Goal: Task Accomplishment & Management: Manage account settings

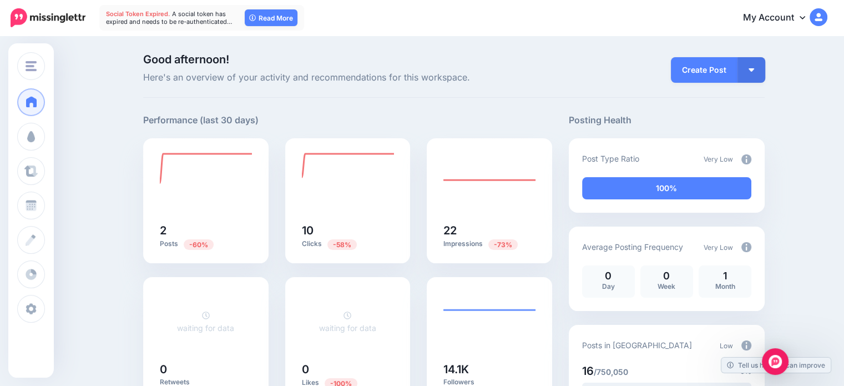
click at [42, 108] on link "Dashboard" at bounding box center [31, 102] width 28 height 28
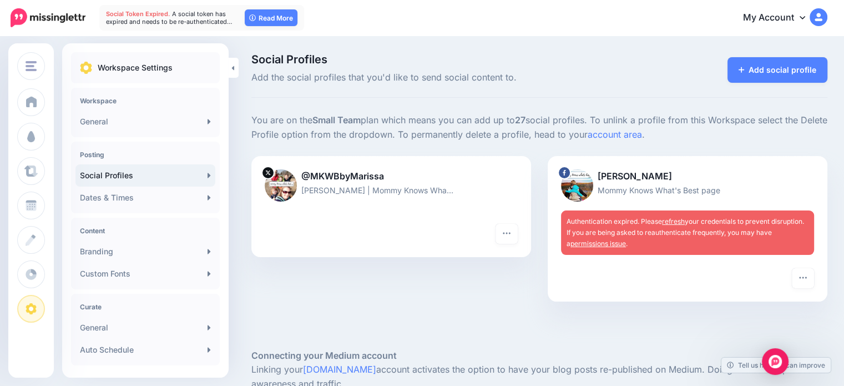
click at [683, 221] on link "refresh" at bounding box center [673, 221] width 23 height 8
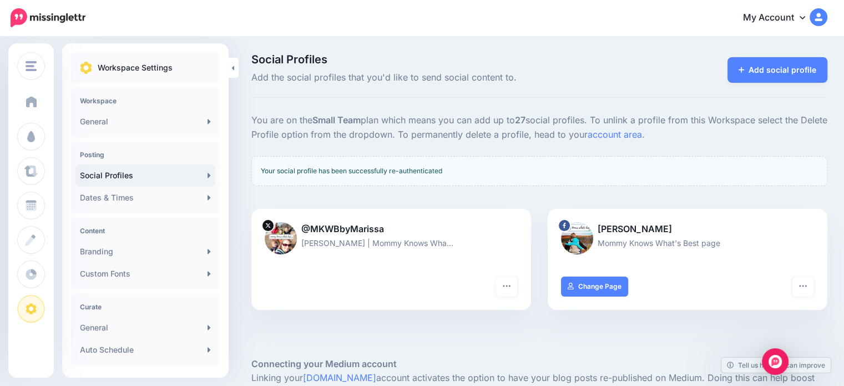
click at [28, 99] on span at bounding box center [31, 101] width 14 height 11
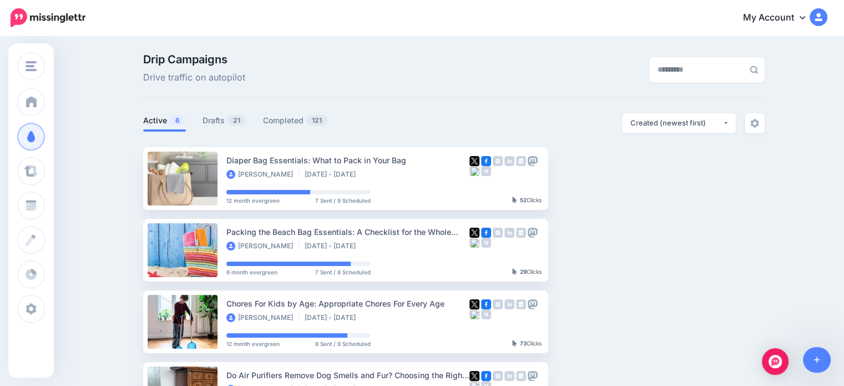
click at [217, 120] on link "Drafts 21" at bounding box center [224, 120] width 44 height 13
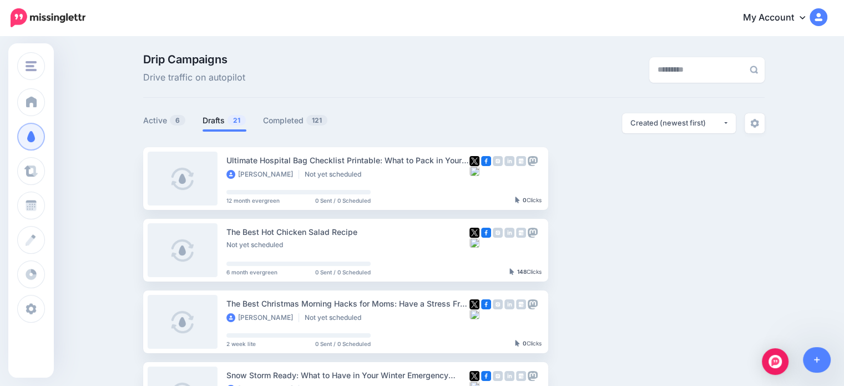
click at [581, 184] on link "Setup Campaign" at bounding box center [593, 178] width 75 height 20
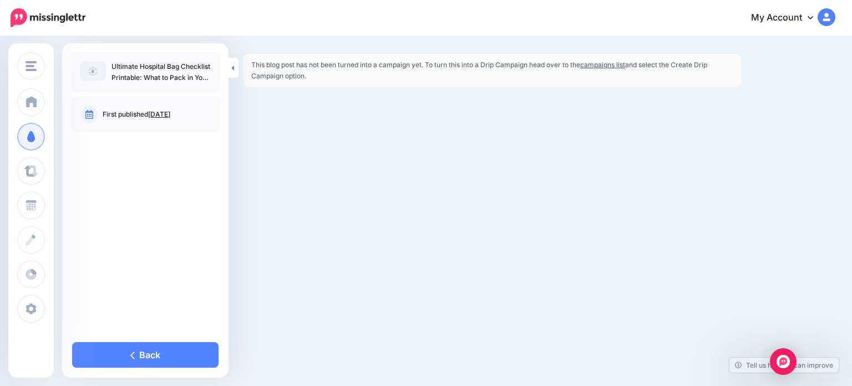
click at [146, 354] on link "Back" at bounding box center [145, 355] width 146 height 26
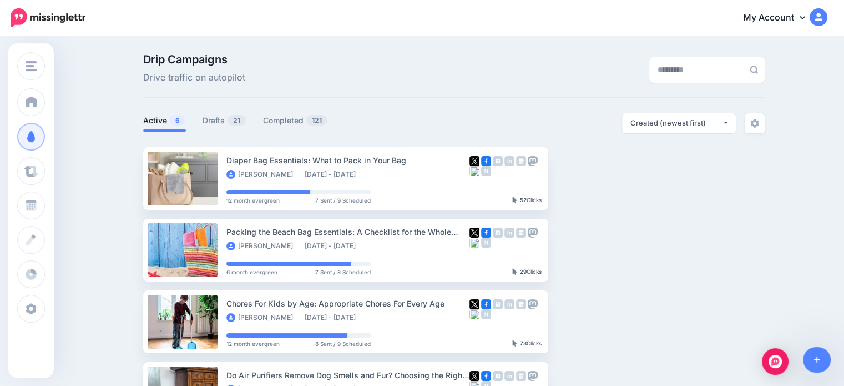
click at [227, 124] on link "Drafts 21" at bounding box center [224, 120] width 44 height 13
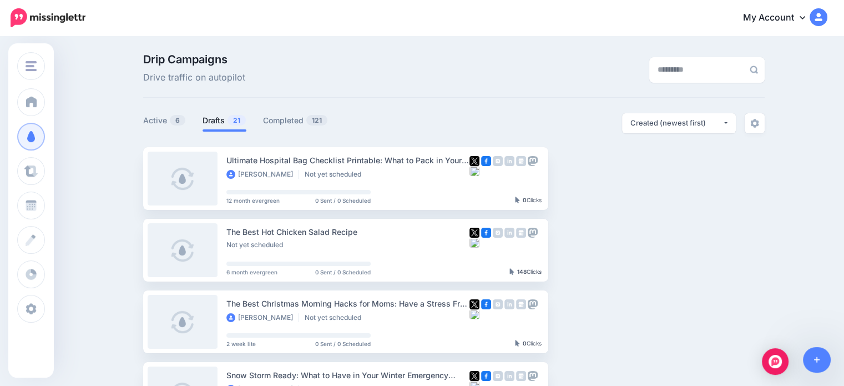
click at [652, 181] on button "button" at bounding box center [646, 178] width 20 height 20
click at [597, 205] on link "Generate Campaign" at bounding box center [585, 206] width 129 height 22
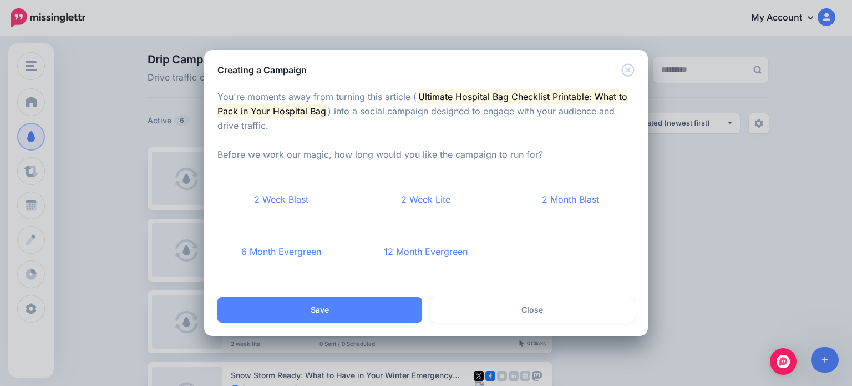
click at [445, 250] on link "12 Month Evergreen" at bounding box center [426, 251] width 128 height 41
click at [343, 311] on button "Save" at bounding box center [319, 310] width 205 height 26
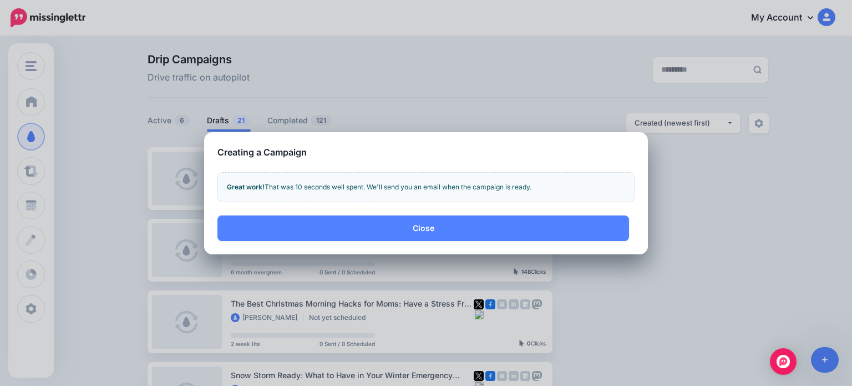
click at [415, 231] on button "Close" at bounding box center [423, 228] width 412 height 26
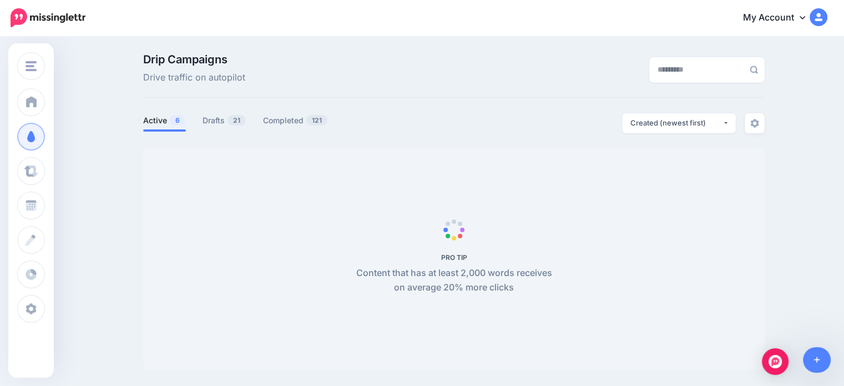
click at [217, 119] on link "Drafts 21" at bounding box center [224, 120] width 44 height 13
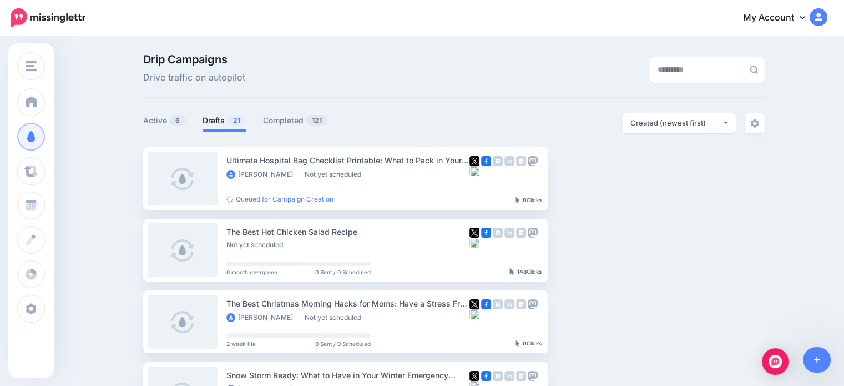
click at [645, 249] on button "button" at bounding box center [646, 250] width 20 height 20
click at [588, 116] on link "Generate Campaign" at bounding box center [585, 119] width 129 height 22
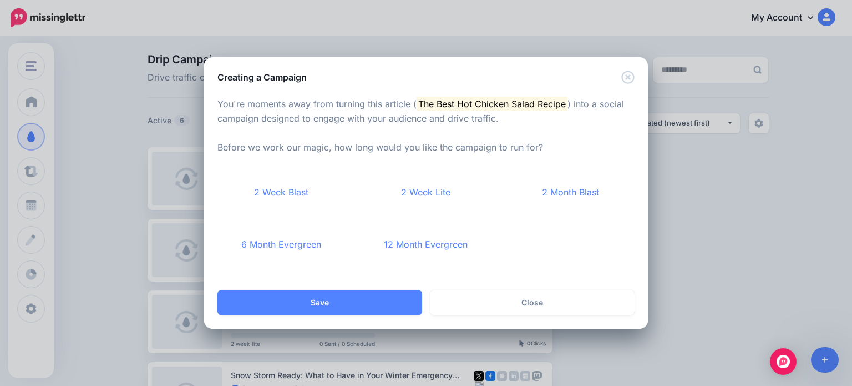
click at [442, 240] on link "12 Month Evergreen" at bounding box center [426, 244] width 128 height 41
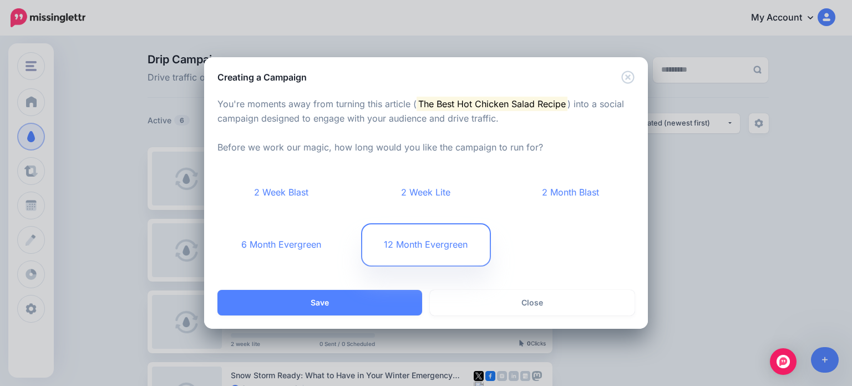
click at [397, 288] on div "Loading content You're moments away from turning this article ( The Best Hot Ch…" at bounding box center [426, 187] width 444 height 206
click at [396, 297] on button "Save" at bounding box center [319, 303] width 205 height 26
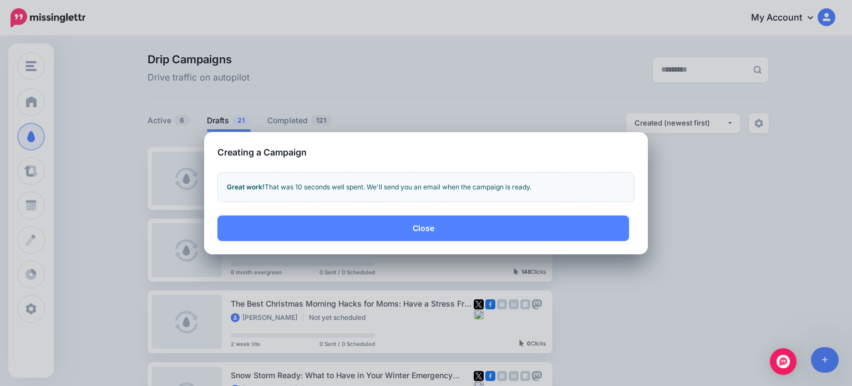
click at [417, 225] on button "Close" at bounding box center [423, 228] width 412 height 26
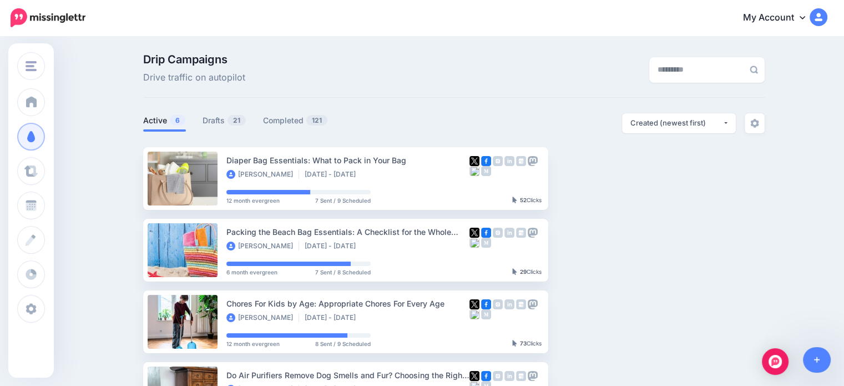
click at [216, 120] on link "Drafts 21" at bounding box center [224, 120] width 44 height 13
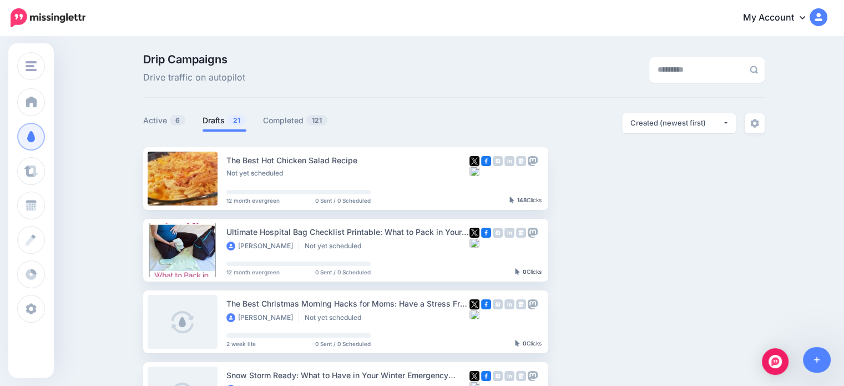
click at [645, 322] on button "button" at bounding box center [646, 321] width 20 height 20
click at [607, 188] on link "Generate Campaign" at bounding box center [585, 190] width 129 height 22
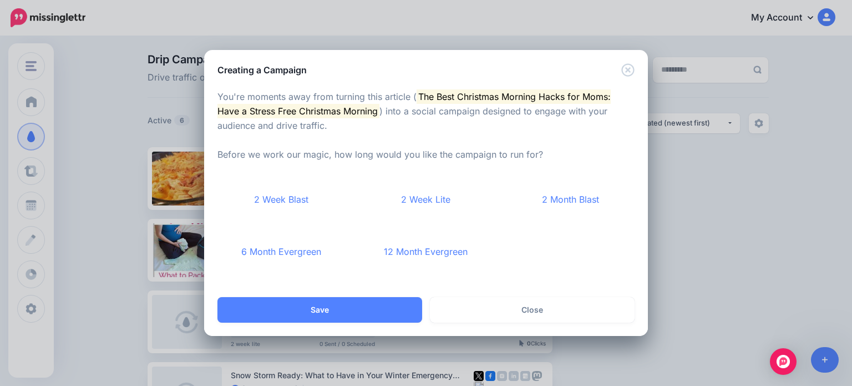
click at [550, 202] on link "2 Month Blast" at bounding box center [570, 199] width 128 height 41
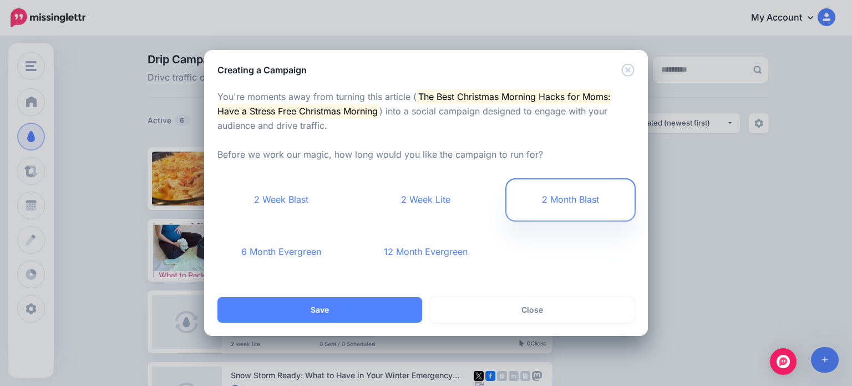
click at [377, 310] on button "Save" at bounding box center [319, 310] width 205 height 26
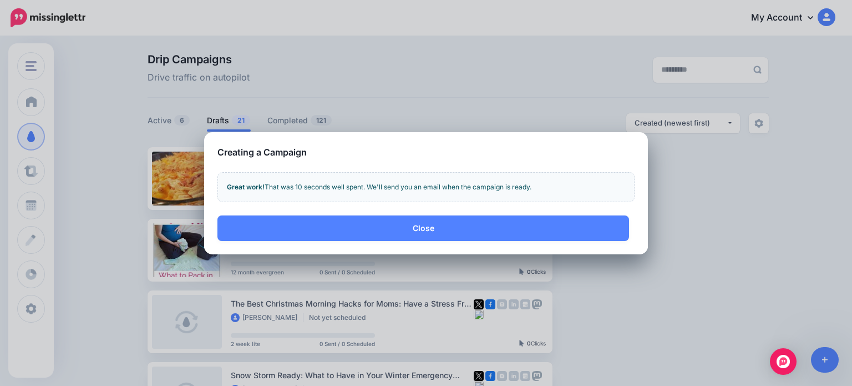
click at [478, 232] on button "Close" at bounding box center [423, 228] width 412 height 26
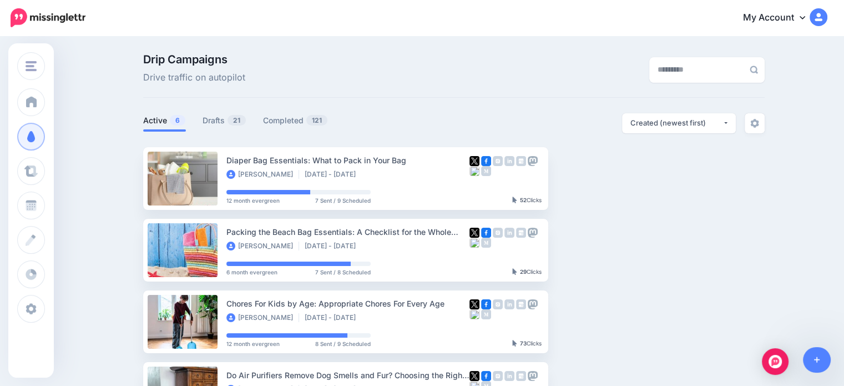
click at [217, 124] on link "Drafts 21" at bounding box center [224, 120] width 44 height 13
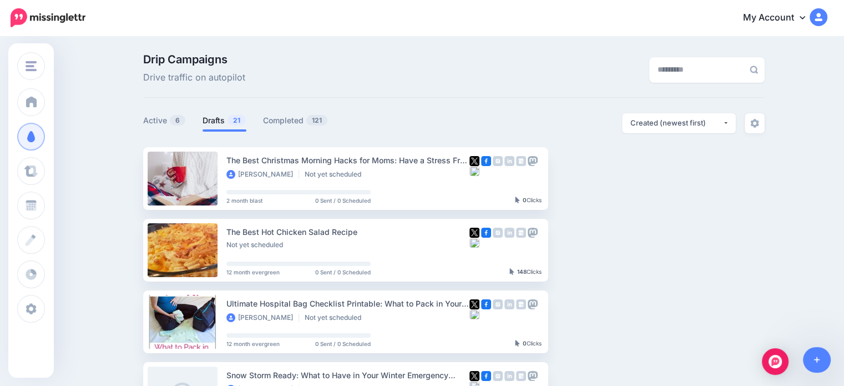
click at [589, 247] on link "Setup Campaign" at bounding box center [593, 250] width 75 height 20
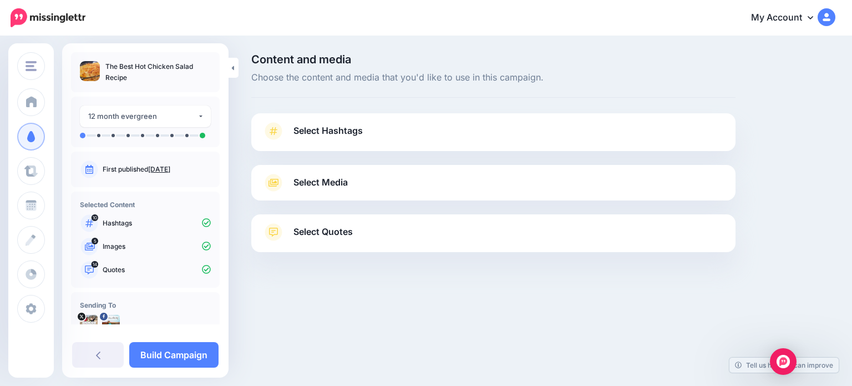
click at [373, 125] on link "Select Hashtags" at bounding box center [493, 136] width 462 height 29
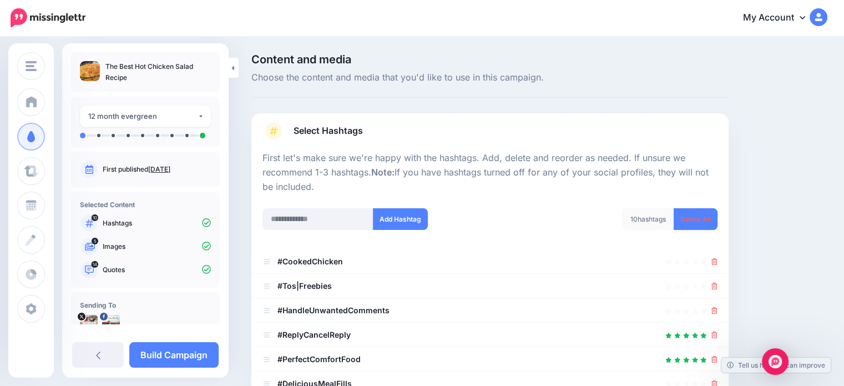
click at [695, 219] on link "Delete All" at bounding box center [695, 219] width 44 height 22
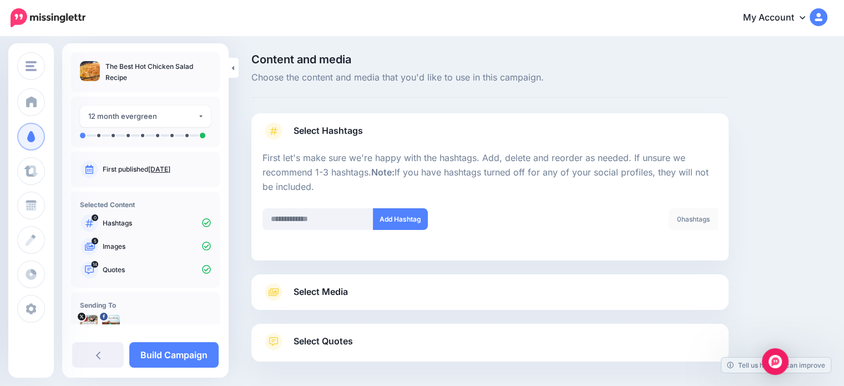
scroll to position [47, 0]
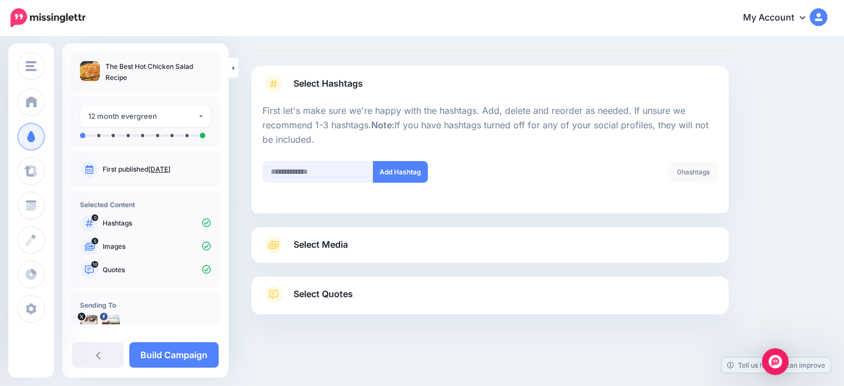
click at [346, 173] on input "text" at bounding box center [317, 172] width 111 height 22
type input "******"
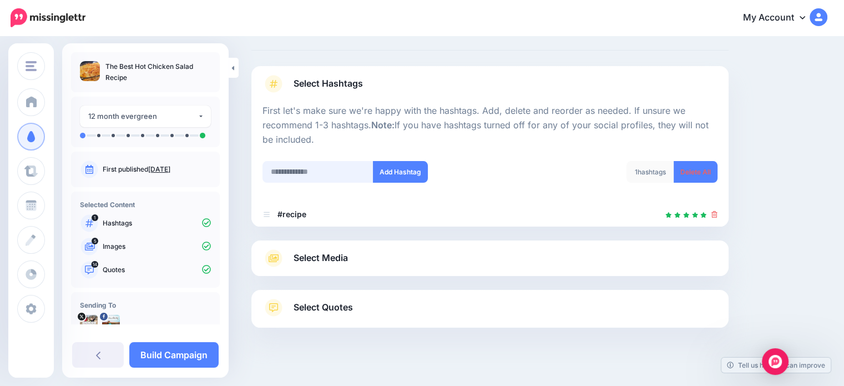
scroll to position [60, 0]
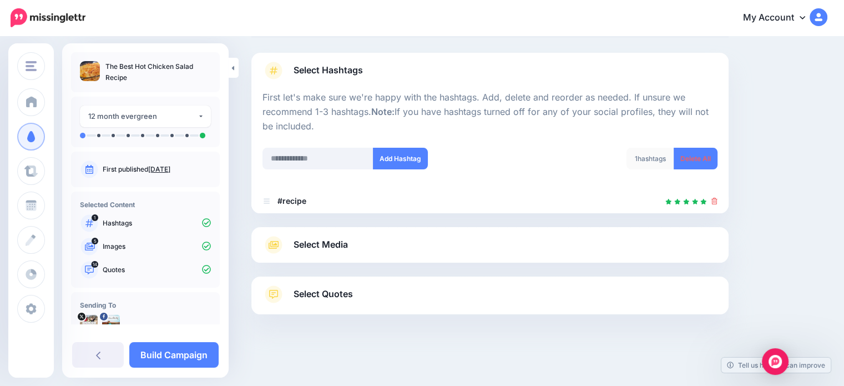
click at [345, 173] on div "Add Hashtag" at bounding box center [372, 166] width 236 height 36
click at [344, 161] on input "text" at bounding box center [317, 159] width 111 height 22
type input "*******"
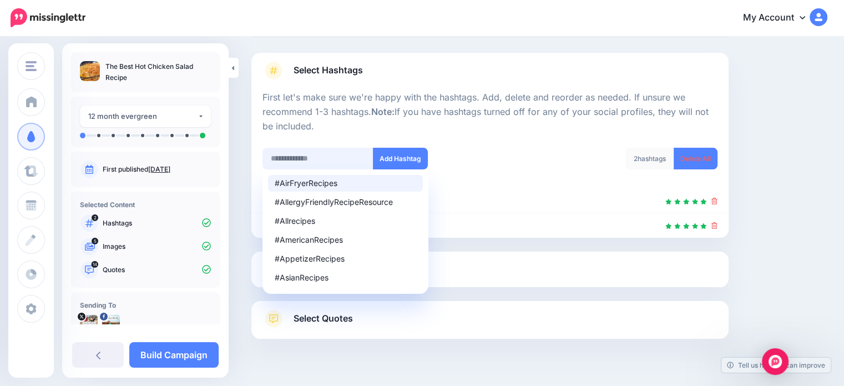
scroll to position [85, 0]
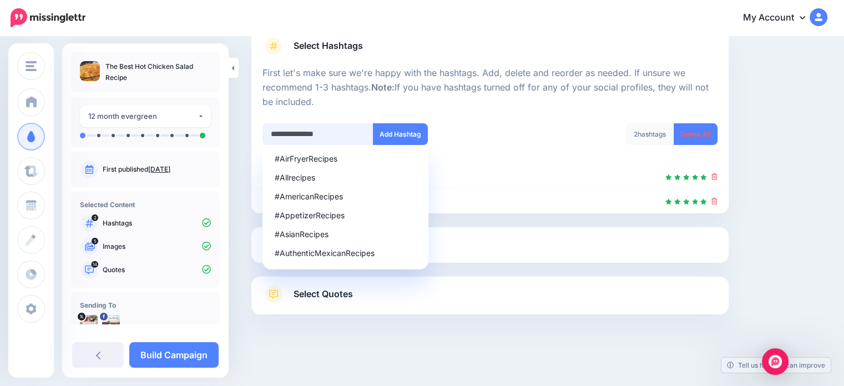
drag, startPoint x: 342, startPoint y: 133, endPoint x: 259, endPoint y: 133, distance: 83.2
click at [259, 133] on div "**********" at bounding box center [372, 141] width 236 height 36
type input "******"
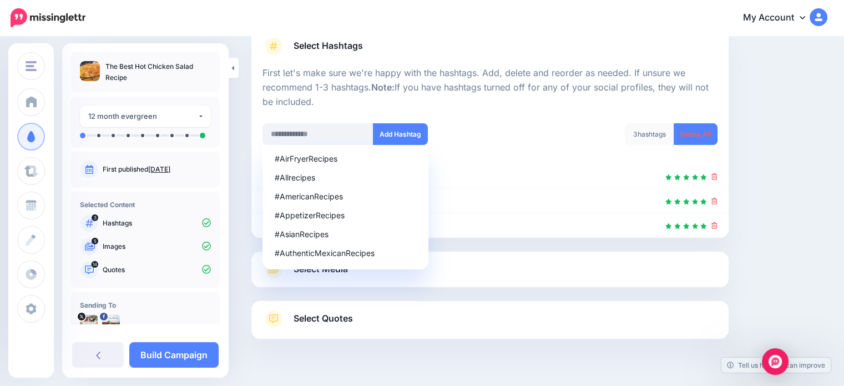
click at [486, 132] on div "#AirFryerRecipes #Allrecipes #AmericanRecipes #AppetizerRecipes #AsianRecipes #…" at bounding box center [372, 141] width 236 height 36
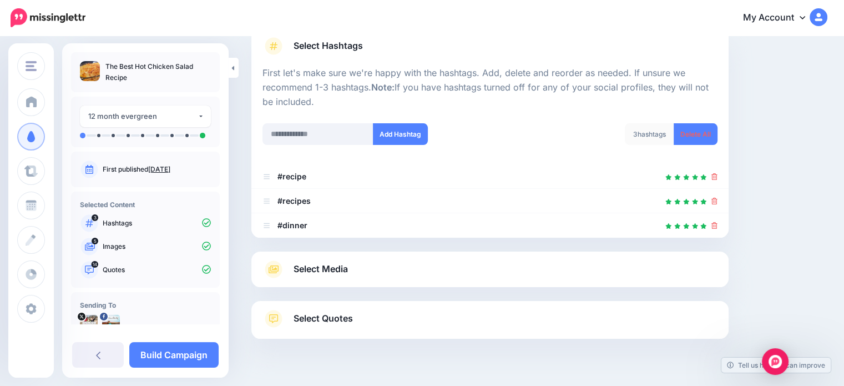
scroll to position [109, 0]
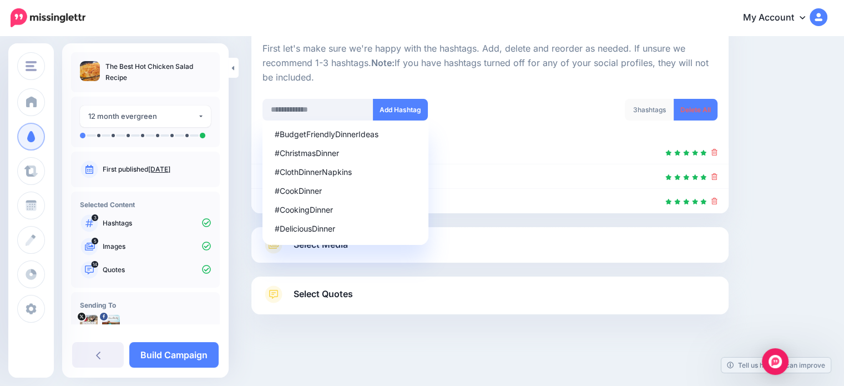
click at [490, 102] on div "#BudgetFriendlyDinnerIdeas #ChristmasDinner #ClothDinnerNapkins #CookDinner #Co…" at bounding box center [372, 117] width 236 height 36
click at [320, 225] on div "#DeliciousDinner" at bounding box center [345, 229] width 141 height 8
type input "**********"
click at [408, 109] on button "Add Hashtag" at bounding box center [400, 110] width 55 height 22
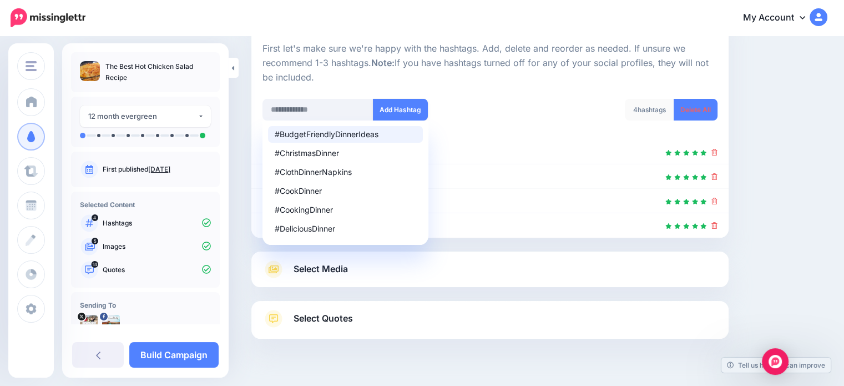
scroll to position [134, 0]
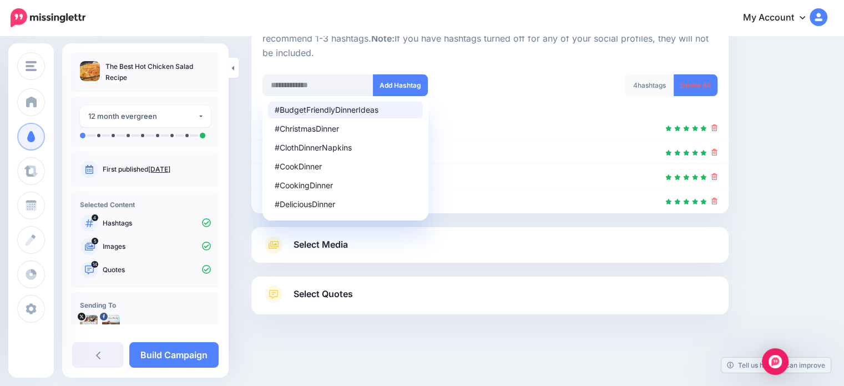
click at [469, 250] on link "Select Media" at bounding box center [489, 245] width 455 height 18
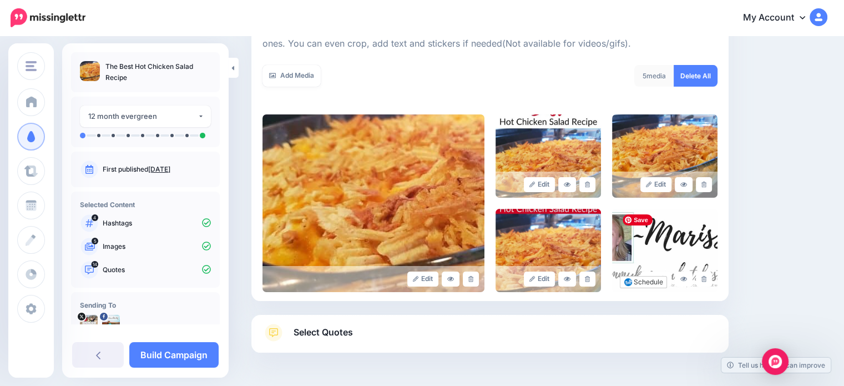
scroll to position [189, 0]
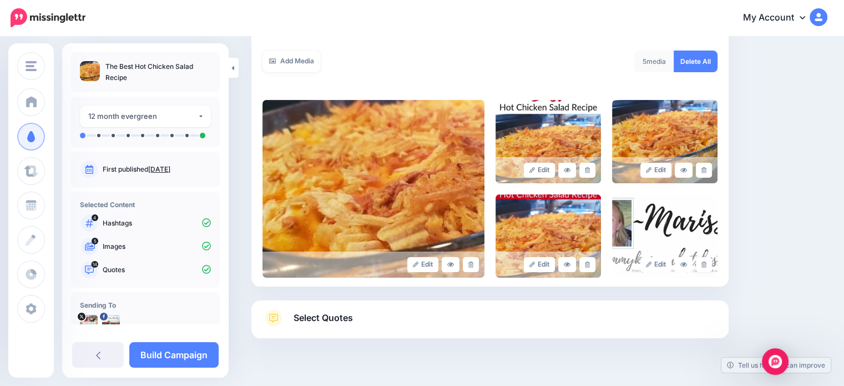
click at [712, 268] on link at bounding box center [704, 264] width 16 height 15
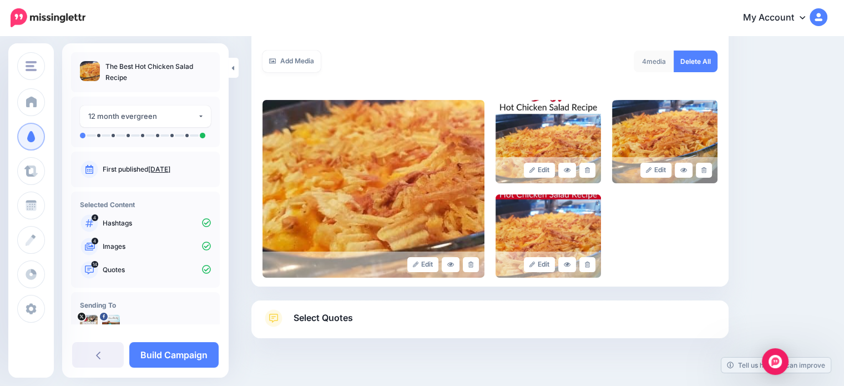
click at [343, 321] on span "Select Quotes" at bounding box center [322, 317] width 59 height 15
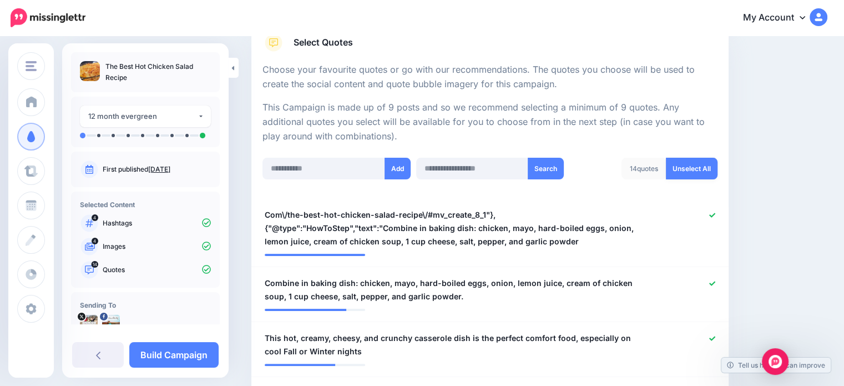
click at [697, 172] on link "Unselect All" at bounding box center [692, 169] width 52 height 22
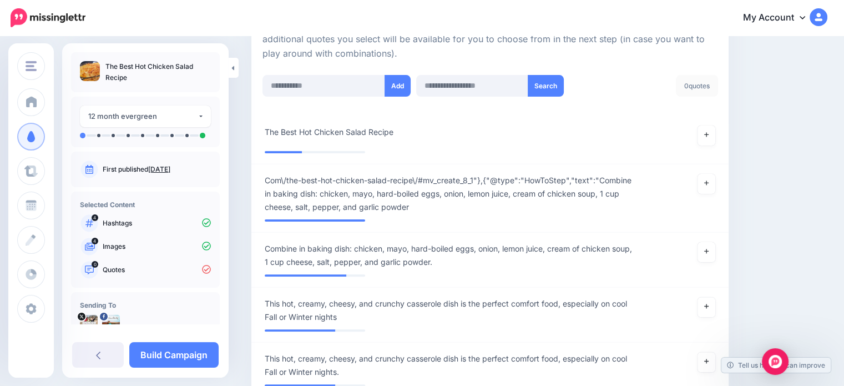
scroll to position [387, 0]
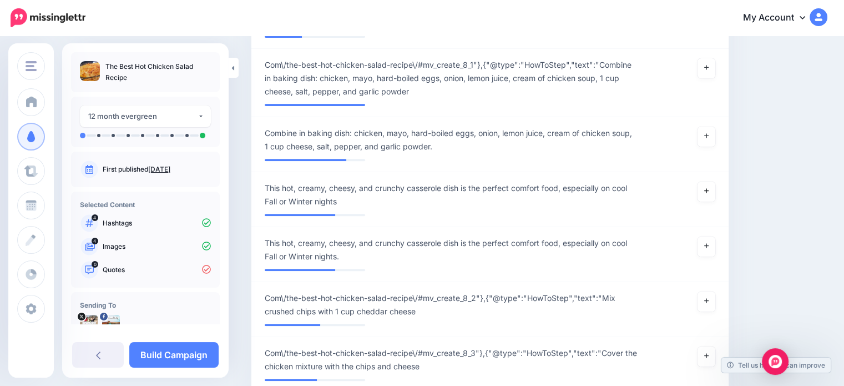
click at [715, 194] on link at bounding box center [706, 191] width 18 height 20
click at [715, 250] on link at bounding box center [706, 246] width 18 height 20
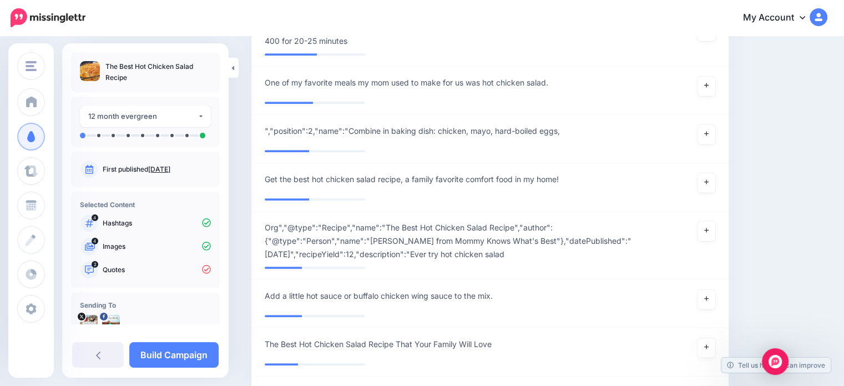
scroll to position [775, 0]
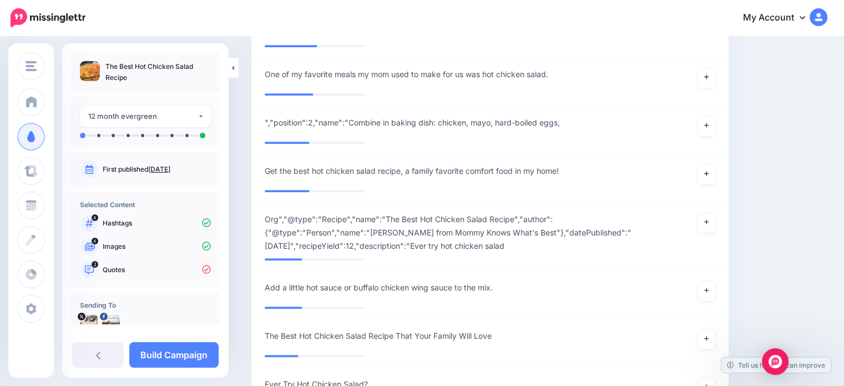
click at [708, 175] on icon at bounding box center [706, 173] width 4 height 6
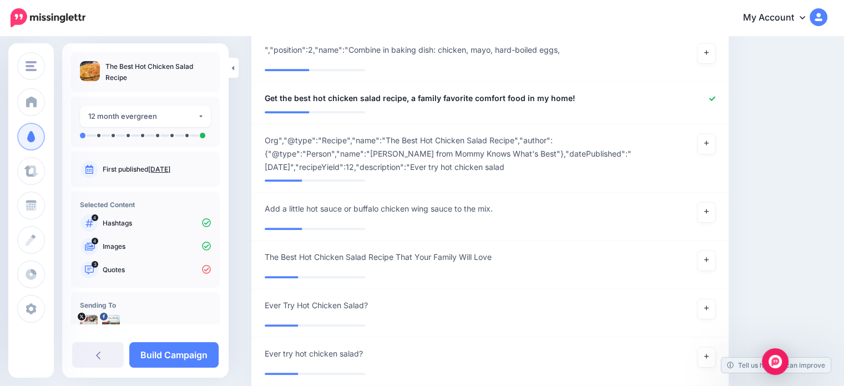
scroll to position [886, 0]
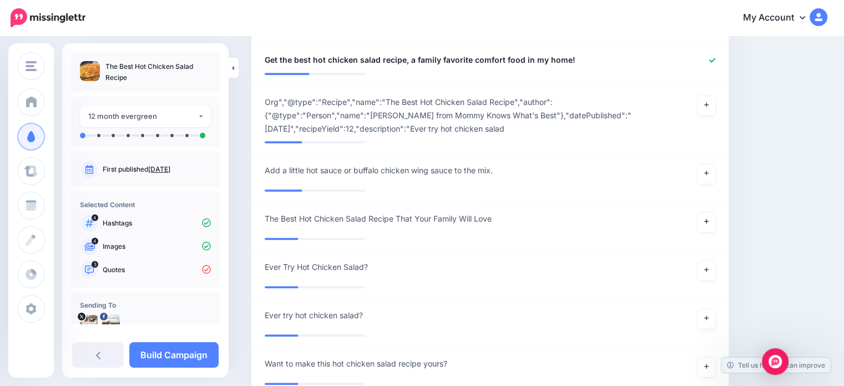
click at [712, 226] on link at bounding box center [706, 222] width 18 height 20
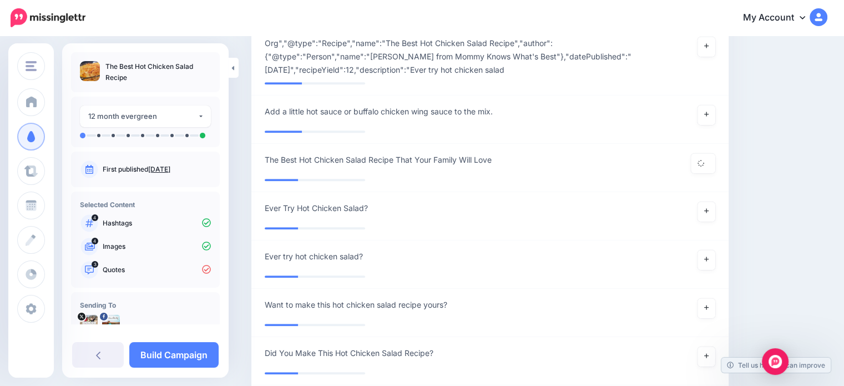
scroll to position [997, 0]
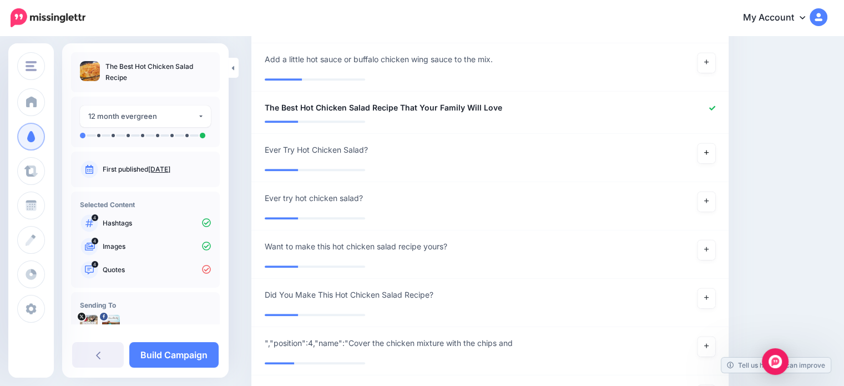
click at [711, 160] on link at bounding box center [706, 153] width 18 height 20
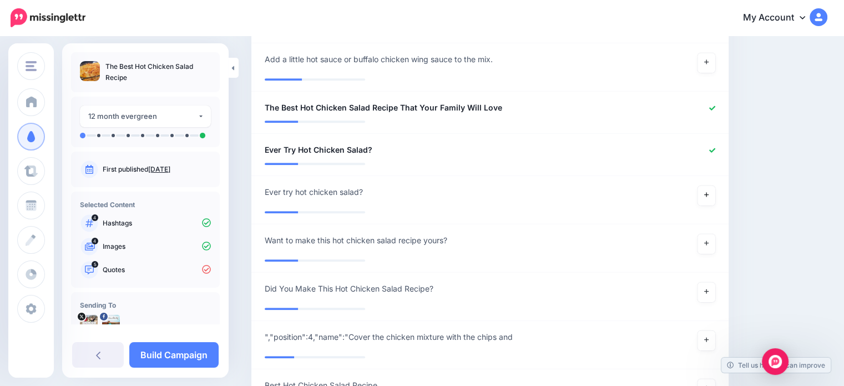
click at [713, 197] on link at bounding box center [706, 195] width 18 height 20
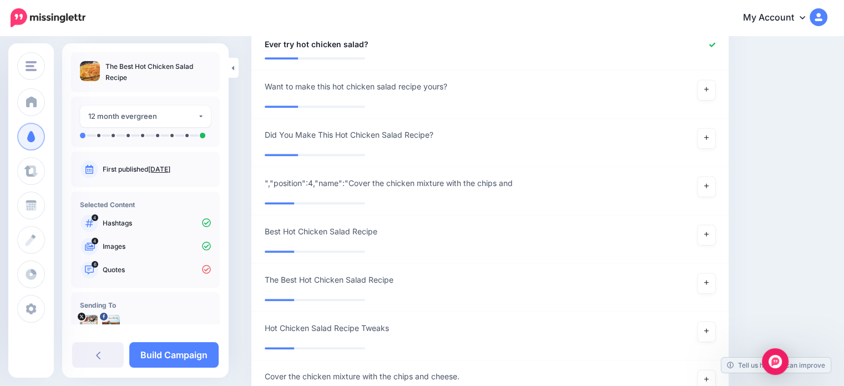
scroll to position [1164, 0]
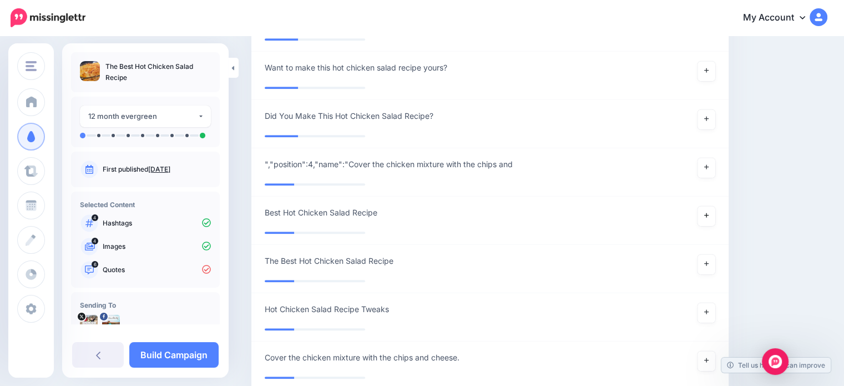
click at [708, 212] on icon at bounding box center [706, 215] width 4 height 6
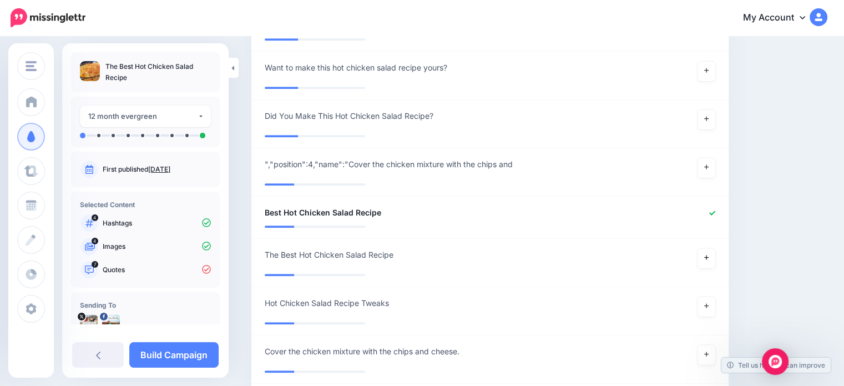
click at [712, 263] on link at bounding box center [706, 258] width 18 height 20
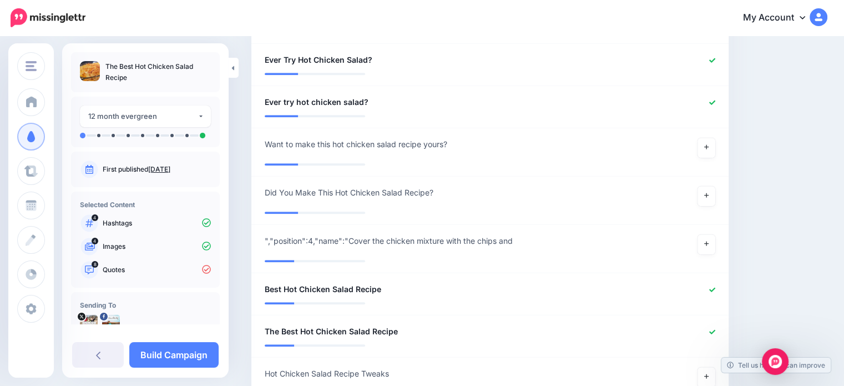
scroll to position [988, 0]
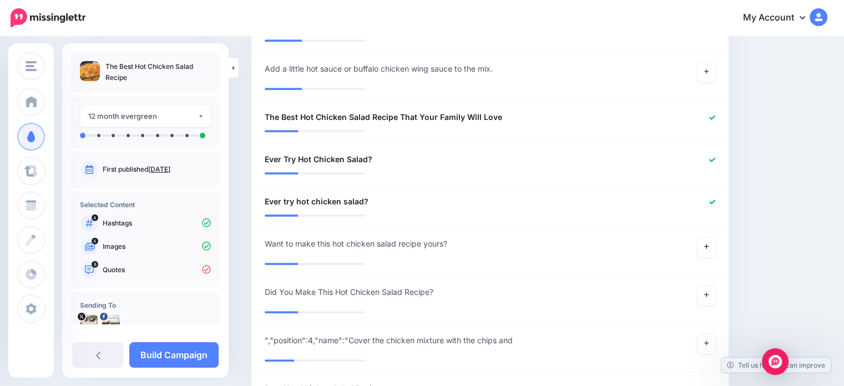
click at [715, 244] on link at bounding box center [706, 247] width 18 height 20
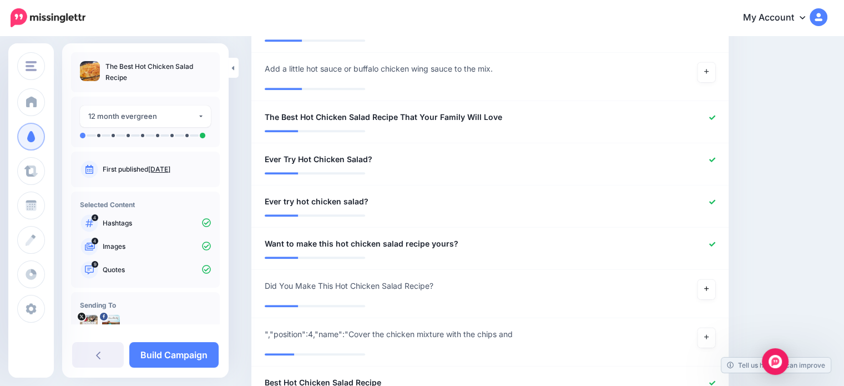
click at [713, 291] on link at bounding box center [706, 289] width 18 height 20
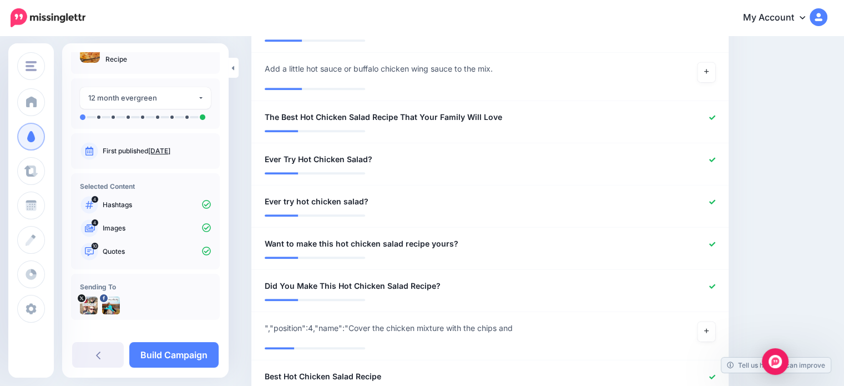
scroll to position [27, 0]
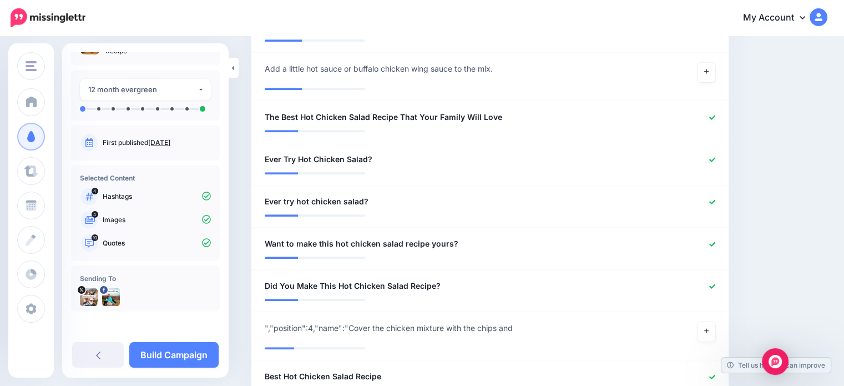
click at [187, 352] on link "Build Campaign" at bounding box center [173, 355] width 89 height 26
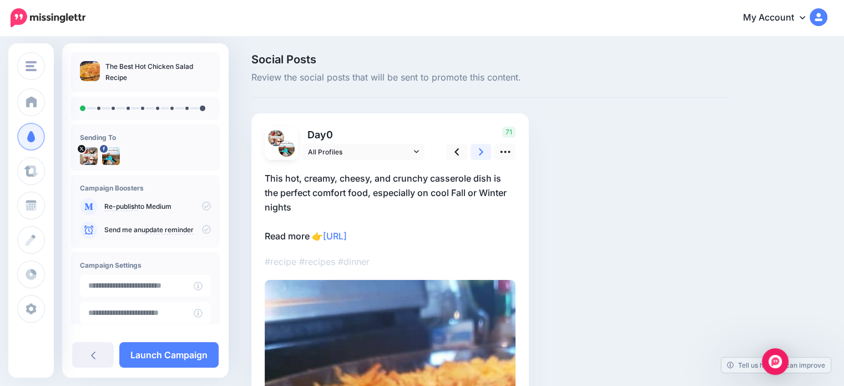
click at [474, 151] on link at bounding box center [480, 152] width 21 height 16
click at [504, 153] on icon at bounding box center [505, 152] width 12 height 12
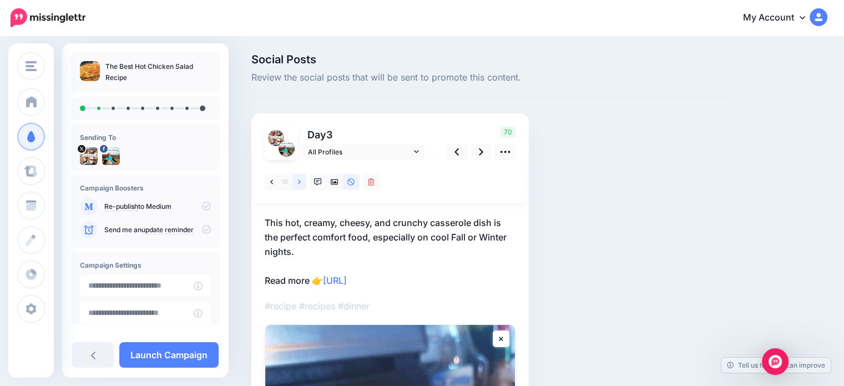
click at [297, 183] on link at bounding box center [299, 182] width 14 height 16
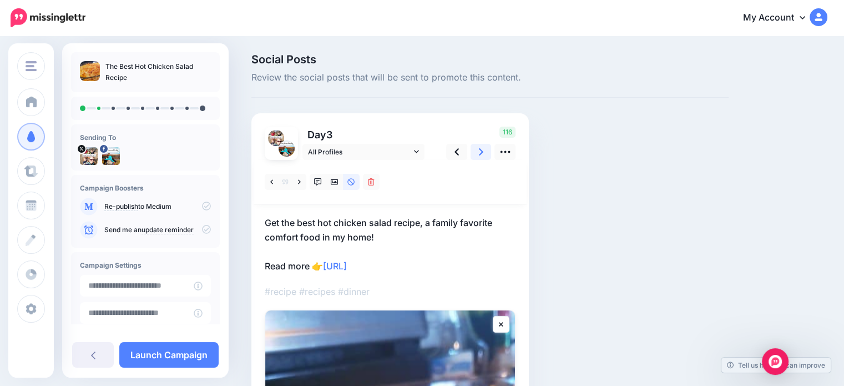
click at [479, 156] on icon at bounding box center [481, 152] width 4 height 12
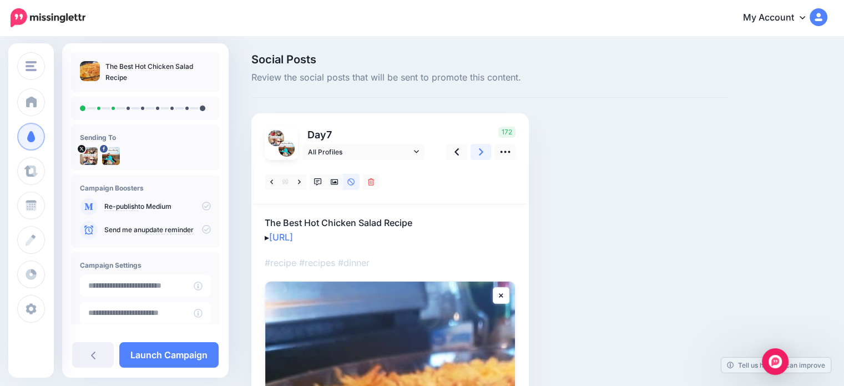
click at [478, 153] on link at bounding box center [480, 152] width 21 height 16
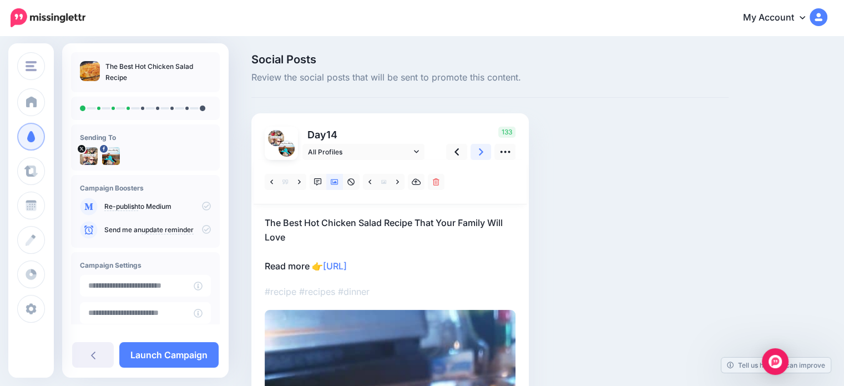
click at [478, 153] on link at bounding box center [480, 152] width 21 height 16
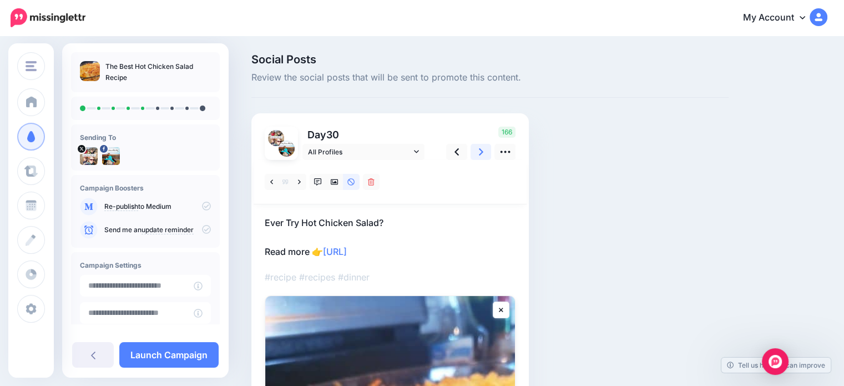
click at [478, 153] on link at bounding box center [480, 152] width 21 height 16
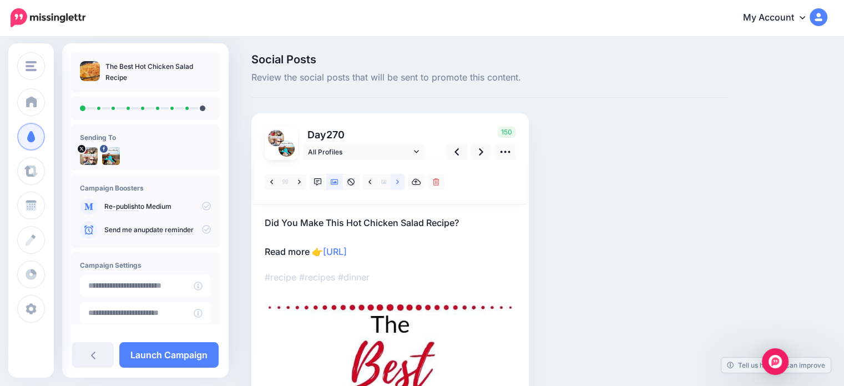
click at [399, 181] on link at bounding box center [398, 182] width 14 height 16
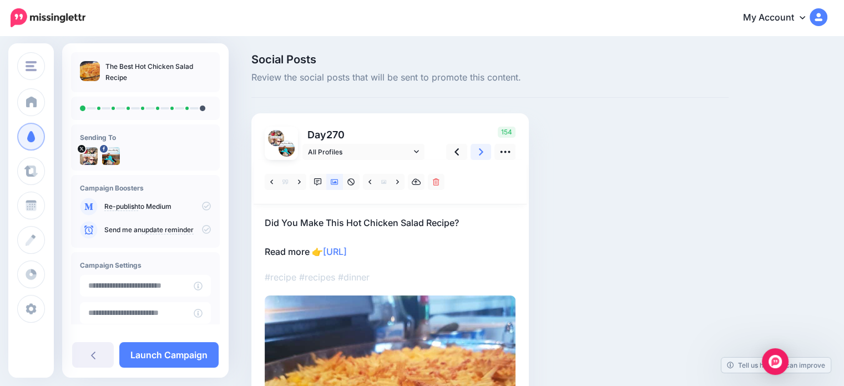
click at [481, 152] on icon at bounding box center [481, 151] width 4 height 7
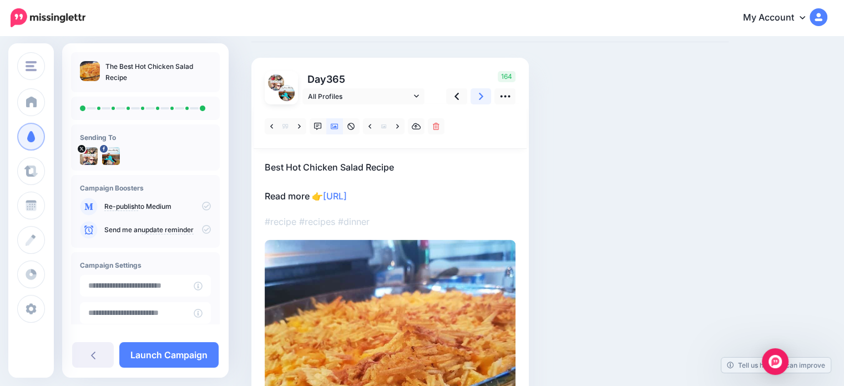
scroll to position [55, 0]
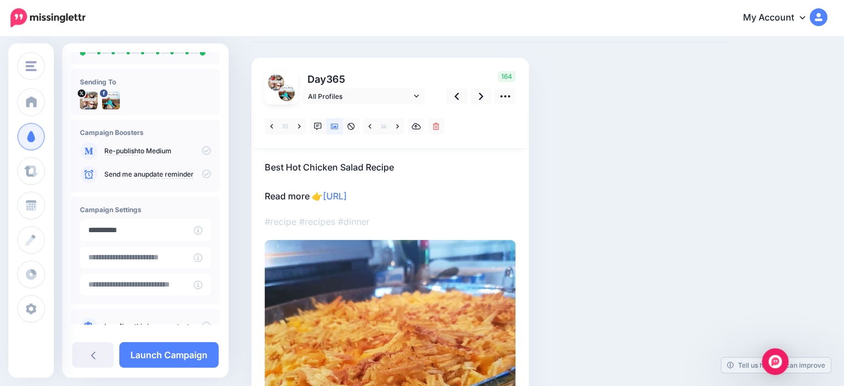
click at [194, 230] on input "**********" at bounding box center [137, 230] width 114 height 22
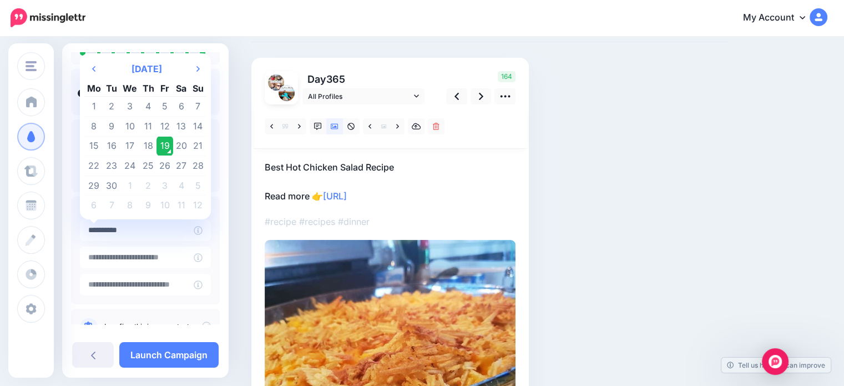
click at [180, 146] on td "20" at bounding box center [181, 146] width 17 height 20
type input "**********"
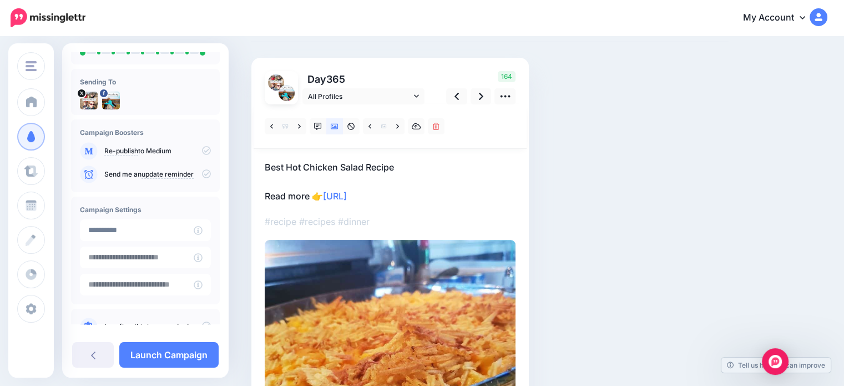
scroll to position [89, 0]
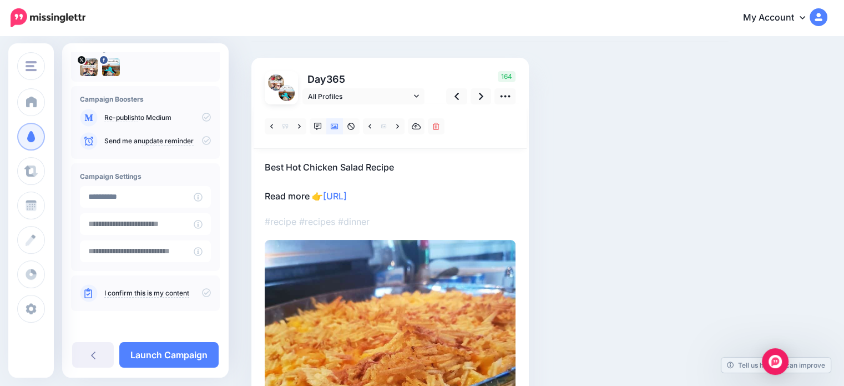
click at [202, 291] on icon at bounding box center [206, 292] width 9 height 9
click at [176, 352] on link "Launch Campaign" at bounding box center [168, 355] width 99 height 26
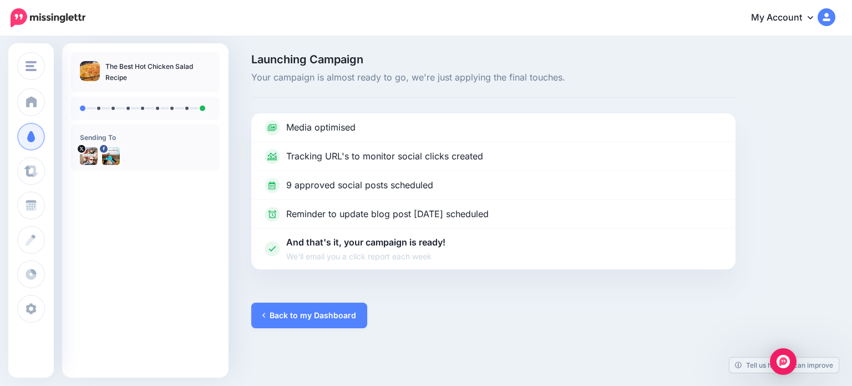
click at [292, 313] on link "Back to my Dashboard" at bounding box center [309, 315] width 116 height 26
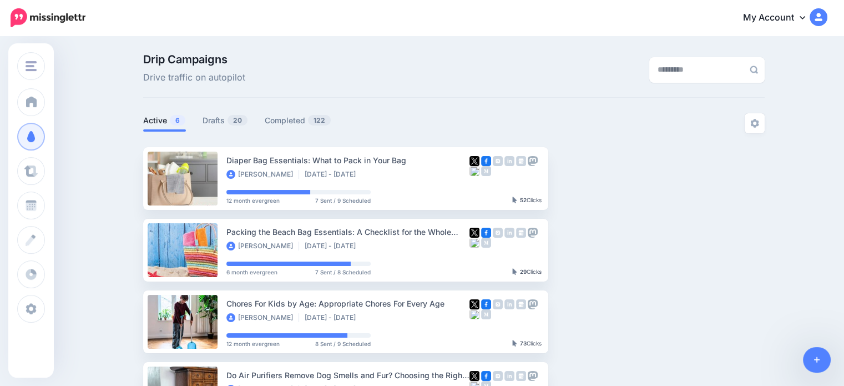
click at [230, 119] on link "Drafts 20" at bounding box center [224, 120] width 45 height 13
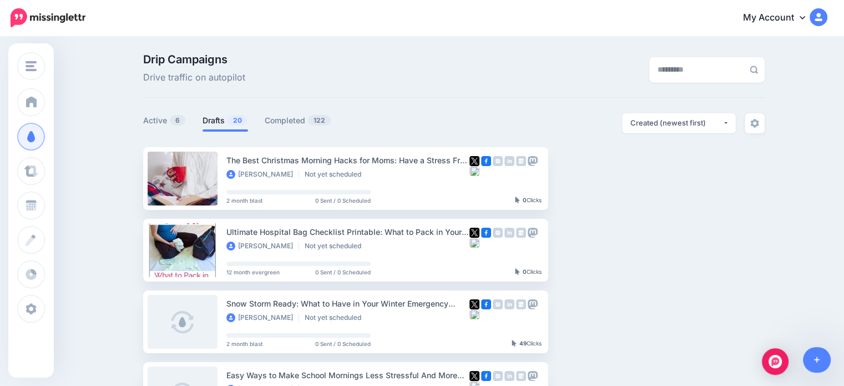
click at [601, 179] on link "Setup Campaign" at bounding box center [593, 178] width 75 height 20
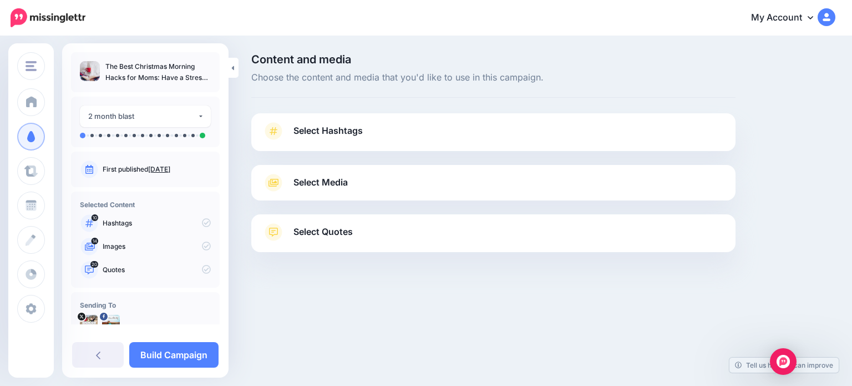
click at [422, 136] on link "Select Hashtags" at bounding box center [493, 136] width 462 height 29
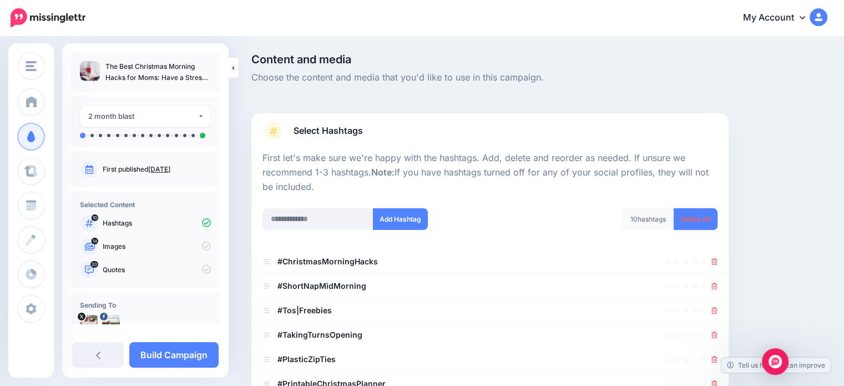
click at [699, 219] on link "Delete All" at bounding box center [695, 219] width 44 height 22
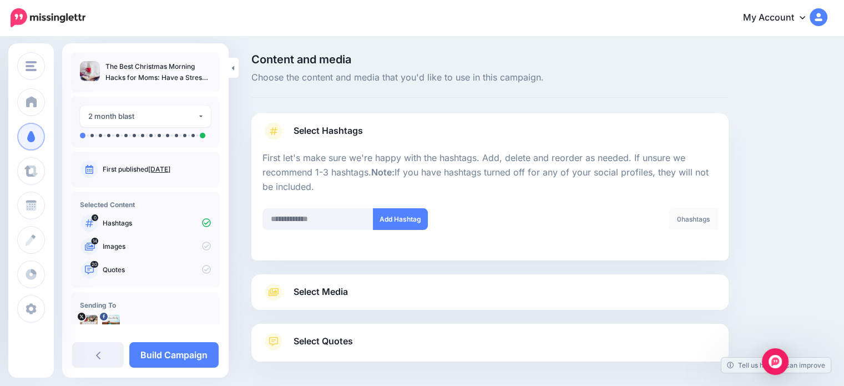
scroll to position [47, 0]
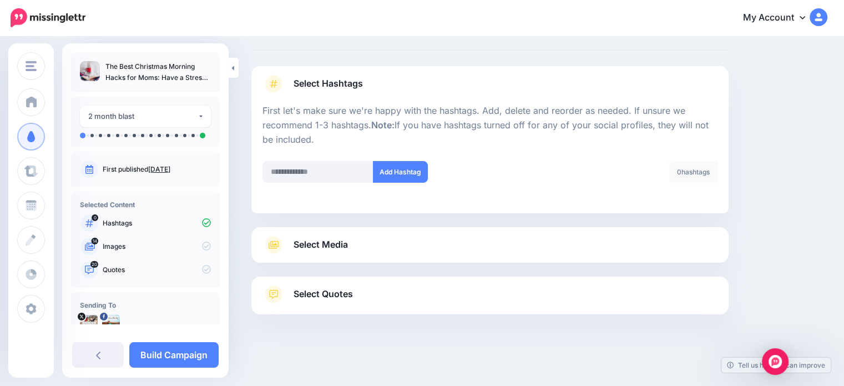
click at [327, 221] on div at bounding box center [489, 220] width 477 height 14
click at [336, 172] on input "text" at bounding box center [317, 172] width 111 height 22
type input "******"
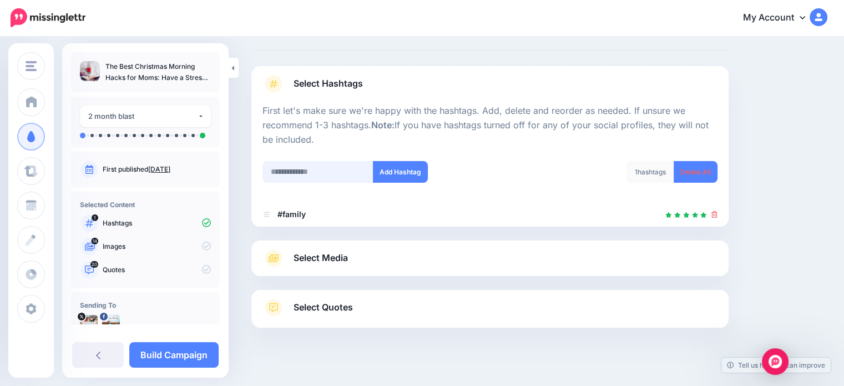
scroll to position [60, 0]
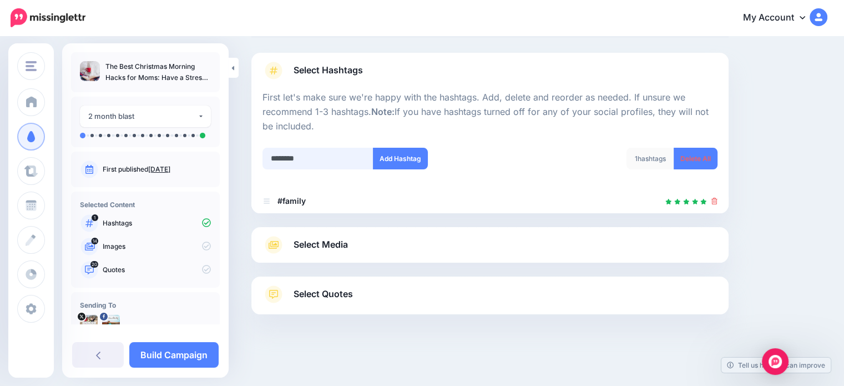
type input "*********"
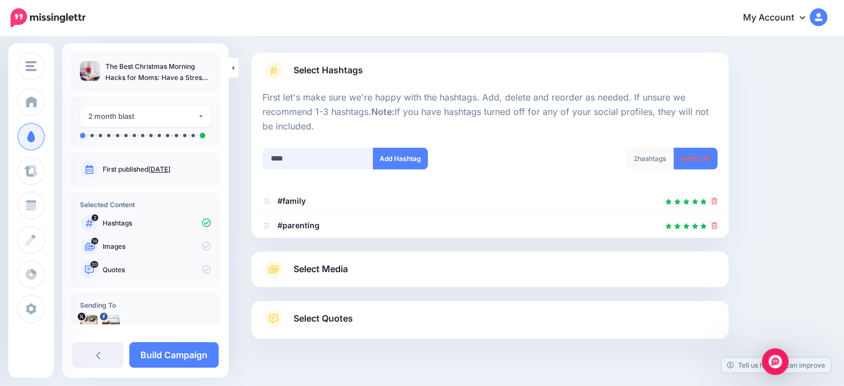
scroll to position [85, 0]
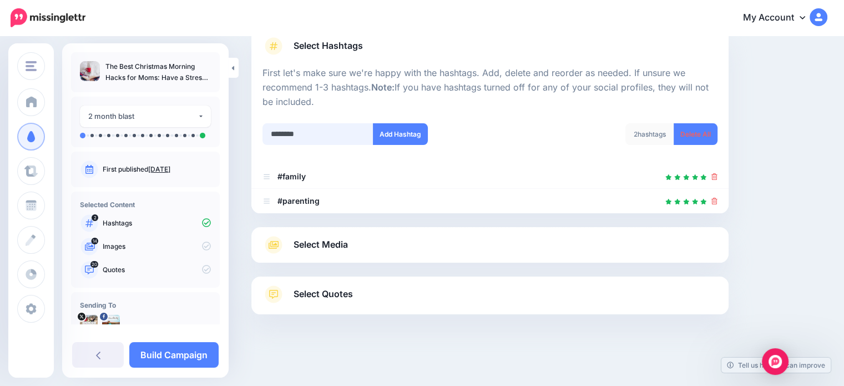
type input "*********"
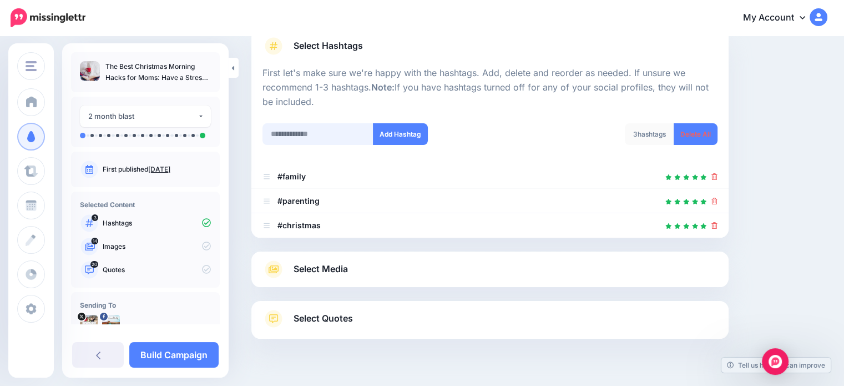
scroll to position [109, 0]
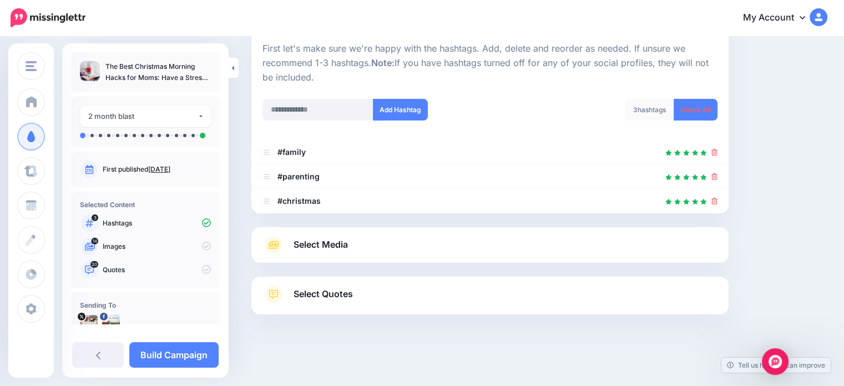
click at [364, 241] on link "Select Media" at bounding box center [489, 245] width 455 height 18
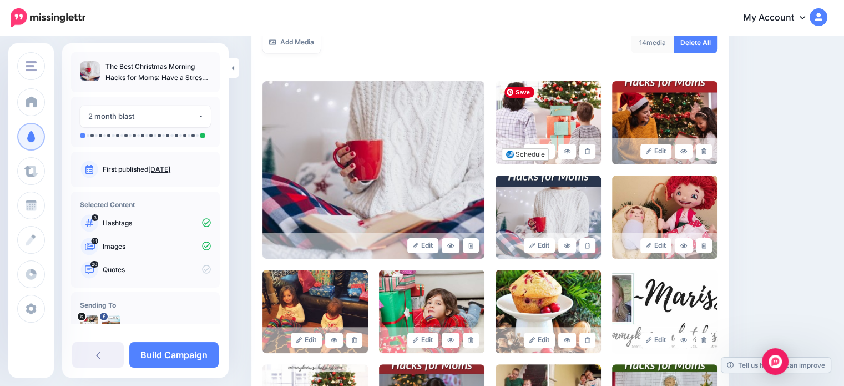
scroll to position [276, 0]
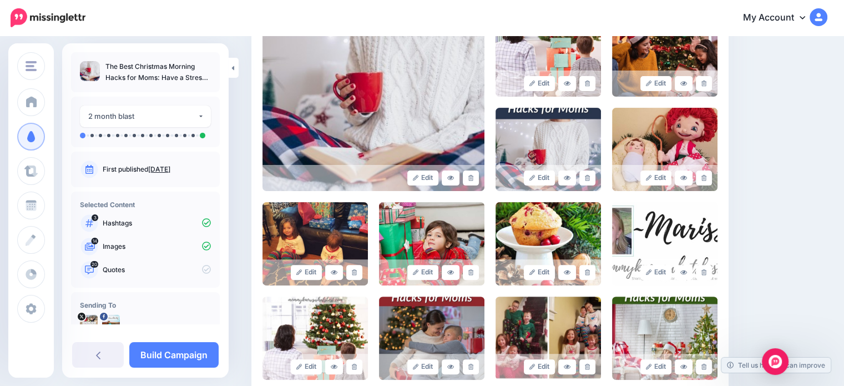
click at [705, 176] on link at bounding box center [704, 177] width 16 height 15
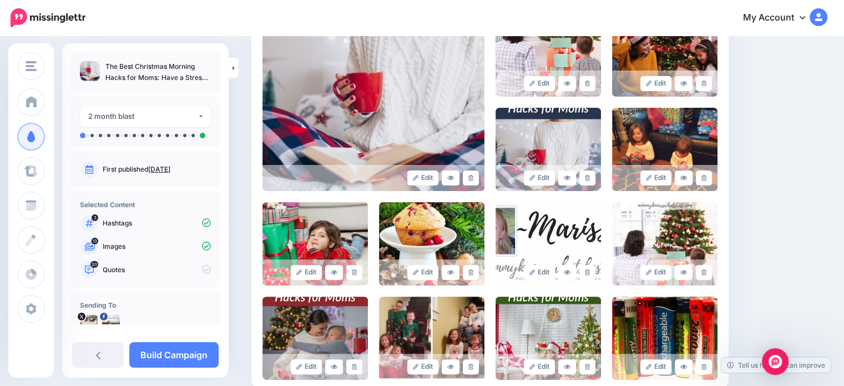
click at [479, 272] on link at bounding box center [471, 272] width 16 height 15
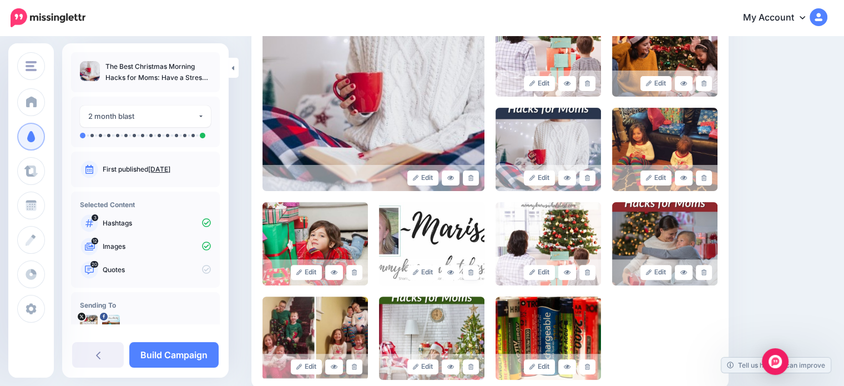
click at [477, 275] on link at bounding box center [471, 272] width 16 height 15
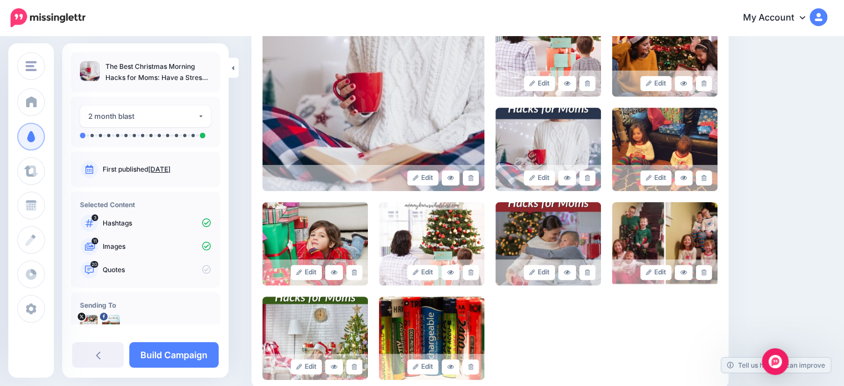
click at [711, 276] on link at bounding box center [704, 272] width 16 height 15
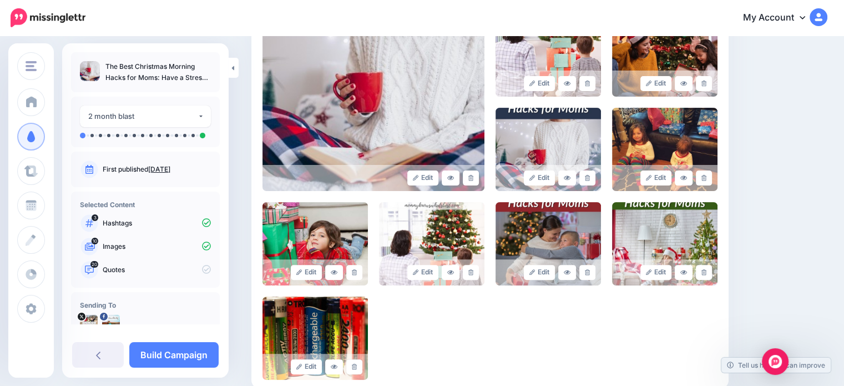
click at [357, 364] on icon at bounding box center [354, 366] width 5 height 6
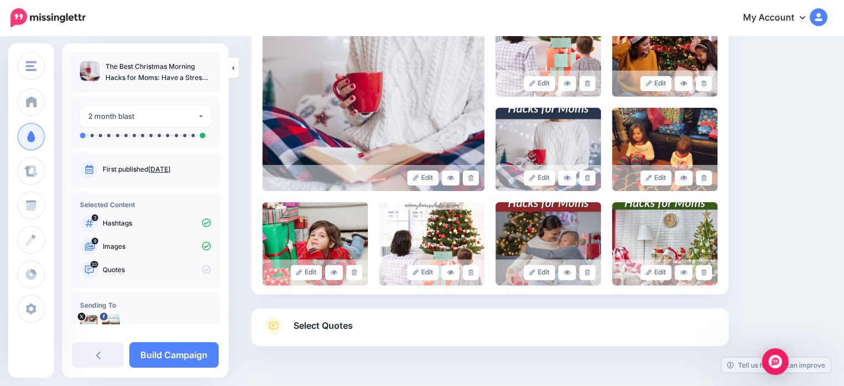
click at [523, 323] on link "Select Quotes" at bounding box center [489, 331] width 455 height 29
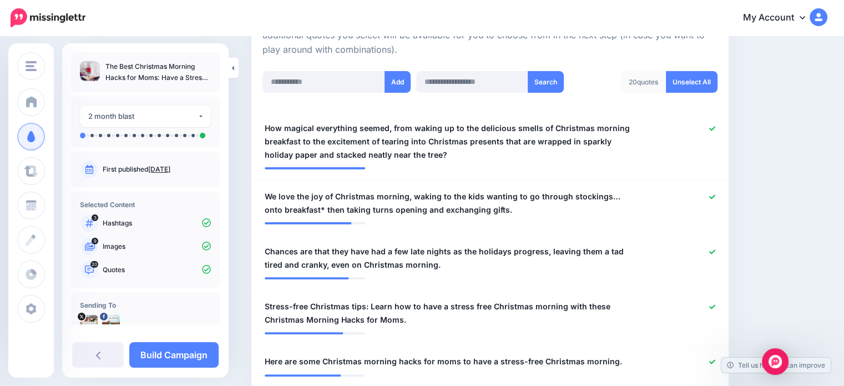
click at [695, 68] on div at bounding box center [489, 64] width 455 height 14
click at [695, 80] on link "Unselect All" at bounding box center [692, 82] width 52 height 22
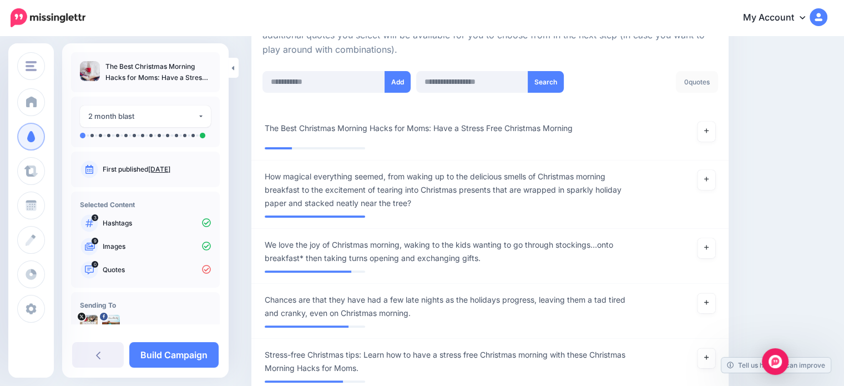
scroll to position [387, 0]
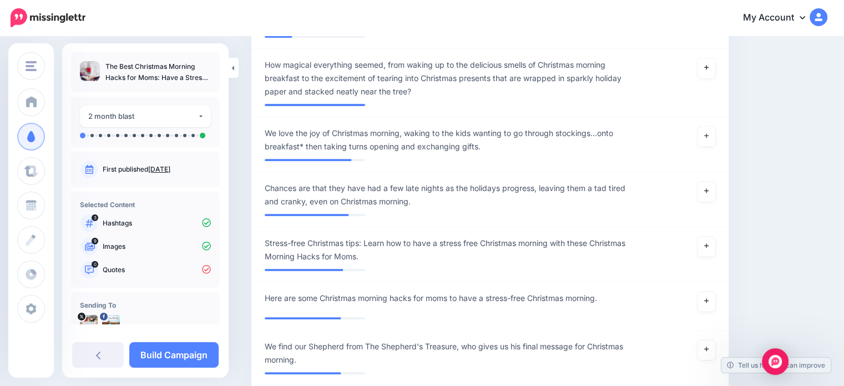
click at [715, 70] on link at bounding box center [706, 68] width 18 height 20
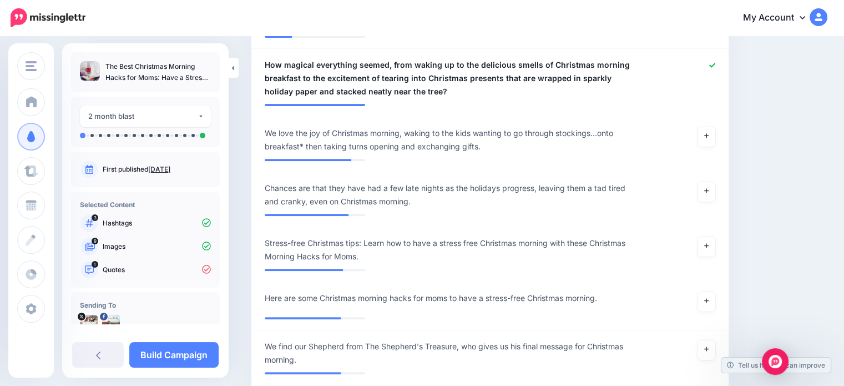
click at [709, 141] on link at bounding box center [706, 136] width 18 height 20
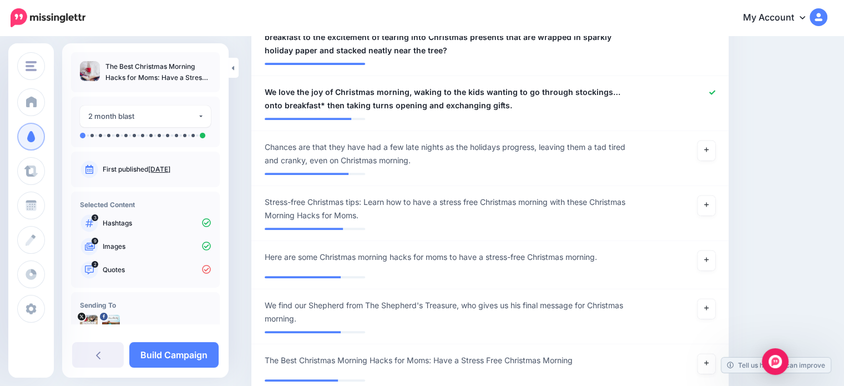
scroll to position [443, 0]
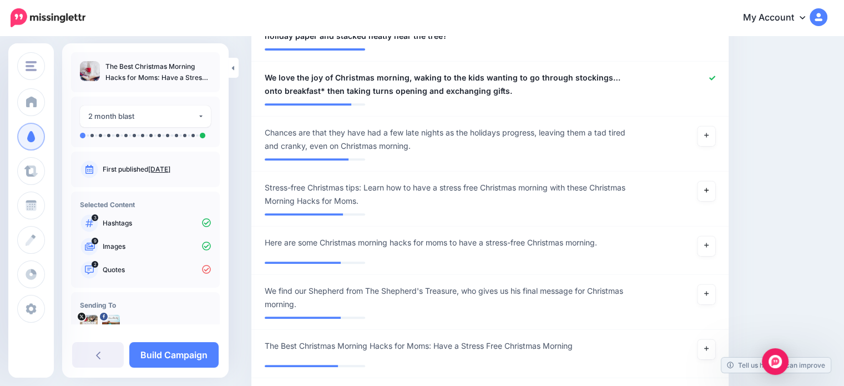
click at [713, 195] on link at bounding box center [706, 191] width 18 height 20
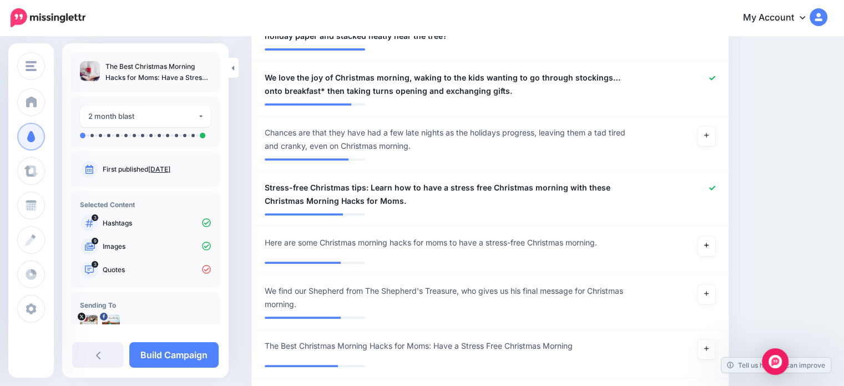
click at [708, 242] on icon at bounding box center [706, 245] width 4 height 6
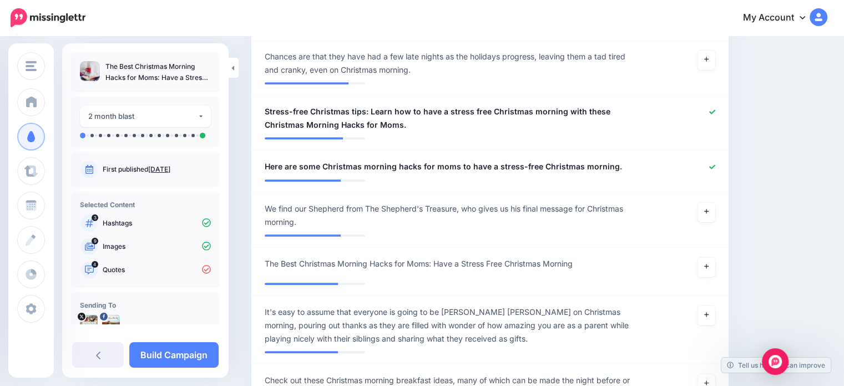
scroll to position [609, 0]
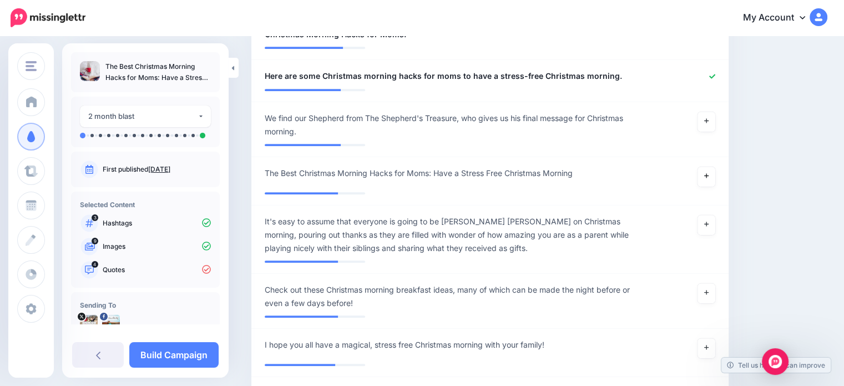
click at [708, 176] on icon at bounding box center [706, 176] width 4 height 6
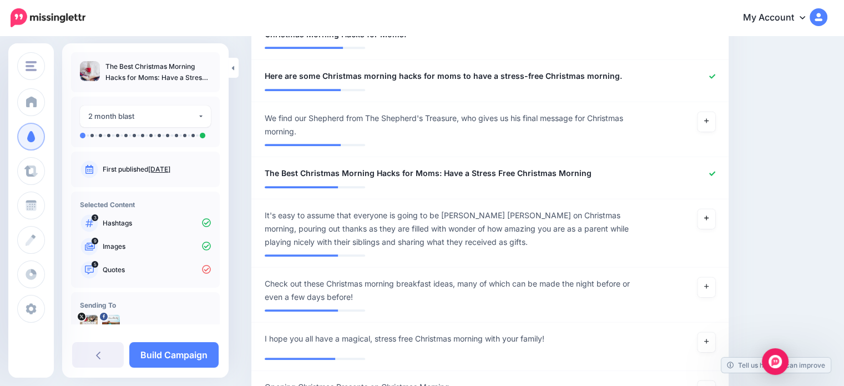
click at [715, 221] on link at bounding box center [706, 219] width 18 height 20
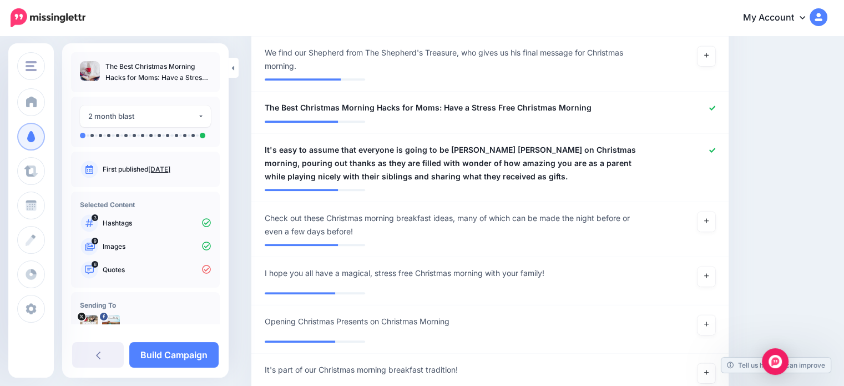
scroll to position [720, 0]
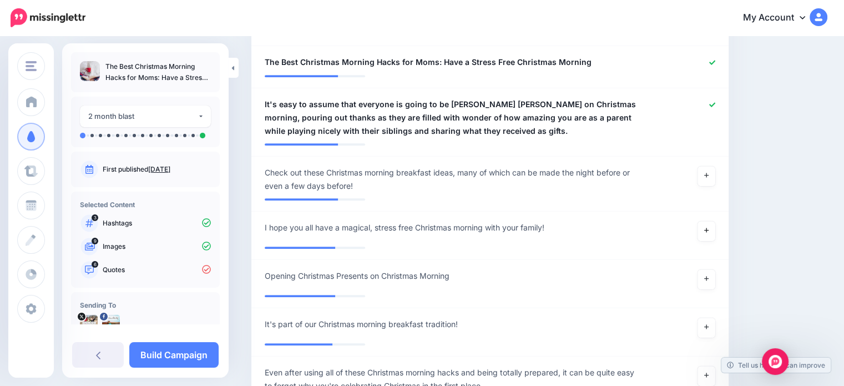
click at [715, 229] on link at bounding box center [706, 231] width 18 height 20
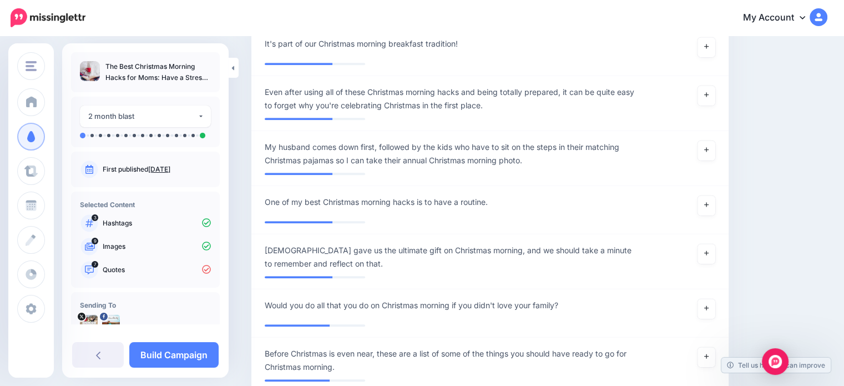
scroll to position [1053, 0]
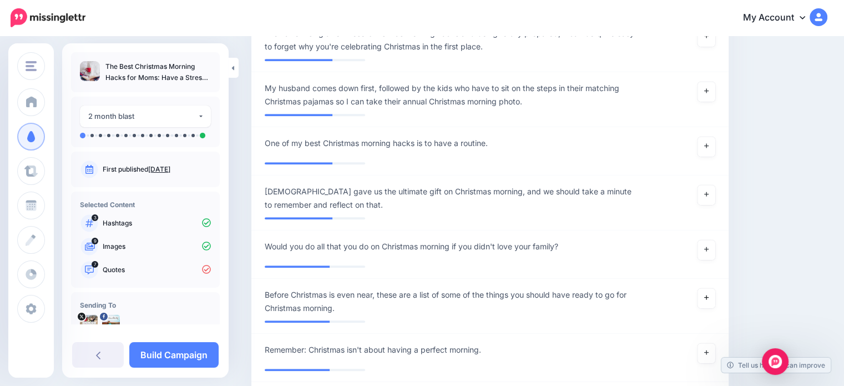
click at [708, 297] on icon at bounding box center [706, 297] width 4 height 6
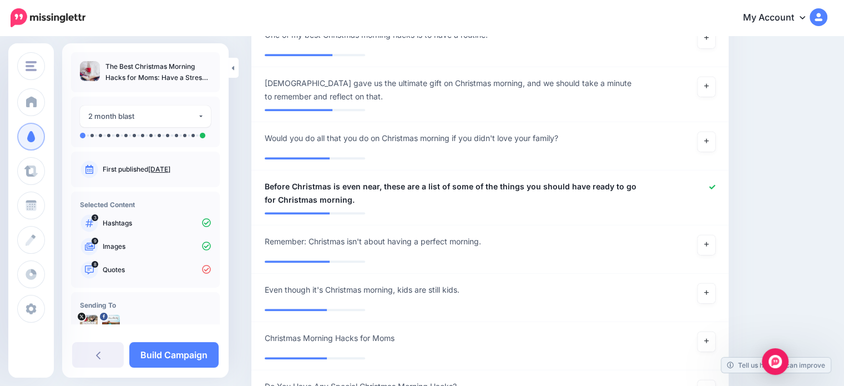
scroll to position [1164, 0]
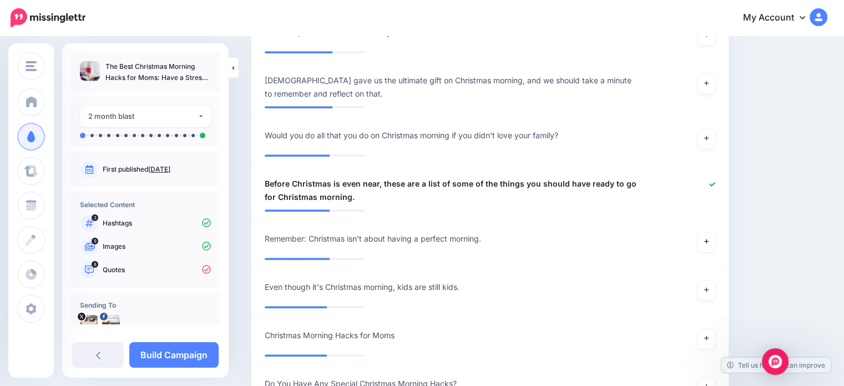
click at [708, 243] on link at bounding box center [706, 242] width 18 height 20
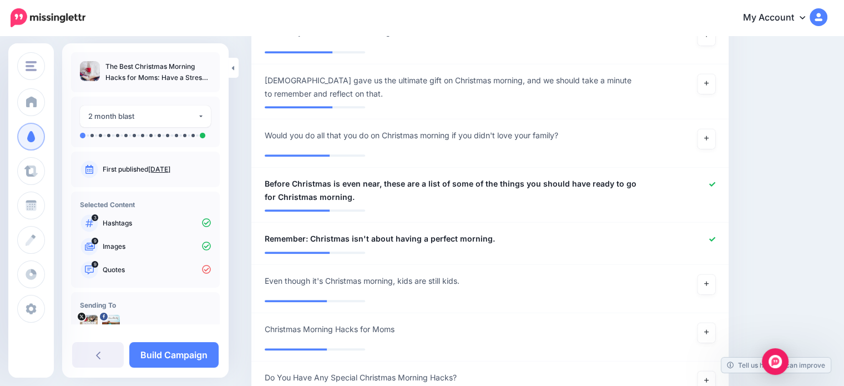
scroll to position [1219, 0]
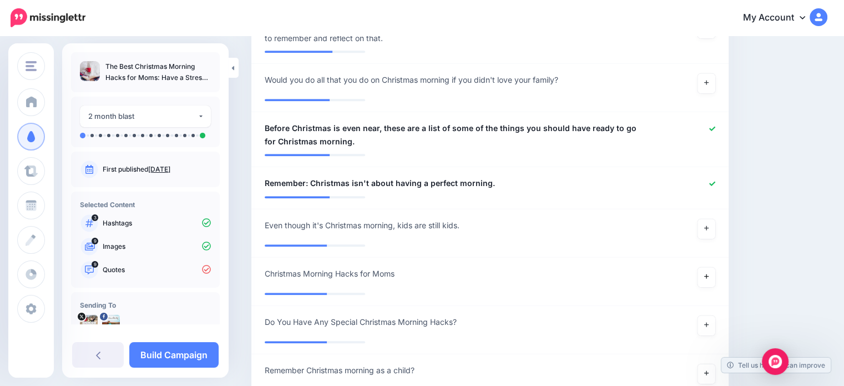
click at [708, 276] on icon at bounding box center [706, 276] width 4 height 4
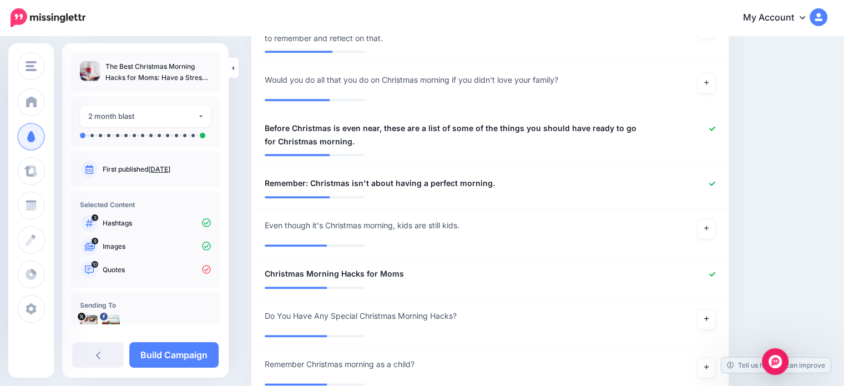
click at [713, 312] on link at bounding box center [706, 319] width 18 height 20
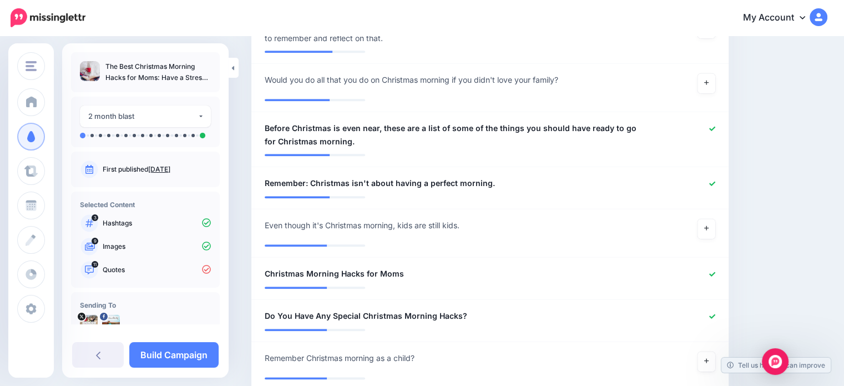
scroll to position [1330, 0]
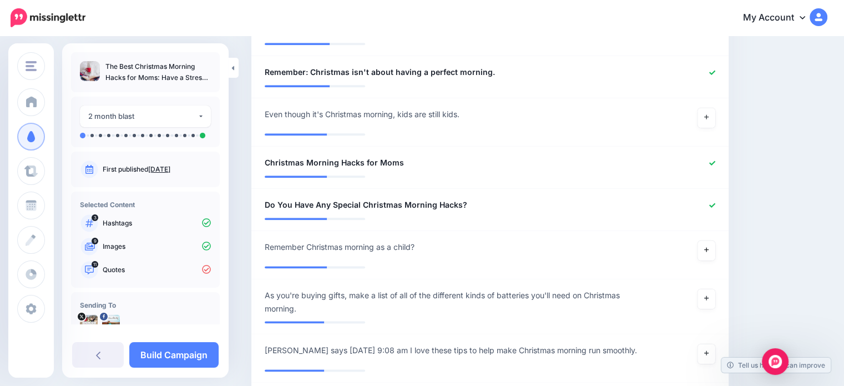
click at [706, 255] on link at bounding box center [706, 250] width 18 height 20
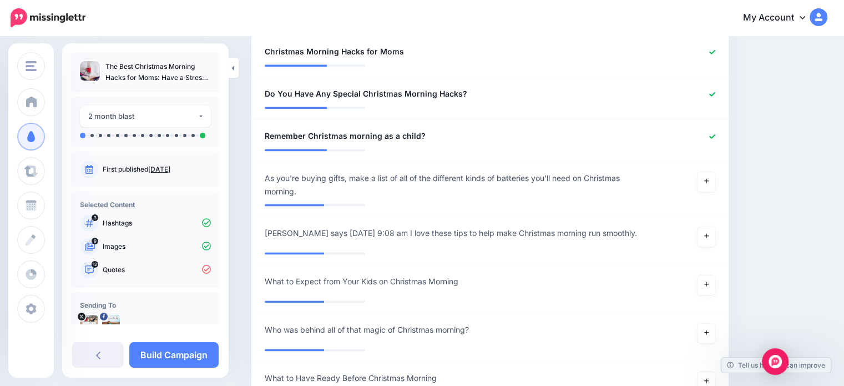
scroll to position [1497, 0]
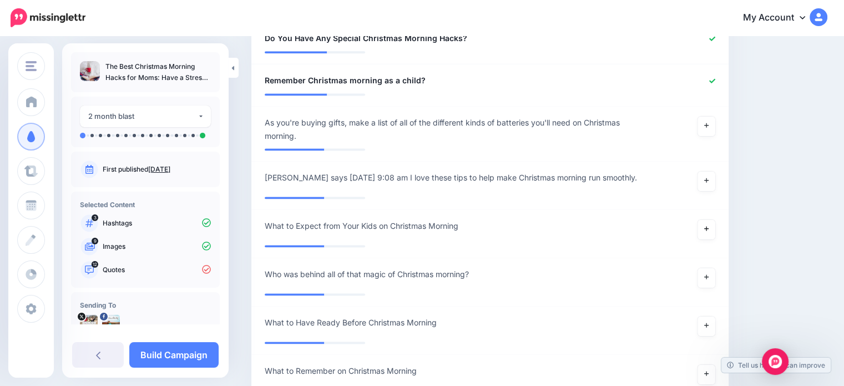
click at [707, 237] on link at bounding box center [706, 229] width 18 height 20
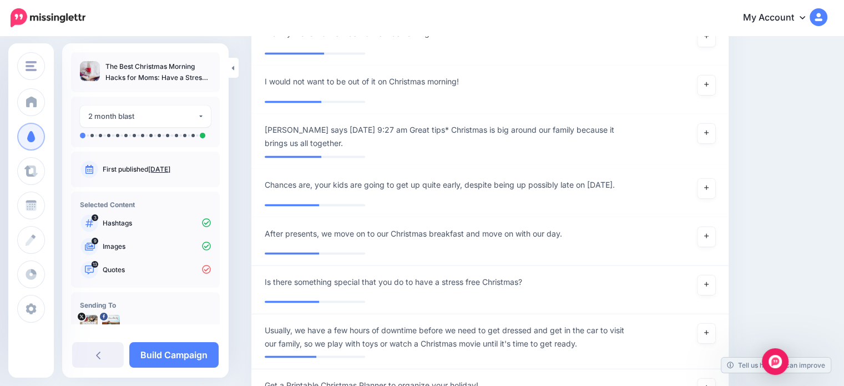
scroll to position [1940, 0]
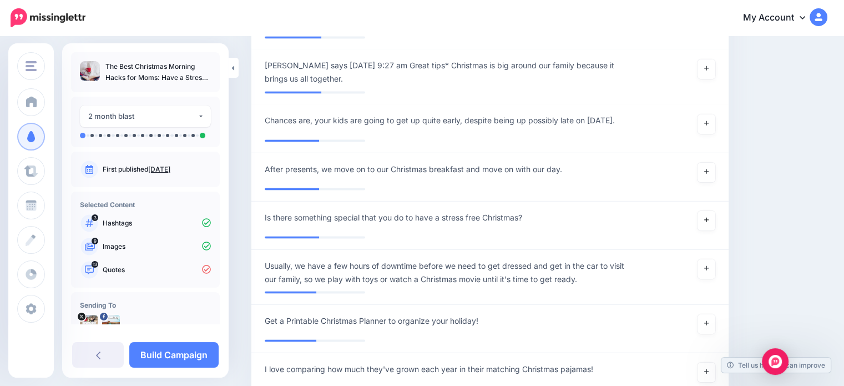
click at [714, 230] on link at bounding box center [706, 220] width 18 height 20
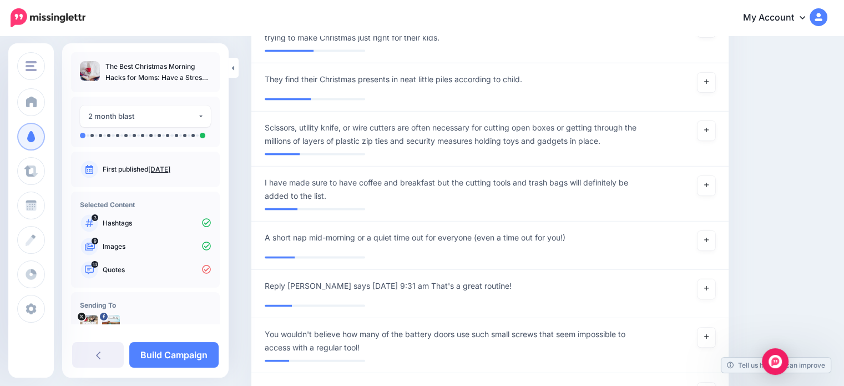
scroll to position [2329, 0]
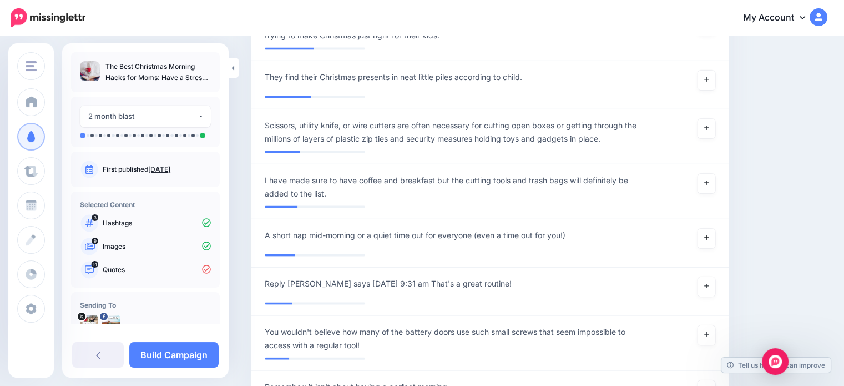
click at [708, 241] on icon at bounding box center [706, 238] width 4 height 6
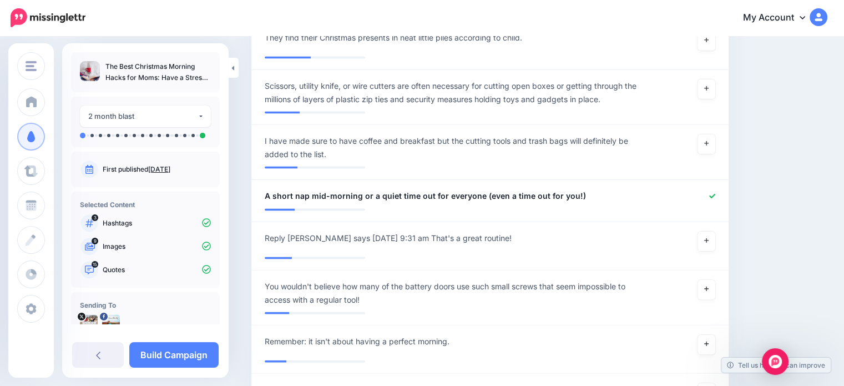
scroll to position [2384, 0]
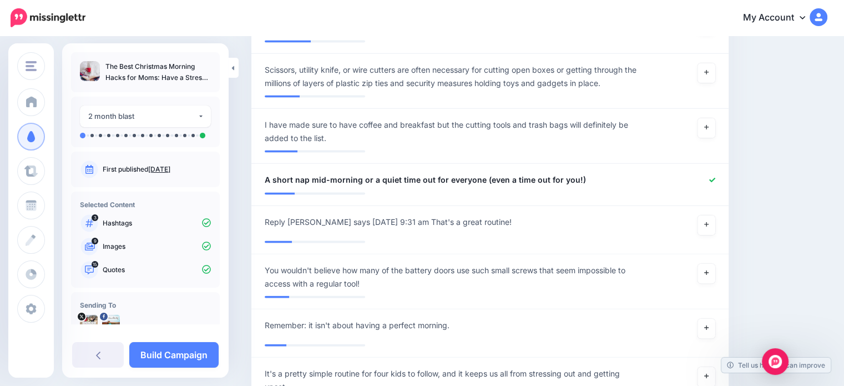
click at [195, 358] on link "Build Campaign" at bounding box center [173, 355] width 89 height 26
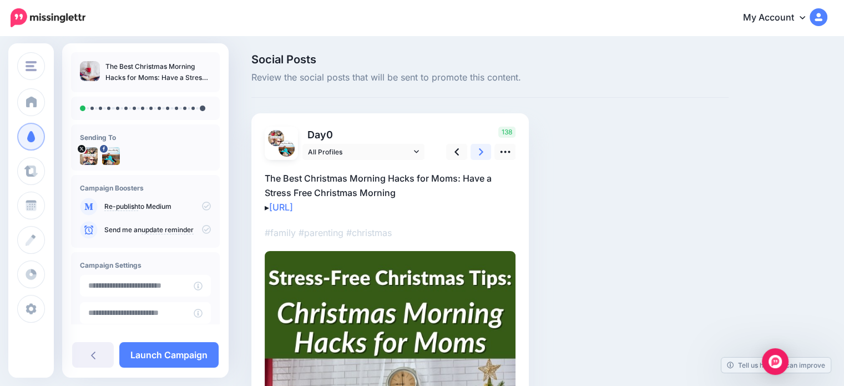
click at [480, 153] on icon at bounding box center [481, 152] width 4 height 12
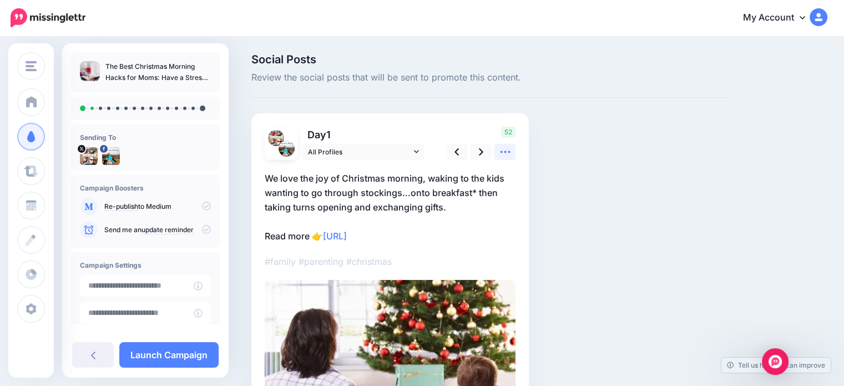
click at [506, 157] on icon at bounding box center [505, 152] width 12 height 12
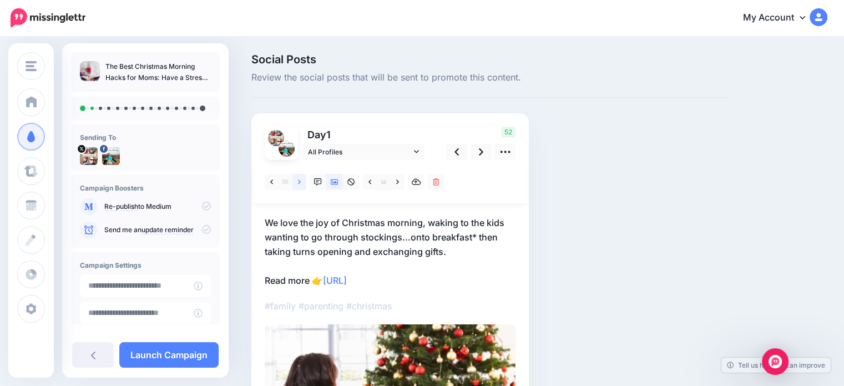
click at [297, 183] on link at bounding box center [299, 182] width 14 height 16
click at [300, 184] on icon at bounding box center [299, 182] width 3 height 8
click at [483, 155] on link at bounding box center [480, 152] width 21 height 16
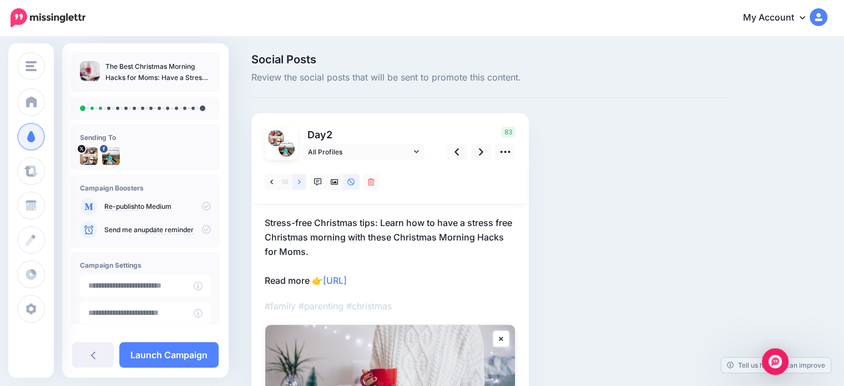
click at [300, 183] on icon at bounding box center [299, 182] width 3 height 8
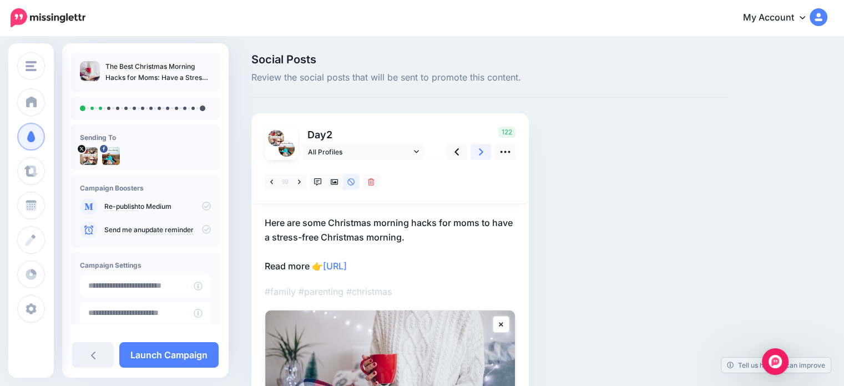
click at [482, 155] on icon at bounding box center [481, 152] width 4 height 12
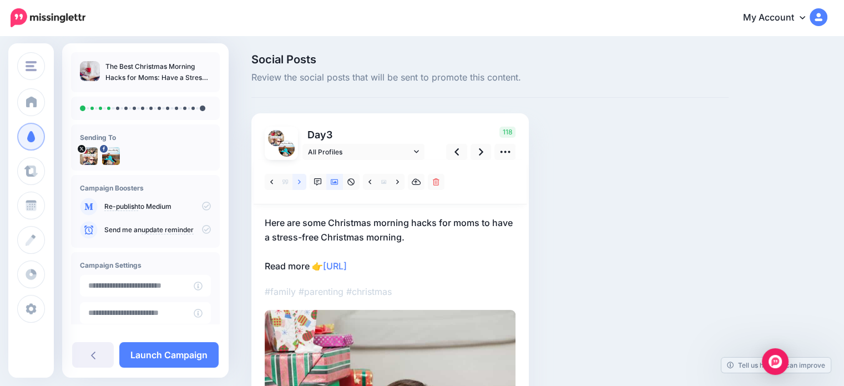
click at [301, 183] on link at bounding box center [299, 182] width 14 height 16
click at [483, 152] on icon at bounding box center [481, 152] width 4 height 12
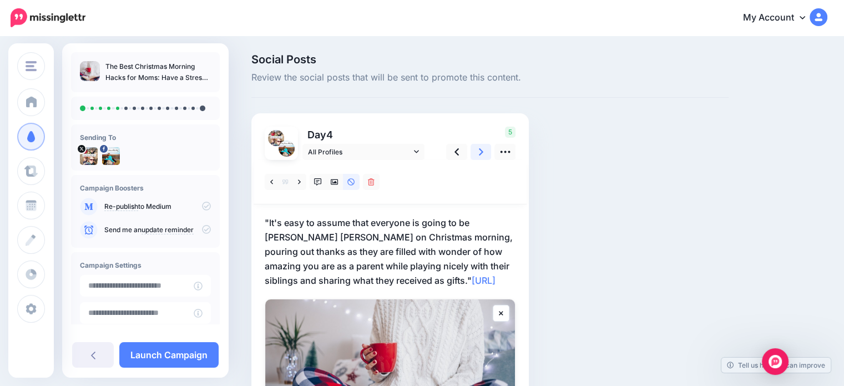
click at [481, 154] on icon at bounding box center [481, 152] width 4 height 12
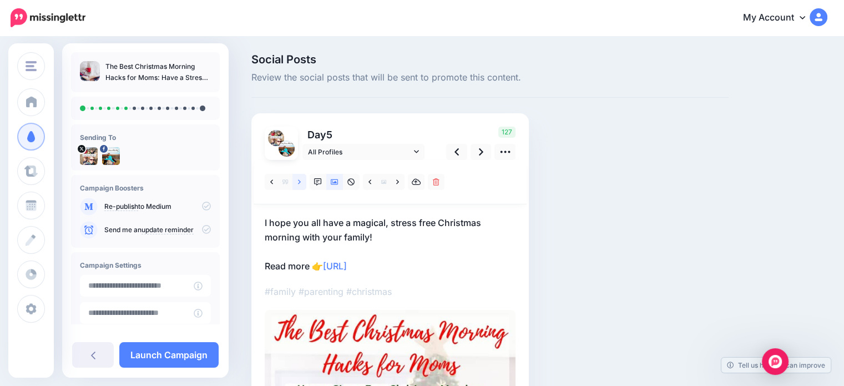
click at [300, 181] on icon at bounding box center [299, 181] width 3 height 4
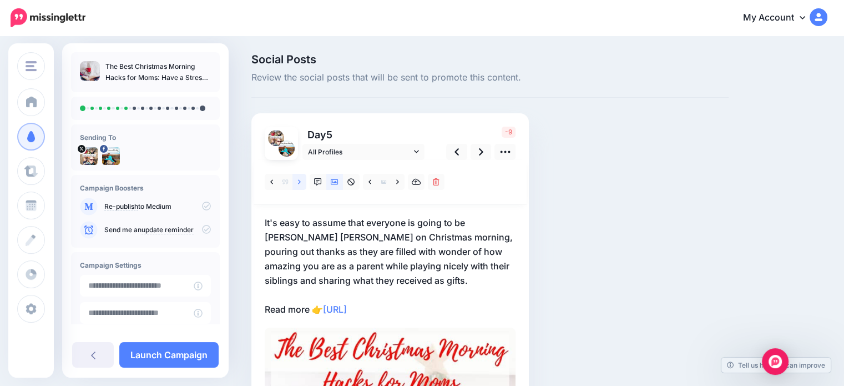
click at [300, 181] on icon at bounding box center [299, 181] width 3 height 4
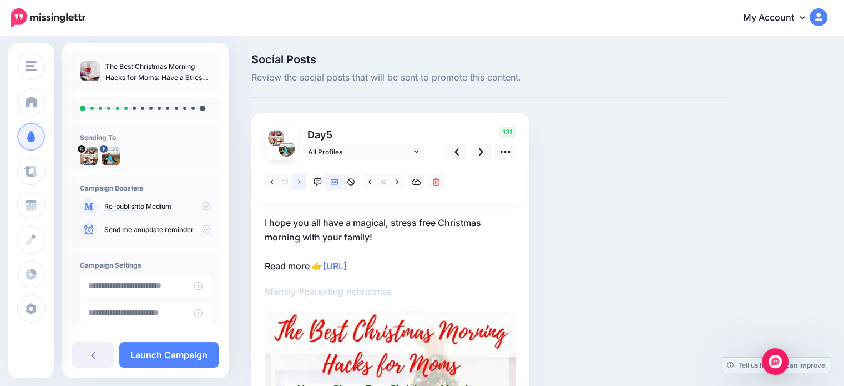
click at [300, 181] on icon at bounding box center [299, 181] width 3 height 4
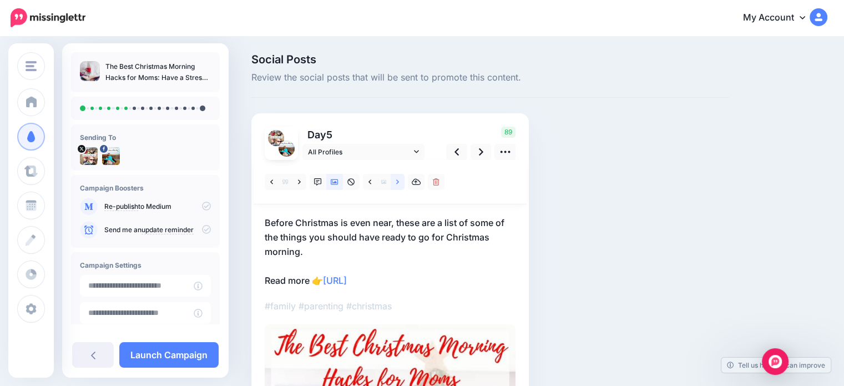
click at [396, 180] on icon at bounding box center [397, 182] width 3 height 8
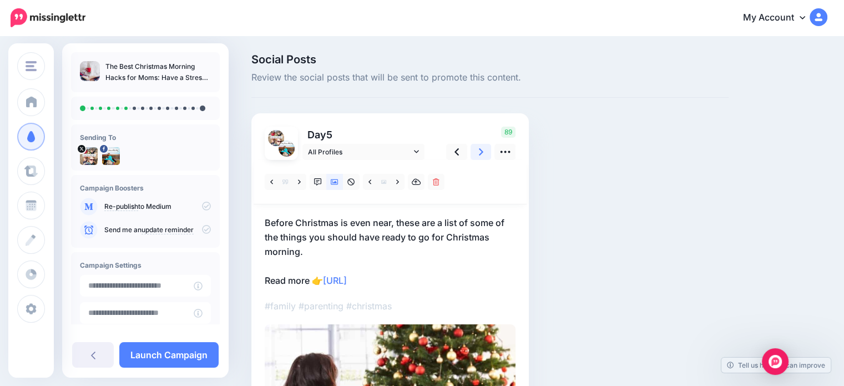
click at [480, 151] on icon at bounding box center [481, 152] width 4 height 12
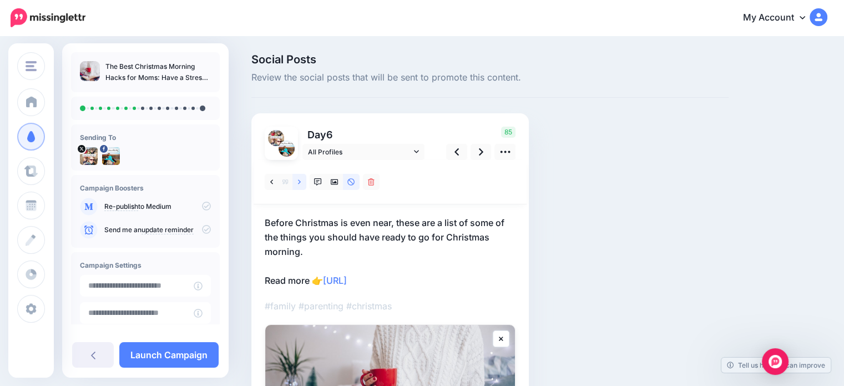
click at [299, 182] on icon at bounding box center [299, 181] width 3 height 4
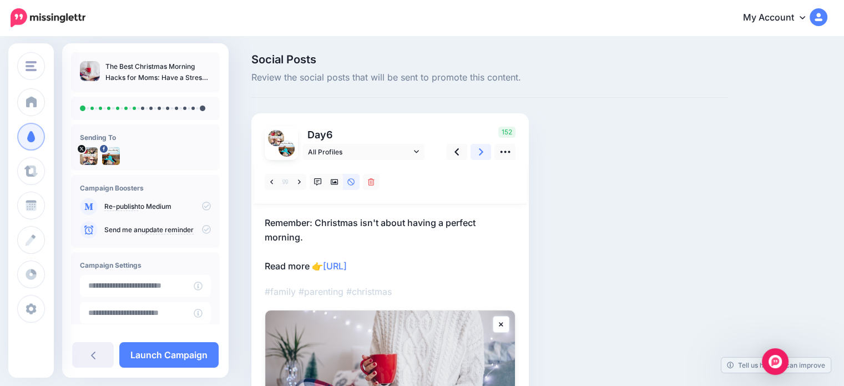
click at [481, 153] on icon at bounding box center [481, 152] width 4 height 12
click at [298, 180] on icon at bounding box center [299, 182] width 3 height 8
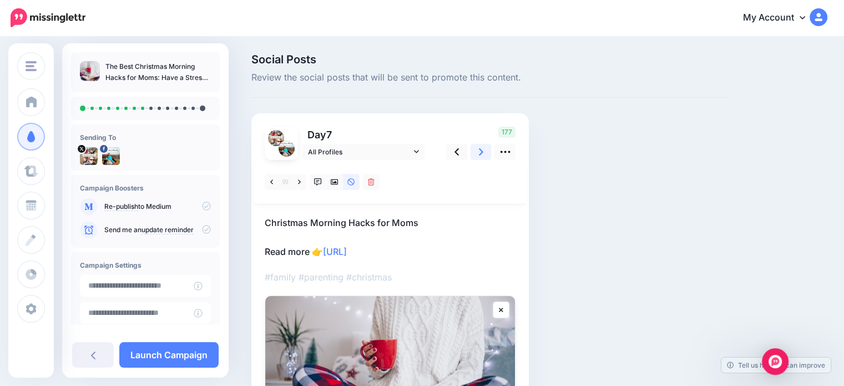
click at [476, 157] on link at bounding box center [480, 152] width 21 height 16
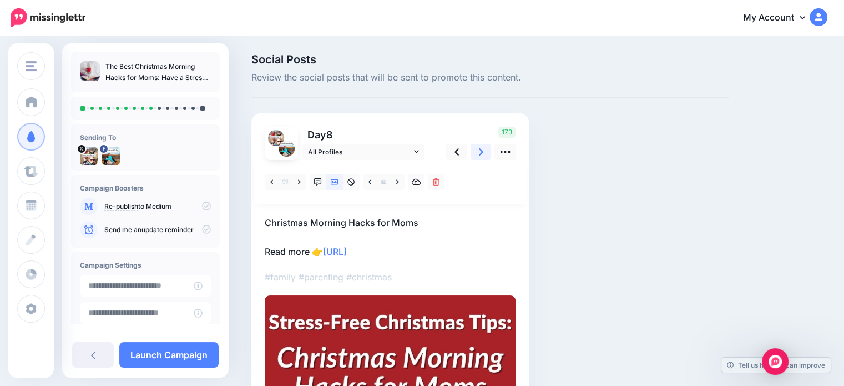
click at [477, 153] on link at bounding box center [480, 152] width 21 height 16
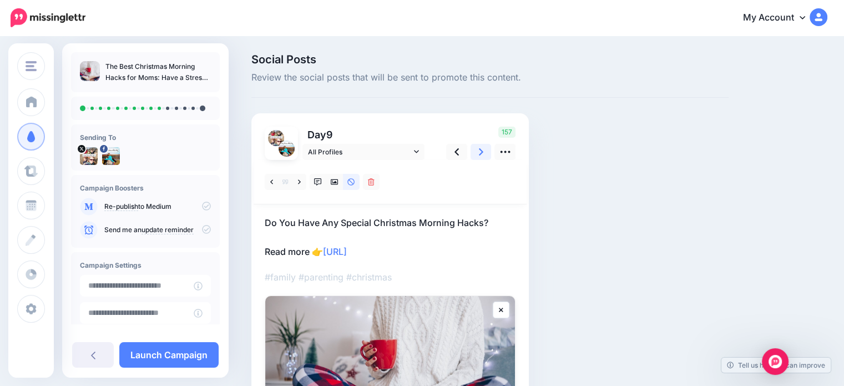
click at [482, 153] on icon at bounding box center [481, 152] width 4 height 12
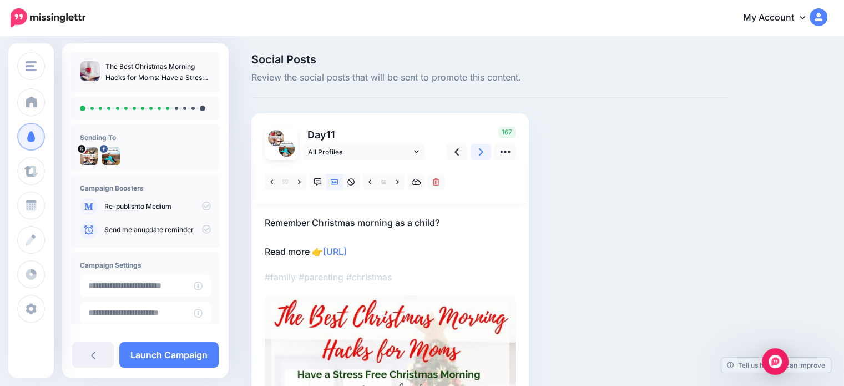
click at [481, 153] on icon at bounding box center [481, 151] width 4 height 7
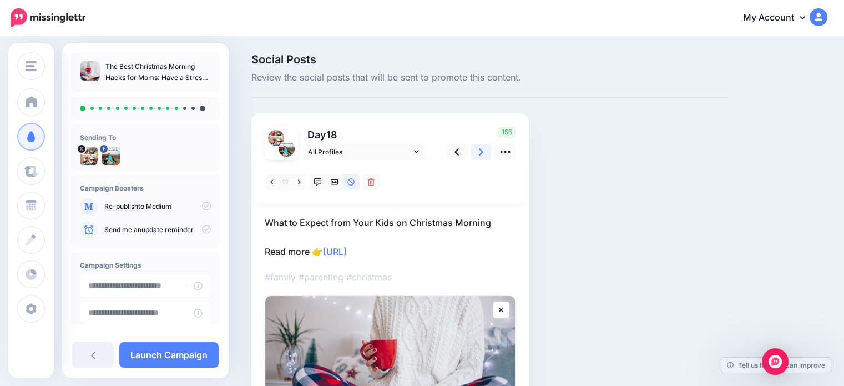
click at [481, 153] on icon at bounding box center [481, 151] width 4 height 7
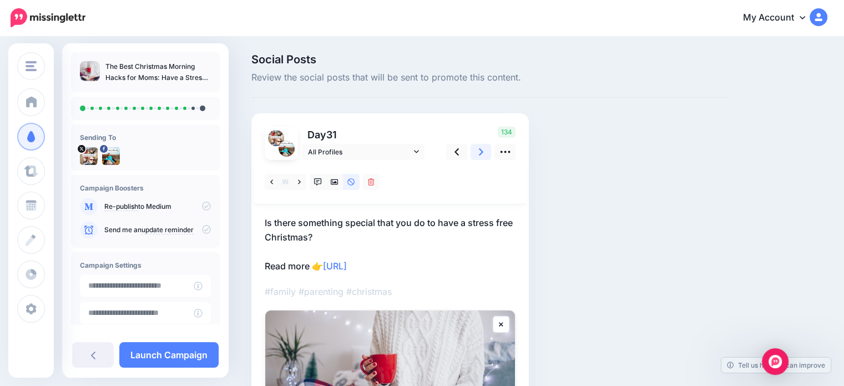
click at [481, 153] on icon at bounding box center [481, 151] width 4 height 7
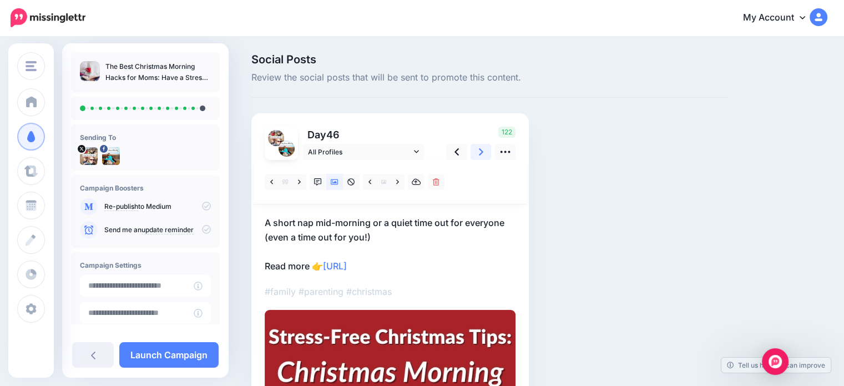
click at [481, 153] on icon at bounding box center [481, 151] width 4 height 7
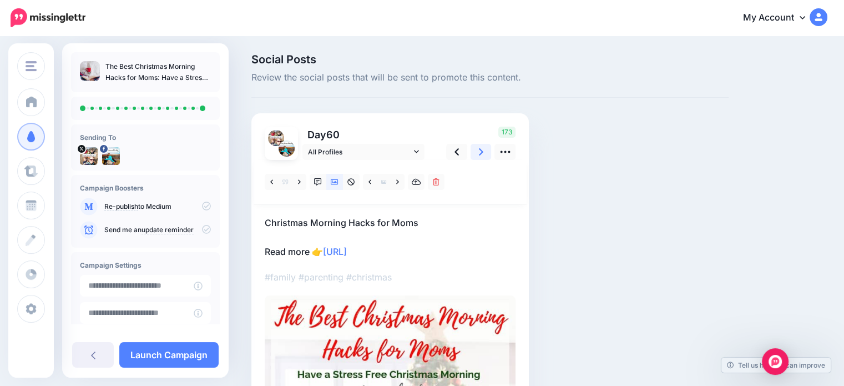
click at [481, 153] on icon at bounding box center [481, 151] width 4 height 7
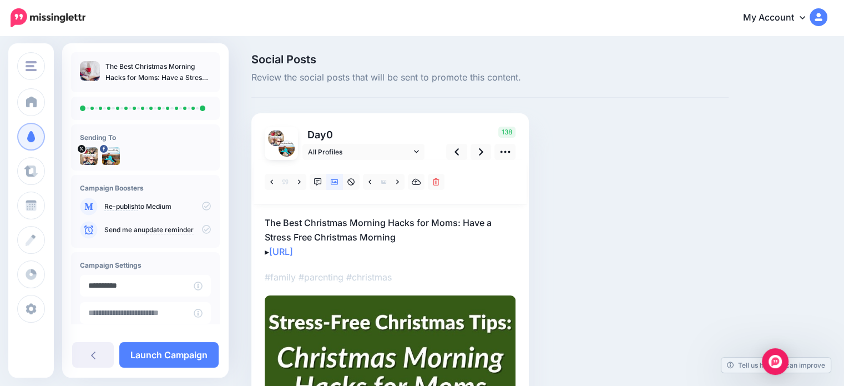
click at [174, 281] on input "**********" at bounding box center [137, 286] width 114 height 22
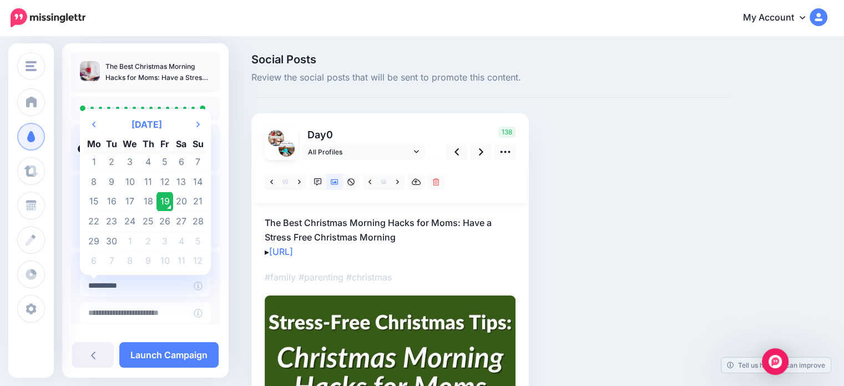
click at [183, 200] on td "20" at bounding box center [181, 201] width 17 height 20
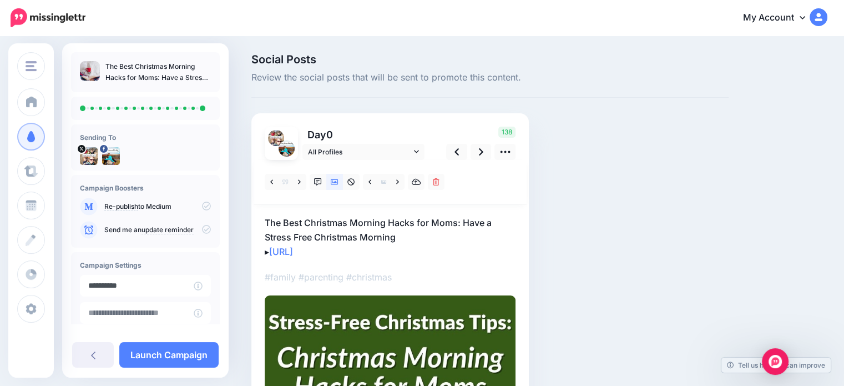
click at [169, 284] on input "**********" at bounding box center [137, 286] width 114 height 22
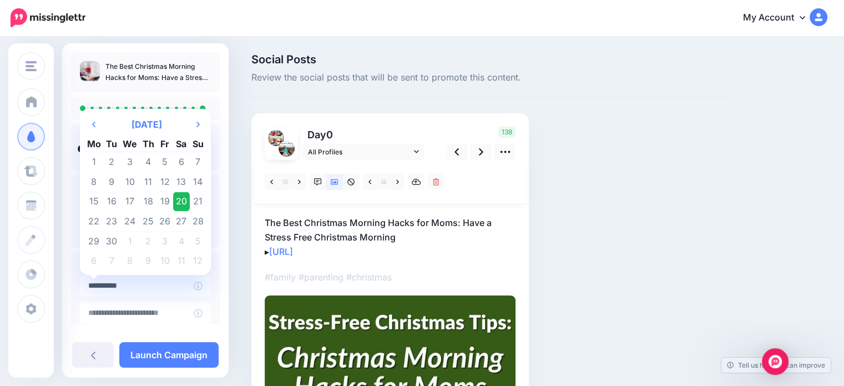
click at [109, 239] on td "30" at bounding box center [112, 241] width 17 height 20
click at [162, 279] on input "**********" at bounding box center [137, 286] width 114 height 22
click at [180, 222] on td "27" at bounding box center [181, 221] width 17 height 20
click at [152, 285] on input "**********" at bounding box center [137, 286] width 114 height 22
click at [180, 199] on td "20" at bounding box center [181, 201] width 17 height 20
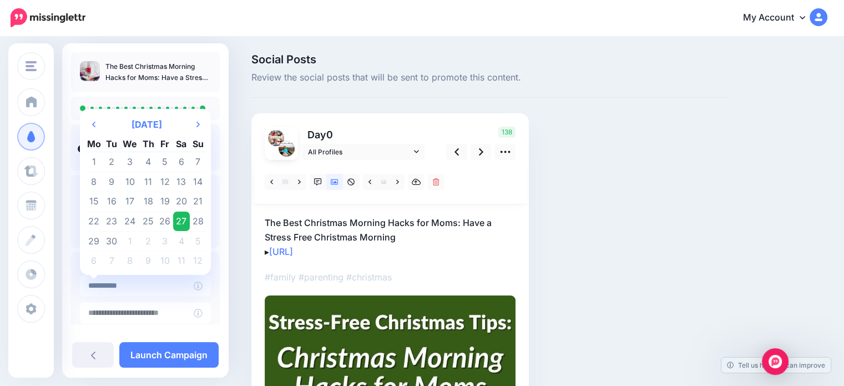
type input "**********"
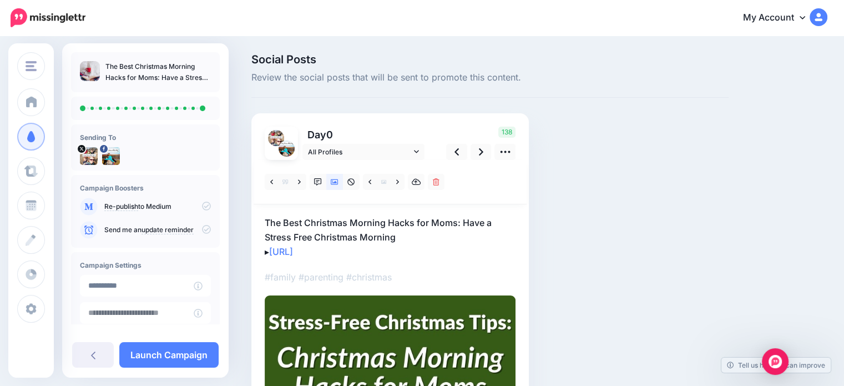
scroll to position [89, 0]
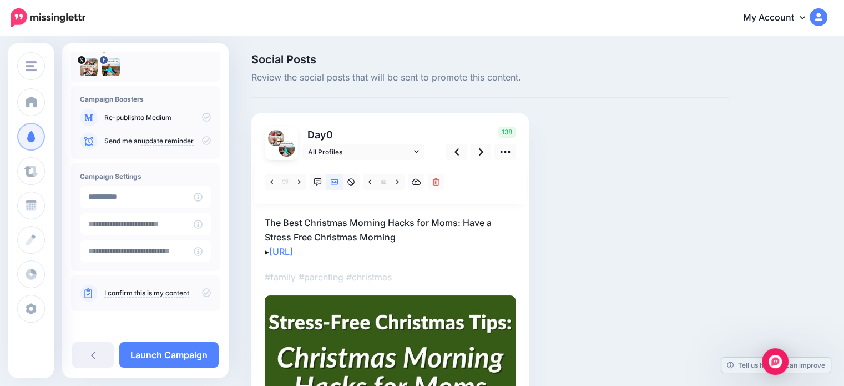
click at [202, 290] on icon at bounding box center [206, 292] width 9 height 9
click at [177, 348] on link "Launch Campaign" at bounding box center [168, 355] width 99 height 26
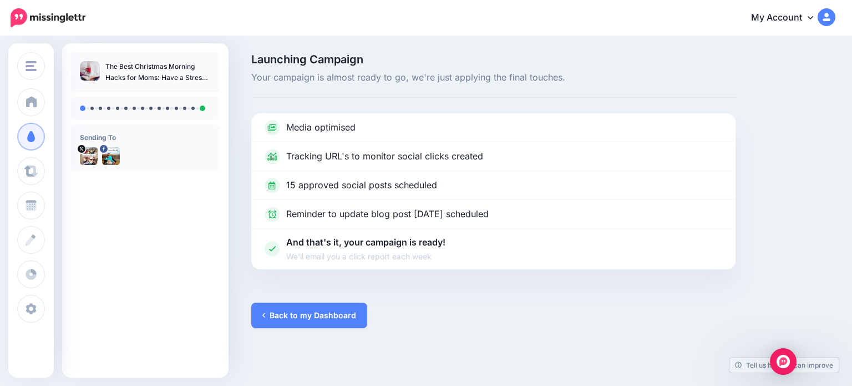
click at [281, 309] on link "Back to my Dashboard" at bounding box center [309, 315] width 116 height 26
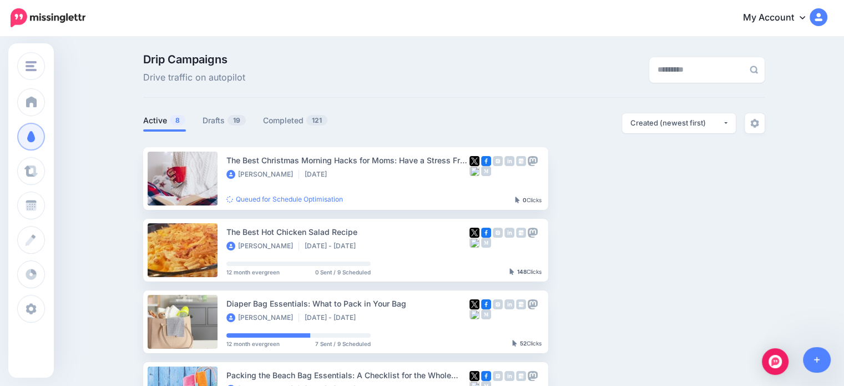
click at [229, 123] on link "Drafts 19" at bounding box center [224, 120] width 44 height 13
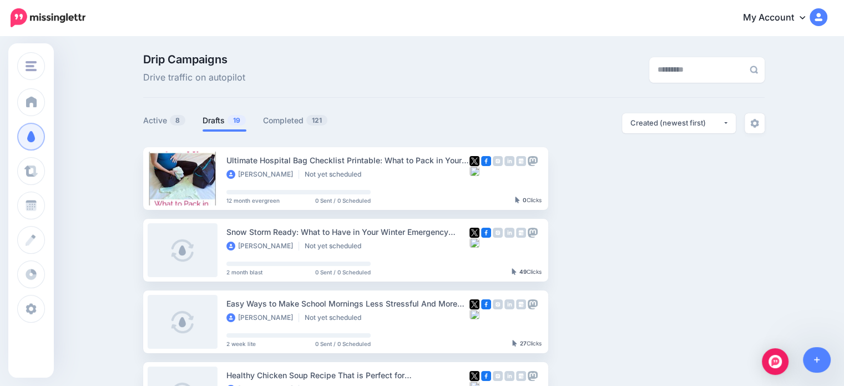
click at [647, 247] on button "button" at bounding box center [646, 250] width 20 height 20
click at [590, 121] on link "Generate Campaign" at bounding box center [585, 119] width 129 height 22
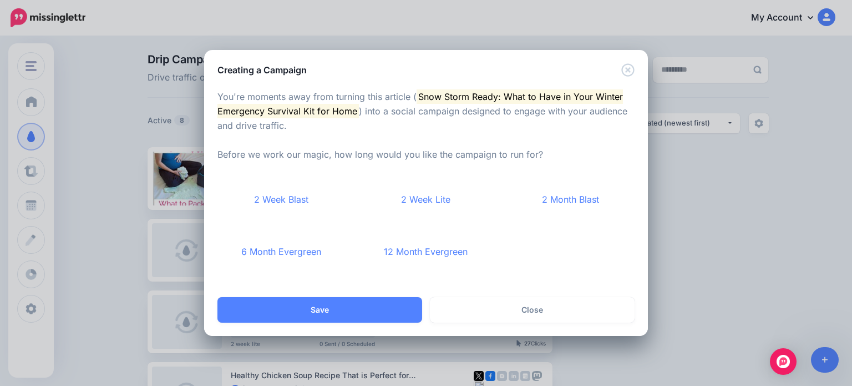
click at [310, 252] on link "6 Month Evergreen" at bounding box center [281, 251] width 128 height 41
click at [327, 312] on button "Save" at bounding box center [319, 310] width 205 height 26
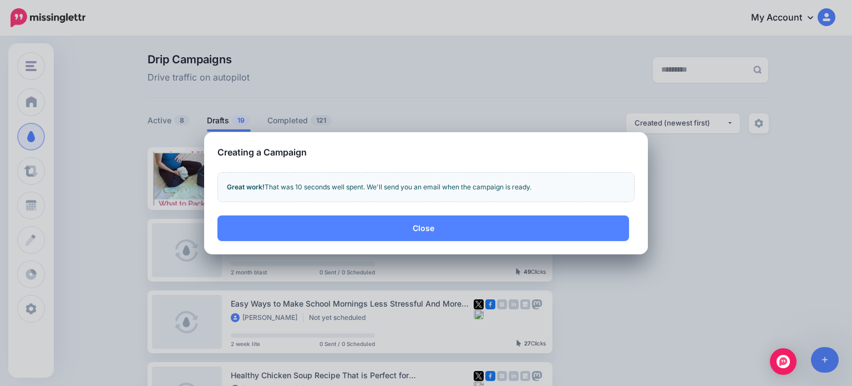
click at [455, 230] on button "Close" at bounding box center [423, 228] width 412 height 26
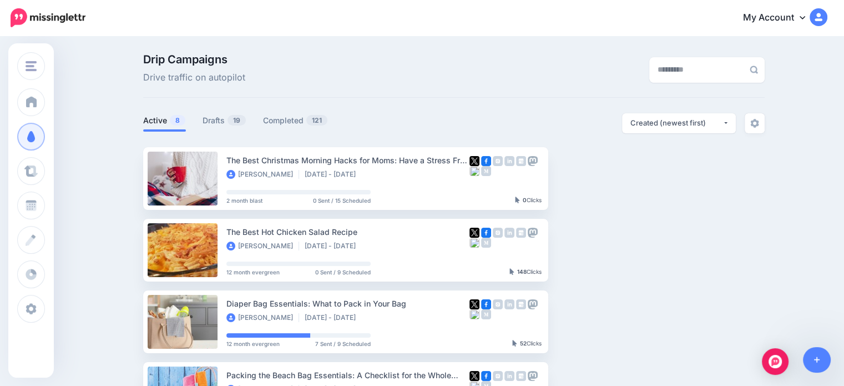
click at [230, 124] on link "Drafts 19" at bounding box center [224, 120] width 44 height 13
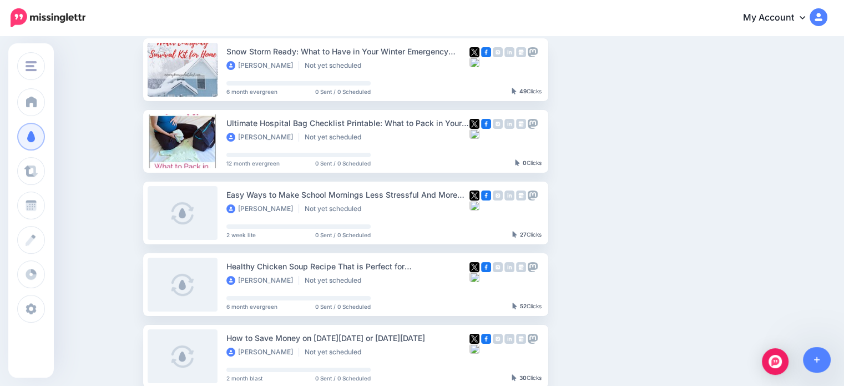
scroll to position [111, 0]
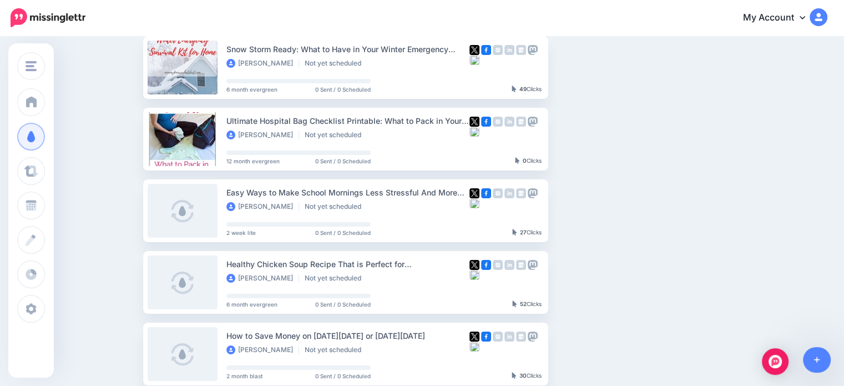
click at [656, 284] on button "button" at bounding box center [646, 282] width 20 height 20
click at [599, 151] on link "Generate Campaign" at bounding box center [585, 151] width 129 height 22
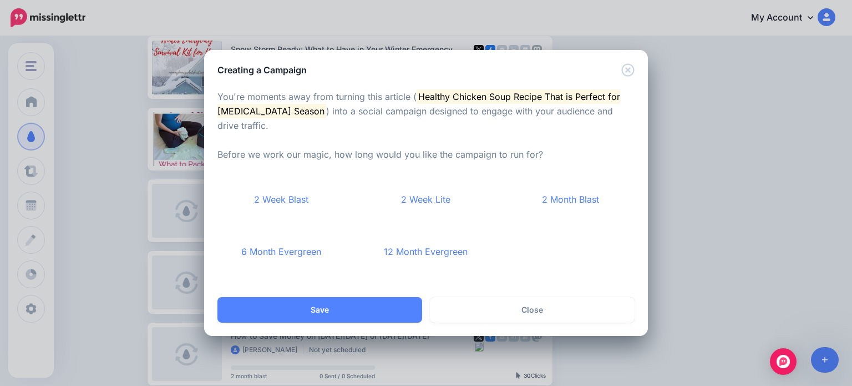
click at [271, 255] on link "6 Month Evergreen" at bounding box center [281, 251] width 128 height 41
click at [308, 308] on button "Save" at bounding box center [319, 310] width 205 height 26
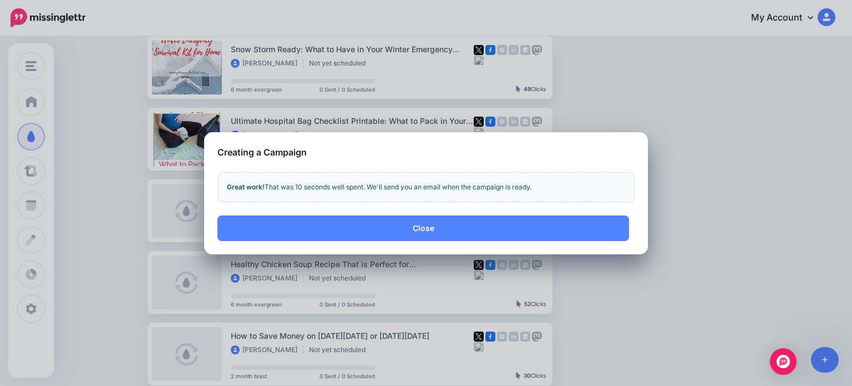
click at [386, 226] on button "Close" at bounding box center [423, 228] width 412 height 26
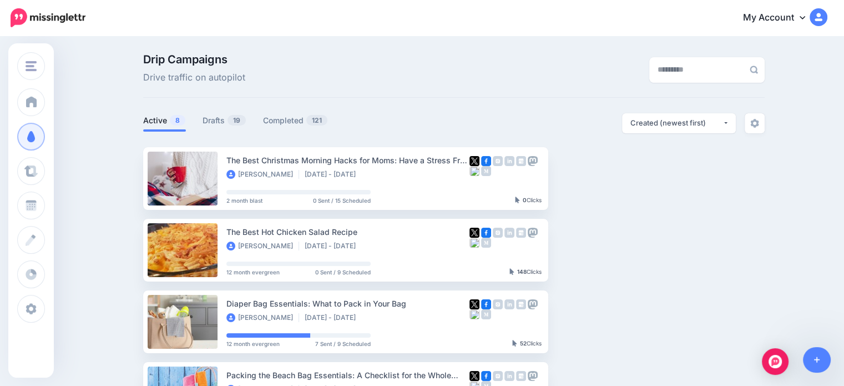
click at [225, 125] on link "Drafts 19" at bounding box center [224, 120] width 44 height 13
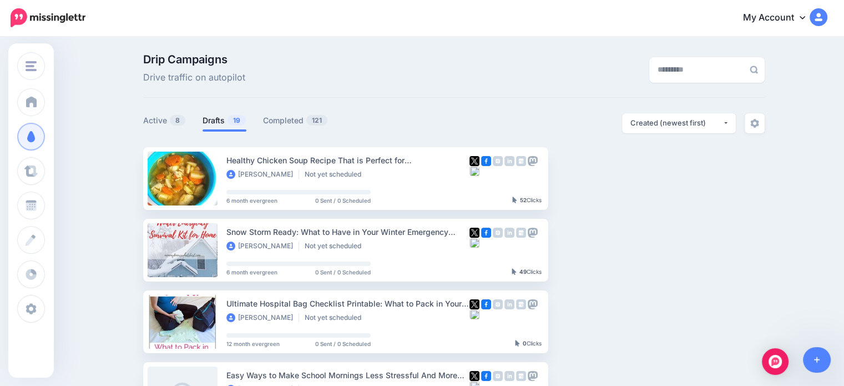
click at [585, 184] on link "Setup Campaign" at bounding box center [593, 178] width 75 height 20
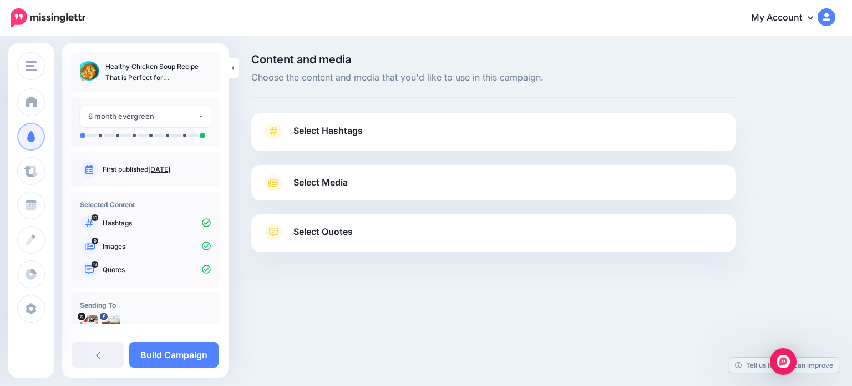
click at [297, 140] on link "Select Hashtags" at bounding box center [493, 136] width 462 height 29
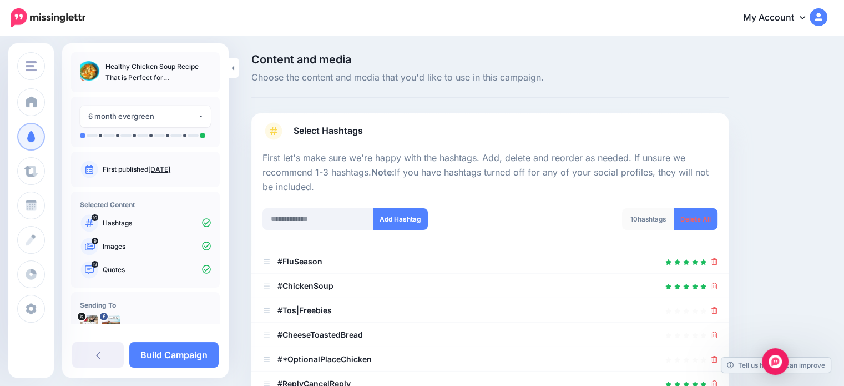
click at [697, 231] on div "10 hashtags Delete All" at bounding box center [608, 226] width 236 height 36
click at [697, 226] on link "Delete All" at bounding box center [695, 219] width 44 height 22
click at [311, 226] on input "text" at bounding box center [317, 219] width 111 height 22
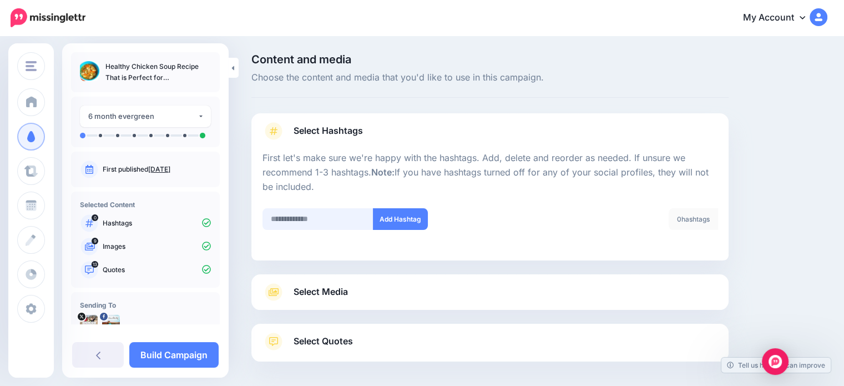
scroll to position [47, 0]
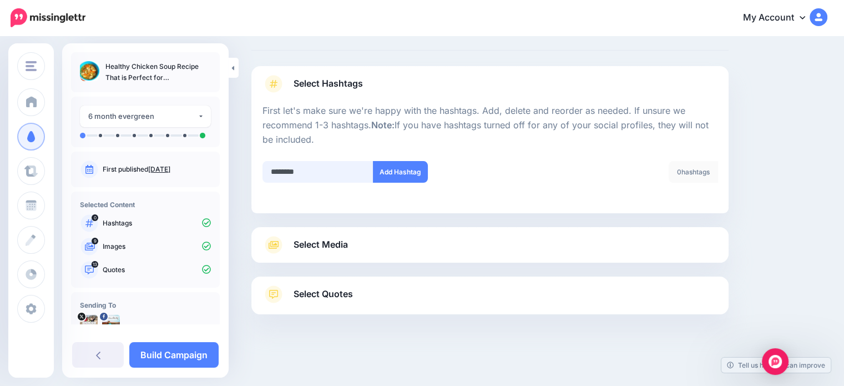
type input "*********"
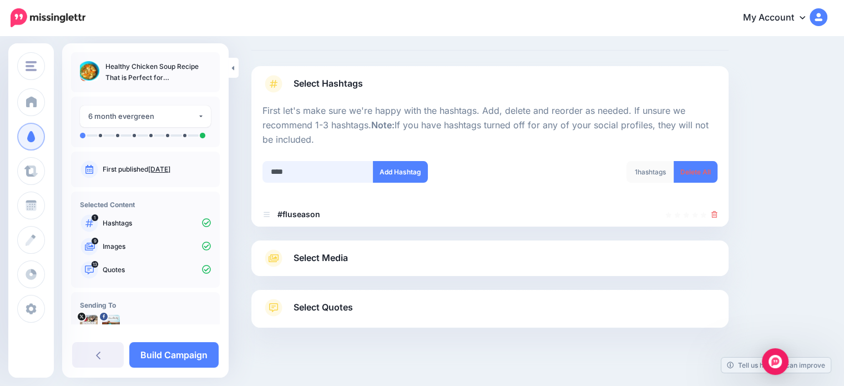
scroll to position [60, 0]
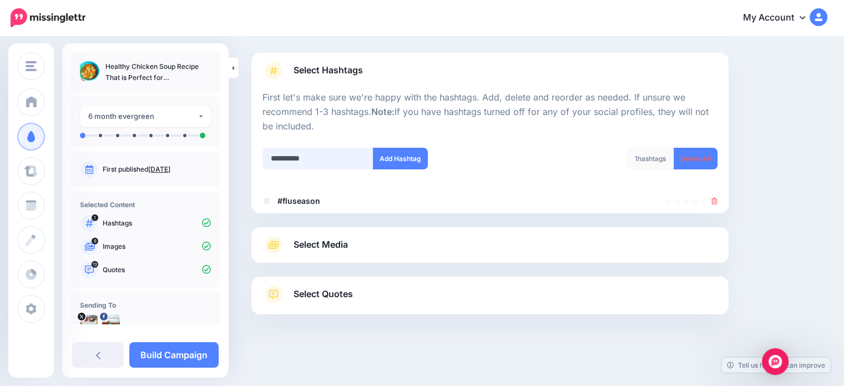
type input "**********"
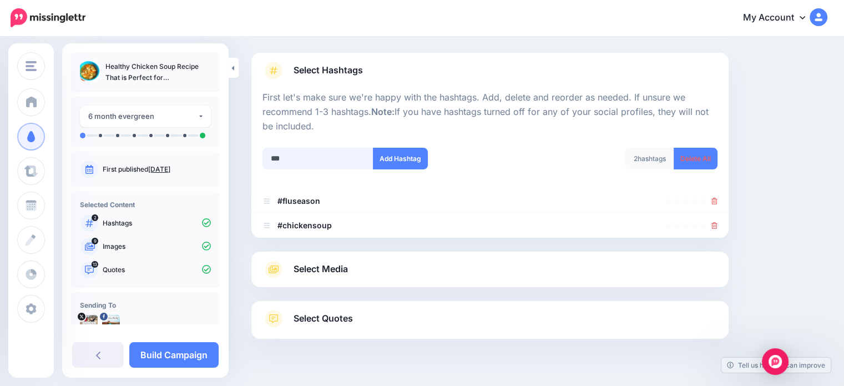
scroll to position [85, 0]
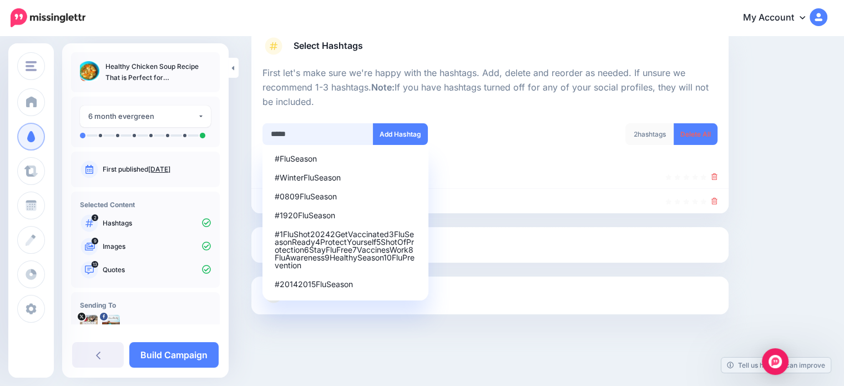
type input "******"
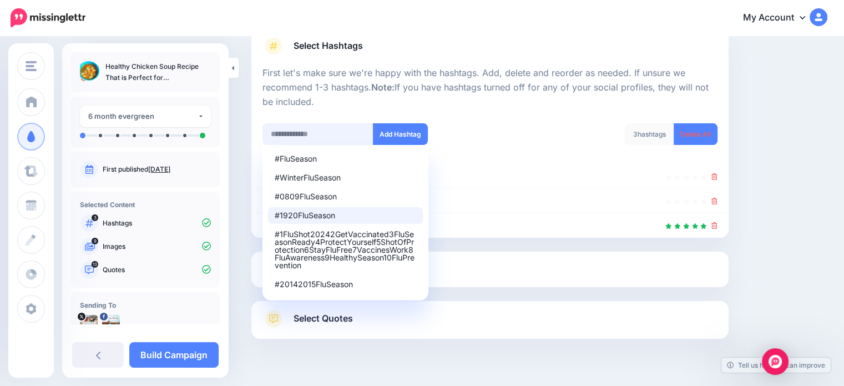
scroll to position [109, 0]
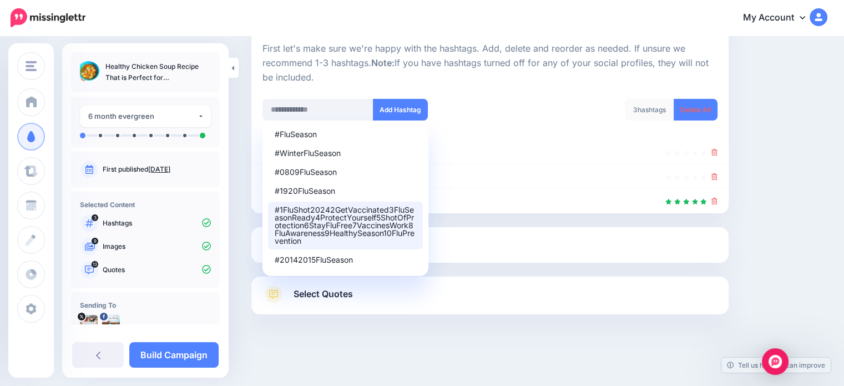
click at [489, 113] on div "#FluSeason #WinterFluSeason #0809FluSeason #1920FluSeason #1FluShot20242GetVacc…" at bounding box center [372, 117] width 236 height 36
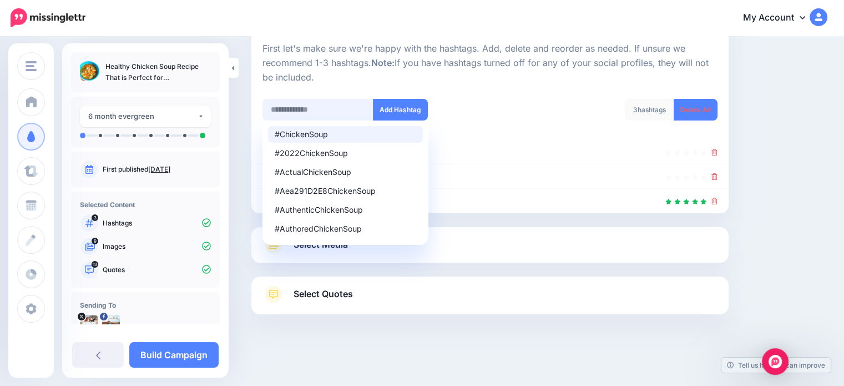
click at [326, 111] on input "text" at bounding box center [317, 110] width 111 height 22
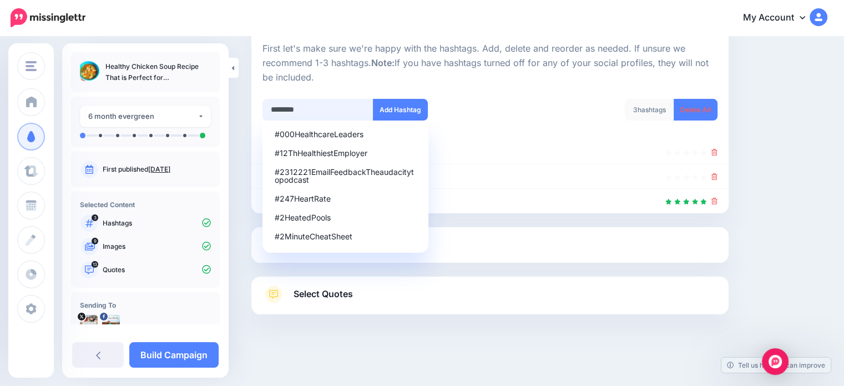
type input "**********"
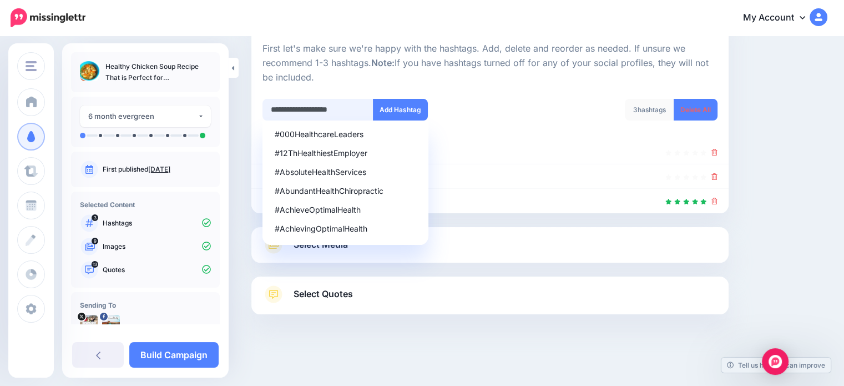
drag, startPoint x: 361, startPoint y: 108, endPoint x: 262, endPoint y: 108, distance: 98.7
click at [262, 108] on input "**********" at bounding box center [317, 110] width 111 height 22
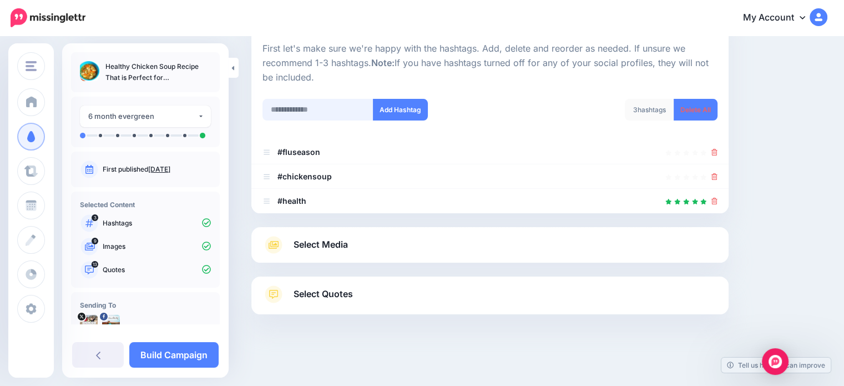
click at [307, 110] on input "text" at bounding box center [317, 110] width 111 height 22
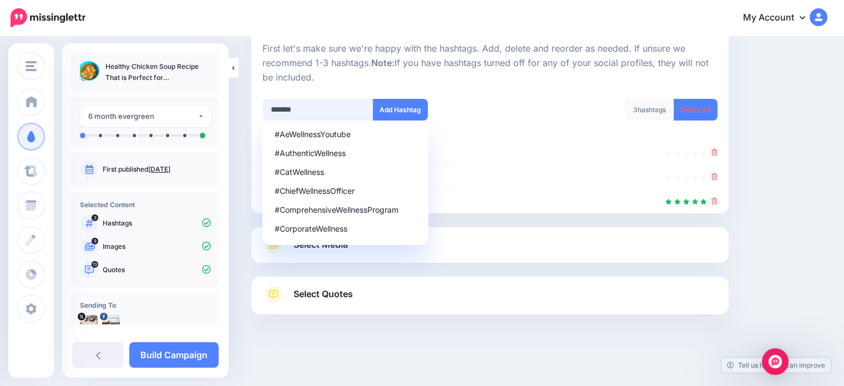
type input "********"
click at [394, 115] on button "Add Hashtag" at bounding box center [400, 110] width 55 height 22
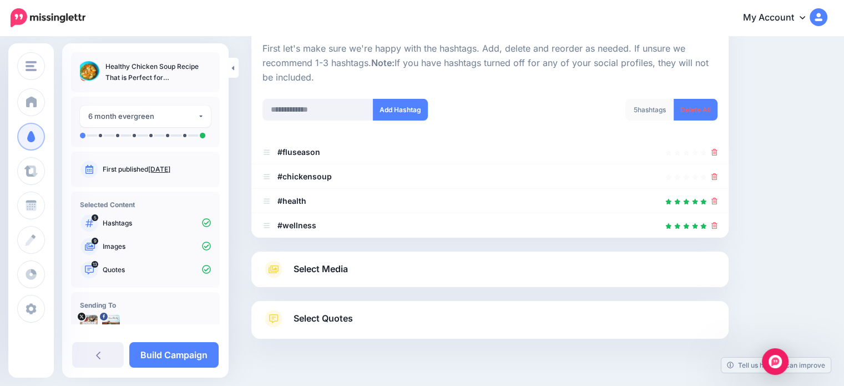
scroll to position [134, 0]
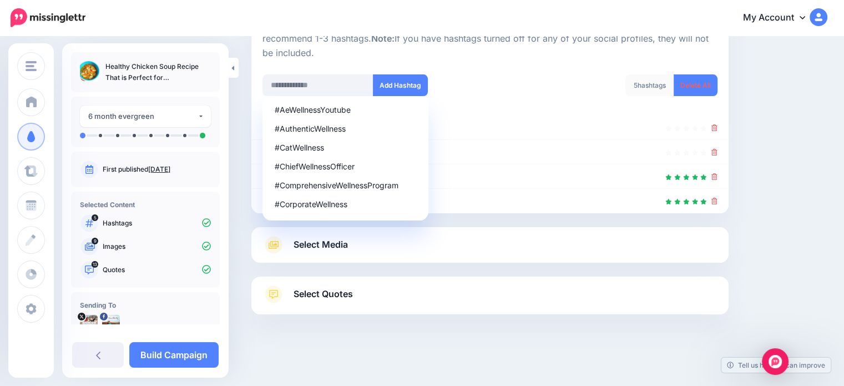
click at [406, 250] on link "Select Media" at bounding box center [489, 245] width 455 height 18
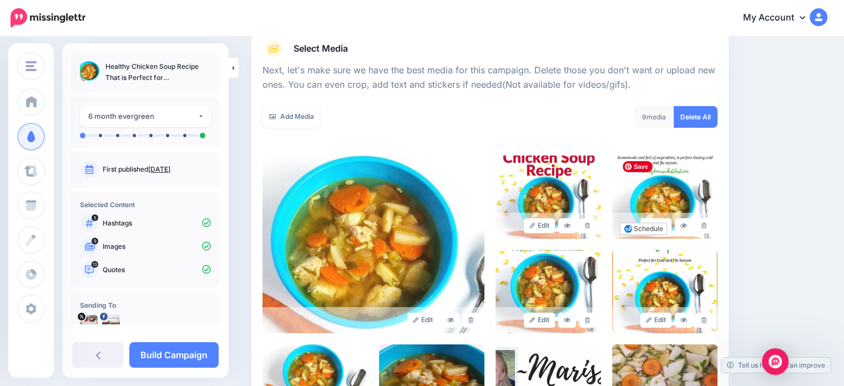
scroll to position [245, 0]
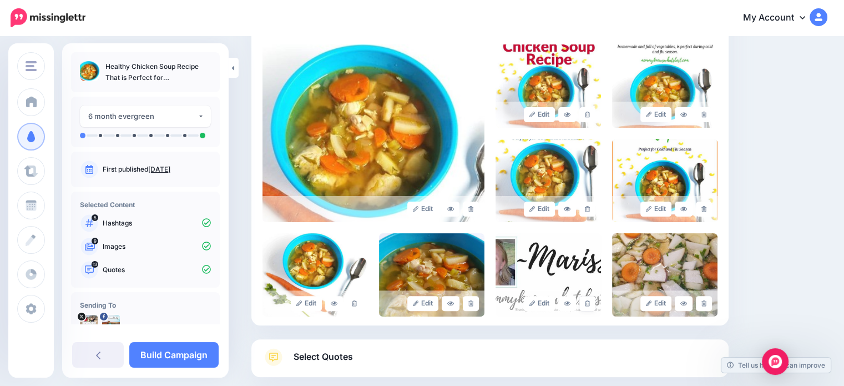
click at [590, 303] on icon at bounding box center [587, 303] width 5 height 6
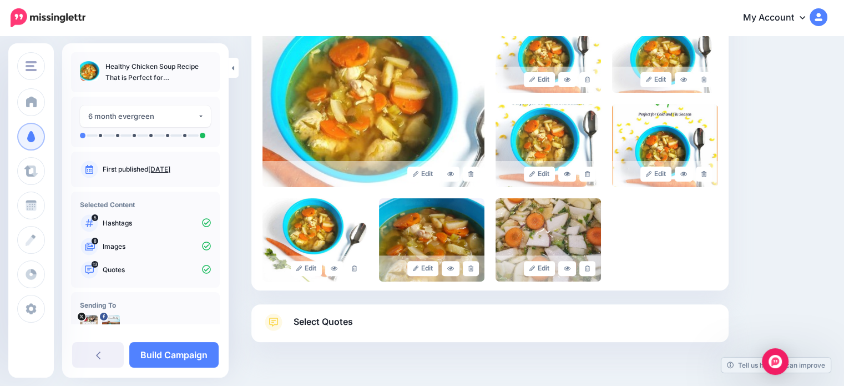
scroll to position [307, 0]
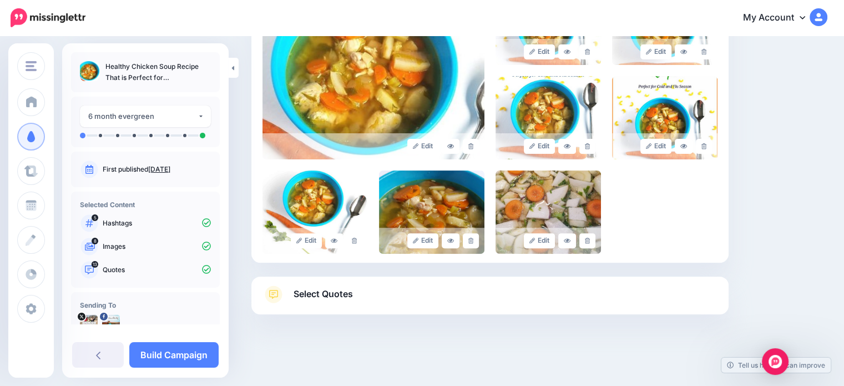
click at [552, 297] on link "Select Quotes" at bounding box center [489, 299] width 455 height 29
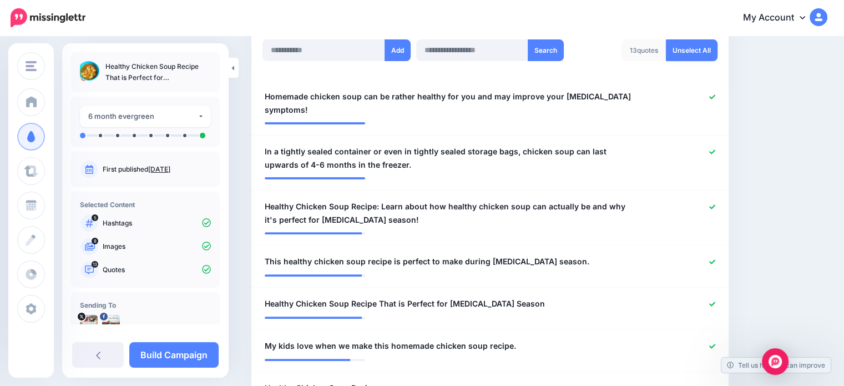
click at [706, 48] on link "Unselect All" at bounding box center [692, 50] width 52 height 22
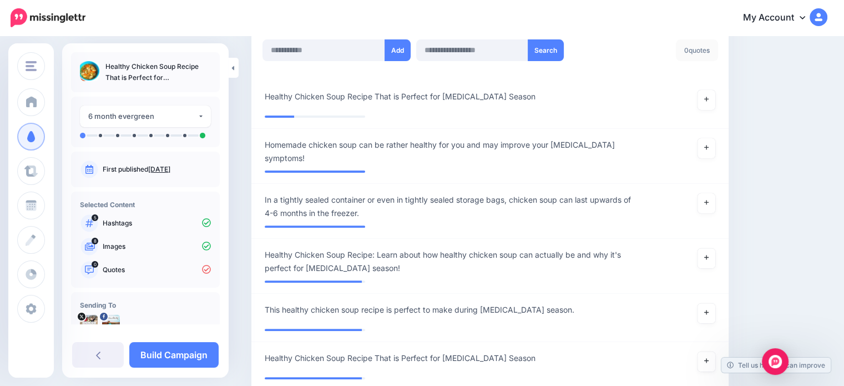
scroll to position [387, 0]
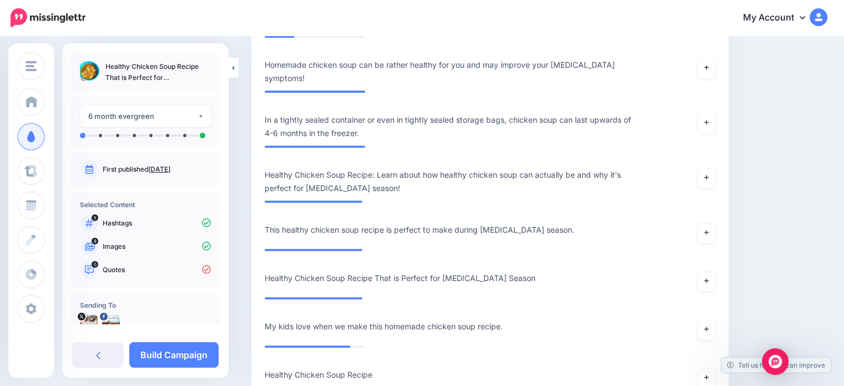
click at [708, 67] on icon at bounding box center [706, 67] width 4 height 4
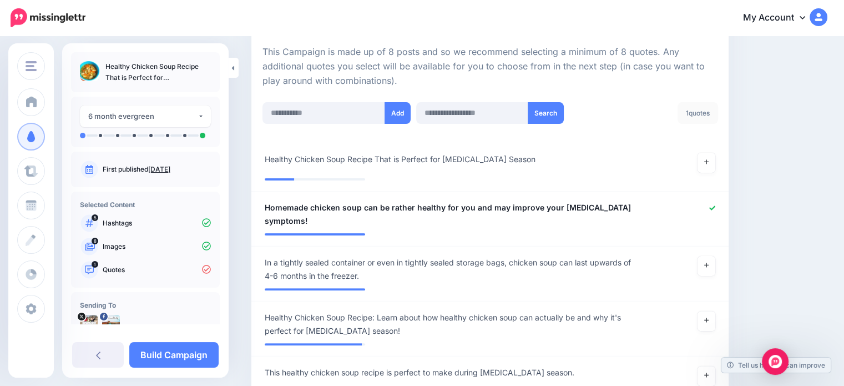
scroll to position [221, 0]
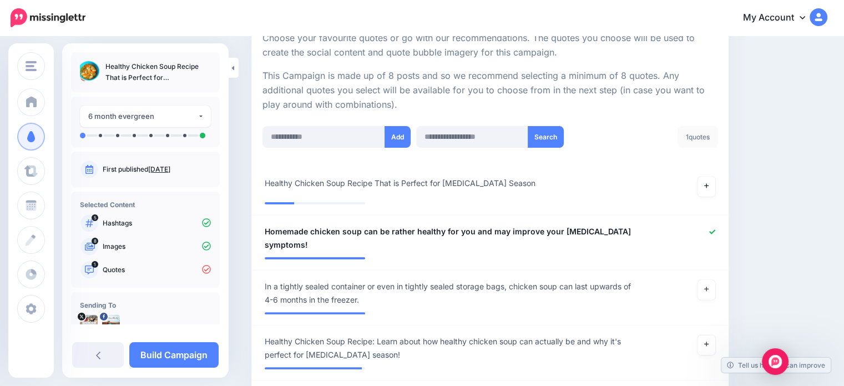
click at [710, 189] on link at bounding box center [706, 186] width 18 height 20
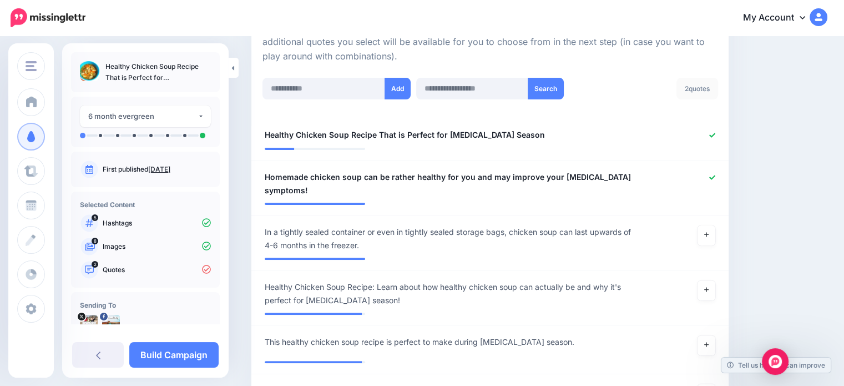
scroll to position [332, 0]
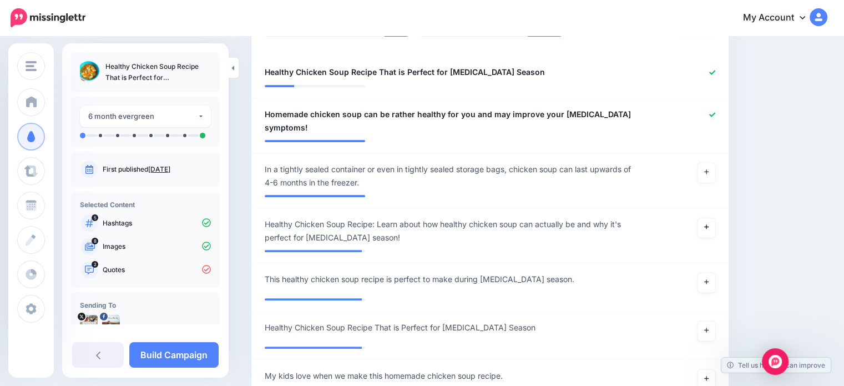
click at [714, 231] on link at bounding box center [706, 227] width 18 height 20
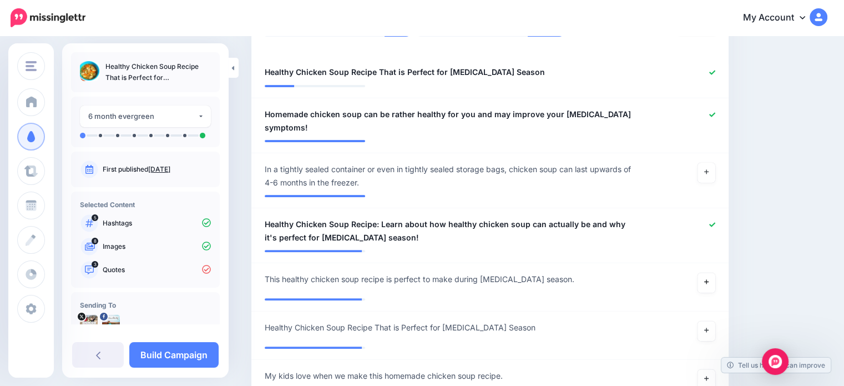
click at [715, 280] on link at bounding box center [706, 282] width 18 height 20
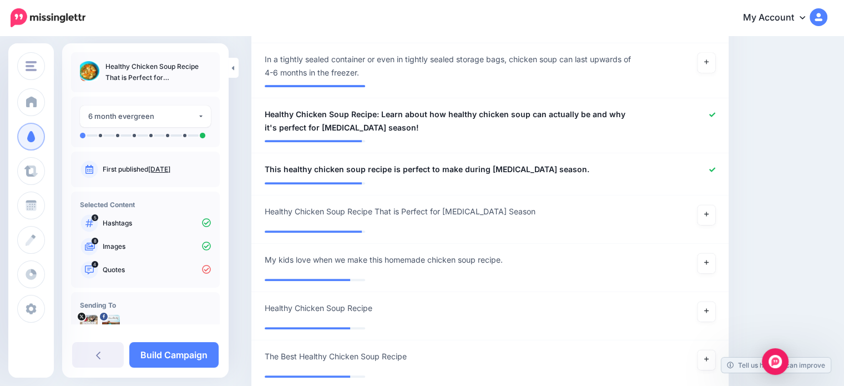
scroll to position [443, 0]
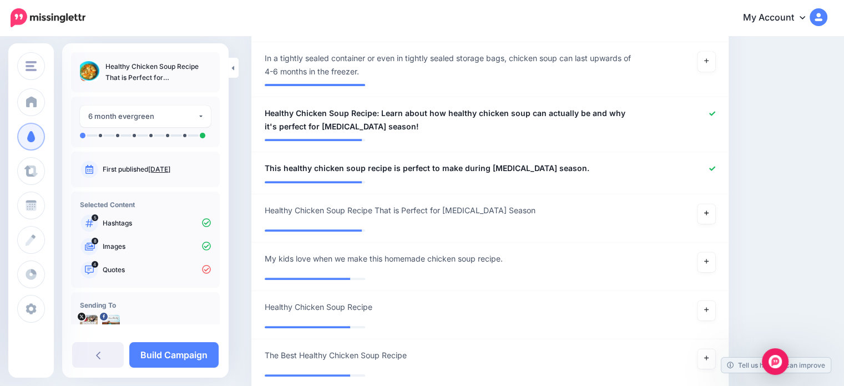
click at [712, 206] on link at bounding box center [706, 214] width 18 height 20
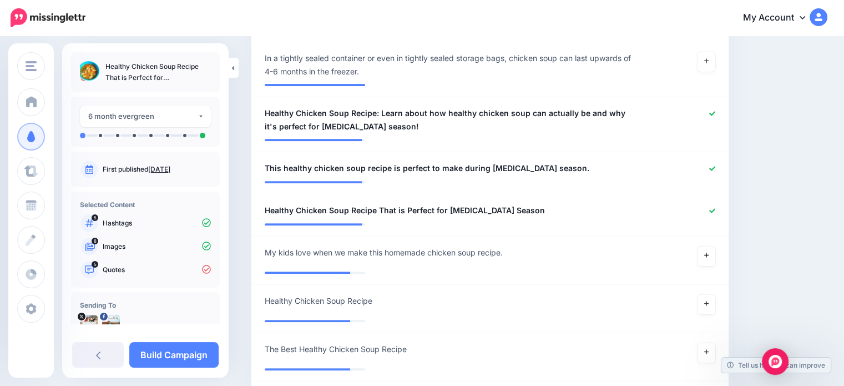
click at [708, 255] on icon at bounding box center [706, 255] width 4 height 6
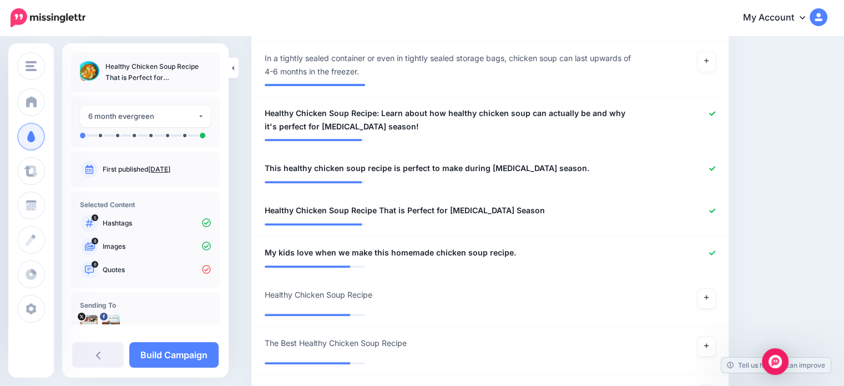
scroll to position [554, 0]
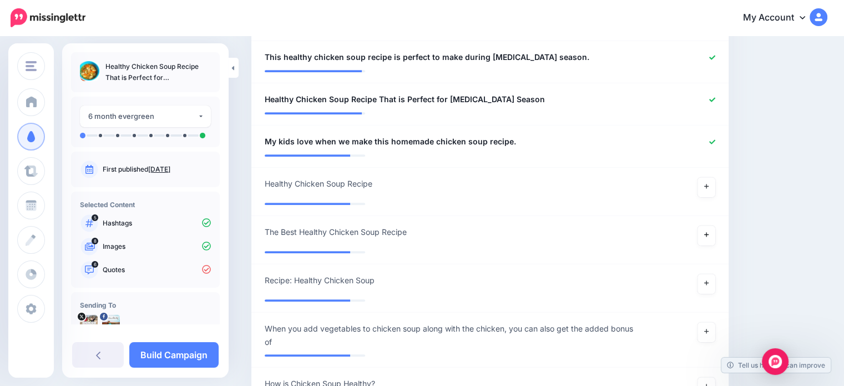
click at [715, 235] on link at bounding box center [706, 235] width 18 height 20
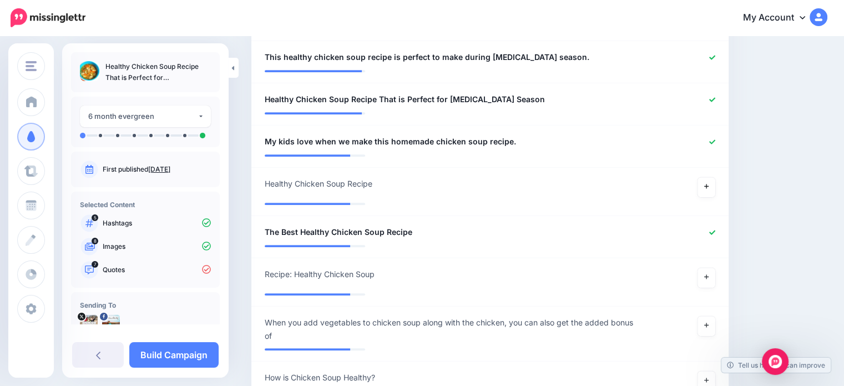
click at [715, 183] on link at bounding box center [706, 187] width 18 height 20
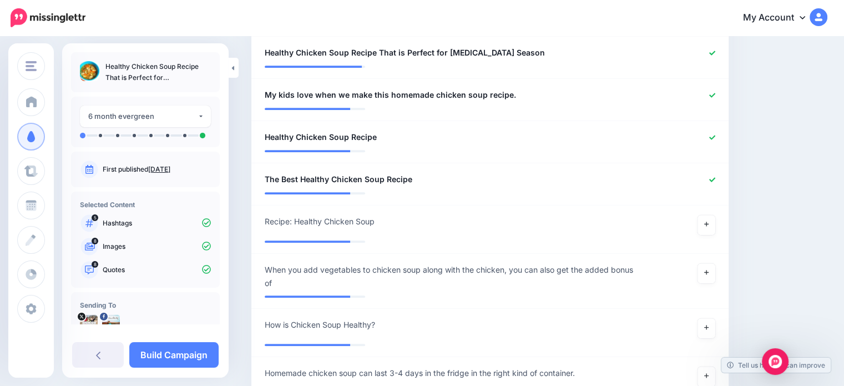
scroll to position [665, 0]
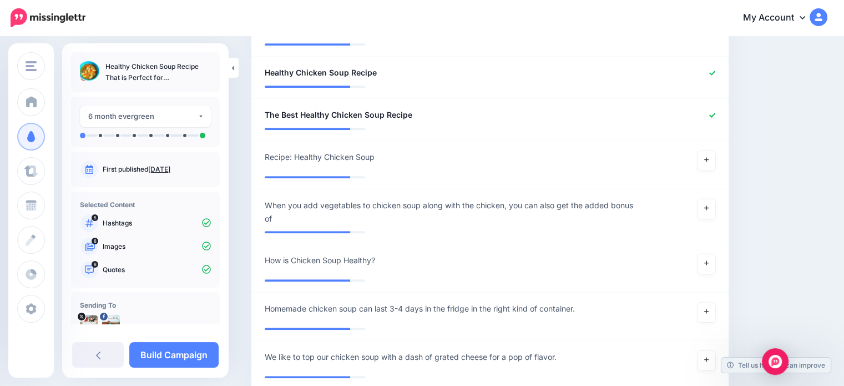
click at [708, 260] on icon at bounding box center [706, 263] width 4 height 6
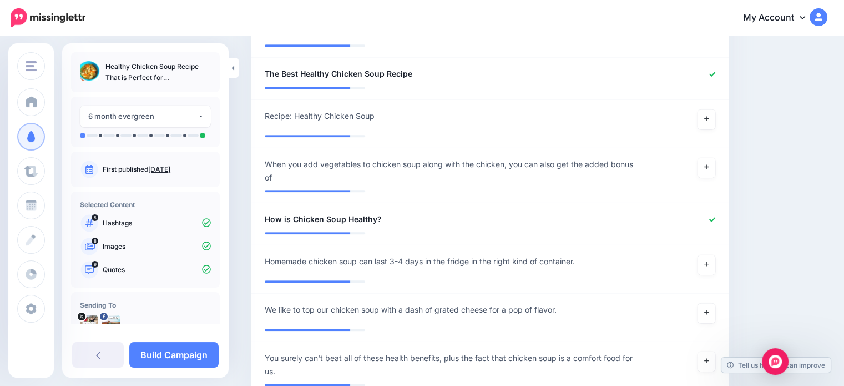
scroll to position [775, 0]
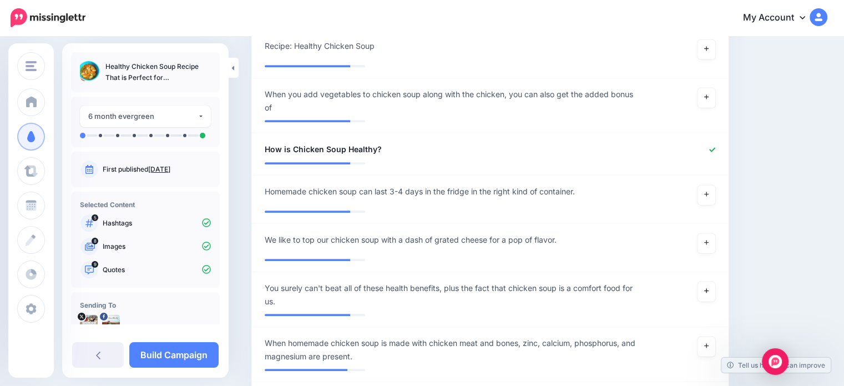
click at [715, 286] on link at bounding box center [706, 291] width 18 height 20
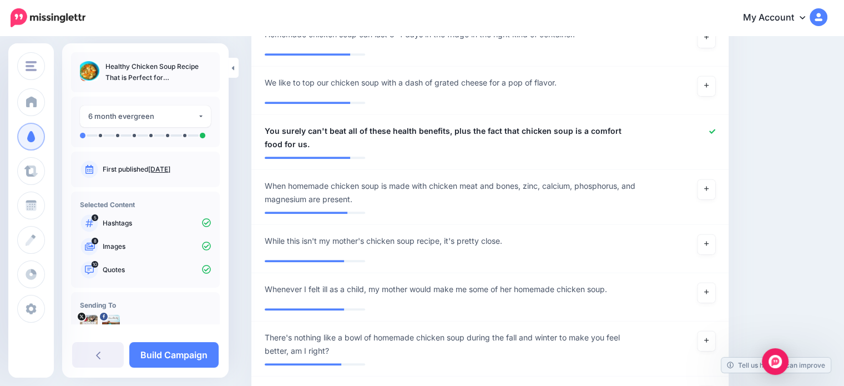
scroll to position [997, 0]
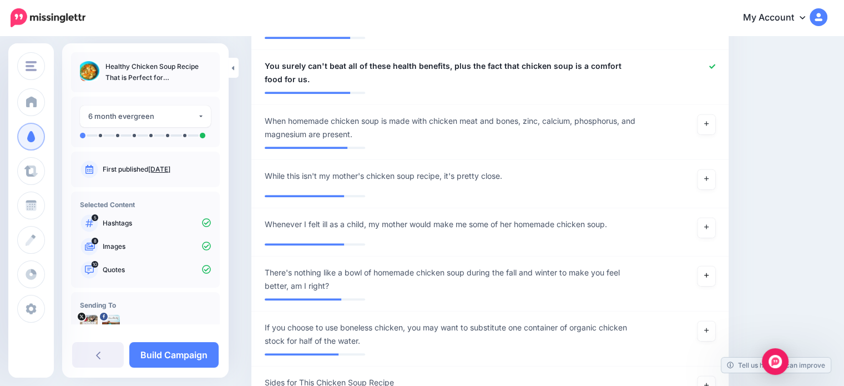
click at [714, 277] on link at bounding box center [706, 276] width 18 height 20
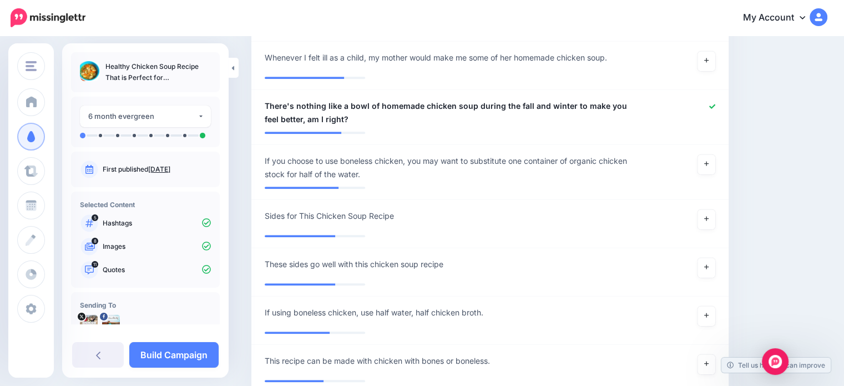
click at [172, 359] on link "Build Campaign" at bounding box center [173, 355] width 89 height 26
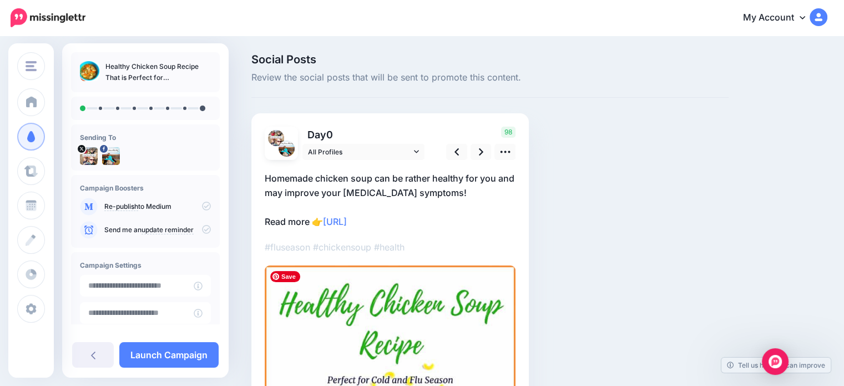
scroll to position [55, 0]
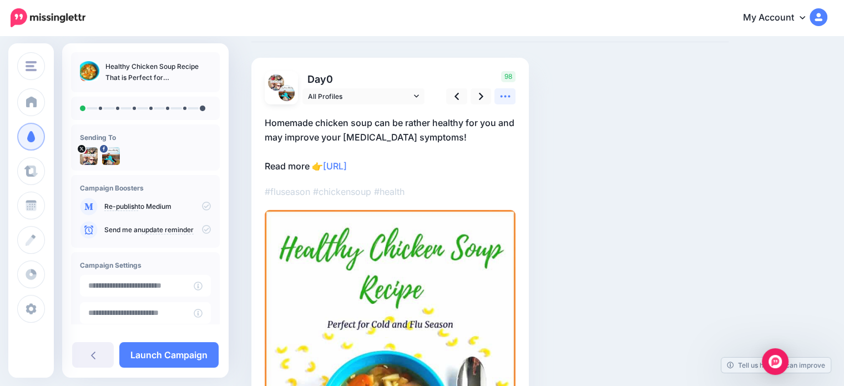
click at [504, 100] on icon at bounding box center [505, 96] width 12 height 12
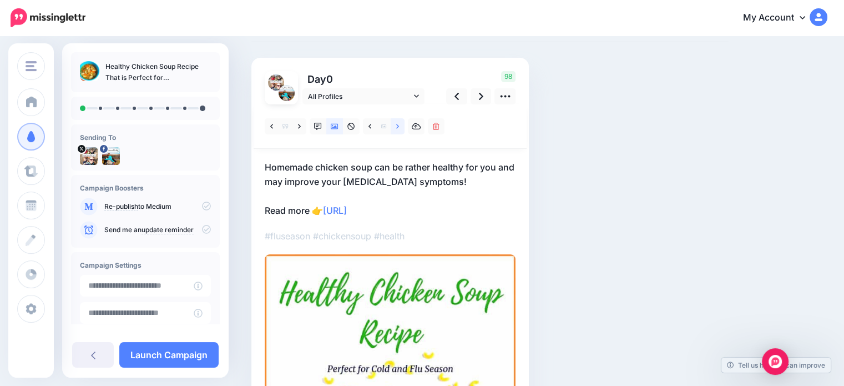
click at [396, 126] on icon at bounding box center [397, 127] width 3 height 8
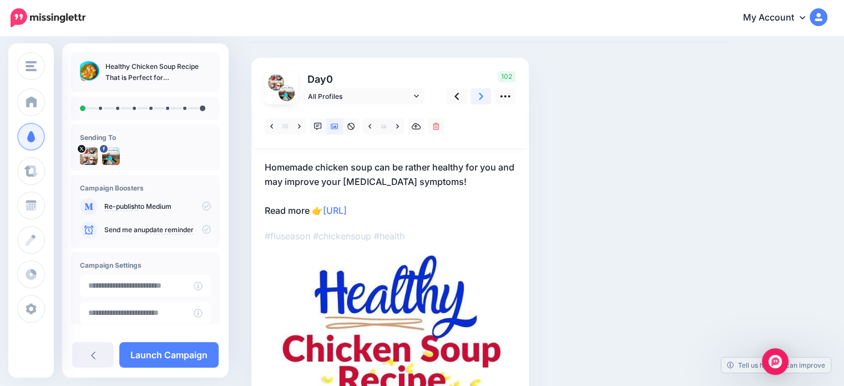
click at [476, 95] on link at bounding box center [480, 96] width 21 height 16
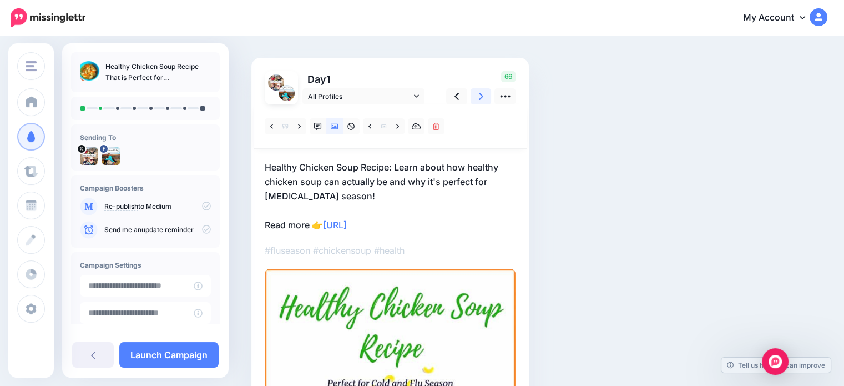
click at [476, 95] on link at bounding box center [480, 96] width 21 height 16
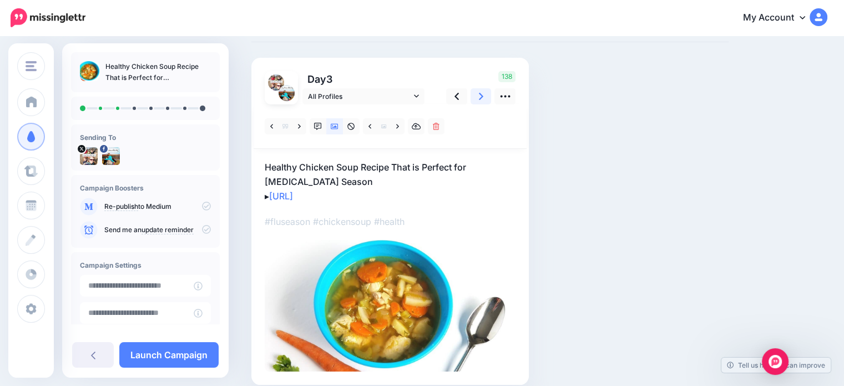
click at [476, 95] on link at bounding box center [480, 96] width 21 height 16
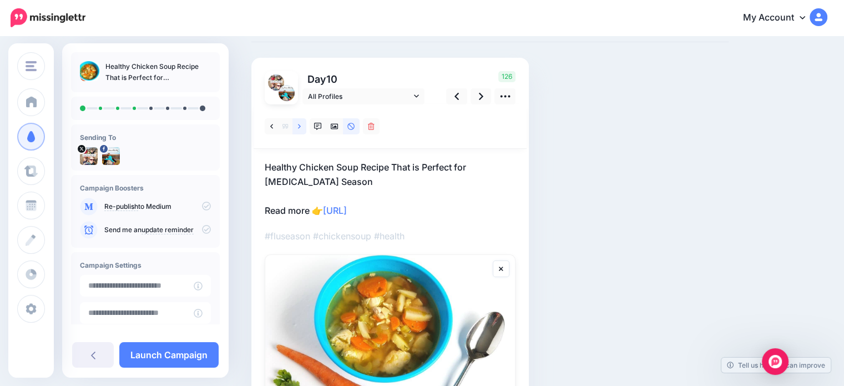
click at [300, 126] on icon at bounding box center [299, 126] width 3 height 4
click at [478, 97] on link at bounding box center [480, 96] width 21 height 16
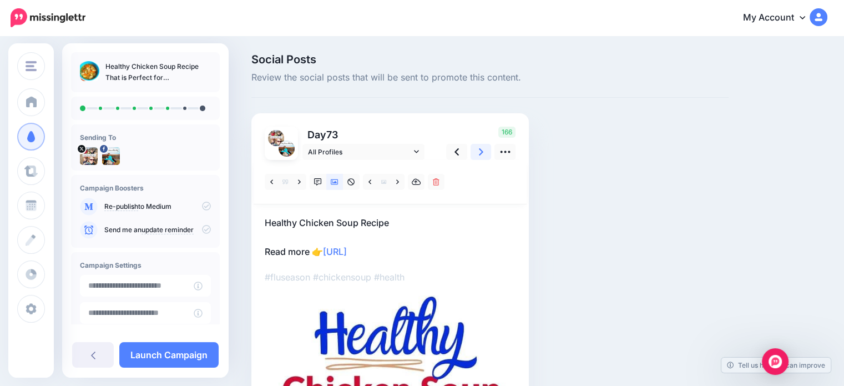
click at [477, 153] on link at bounding box center [480, 152] width 21 height 16
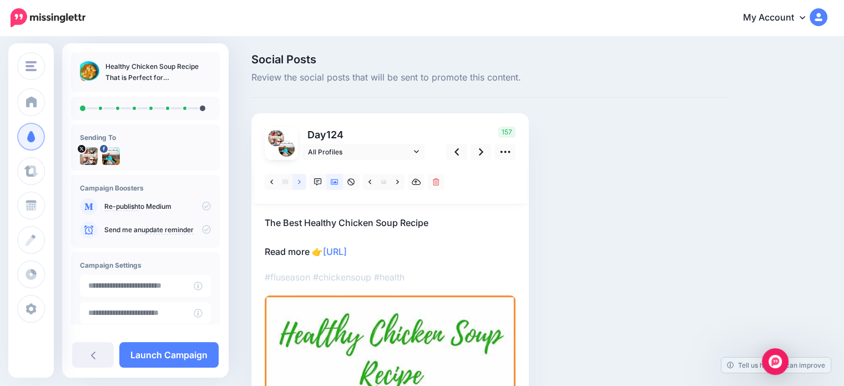
click at [301, 183] on link at bounding box center [299, 182] width 14 height 16
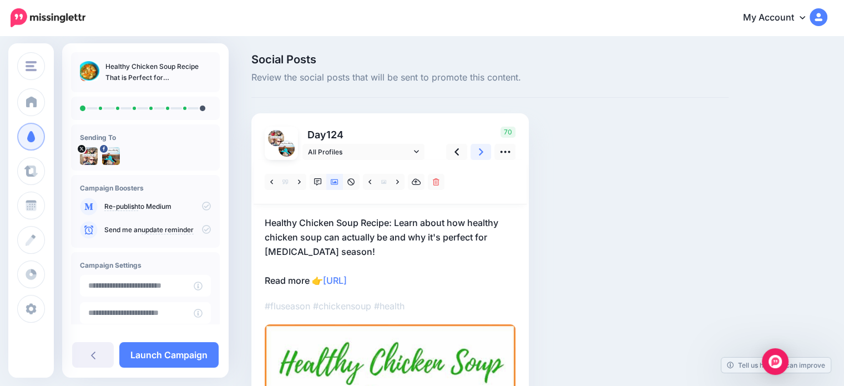
click at [480, 153] on icon at bounding box center [481, 151] width 4 height 7
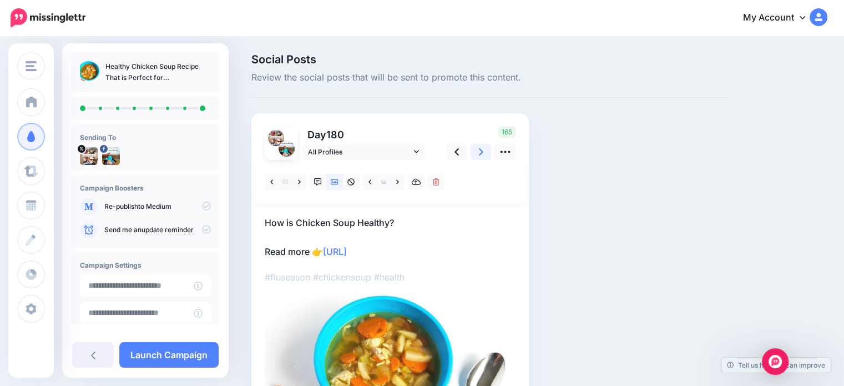
click at [479, 154] on icon at bounding box center [481, 151] width 4 height 7
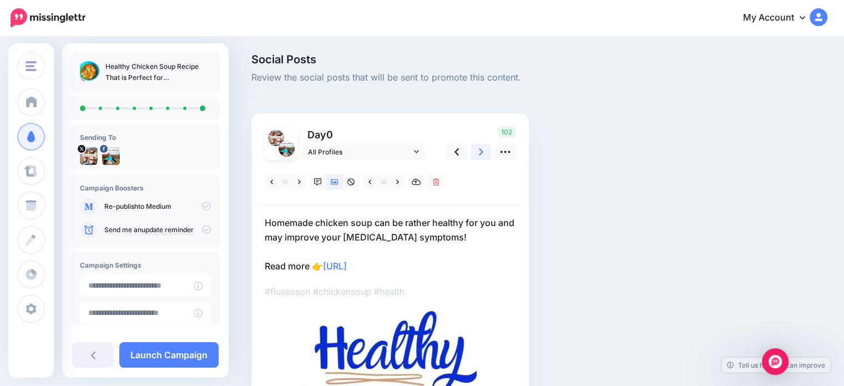
scroll to position [89, 0]
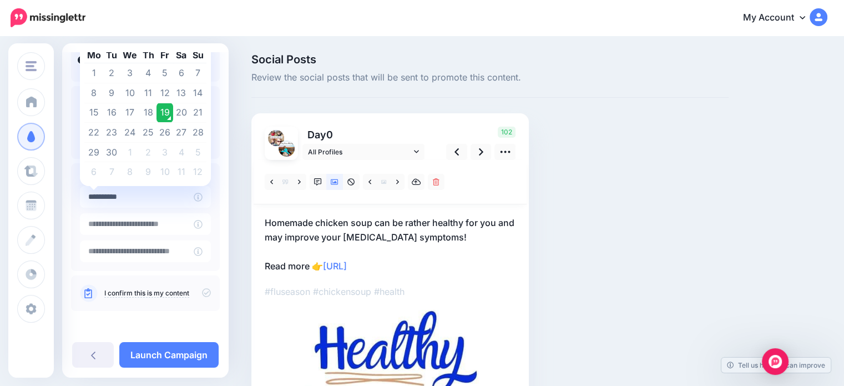
click at [179, 203] on input "**********" at bounding box center [137, 197] width 114 height 22
click at [195, 113] on td "21" at bounding box center [198, 113] width 17 height 20
type input "**********"
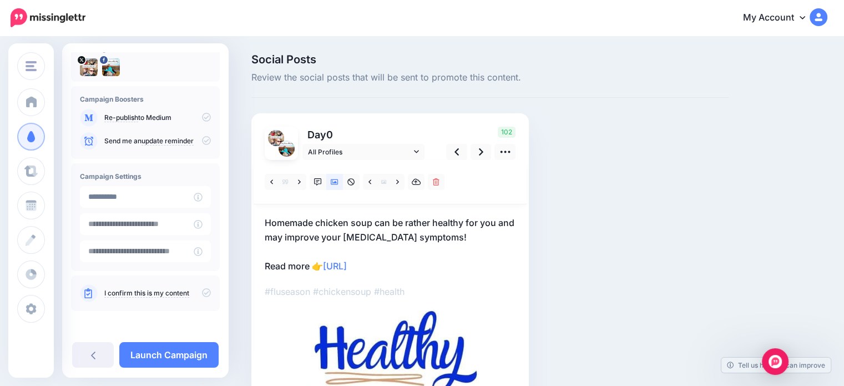
click at [202, 295] on icon at bounding box center [206, 292] width 9 height 9
click at [202, 293] on icon at bounding box center [206, 292] width 9 height 9
click at [186, 356] on link "Launch Campaign" at bounding box center [168, 355] width 99 height 26
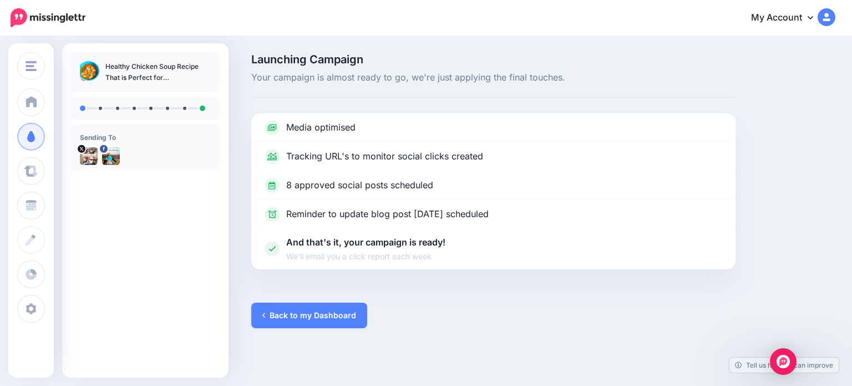
click at [325, 312] on link "Back to my Dashboard" at bounding box center [309, 315] width 116 height 26
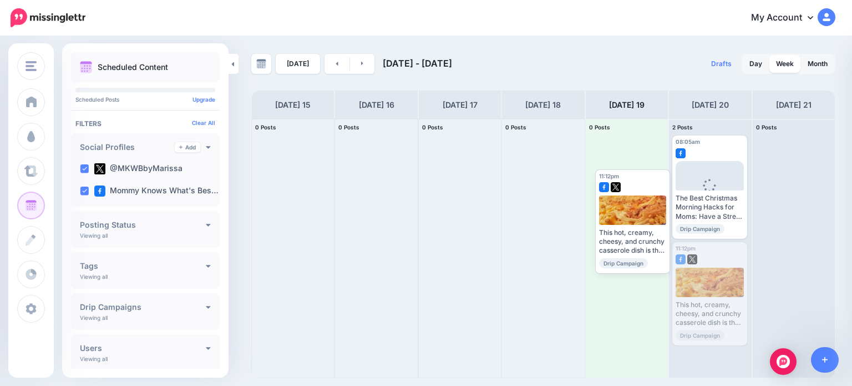
drag, startPoint x: 705, startPoint y: 306, endPoint x: 628, endPoint y: 234, distance: 106.0
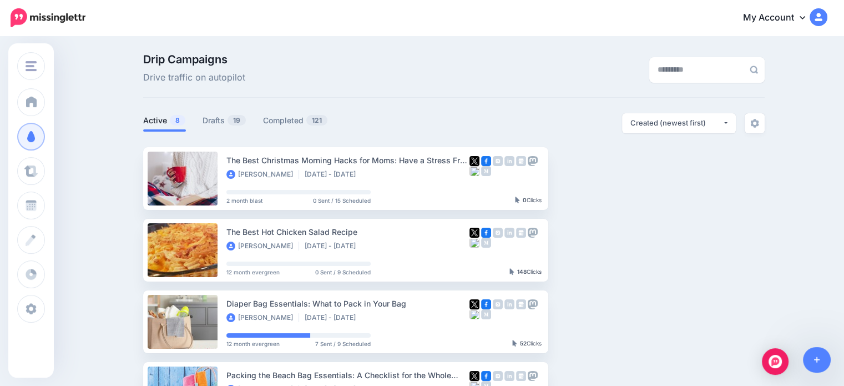
click at [231, 120] on link "Drafts 19" at bounding box center [224, 120] width 44 height 13
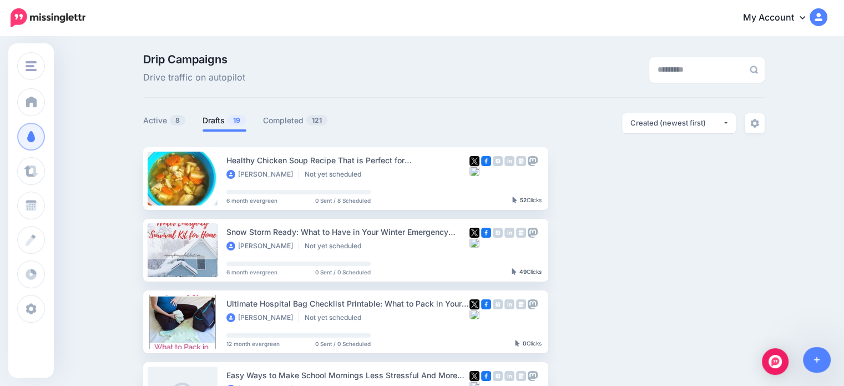
click at [225, 124] on link "Drafts 19" at bounding box center [224, 120] width 44 height 13
click at [168, 124] on link "Active 8" at bounding box center [164, 120] width 43 height 13
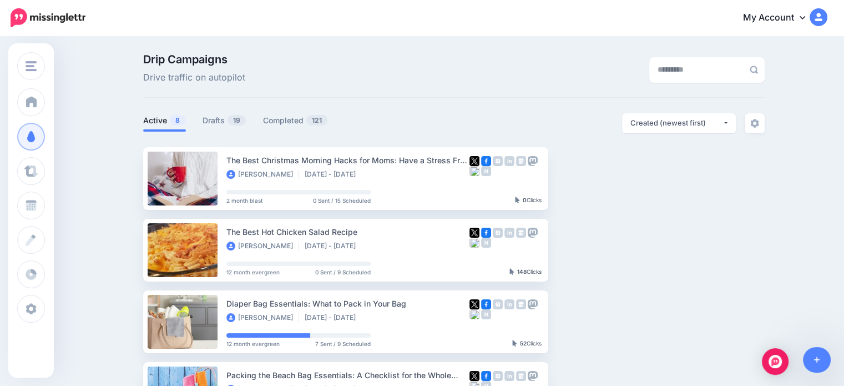
click at [226, 121] on link "Drafts 19" at bounding box center [224, 120] width 44 height 13
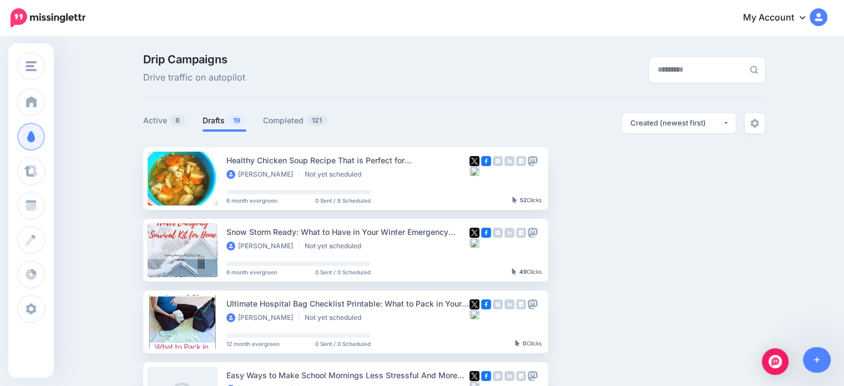
click at [610, 182] on link "Setup Campaign" at bounding box center [593, 178] width 75 height 20
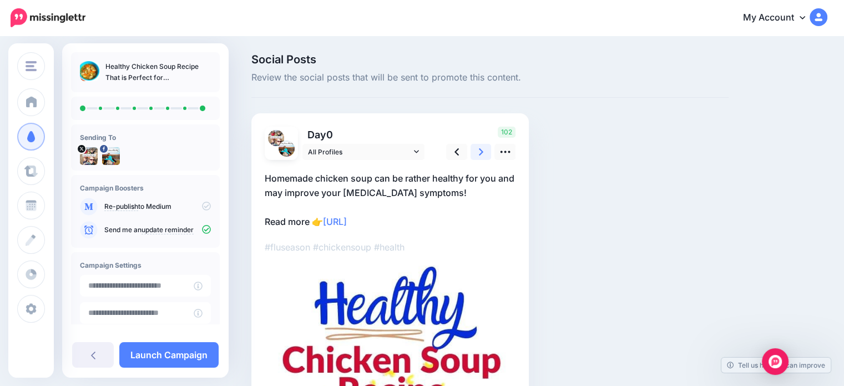
click at [484, 146] on link at bounding box center [480, 152] width 21 height 16
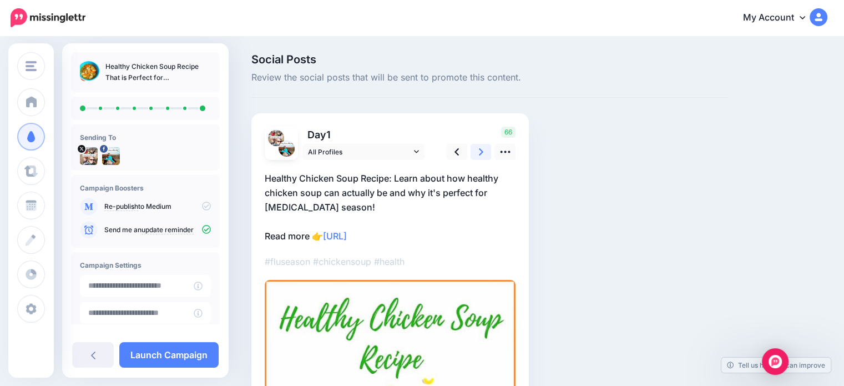
click at [484, 149] on link at bounding box center [480, 152] width 21 height 16
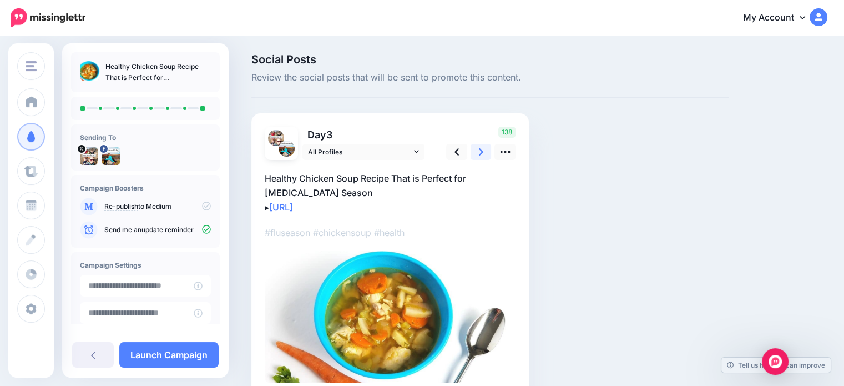
click at [484, 149] on link at bounding box center [480, 152] width 21 height 16
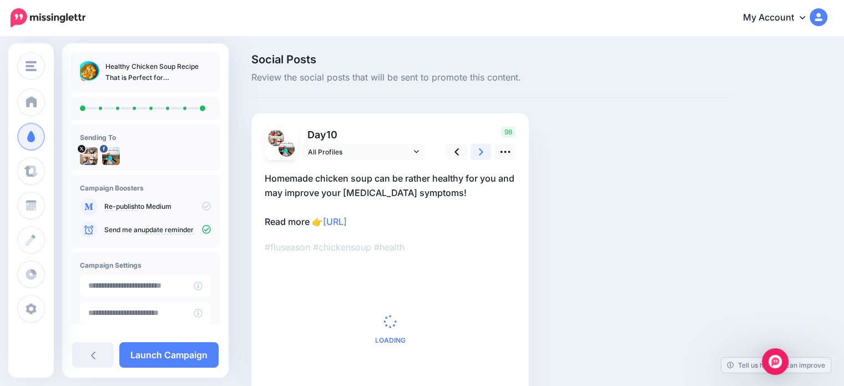
click at [484, 149] on link at bounding box center [480, 152] width 21 height 16
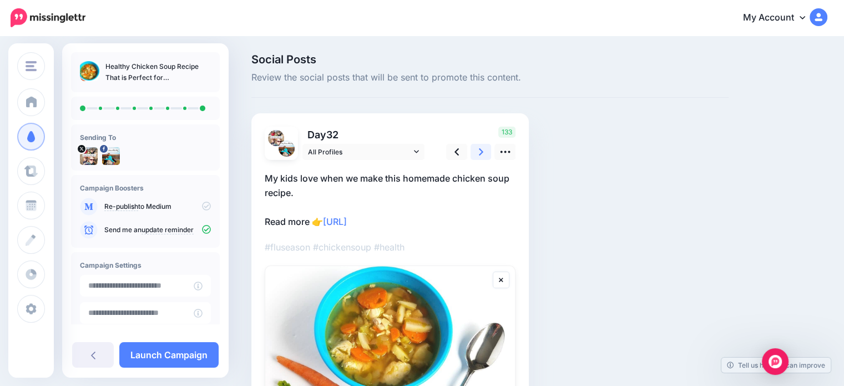
click at [484, 149] on link at bounding box center [480, 152] width 21 height 16
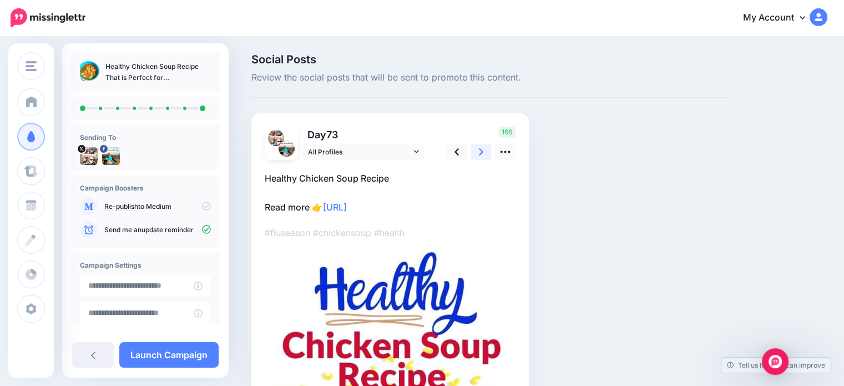
click at [484, 149] on link at bounding box center [480, 152] width 21 height 16
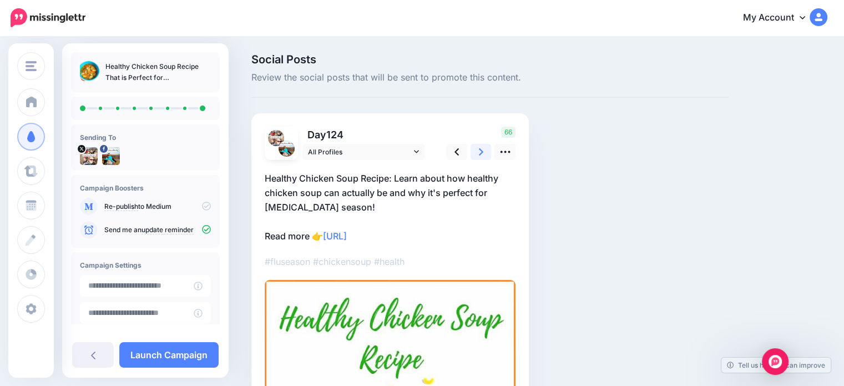
click at [484, 149] on link at bounding box center [480, 152] width 21 height 16
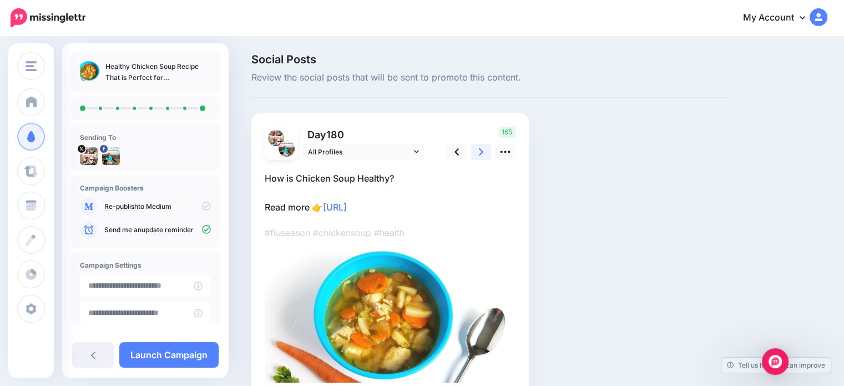
click at [484, 149] on link at bounding box center [480, 152] width 21 height 16
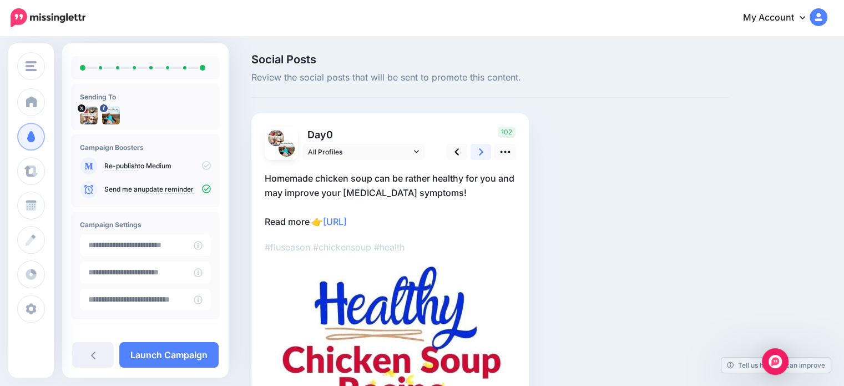
scroll to position [55, 0]
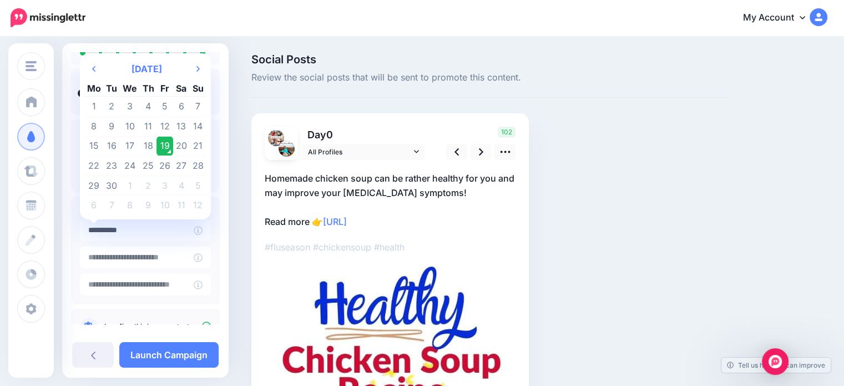
click at [171, 235] on input "**********" at bounding box center [137, 230] width 114 height 22
click at [194, 143] on td "21" at bounding box center [198, 146] width 17 height 20
type input "**********"
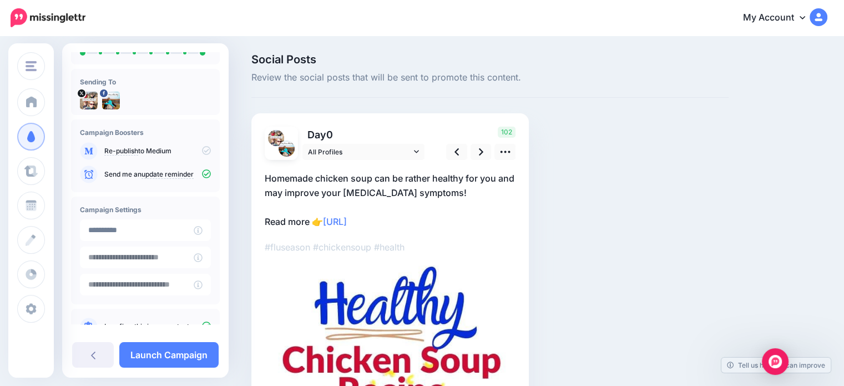
scroll to position [89, 0]
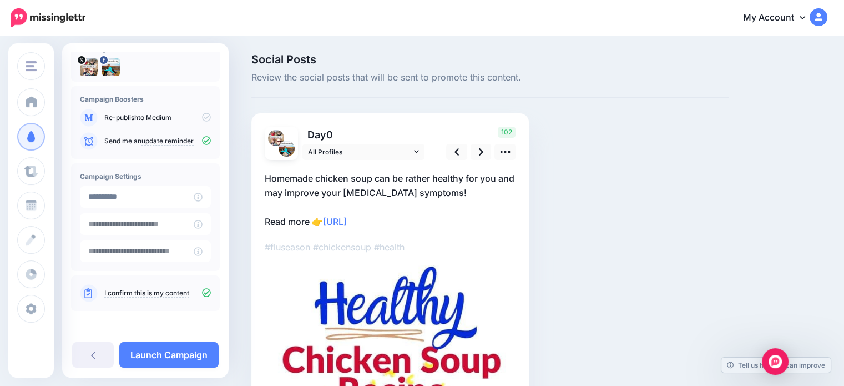
click at [174, 358] on link "Launch Campaign" at bounding box center [168, 355] width 99 height 26
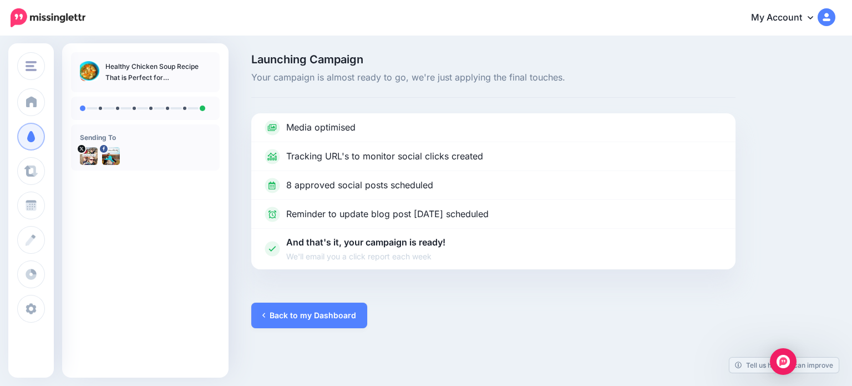
click at [288, 318] on link "Back to my Dashboard" at bounding box center [309, 315] width 116 height 26
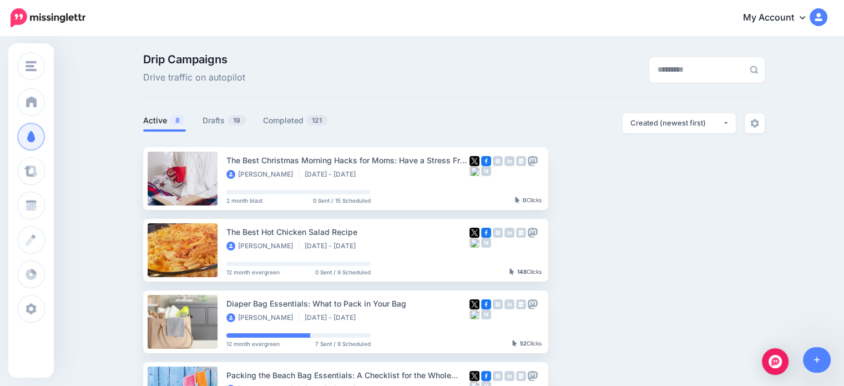
click at [217, 122] on link "Drafts 19" at bounding box center [224, 120] width 44 height 13
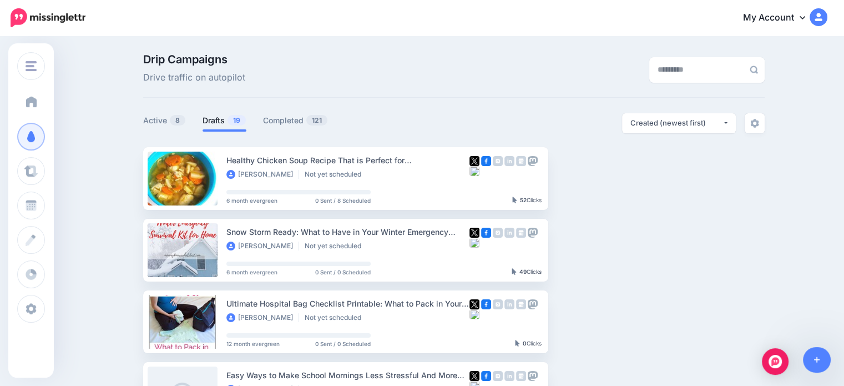
click at [38, 108] on link "Dashboard" at bounding box center [31, 102] width 28 height 28
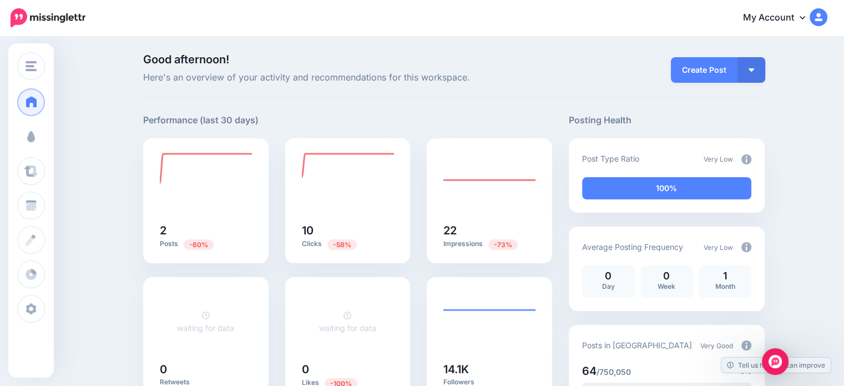
click at [43, 138] on link "Campaigns" at bounding box center [31, 137] width 28 height 28
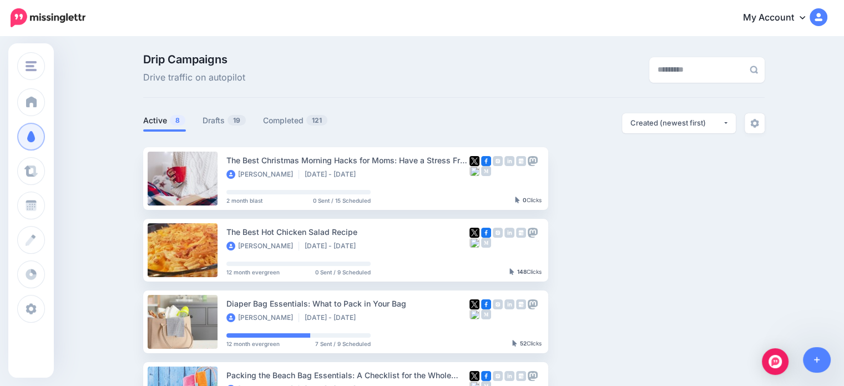
click at [215, 118] on link "Drafts 19" at bounding box center [224, 120] width 44 height 13
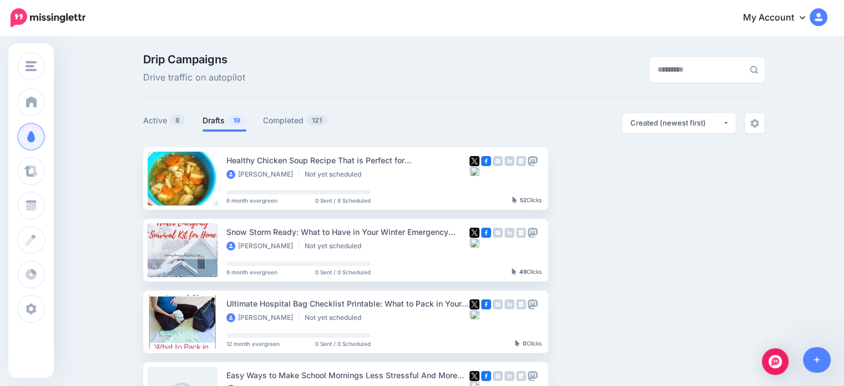
click at [650, 176] on img "button" at bounding box center [645, 177] width 9 height 3
click at [610, 201] on link "Review Campaign" at bounding box center [585, 206] width 129 height 22
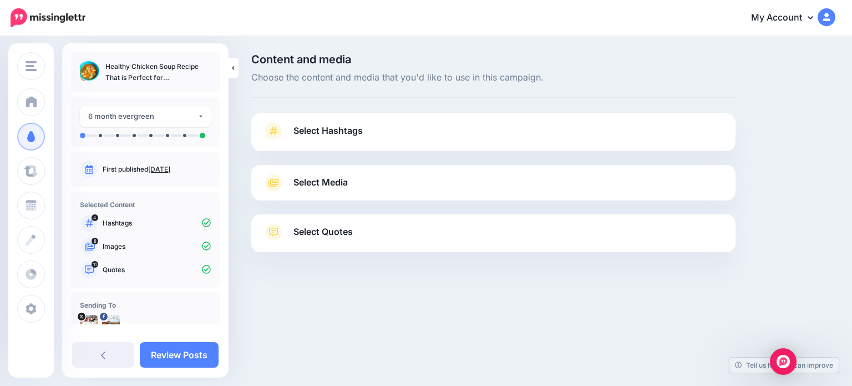
scroll to position [27, 0]
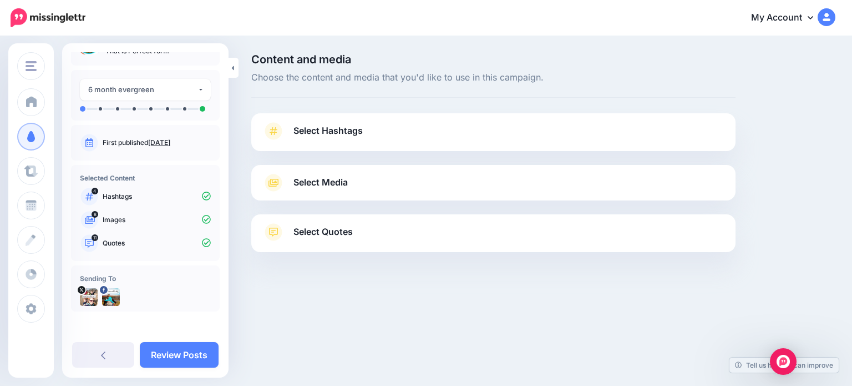
click at [184, 354] on link "Review Posts" at bounding box center [179, 355] width 79 height 26
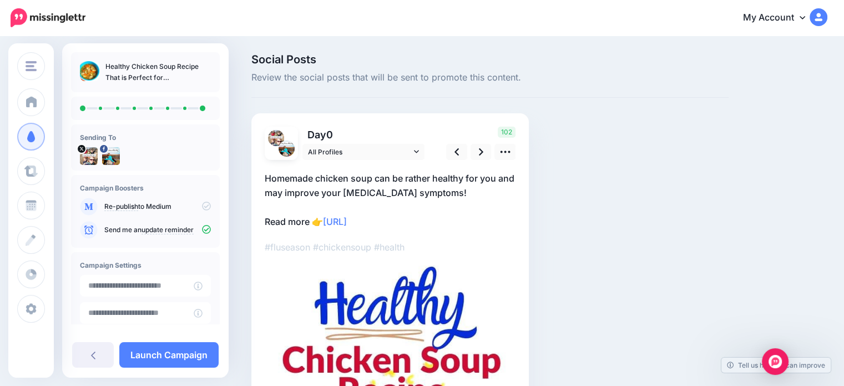
scroll to position [89, 0]
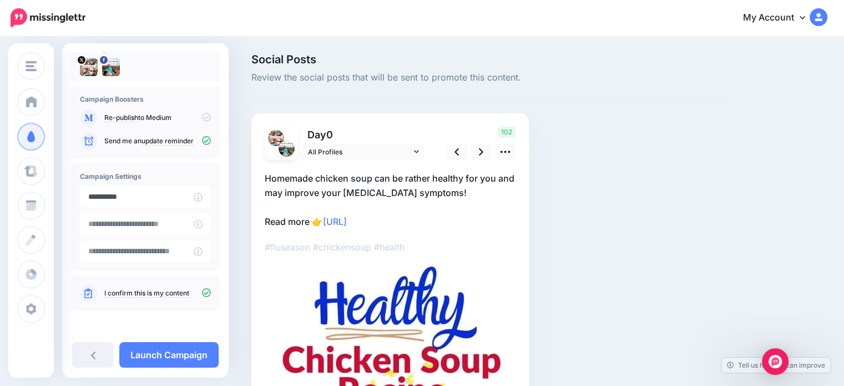
click at [175, 200] on input "**********" at bounding box center [137, 197] width 114 height 22
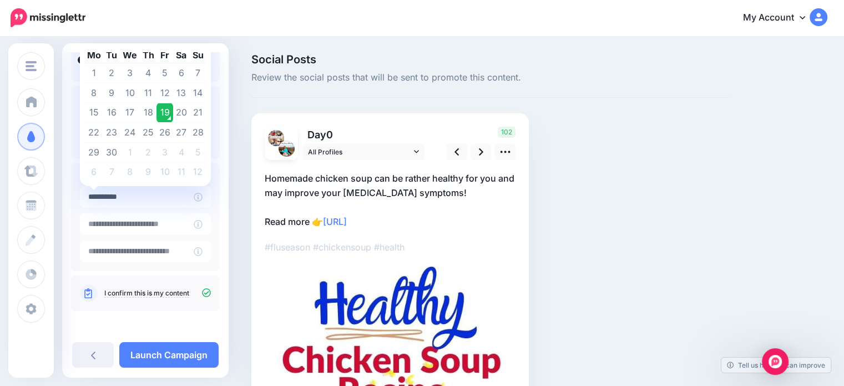
click at [200, 110] on td "21" at bounding box center [198, 113] width 17 height 20
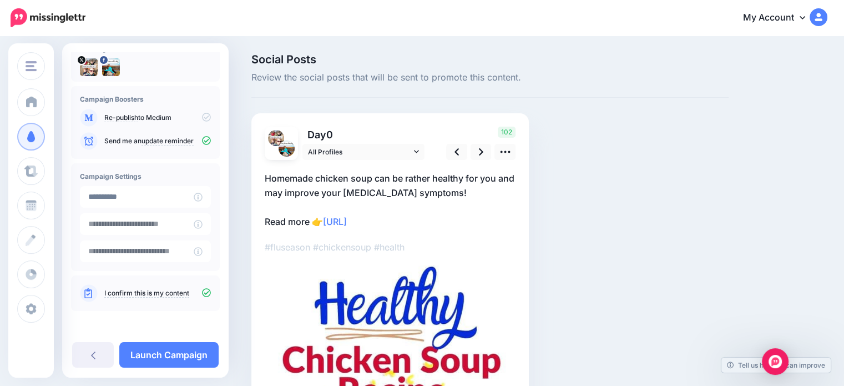
type input "**********"
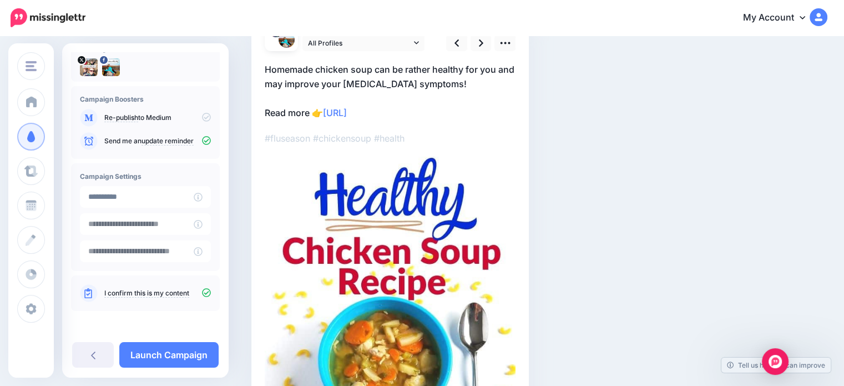
scroll to position [111, 0]
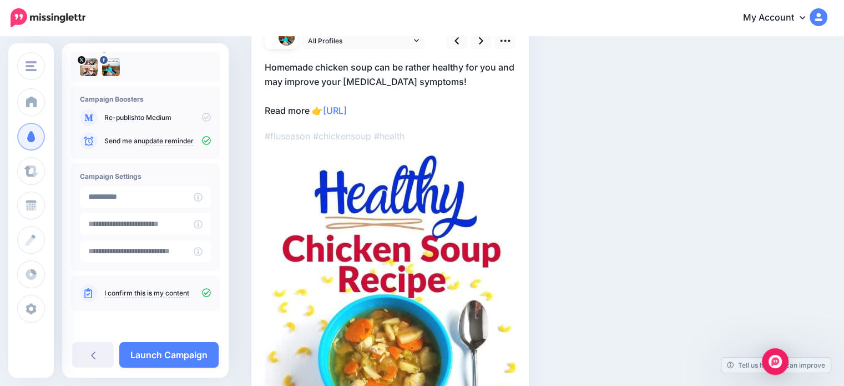
click at [168, 357] on link "Launch Campaign" at bounding box center [168, 355] width 99 height 26
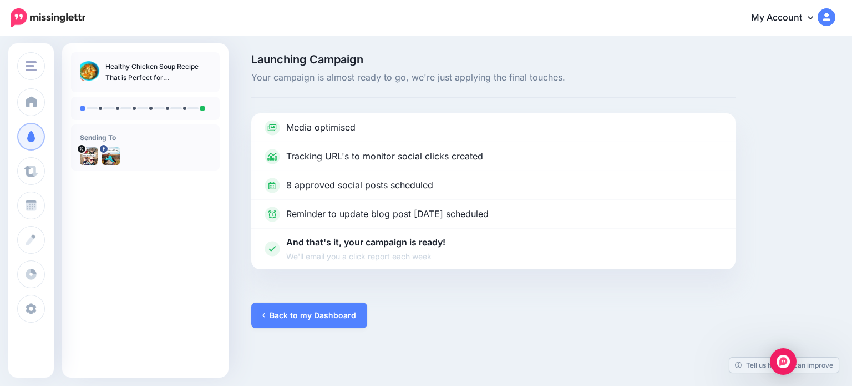
click at [299, 320] on link "Back to my Dashboard" at bounding box center [309, 315] width 116 height 26
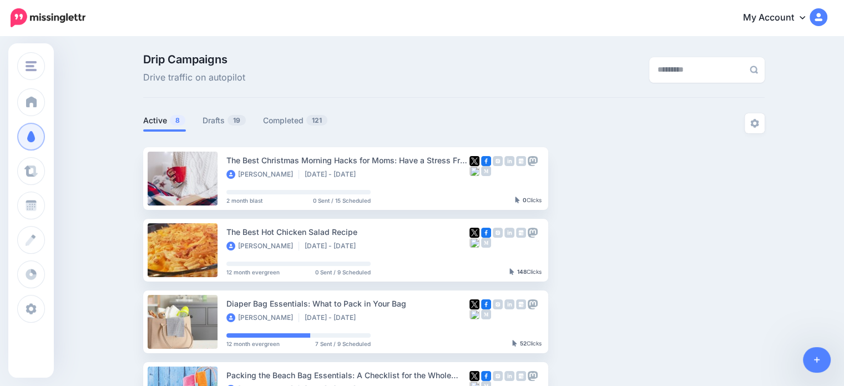
click at [226, 124] on link "Drafts 19" at bounding box center [224, 120] width 44 height 13
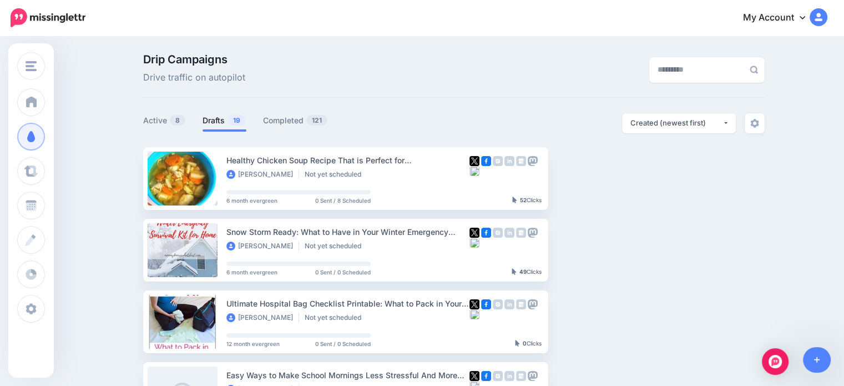
click at [584, 251] on link "Setup Campaign" at bounding box center [593, 250] width 75 height 20
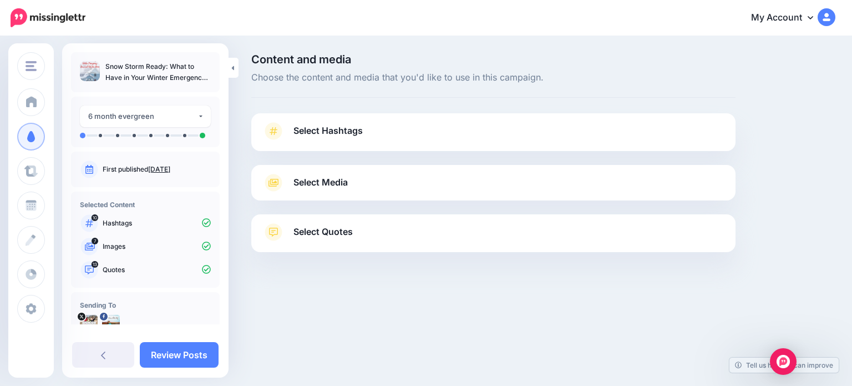
click at [317, 136] on span "Select Hashtags" at bounding box center [327, 130] width 69 height 15
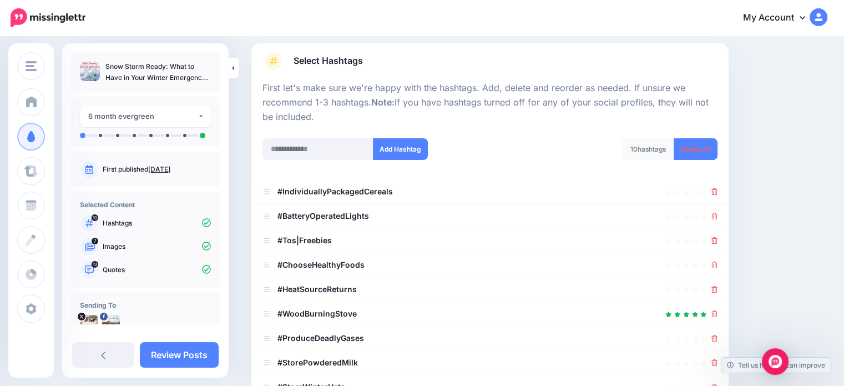
scroll to position [55, 0]
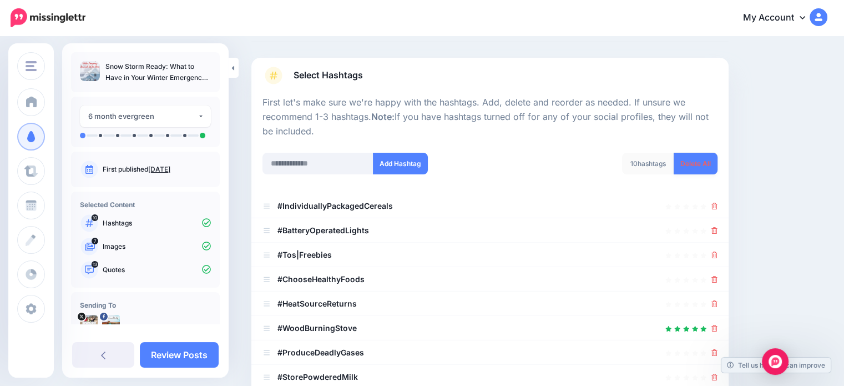
click at [691, 161] on link "Delete All" at bounding box center [695, 164] width 44 height 22
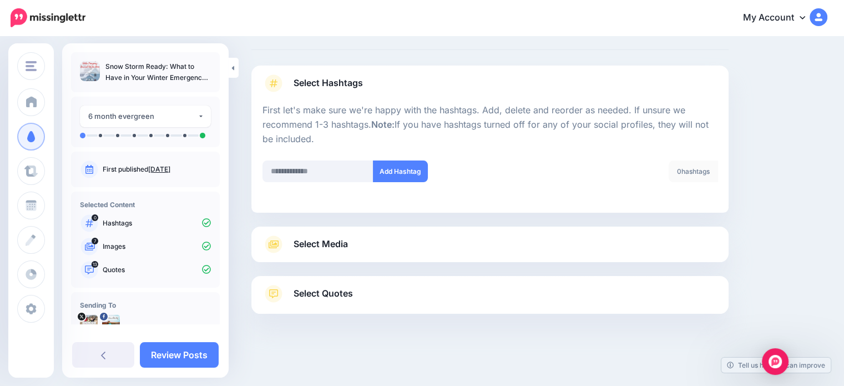
scroll to position [47, 0]
click at [311, 166] on input "text" at bounding box center [317, 172] width 111 height 22
type input "******"
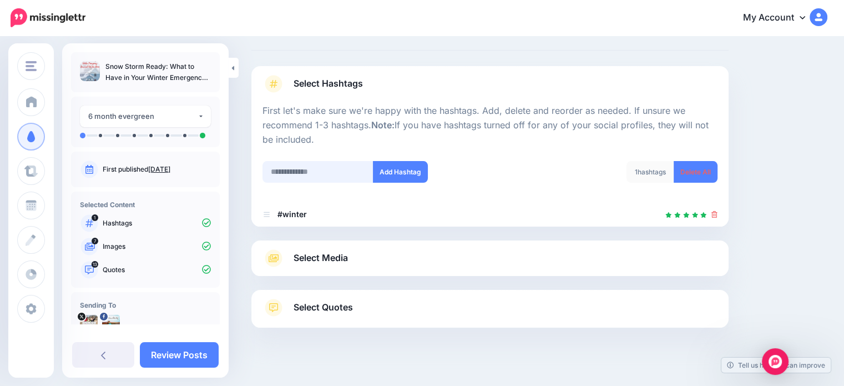
scroll to position [60, 0]
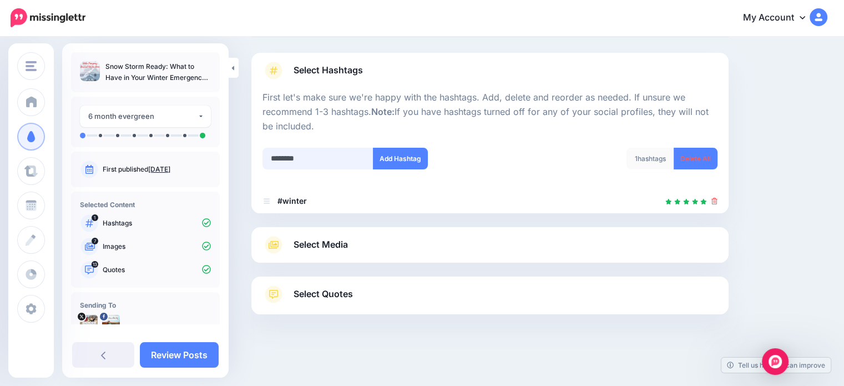
type input "*********"
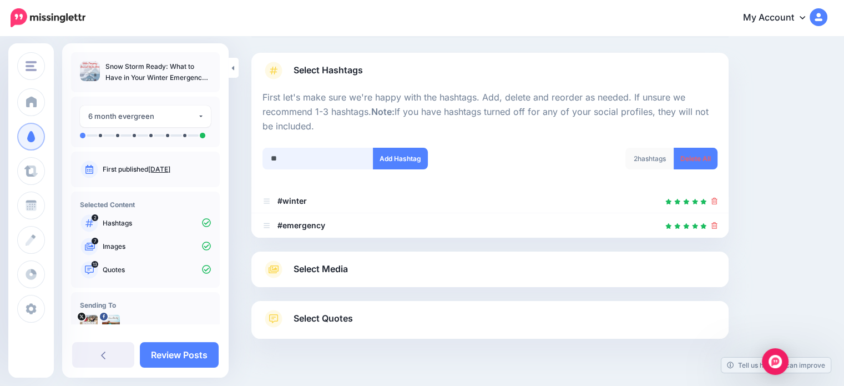
scroll to position [85, 0]
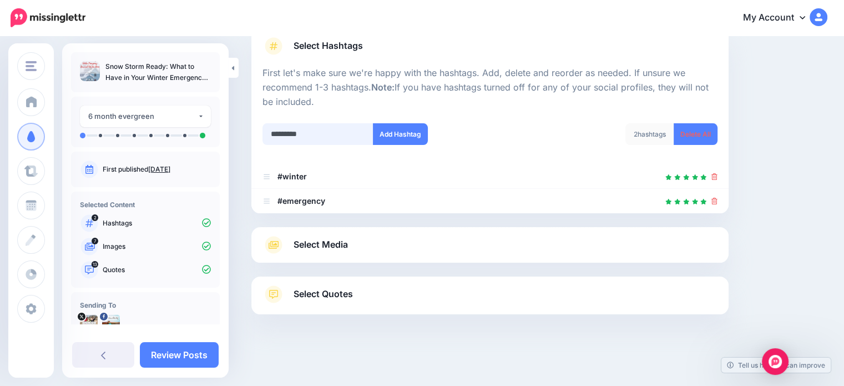
type input "**********"
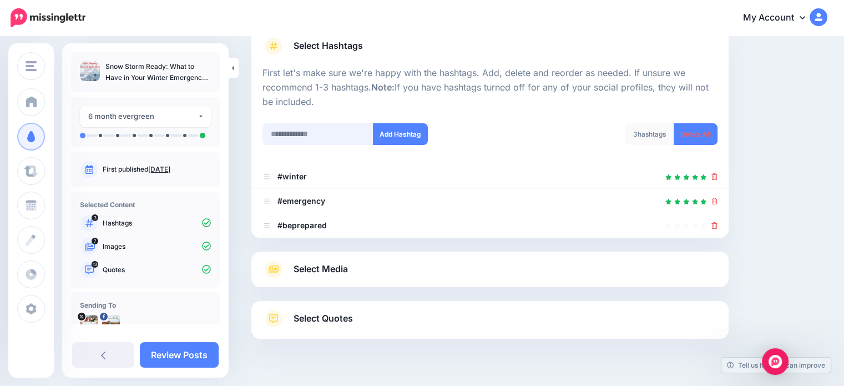
scroll to position [109, 0]
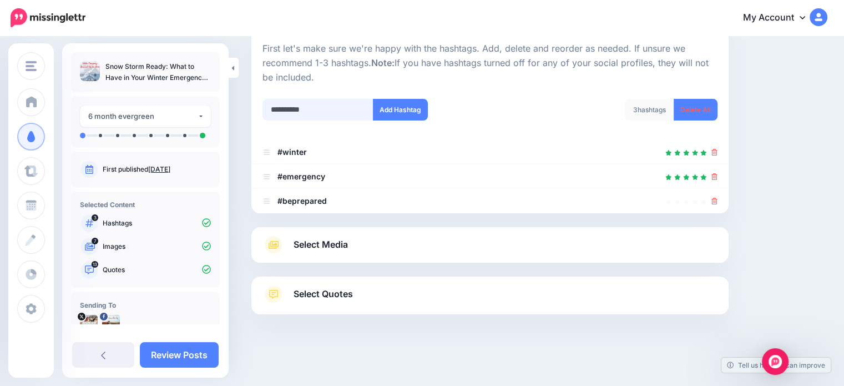
drag, startPoint x: 336, startPoint y: 110, endPoint x: 247, endPoint y: 113, distance: 89.3
click at [253, 110] on div "**********" at bounding box center [489, 108] width 477 height 209
type input "****"
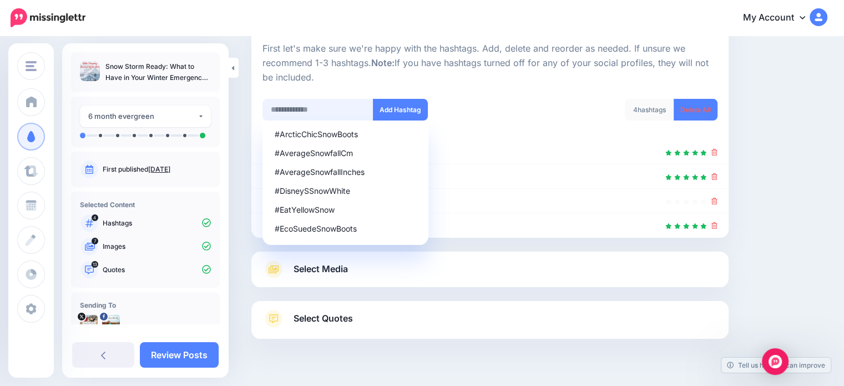
scroll to position [134, 0]
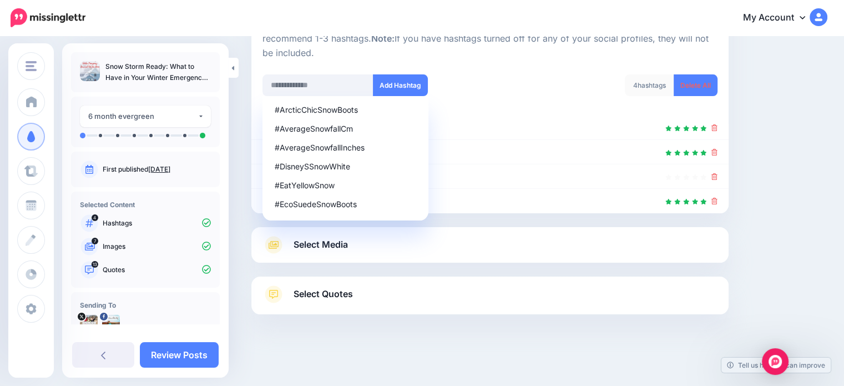
click at [455, 249] on link "Select Media" at bounding box center [489, 245] width 455 height 18
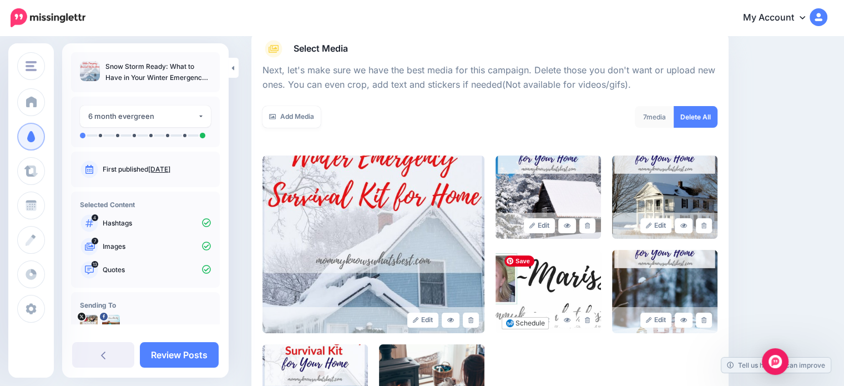
scroll to position [189, 0]
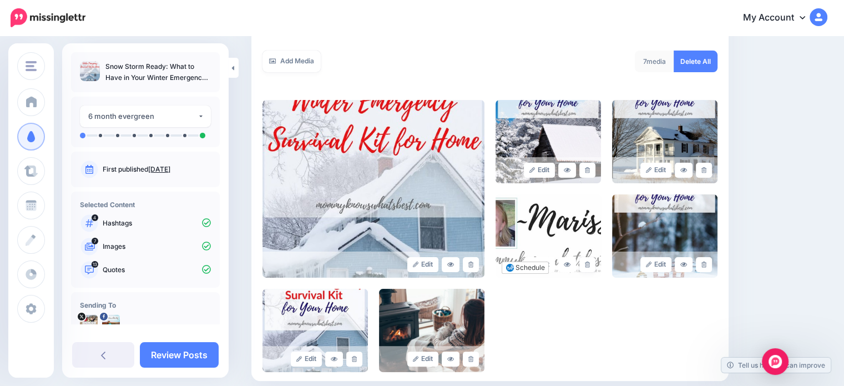
click at [590, 263] on icon at bounding box center [587, 264] width 5 height 6
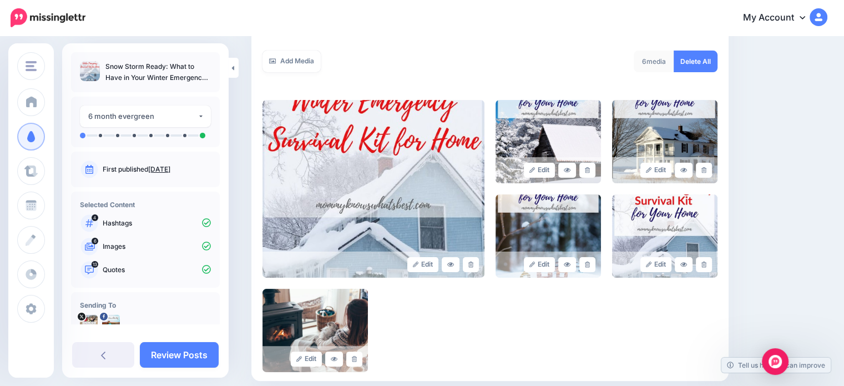
click at [186, 352] on link "Review Posts" at bounding box center [179, 355] width 79 height 26
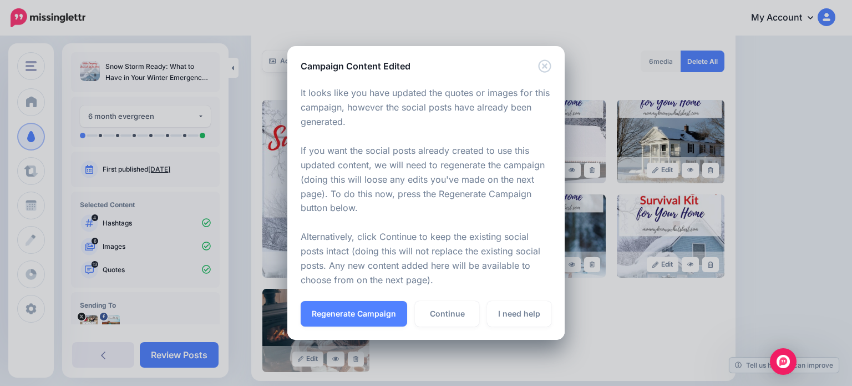
click at [453, 319] on link "Continue" at bounding box center [447, 314] width 64 height 26
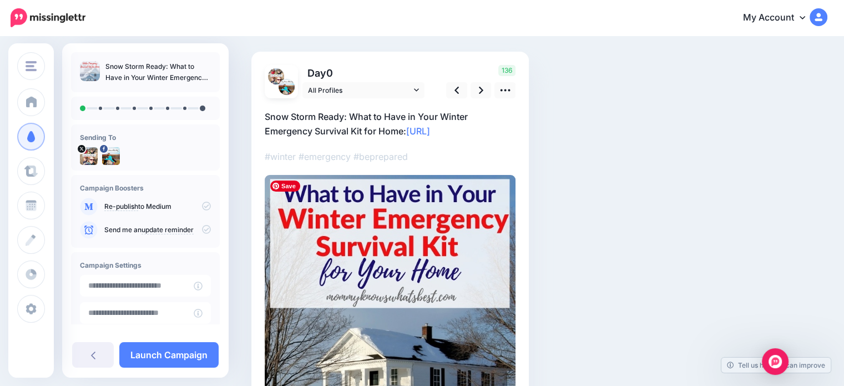
scroll to position [55, 0]
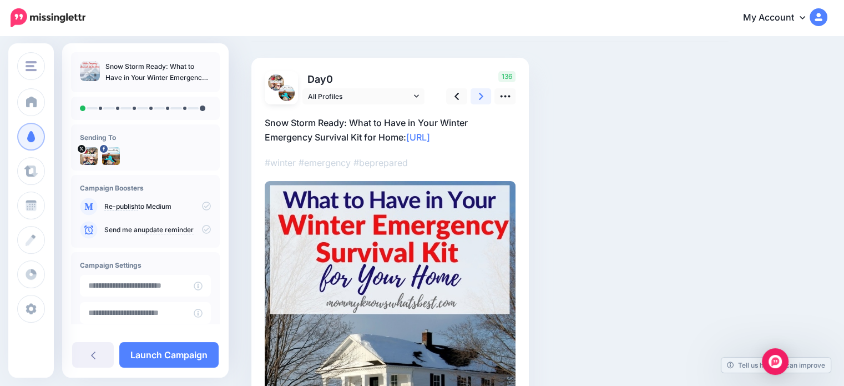
click at [484, 95] on link at bounding box center [480, 96] width 21 height 16
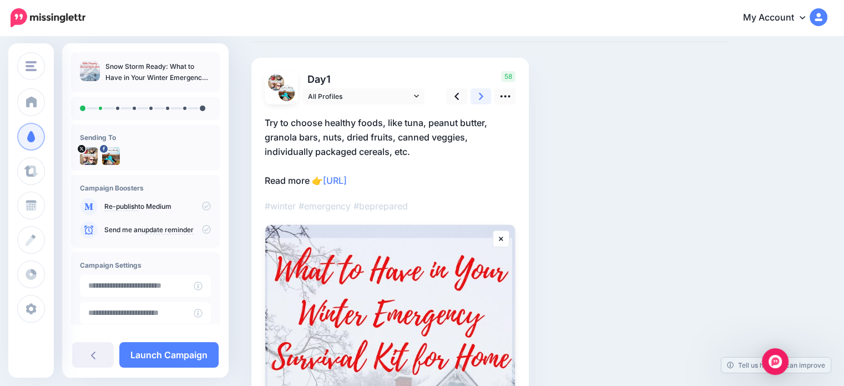
scroll to position [0, 0]
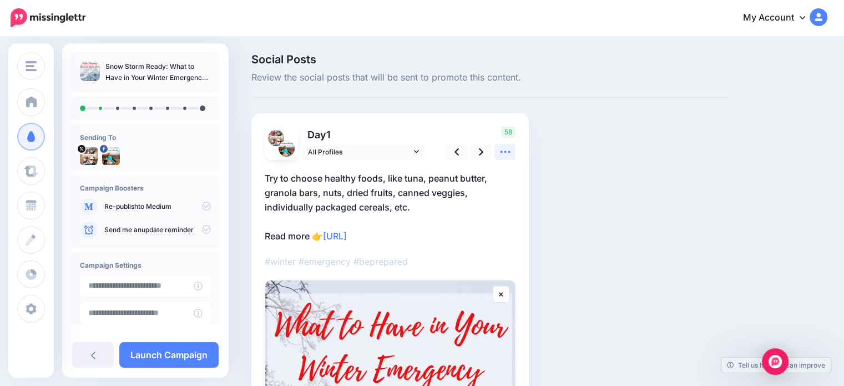
click at [504, 152] on icon at bounding box center [505, 152] width 10 height 2
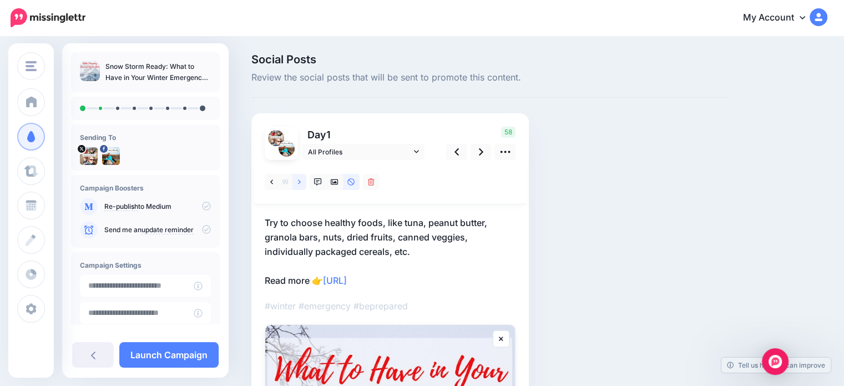
click at [299, 186] on link at bounding box center [299, 182] width 14 height 16
click at [300, 183] on icon at bounding box center [299, 182] width 3 height 8
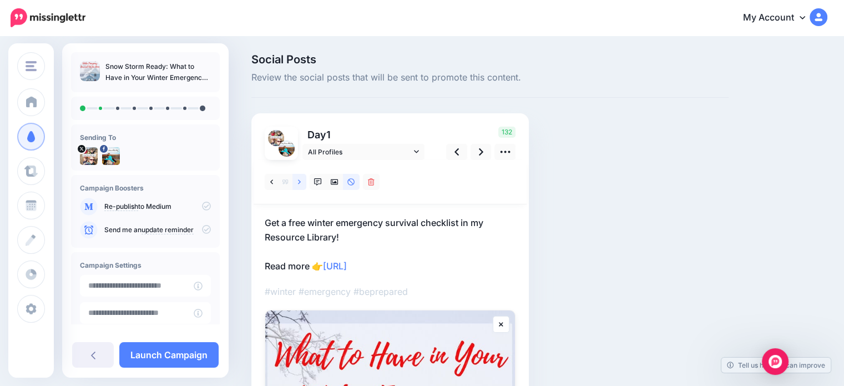
click at [300, 183] on icon at bounding box center [299, 182] width 3 height 8
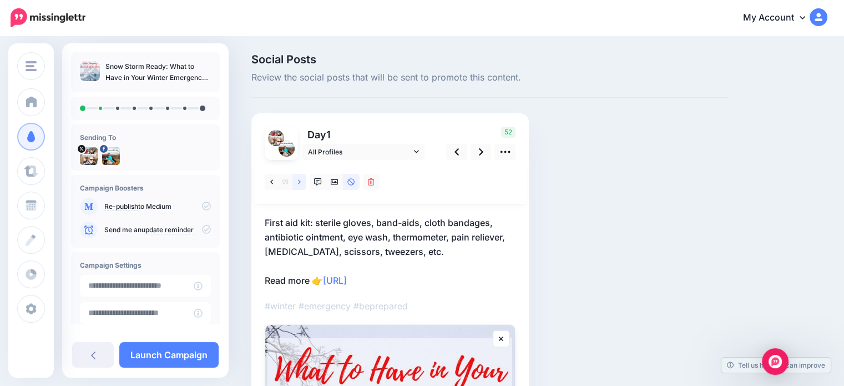
click at [300, 183] on icon at bounding box center [299, 182] width 3 height 8
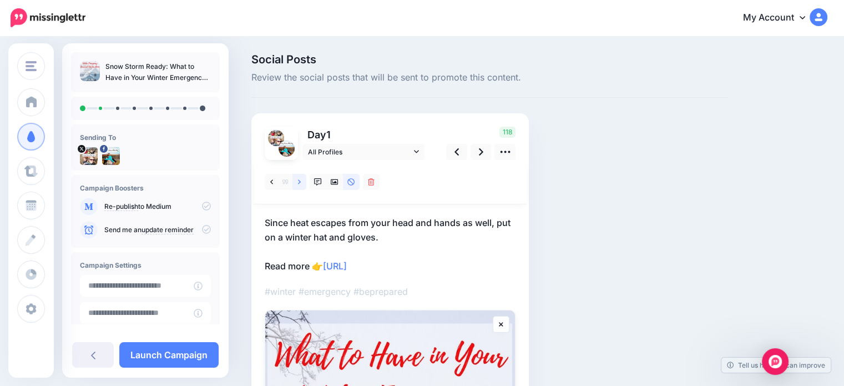
click at [300, 183] on icon at bounding box center [299, 182] width 3 height 8
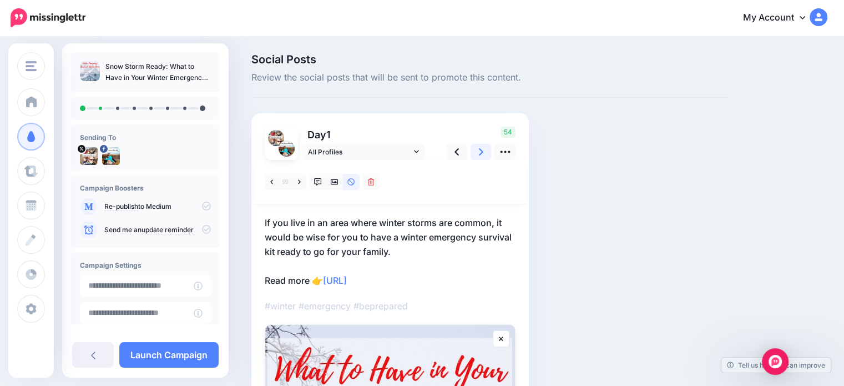
click at [486, 154] on link at bounding box center [480, 152] width 21 height 16
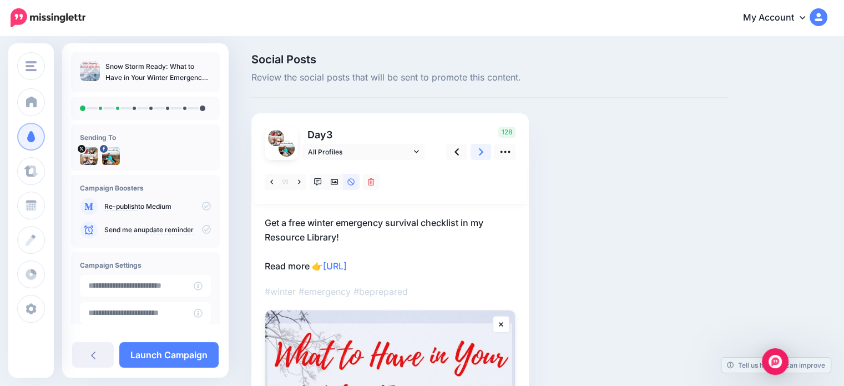
click at [486, 154] on link at bounding box center [480, 152] width 21 height 16
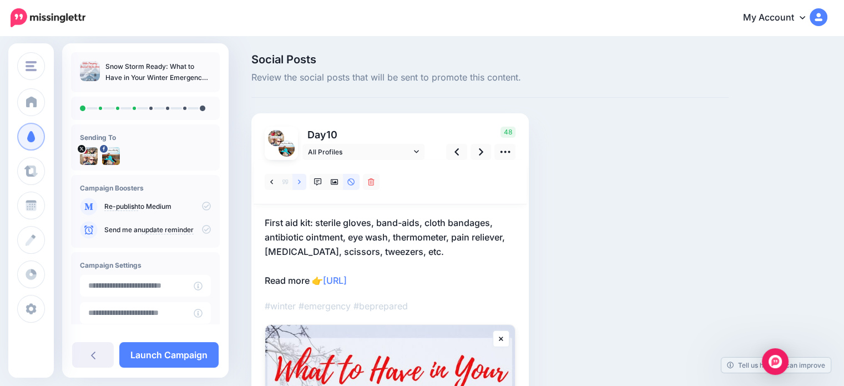
click at [300, 180] on icon at bounding box center [299, 182] width 3 height 8
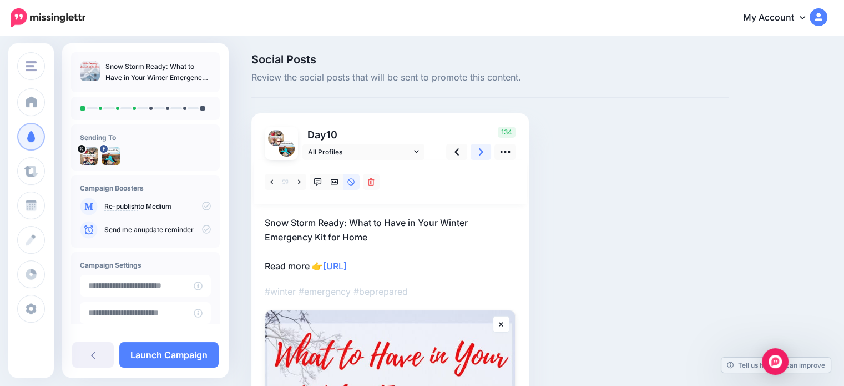
click at [486, 153] on link at bounding box center [480, 152] width 21 height 16
click at [301, 184] on link at bounding box center [299, 182] width 14 height 16
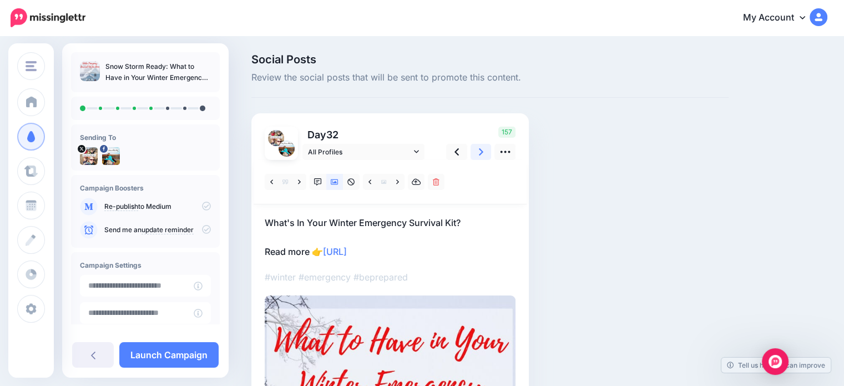
click at [480, 153] on icon at bounding box center [481, 151] width 4 height 7
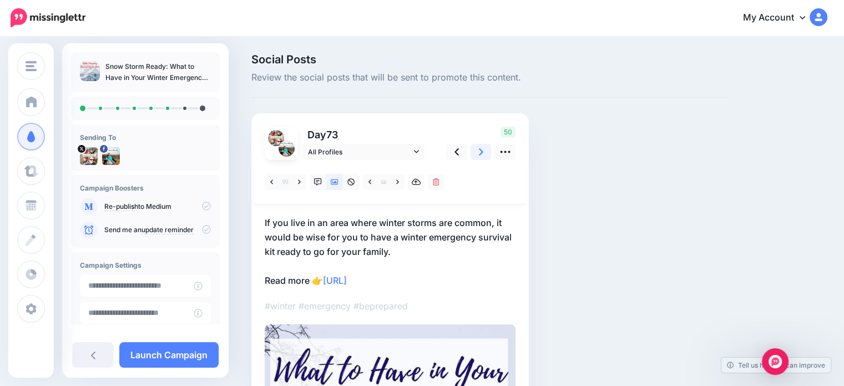
click at [484, 151] on link at bounding box center [480, 152] width 21 height 16
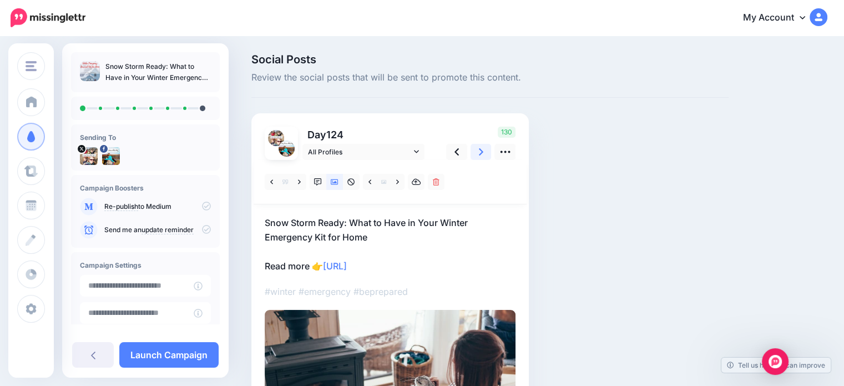
click at [486, 154] on link at bounding box center [480, 152] width 21 height 16
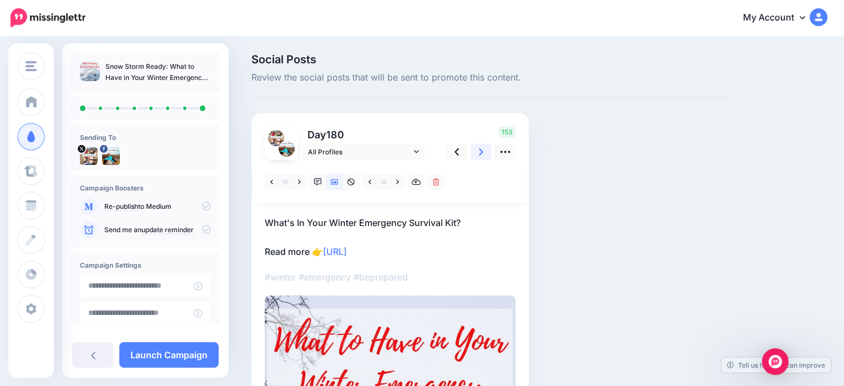
click at [484, 154] on link at bounding box center [480, 152] width 21 height 16
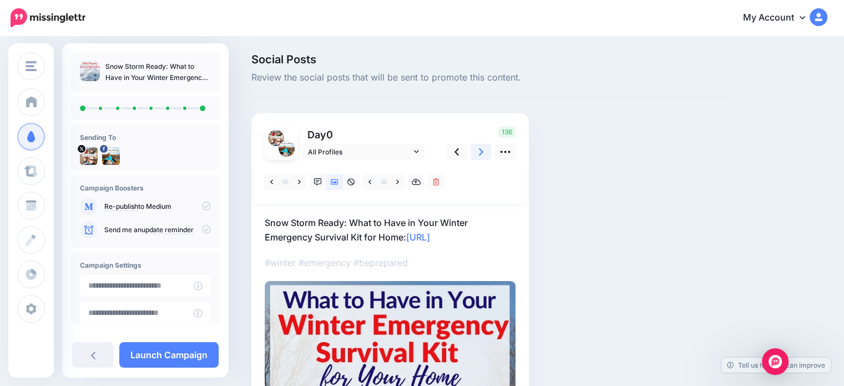
scroll to position [89, 0]
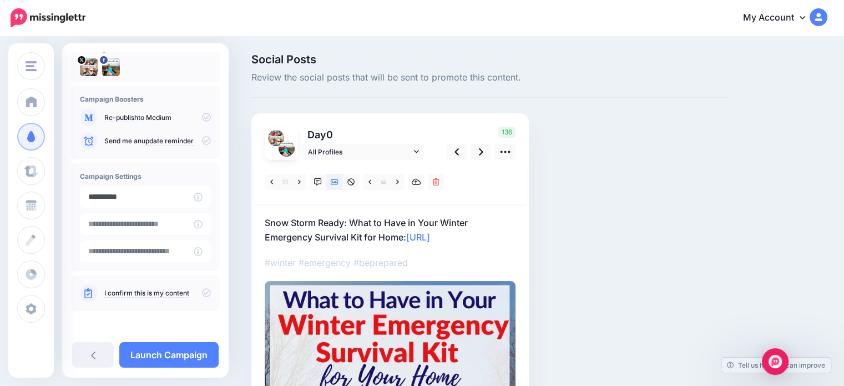
click at [190, 201] on input "**********" at bounding box center [137, 197] width 114 height 22
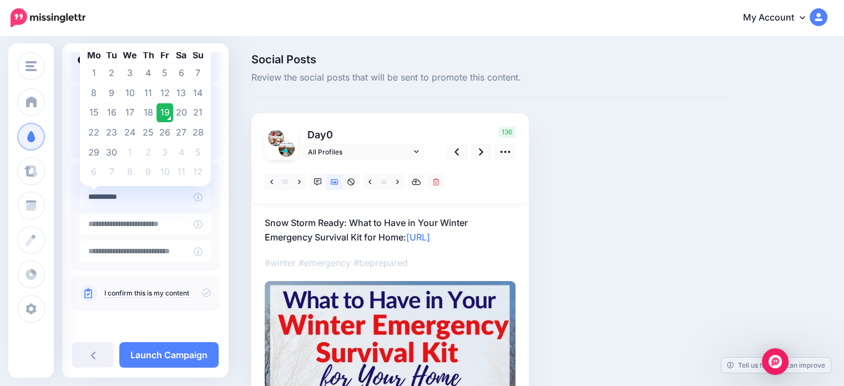
click at [91, 130] on td "22" at bounding box center [93, 133] width 19 height 20
type input "**********"
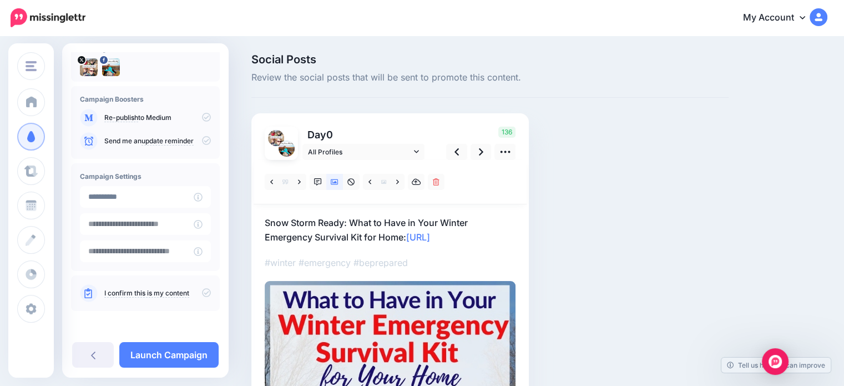
click at [199, 297] on p "I confirm this is my content" at bounding box center [157, 293] width 107 height 10
click at [202, 295] on icon at bounding box center [206, 292] width 9 height 9
click at [203, 292] on icon at bounding box center [206, 292] width 9 height 9
click at [187, 361] on link "Launch Campaign" at bounding box center [168, 355] width 99 height 26
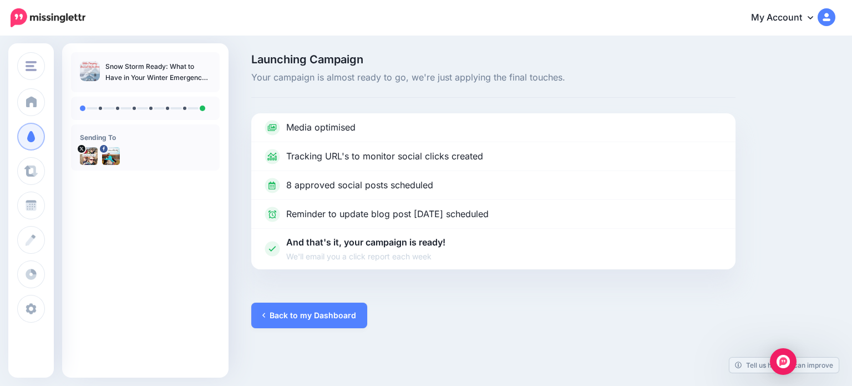
click at [45, 128] on link "Campaigns" at bounding box center [31, 137] width 28 height 28
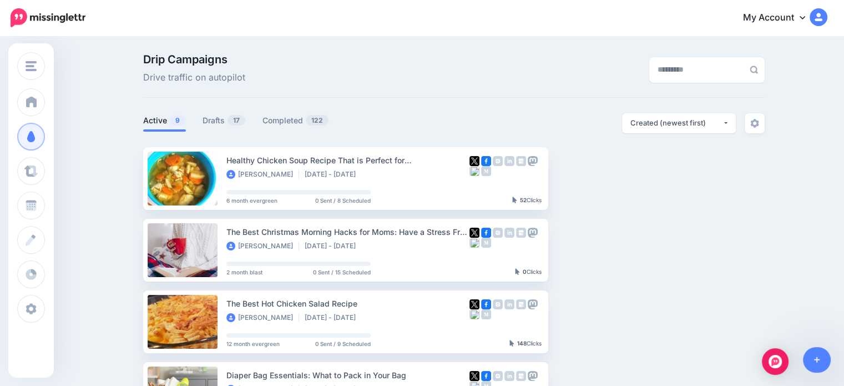
click at [227, 117] on link "Drafts 17" at bounding box center [223, 120] width 43 height 13
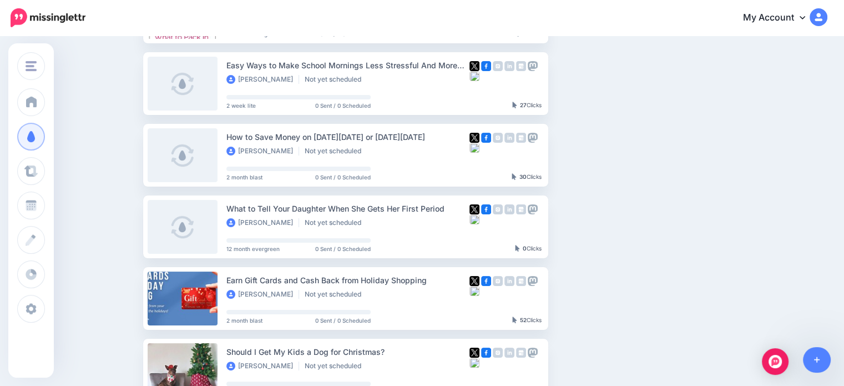
scroll to position [222, 0]
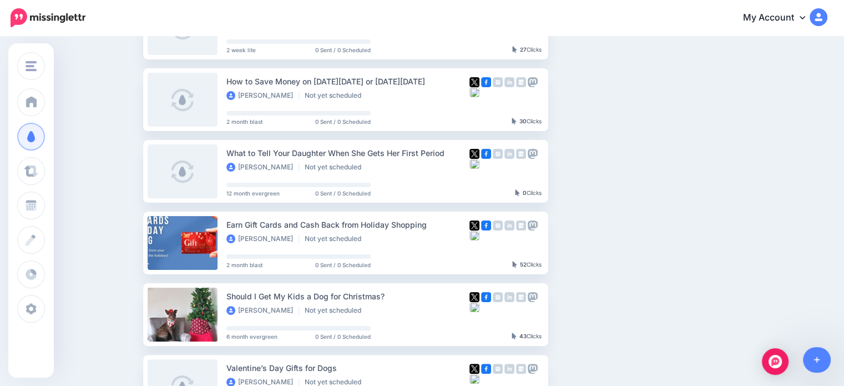
click at [648, 240] on button "button" at bounding box center [646, 242] width 20 height 20
click at [592, 109] on link "Generate Campaign" at bounding box center [585, 111] width 129 height 22
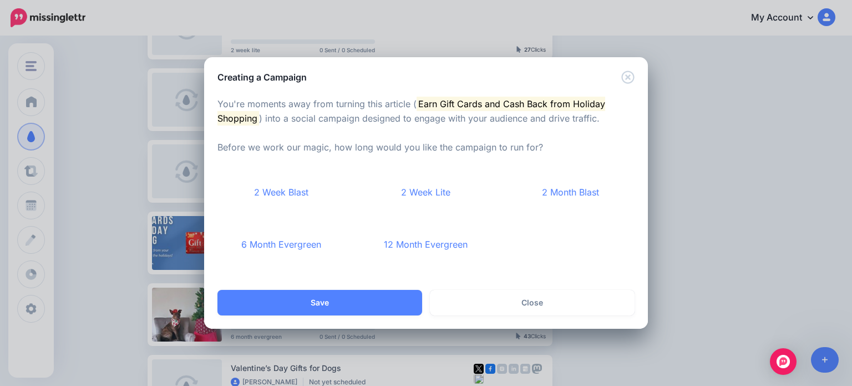
click at [561, 187] on link "2 Month Blast" at bounding box center [570, 192] width 128 height 41
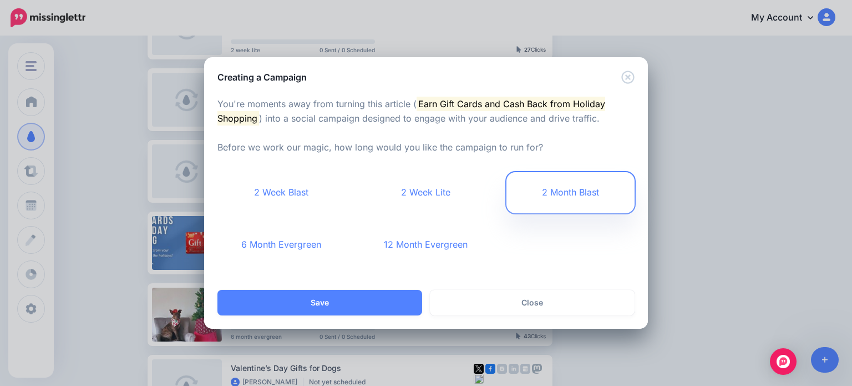
click at [378, 312] on button "Save" at bounding box center [319, 303] width 205 height 26
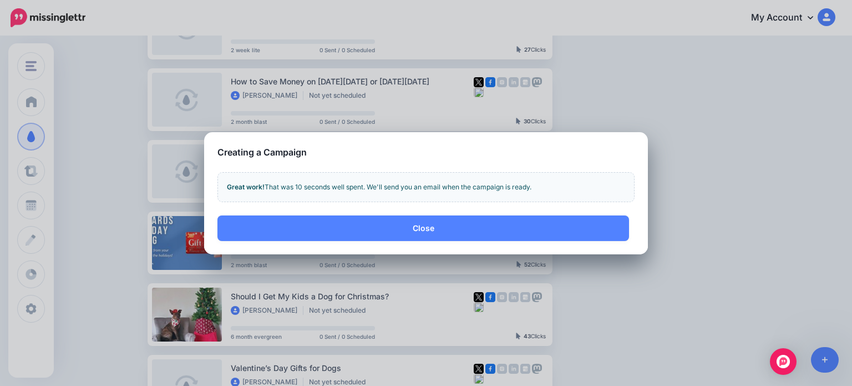
click at [407, 229] on button "Close" at bounding box center [423, 228] width 412 height 26
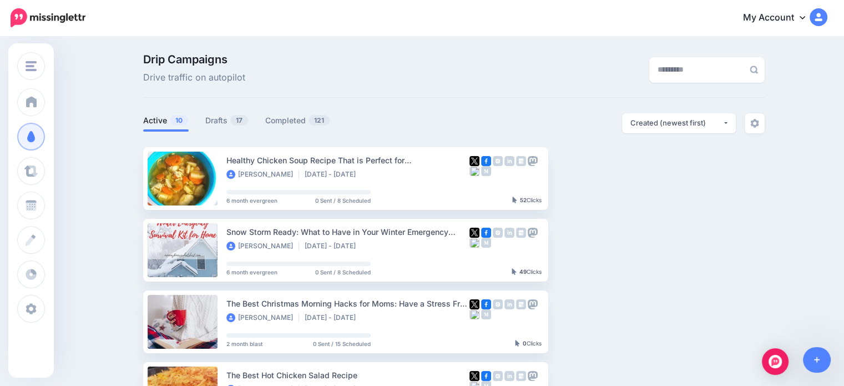
click at [231, 118] on link "Drafts 17" at bounding box center [226, 120] width 43 height 13
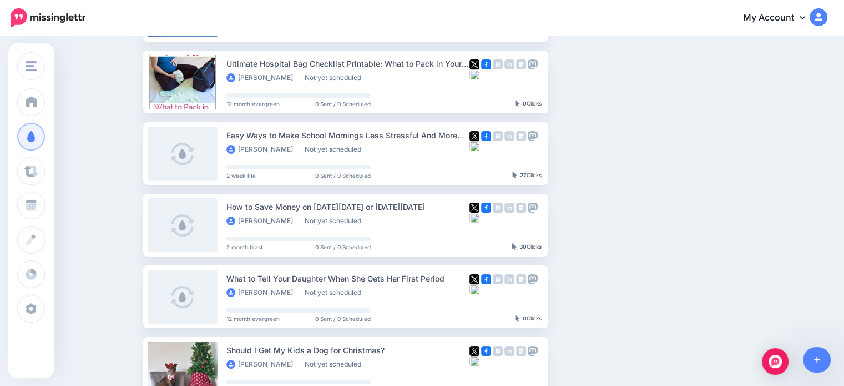
scroll to position [222, 0]
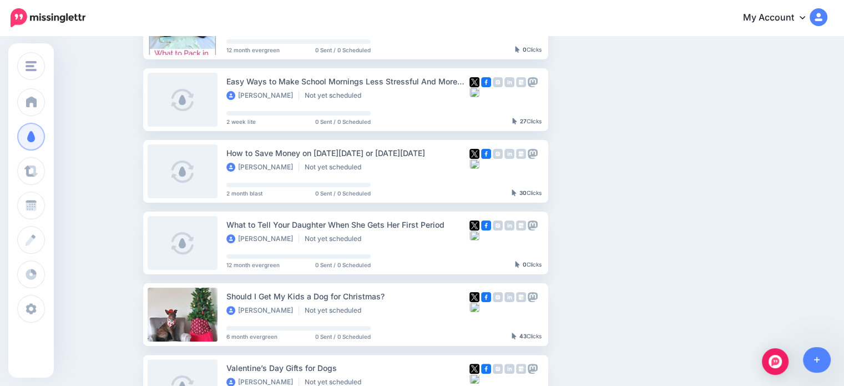
click at [656, 311] on button "button" at bounding box center [646, 314] width 20 height 20
click at [595, 180] on link "Generate Campaign" at bounding box center [585, 183] width 129 height 22
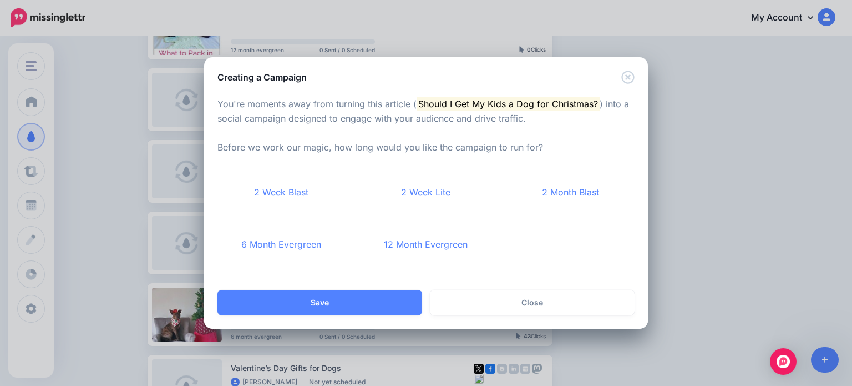
click at [537, 188] on link "2 Month Blast" at bounding box center [570, 192] width 128 height 41
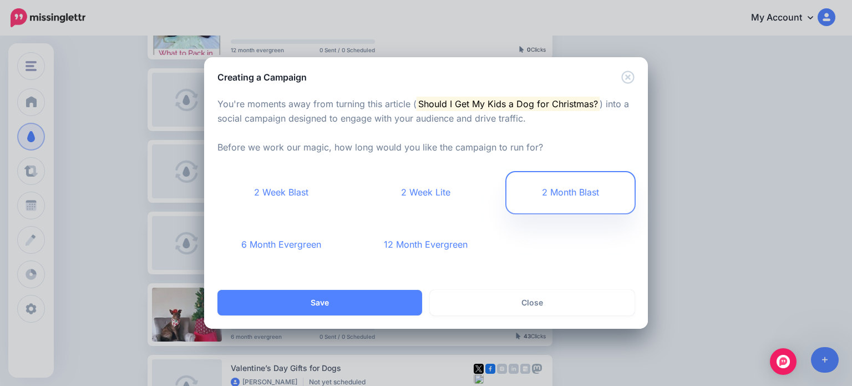
click at [343, 303] on button "Save" at bounding box center [319, 303] width 205 height 26
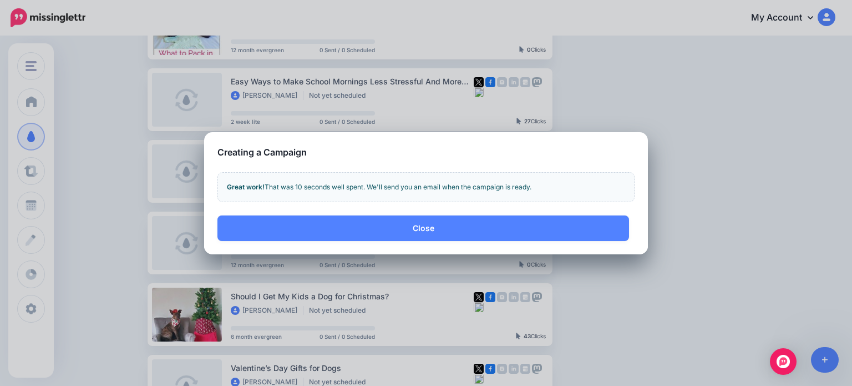
click at [548, 227] on button "Close" at bounding box center [423, 228] width 412 height 26
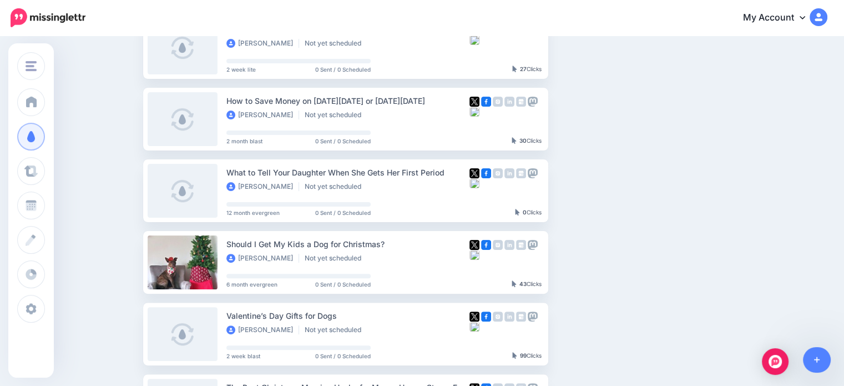
scroll to position [333, 0]
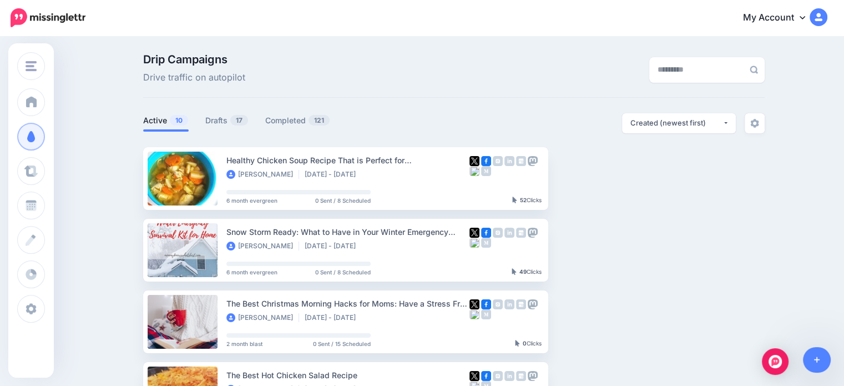
click at [235, 118] on span "17" at bounding box center [239, 120] width 18 height 11
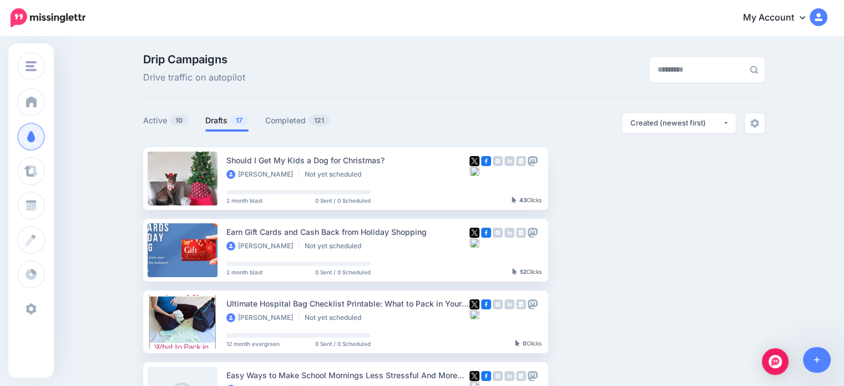
click at [45, 301] on link "Settings" at bounding box center [31, 309] width 28 height 28
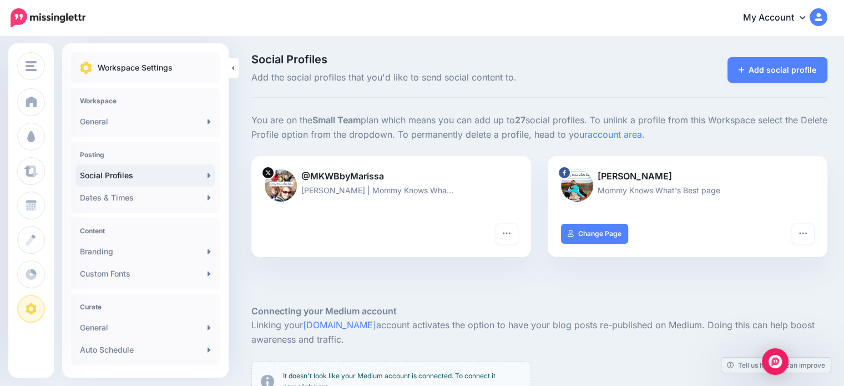
click at [785, 65] on link "Add social profile" at bounding box center [777, 70] width 100 height 26
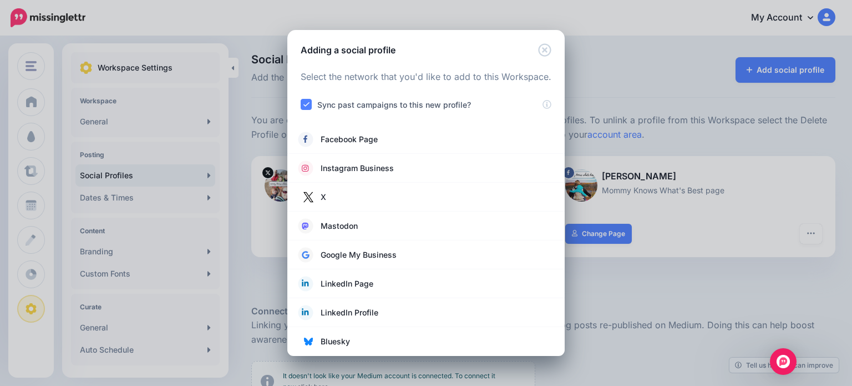
click at [305, 103] on ins at bounding box center [306, 104] width 11 height 11
click at [306, 104] on ins at bounding box center [306, 104] width 11 height 11
click at [379, 138] on link "Facebook Page" at bounding box center [425, 139] width 255 height 16
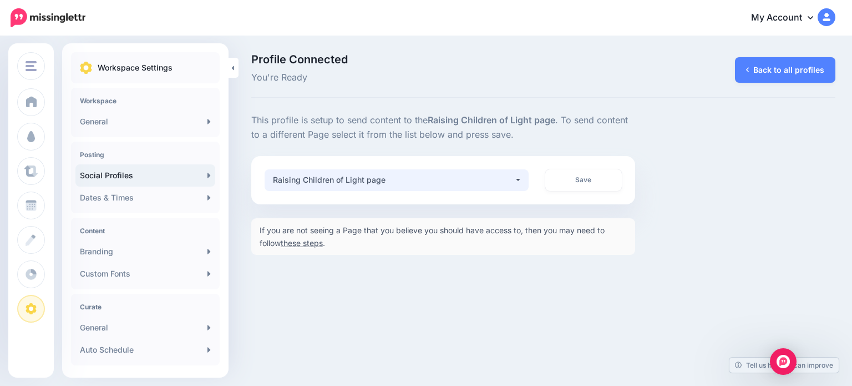
click at [499, 179] on div "Raising Children of Light page" at bounding box center [393, 179] width 241 height 13
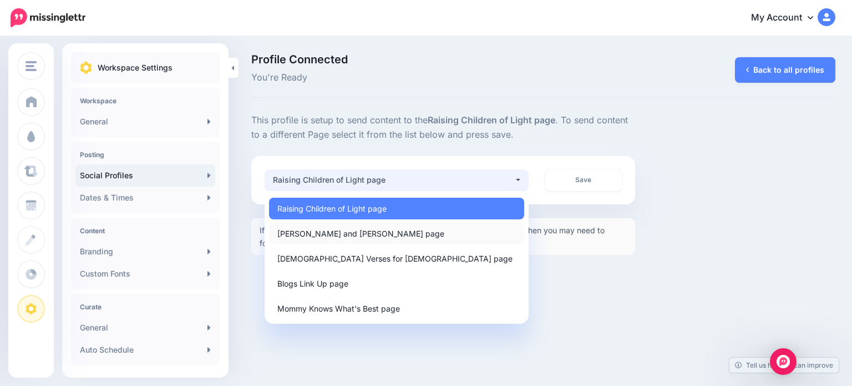
click at [348, 235] on span "Ruby and Keeva page" at bounding box center [360, 232] width 167 height 13
select select "**********"
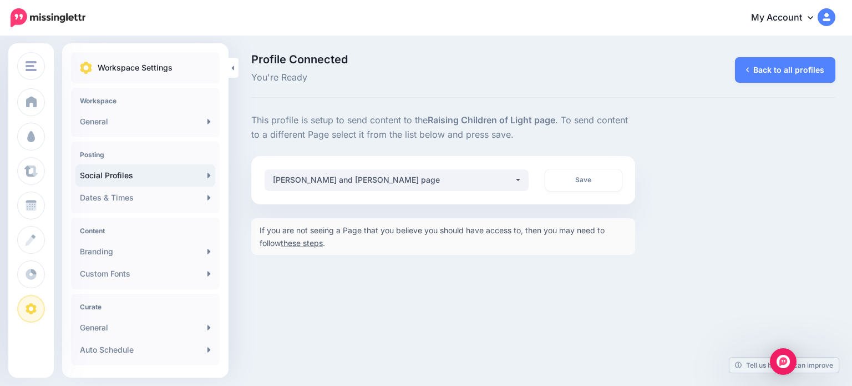
click at [557, 184] on link "Save" at bounding box center [583, 180] width 77 height 22
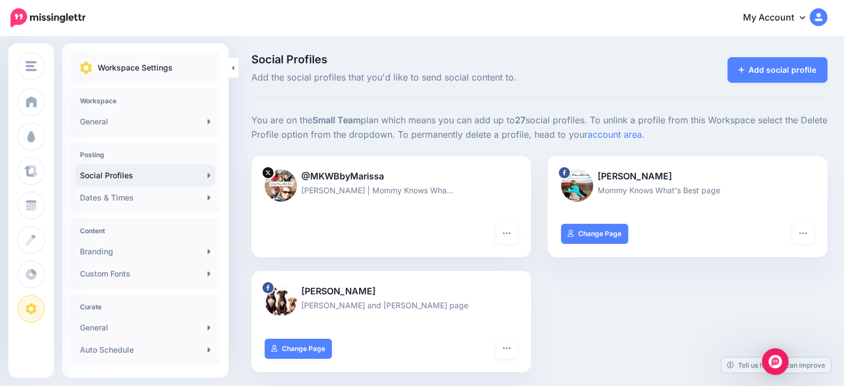
click at [505, 349] on button "button" at bounding box center [506, 348] width 22 height 20
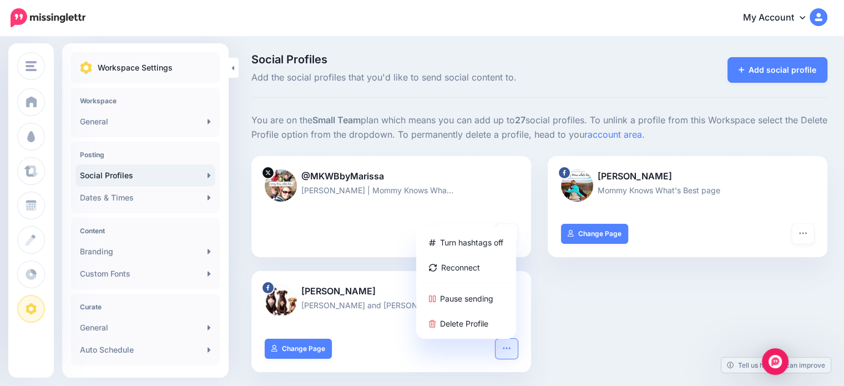
click at [473, 356] on div "Turn hashtags off Reconnect Pause sending Delete Profile Change Page" at bounding box center [391, 354] width 280 height 33
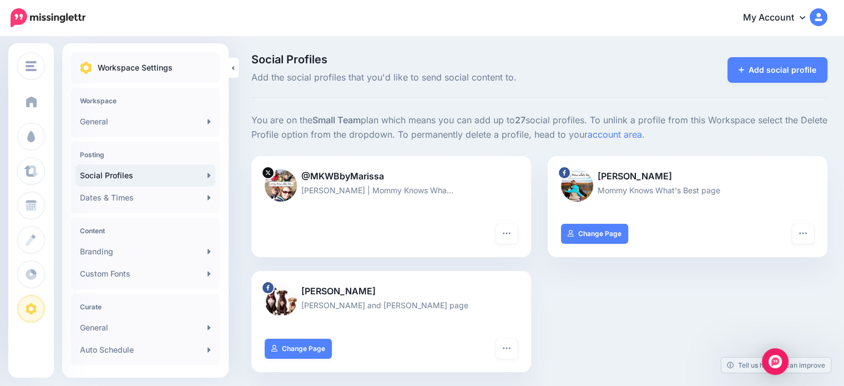
click at [26, 103] on span at bounding box center [31, 101] width 14 height 11
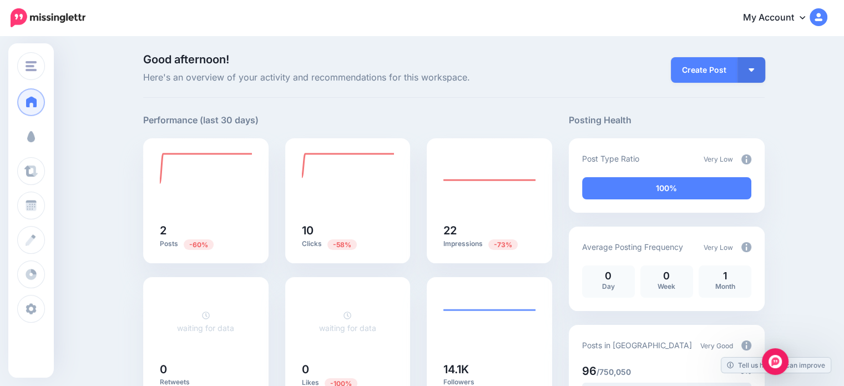
click at [42, 143] on link "Campaigns" at bounding box center [31, 137] width 28 height 28
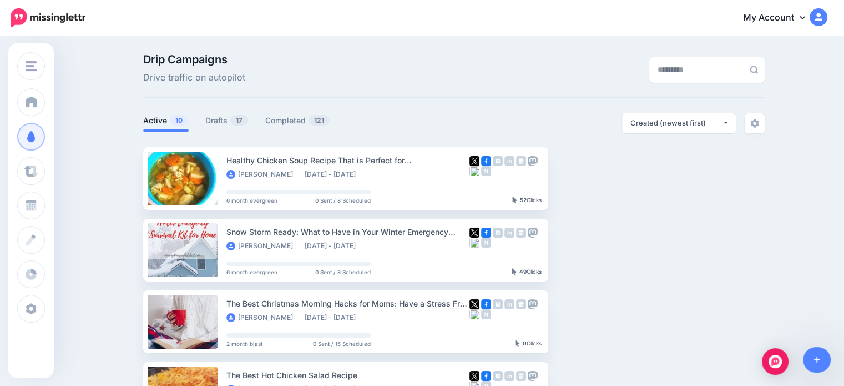
click at [229, 119] on link "Drafts 17" at bounding box center [226, 120] width 43 height 13
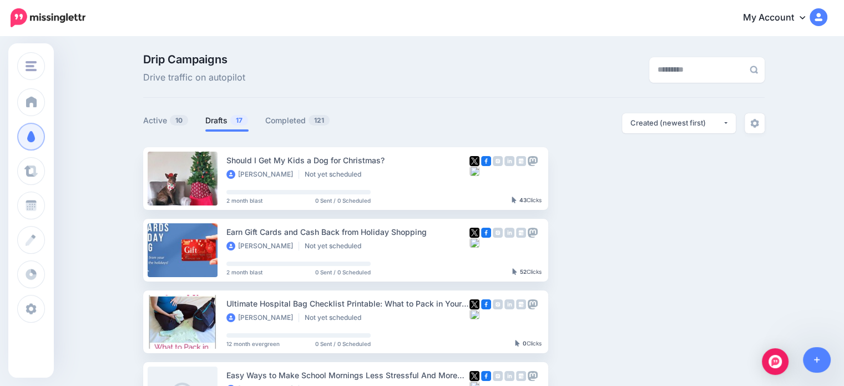
click at [587, 180] on link "Setup Campaign" at bounding box center [593, 178] width 75 height 20
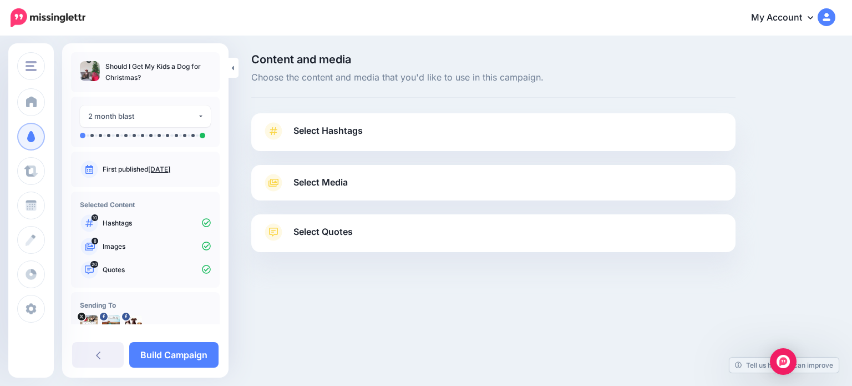
click at [333, 140] on link "Select Hashtags" at bounding box center [493, 136] width 462 height 29
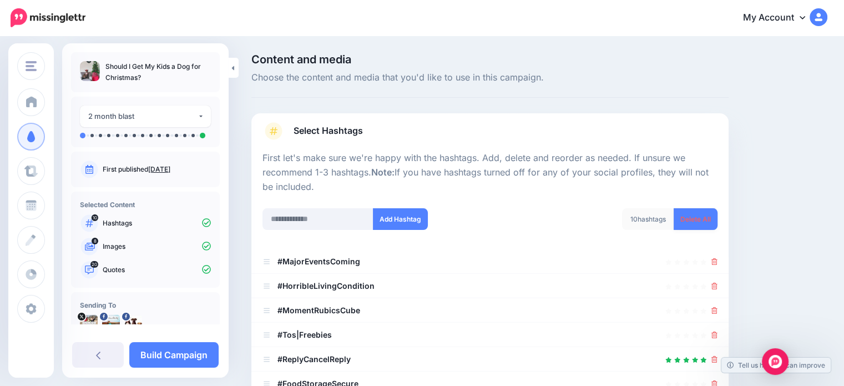
click at [697, 214] on link "Delete All" at bounding box center [695, 219] width 44 height 22
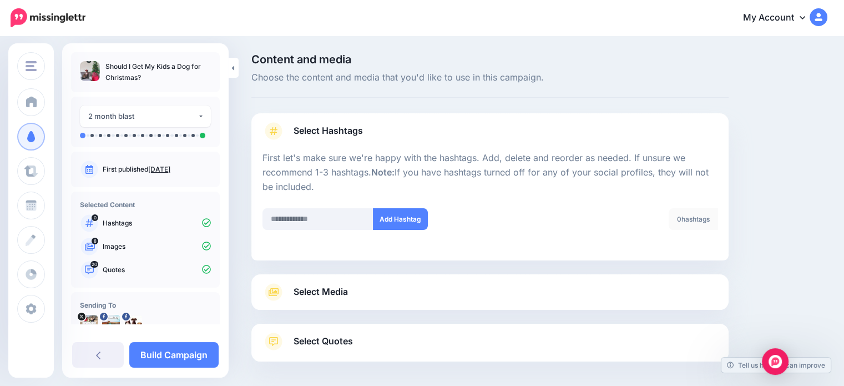
scroll to position [47, 0]
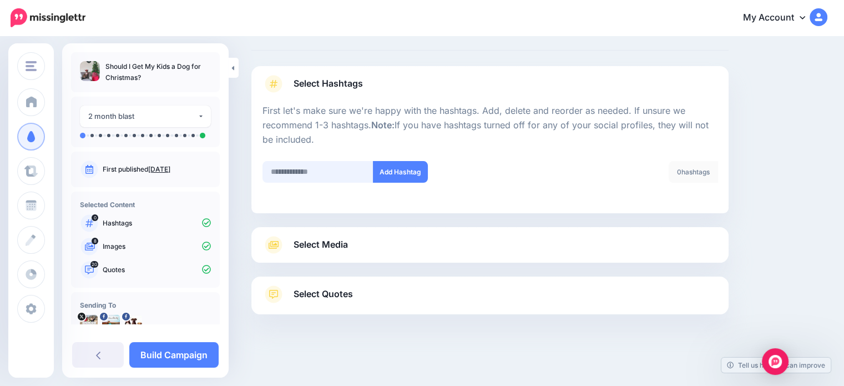
click at [309, 175] on input "text" at bounding box center [317, 172] width 111 height 22
type input "****"
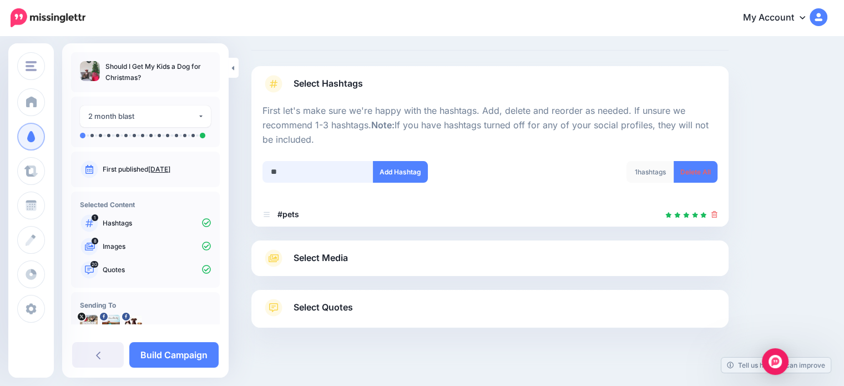
scroll to position [60, 0]
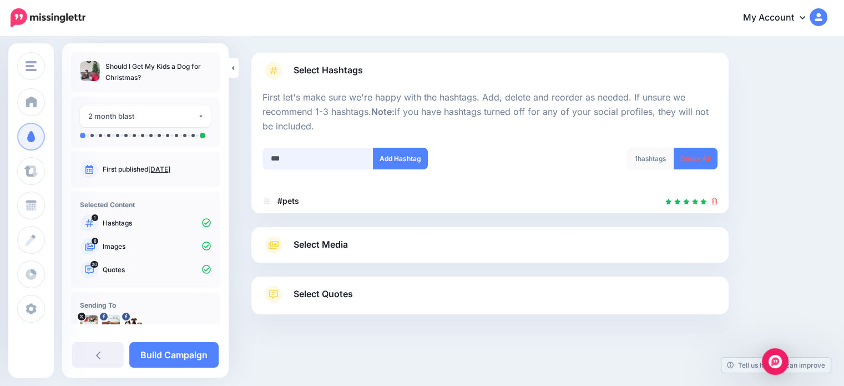
type input "****"
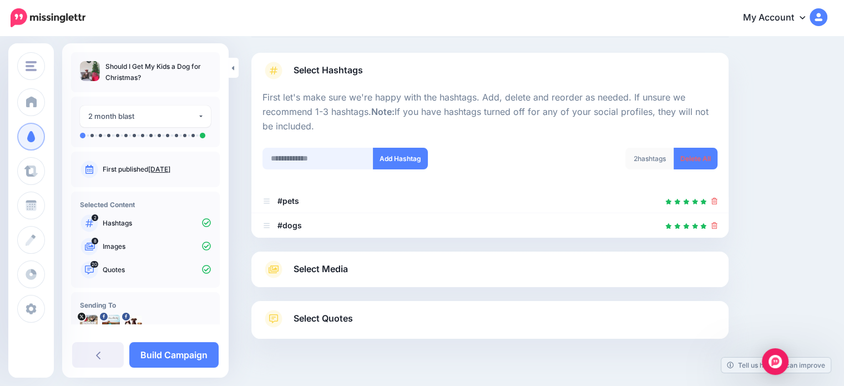
scroll to position [85, 0]
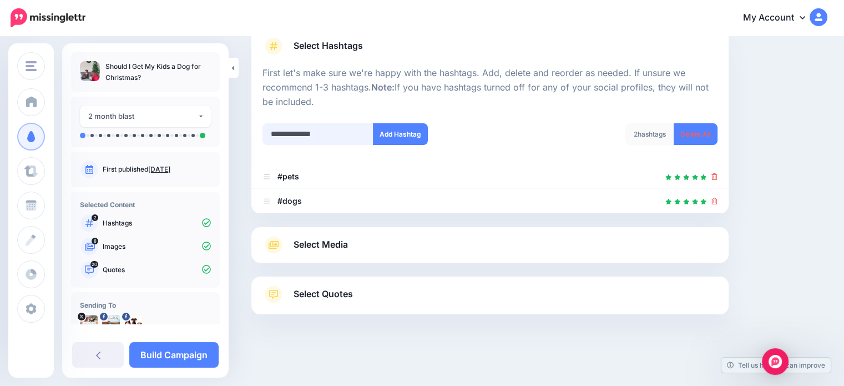
drag, startPoint x: 334, startPoint y: 133, endPoint x: 252, endPoint y: 135, distance: 82.1
click at [252, 135] on div "**********" at bounding box center [489, 120] width 477 height 185
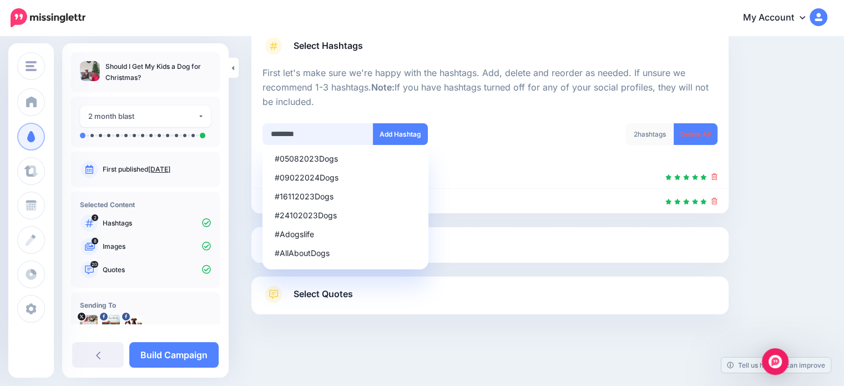
type input "*********"
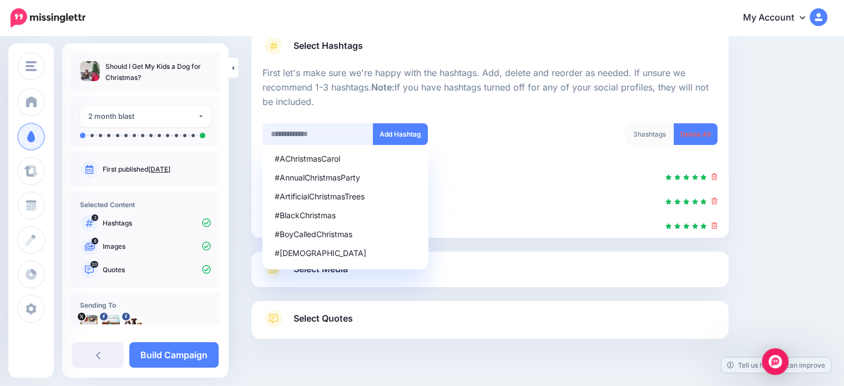
scroll to position [109, 0]
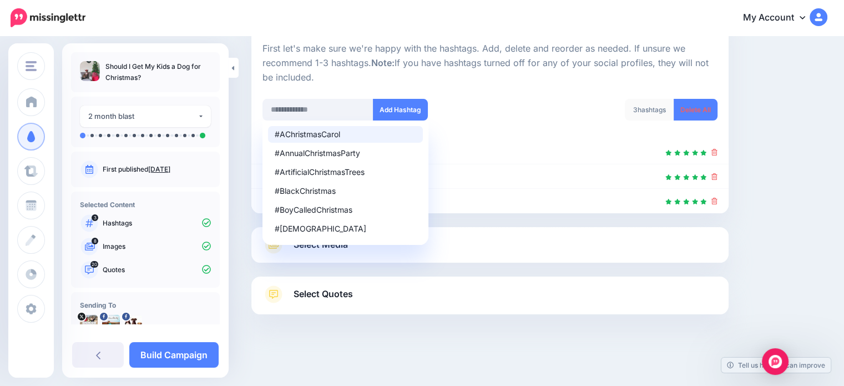
click at [488, 102] on div "#AChristmasCarol #AnnualChristmasParty #ArtificialChristmasTrees #BlackChristma…" at bounding box center [372, 117] width 236 height 36
click at [449, 251] on link "Select Media" at bounding box center [489, 245] width 455 height 18
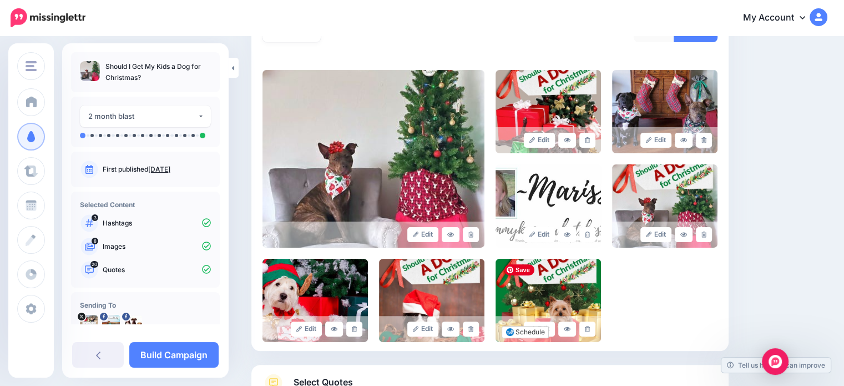
scroll to position [220, 0]
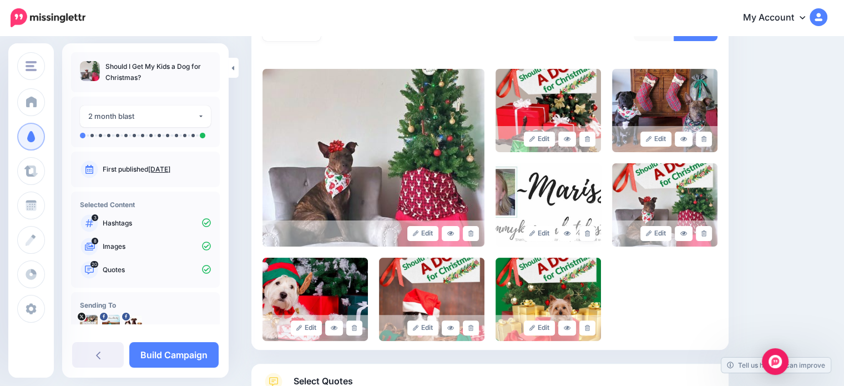
click at [587, 230] on link at bounding box center [587, 233] width 16 height 15
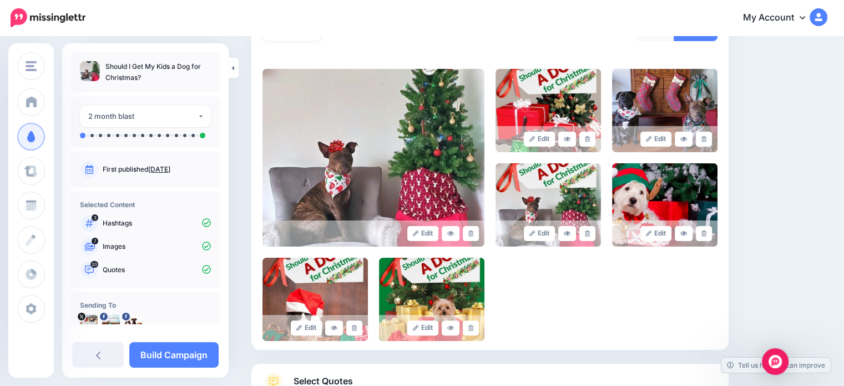
scroll to position [307, 0]
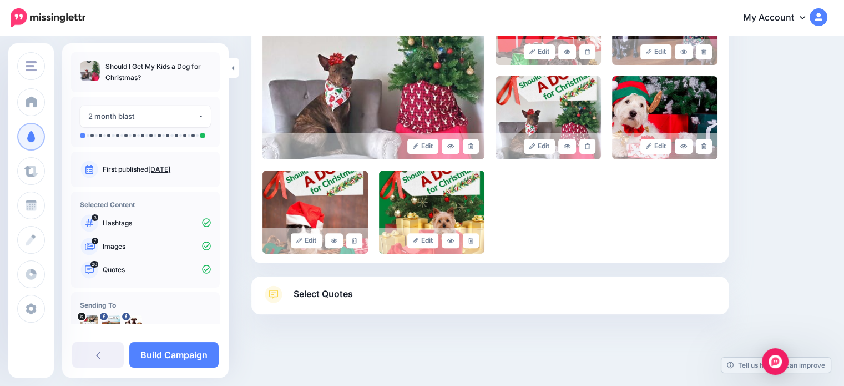
click at [477, 297] on link "Select Quotes" at bounding box center [489, 299] width 455 height 29
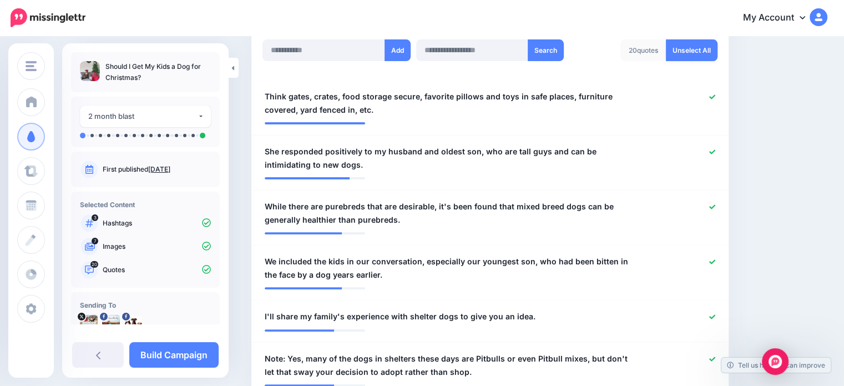
click at [703, 52] on link "Unselect All" at bounding box center [692, 50] width 52 height 22
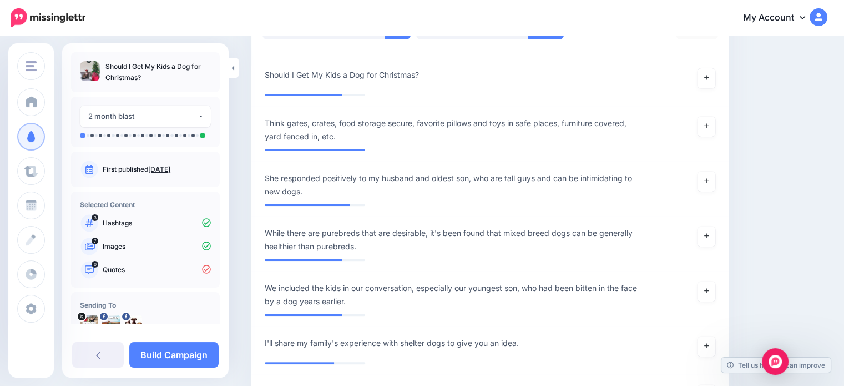
scroll to position [276, 0]
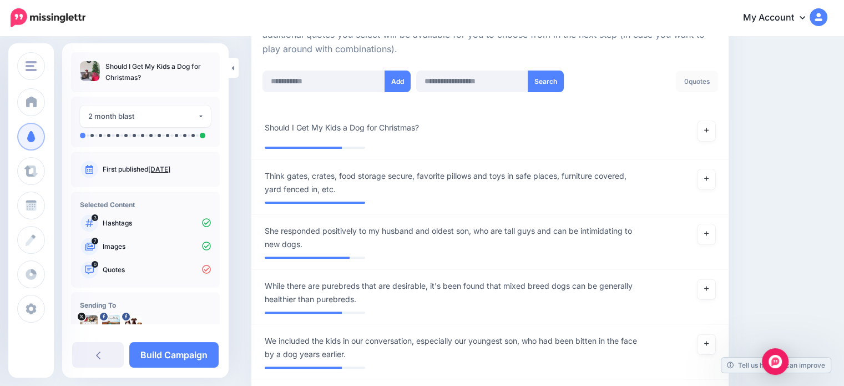
click at [715, 133] on link at bounding box center [706, 131] width 18 height 20
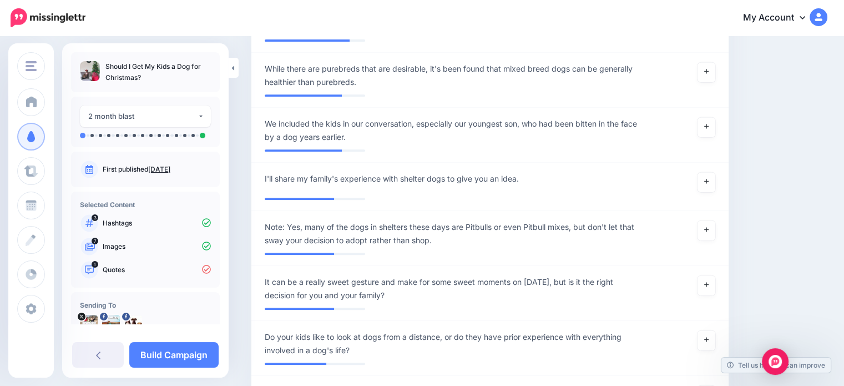
scroll to position [498, 0]
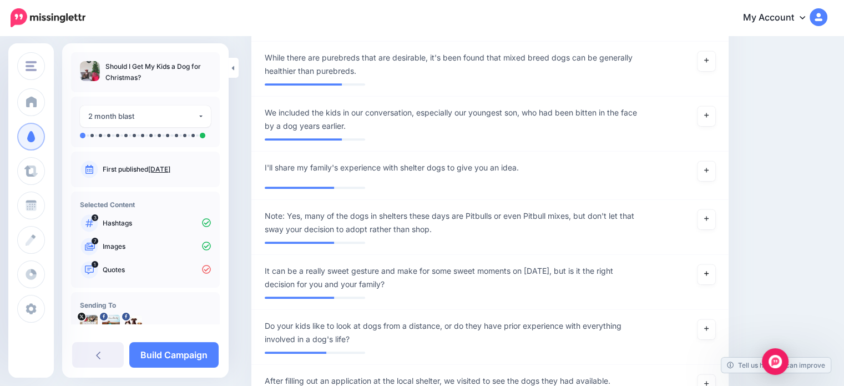
click at [709, 271] on link at bounding box center [706, 274] width 18 height 20
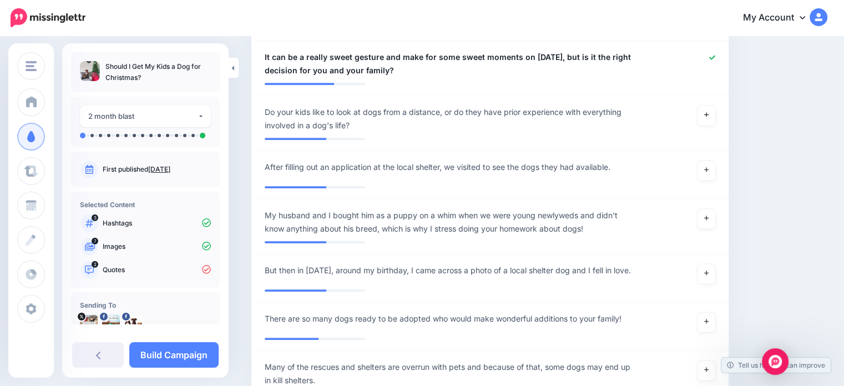
scroll to position [775, 0]
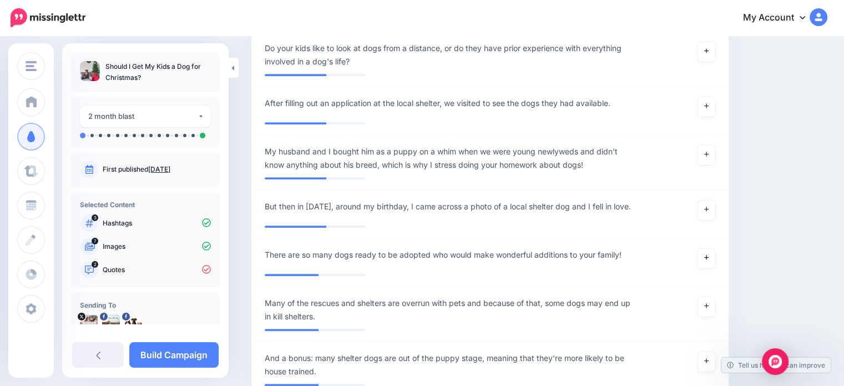
click at [708, 257] on icon at bounding box center [706, 257] width 4 height 4
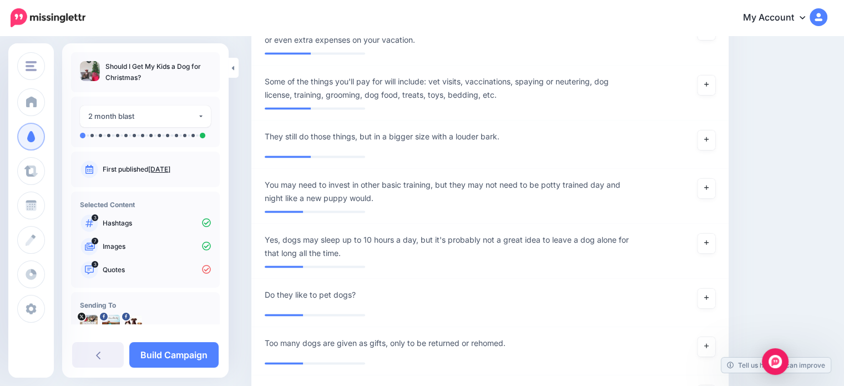
scroll to position [1663, 0]
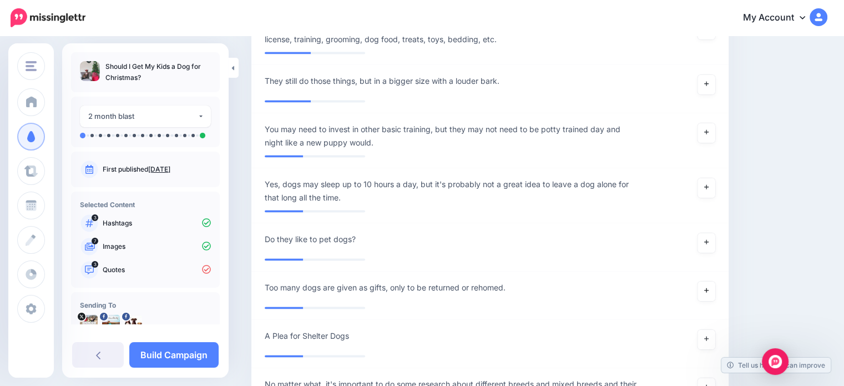
click at [708, 287] on icon at bounding box center [706, 290] width 4 height 6
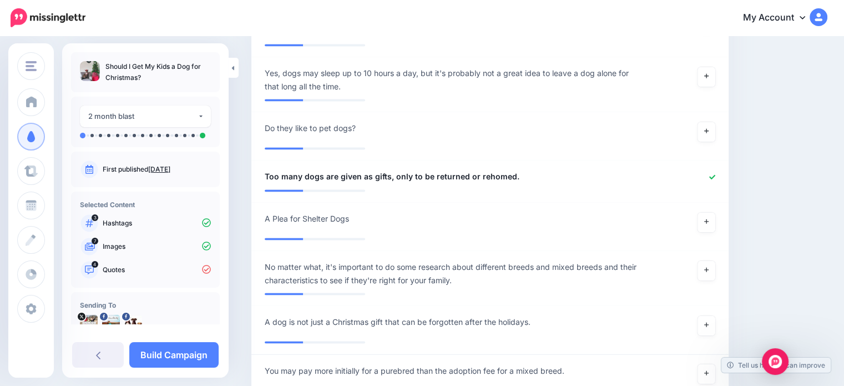
scroll to position [1829, 0]
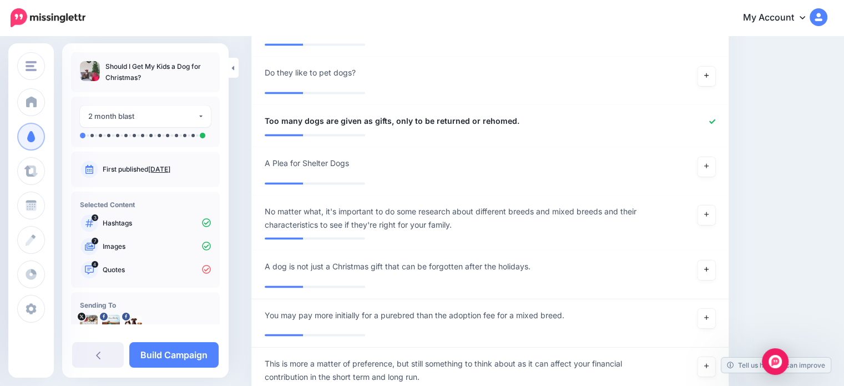
click at [715, 260] on link at bounding box center [706, 270] width 18 height 20
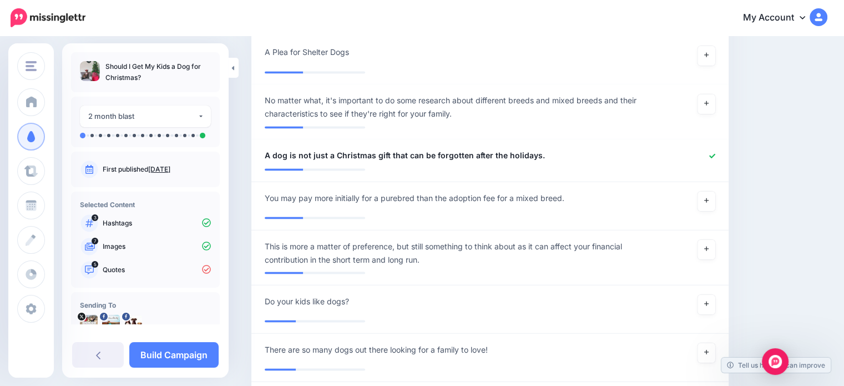
scroll to position [1996, 0]
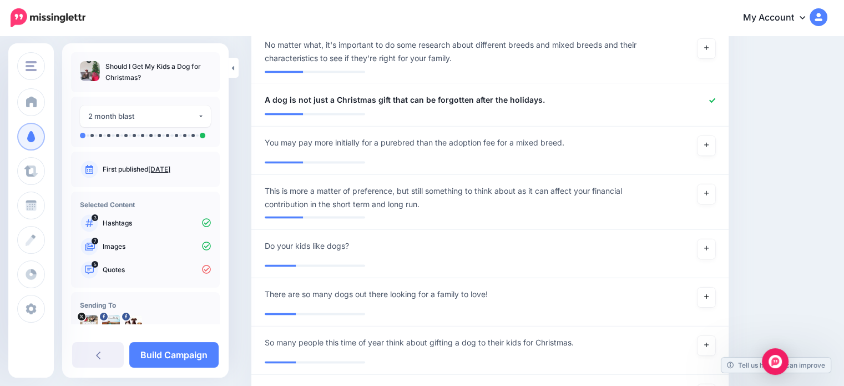
click at [709, 287] on link at bounding box center [706, 297] width 18 height 20
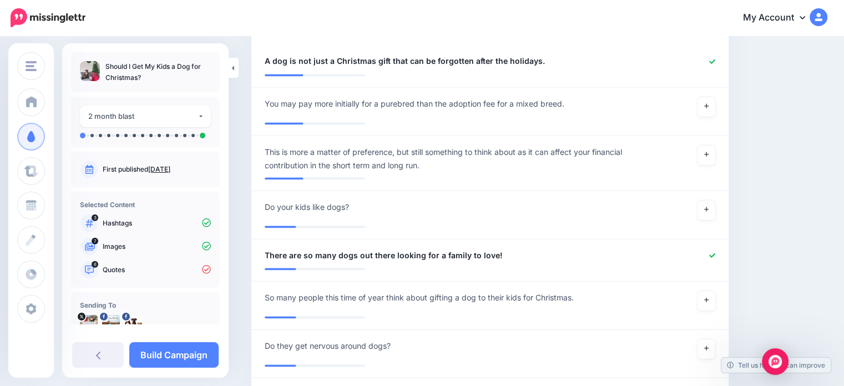
scroll to position [2051, 0]
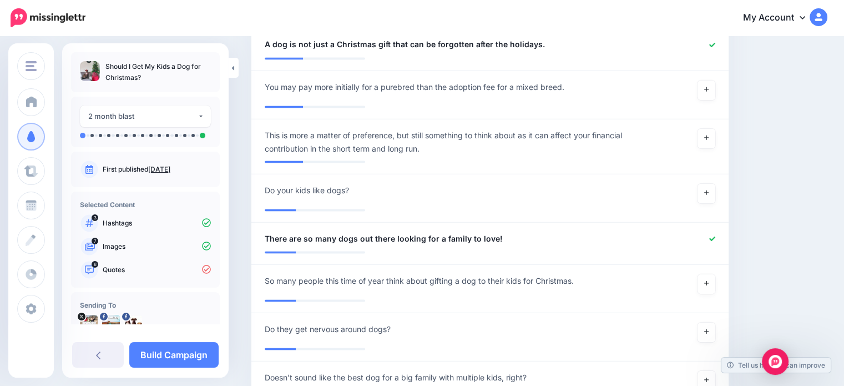
click at [708, 273] on link at bounding box center [706, 283] width 18 height 20
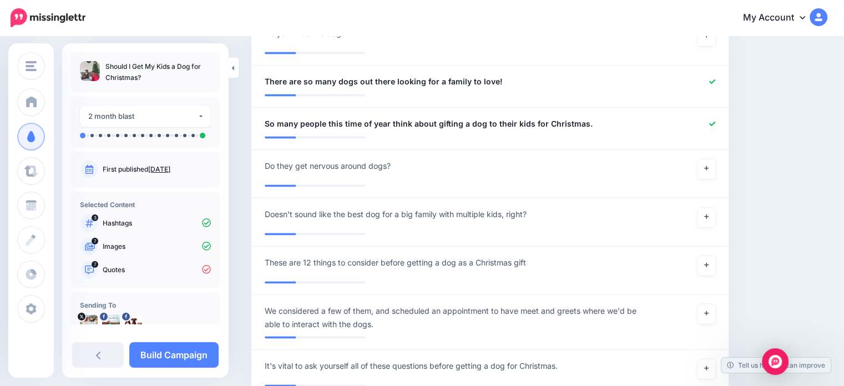
scroll to position [2218, 0]
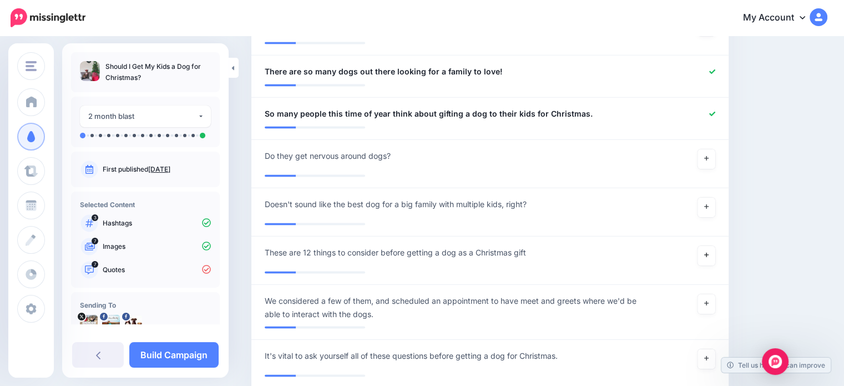
click at [711, 246] on link at bounding box center [706, 256] width 18 height 20
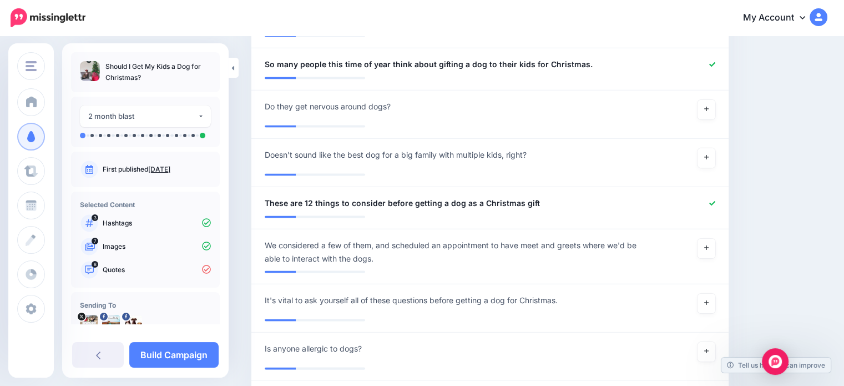
scroll to position [2329, 0]
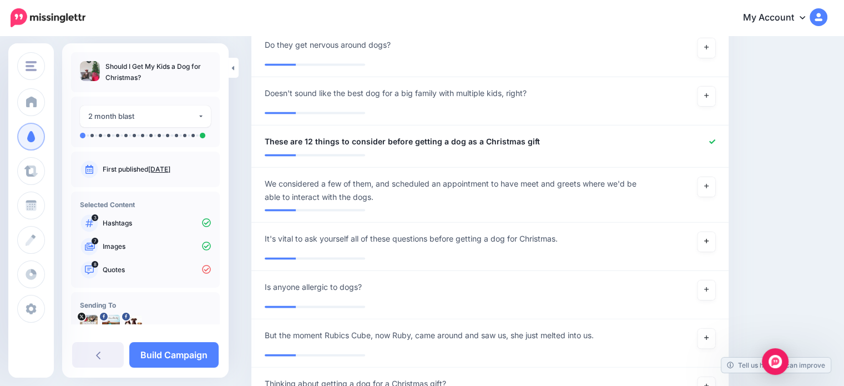
click at [708, 239] on icon at bounding box center [706, 241] width 4 height 4
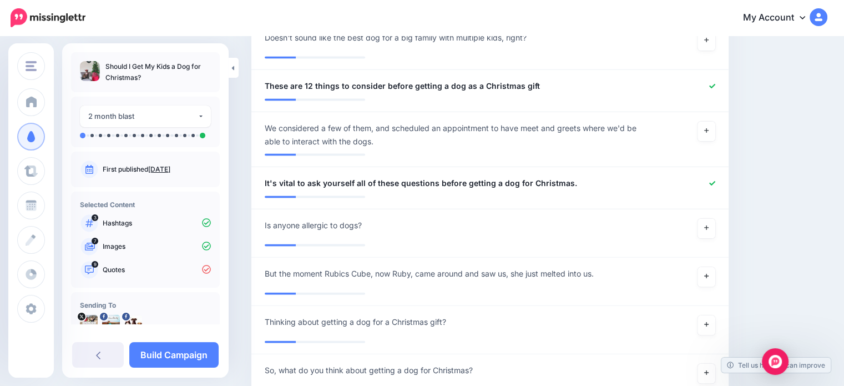
scroll to position [2495, 0]
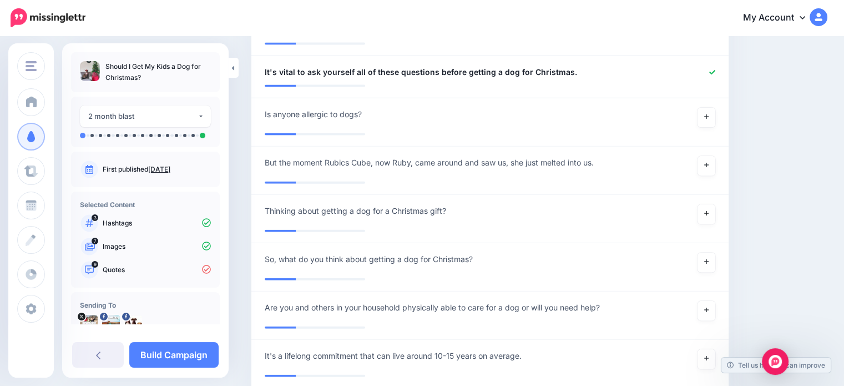
click at [715, 204] on link at bounding box center [706, 214] width 18 height 20
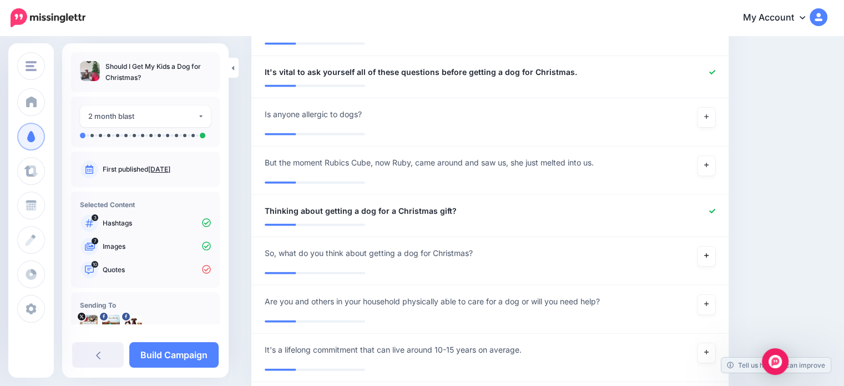
click at [711, 248] on link at bounding box center [706, 256] width 18 height 20
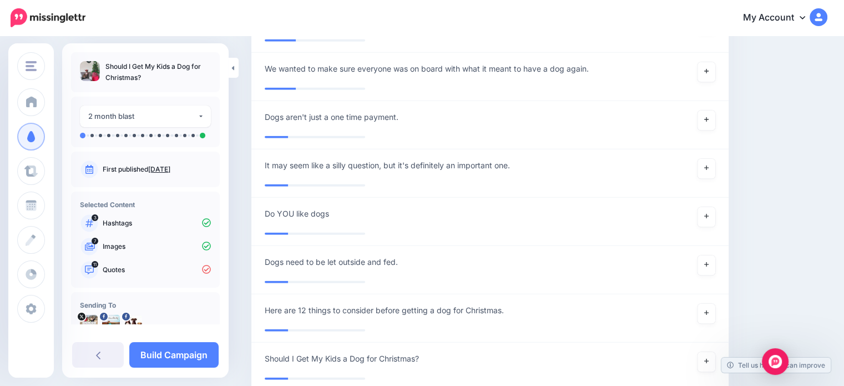
scroll to position [2883, 0]
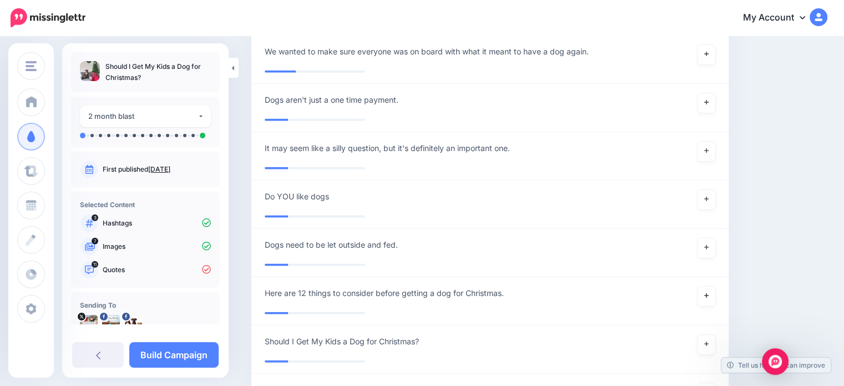
click at [708, 292] on icon at bounding box center [706, 295] width 4 height 6
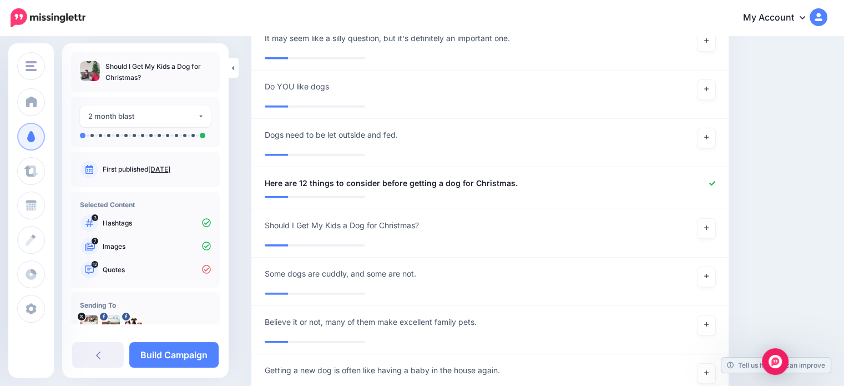
scroll to position [2994, 0]
click at [708, 224] on icon at bounding box center [706, 227] width 4 height 6
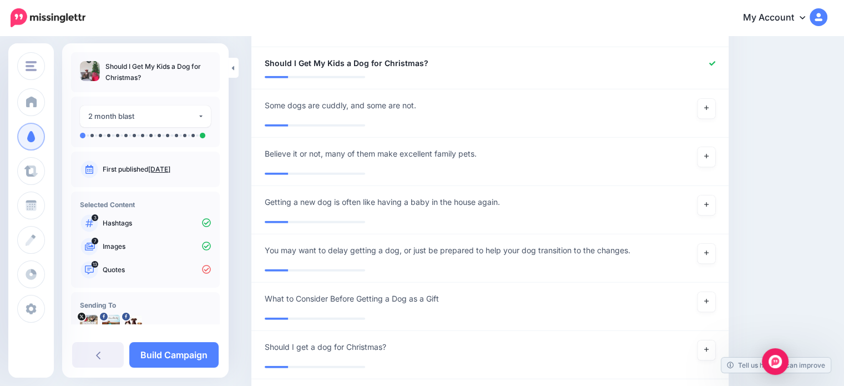
scroll to position [3161, 0]
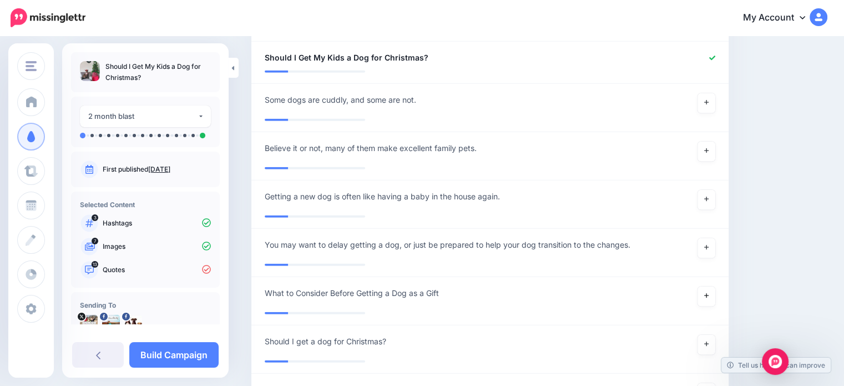
click at [713, 286] on link at bounding box center [706, 296] width 18 height 20
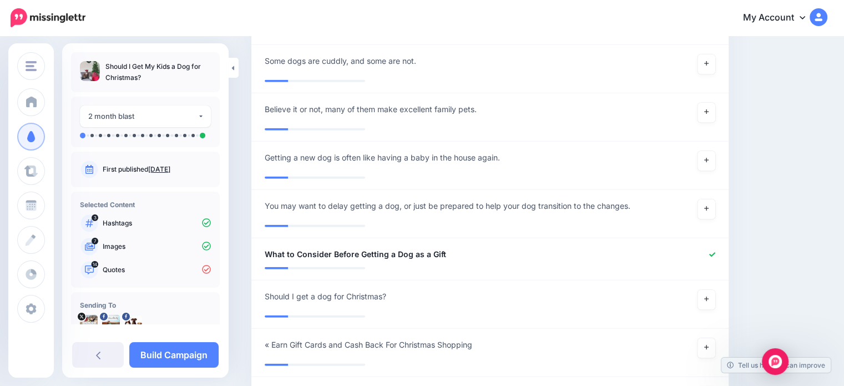
scroll to position [3216, 0]
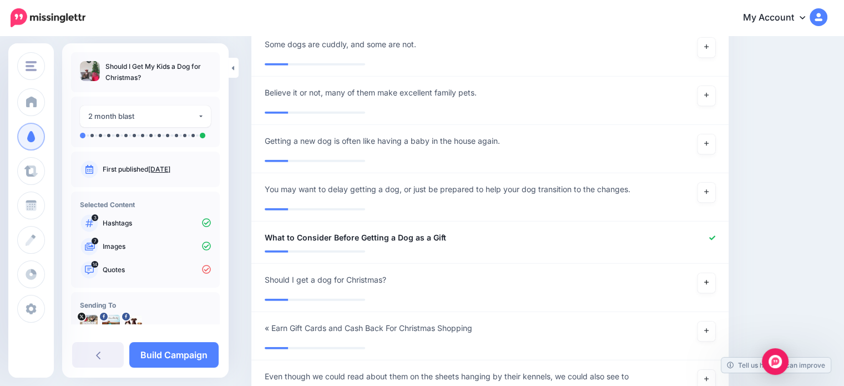
click at [715, 273] on link at bounding box center [706, 283] width 18 height 20
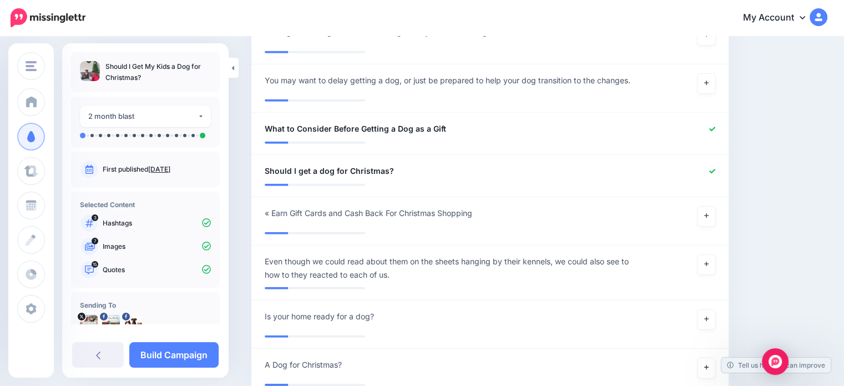
scroll to position [3327, 0]
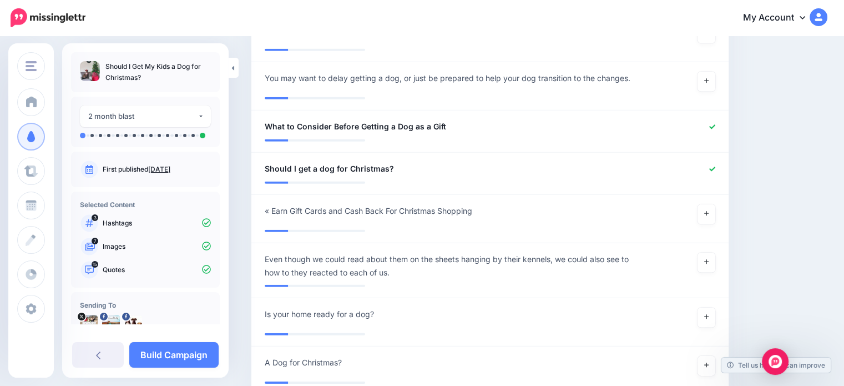
click at [192, 354] on link "Build Campaign" at bounding box center [173, 355] width 89 height 26
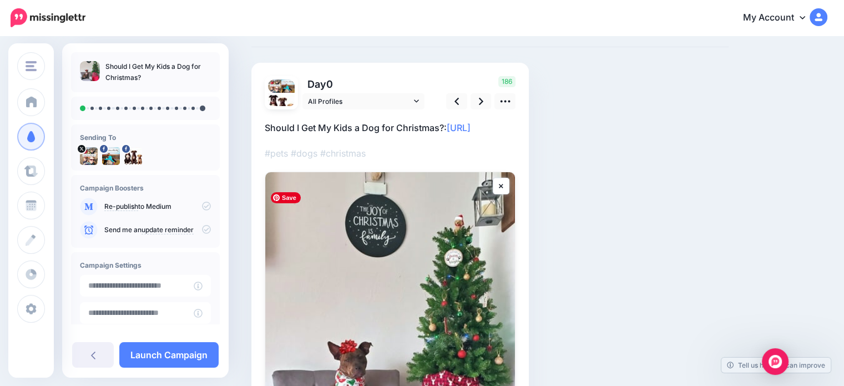
scroll to position [43, 0]
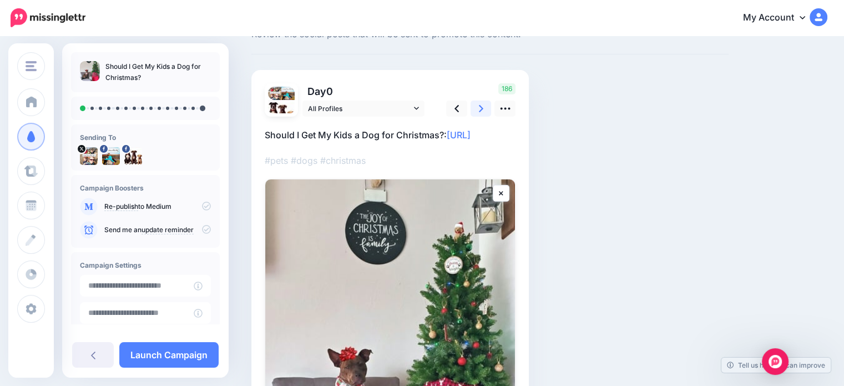
click at [479, 109] on icon at bounding box center [481, 109] width 4 height 12
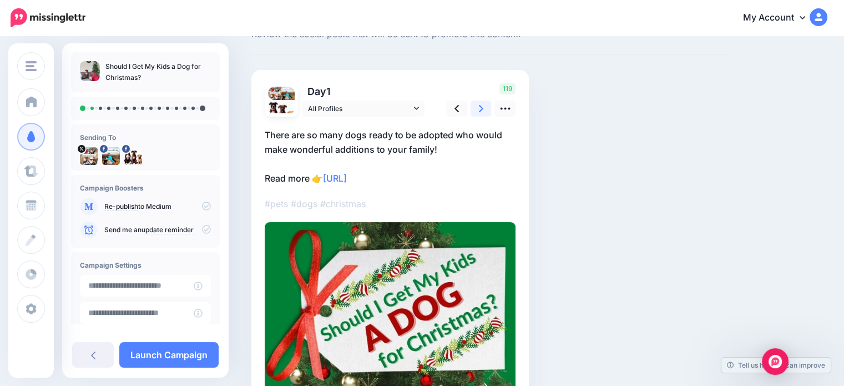
scroll to position [0, 0]
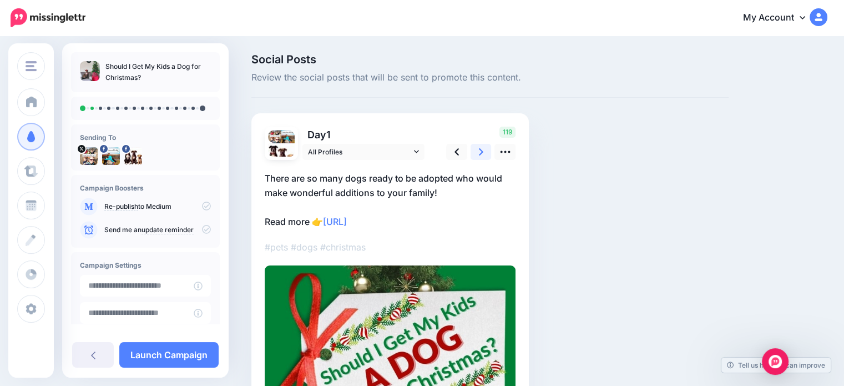
click at [480, 153] on icon at bounding box center [481, 151] width 4 height 7
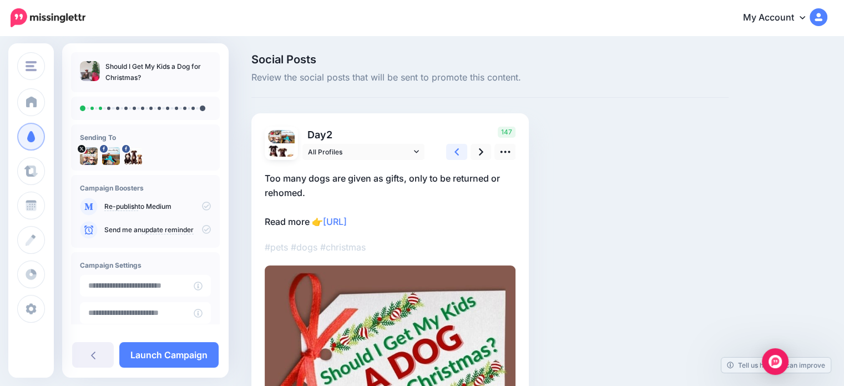
click at [457, 153] on icon at bounding box center [456, 151] width 4 height 7
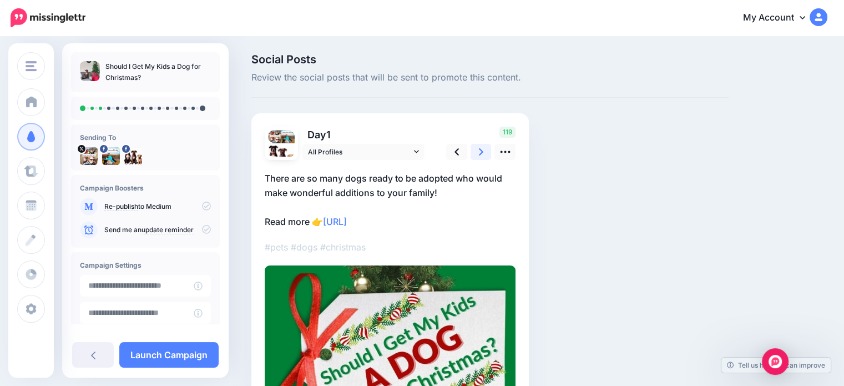
click at [482, 153] on icon at bounding box center [481, 152] width 4 height 12
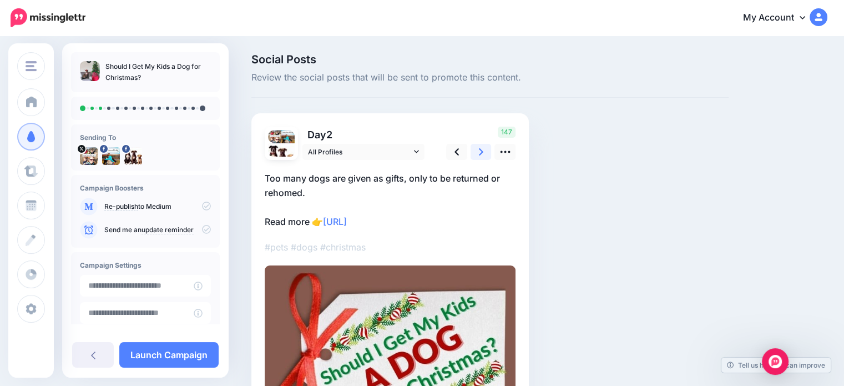
click at [482, 153] on icon at bounding box center [481, 152] width 4 height 12
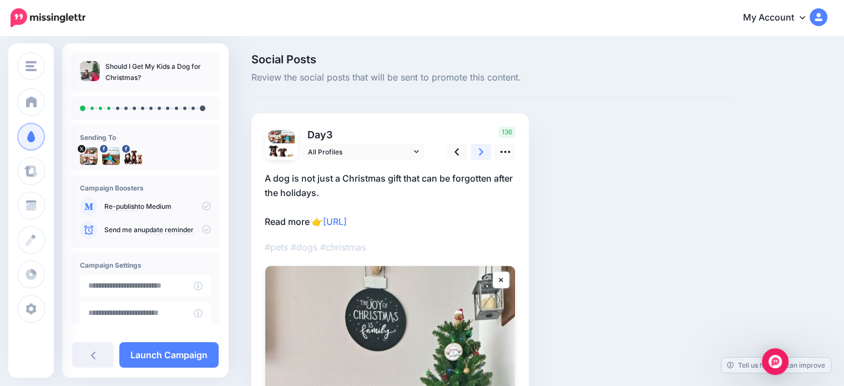
click at [482, 153] on icon at bounding box center [481, 152] width 4 height 12
click at [483, 153] on link at bounding box center [480, 152] width 21 height 16
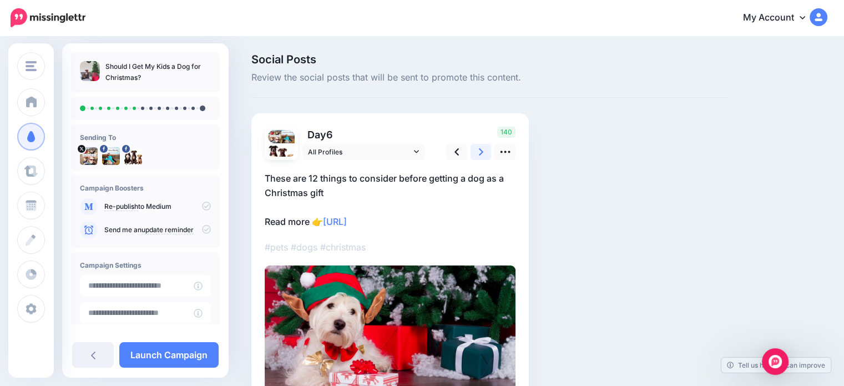
click at [483, 153] on link at bounding box center [480, 152] width 21 height 16
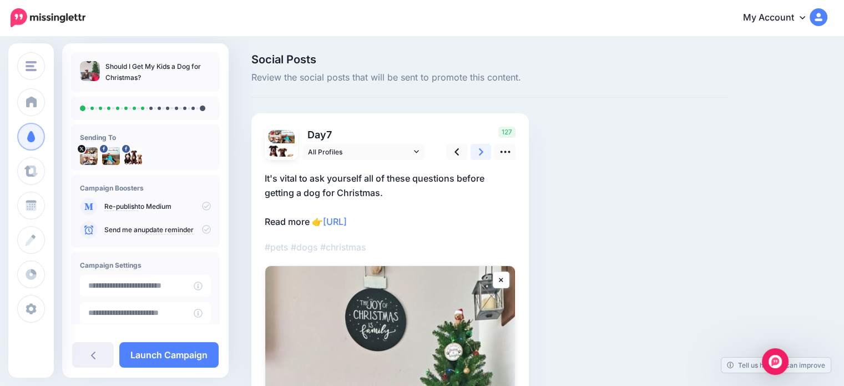
click at [483, 153] on link at bounding box center [480, 152] width 21 height 16
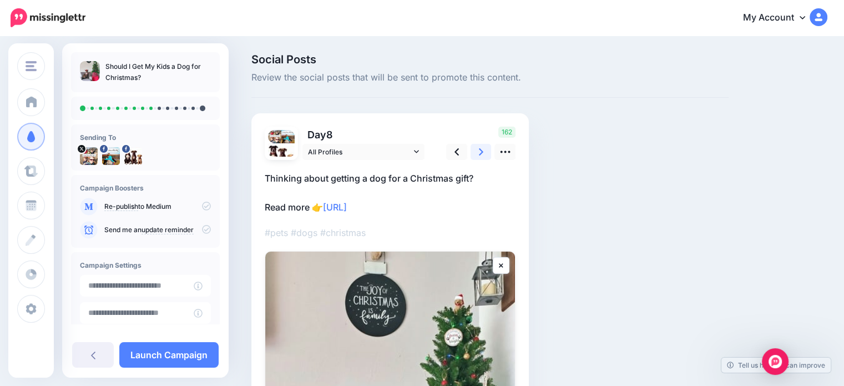
click at [484, 153] on link at bounding box center [480, 152] width 21 height 16
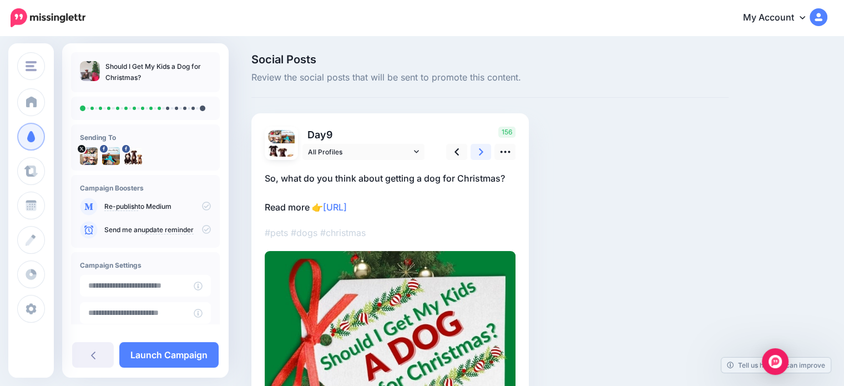
click at [484, 153] on link at bounding box center [480, 152] width 21 height 16
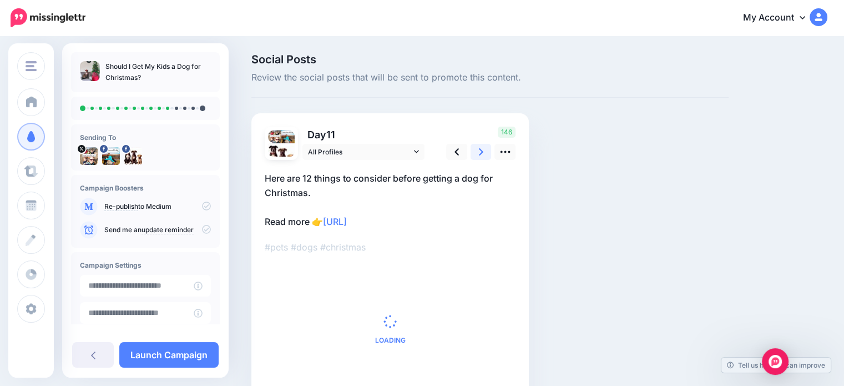
click at [484, 153] on link at bounding box center [480, 152] width 21 height 16
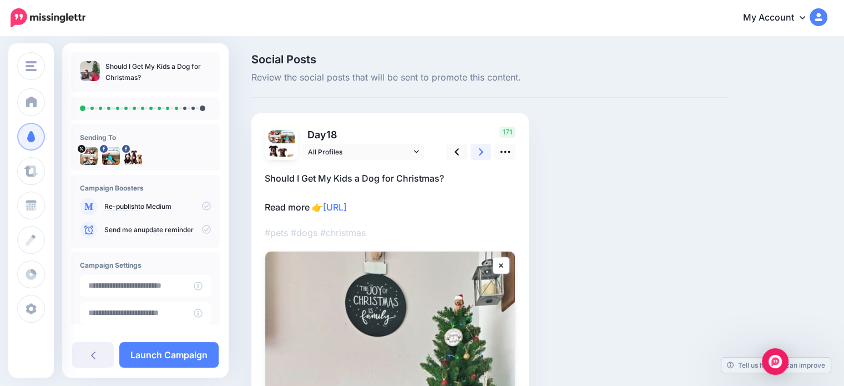
click at [484, 153] on link at bounding box center [480, 152] width 21 height 16
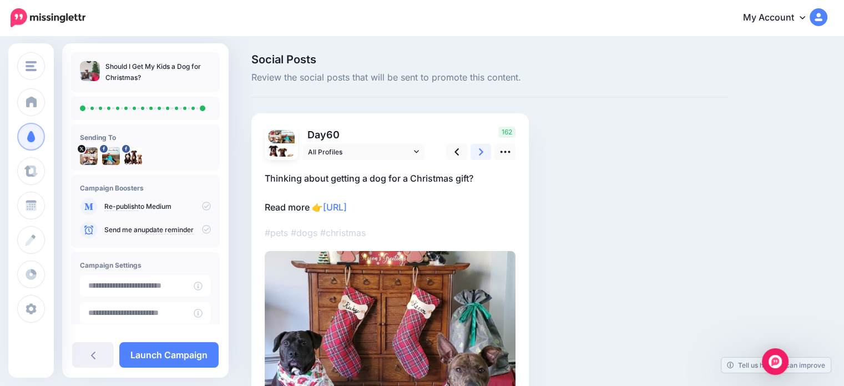
click at [484, 153] on link at bounding box center [480, 152] width 21 height 16
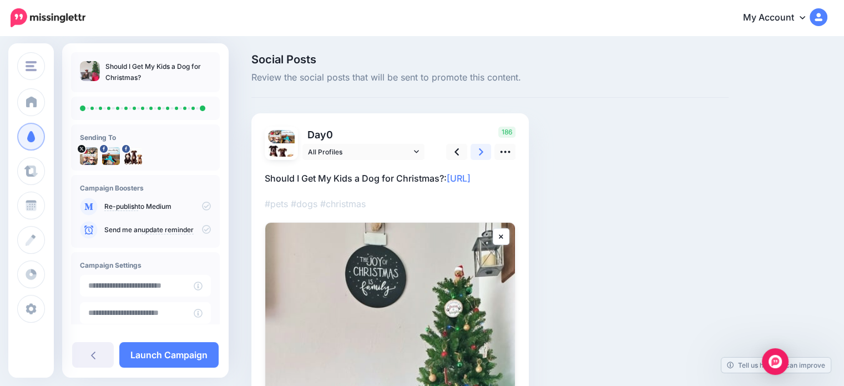
scroll to position [55, 0]
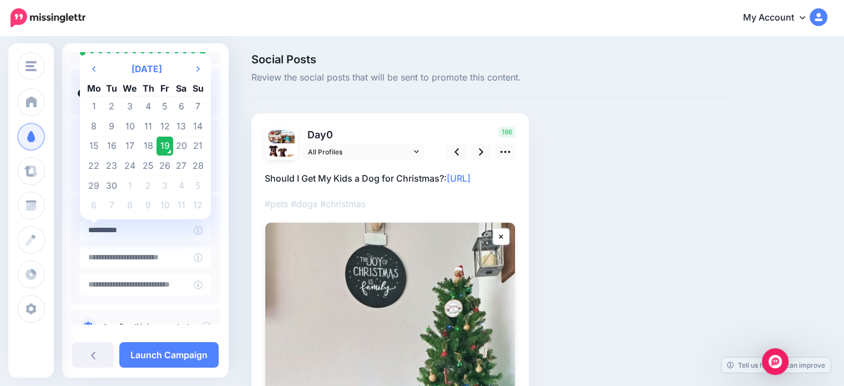
click at [173, 235] on input "**********" at bounding box center [137, 230] width 114 height 22
click at [108, 164] on td "23" at bounding box center [112, 166] width 17 height 20
type input "**********"
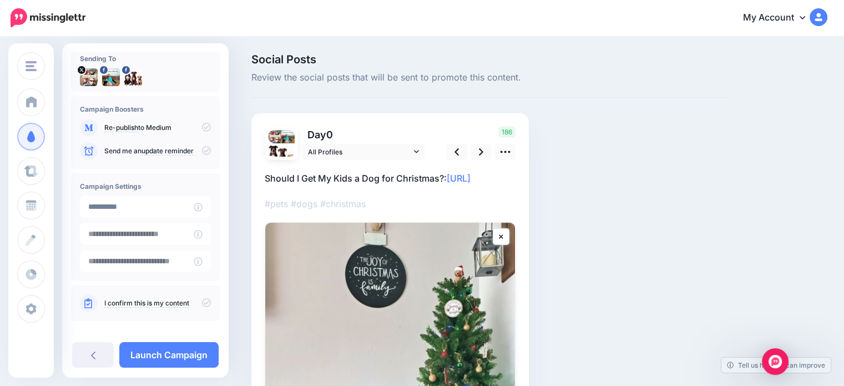
scroll to position [89, 0]
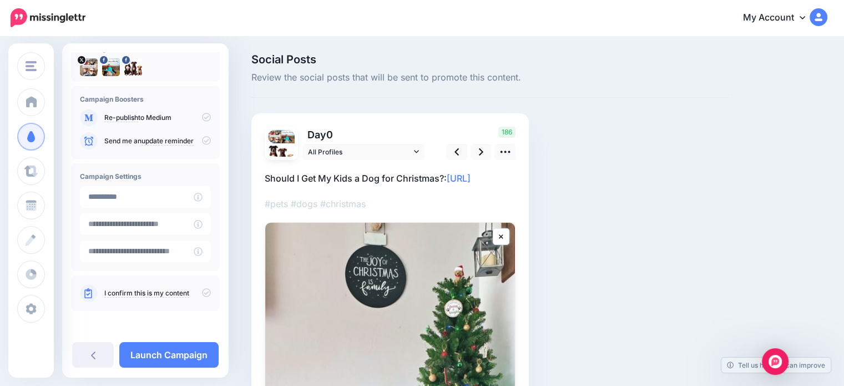
click at [202, 293] on icon at bounding box center [206, 292] width 9 height 9
click at [202, 292] on icon at bounding box center [206, 292] width 9 height 9
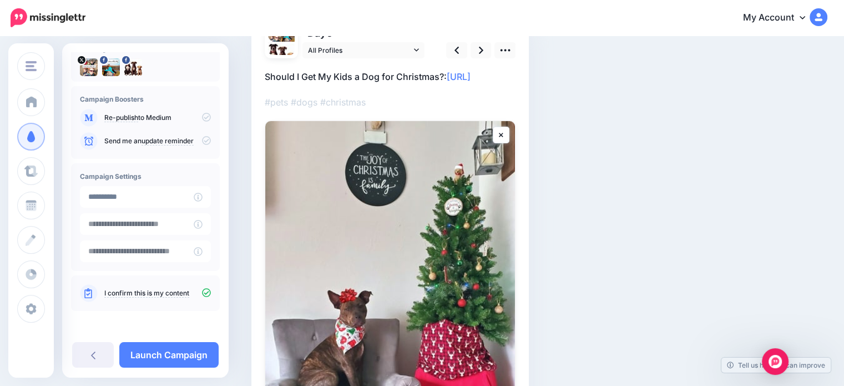
scroll to position [111, 0]
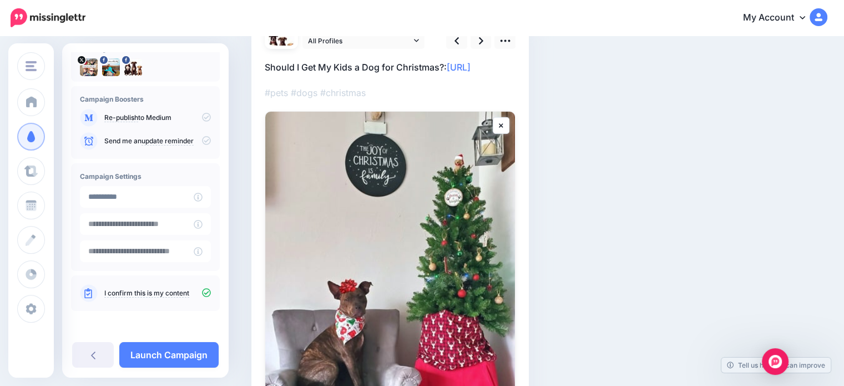
click at [171, 357] on link "Launch Campaign" at bounding box center [168, 355] width 99 height 26
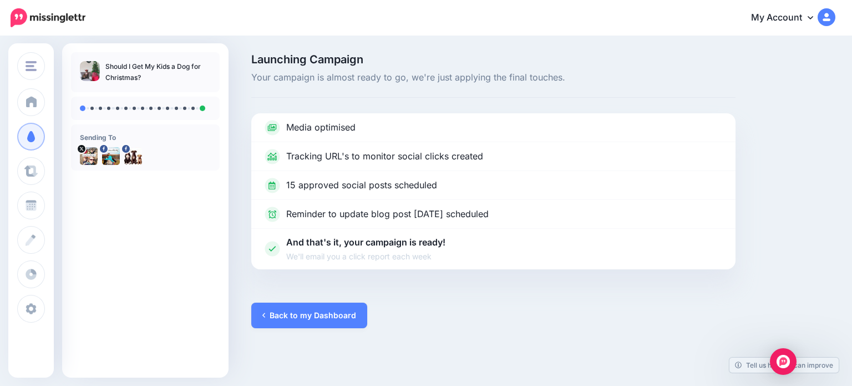
click at [309, 315] on link "Back to my Dashboard" at bounding box center [309, 315] width 116 height 26
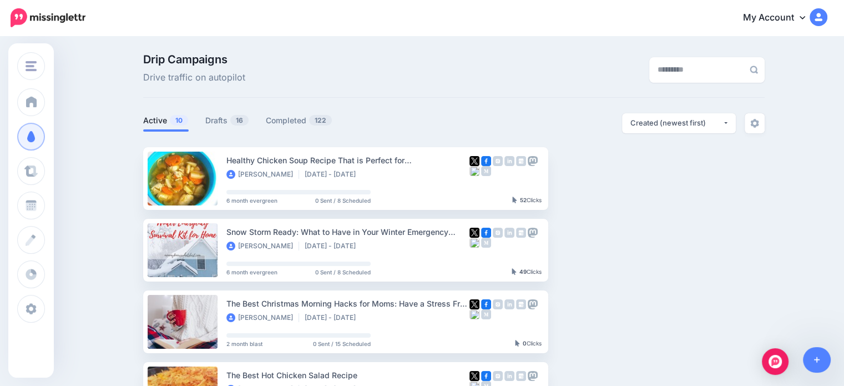
click at [217, 119] on link "Drafts 16" at bounding box center [227, 120] width 44 height 13
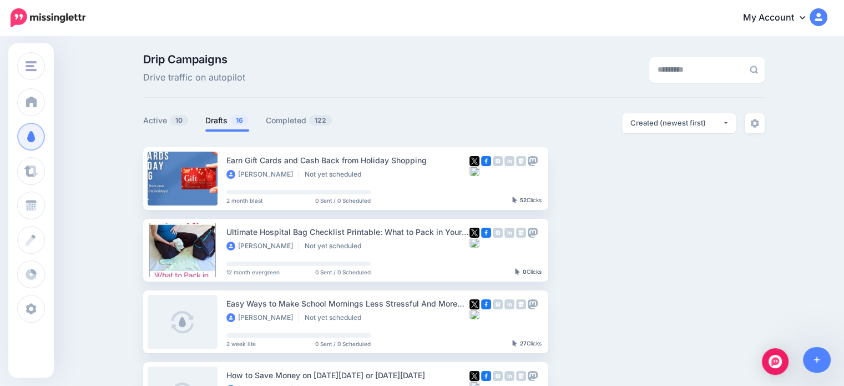
click at [585, 178] on link "Setup Campaign" at bounding box center [593, 178] width 75 height 20
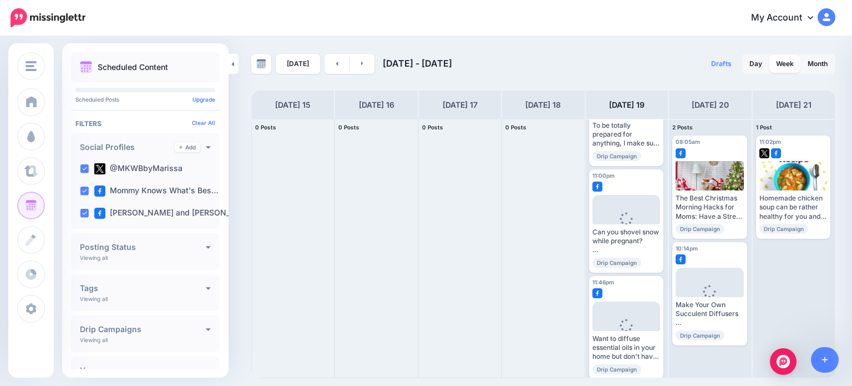
scroll to position [186, 0]
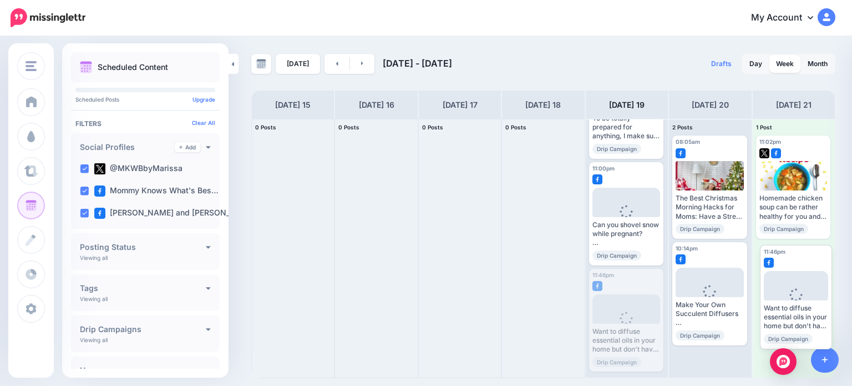
drag, startPoint x: 615, startPoint y: 299, endPoint x: 785, endPoint y: 276, distance: 172.4
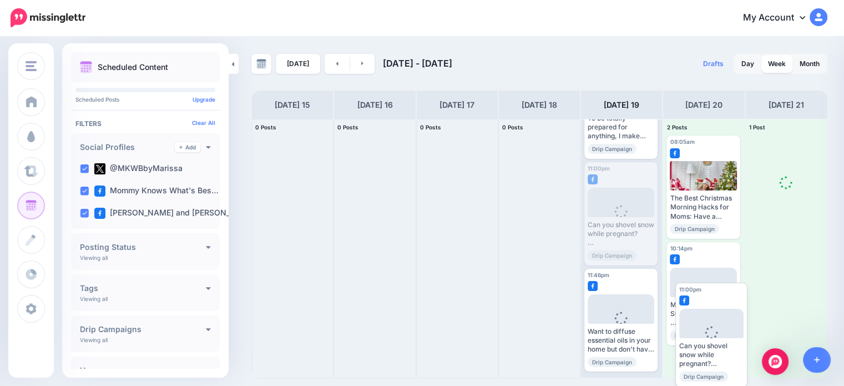
drag, startPoint x: 646, startPoint y: 217, endPoint x: 732, endPoint y: 338, distance: 148.4
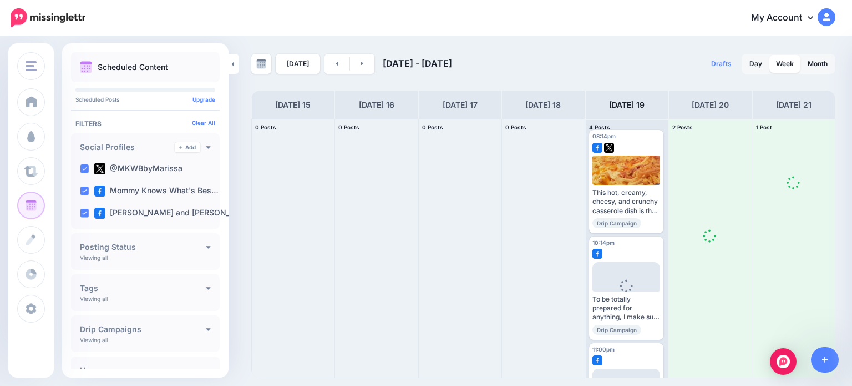
scroll to position [0, 0]
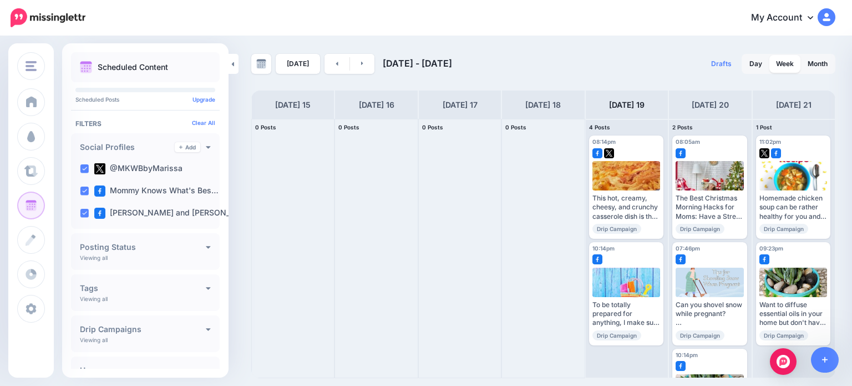
click at [719, 258] on div at bounding box center [710, 257] width 68 height 10
click at [692, 348] on span "Edit" at bounding box center [697, 351] width 11 height 6
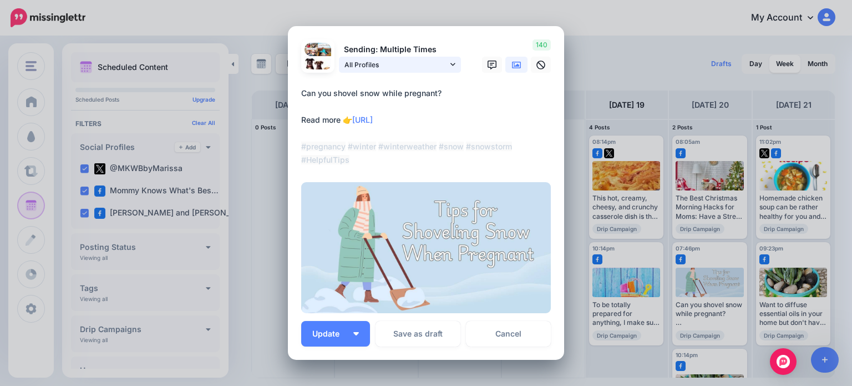
click at [444, 64] on link "All Profiles" at bounding box center [400, 65] width 122 height 16
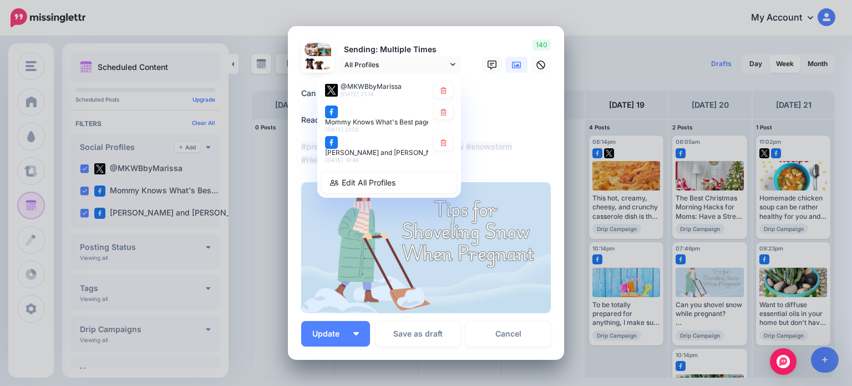
click at [439, 146] on icon at bounding box center [443, 142] width 8 height 7
type textarea "**********"
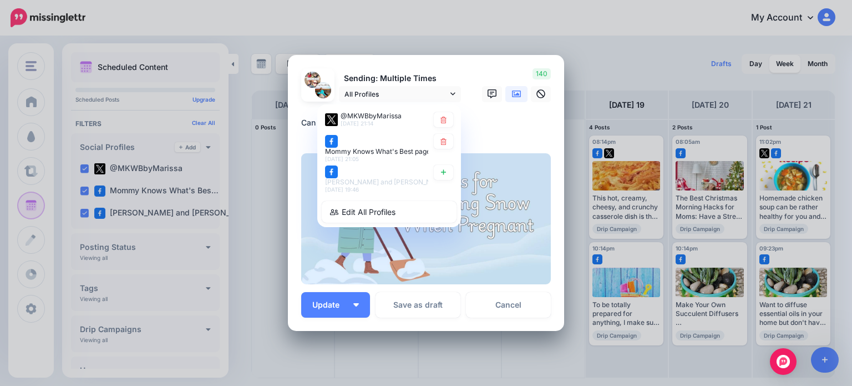
click at [355, 305] on button "Update" at bounding box center [335, 305] width 69 height 26
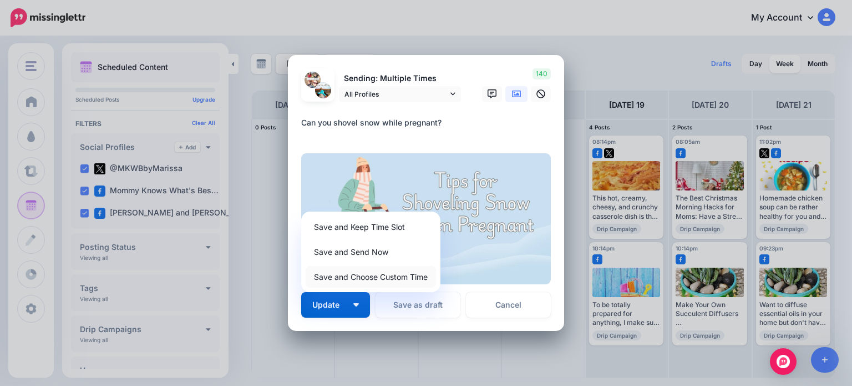
click at [337, 276] on link "Save and Choose Custom Time" at bounding box center [371, 277] width 130 height 22
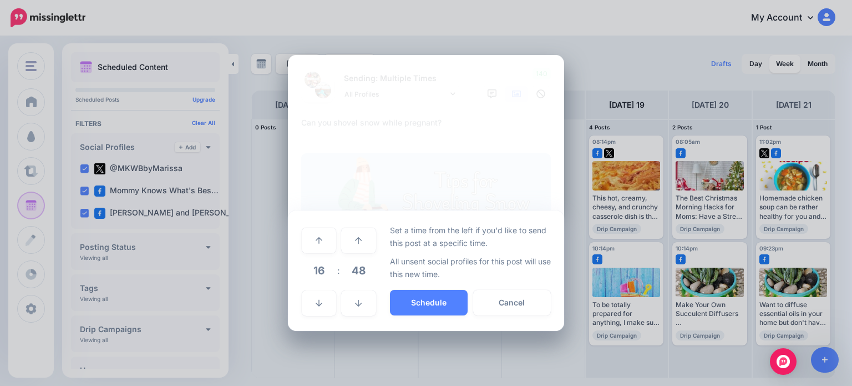
click at [419, 299] on button "Schedule" at bounding box center [429, 303] width 78 height 26
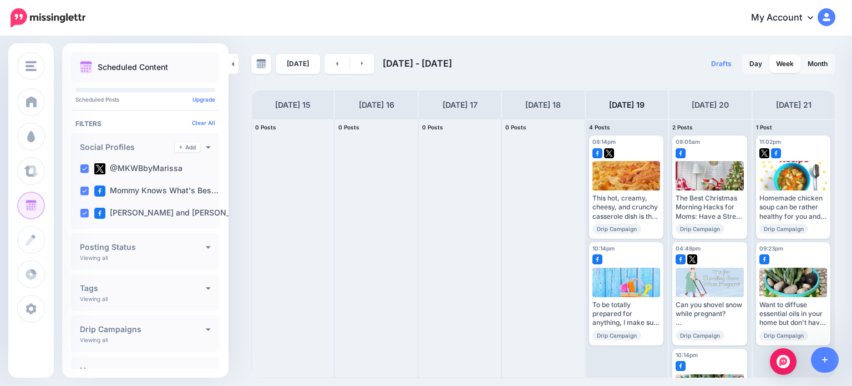
click at [601, 348] on img at bounding box center [603, 351] width 6 height 6
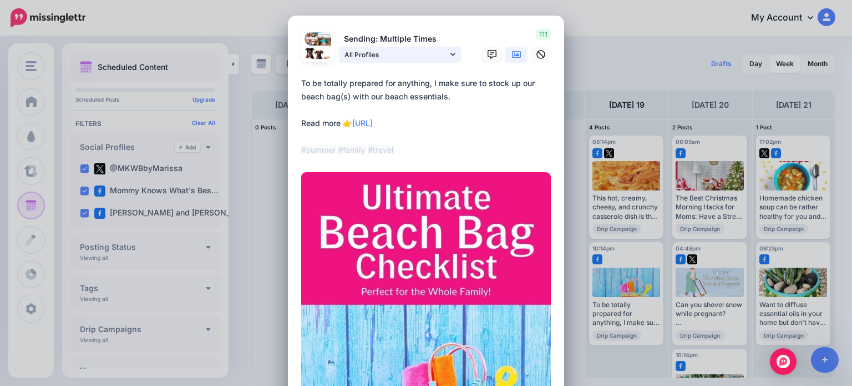
click at [417, 53] on span "All Profiles" at bounding box center [395, 55] width 103 height 12
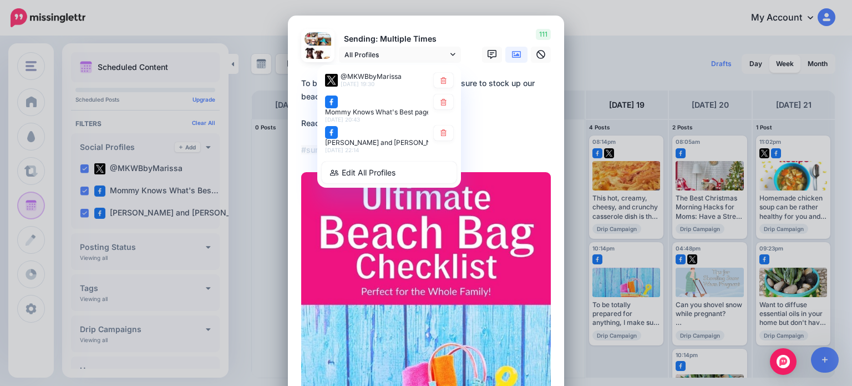
click at [442, 135] on icon at bounding box center [443, 132] width 8 height 7
type textarea "**********"
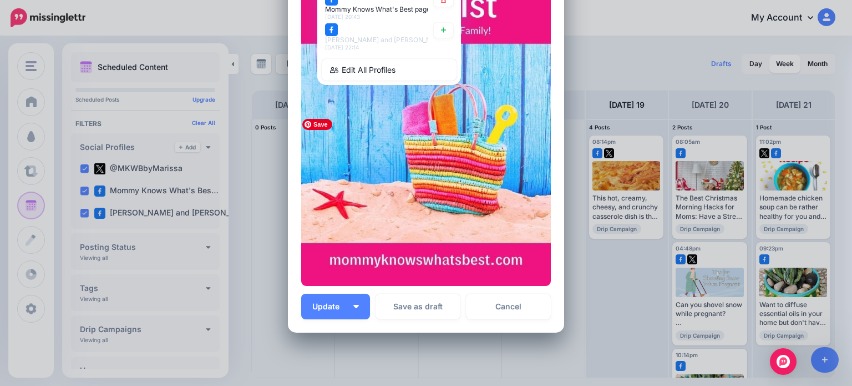
scroll to position [222, 0]
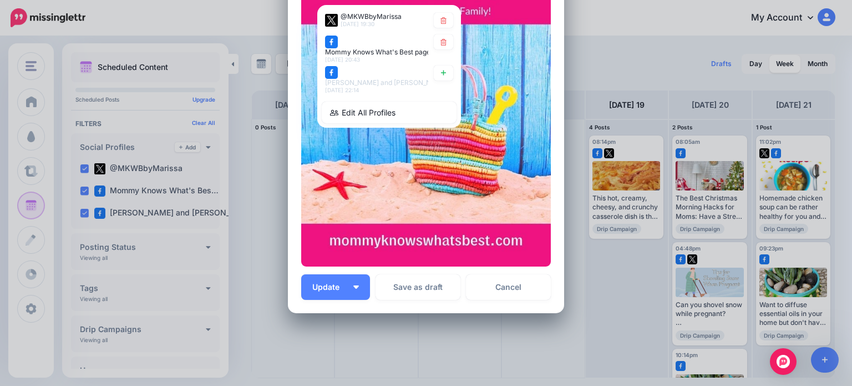
click at [328, 288] on span "Update" at bounding box center [330, 287] width 36 height 8
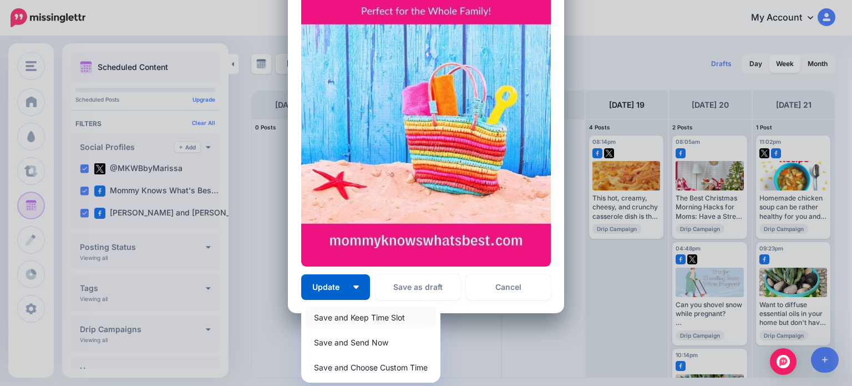
click at [386, 311] on link "Save and Keep Time Slot" at bounding box center [371, 317] width 130 height 22
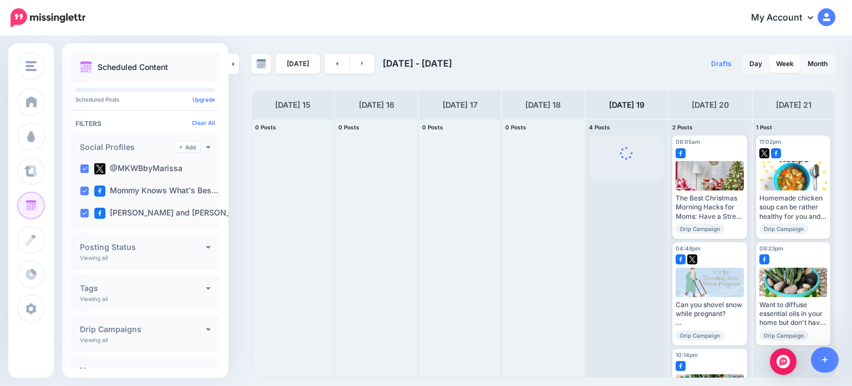
scroll to position [0, 0]
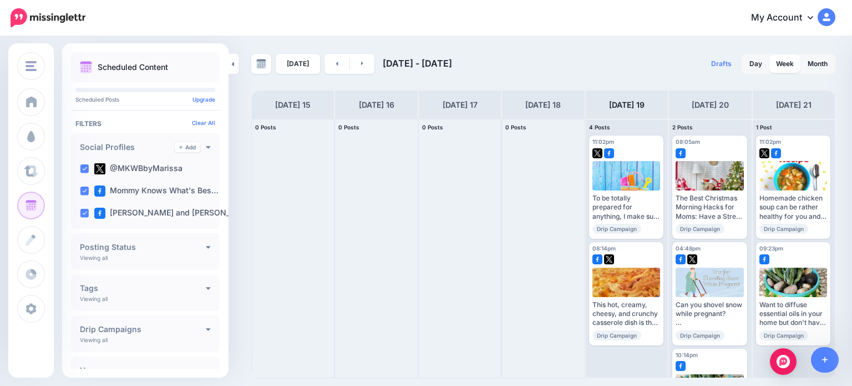
click at [638, 259] on div at bounding box center [626, 257] width 68 height 10
click at [611, 344] on link "Edit" at bounding box center [609, 351] width 34 height 14
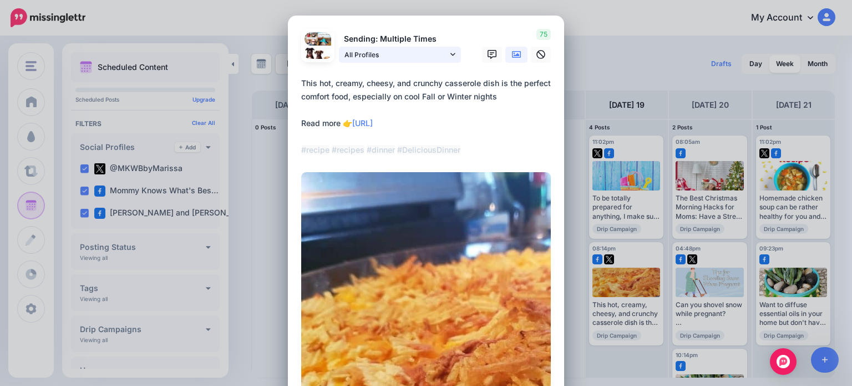
click at [381, 55] on span "All Profiles" at bounding box center [395, 55] width 103 height 12
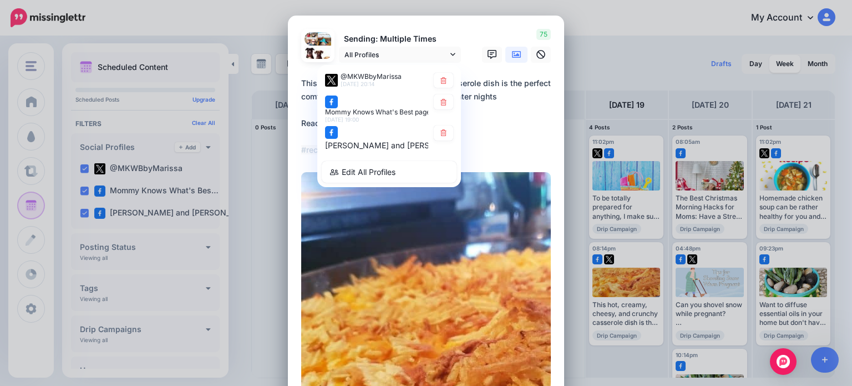
click at [439, 134] on icon at bounding box center [443, 132] width 8 height 7
type textarea "**********"
click at [491, 137] on textarea "**********" at bounding box center [428, 117] width 255 height 80
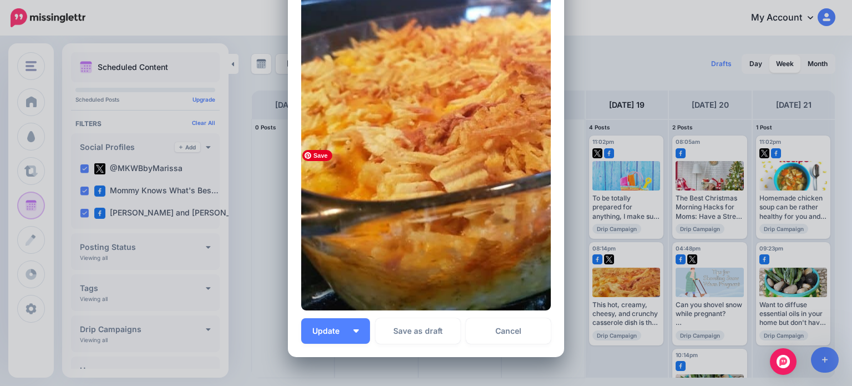
scroll to position [327, 0]
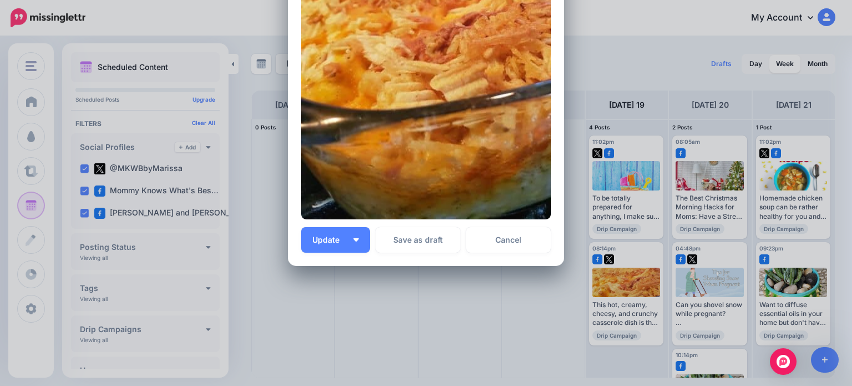
click at [334, 245] on button "Update" at bounding box center [335, 240] width 69 height 26
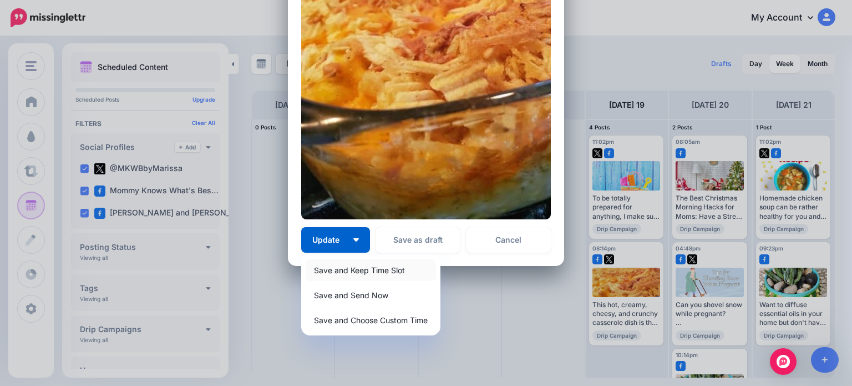
click at [383, 266] on link "Save and Keep Time Slot" at bounding box center [371, 270] width 130 height 22
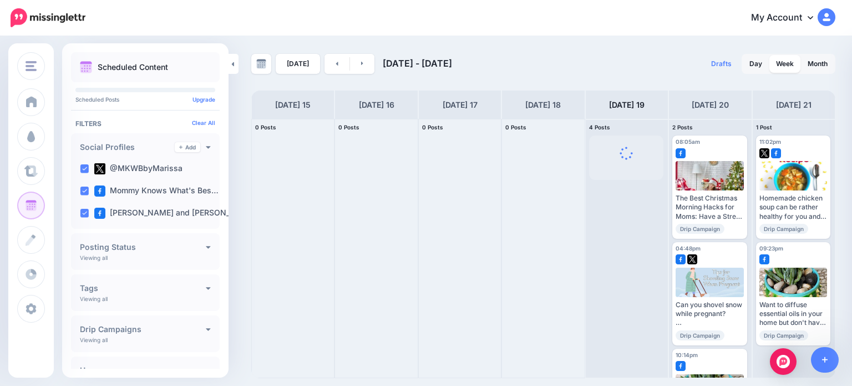
scroll to position [0, 0]
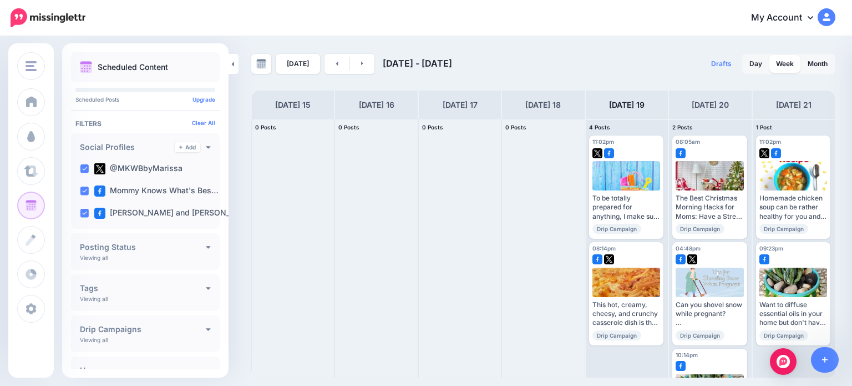
click at [730, 145] on div at bounding box center [733, 143] width 22 height 6
click at [695, 242] on span "Edit" at bounding box center [697, 245] width 11 height 6
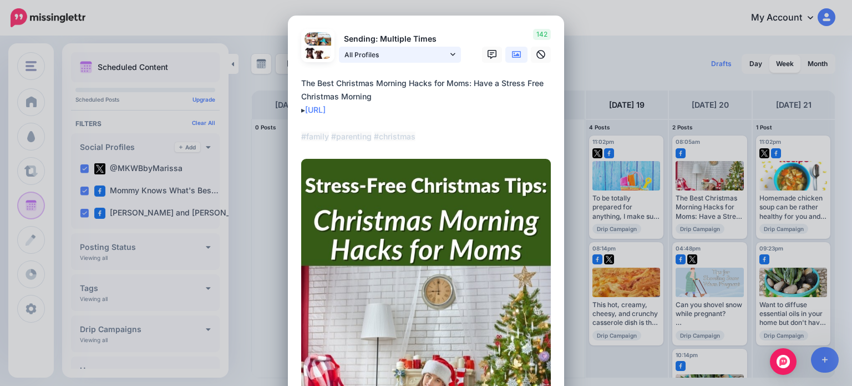
click at [453, 52] on link "All Profiles" at bounding box center [400, 55] width 122 height 16
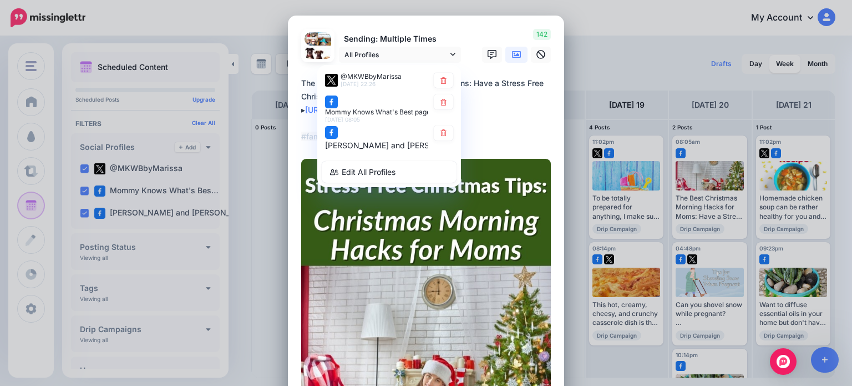
click at [440, 140] on link at bounding box center [443, 132] width 19 height 15
type textarea "**********"
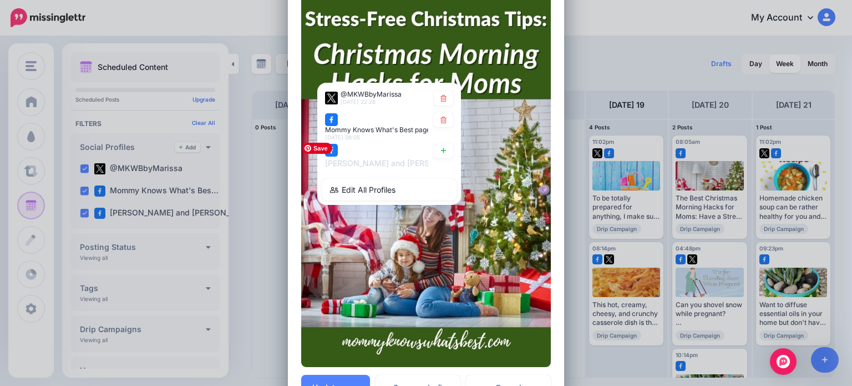
scroll to position [277, 0]
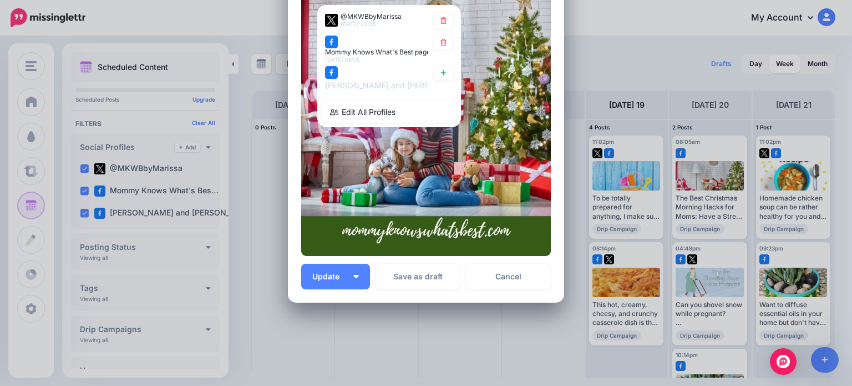
click at [328, 273] on span "Update" at bounding box center [330, 276] width 36 height 8
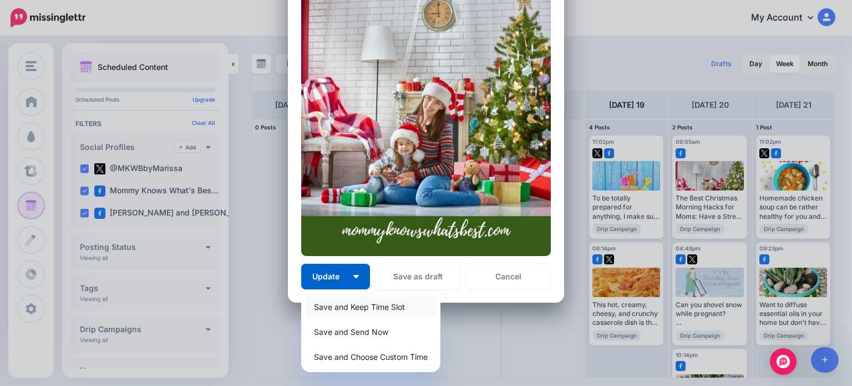
click at [334, 307] on link "Save and Keep Time Slot" at bounding box center [371, 307] width 130 height 22
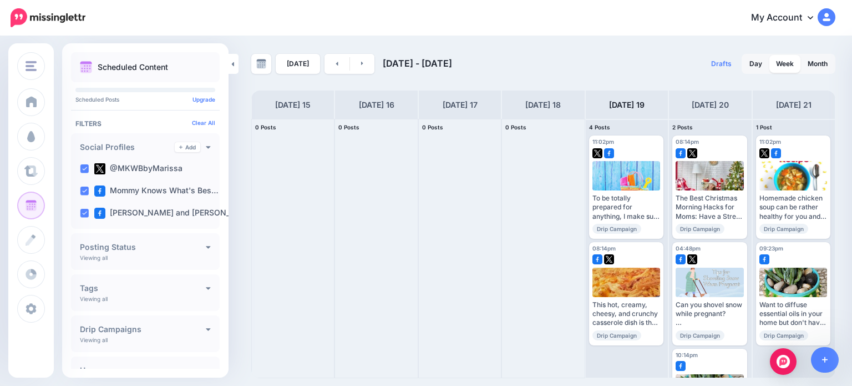
scroll to position [80, 0]
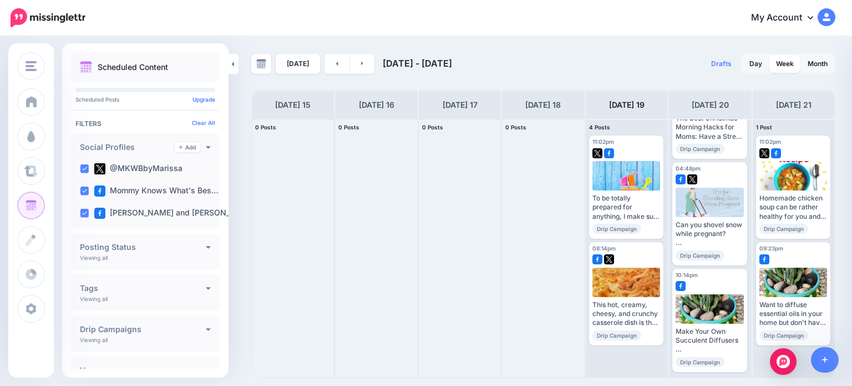
click at [732, 278] on div at bounding box center [710, 283] width 68 height 10
click at [683, 375] on img at bounding box center [686, 378] width 6 height 6
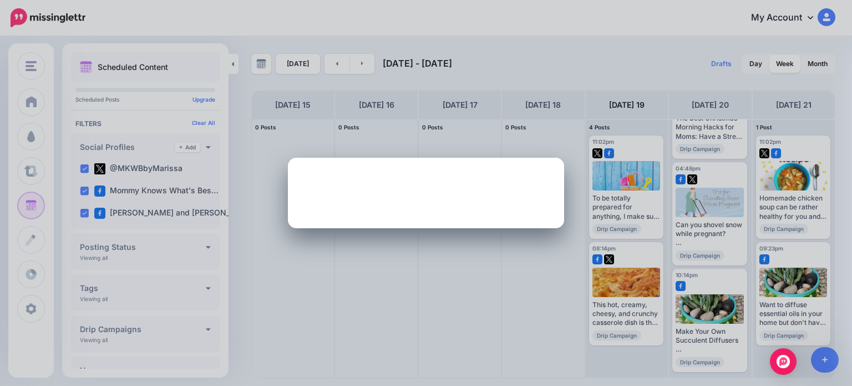
scroll to position [0, 0]
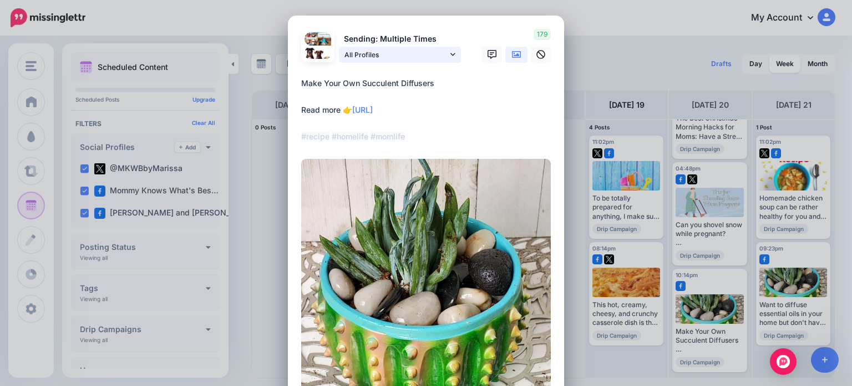
click at [430, 58] on span "All Profiles" at bounding box center [395, 55] width 103 height 12
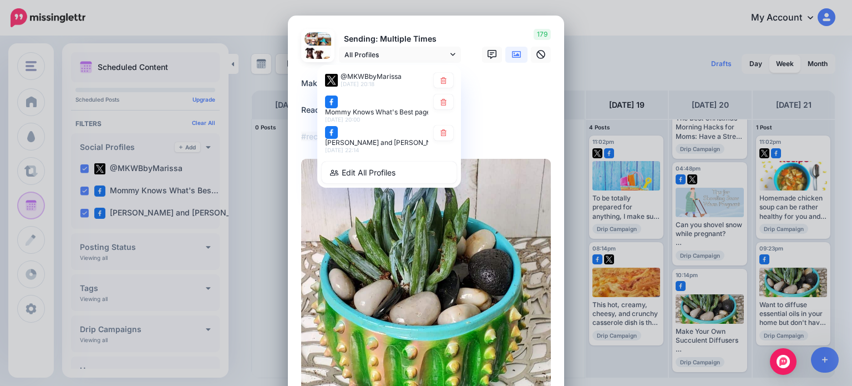
click at [441, 136] on icon at bounding box center [443, 132] width 6 height 7
type textarea "**********"
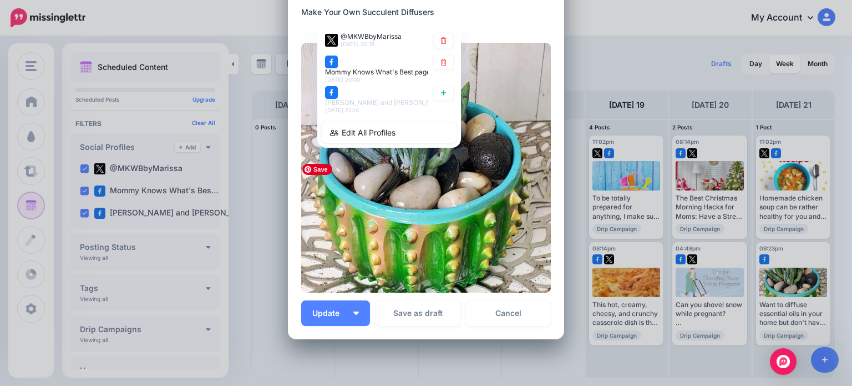
scroll to position [144, 0]
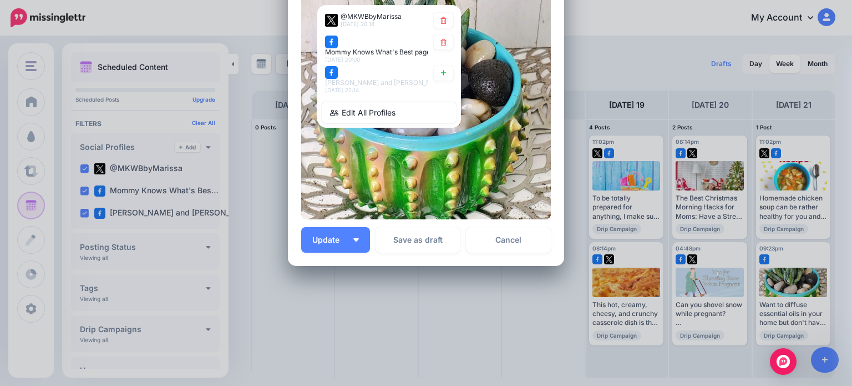
click at [331, 241] on span "Update" at bounding box center [330, 240] width 36 height 8
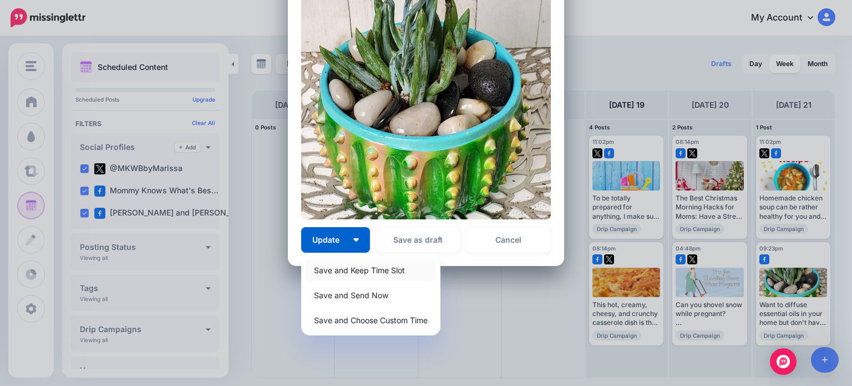
click at [342, 272] on link "Save and Keep Time Slot" at bounding box center [371, 270] width 130 height 22
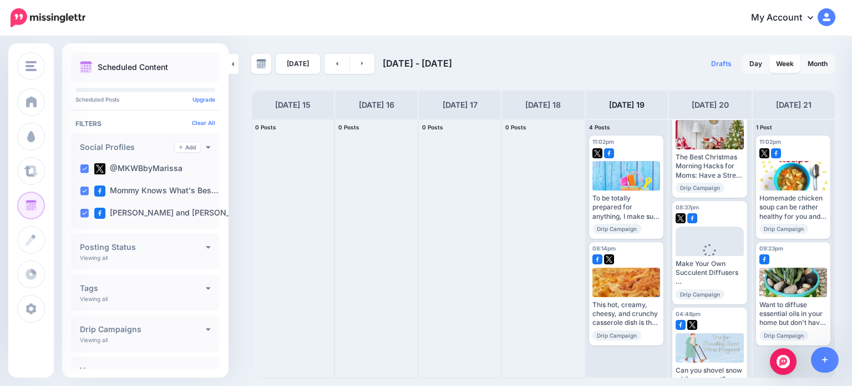
scroll to position [80, 0]
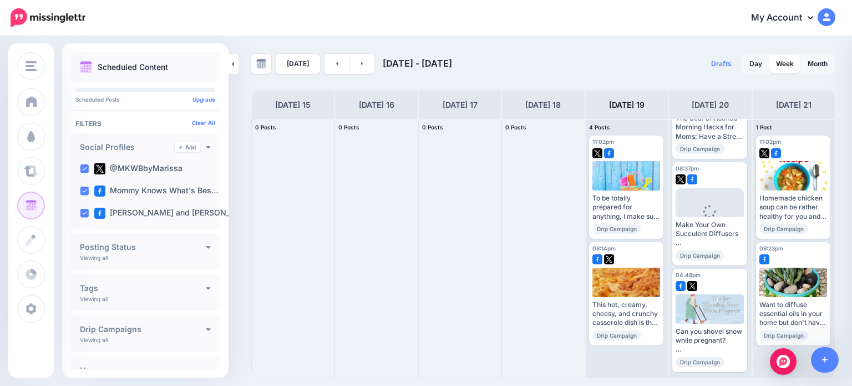
click at [805, 147] on div at bounding box center [793, 150] width 68 height 10
click at [770, 242] on img at bounding box center [770, 245] width 6 height 6
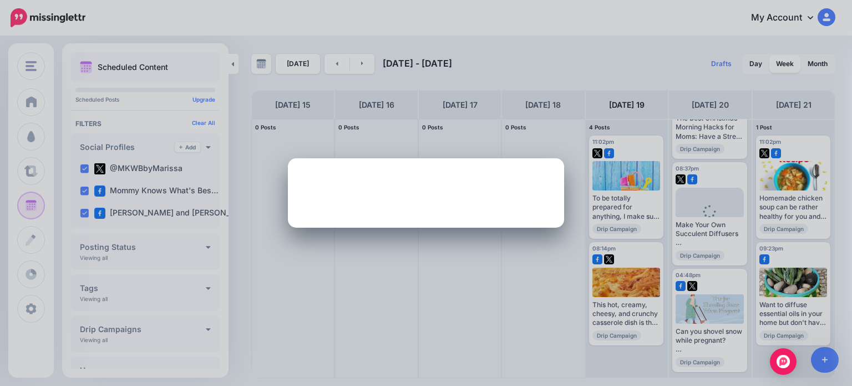
scroll to position [0, 0]
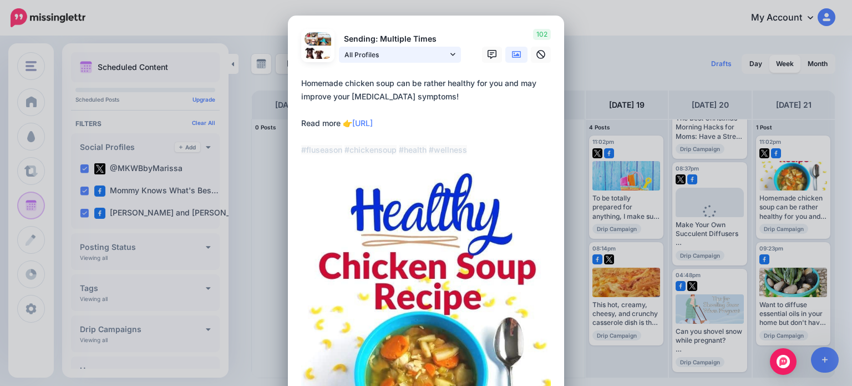
click at [370, 50] on span "All Profiles" at bounding box center [395, 55] width 103 height 12
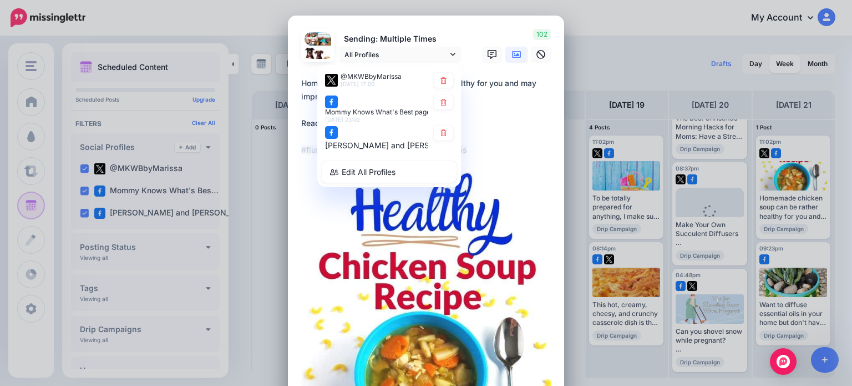
click at [441, 134] on icon at bounding box center [443, 132] width 8 height 7
type textarea "**********"
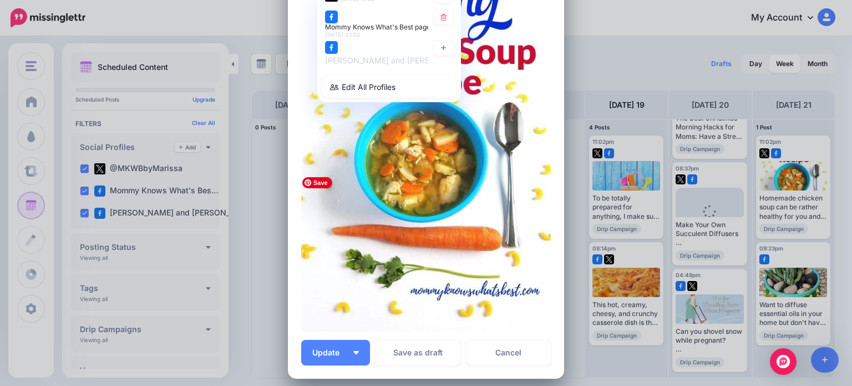
scroll to position [277, 0]
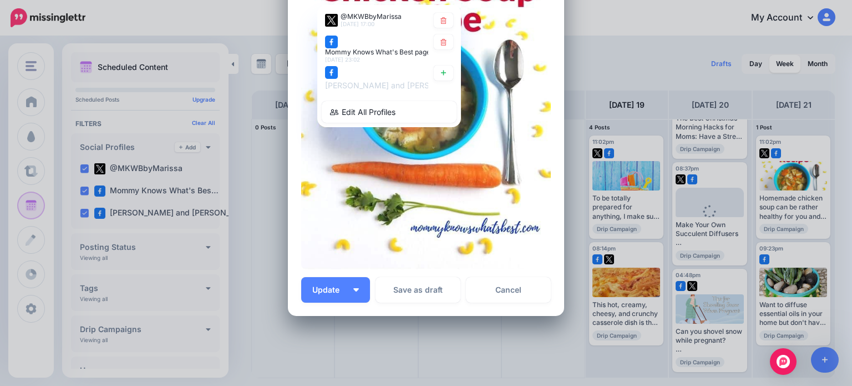
click at [326, 292] on span "Update" at bounding box center [330, 290] width 36 height 8
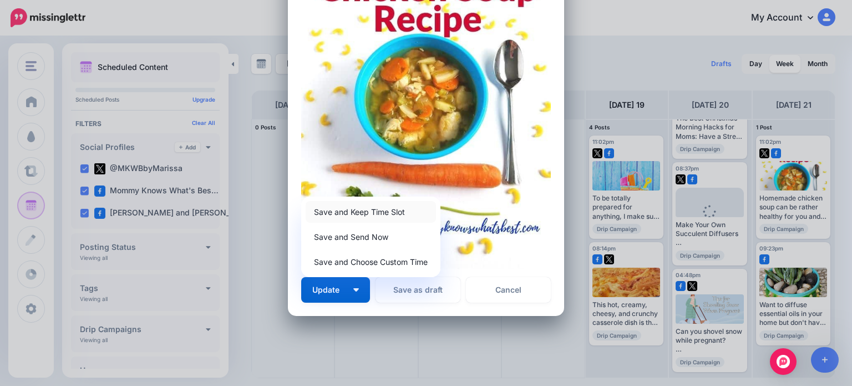
click at [372, 210] on link "Save and Keep Time Slot" at bounding box center [371, 212] width 130 height 22
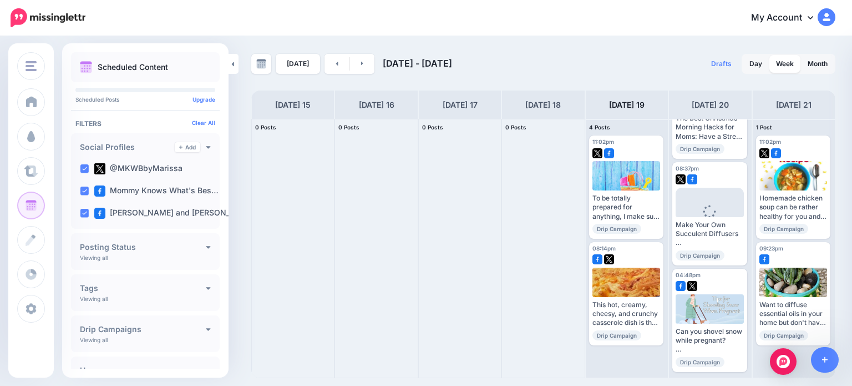
click at [784, 344] on link "Edit" at bounding box center [776, 351] width 34 height 14
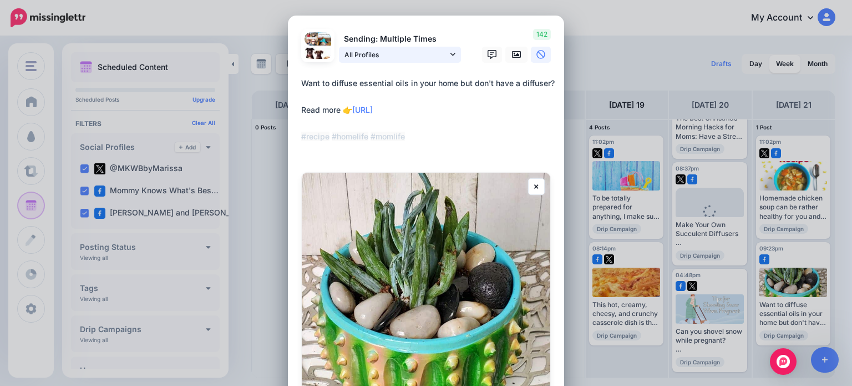
click at [412, 57] on span "All Profiles" at bounding box center [395, 55] width 103 height 12
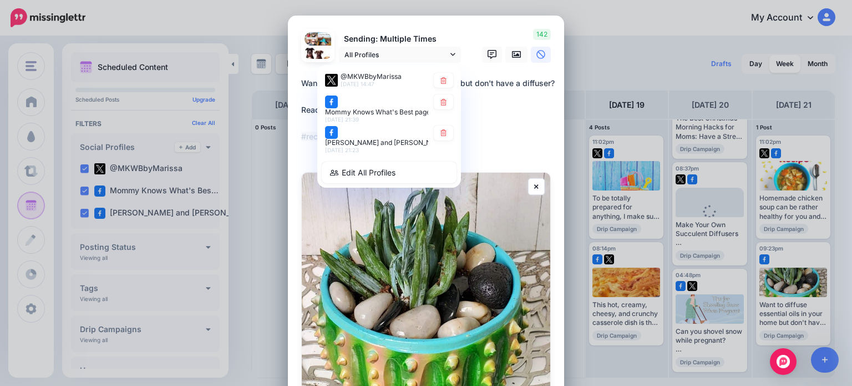
click at [439, 135] on icon at bounding box center [443, 132] width 8 height 7
type textarea "**********"
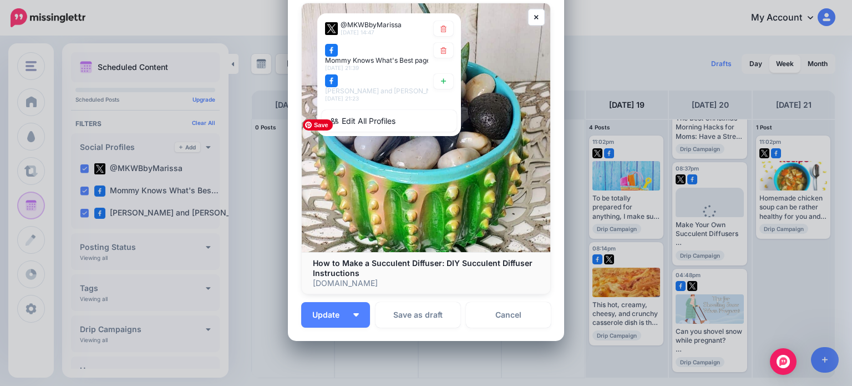
scroll to position [166, 0]
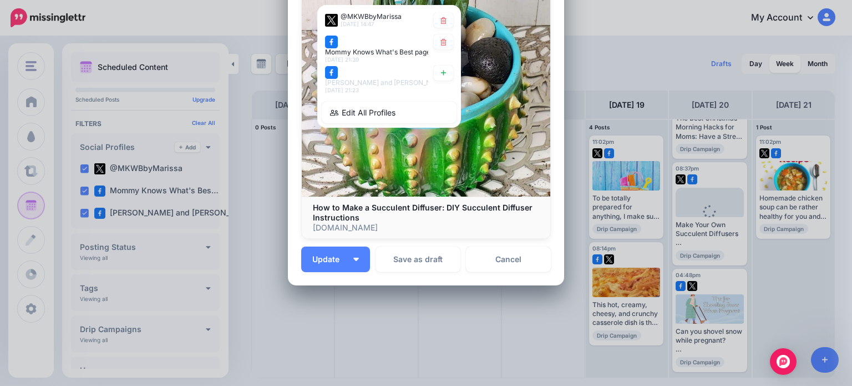
click at [332, 262] on span "Update" at bounding box center [330, 259] width 36 height 8
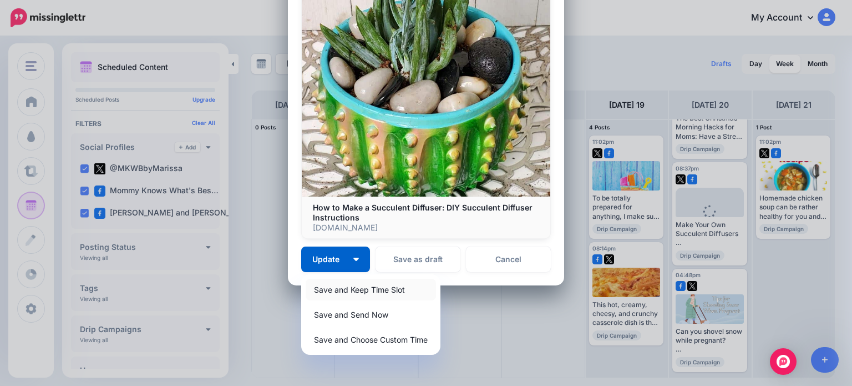
click at [345, 292] on link "Save and Keep Time Slot" at bounding box center [371, 289] width 130 height 22
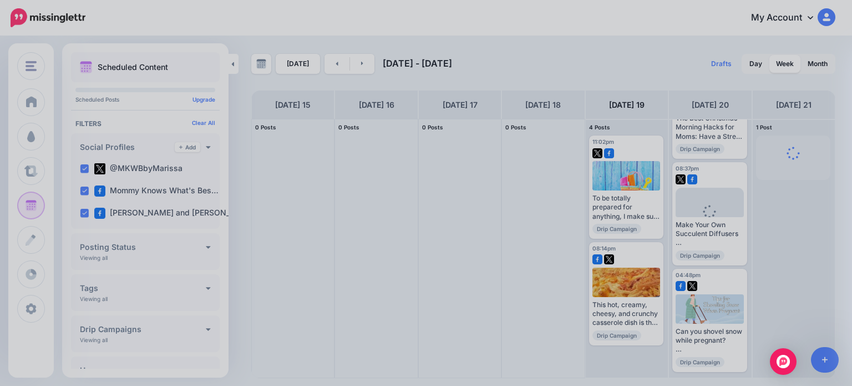
scroll to position [0, 0]
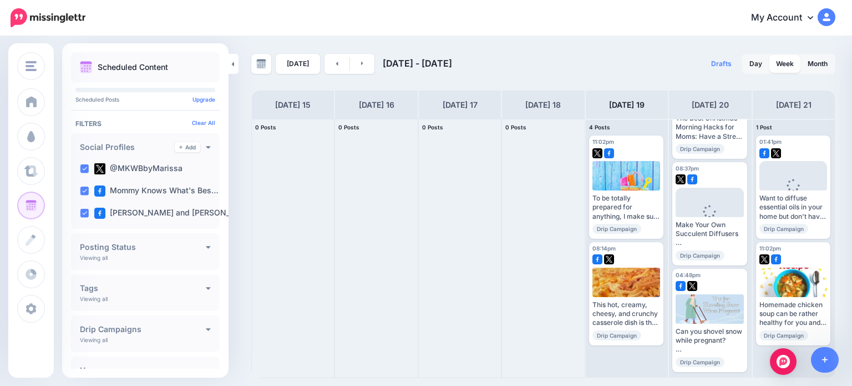
click at [363, 64] on link at bounding box center [362, 64] width 25 height 20
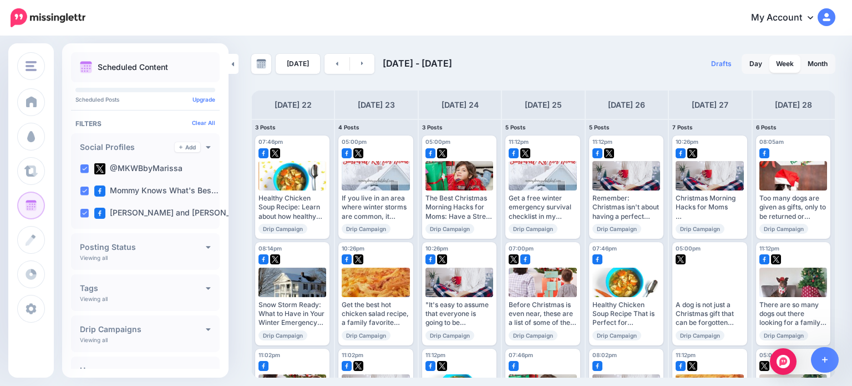
click at [298, 145] on div at bounding box center [292, 150] width 68 height 10
click at [268, 242] on img at bounding box center [269, 245] width 6 height 6
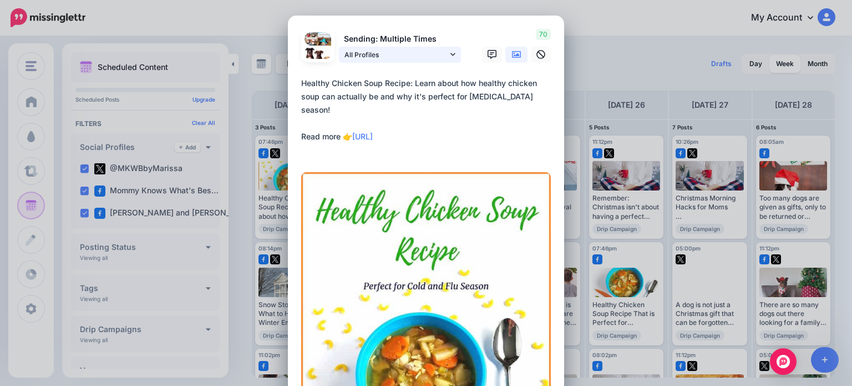
click at [433, 55] on span "All Profiles" at bounding box center [395, 55] width 103 height 12
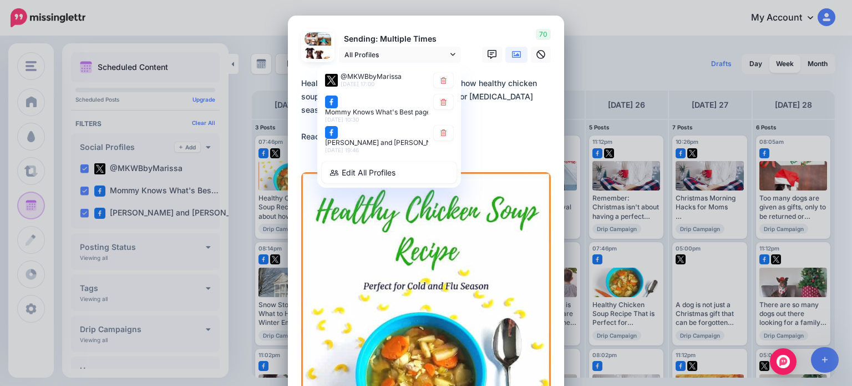
click at [443, 135] on icon at bounding box center [443, 132] width 8 height 7
type textarea "**********"
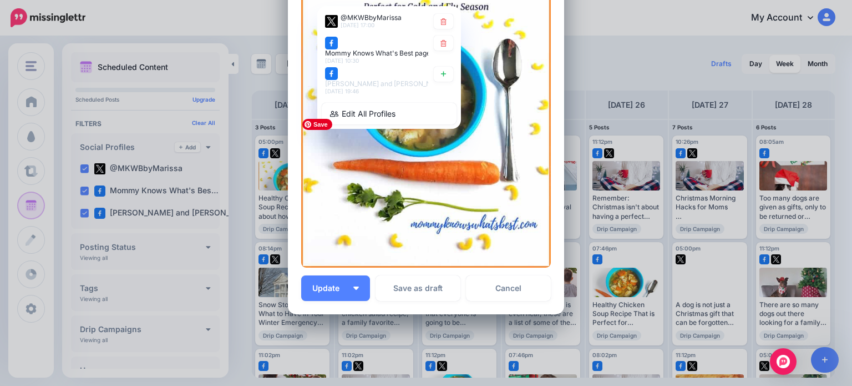
scroll to position [222, 0]
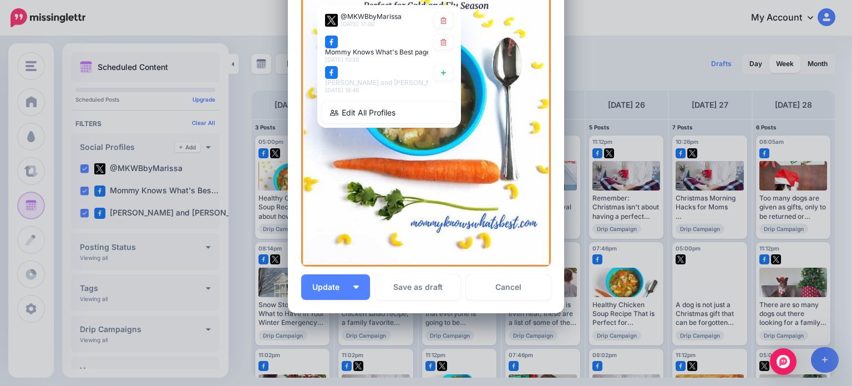
click at [315, 290] on span "Update" at bounding box center [330, 287] width 36 height 8
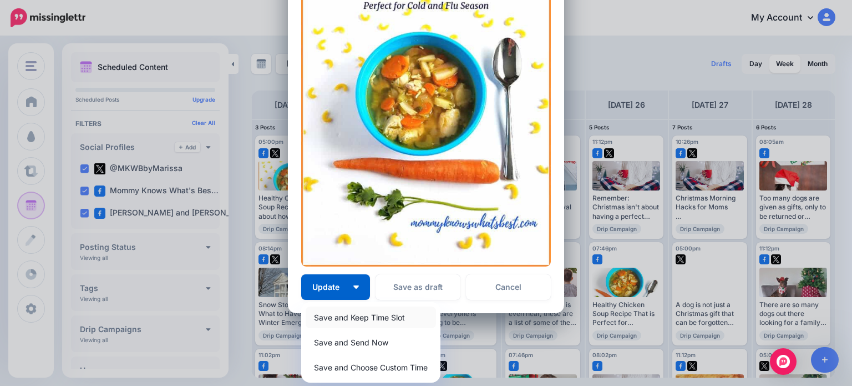
click at [331, 310] on link "Save and Keep Time Slot" at bounding box center [371, 317] width 130 height 22
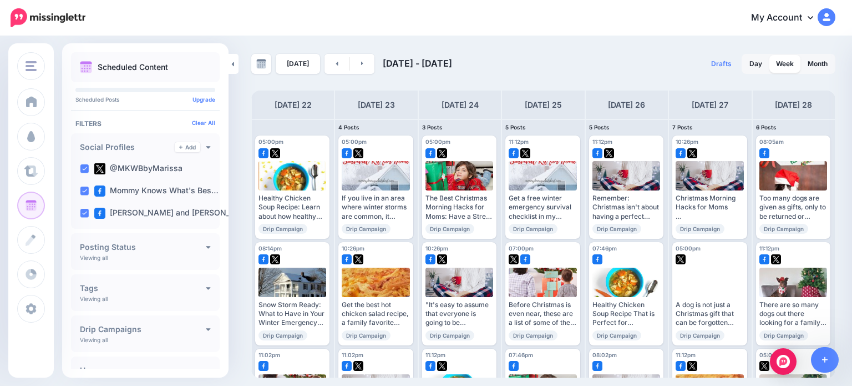
scroll to position [80, 0]
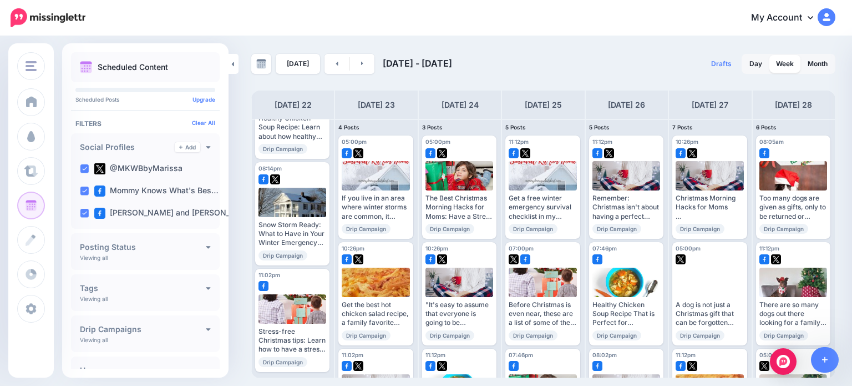
click at [313, 178] on div at bounding box center [292, 177] width 68 height 10
click at [273, 264] on link "Edit" at bounding box center [275, 271] width 34 height 14
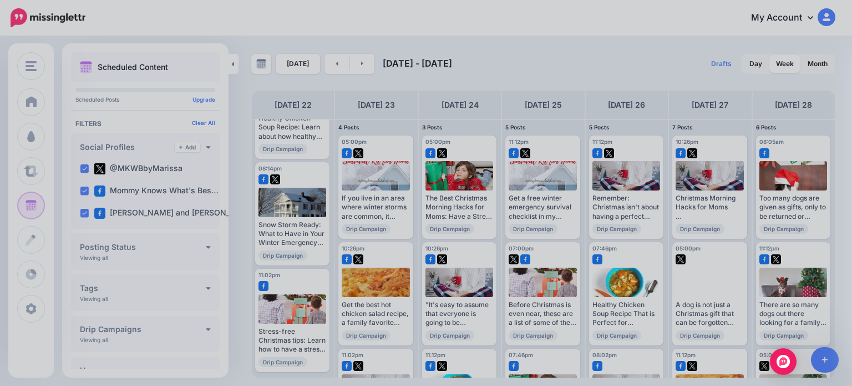
scroll to position [0, 0]
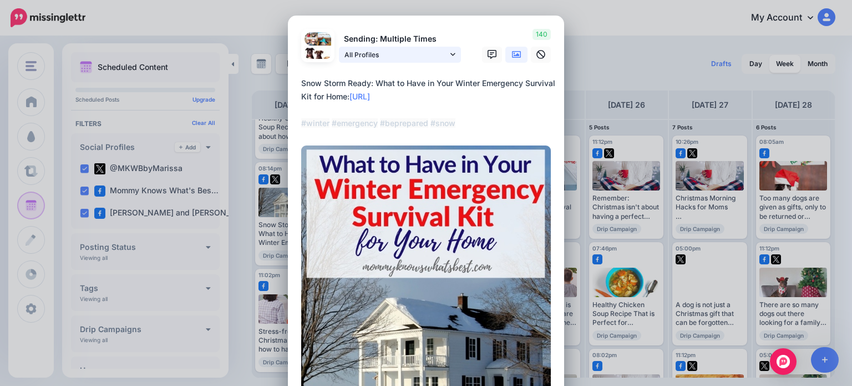
click at [383, 57] on span "All Profiles" at bounding box center [395, 55] width 103 height 12
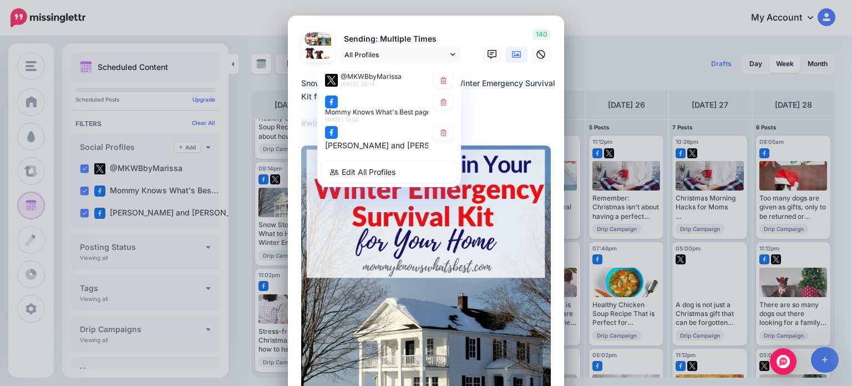
click at [440, 136] on icon at bounding box center [443, 132] width 6 height 7
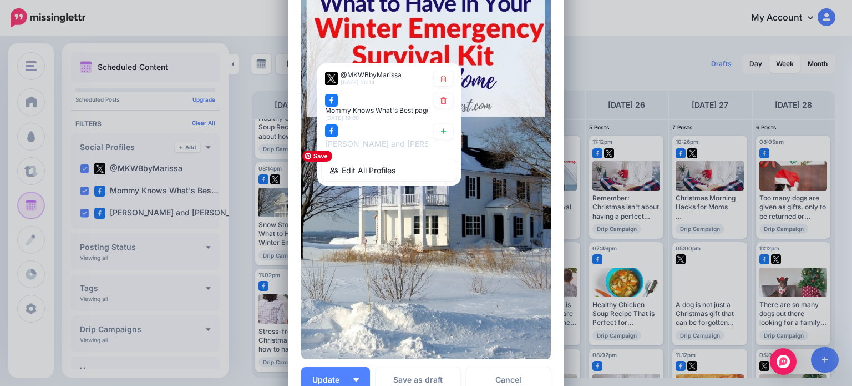
scroll to position [222, 0]
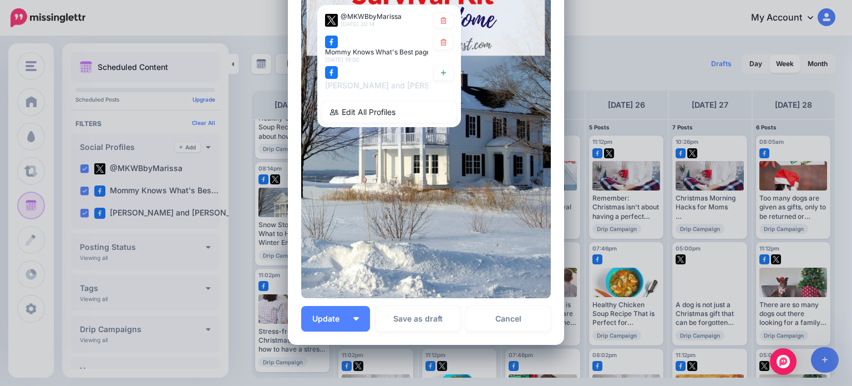
click at [321, 321] on span "Update" at bounding box center [330, 319] width 36 height 8
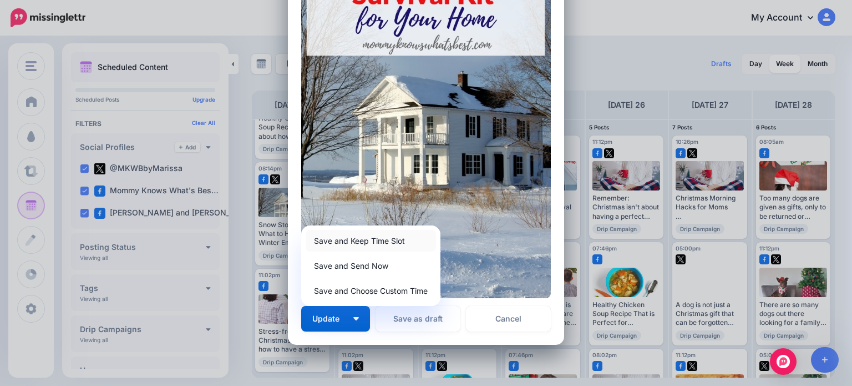
click at [354, 242] on link "Save and Keep Time Slot" at bounding box center [371, 241] width 130 height 22
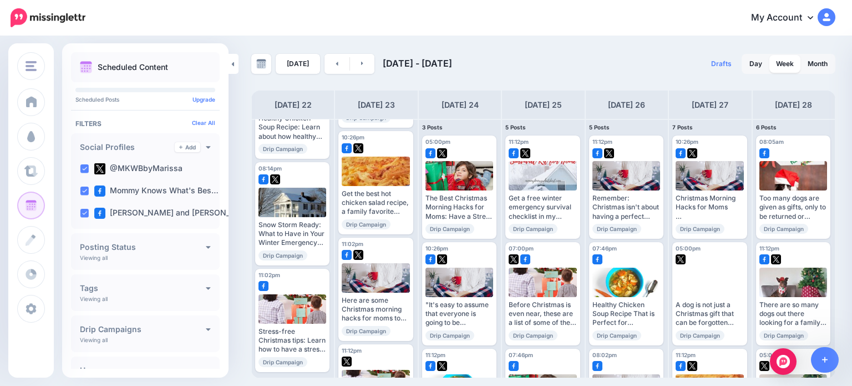
scroll to position [80, 0]
click at [275, 375] on span "Edit" at bounding box center [280, 378] width 11 height 6
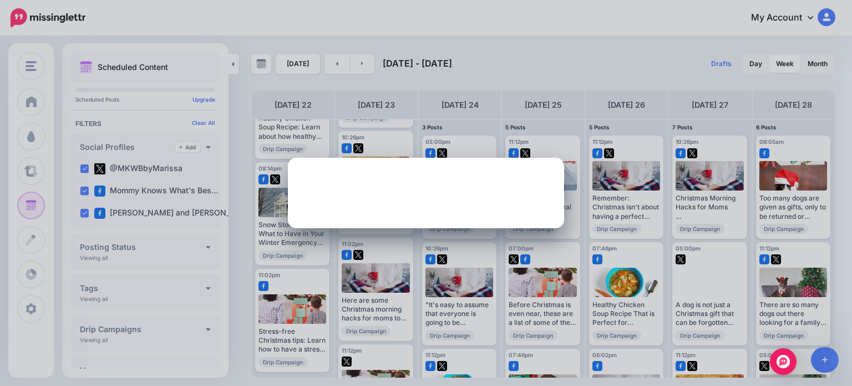
scroll to position [0, 0]
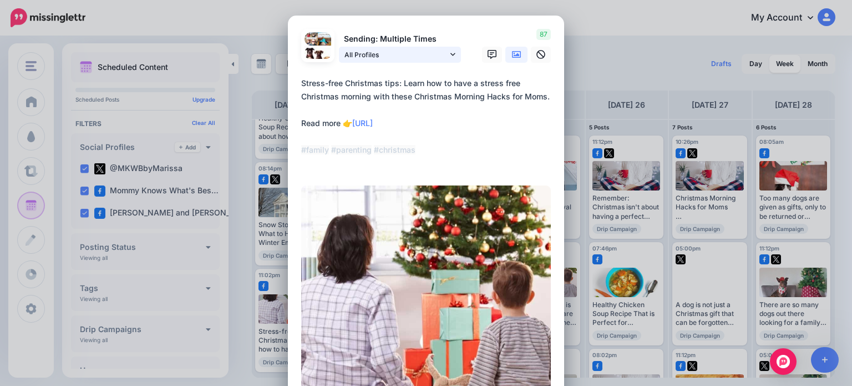
click at [378, 57] on span "All Profiles" at bounding box center [395, 55] width 103 height 12
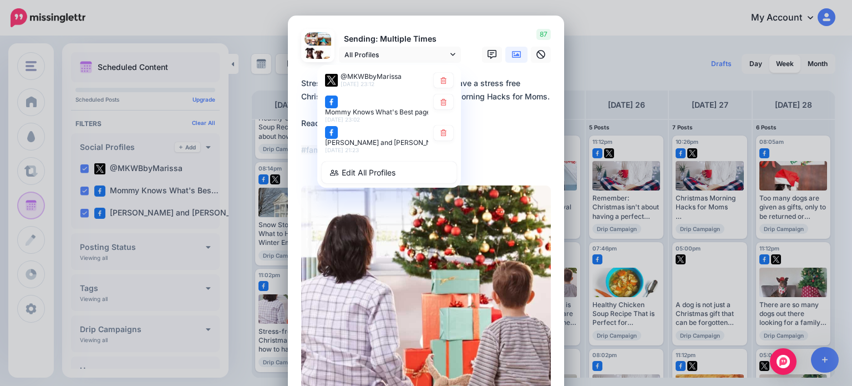
click at [440, 136] on icon at bounding box center [443, 132] width 6 height 7
type textarea "**********"
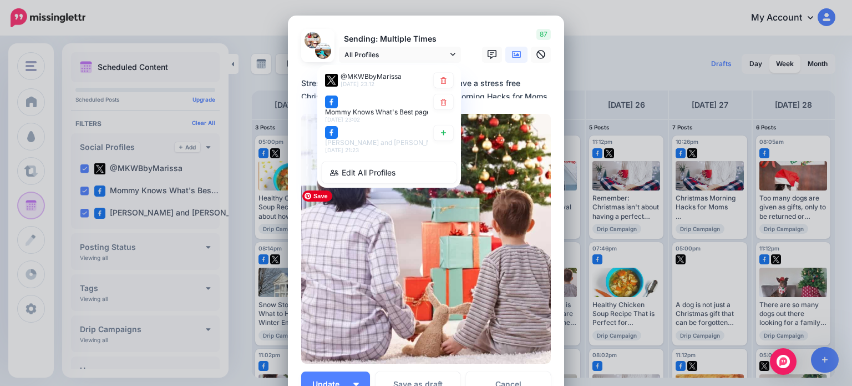
scroll to position [55, 0]
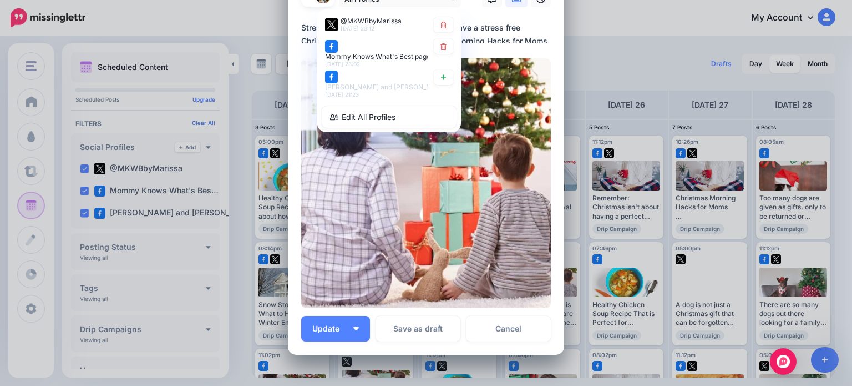
click at [326, 330] on span "Update" at bounding box center [330, 329] width 36 height 8
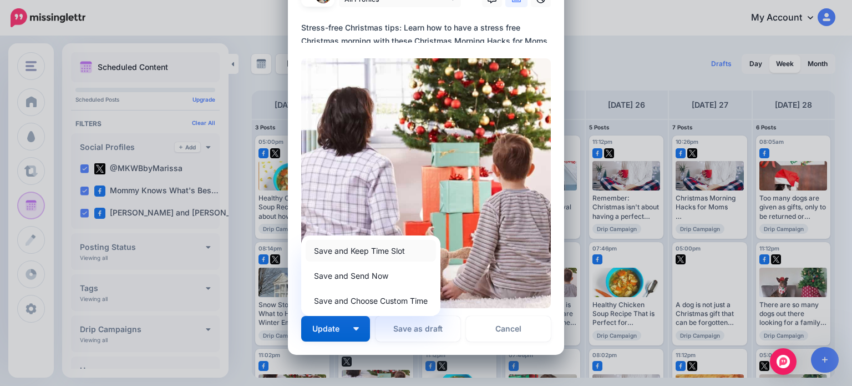
click at [346, 250] on link "Save and Keep Time Slot" at bounding box center [371, 251] width 130 height 22
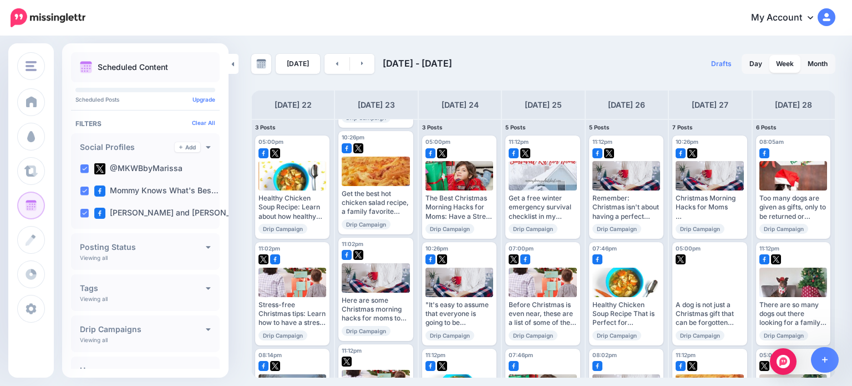
scroll to position [0, 0]
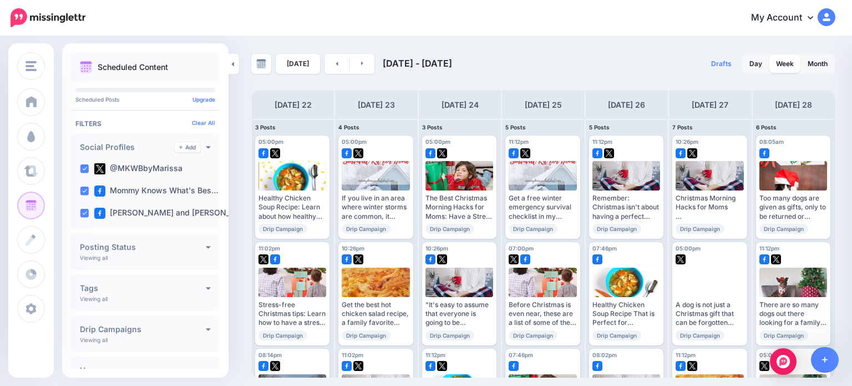
click at [357, 237] on link "Edit" at bounding box center [359, 244] width 34 height 14
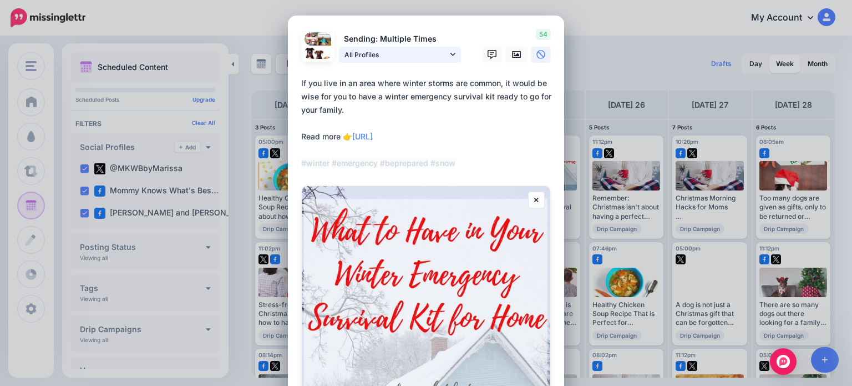
click at [404, 57] on span "All Profiles" at bounding box center [395, 55] width 103 height 12
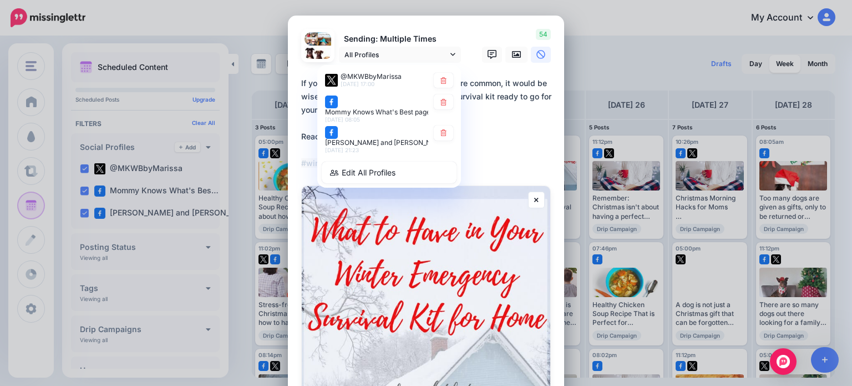
click at [443, 139] on link at bounding box center [443, 132] width 19 height 15
type textarea "**********"
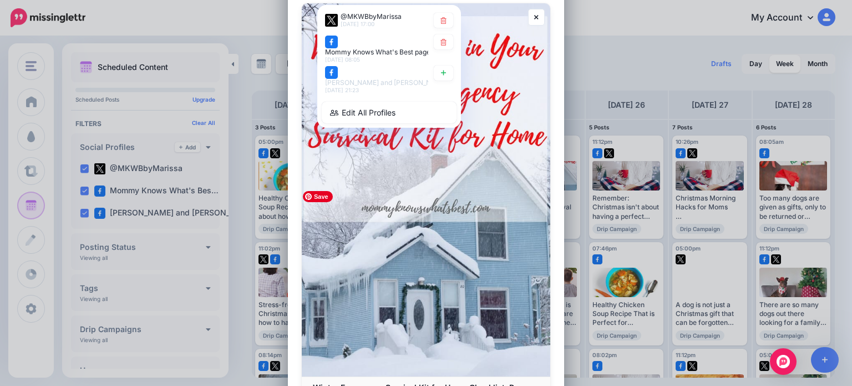
scroll to position [222, 0]
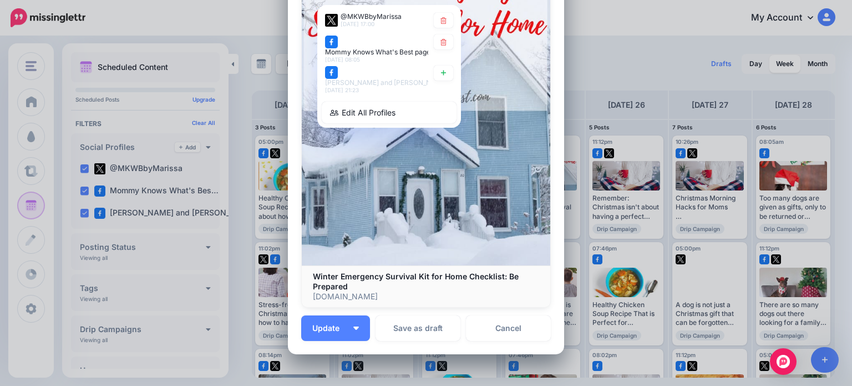
click at [326, 333] on button "Update" at bounding box center [335, 328] width 69 height 26
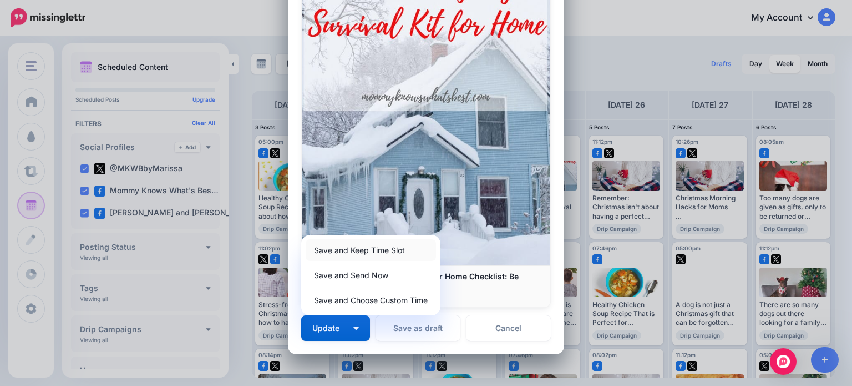
click at [352, 248] on link "Save and Keep Time Slot" at bounding box center [371, 250] width 130 height 22
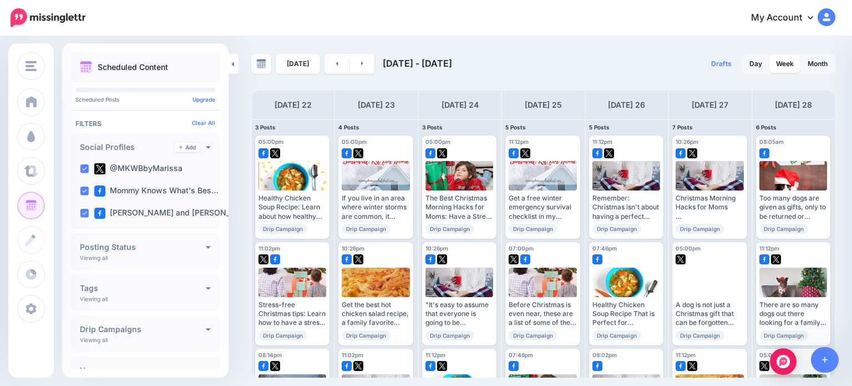
click at [356, 344] on link "Edit" at bounding box center [359, 351] width 34 height 14
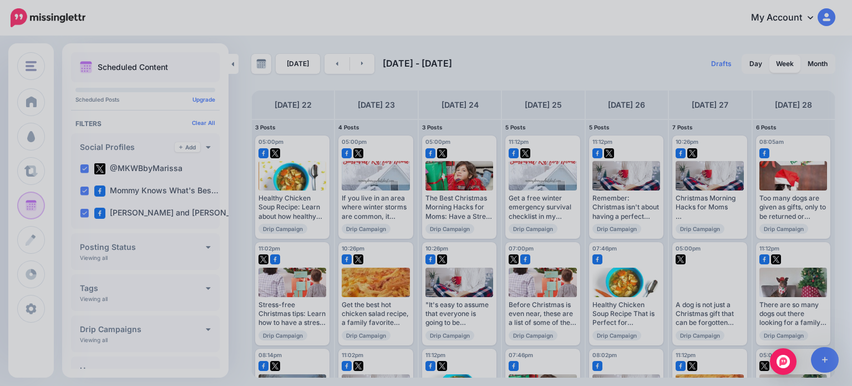
scroll to position [0, 0]
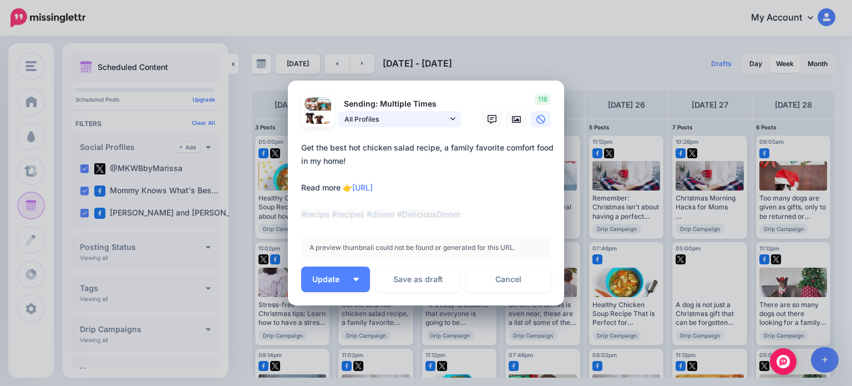
click at [415, 123] on span "All Profiles" at bounding box center [395, 119] width 103 height 12
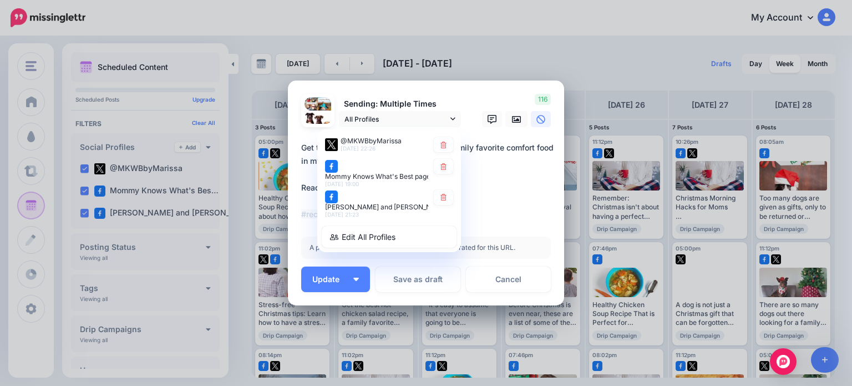
click at [440, 201] on icon at bounding box center [443, 197] width 8 height 7
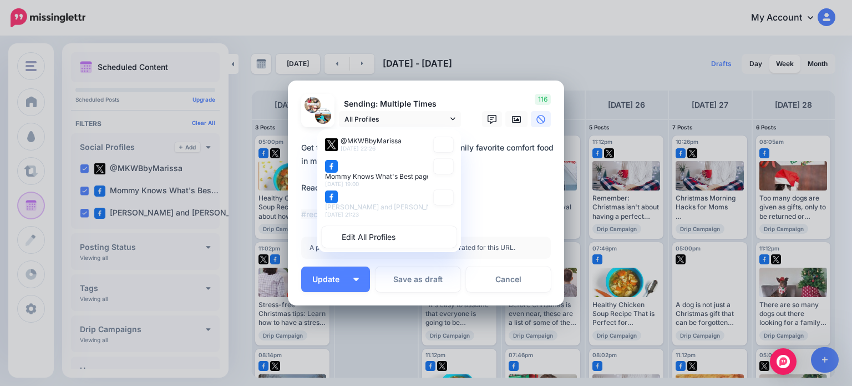
type textarea "**********"
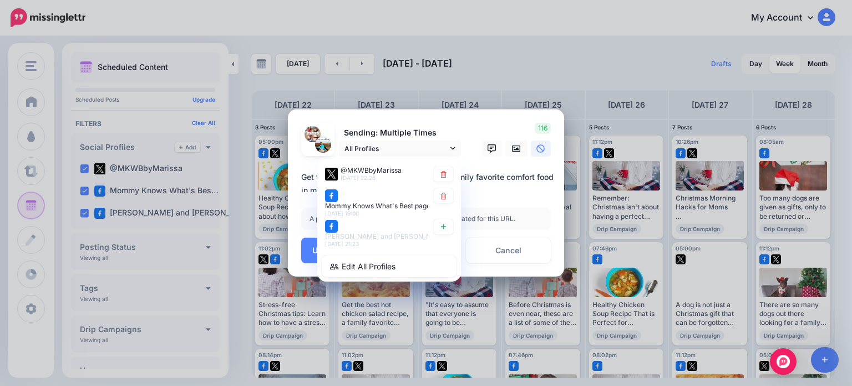
click at [548, 234] on div "Loading Sending: Multiple Times All Profiles @MKWBbyMarissa" at bounding box center [426, 192] width 276 height 167
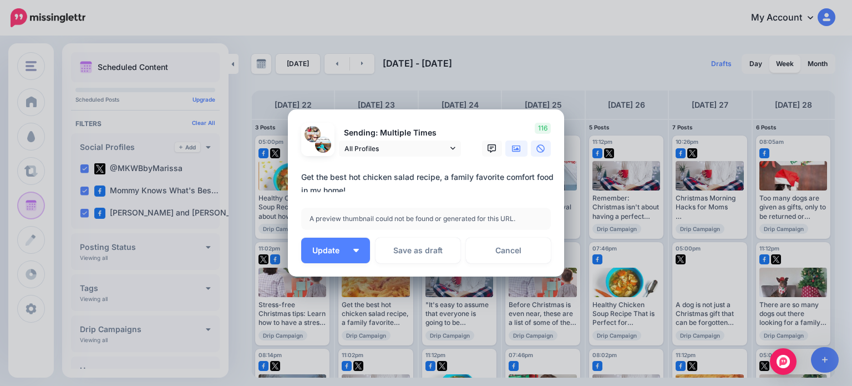
click at [514, 148] on icon at bounding box center [516, 148] width 9 height 7
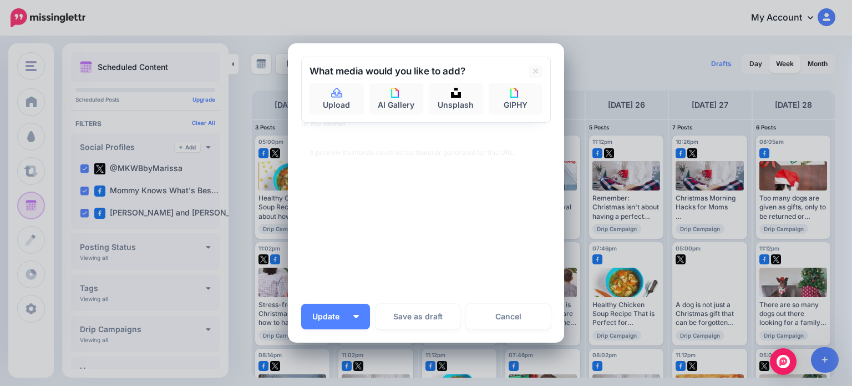
click at [495, 321] on link "Cancel" at bounding box center [508, 316] width 85 height 26
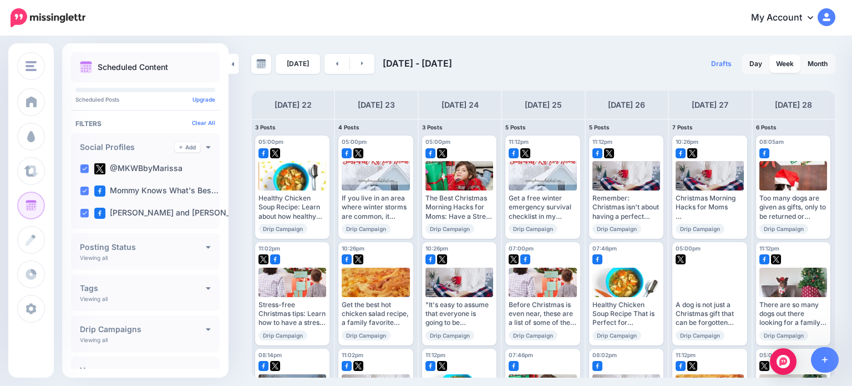
click at [362, 237] on link "Edit" at bounding box center [359, 244] width 34 height 14
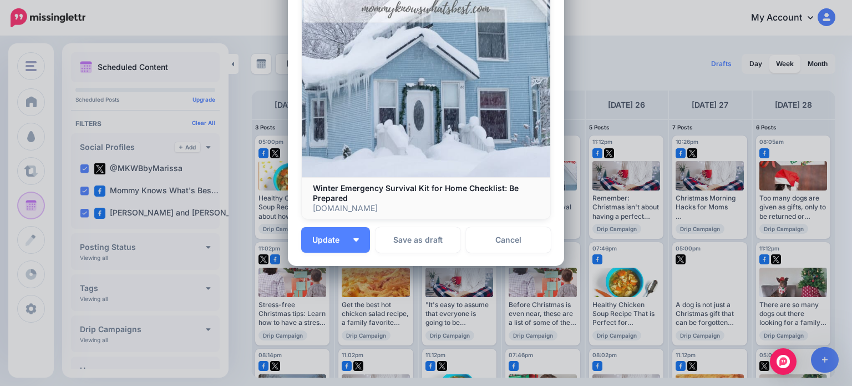
click at [501, 232] on link "Cancel" at bounding box center [508, 240] width 85 height 26
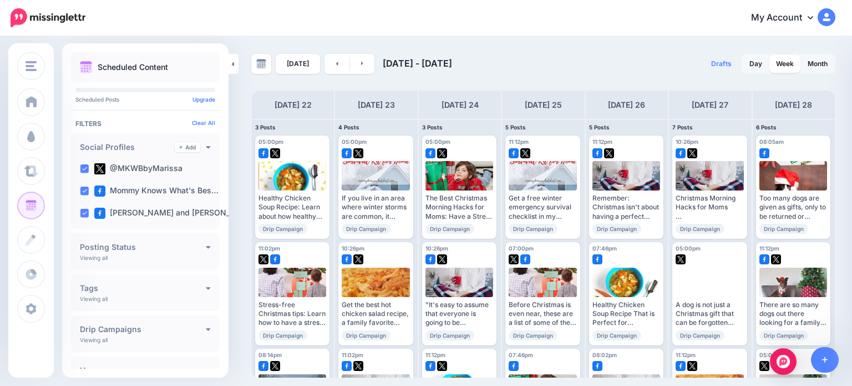
click at [355, 344] on link "Edit" at bounding box center [359, 351] width 34 height 14
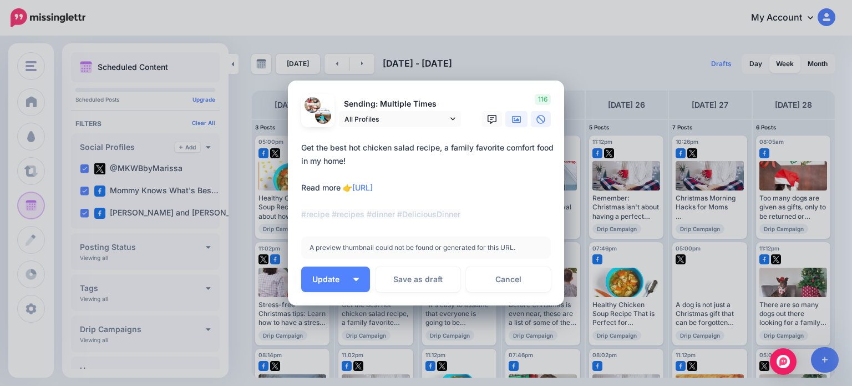
click at [516, 118] on icon at bounding box center [516, 119] width 9 height 7
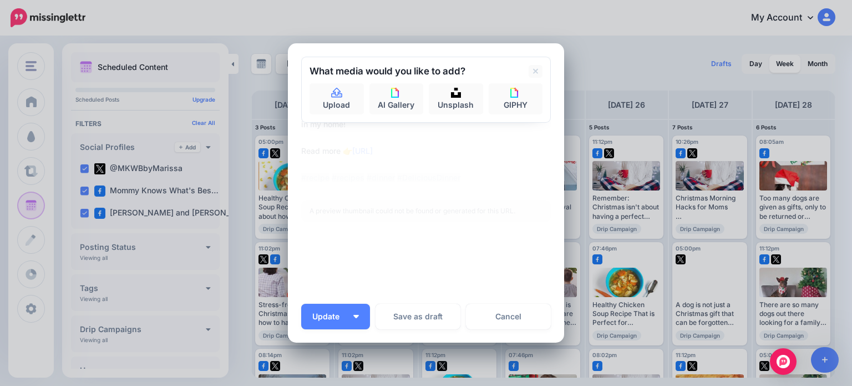
click at [326, 321] on button "Update" at bounding box center [335, 316] width 69 height 26
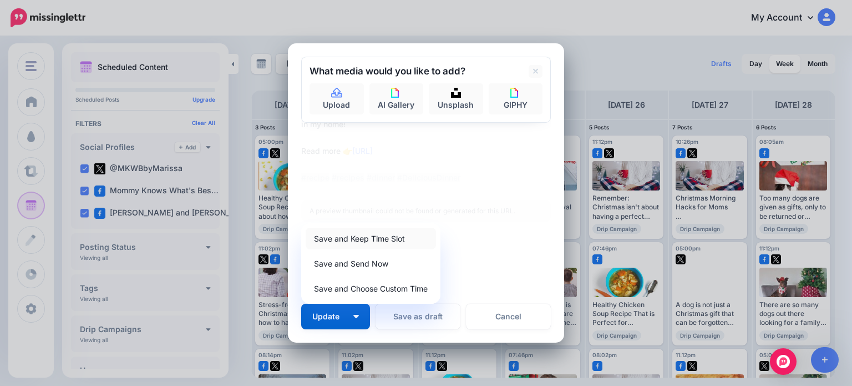
click at [345, 237] on link "Save and Keep Time Slot" at bounding box center [371, 238] width 130 height 22
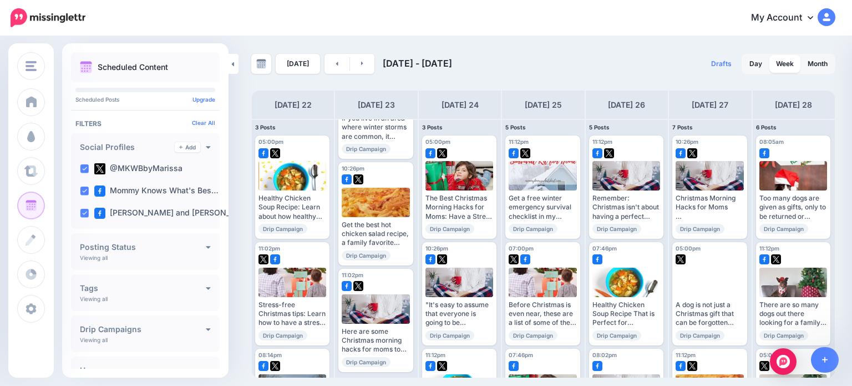
scroll to position [80, 0]
click at [363, 375] on span "Edit" at bounding box center [363, 378] width 11 height 6
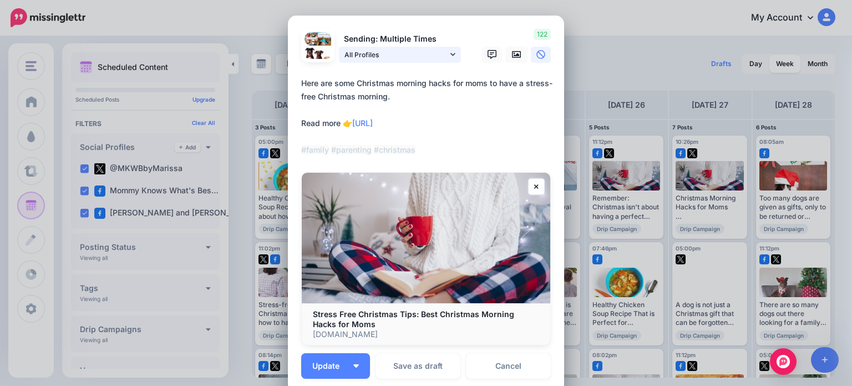
click at [397, 49] on span "All Profiles" at bounding box center [395, 55] width 103 height 12
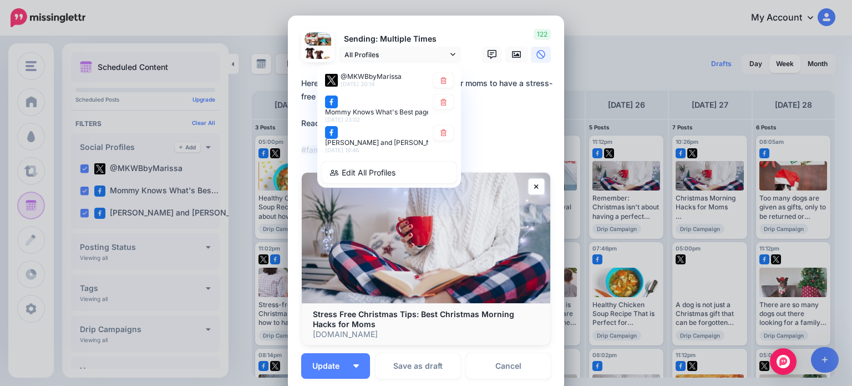
click at [441, 135] on icon at bounding box center [443, 132] width 6 height 7
type textarea "**********"
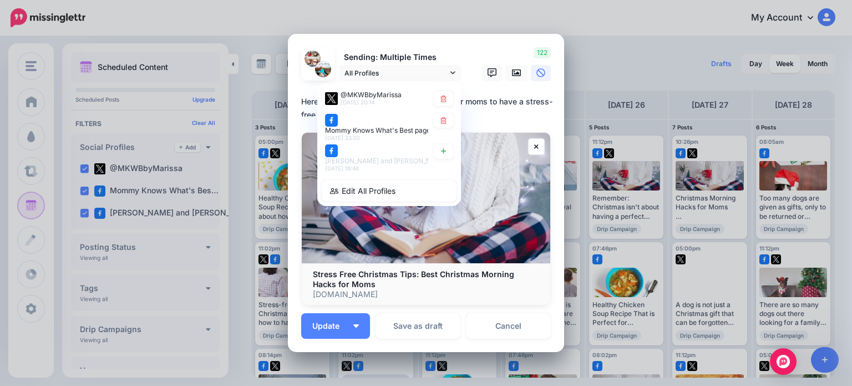
click at [319, 370] on link at bounding box center [319, 382] width 34 height 26
click at [315, 332] on button "Update" at bounding box center [335, 326] width 69 height 26
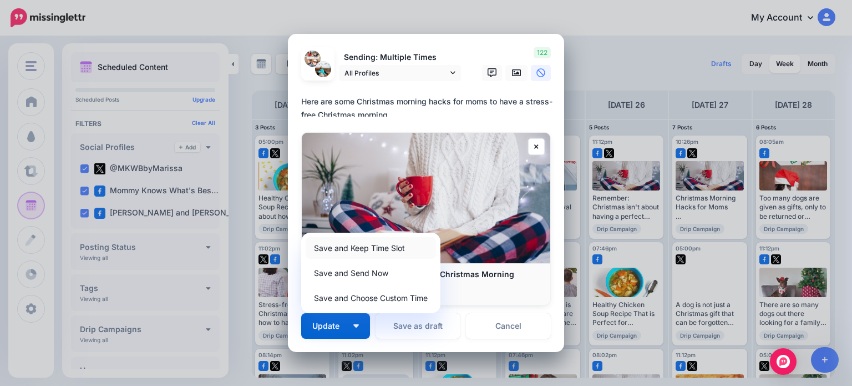
click at [364, 242] on link "Save and Keep Time Slot" at bounding box center [371, 248] width 130 height 22
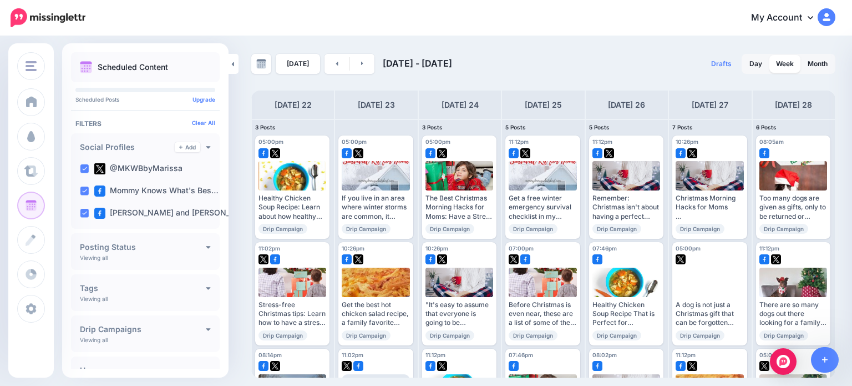
scroll to position [80, 0]
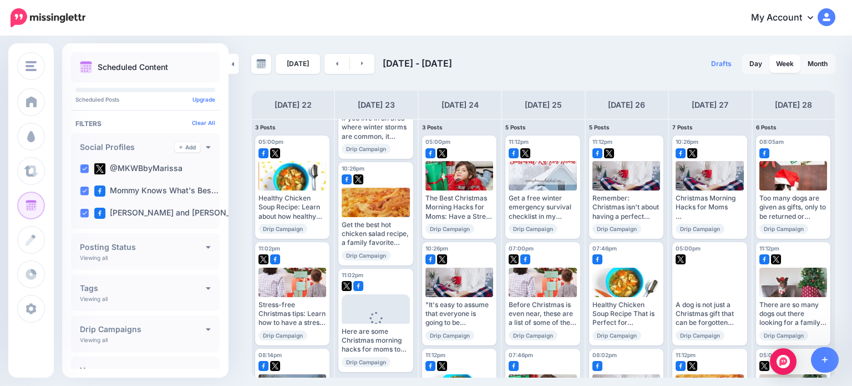
click at [437, 242] on img at bounding box center [436, 245] width 6 height 6
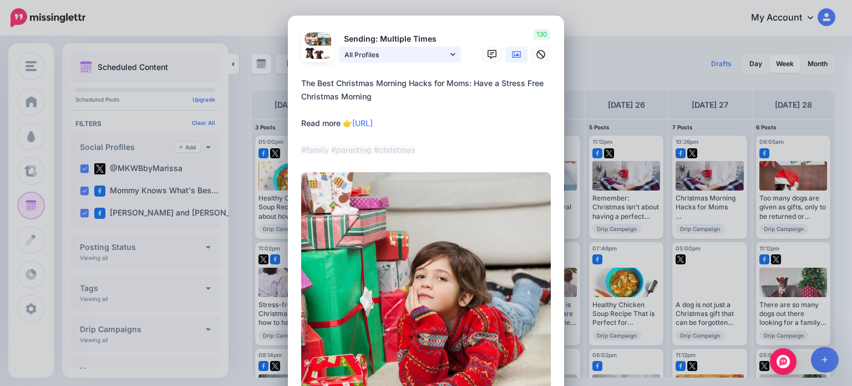
click at [376, 55] on span "All Profiles" at bounding box center [395, 55] width 103 height 12
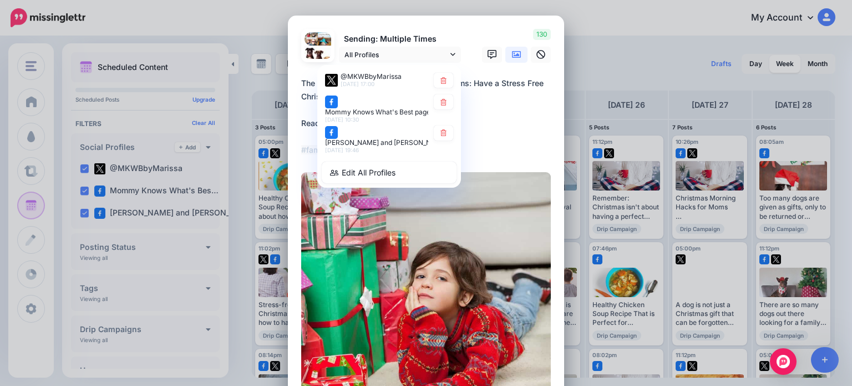
click at [442, 136] on icon at bounding box center [443, 132] width 8 height 7
type textarea "**********"
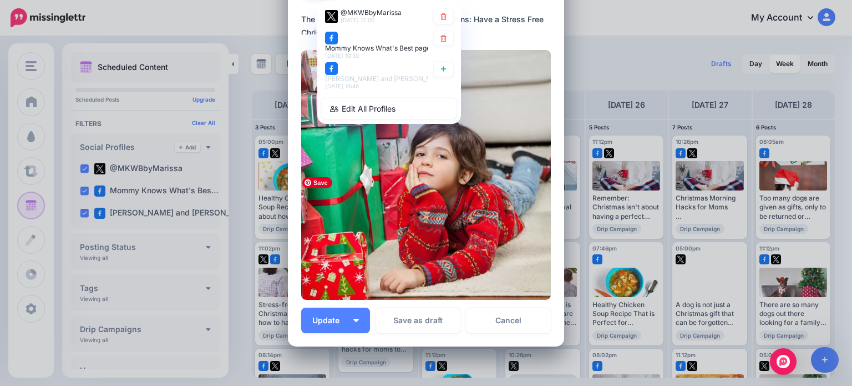
scroll to position [111, 0]
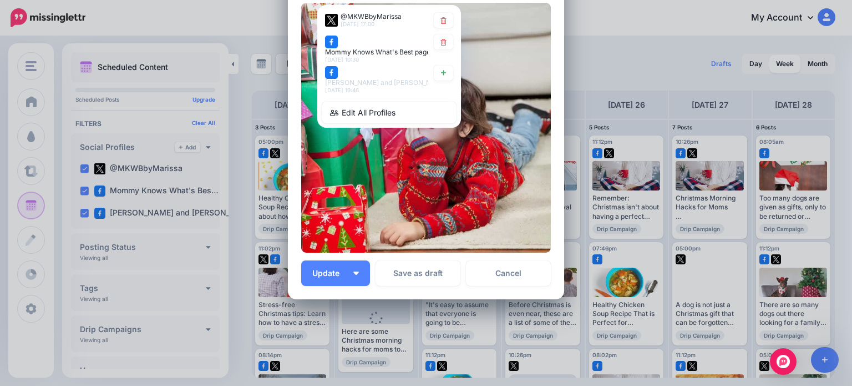
click at [314, 275] on span "Update" at bounding box center [330, 273] width 36 height 8
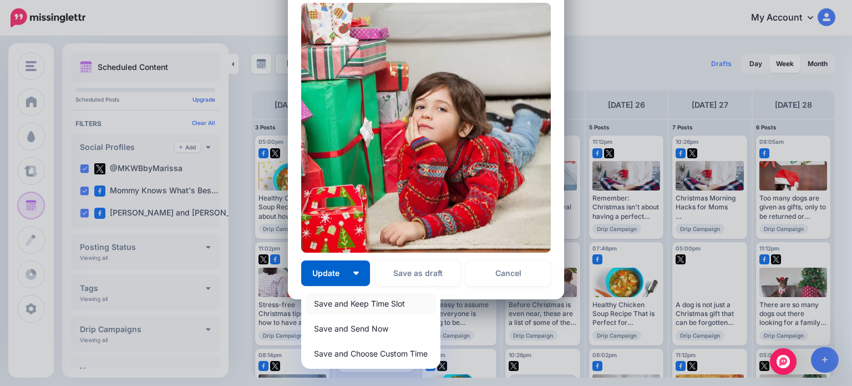
click at [326, 304] on link "Save and Keep Time Slot" at bounding box center [371, 303] width 130 height 22
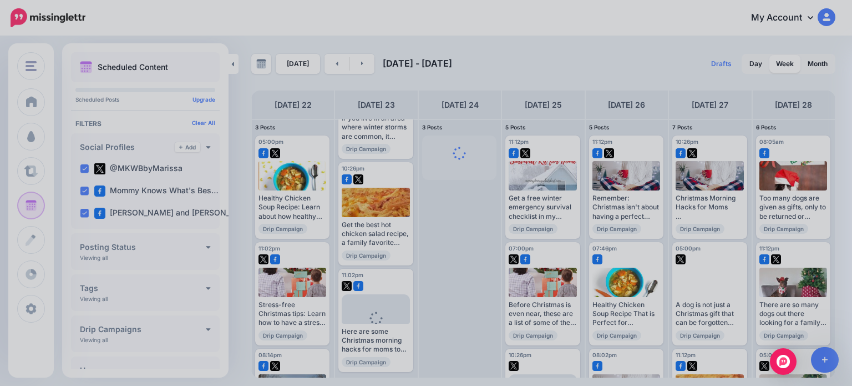
scroll to position [0, 0]
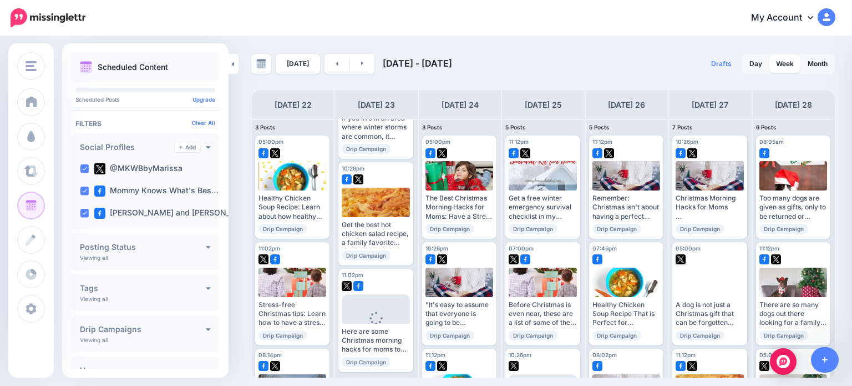
click at [447, 348] on span "Edit" at bounding box center [447, 351] width 11 height 6
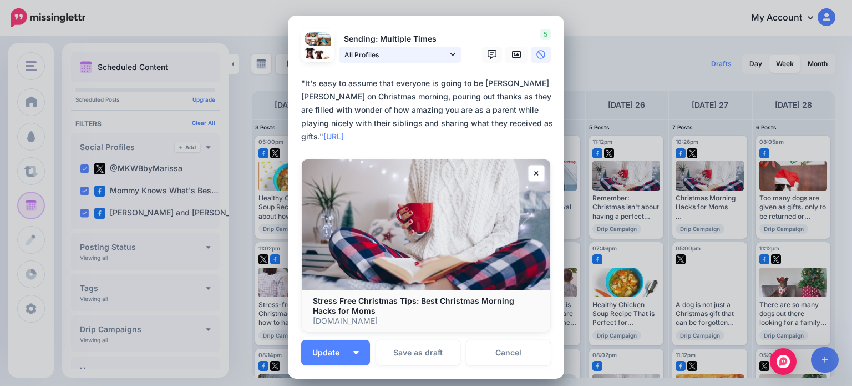
click at [440, 58] on span "All Profiles" at bounding box center [395, 55] width 103 height 12
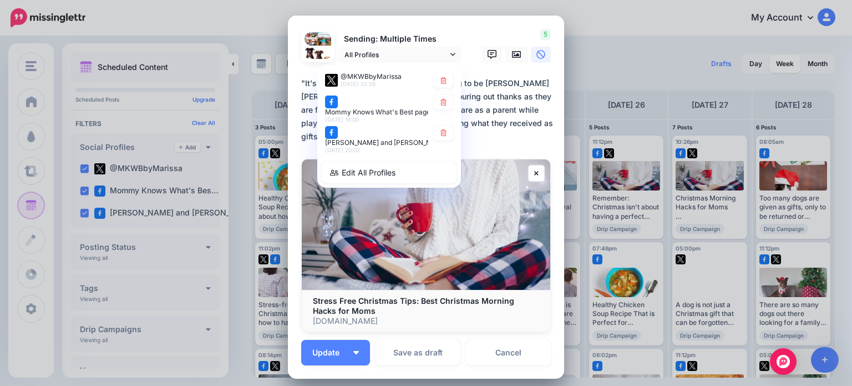
click at [443, 137] on link at bounding box center [443, 132] width 19 height 15
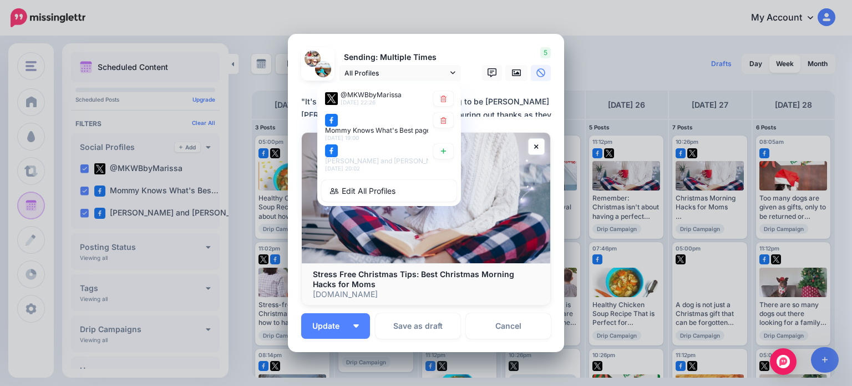
click at [318, 331] on button "Update" at bounding box center [335, 326] width 69 height 26
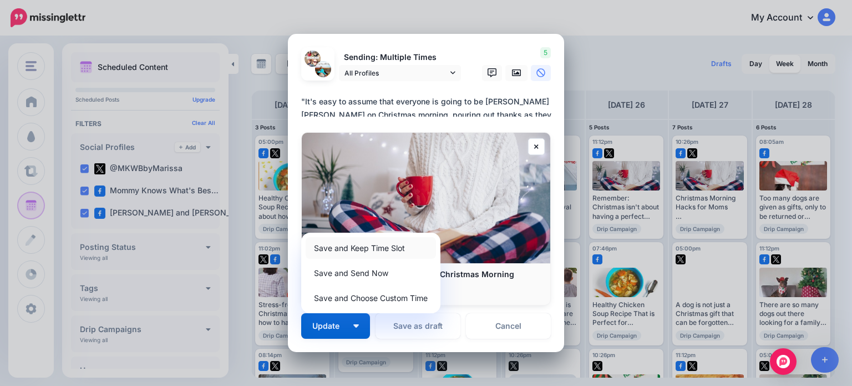
click at [333, 250] on link "Save and Keep Time Slot" at bounding box center [371, 248] width 130 height 22
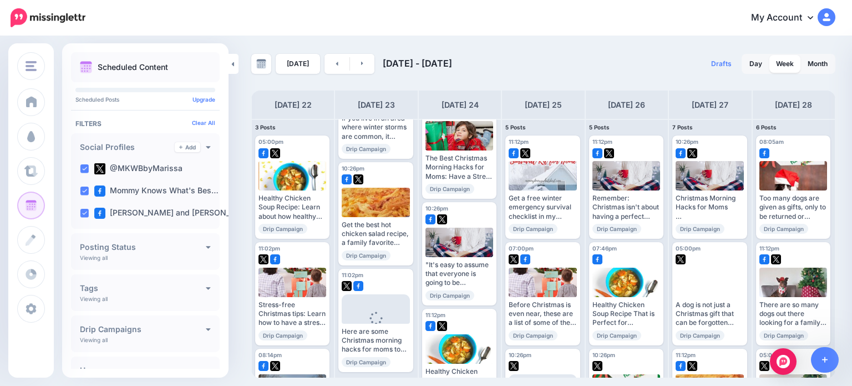
scroll to position [55, 0]
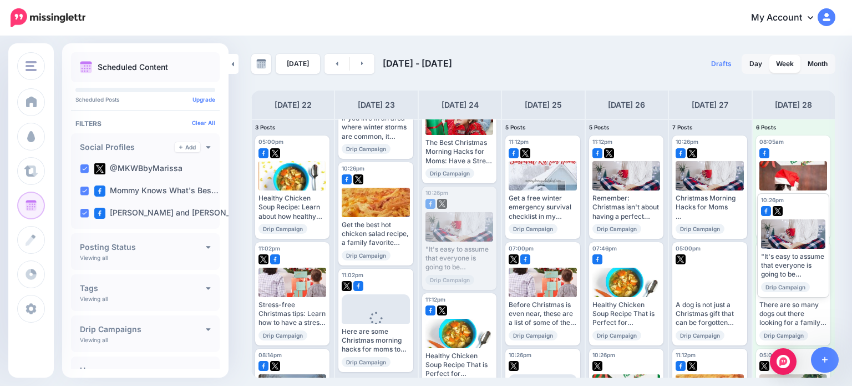
drag, startPoint x: 453, startPoint y: 243, endPoint x: 788, endPoint y: 250, distance: 335.1
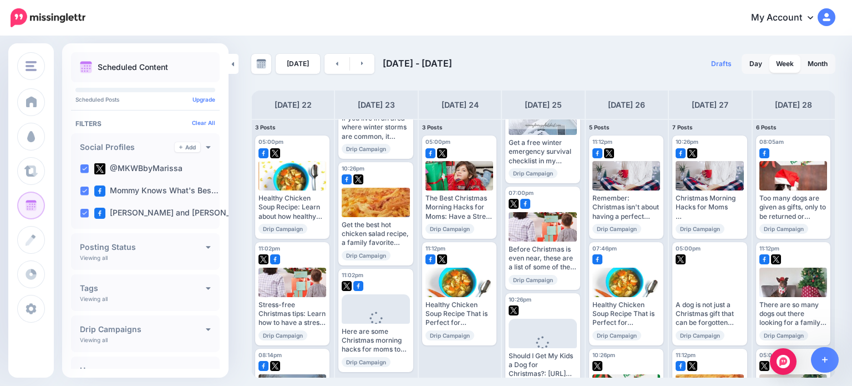
scroll to position [80, 0]
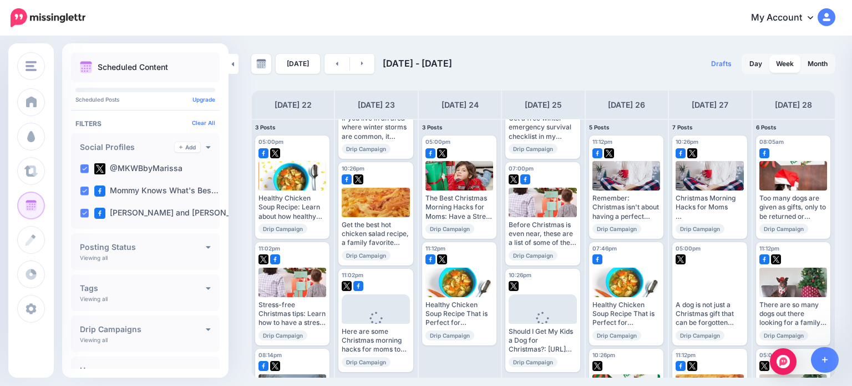
click at [468, 259] on div at bounding box center [459, 257] width 68 height 10
click at [440, 344] on link "Edit" at bounding box center [442, 351] width 34 height 14
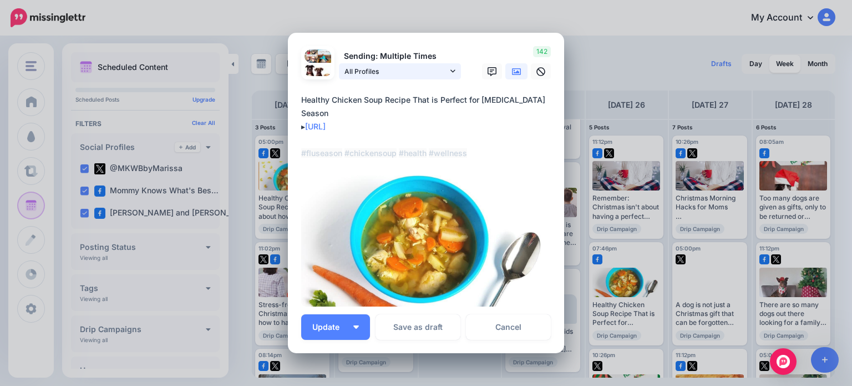
click at [368, 73] on span "All Profiles" at bounding box center [395, 71] width 103 height 12
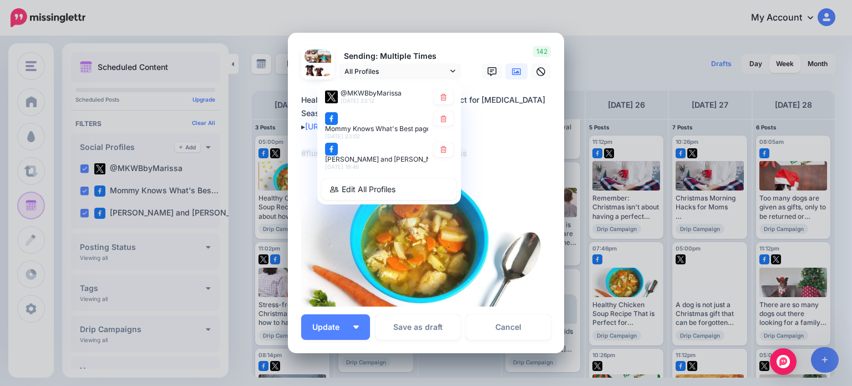
click at [434, 156] on link at bounding box center [443, 149] width 19 height 15
type textarea "**********"
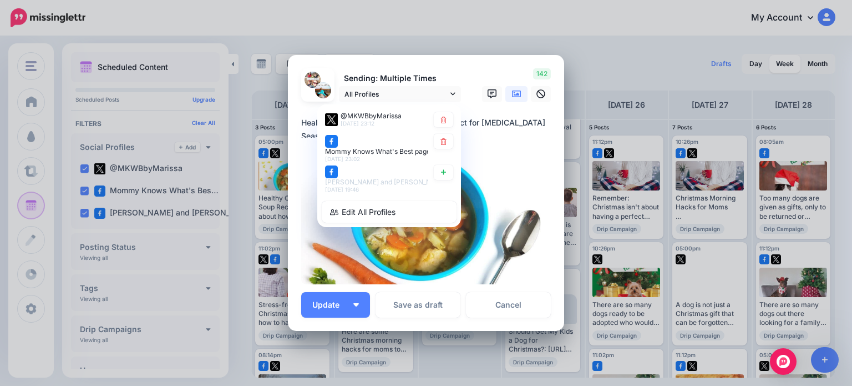
click at [322, 322] on div "Loading Sending: Multiple Times All Profiles @MKWBbyMarissa" at bounding box center [426, 193] width 276 height 276
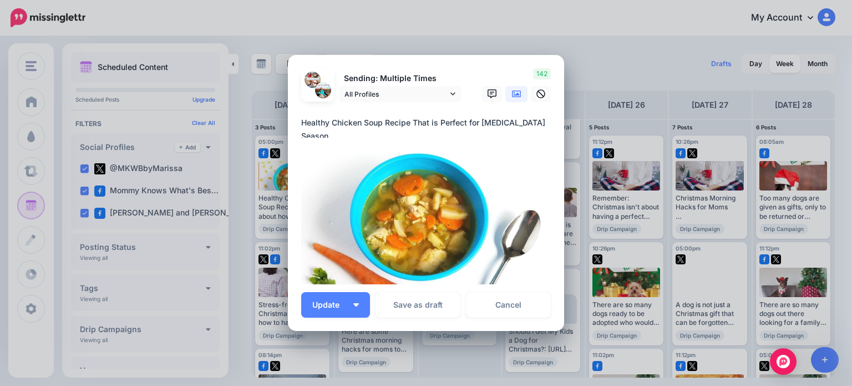
click at [323, 302] on span "Update" at bounding box center [330, 305] width 36 height 8
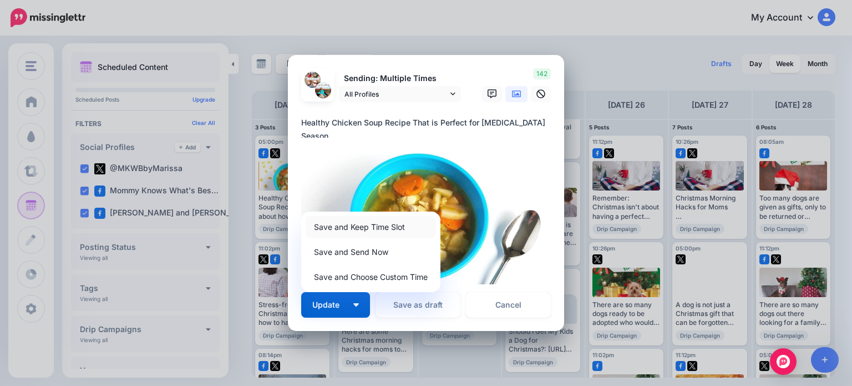
click at [327, 226] on link "Save and Keep Time Slot" at bounding box center [371, 227] width 130 height 22
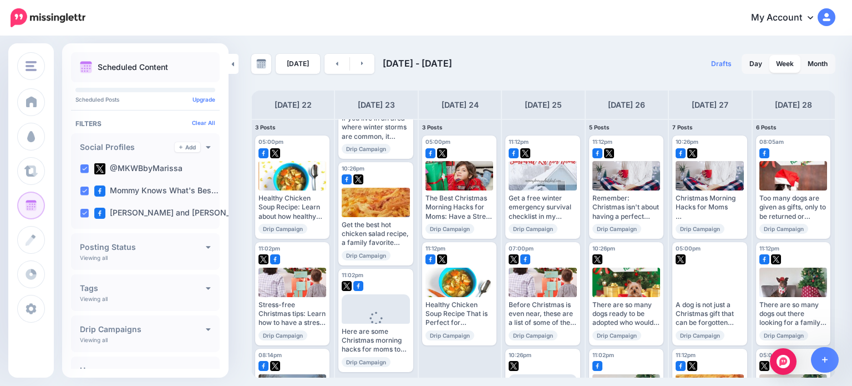
scroll to position [0, 0]
click at [518, 242] on img at bounding box center [519, 245] width 6 height 6
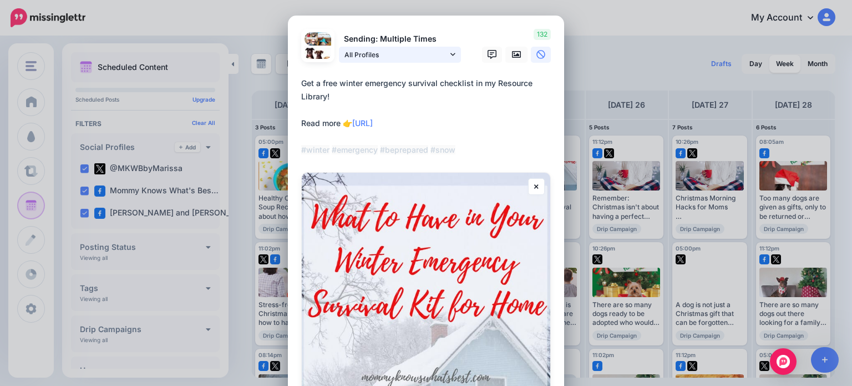
click at [377, 59] on span "All Profiles" at bounding box center [395, 55] width 103 height 12
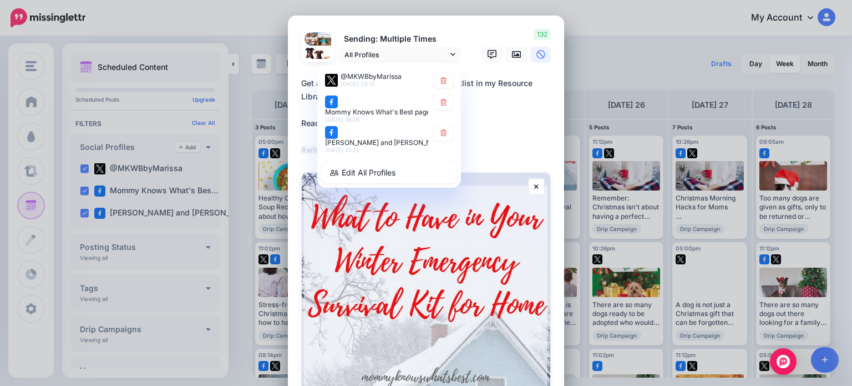
click at [439, 136] on icon at bounding box center [443, 132] width 8 height 7
type textarea "**********"
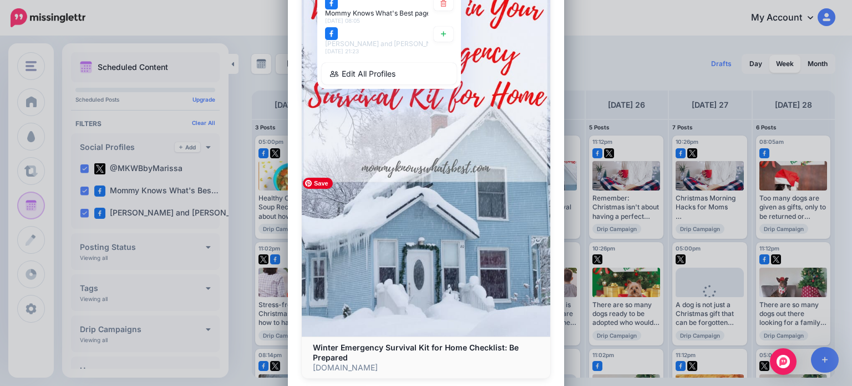
scroll to position [166, 0]
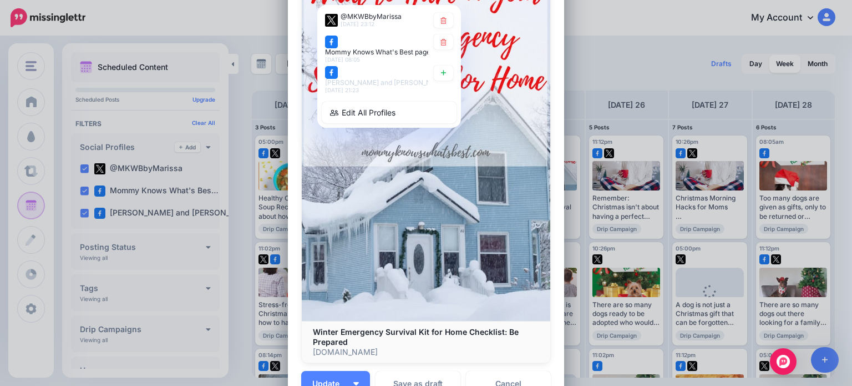
click at [328, 377] on button "Update" at bounding box center [335, 384] width 69 height 26
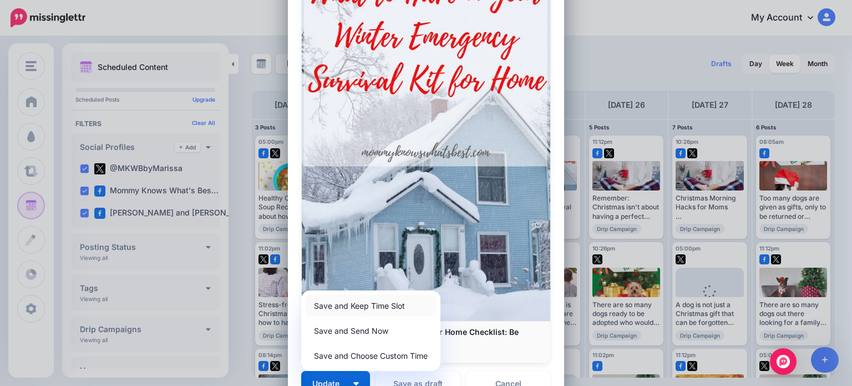
click at [342, 303] on link "Save and Keep Time Slot" at bounding box center [371, 306] width 130 height 22
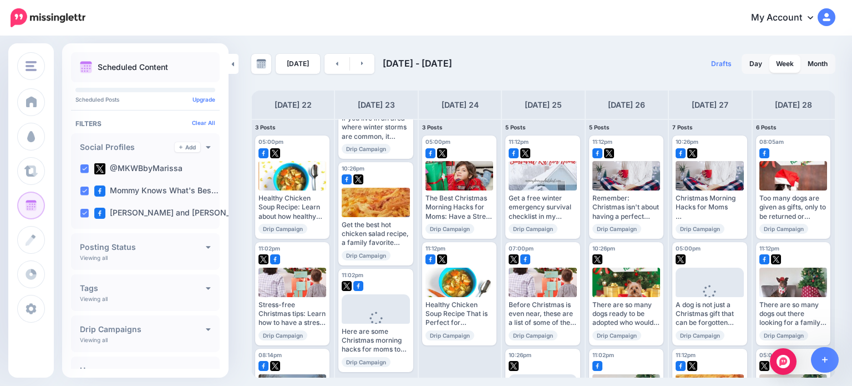
click at [530, 348] on span "Edit" at bounding box center [530, 351] width 11 height 6
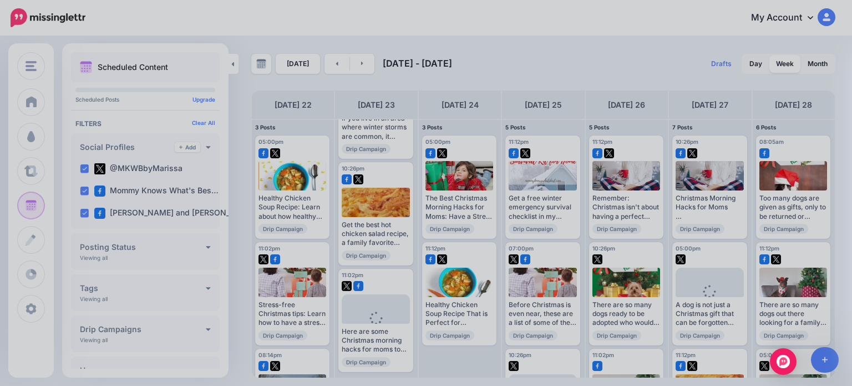
scroll to position [0, 0]
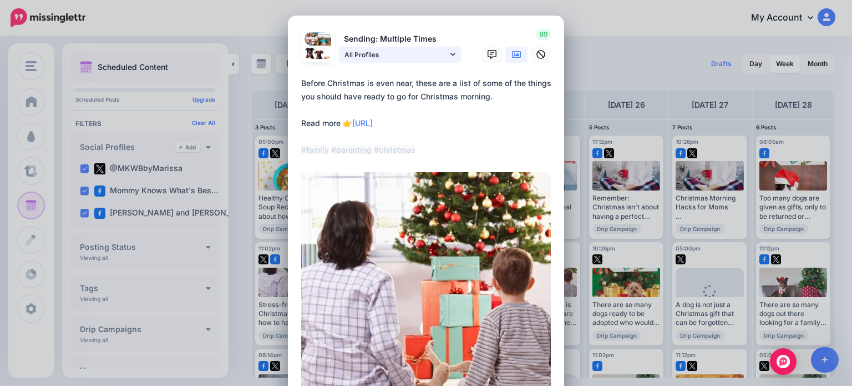
click at [418, 57] on span "All Profiles" at bounding box center [395, 55] width 103 height 12
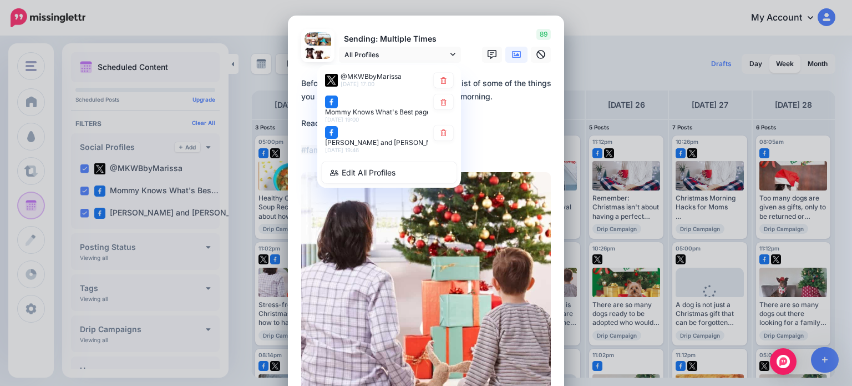
click at [440, 134] on icon at bounding box center [443, 132] width 6 height 7
type textarea "**********"
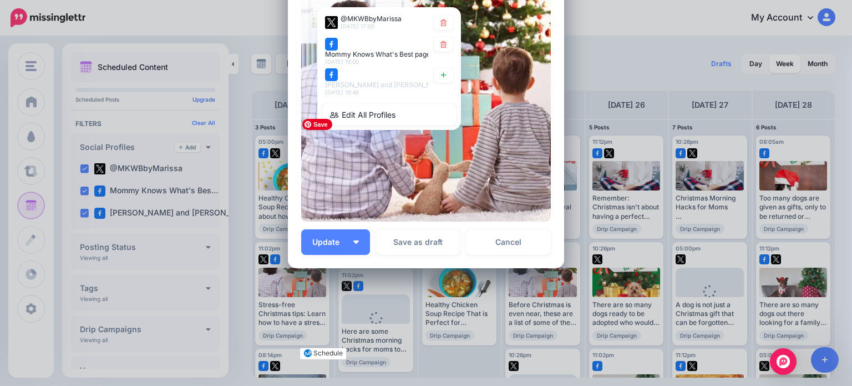
scroll to position [144, 0]
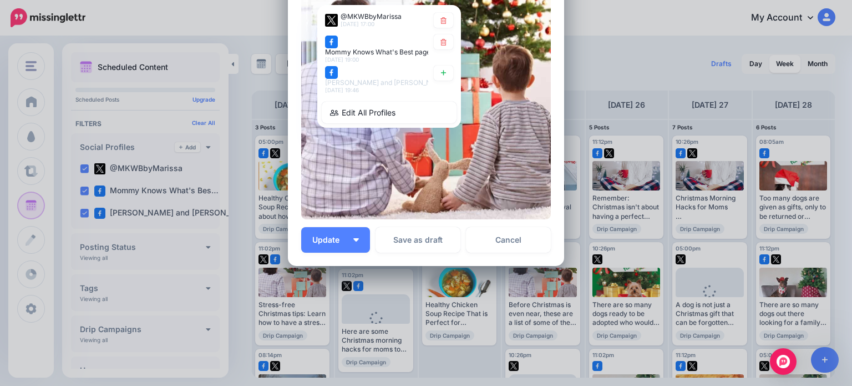
click at [325, 241] on span "Update" at bounding box center [330, 240] width 36 height 8
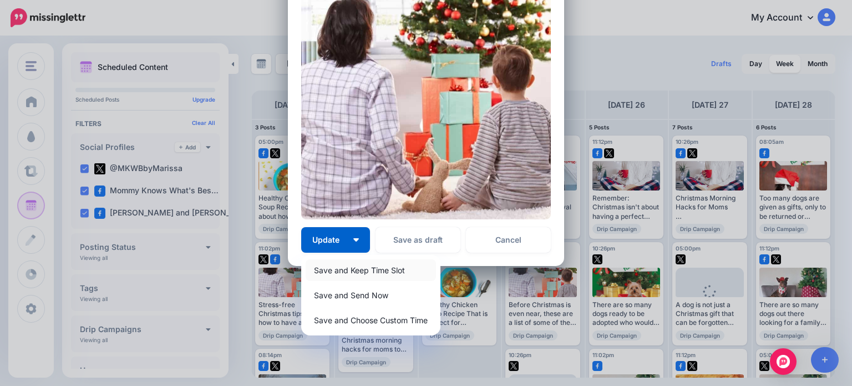
click at [326, 270] on link "Save and Keep Time Slot" at bounding box center [371, 270] width 130 height 22
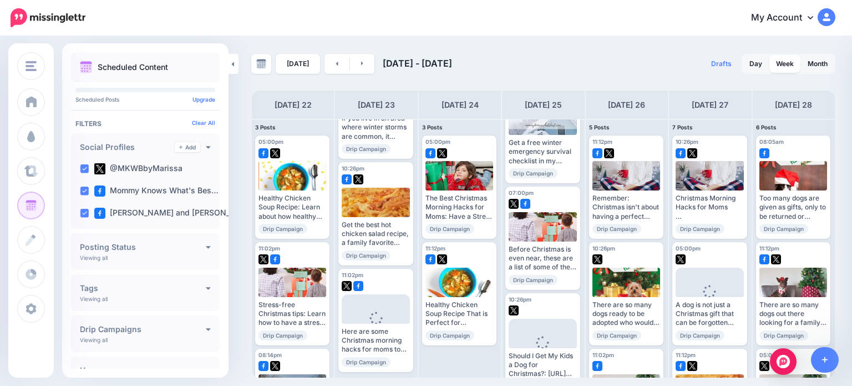
scroll to position [80, 0]
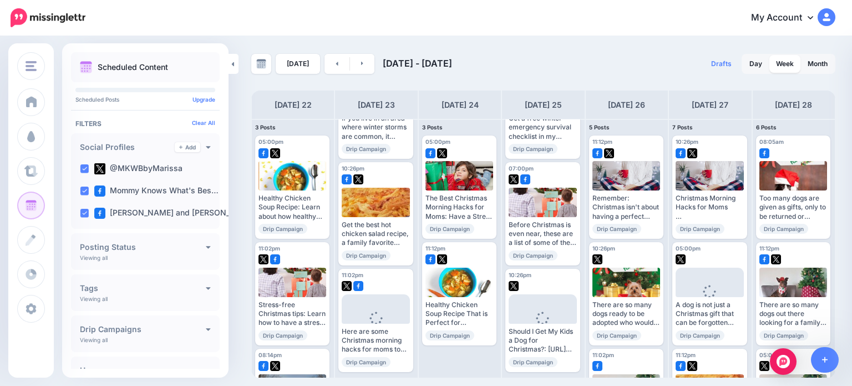
click at [615, 242] on span "Edit" at bounding box center [614, 245] width 11 height 6
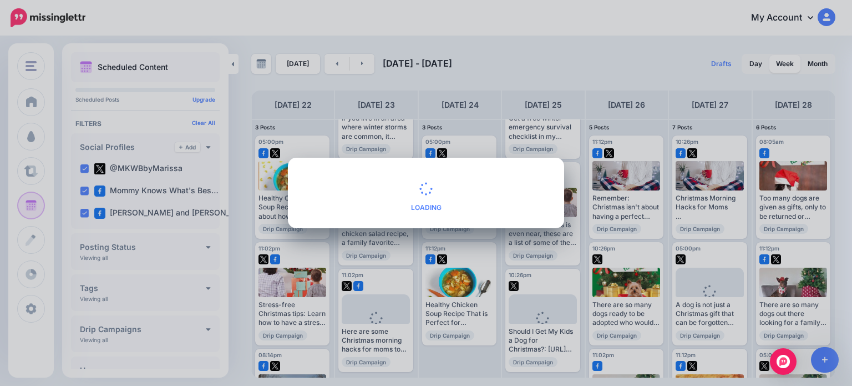
scroll to position [0, 0]
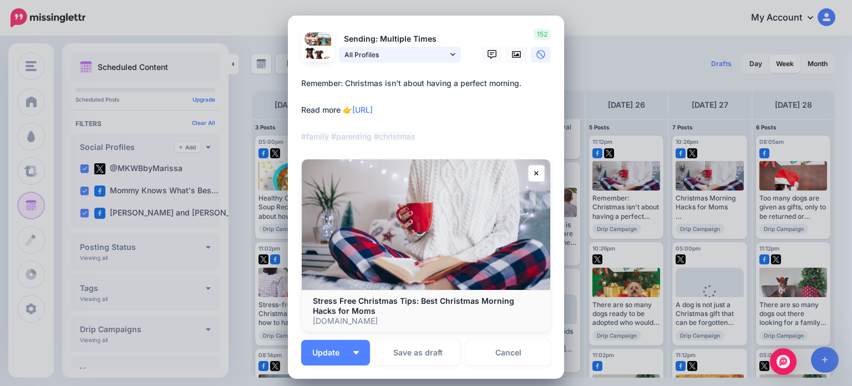
click at [355, 55] on span "All Profiles" at bounding box center [395, 55] width 103 height 12
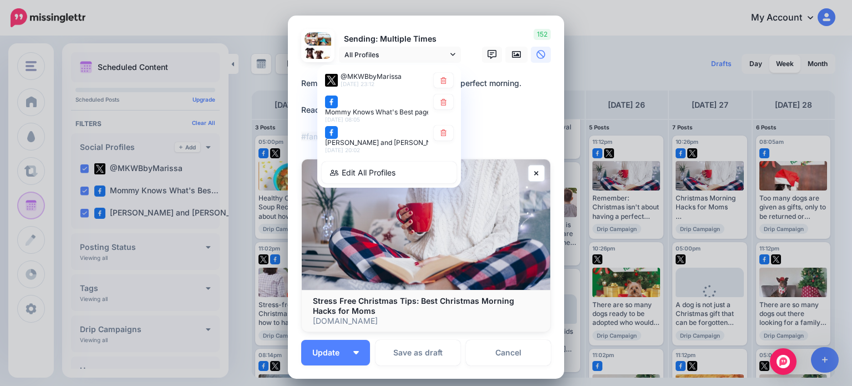
click at [444, 140] on link at bounding box center [443, 132] width 19 height 15
type textarea "**********"
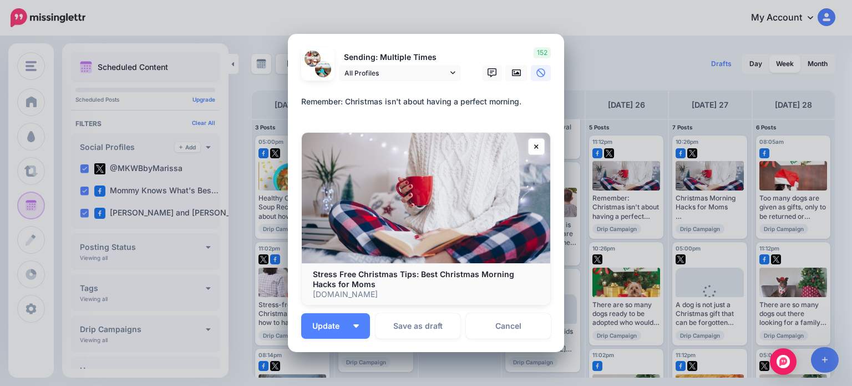
click at [320, 330] on button "Update" at bounding box center [335, 326] width 69 height 26
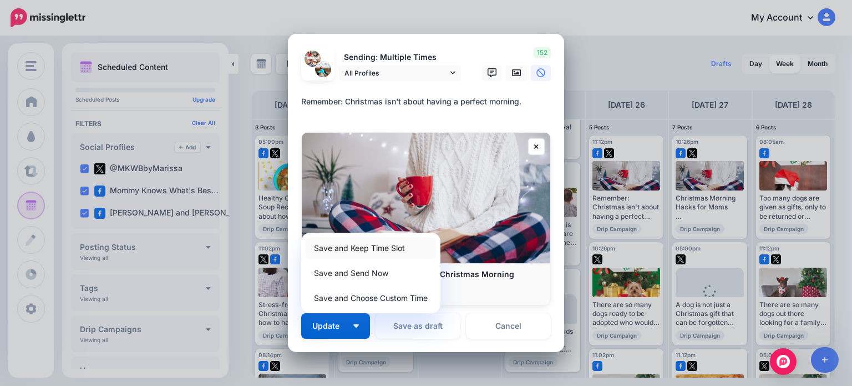
click at [326, 252] on link "Save and Keep Time Slot" at bounding box center [371, 248] width 130 height 22
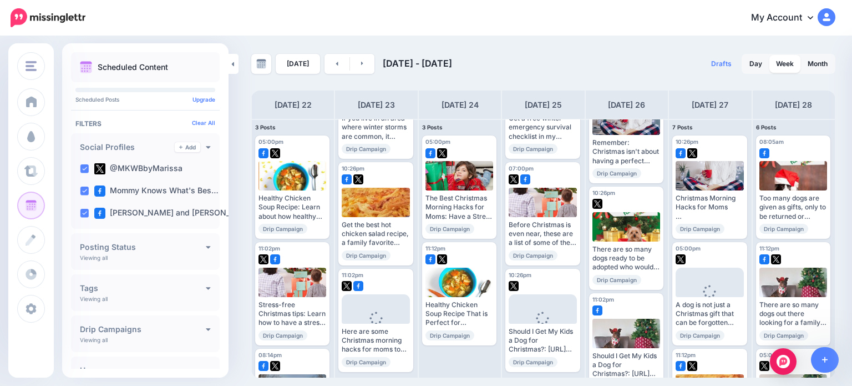
scroll to position [80, 0]
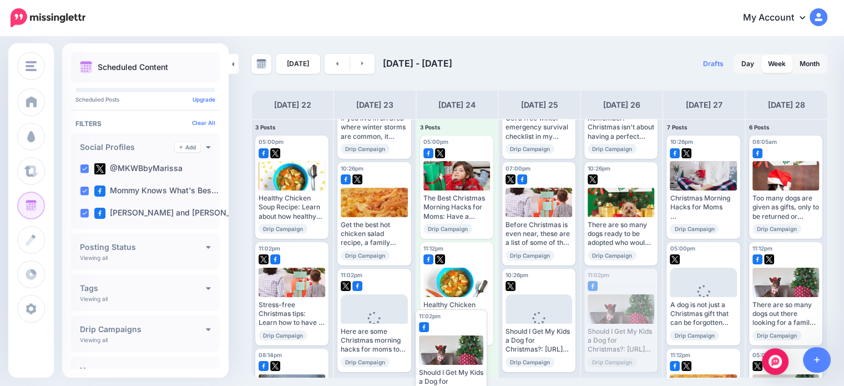
drag, startPoint x: 626, startPoint y: 312, endPoint x: 452, endPoint y: 353, distance: 179.0
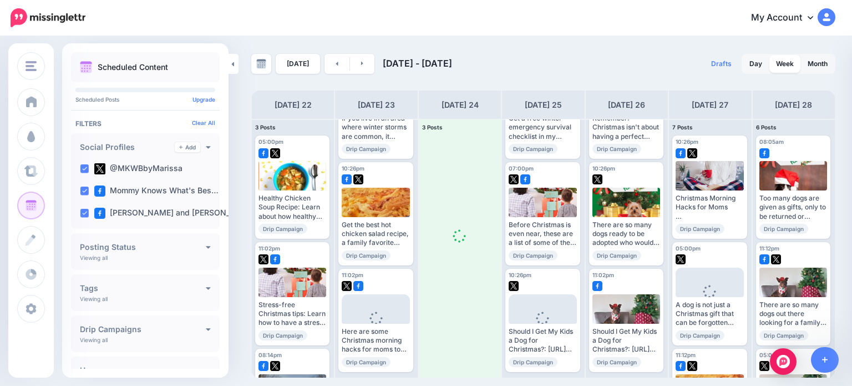
scroll to position [0, 0]
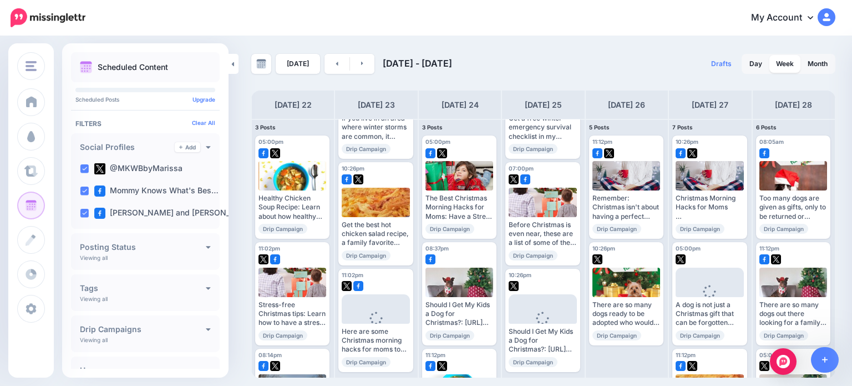
click at [693, 242] on span "Edit" at bounding box center [697, 245] width 11 height 6
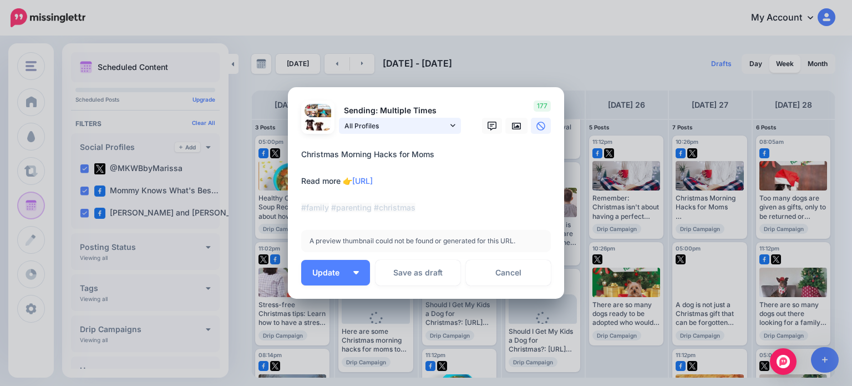
click at [426, 128] on span "All Profiles" at bounding box center [395, 126] width 103 height 12
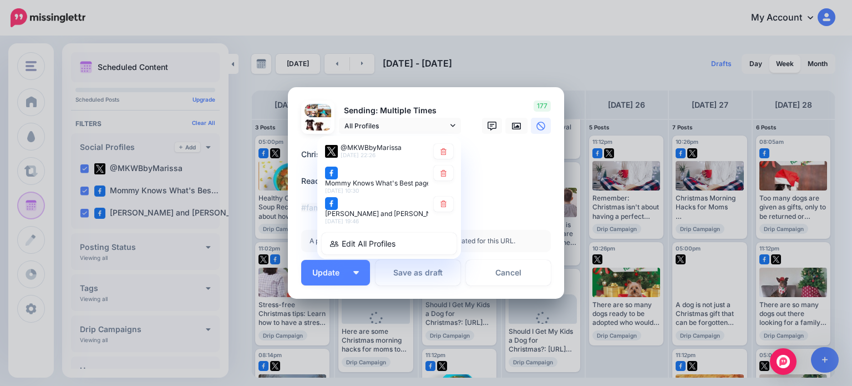
click at [440, 207] on icon at bounding box center [443, 204] width 6 height 7
type textarea "**********"
click at [322, 277] on button "Update" at bounding box center [335, 273] width 69 height 26
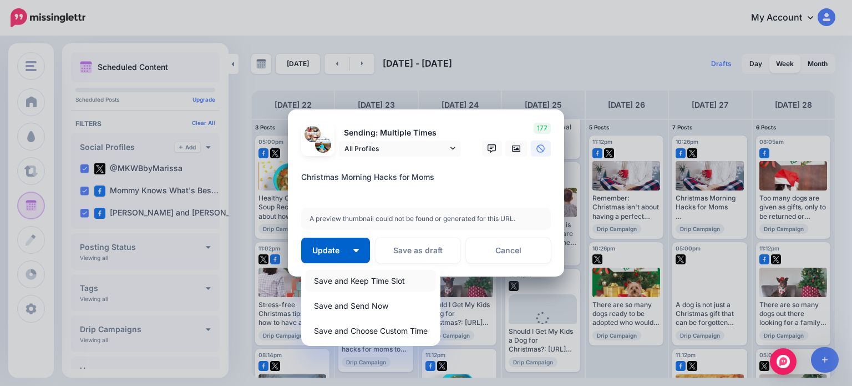
click at [342, 280] on link "Save and Keep Time Slot" at bounding box center [371, 281] width 130 height 22
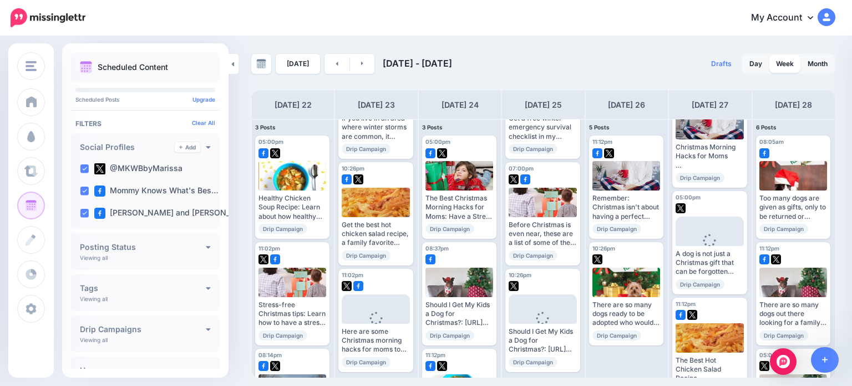
scroll to position [111, 0]
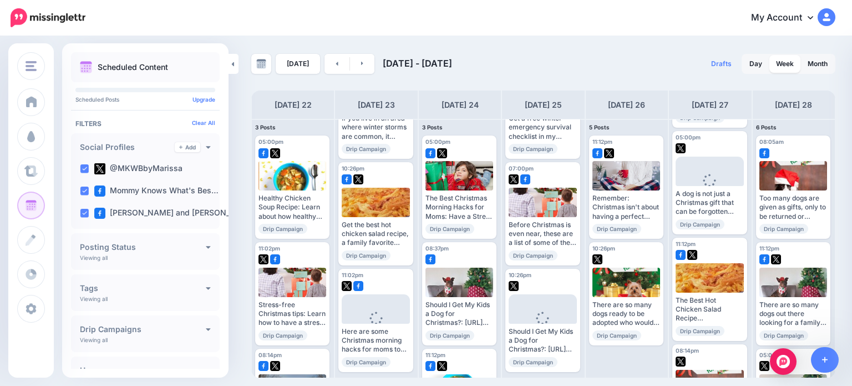
click at [693, 344] on span "Edit" at bounding box center [697, 347] width 11 height 6
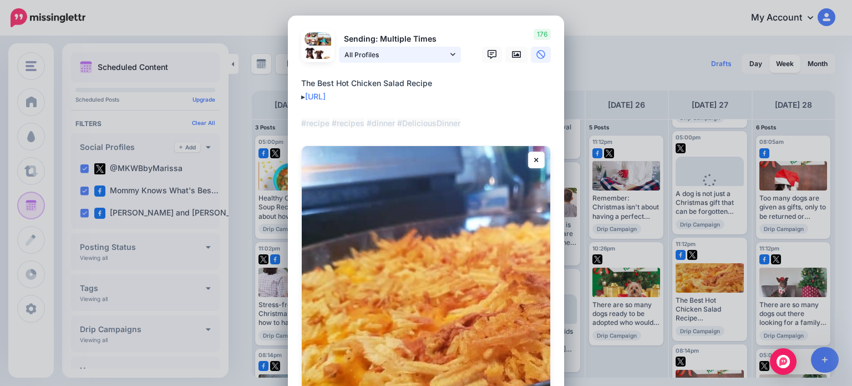
click at [422, 50] on span "All Profiles" at bounding box center [395, 55] width 103 height 12
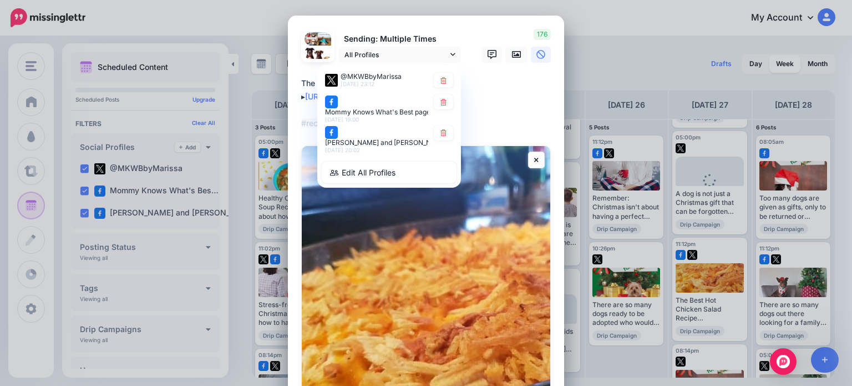
click at [442, 140] on link at bounding box center [443, 132] width 19 height 15
type textarea "**********"
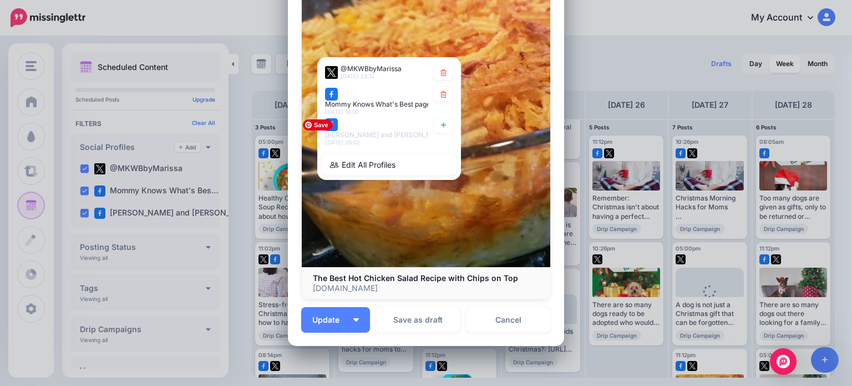
scroll to position [277, 0]
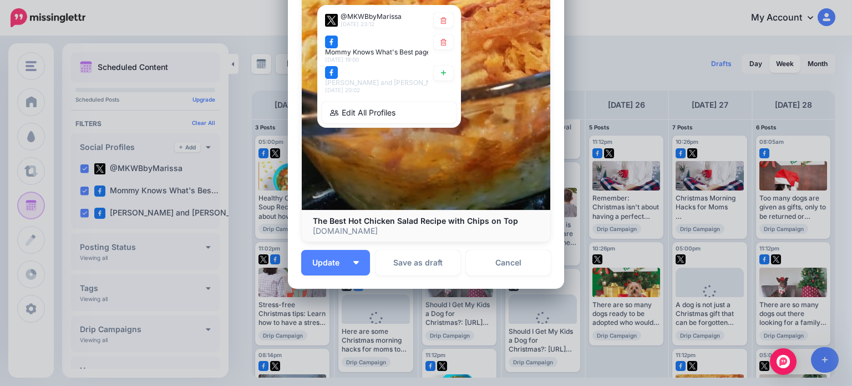
click at [325, 259] on span "Update" at bounding box center [330, 262] width 36 height 8
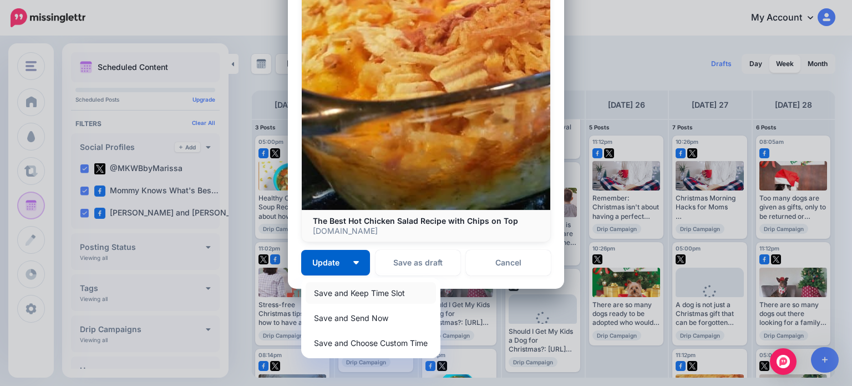
click at [328, 290] on link "Save and Keep Time Slot" at bounding box center [371, 293] width 130 height 22
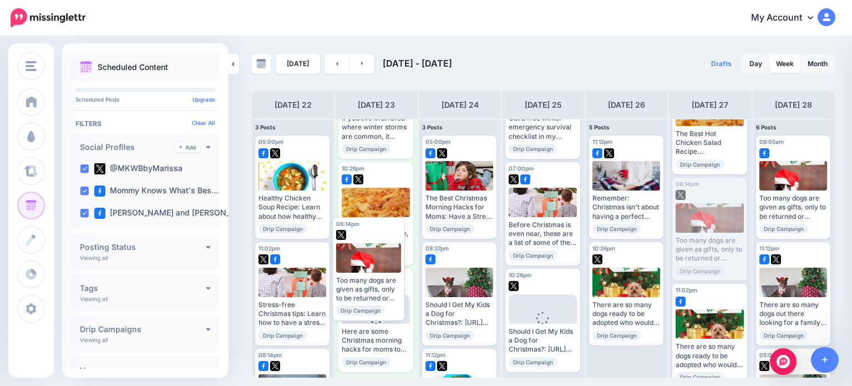
drag, startPoint x: 711, startPoint y: 231, endPoint x: 371, endPoint y: 270, distance: 342.3
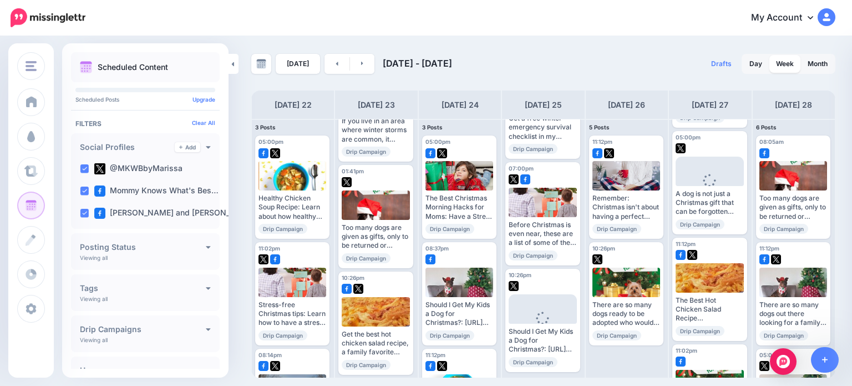
scroll to position [166, 0]
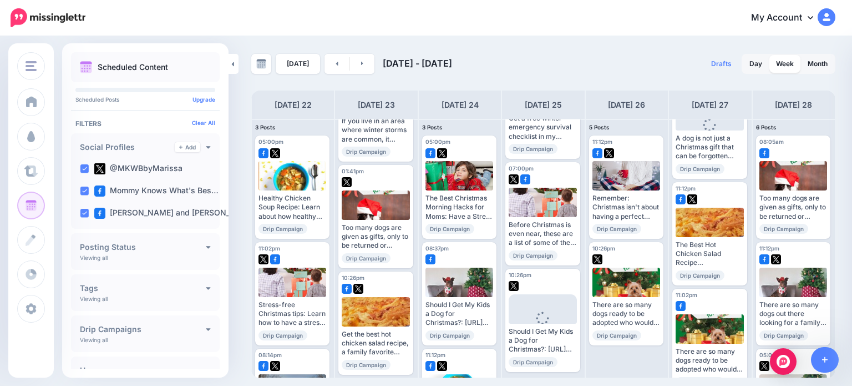
click at [690, 284] on link "Edit" at bounding box center [693, 291] width 34 height 14
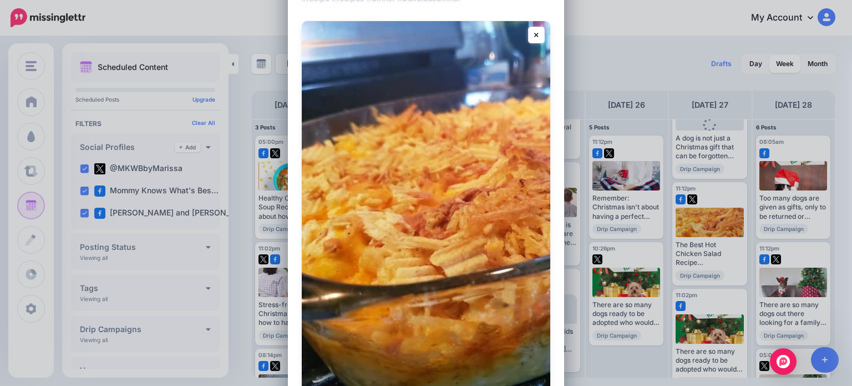
scroll to position [222, 0]
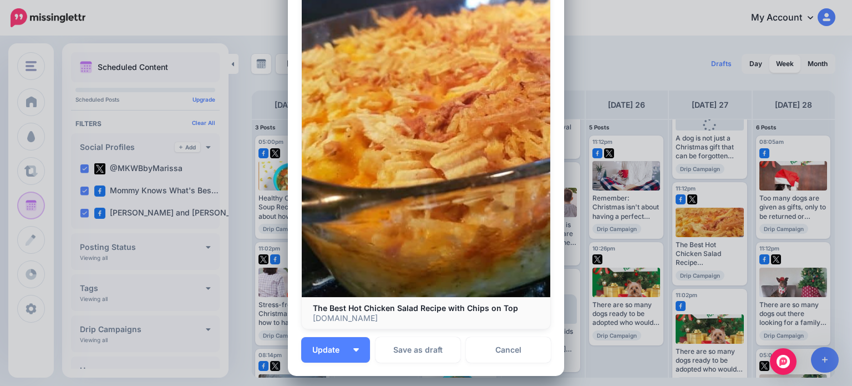
click at [506, 342] on link "Cancel" at bounding box center [508, 350] width 85 height 26
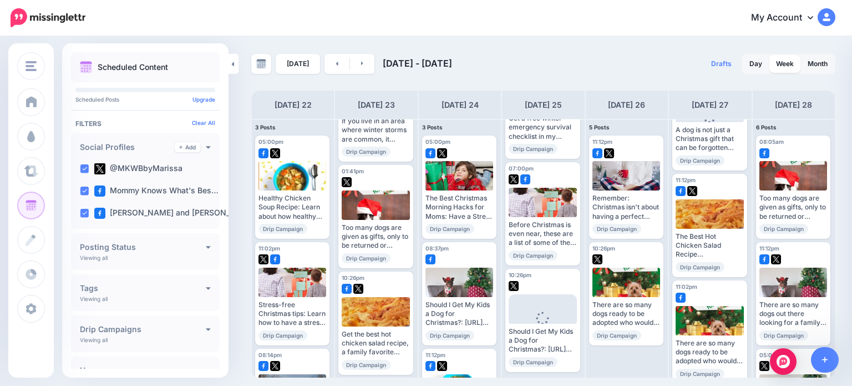
scroll to position [186, 0]
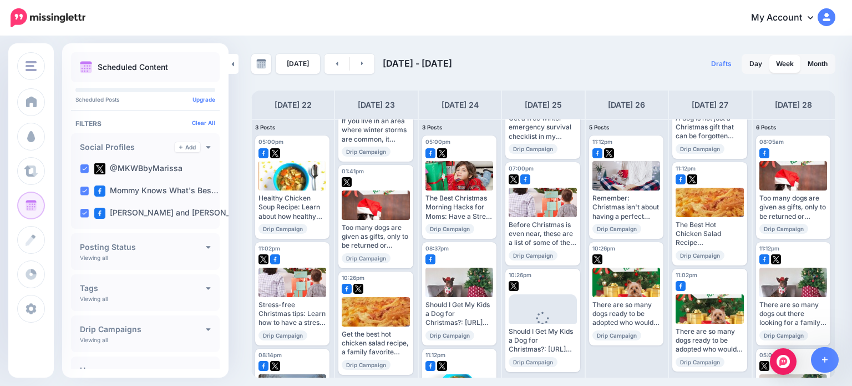
click at [686, 374] on img at bounding box center [686, 377] width 6 height 6
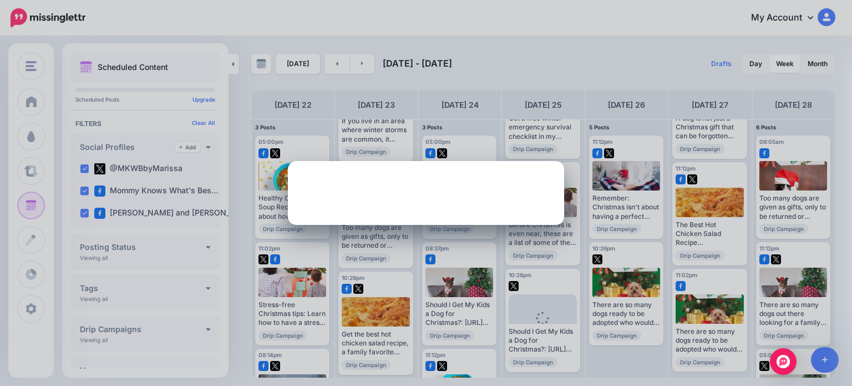
scroll to position [0, 0]
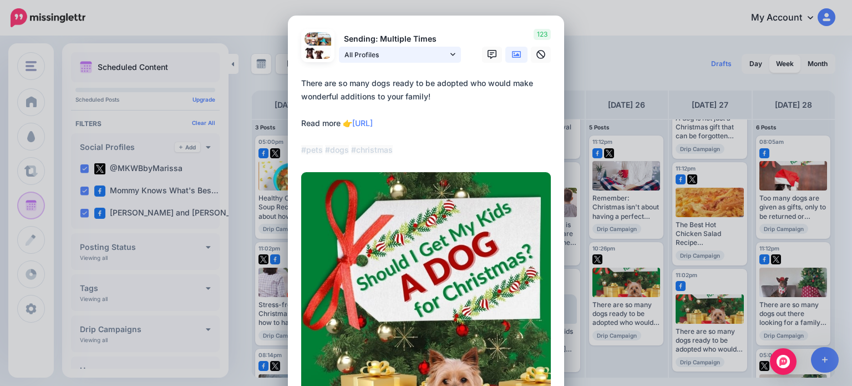
click at [448, 47] on link "All Profiles" at bounding box center [400, 55] width 122 height 16
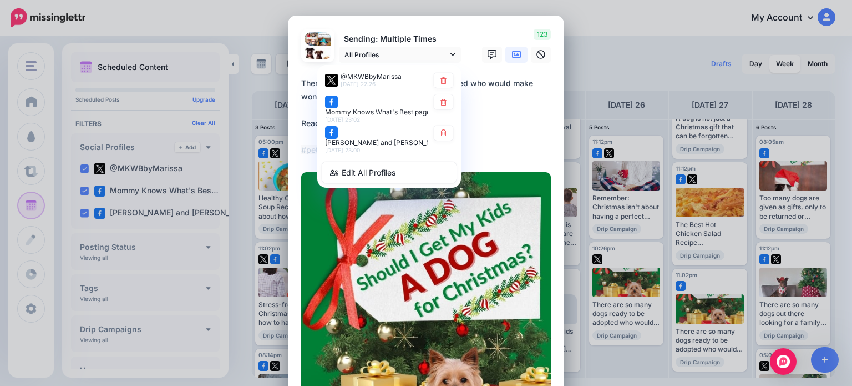
click at [474, 30] on div "123" at bounding box center [514, 46] width 89 height 34
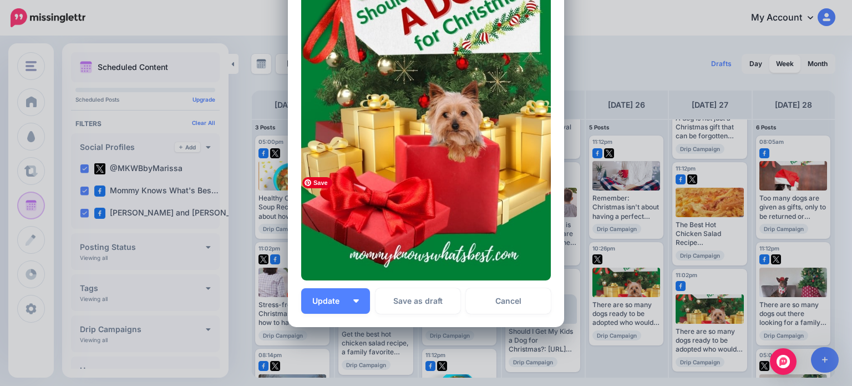
scroll to position [327, 0]
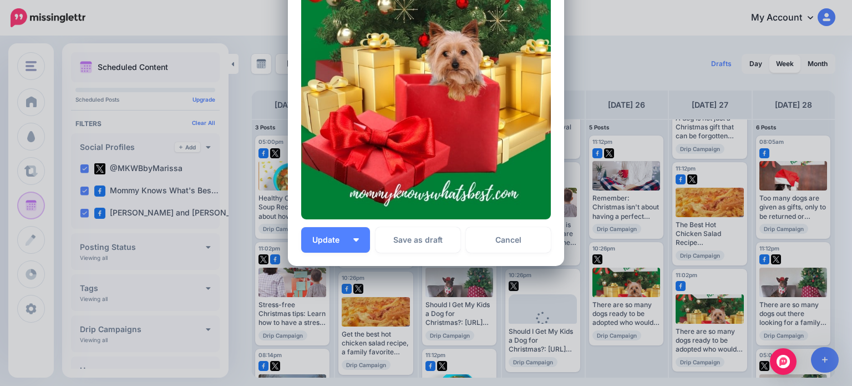
click at [506, 242] on link "Cancel" at bounding box center [508, 240] width 85 height 26
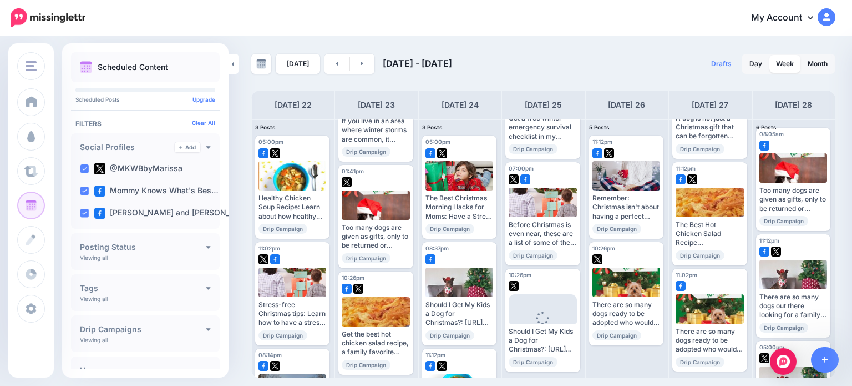
scroll to position [0, 0]
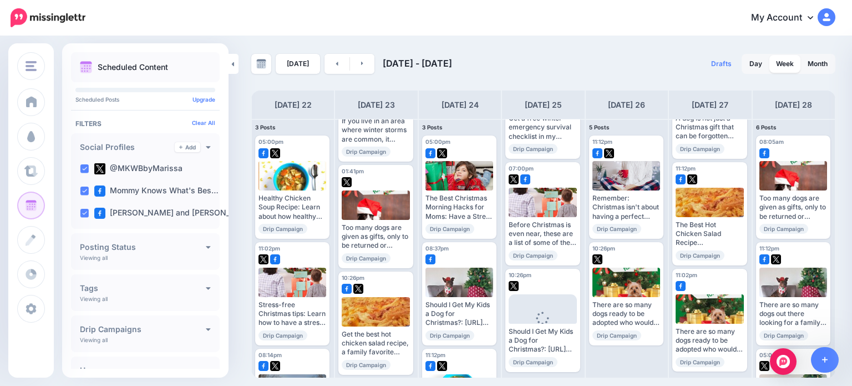
click at [800, 242] on img at bounding box center [803, 245] width 6 height 6
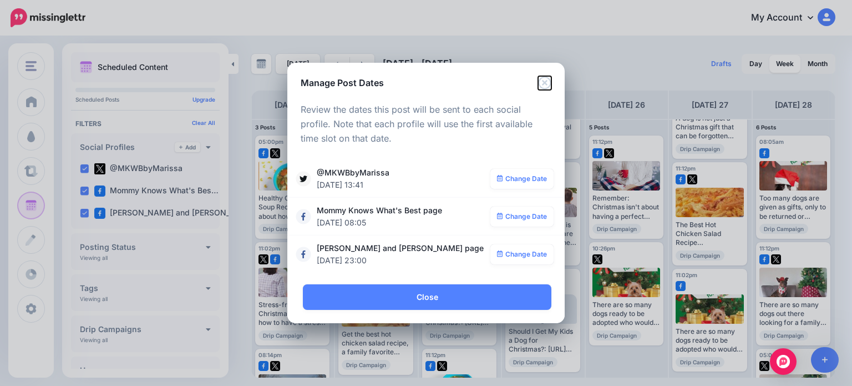
click at [548, 85] on icon "Close" at bounding box center [544, 82] width 13 height 13
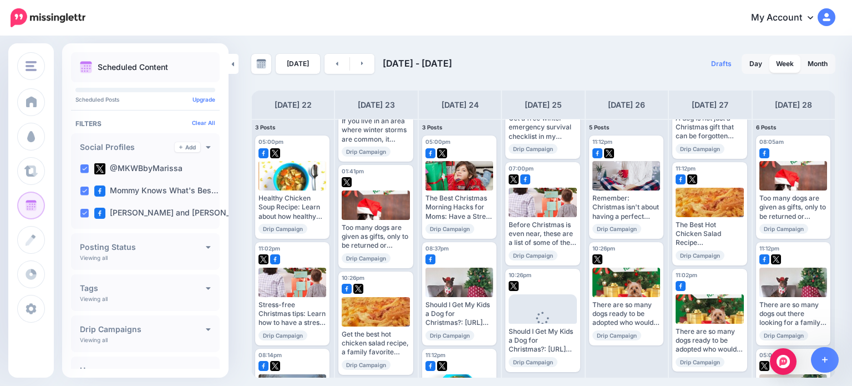
click at [817, 241] on icon "button" at bounding box center [819, 244] width 7 height 7
click at [812, 273] on link "Delete Post" at bounding box center [801, 279] width 58 height 12
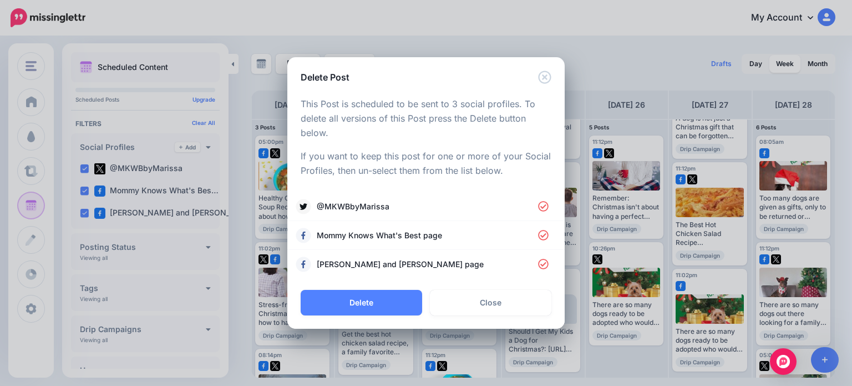
click at [375, 299] on button "Delete" at bounding box center [361, 303] width 121 height 26
click at [477, 210] on span "@MKWBbyMarissa" at bounding box center [427, 206] width 221 height 13
click at [473, 234] on span "Mommy Knows What's Best page" at bounding box center [427, 235] width 221 height 13
click at [468, 261] on span "Ruby and Keeva page" at bounding box center [427, 263] width 221 height 13
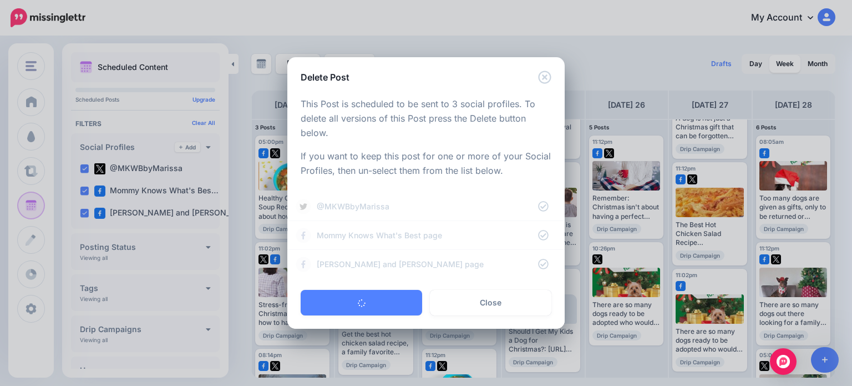
click at [389, 302] on button "button" at bounding box center [361, 303] width 121 height 26
click at [392, 301] on button "button" at bounding box center [361, 303] width 121 height 26
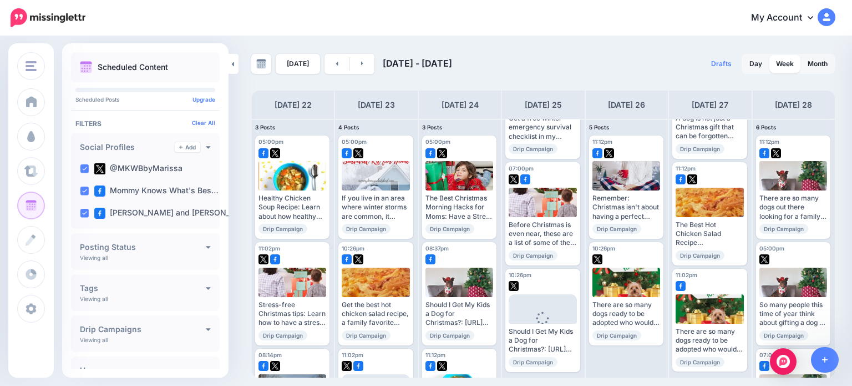
click at [821, 241] on icon "button" at bounding box center [819, 244] width 7 height 7
click at [812, 273] on link "Delete Post" at bounding box center [801, 279] width 58 height 12
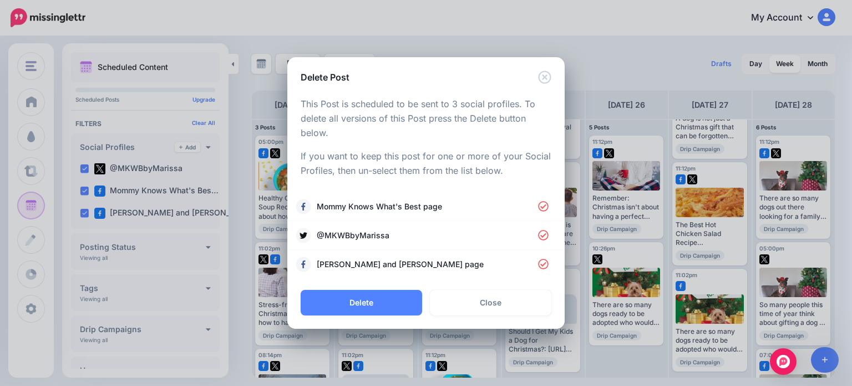
click at [388, 301] on button "Delete" at bounding box center [361, 303] width 121 height 26
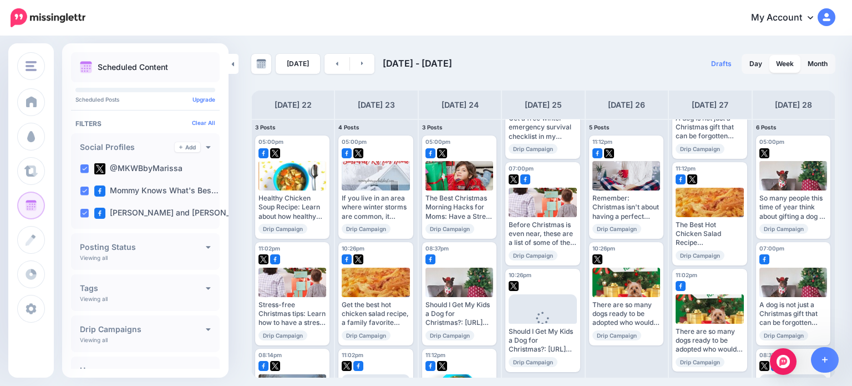
click at [816, 241] on icon "button" at bounding box center [819, 244] width 7 height 7
click at [805, 273] on link "Delete Post" at bounding box center [801, 279] width 58 height 12
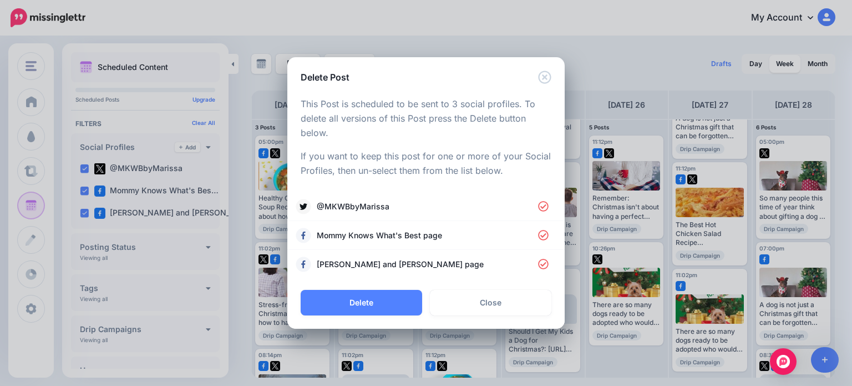
click at [372, 301] on button "Delete" at bounding box center [361, 303] width 121 height 26
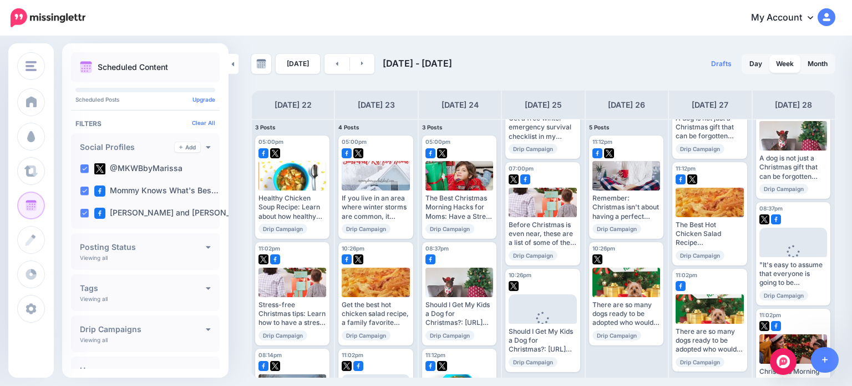
scroll to position [55, 0]
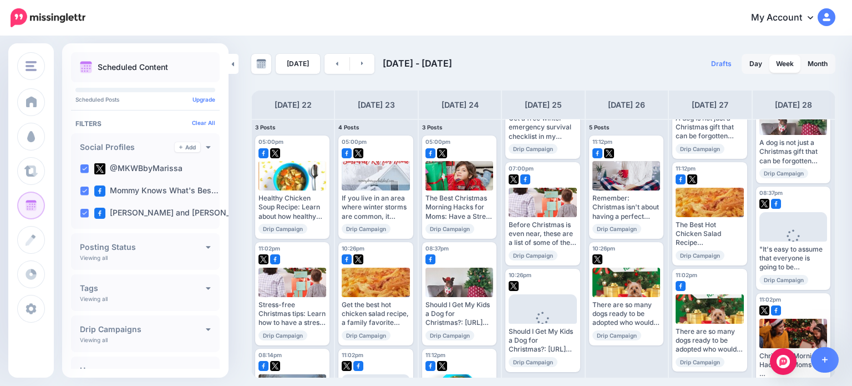
click at [779, 293] on span "Edit" at bounding box center [780, 296] width 11 height 6
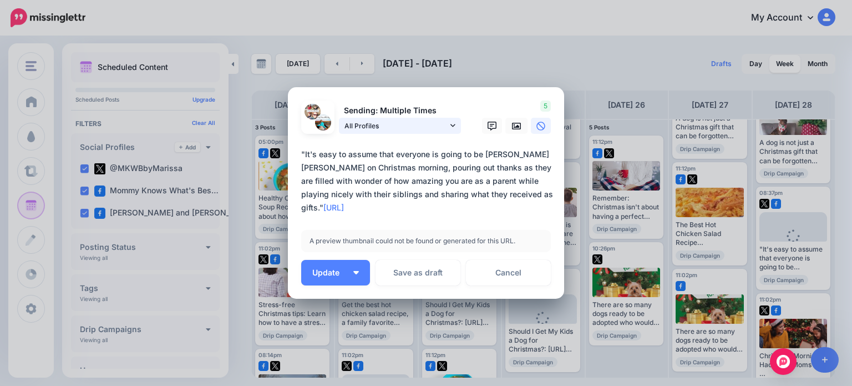
click at [454, 126] on link "All Profiles" at bounding box center [400, 126] width 122 height 16
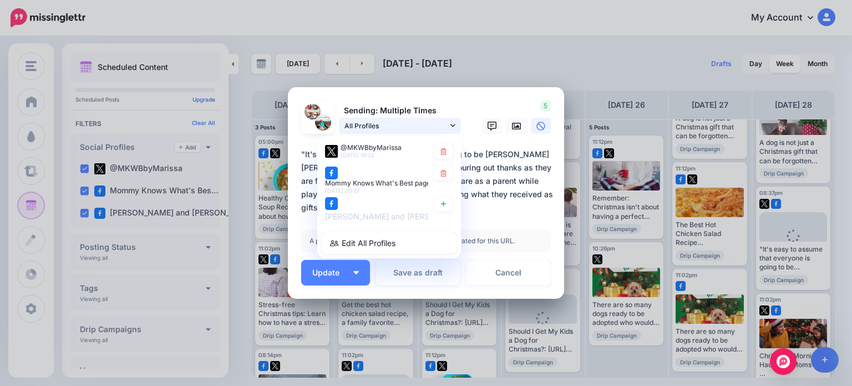
click at [454, 126] on link "All Profiles" at bounding box center [400, 126] width 122 height 16
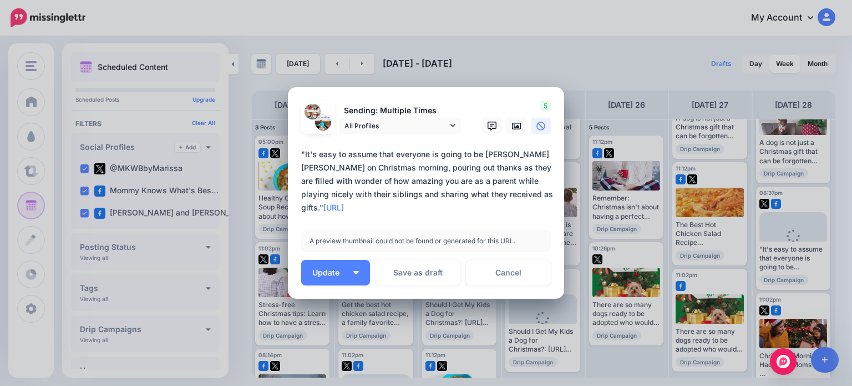
click at [519, 267] on link "Cancel" at bounding box center [508, 273] width 85 height 26
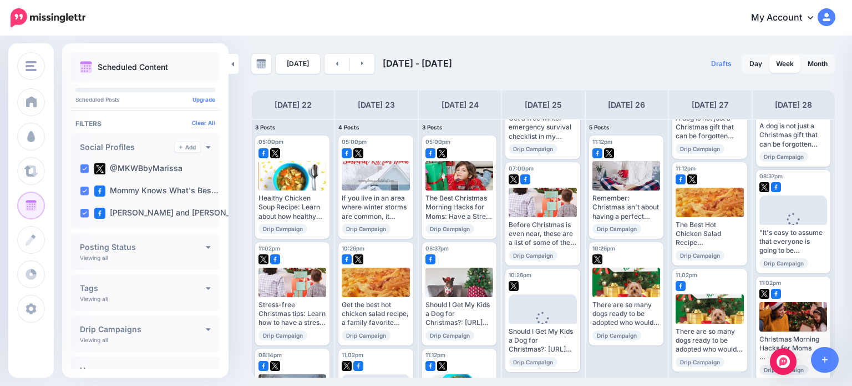
scroll to position [80, 0]
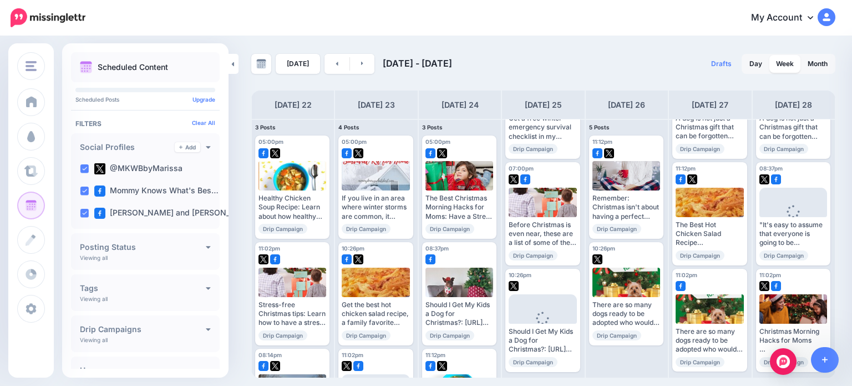
click at [764, 371] on link "Edit" at bounding box center [776, 378] width 34 height 14
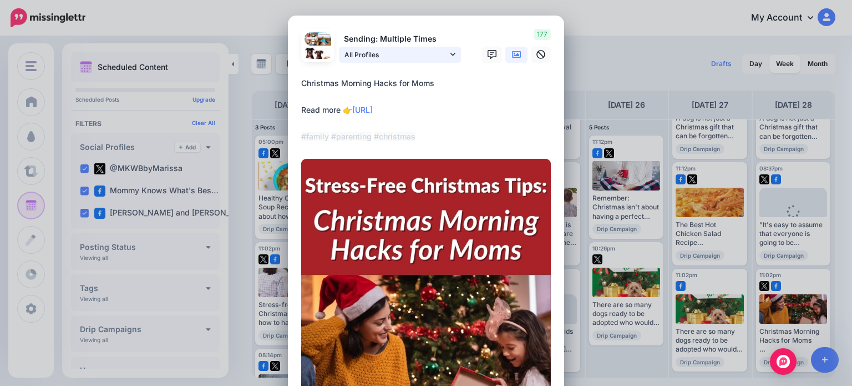
click at [400, 57] on span "All Profiles" at bounding box center [395, 55] width 103 height 12
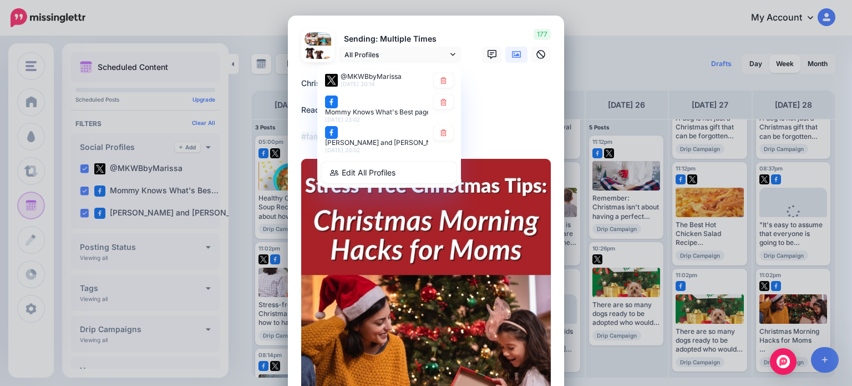
click at [439, 136] on icon at bounding box center [443, 132] width 8 height 7
type textarea "**********"
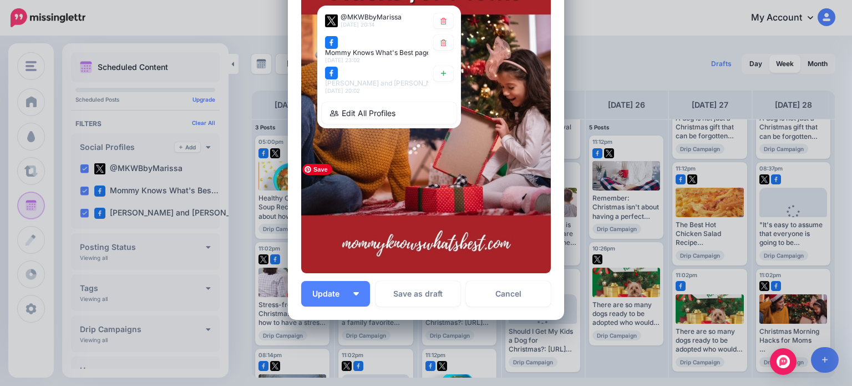
scroll to position [268, 0]
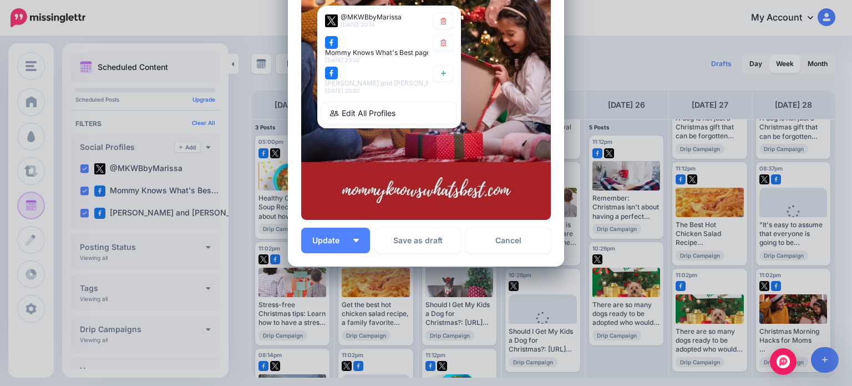
click at [328, 240] on span "Update" at bounding box center [330, 240] width 36 height 8
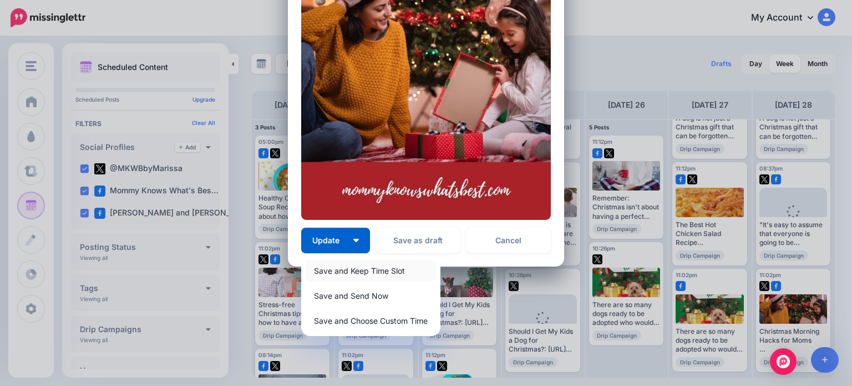
click at [333, 268] on link "Save and Keep Time Slot" at bounding box center [371, 271] width 130 height 22
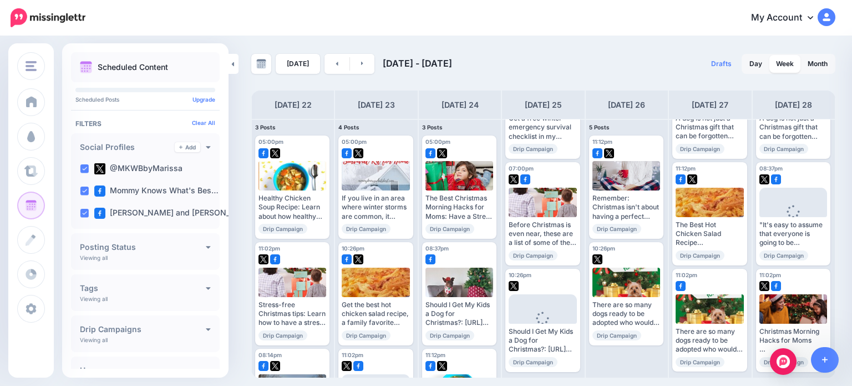
scroll to position [0, 0]
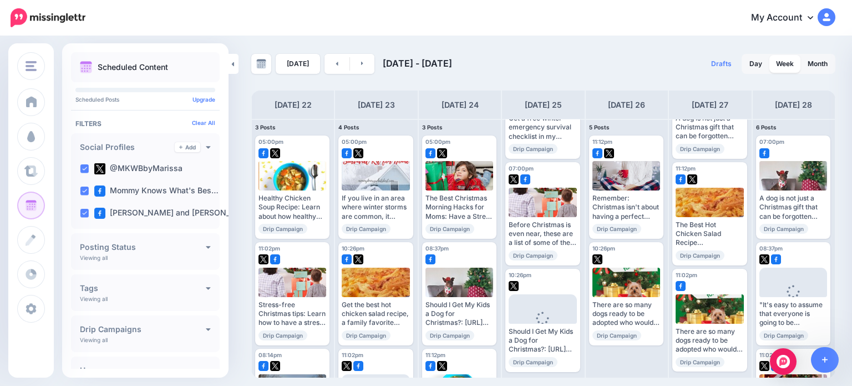
click at [357, 62] on link at bounding box center [362, 64] width 25 height 20
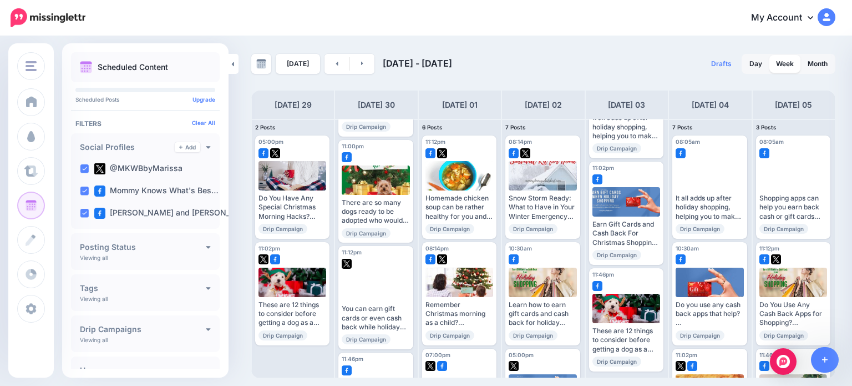
scroll to position [333, 0]
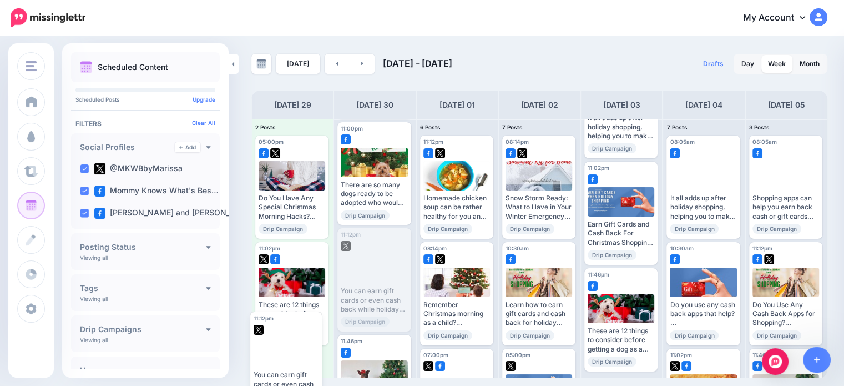
drag, startPoint x: 377, startPoint y: 246, endPoint x: 288, endPoint y: 330, distance: 121.7
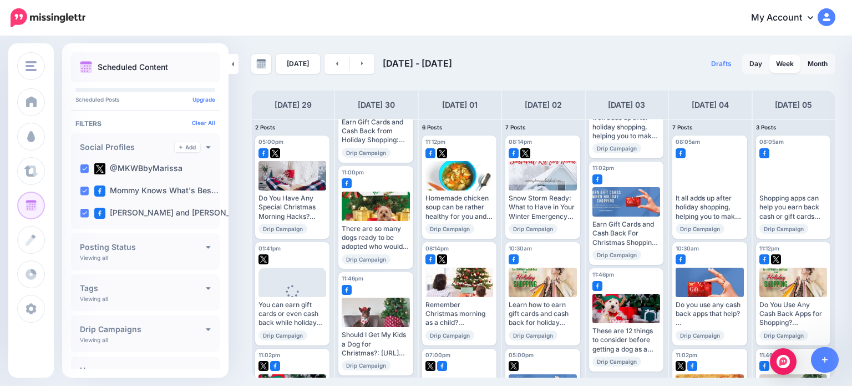
scroll to position [293, 0]
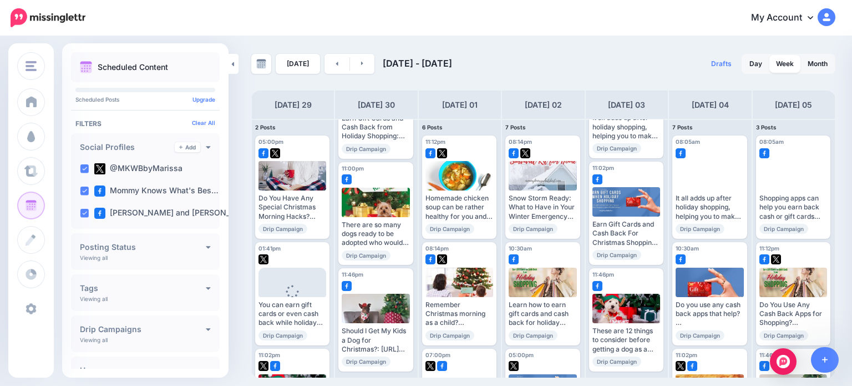
click at [35, 310] on span at bounding box center [31, 308] width 14 height 11
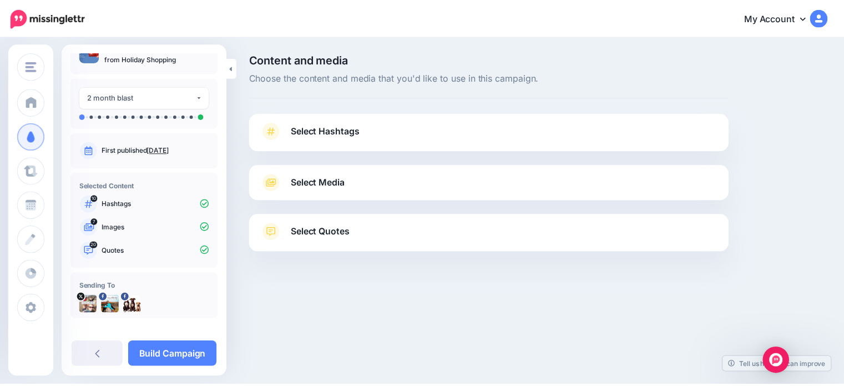
scroll to position [27, 0]
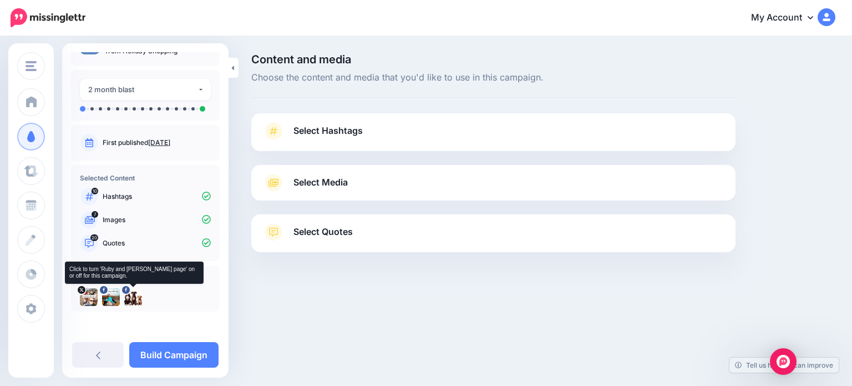
click at [0, 0] on icon at bounding box center [0, 0] width 0 height 0
click at [133, 296] on img at bounding box center [133, 297] width 18 height 18
click at [0, 0] on icon at bounding box center [0, 0] width 0 height 0
click at [133, 295] on img at bounding box center [133, 297] width 18 height 18
click at [0, 0] on icon at bounding box center [0, 0] width 0 height 0
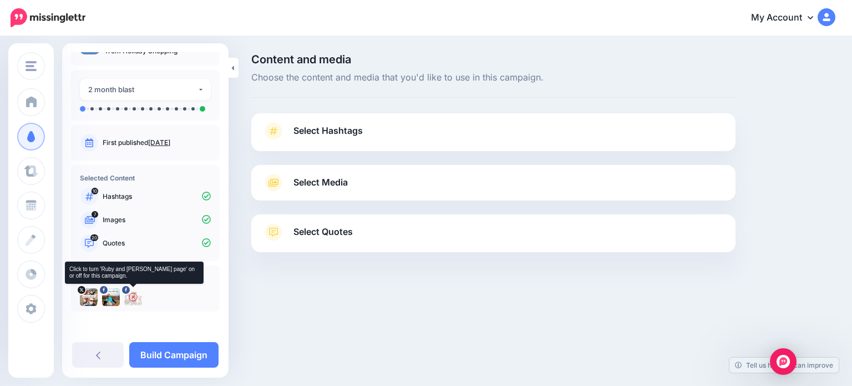
click at [133, 293] on img at bounding box center [133, 297] width 18 height 18
click at [131, 302] on img at bounding box center [133, 297] width 18 height 18
click at [0, 0] on icon at bounding box center [0, 0] width 0 height 0
click at [0, 0] on div at bounding box center [0, 0] width 0 height 0
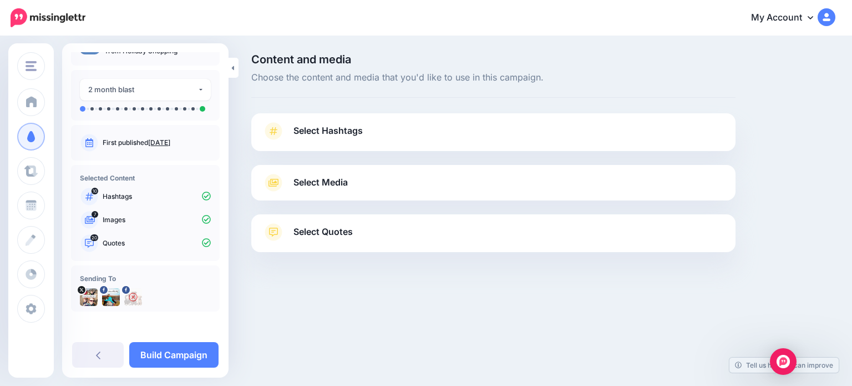
click at [326, 134] on span "Select Hashtags" at bounding box center [327, 130] width 69 height 15
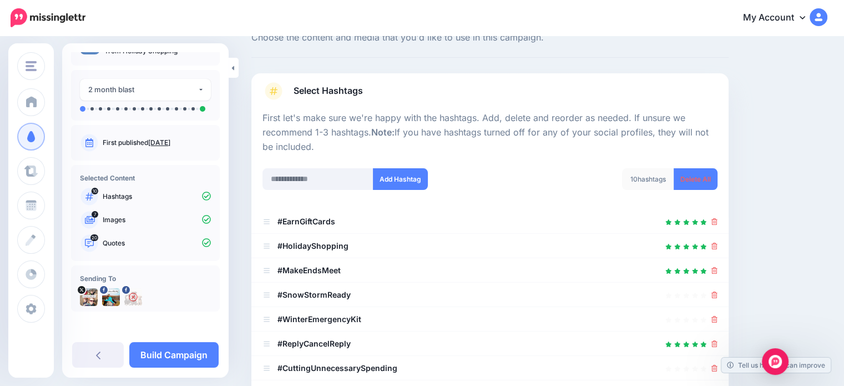
scroll to position [55, 0]
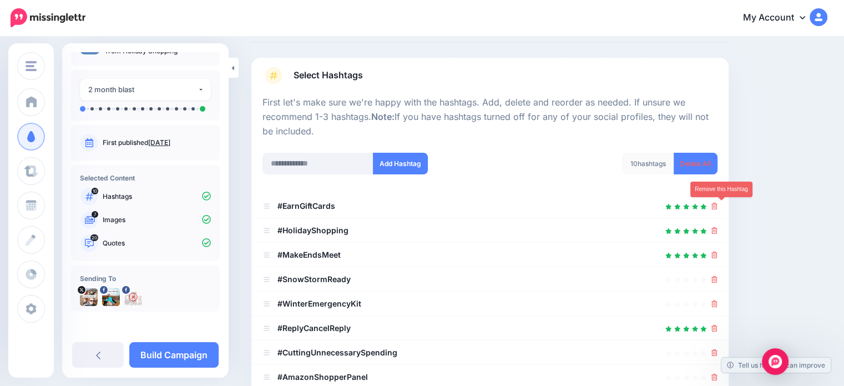
click at [717, 206] on icon at bounding box center [714, 205] width 6 height 7
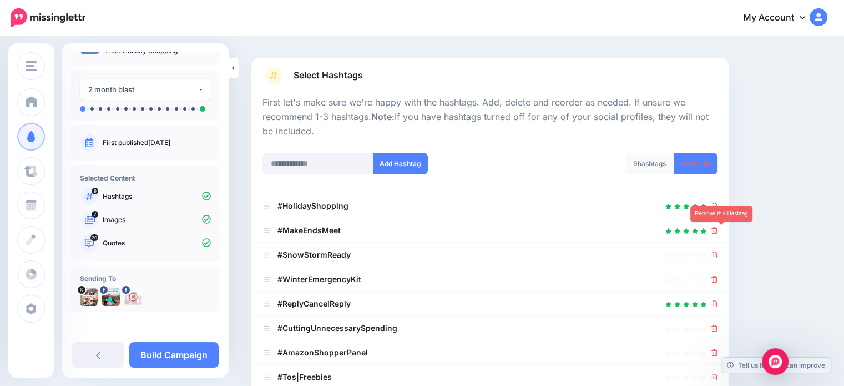
click at [717, 229] on icon at bounding box center [714, 230] width 6 height 7
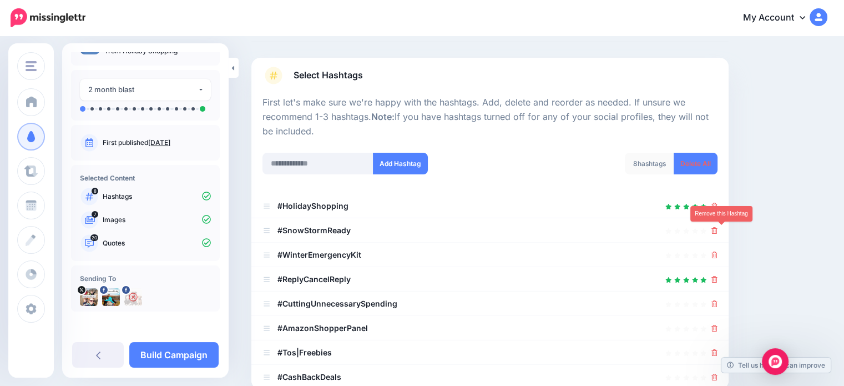
click at [717, 230] on icon at bounding box center [714, 230] width 6 height 7
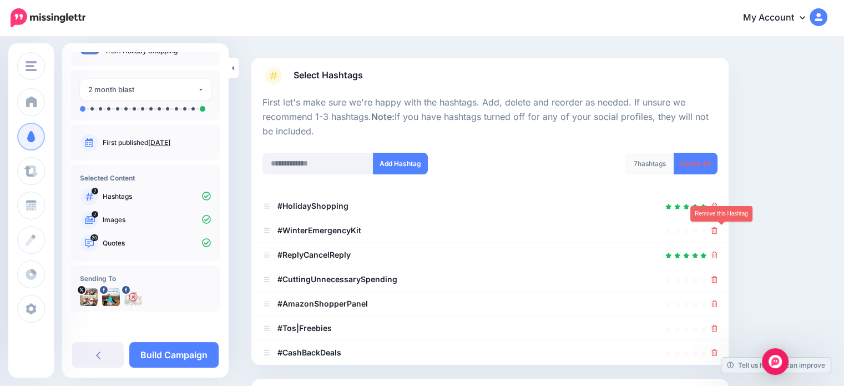
click at [717, 230] on icon at bounding box center [714, 230] width 6 height 7
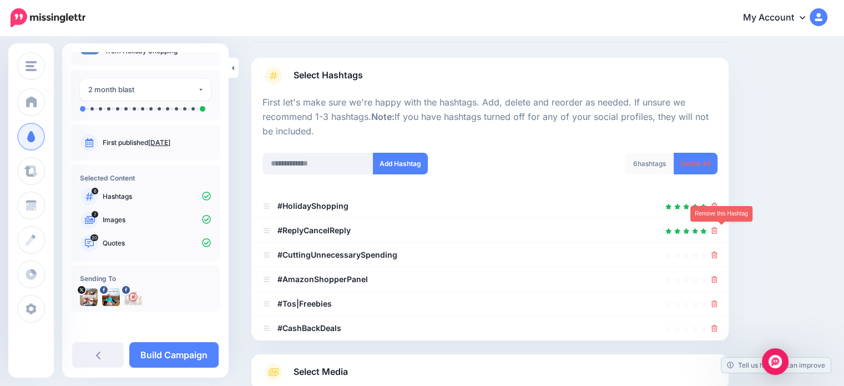
click at [717, 230] on icon at bounding box center [714, 230] width 6 height 7
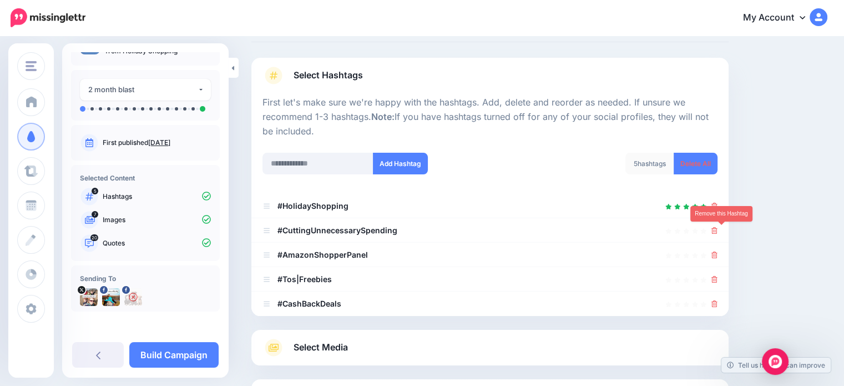
click at [717, 230] on icon at bounding box center [714, 230] width 6 height 7
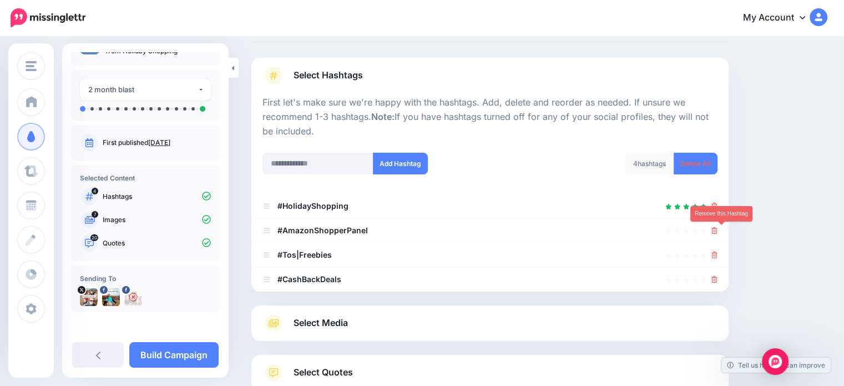
click at [717, 230] on icon at bounding box center [714, 230] width 6 height 7
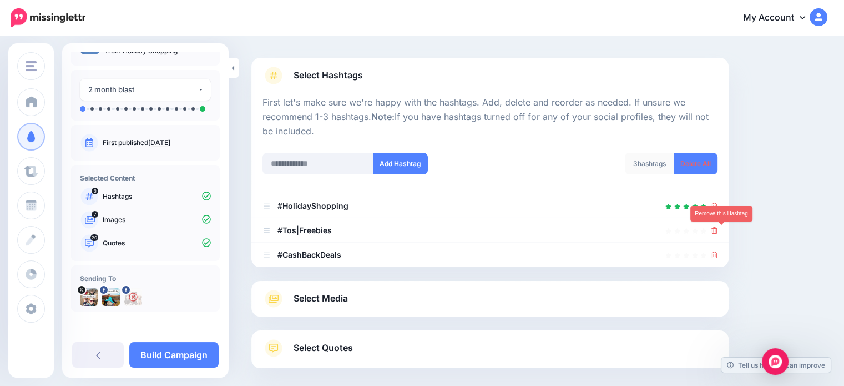
click at [717, 230] on icon at bounding box center [714, 230] width 6 height 7
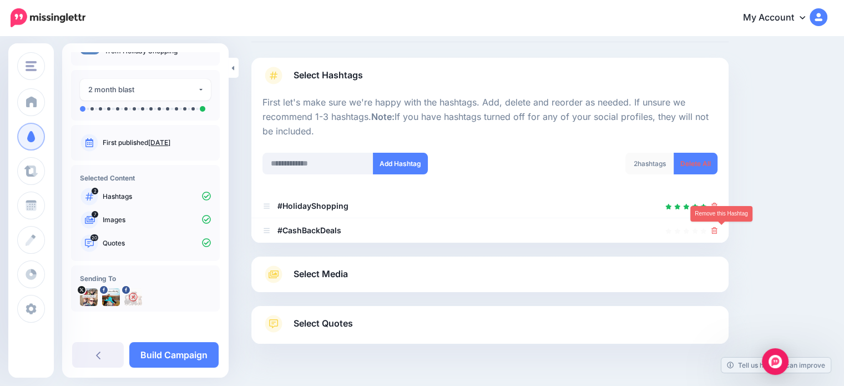
click at [717, 230] on icon at bounding box center [714, 230] width 6 height 7
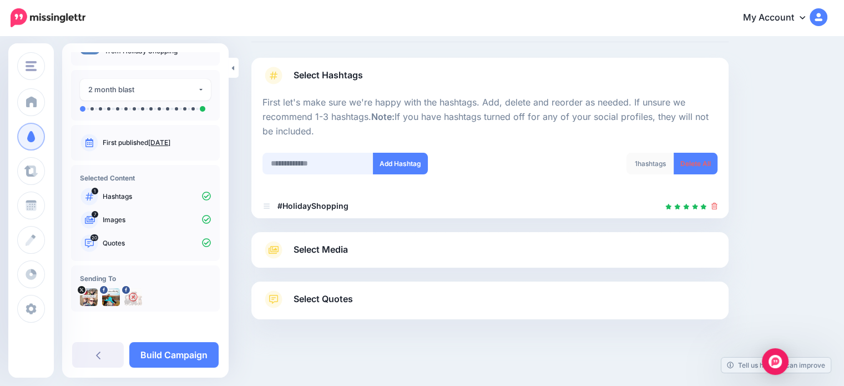
click at [315, 157] on input "text" at bounding box center [317, 164] width 111 height 22
type input "******"
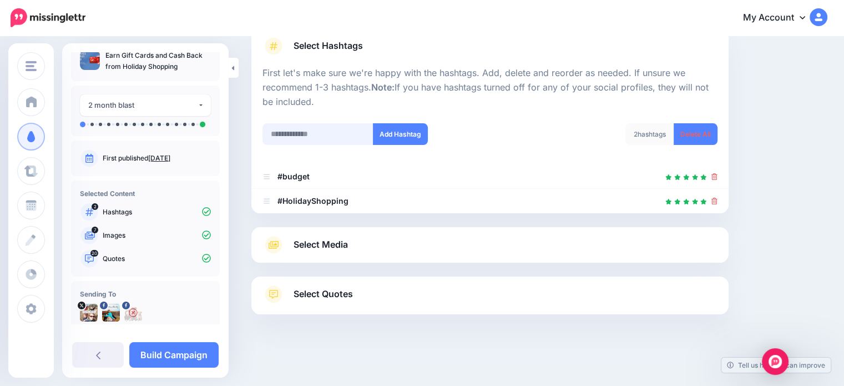
scroll to position [0, 0]
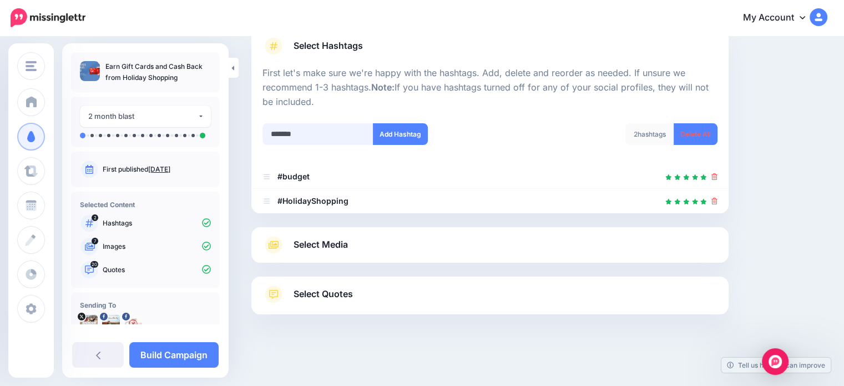
type input "********"
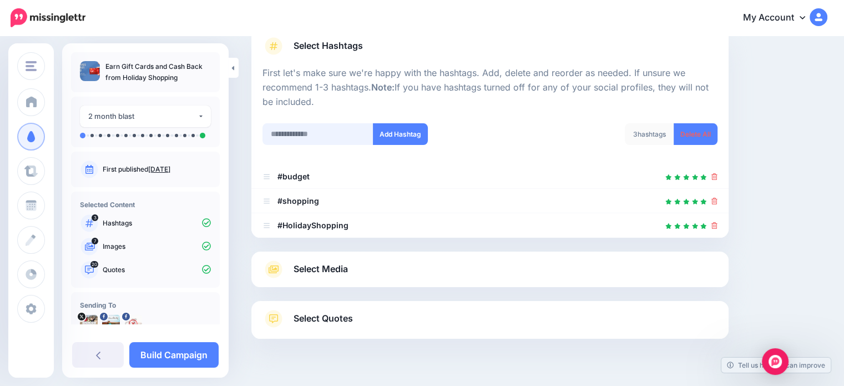
scroll to position [109, 0]
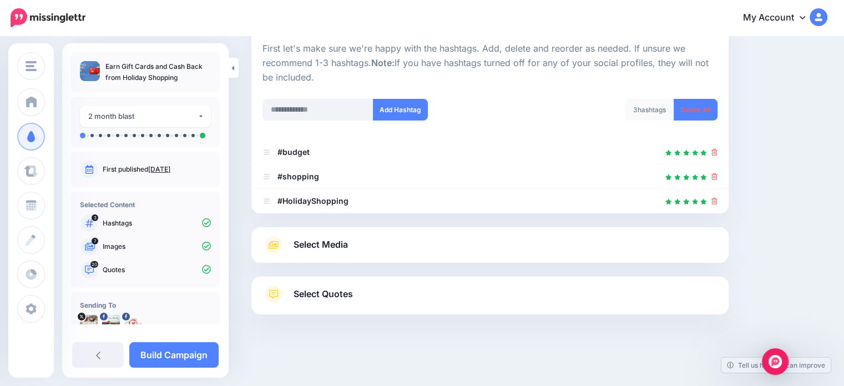
click at [479, 250] on link "Select Media" at bounding box center [489, 245] width 455 height 18
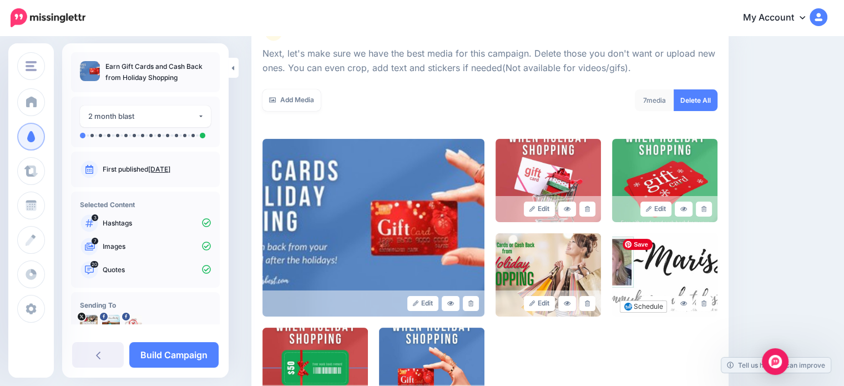
scroll to position [165, 0]
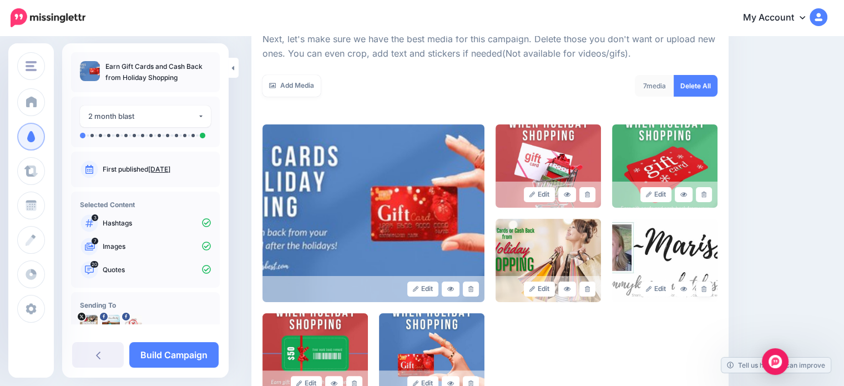
click at [706, 291] on icon at bounding box center [703, 289] width 5 height 6
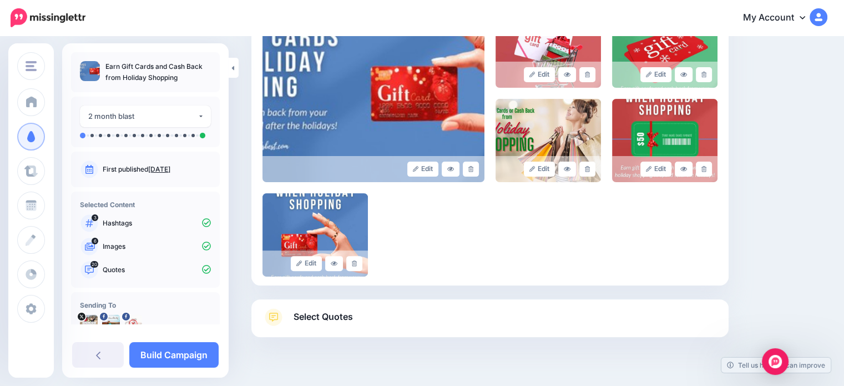
scroll to position [307, 0]
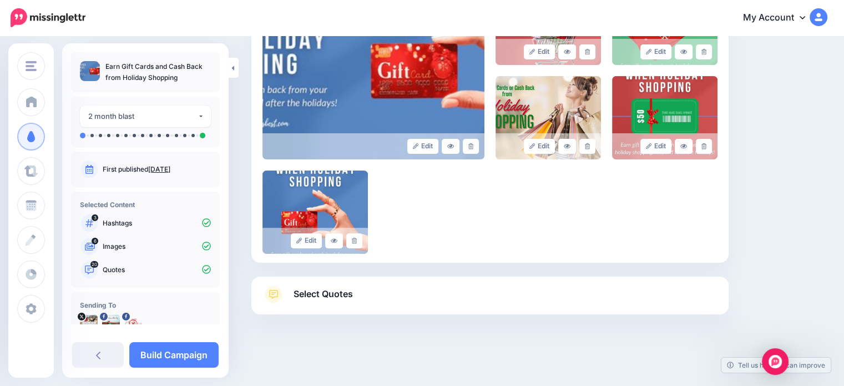
click at [454, 294] on link "Select Quotes" at bounding box center [489, 299] width 455 height 29
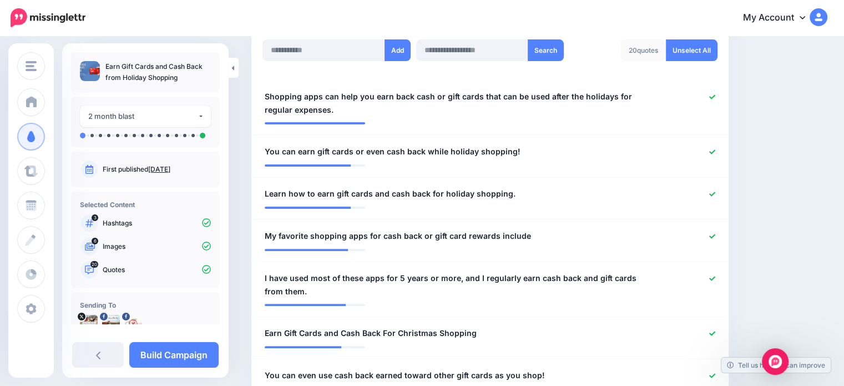
click at [180, 361] on link "Build Campaign" at bounding box center [173, 355] width 89 height 26
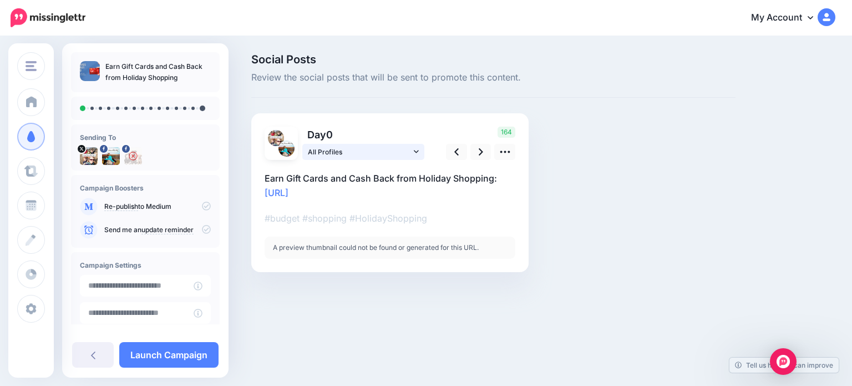
click at [411, 153] on link "All Profiles" at bounding box center [363, 152] width 122 height 16
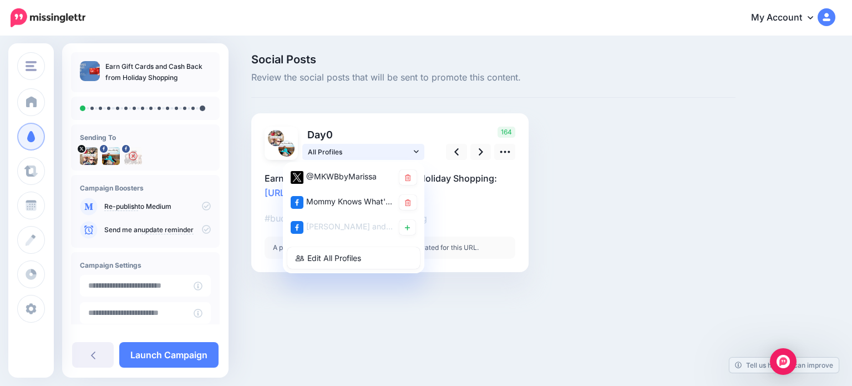
click at [411, 152] on link "All Profiles" at bounding box center [363, 152] width 122 height 16
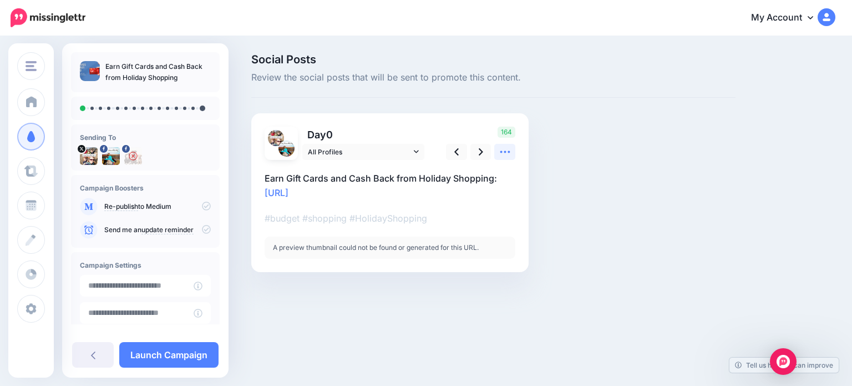
click at [506, 155] on icon at bounding box center [505, 152] width 12 height 12
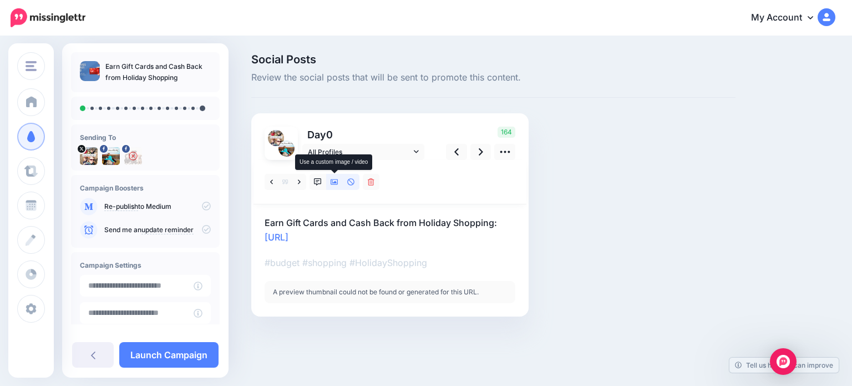
click at [338, 181] on link at bounding box center [334, 182] width 17 height 16
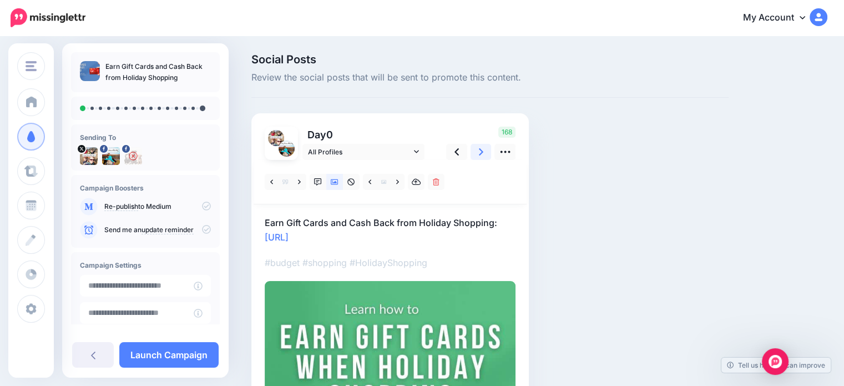
click at [480, 153] on icon at bounding box center [481, 152] width 4 height 12
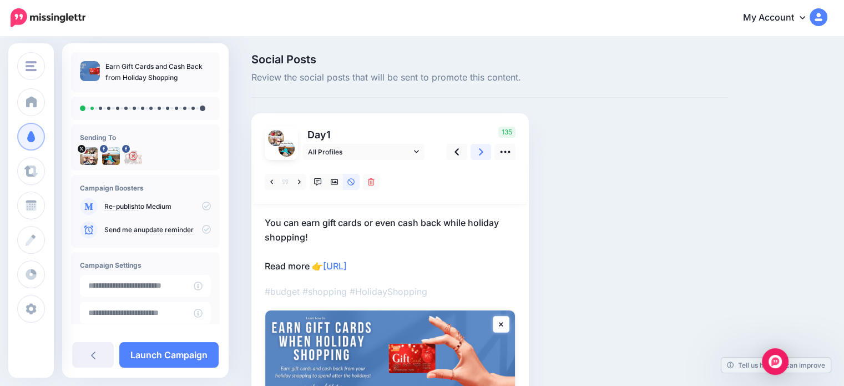
click at [480, 153] on icon at bounding box center [481, 152] width 4 height 12
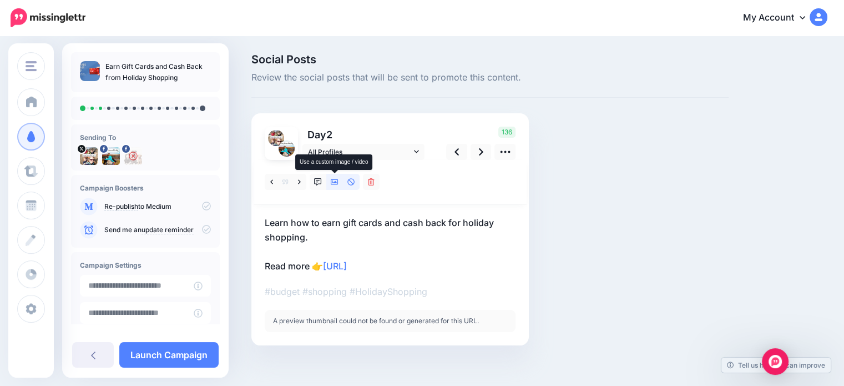
click at [334, 182] on icon at bounding box center [335, 182] width 8 height 6
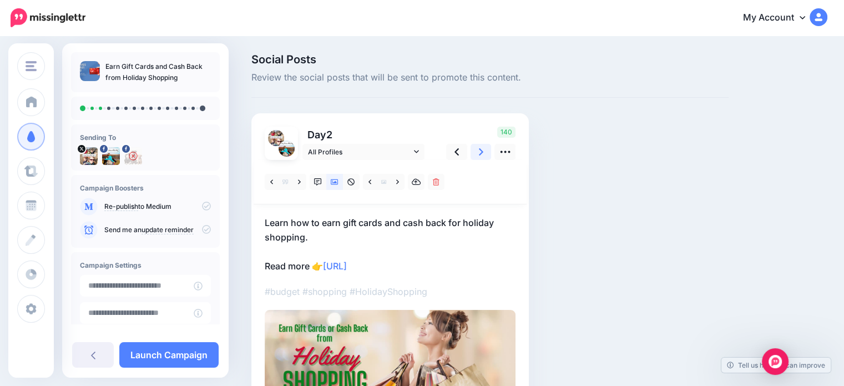
click at [478, 154] on link at bounding box center [480, 152] width 21 height 16
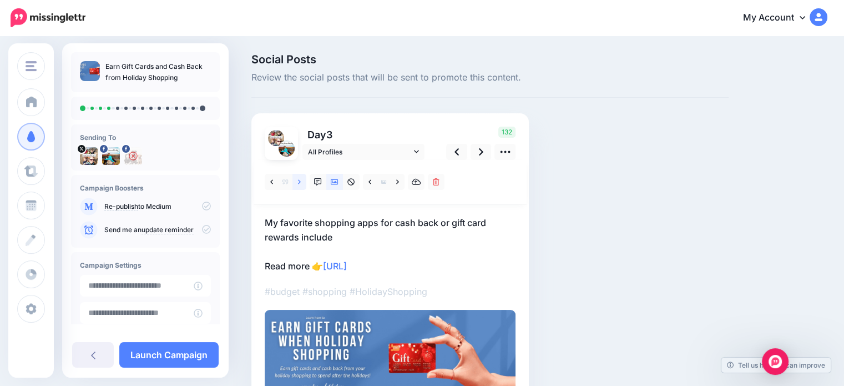
click at [297, 184] on link at bounding box center [299, 182] width 14 height 16
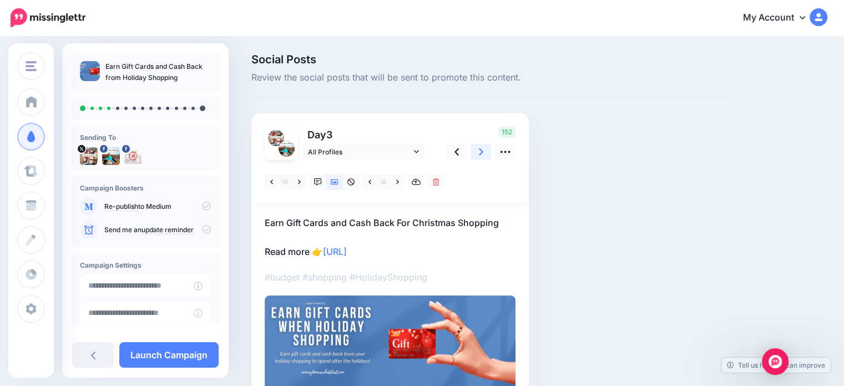
click at [477, 154] on link at bounding box center [480, 152] width 21 height 16
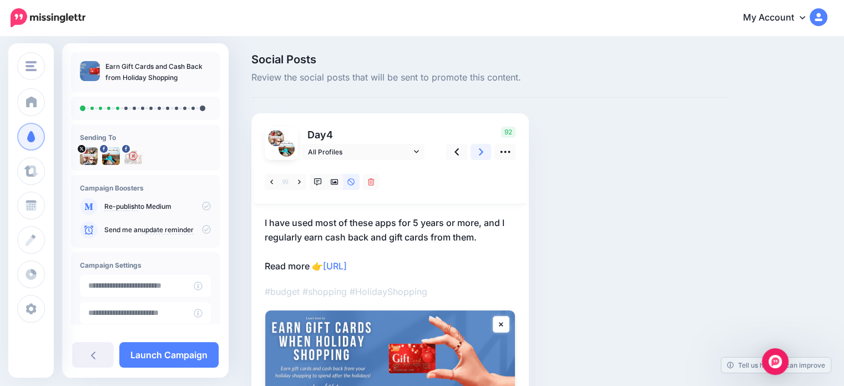
click at [483, 153] on icon at bounding box center [481, 152] width 4 height 12
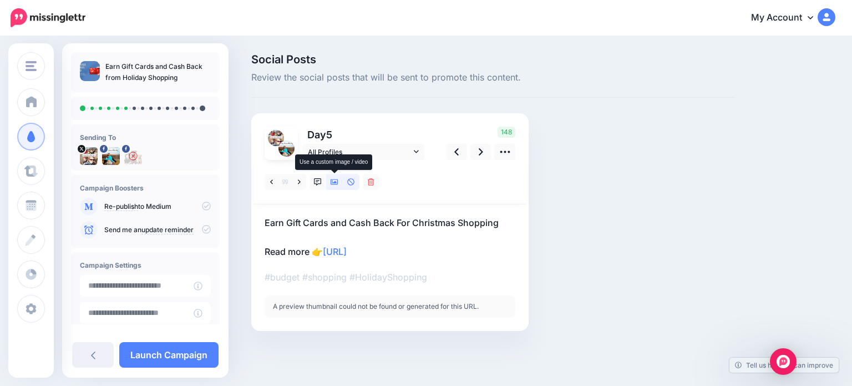
click at [336, 184] on icon at bounding box center [335, 182] width 8 height 6
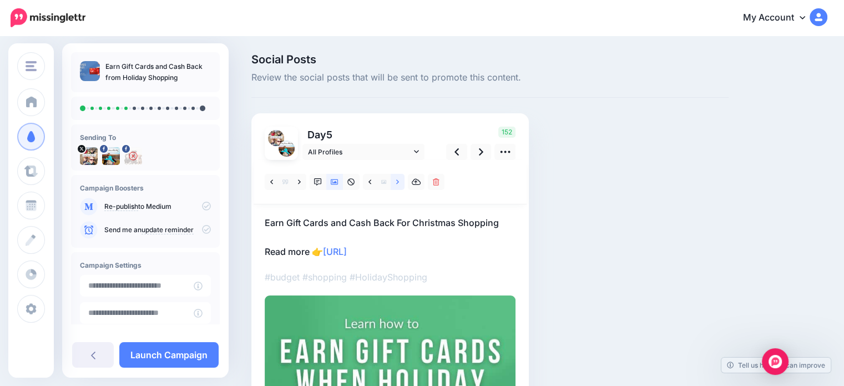
click at [397, 179] on icon at bounding box center [397, 182] width 3 height 8
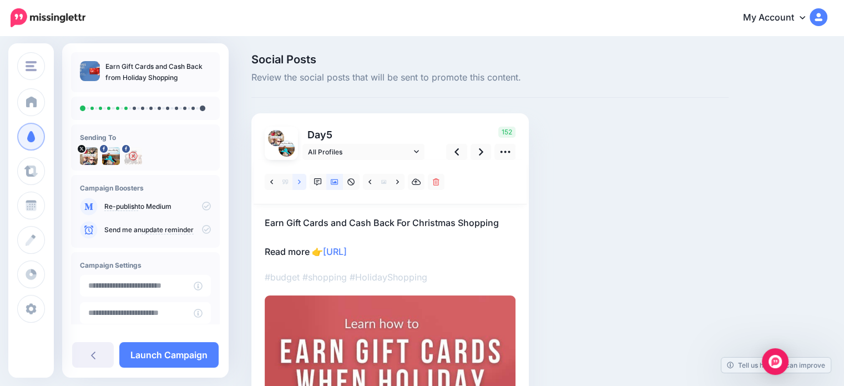
click at [300, 183] on icon at bounding box center [299, 182] width 3 height 8
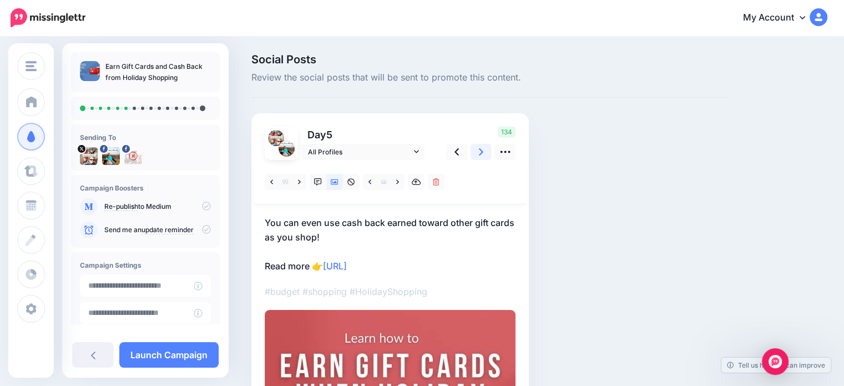
click at [481, 155] on icon at bounding box center [481, 152] width 4 height 12
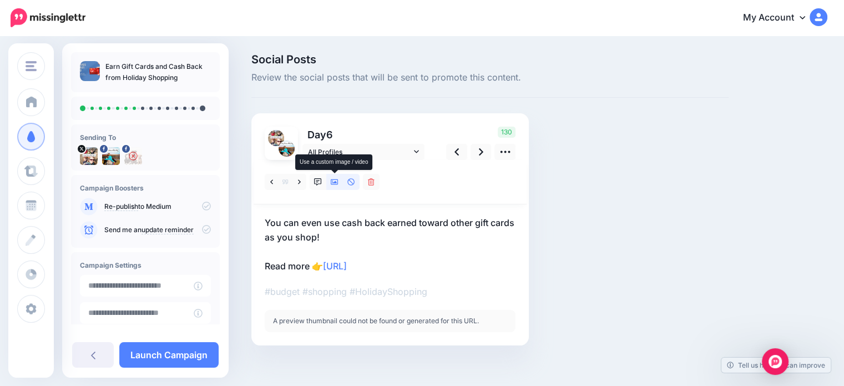
click at [333, 178] on icon at bounding box center [335, 182] width 8 height 8
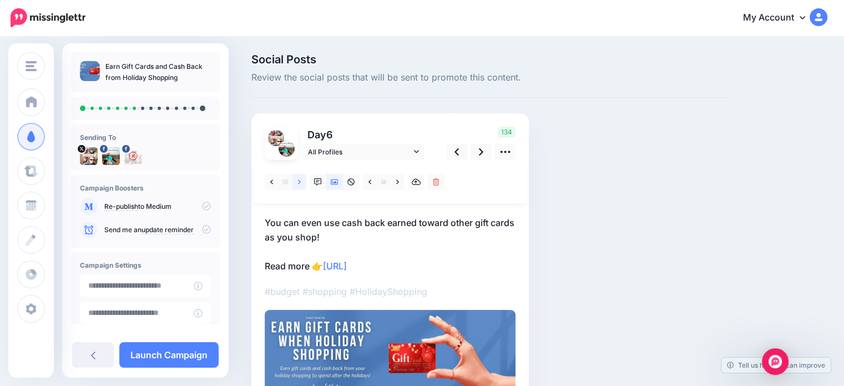
click at [301, 183] on link at bounding box center [299, 182] width 14 height 16
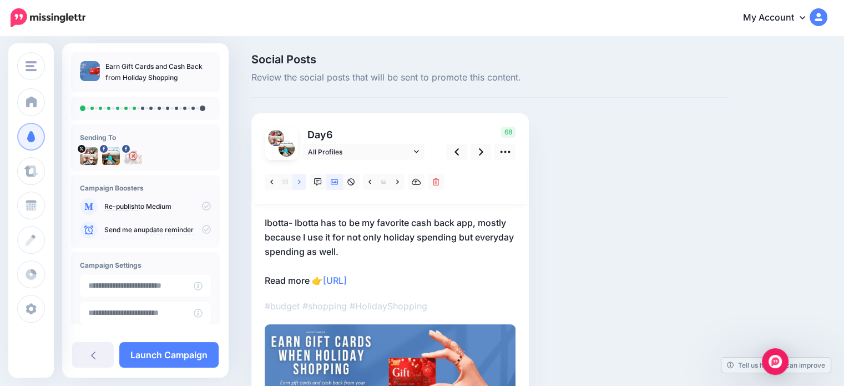
click at [301, 183] on link at bounding box center [299, 182] width 14 height 16
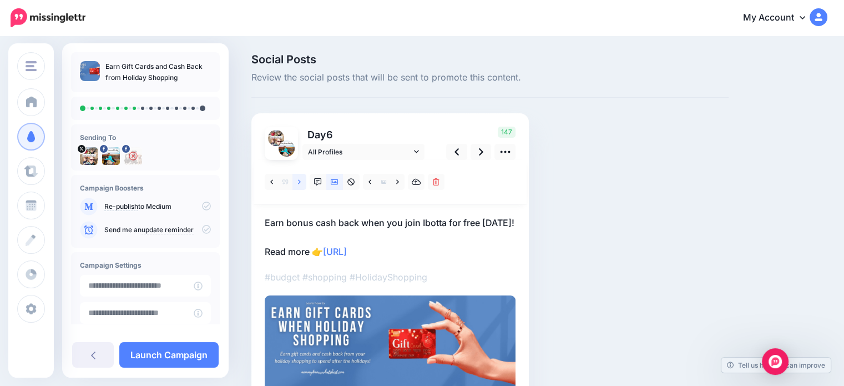
click at [300, 182] on icon at bounding box center [299, 181] width 3 height 4
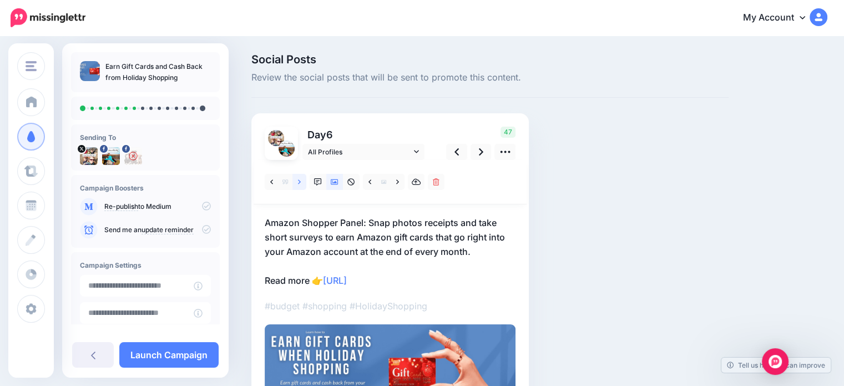
click at [300, 183] on icon at bounding box center [299, 182] width 3 height 8
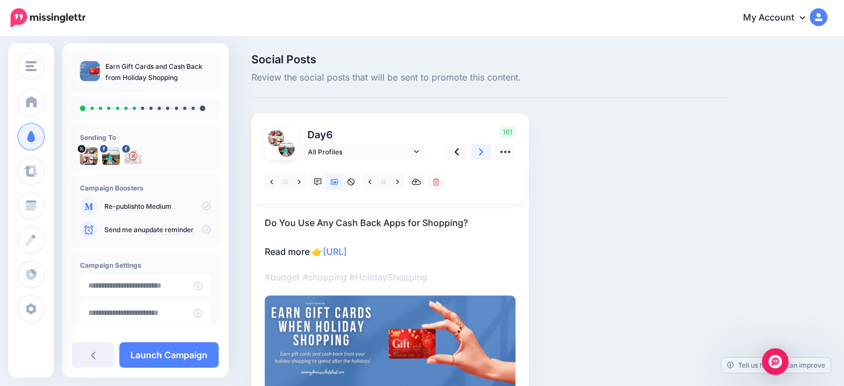
click at [475, 151] on link at bounding box center [480, 152] width 21 height 16
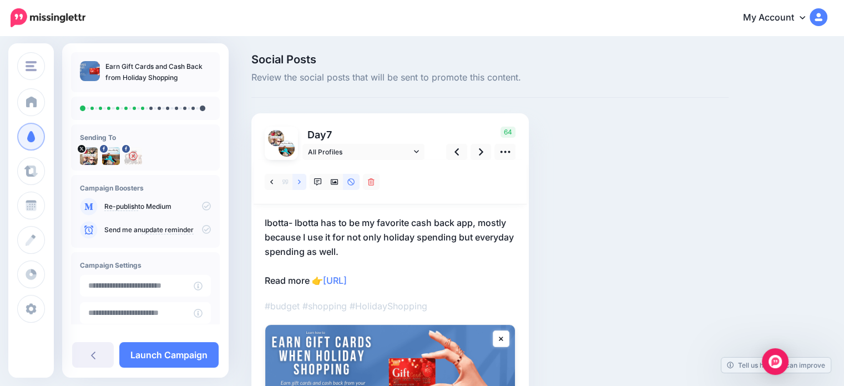
click at [301, 184] on link at bounding box center [299, 182] width 14 height 16
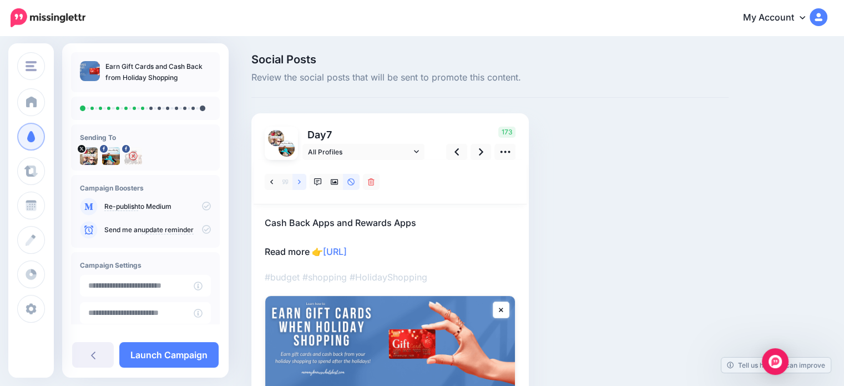
click at [301, 184] on link at bounding box center [299, 182] width 14 height 16
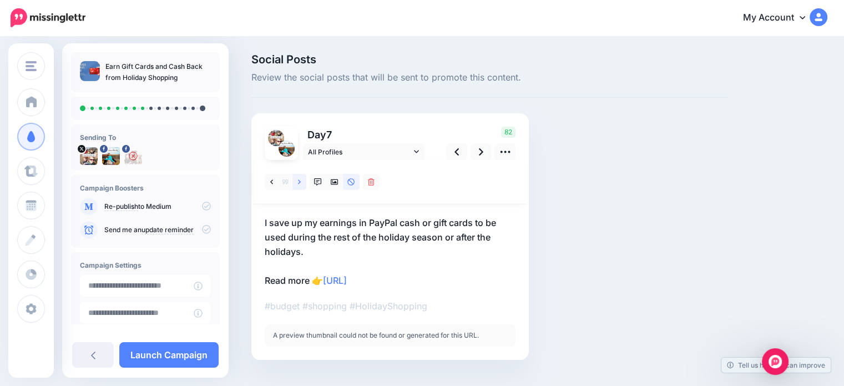
click at [301, 184] on link at bounding box center [299, 182] width 14 height 16
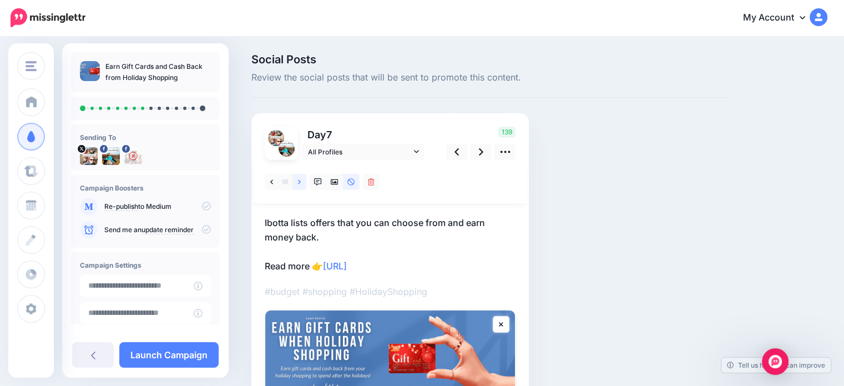
click at [301, 184] on link at bounding box center [299, 182] width 14 height 16
click at [477, 150] on link at bounding box center [480, 152] width 21 height 16
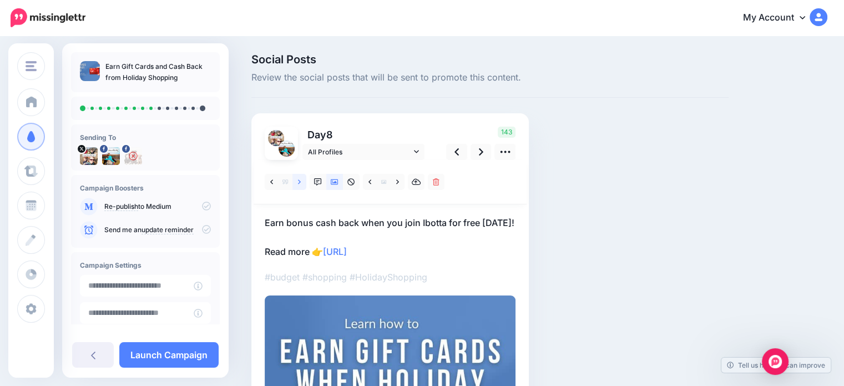
click at [296, 181] on link at bounding box center [299, 182] width 14 height 16
click at [476, 150] on link at bounding box center [480, 152] width 21 height 16
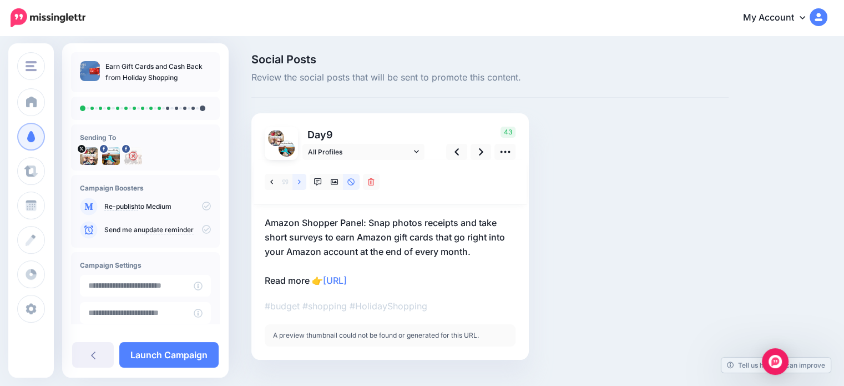
click at [301, 181] on link at bounding box center [299, 182] width 14 height 16
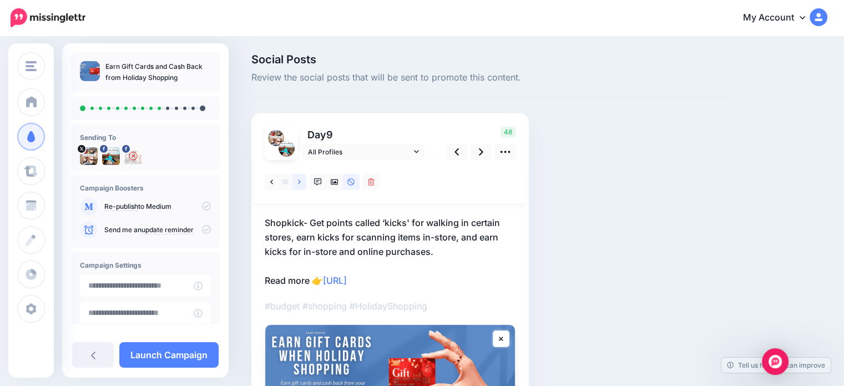
click at [300, 181] on icon at bounding box center [299, 181] width 3 height 4
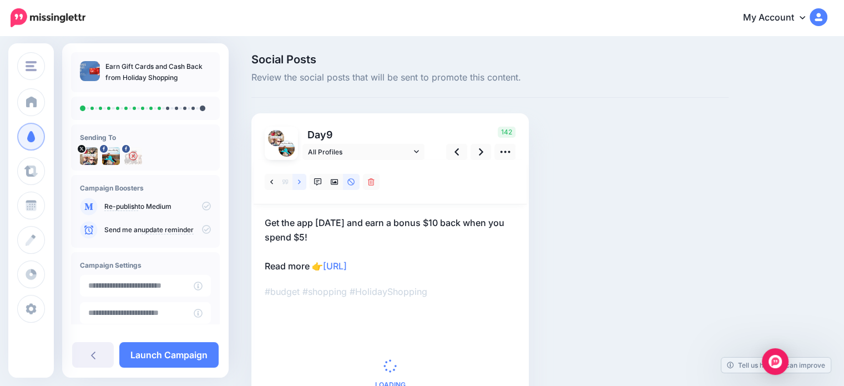
click at [300, 181] on icon at bounding box center [299, 181] width 3 height 4
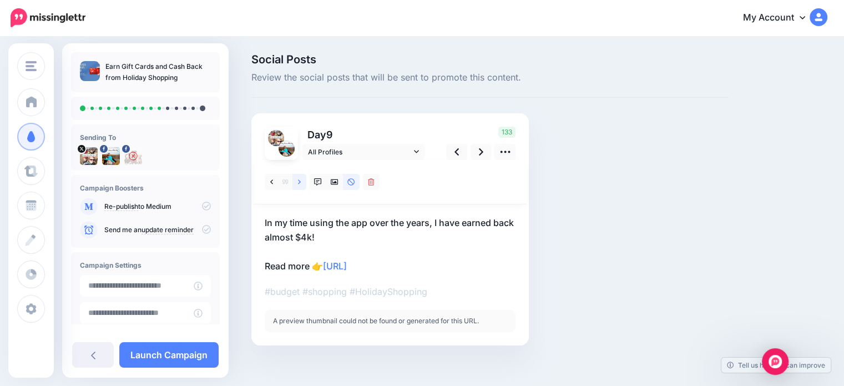
click at [300, 181] on icon at bounding box center [299, 181] width 3 height 4
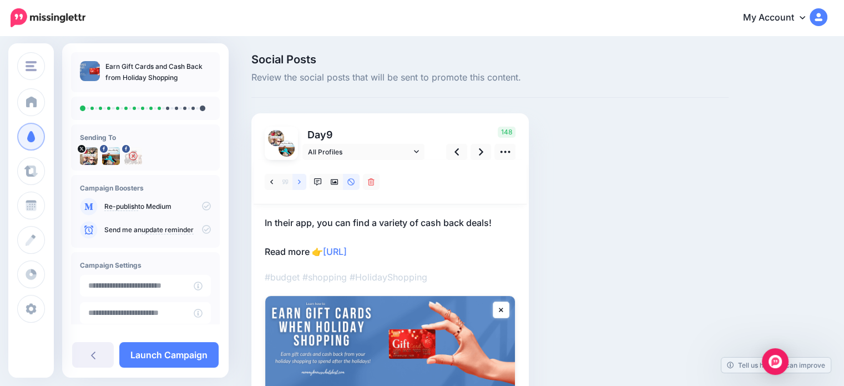
click at [300, 181] on icon at bounding box center [299, 181] width 3 height 4
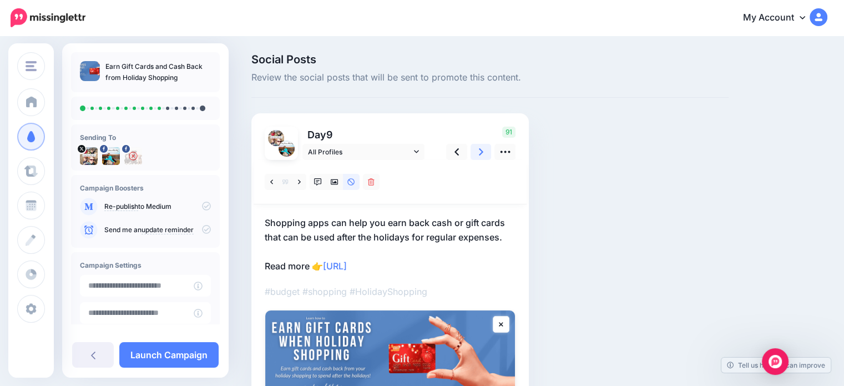
click at [477, 151] on link at bounding box center [480, 152] width 21 height 16
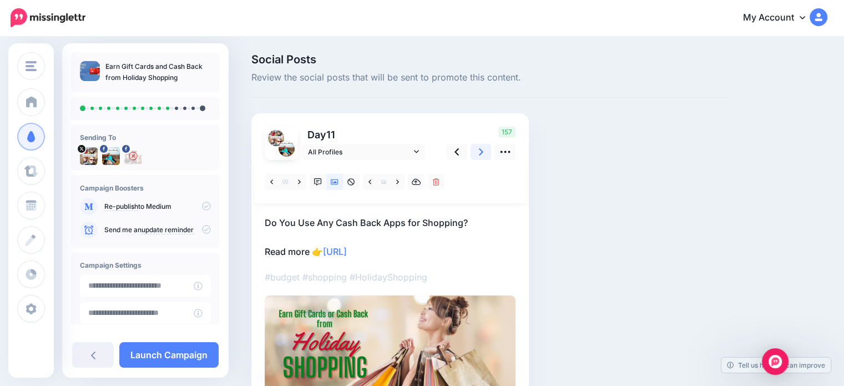
click at [477, 157] on link at bounding box center [480, 152] width 21 height 16
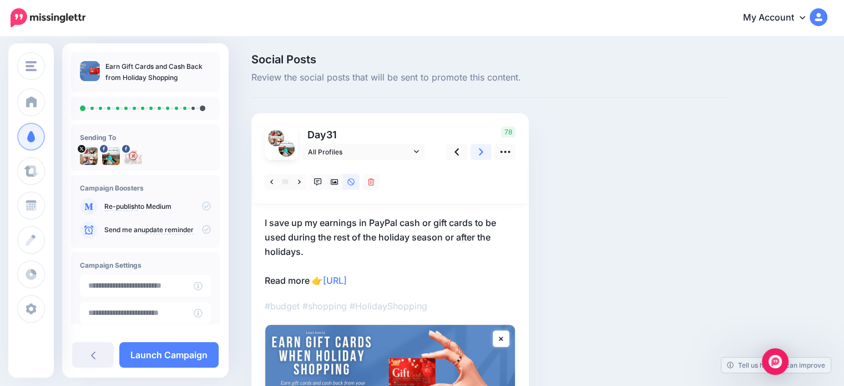
click at [477, 157] on link at bounding box center [480, 152] width 21 height 16
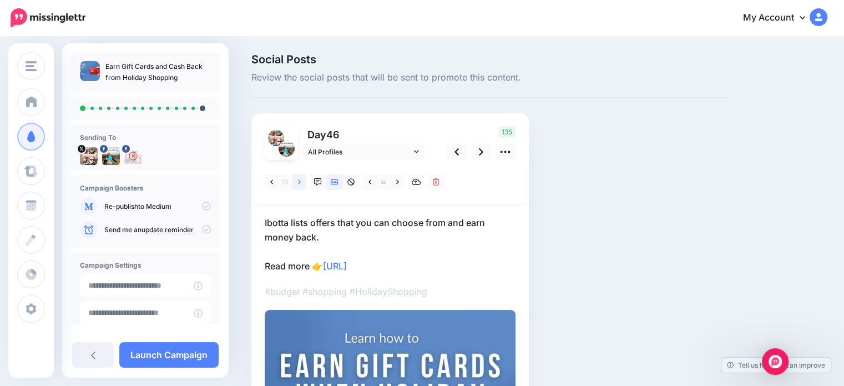
click at [301, 183] on link at bounding box center [299, 182] width 14 height 16
click at [475, 154] on link at bounding box center [480, 152] width 21 height 16
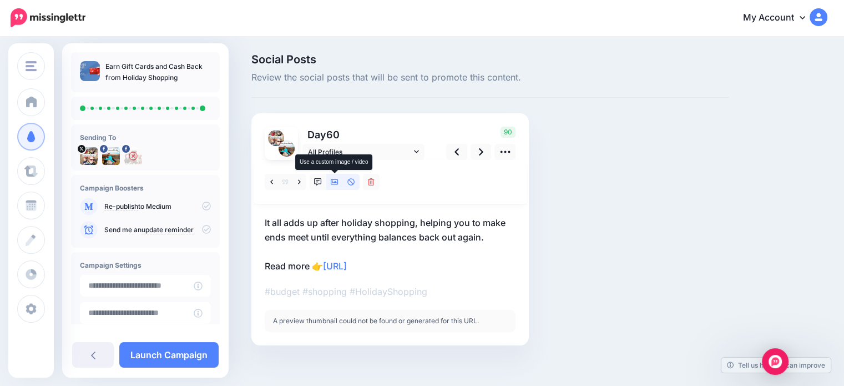
click at [334, 180] on icon at bounding box center [335, 182] width 8 height 8
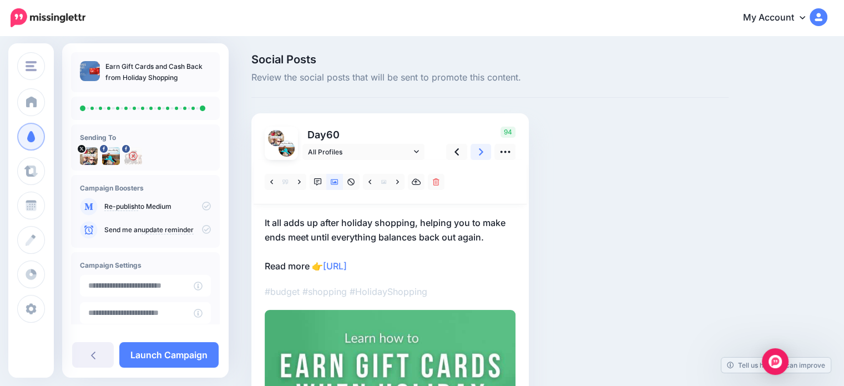
click at [479, 151] on icon at bounding box center [481, 152] width 4 height 12
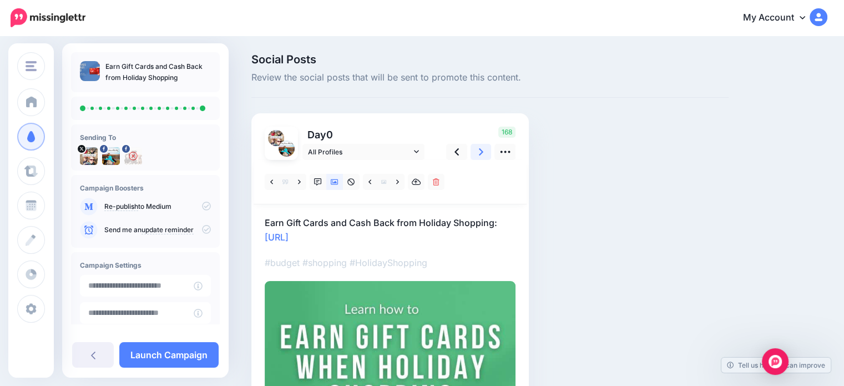
scroll to position [55, 0]
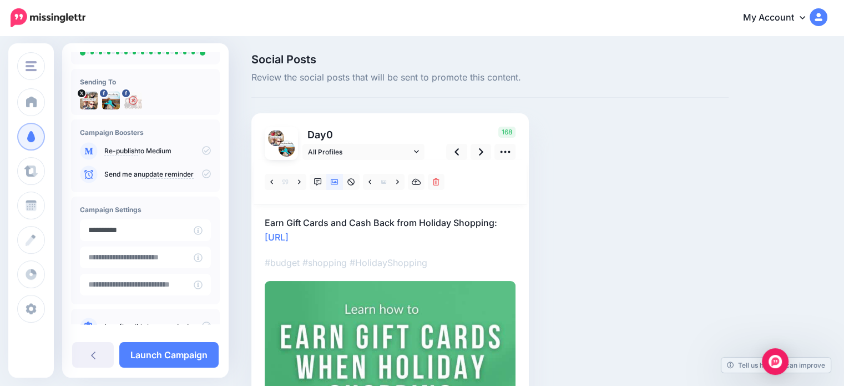
click at [158, 232] on input "**********" at bounding box center [137, 230] width 114 height 22
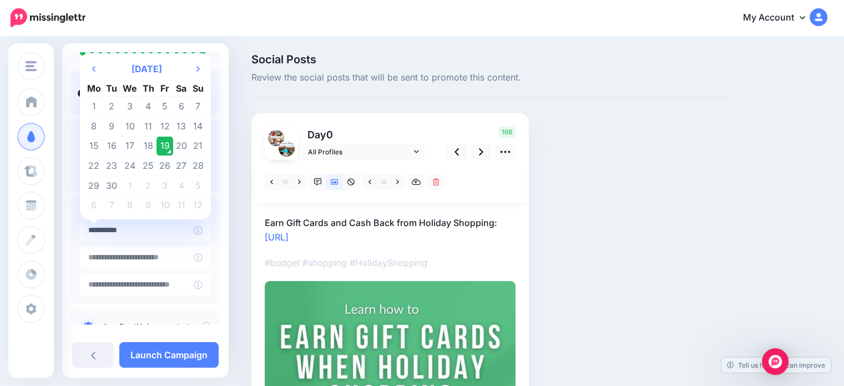
click at [129, 166] on td "24" at bounding box center [130, 166] width 20 height 20
type input "**********"
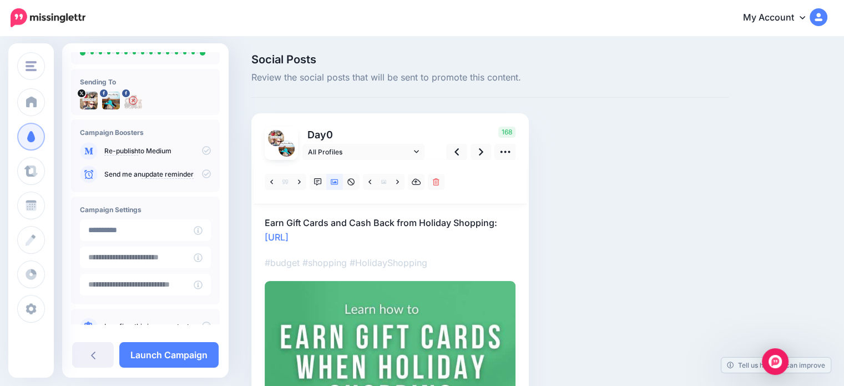
scroll to position [89, 0]
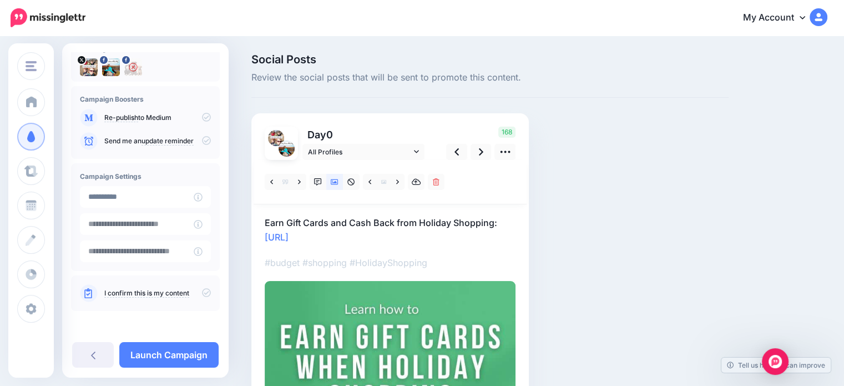
click at [202, 290] on icon at bounding box center [206, 292] width 9 height 9
click at [202, 292] on icon at bounding box center [206, 292] width 9 height 9
click at [180, 359] on link "Launch Campaign" at bounding box center [168, 355] width 99 height 26
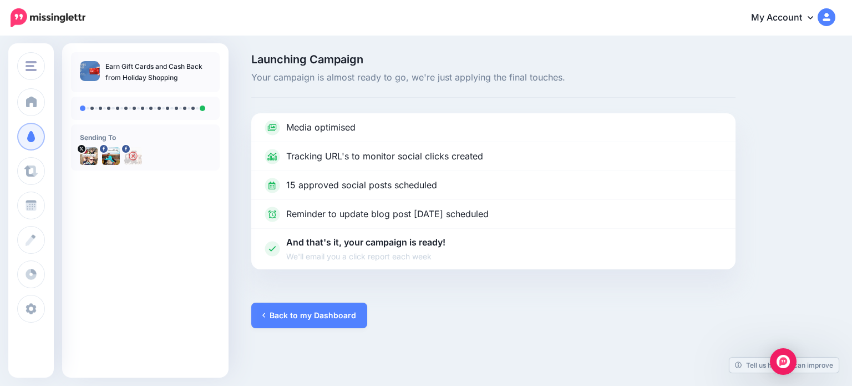
click at [288, 321] on link "Back to my Dashboard" at bounding box center [309, 315] width 116 height 26
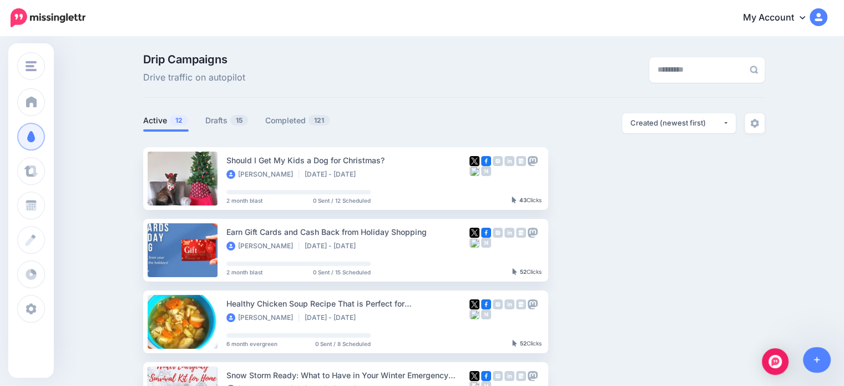
click at [215, 122] on link "Drafts 15" at bounding box center [226, 120] width 43 height 13
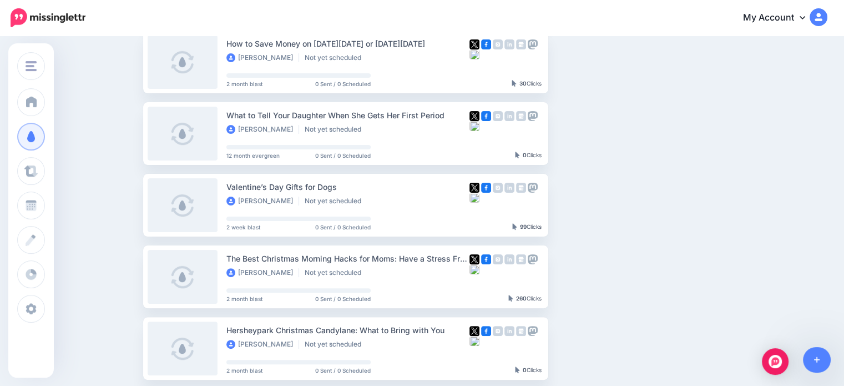
scroll to position [277, 0]
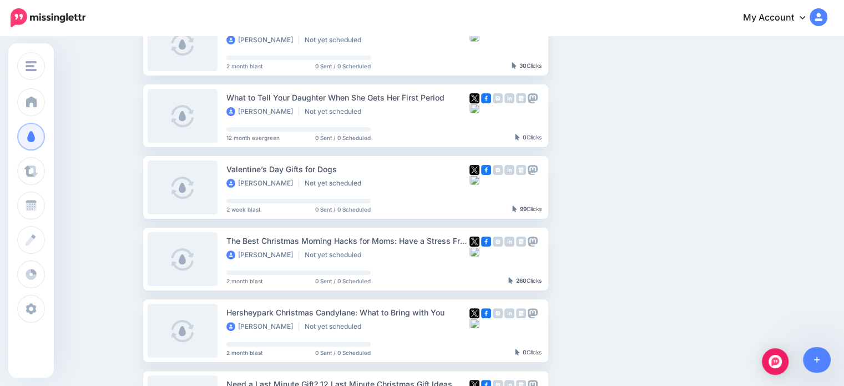
click at [648, 186] on img "button" at bounding box center [645, 186] width 9 height 3
click at [594, 212] on link "Generate Campaign" at bounding box center [585, 215] width 129 height 22
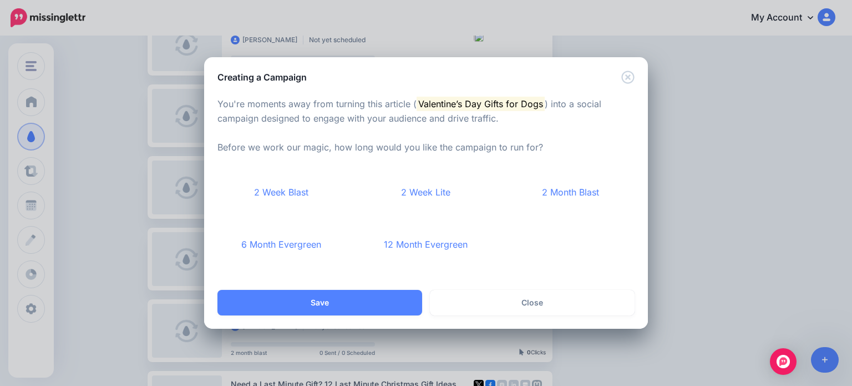
click at [565, 195] on link "2 Month Blast" at bounding box center [570, 192] width 128 height 41
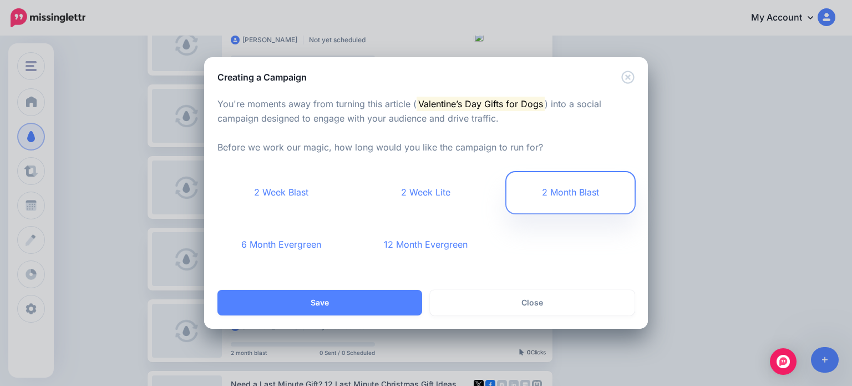
click at [366, 304] on button "Save" at bounding box center [319, 303] width 205 height 26
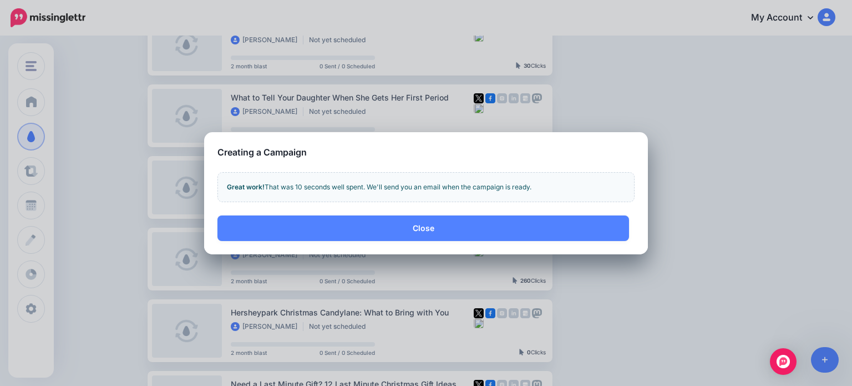
click at [434, 229] on button "Close" at bounding box center [423, 228] width 412 height 26
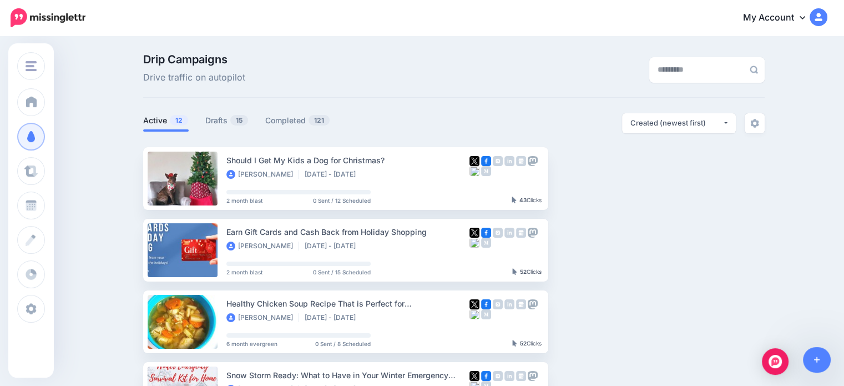
click at [227, 124] on link "Drafts 15" at bounding box center [226, 120] width 43 height 13
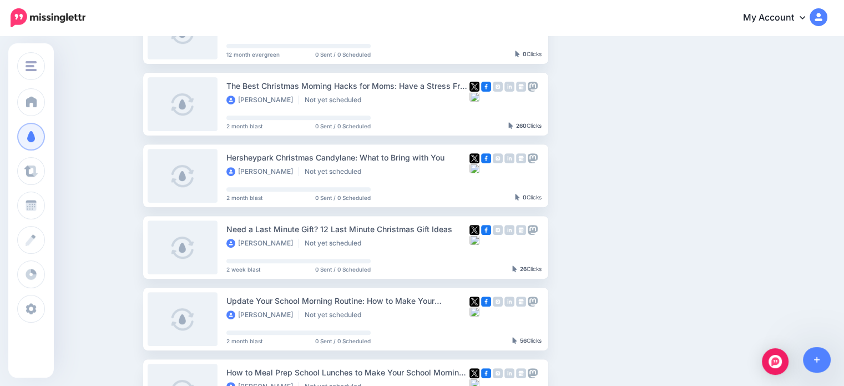
scroll to position [499, 0]
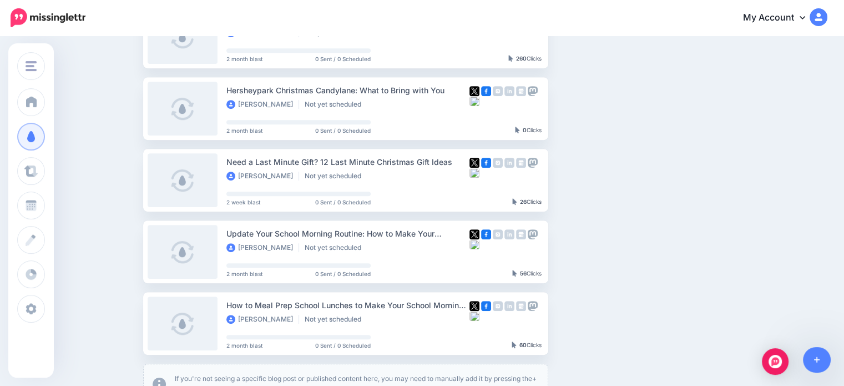
click at [649, 248] on button "button" at bounding box center [646, 251] width 20 height 20
click at [588, 123] on link "Generate Campaign" at bounding box center [585, 120] width 129 height 22
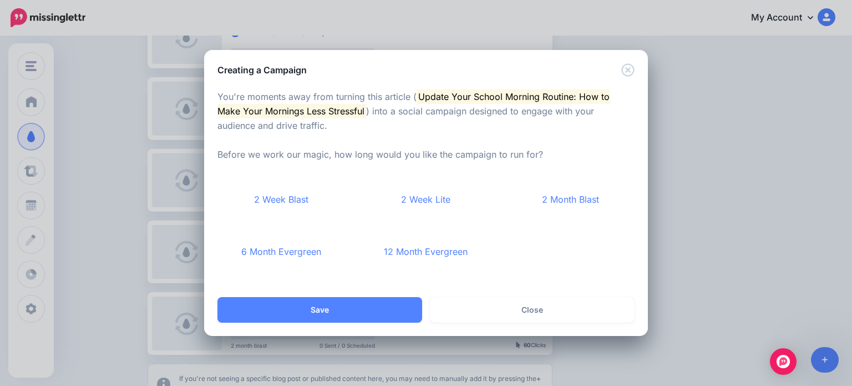
click at [278, 255] on link "6 Month Evergreen" at bounding box center [281, 251] width 128 height 41
click at [313, 311] on button "Save" at bounding box center [319, 310] width 205 height 26
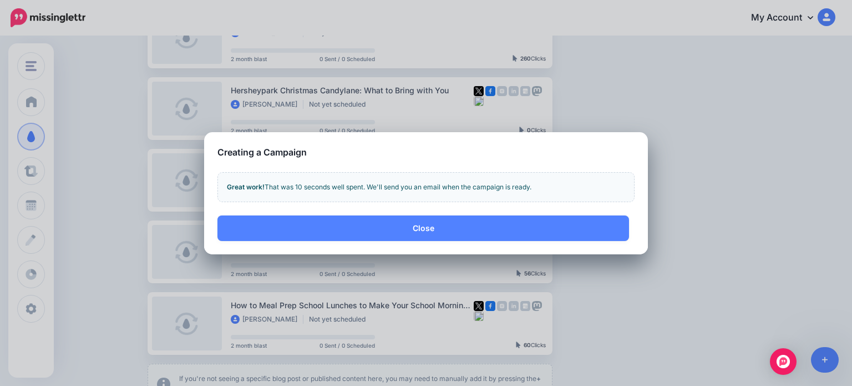
click at [416, 228] on button "Close" at bounding box center [423, 228] width 412 height 26
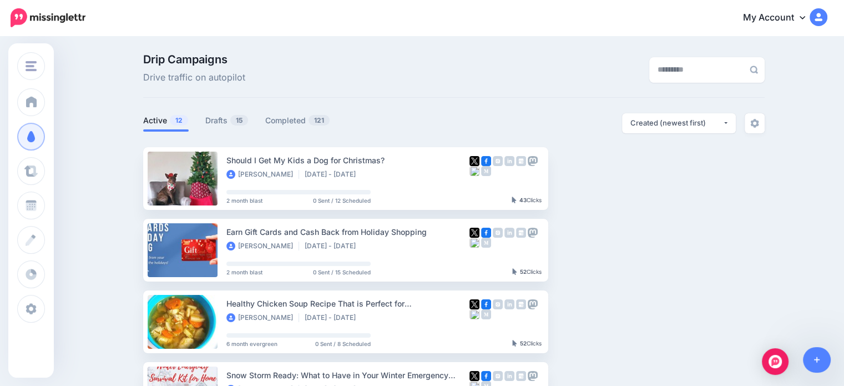
click at [209, 119] on link "Drafts 15" at bounding box center [226, 120] width 43 height 13
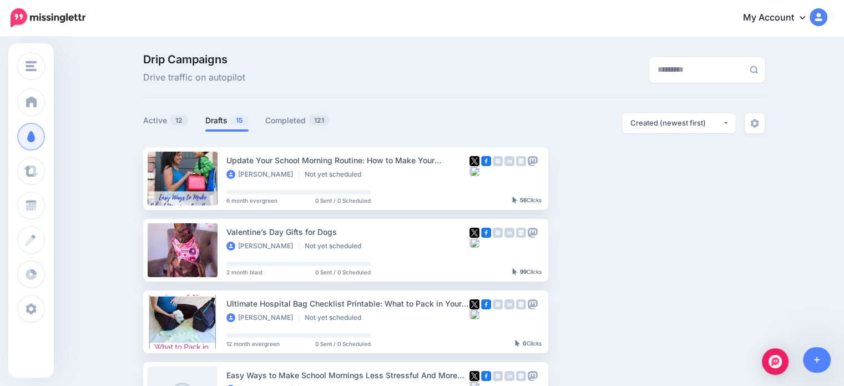
click at [581, 250] on link "Setup Campaign" at bounding box center [593, 250] width 75 height 20
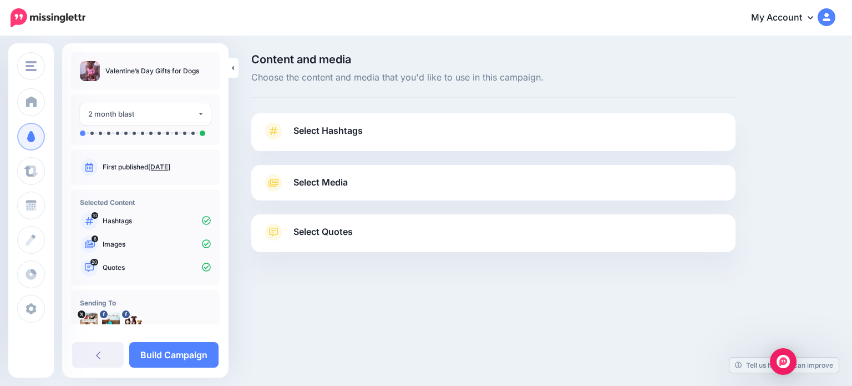
click at [379, 142] on link "Select Hashtags" at bounding box center [493, 136] width 462 height 29
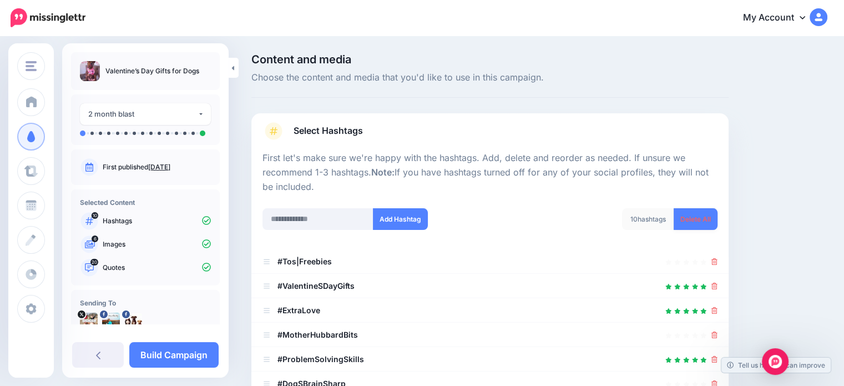
click at [688, 217] on link "Delete All" at bounding box center [695, 219] width 44 height 22
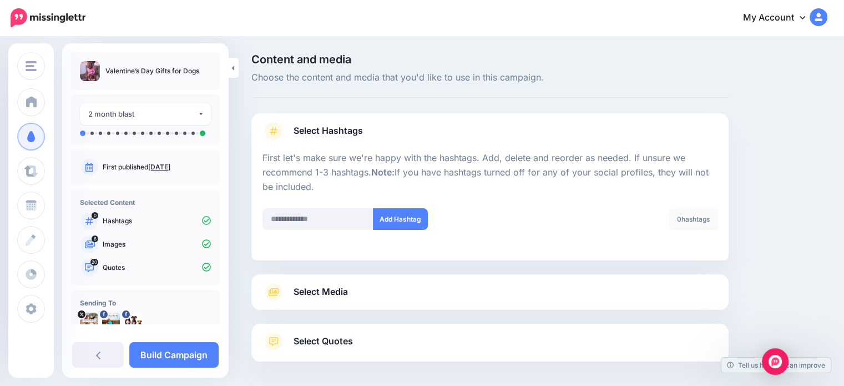
scroll to position [47, 0]
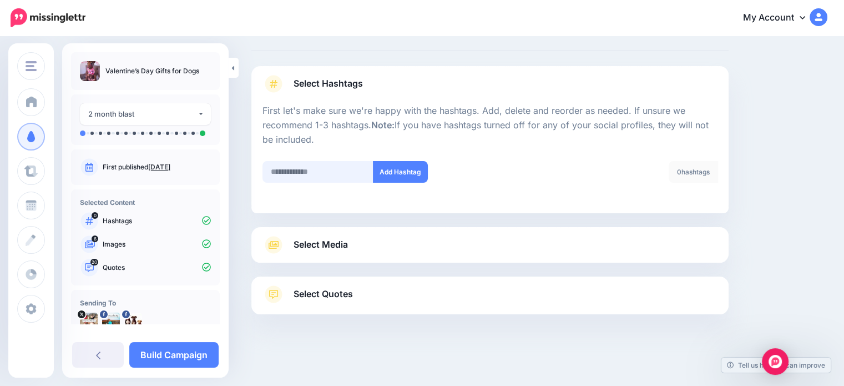
click at [312, 170] on input "text" at bounding box center [317, 172] width 111 height 22
type input "****"
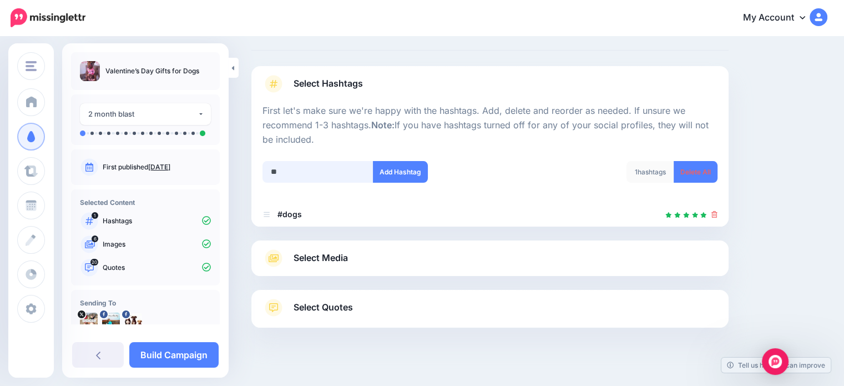
scroll to position [60, 0]
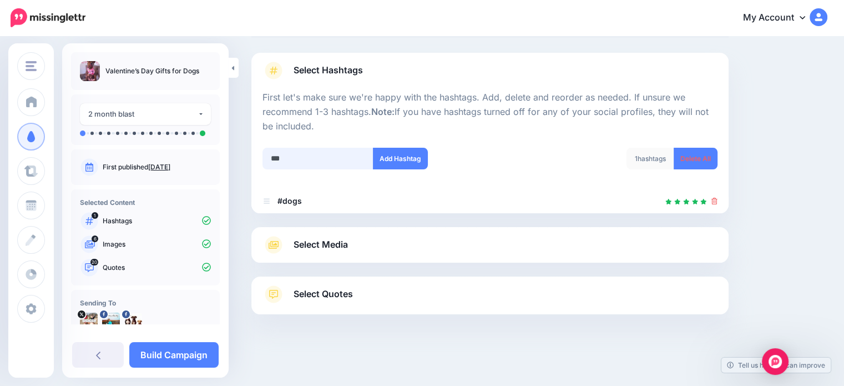
type input "****"
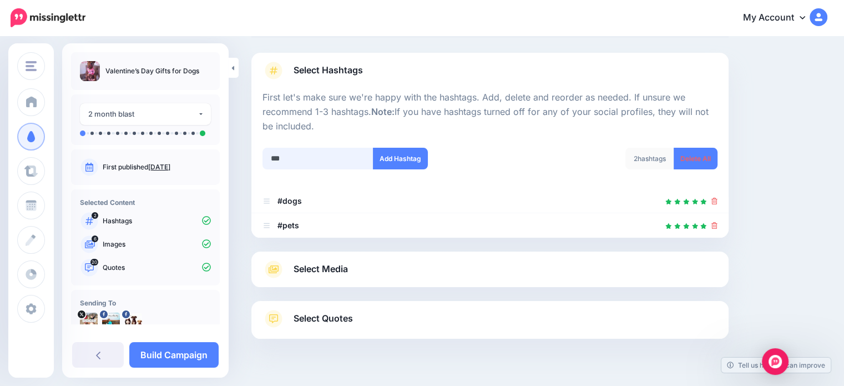
scroll to position [85, 0]
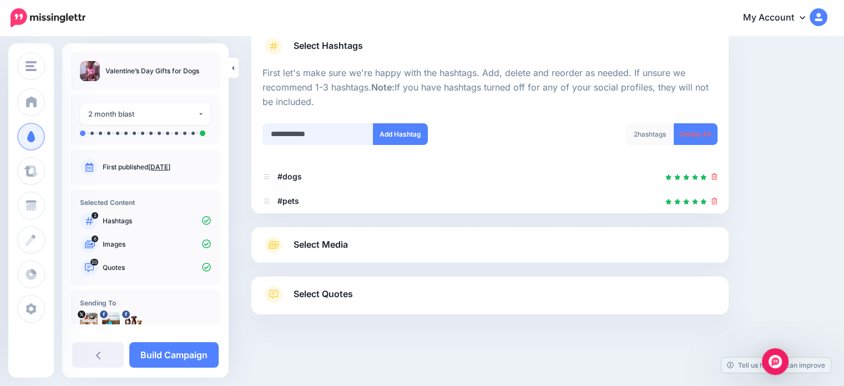
type input "**********"
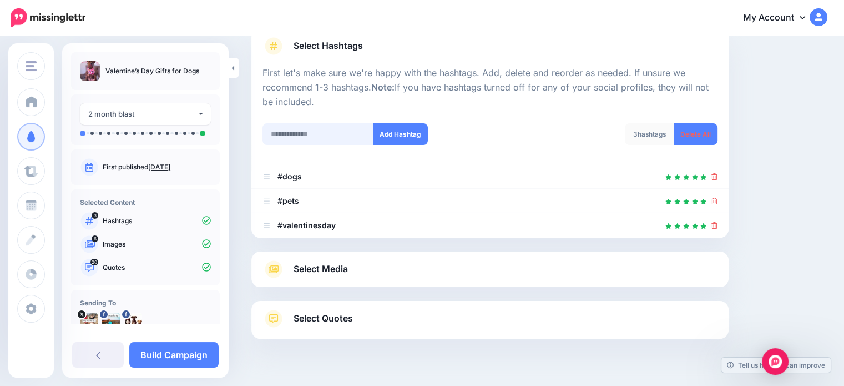
scroll to position [109, 0]
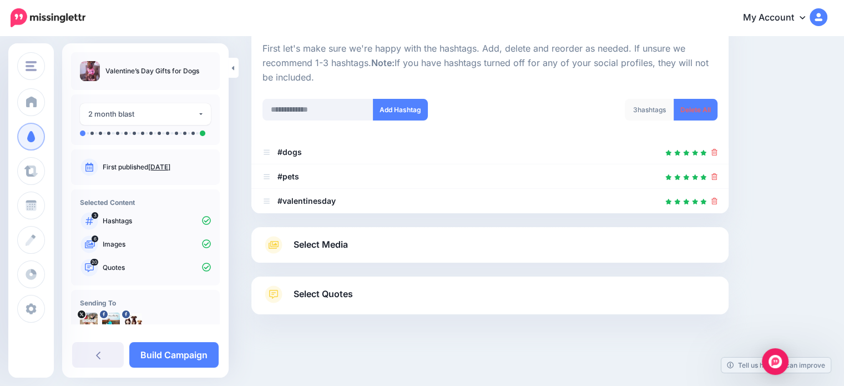
click at [366, 247] on link "Select Media" at bounding box center [489, 245] width 455 height 18
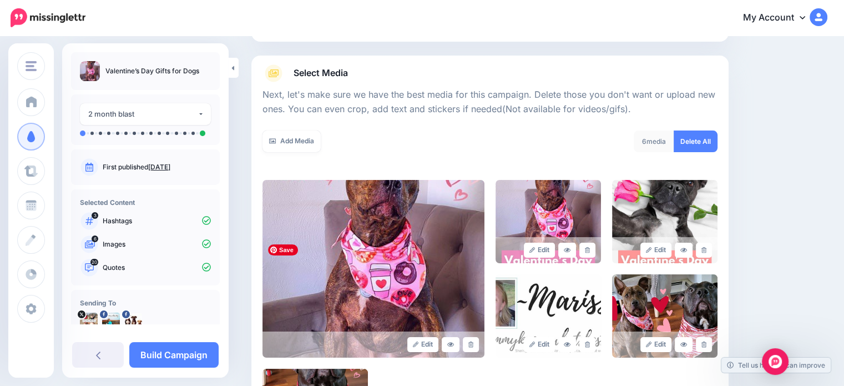
scroll to position [220, 0]
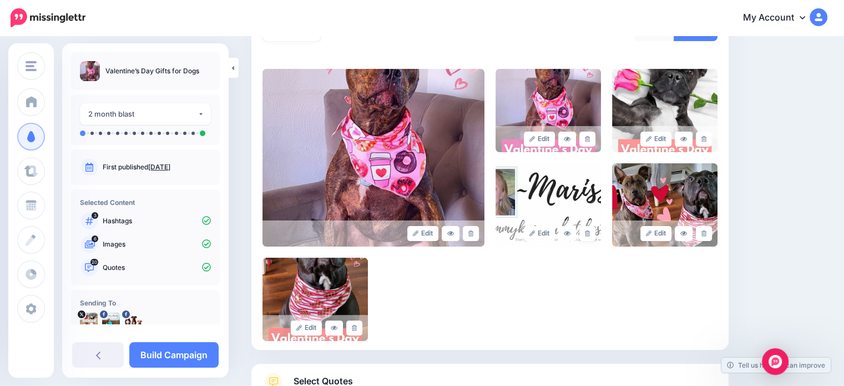
click at [590, 232] on icon at bounding box center [587, 233] width 5 height 6
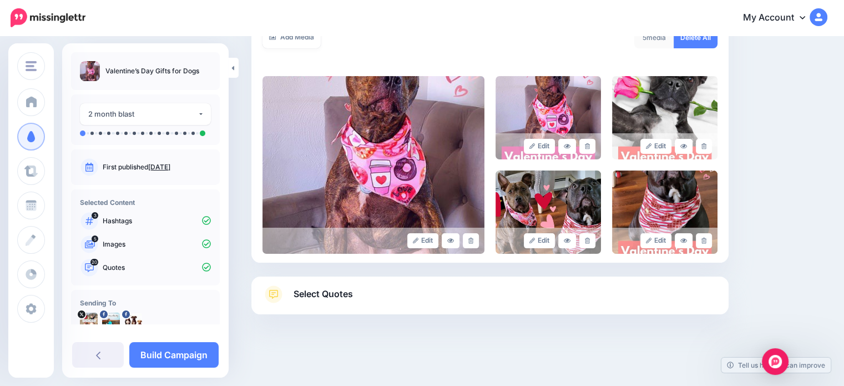
click at [415, 288] on link "Select Quotes" at bounding box center [489, 299] width 455 height 29
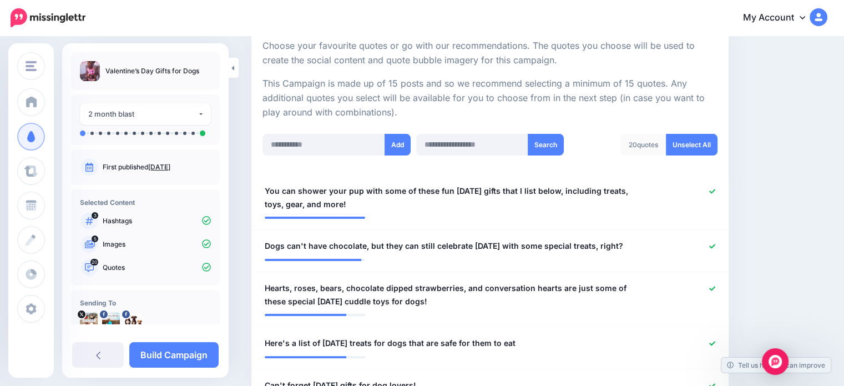
scroll to position [212, 0]
click at [704, 149] on link "Unselect All" at bounding box center [692, 145] width 52 height 22
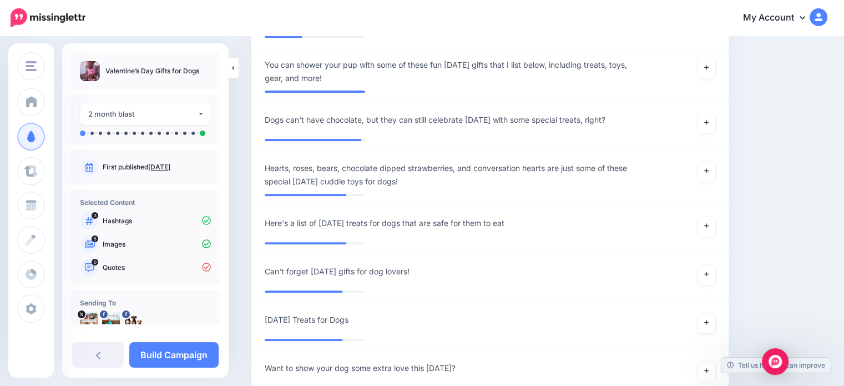
scroll to position [221, 0]
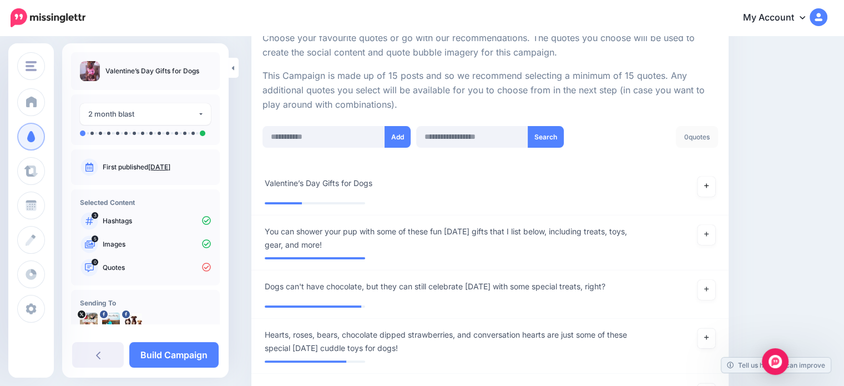
click at [708, 185] on icon at bounding box center [706, 186] width 4 height 4
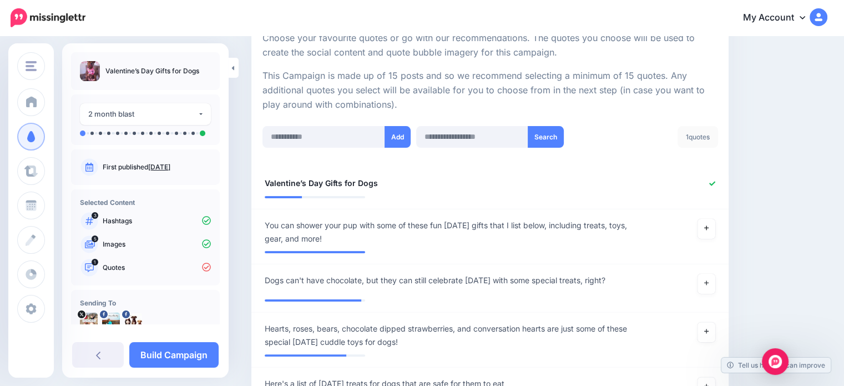
click at [709, 231] on link at bounding box center [706, 229] width 18 height 20
click at [708, 282] on icon at bounding box center [706, 283] width 4 height 4
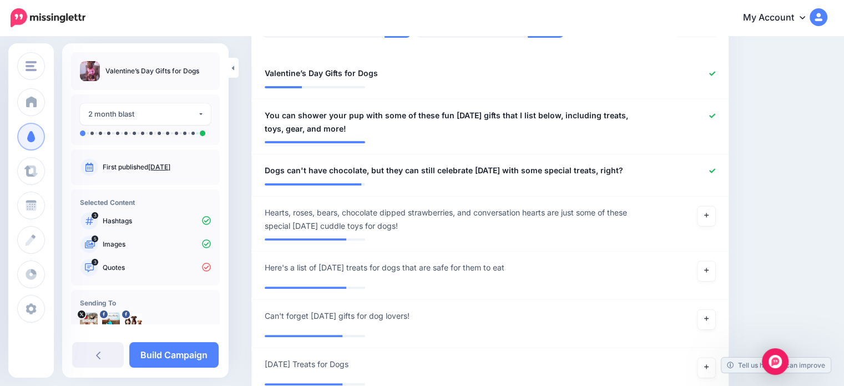
scroll to position [387, 0]
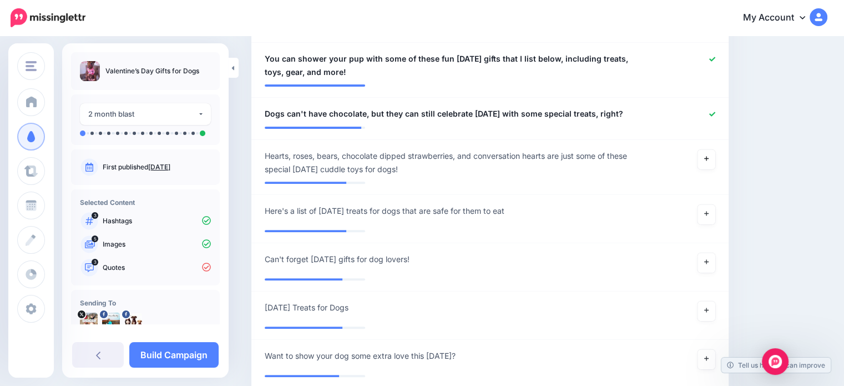
click at [708, 161] on icon at bounding box center [706, 158] width 4 height 6
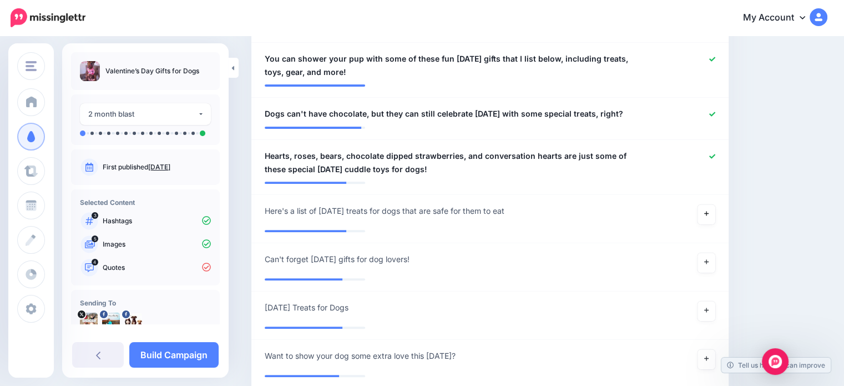
click at [715, 224] on link at bounding box center [706, 214] width 18 height 20
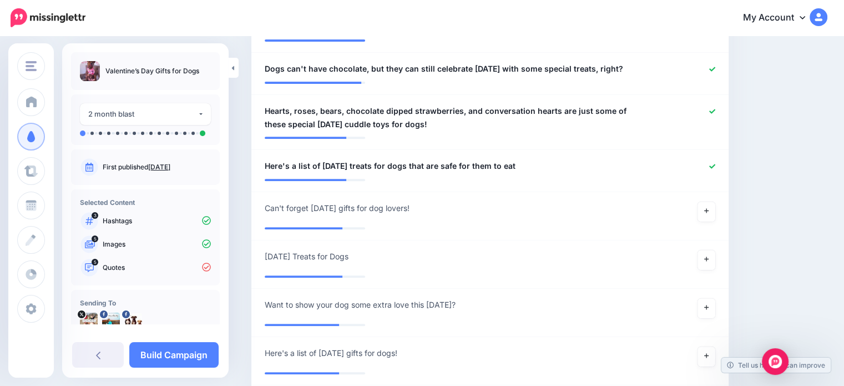
scroll to position [498, 0]
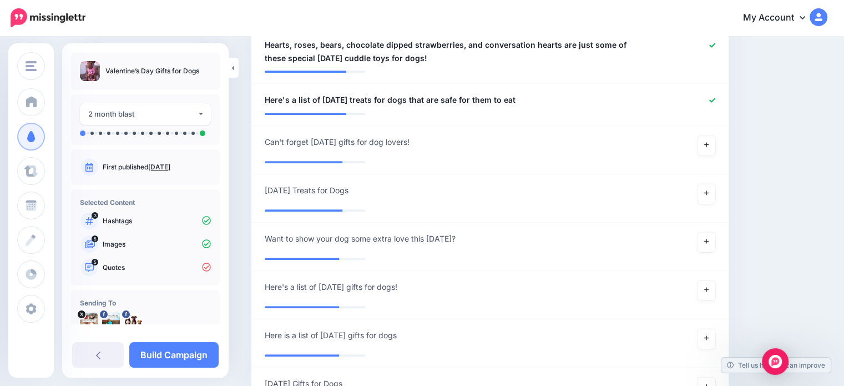
click at [713, 155] on link at bounding box center [706, 145] width 18 height 20
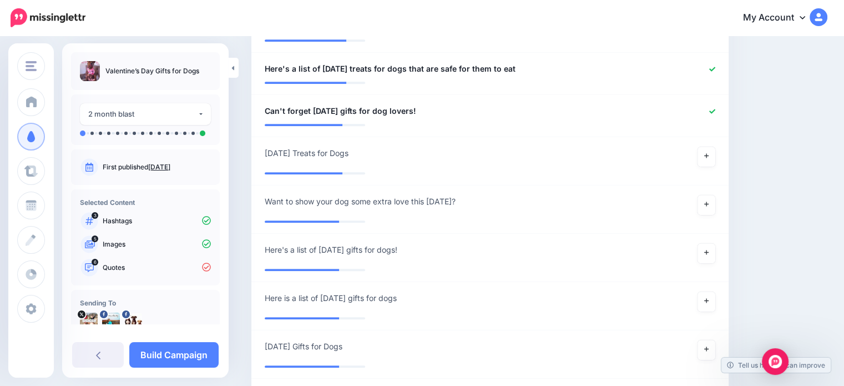
scroll to position [554, 0]
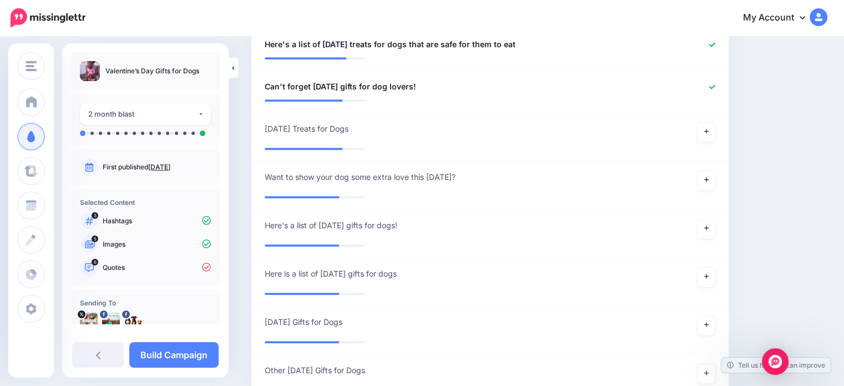
click at [709, 190] on link at bounding box center [706, 180] width 18 height 20
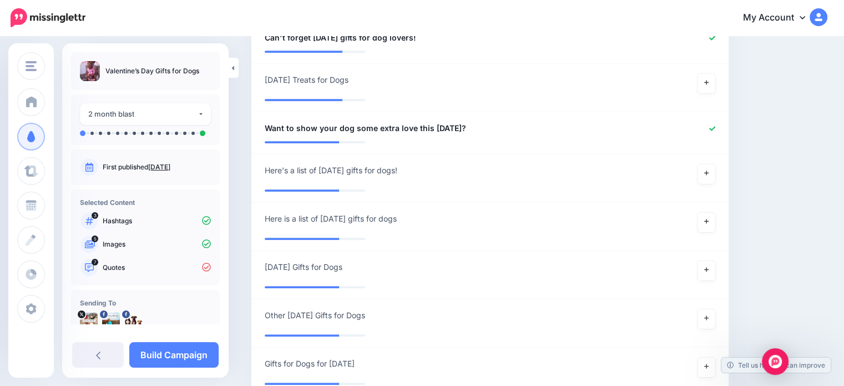
scroll to position [665, 0]
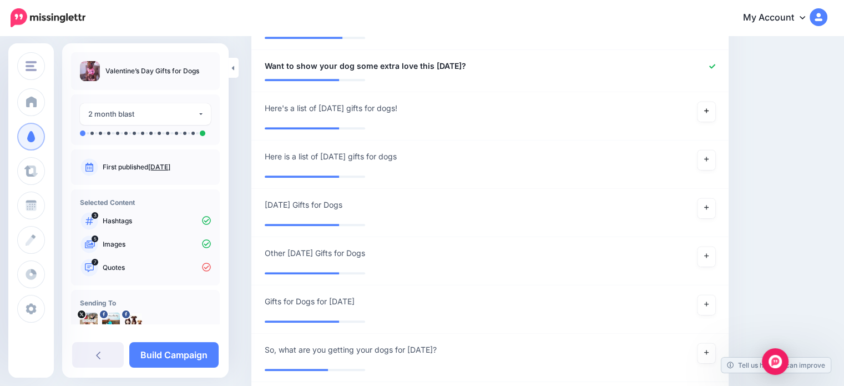
click at [715, 121] on link at bounding box center [706, 112] width 18 height 20
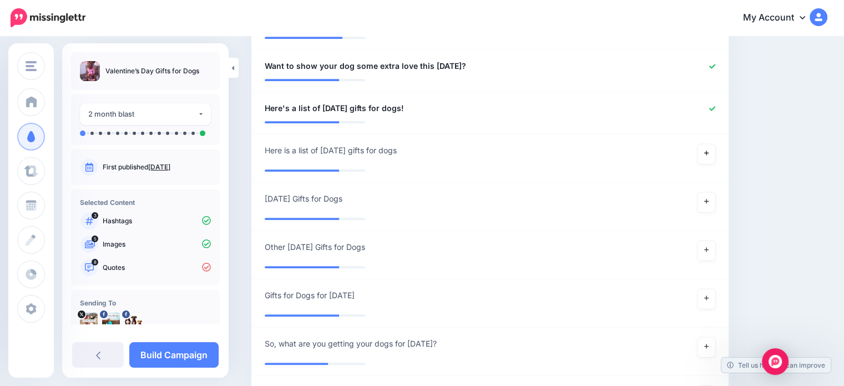
click at [712, 164] on link at bounding box center [706, 154] width 18 height 20
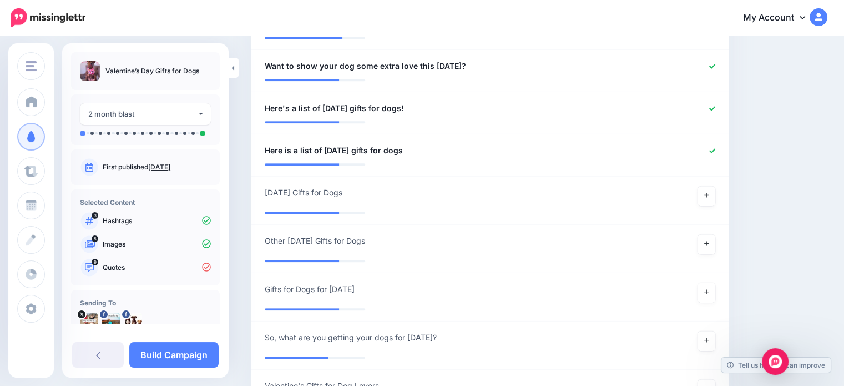
click at [706, 211] on div at bounding box center [490, 209] width 450 height 6
click at [709, 206] on link at bounding box center [706, 196] width 18 height 20
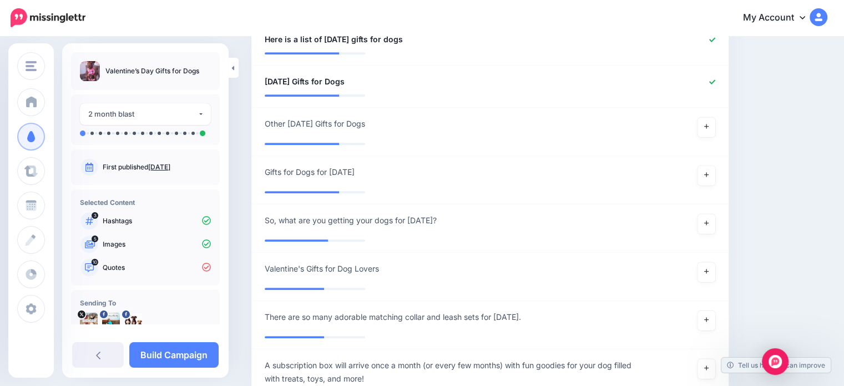
scroll to position [831, 0]
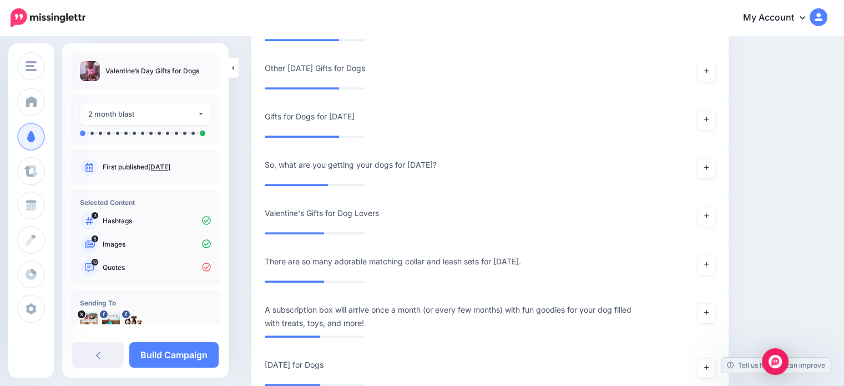
click at [709, 130] on link at bounding box center [706, 120] width 18 height 20
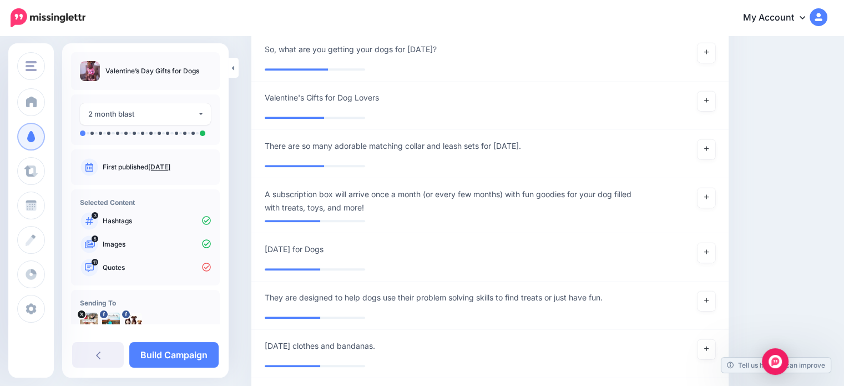
scroll to position [942, 0]
click at [708, 253] on icon at bounding box center [706, 250] width 4 height 6
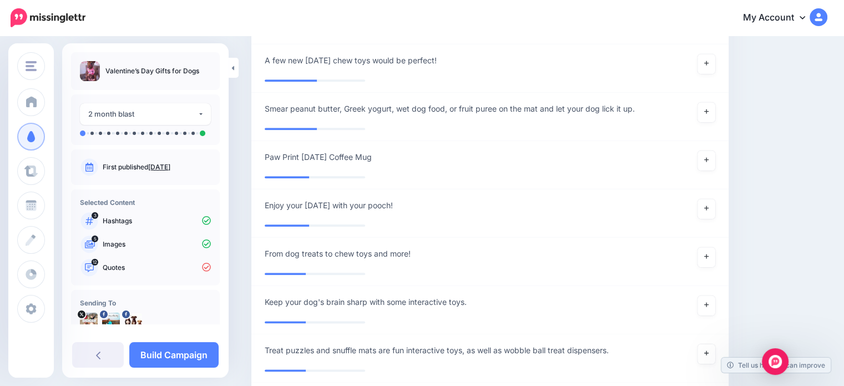
scroll to position [1275, 0]
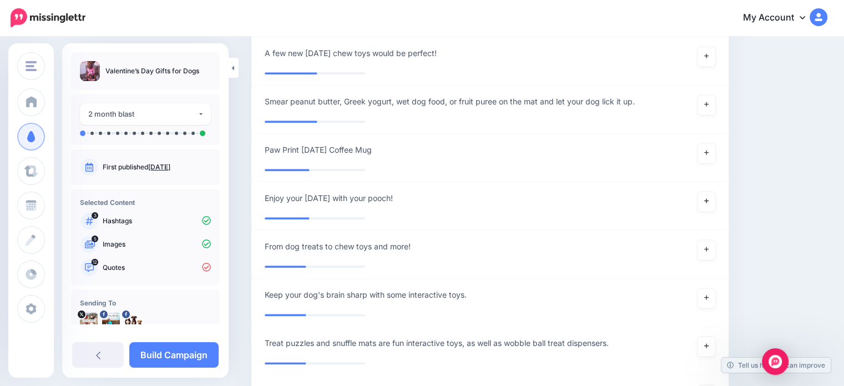
click at [712, 211] on link at bounding box center [706, 201] width 18 height 20
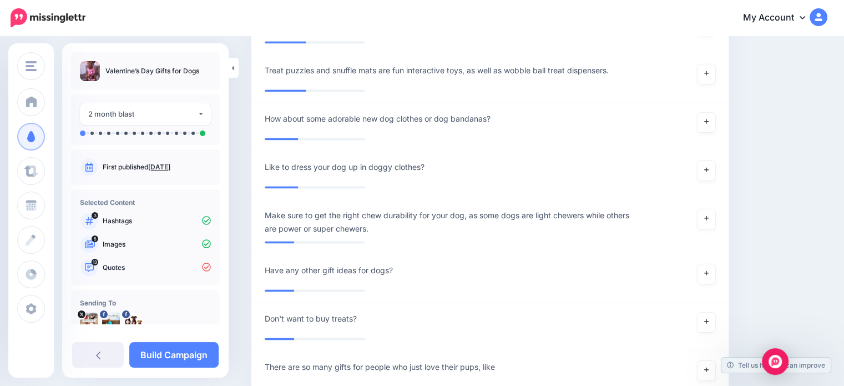
scroll to position [1552, 0]
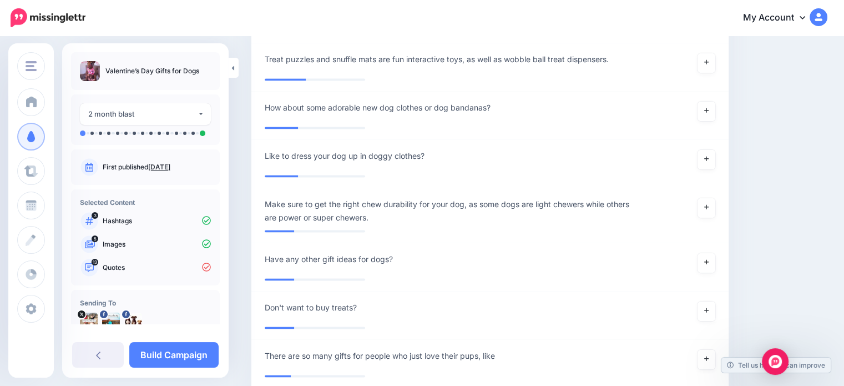
click at [708, 265] on icon at bounding box center [706, 261] width 4 height 6
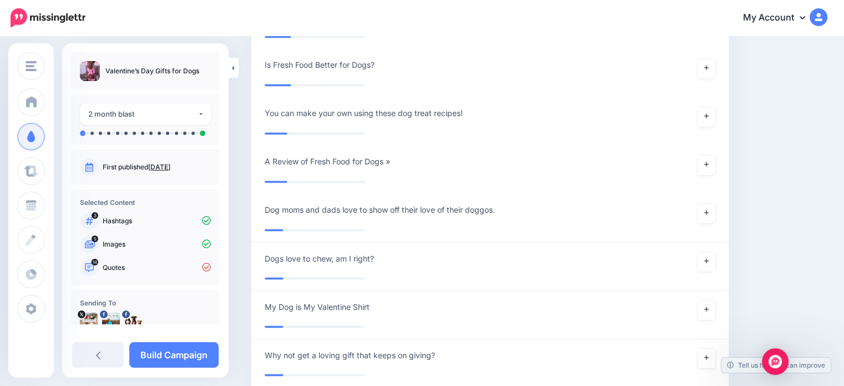
scroll to position [1996, 0]
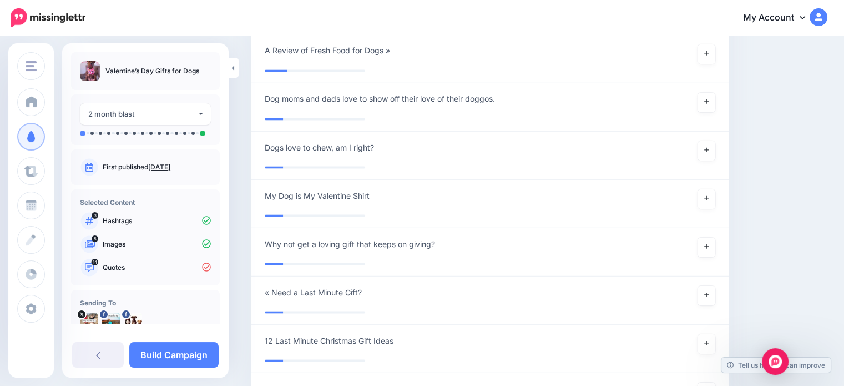
click at [703, 257] on div at bounding box center [685, 247] width 78 height 20
click at [707, 257] on link at bounding box center [706, 247] width 18 height 20
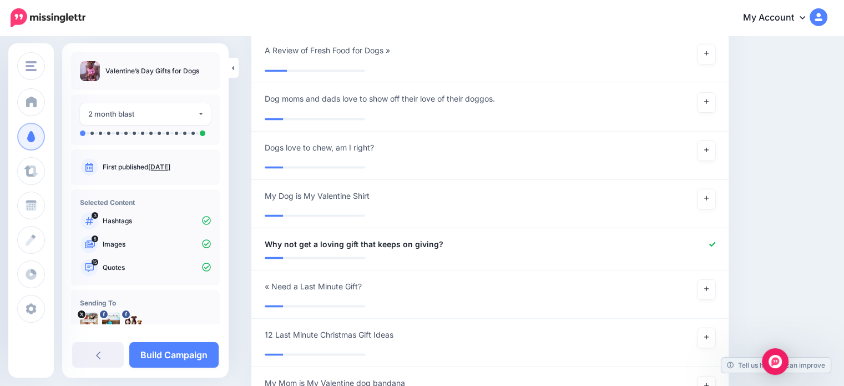
click at [176, 356] on link "Build Campaign" at bounding box center [173, 355] width 89 height 26
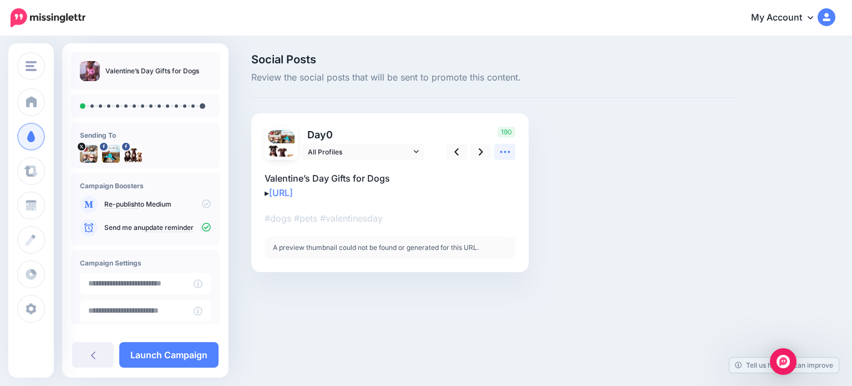
click at [508, 155] on icon at bounding box center [505, 152] width 12 height 12
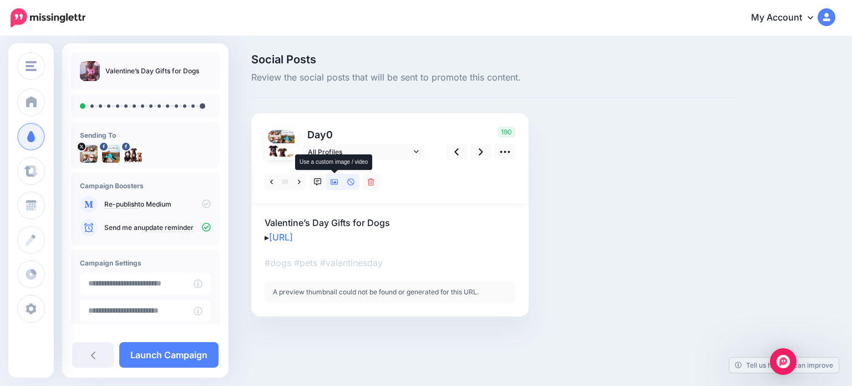
click at [331, 182] on icon at bounding box center [335, 182] width 8 height 8
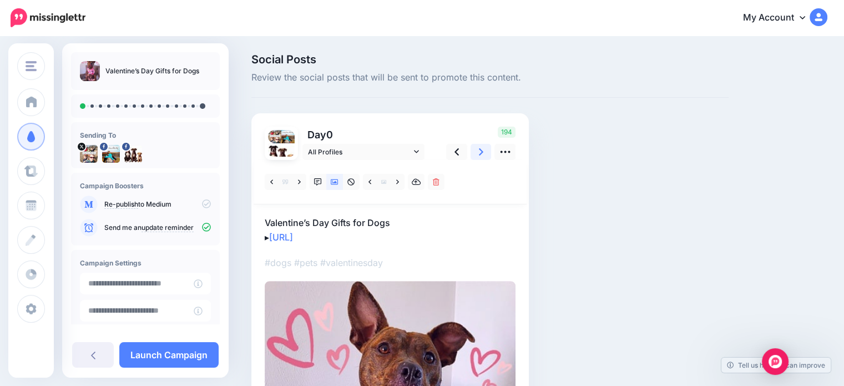
click at [479, 148] on icon at bounding box center [481, 151] width 4 height 7
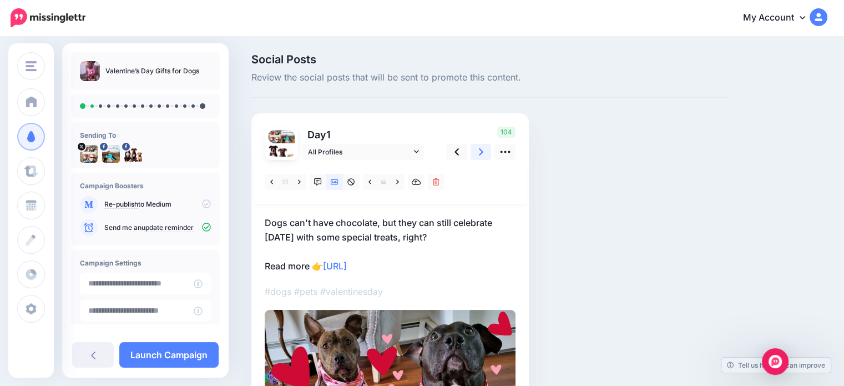
click at [479, 148] on icon at bounding box center [481, 151] width 4 height 7
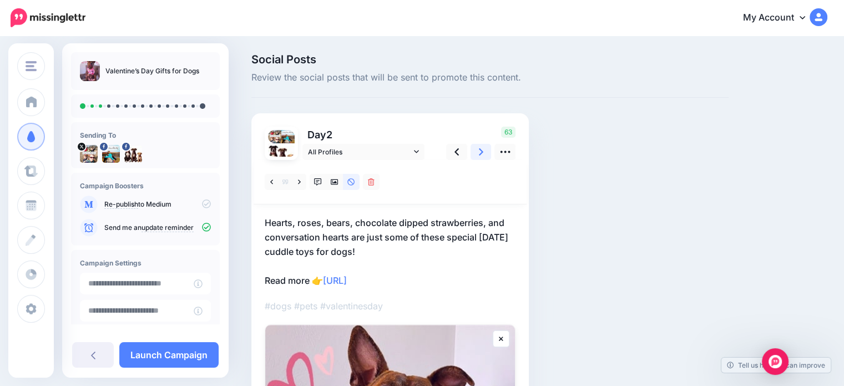
click at [479, 148] on icon at bounding box center [481, 151] width 4 height 7
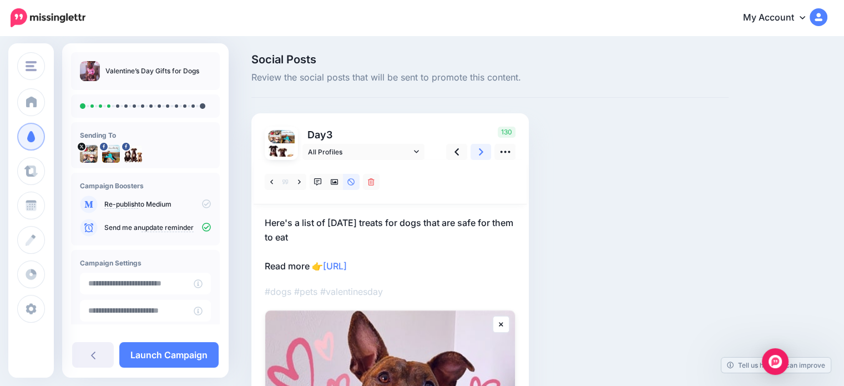
click at [479, 148] on icon at bounding box center [481, 151] width 4 height 7
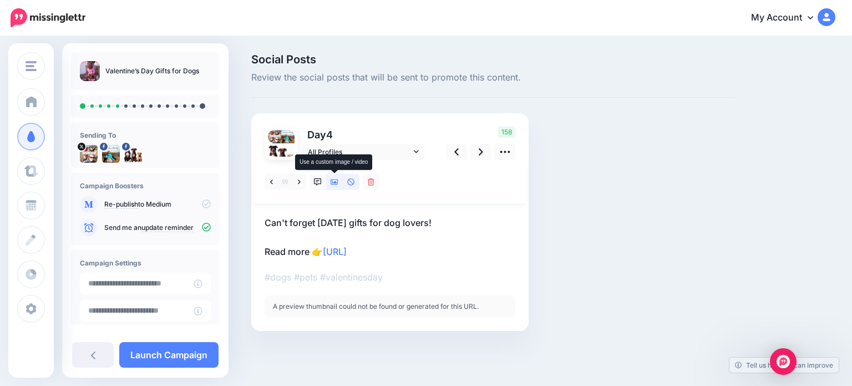
click at [336, 181] on icon at bounding box center [335, 182] width 8 height 6
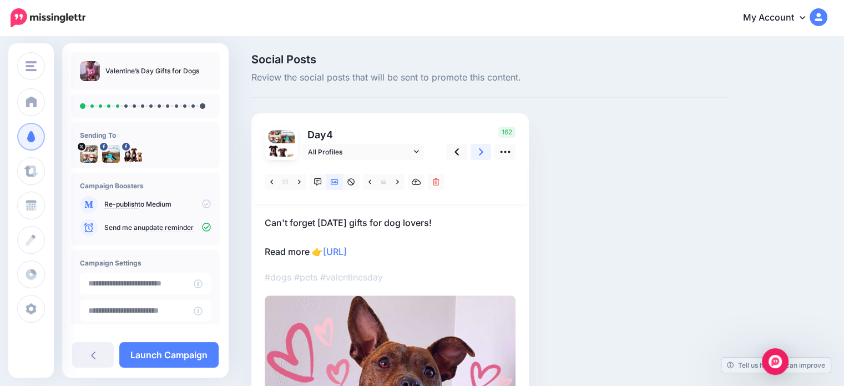
click at [478, 151] on link at bounding box center [480, 152] width 21 height 16
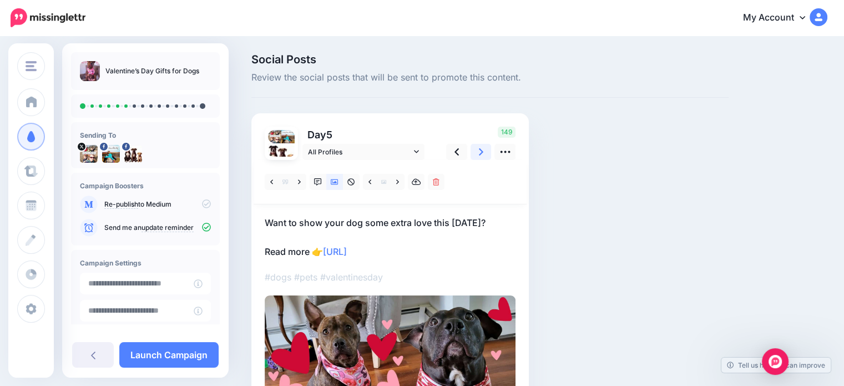
click at [478, 151] on link at bounding box center [480, 152] width 21 height 16
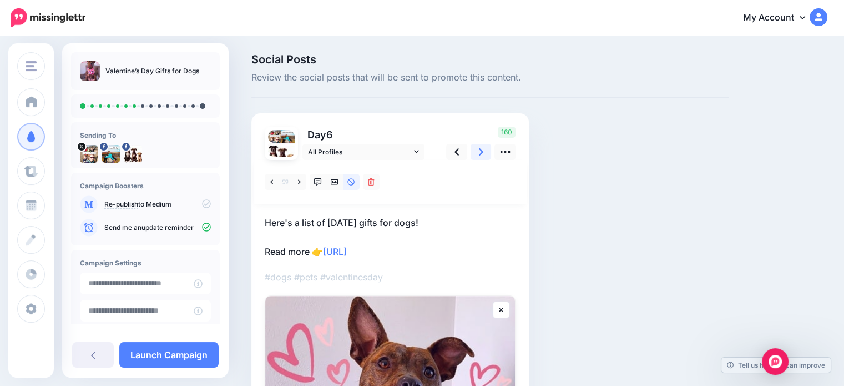
click at [479, 151] on icon at bounding box center [481, 152] width 4 height 12
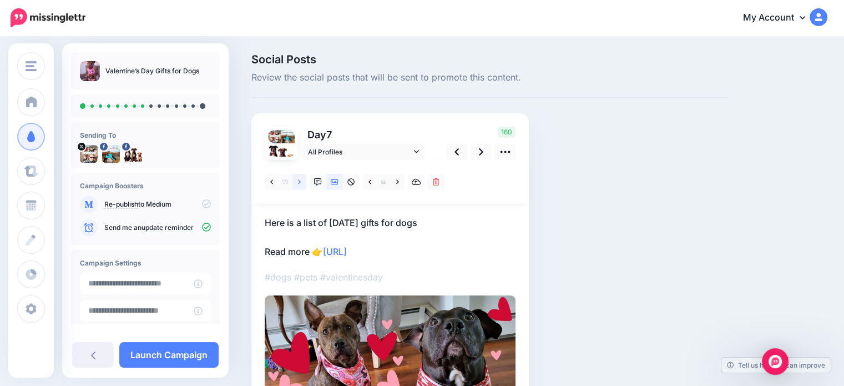
click at [303, 182] on link at bounding box center [299, 182] width 14 height 16
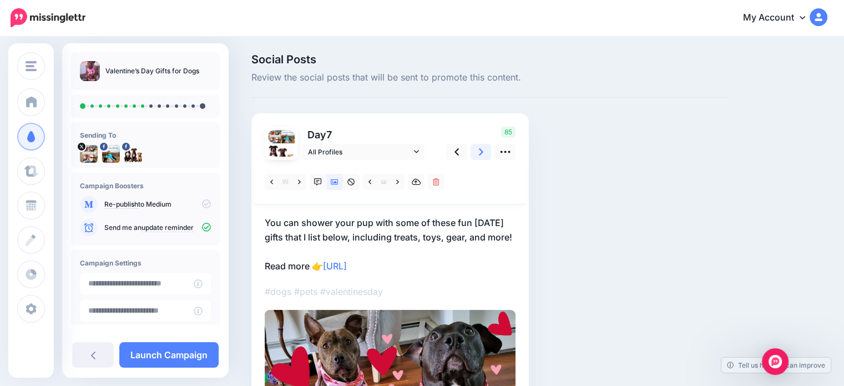
click at [477, 152] on link at bounding box center [480, 152] width 21 height 16
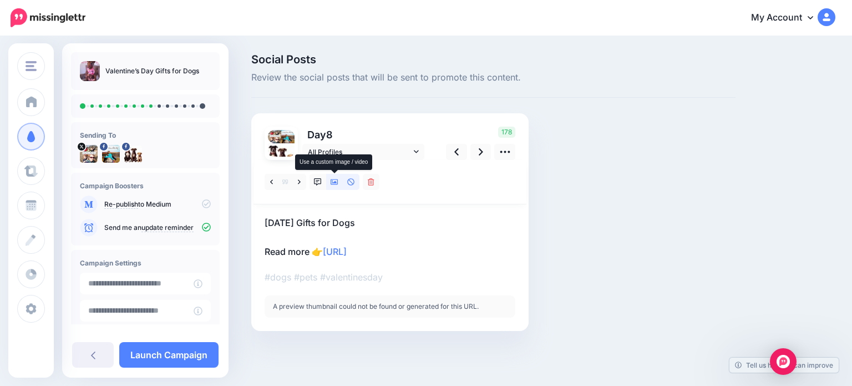
click at [336, 178] on icon at bounding box center [335, 182] width 8 height 8
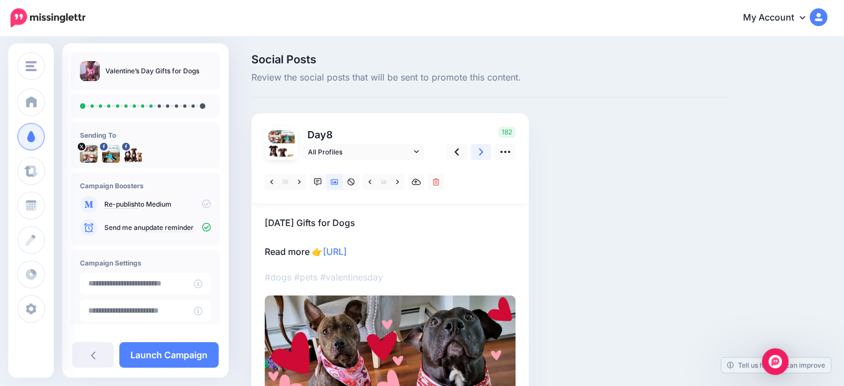
click at [479, 153] on icon at bounding box center [481, 152] width 4 height 12
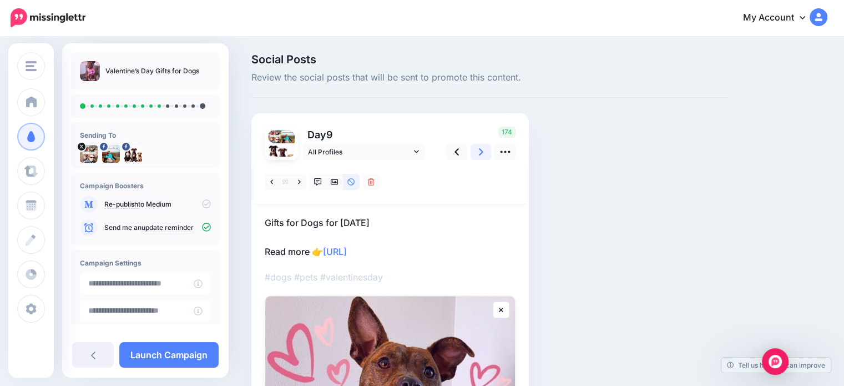
click at [479, 153] on icon at bounding box center [481, 152] width 4 height 12
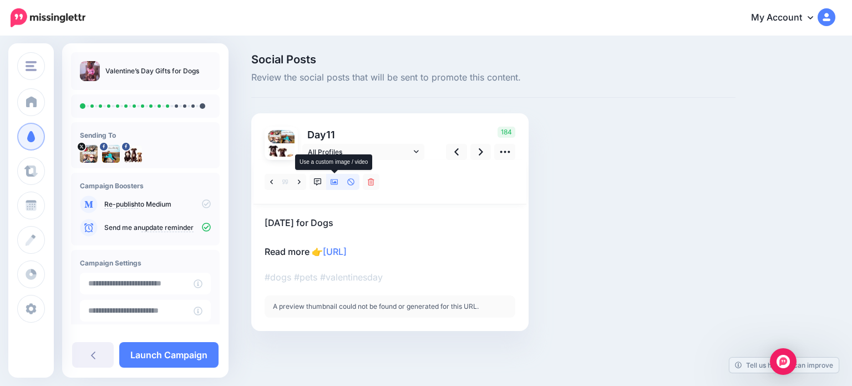
click at [336, 181] on icon at bounding box center [335, 182] width 8 height 6
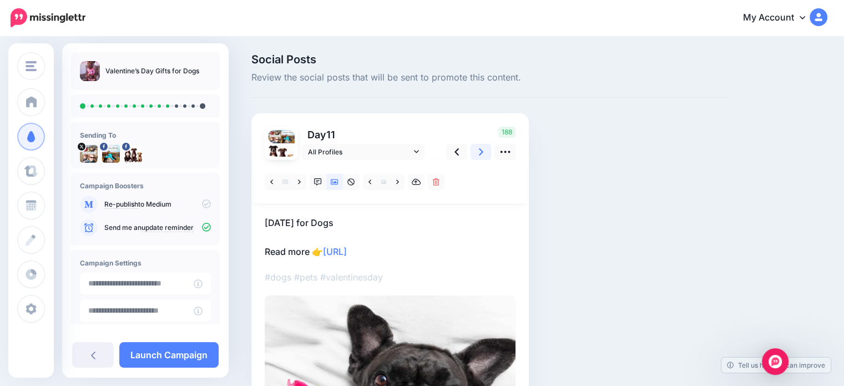
click at [479, 156] on icon at bounding box center [481, 152] width 4 height 12
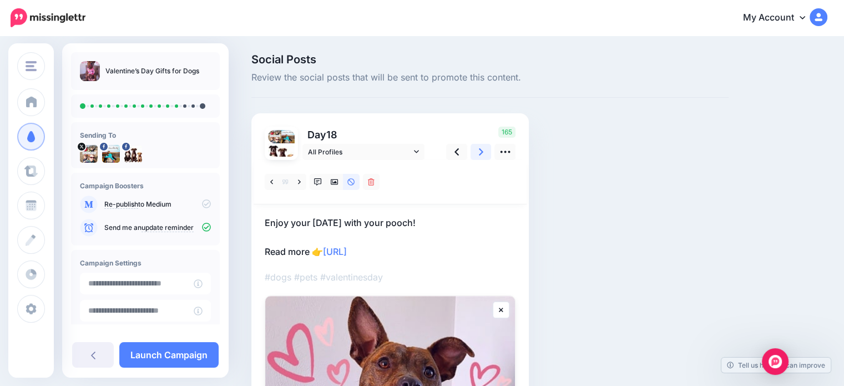
click at [479, 155] on icon at bounding box center [481, 151] width 4 height 7
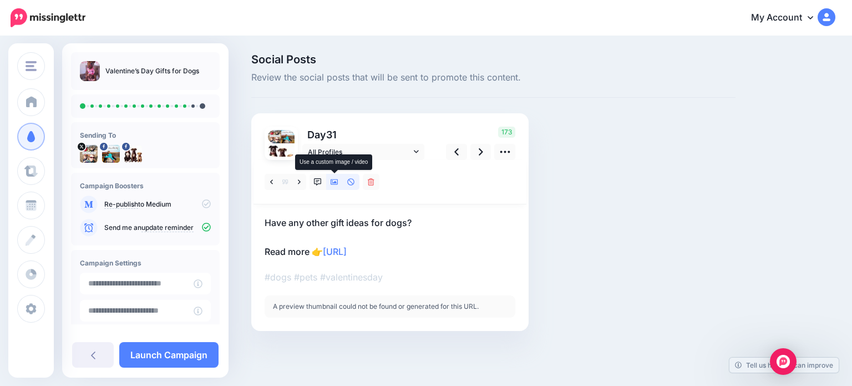
click at [337, 180] on icon at bounding box center [335, 182] width 8 height 8
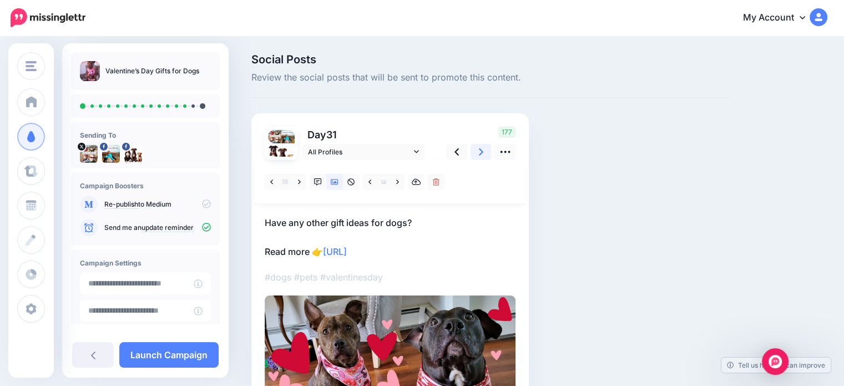
click at [478, 153] on link at bounding box center [480, 152] width 21 height 16
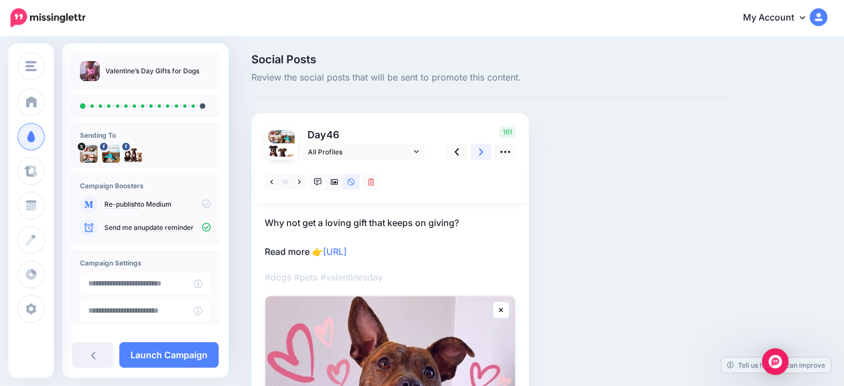
click at [478, 153] on link at bounding box center [480, 152] width 21 height 16
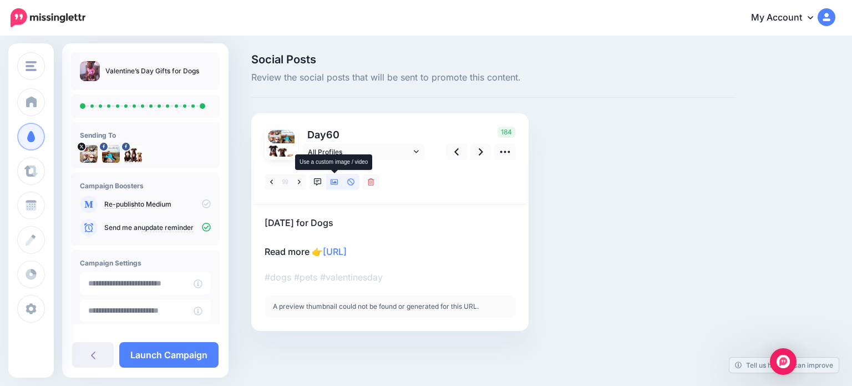
click at [333, 181] on icon at bounding box center [335, 182] width 8 height 8
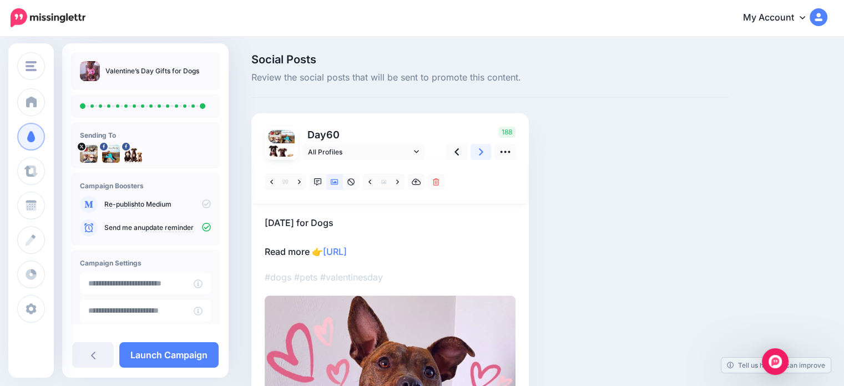
click at [477, 153] on link at bounding box center [480, 152] width 21 height 16
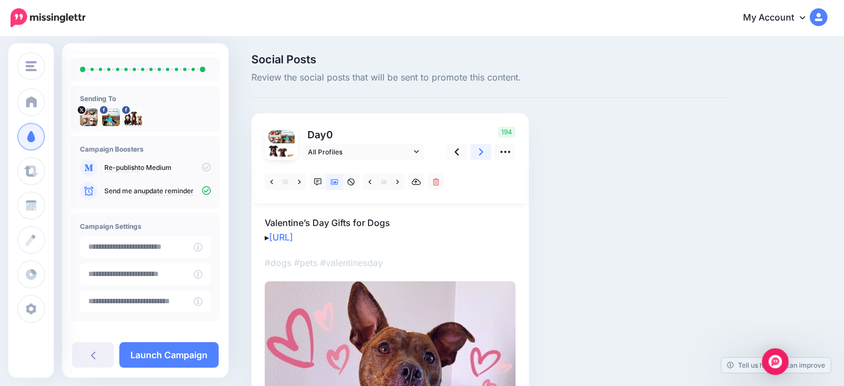
scroll to position [55, 0]
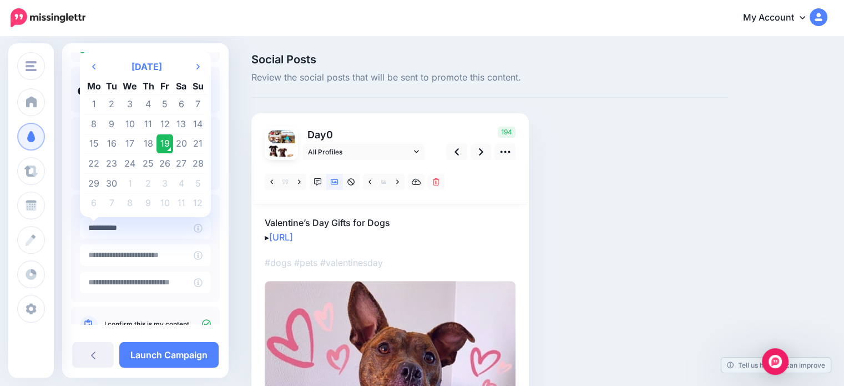
click at [159, 229] on input "**********" at bounding box center [137, 228] width 114 height 22
click at [194, 68] on th "Next Month" at bounding box center [198, 66] width 17 height 22
click at [193, 64] on th "Next Month" at bounding box center [198, 66] width 17 height 22
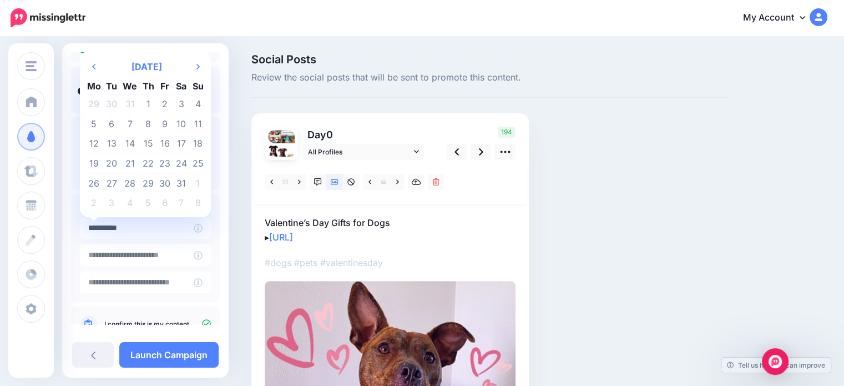
click at [161, 104] on td "2" at bounding box center [164, 104] width 17 height 20
type input "**********"
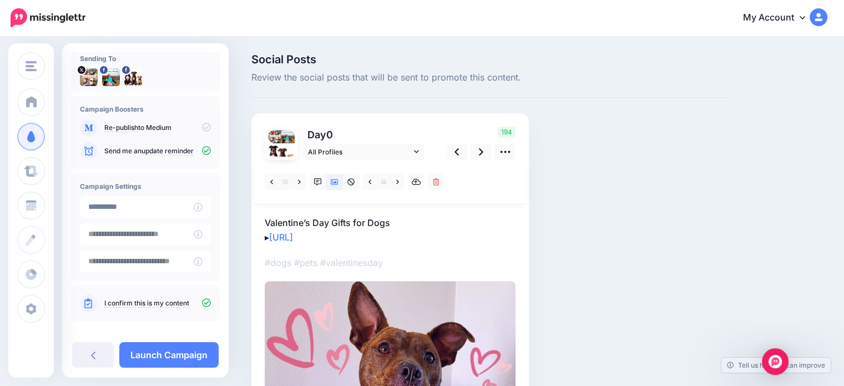
scroll to position [87, 0]
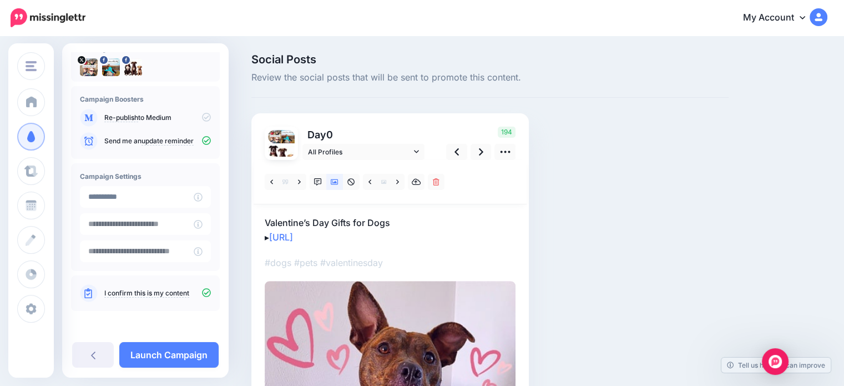
click at [173, 351] on link "Launch Campaign" at bounding box center [168, 355] width 99 height 26
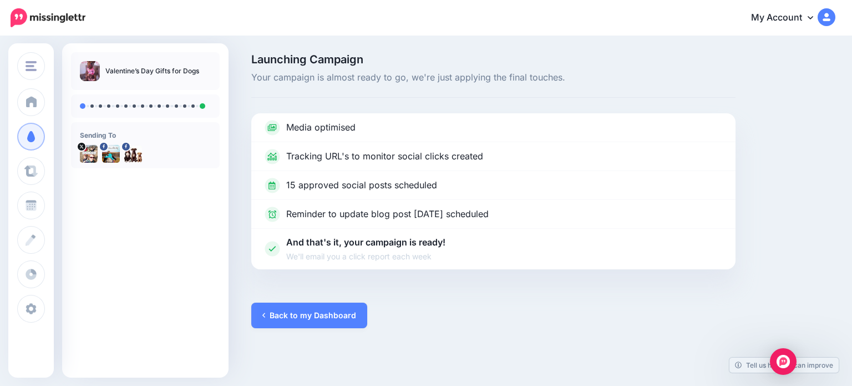
click at [306, 315] on link "Back to my Dashboard" at bounding box center [309, 315] width 116 height 26
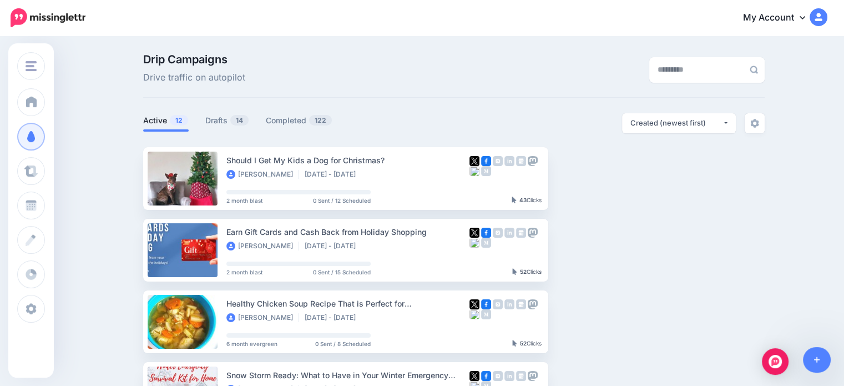
click at [231, 121] on link "Drafts 14" at bounding box center [227, 120] width 44 height 13
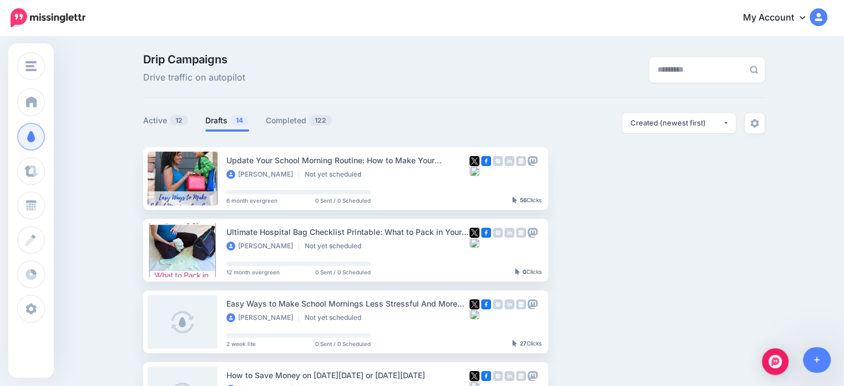
click at [577, 248] on link "Setup Campaign" at bounding box center [593, 250] width 75 height 20
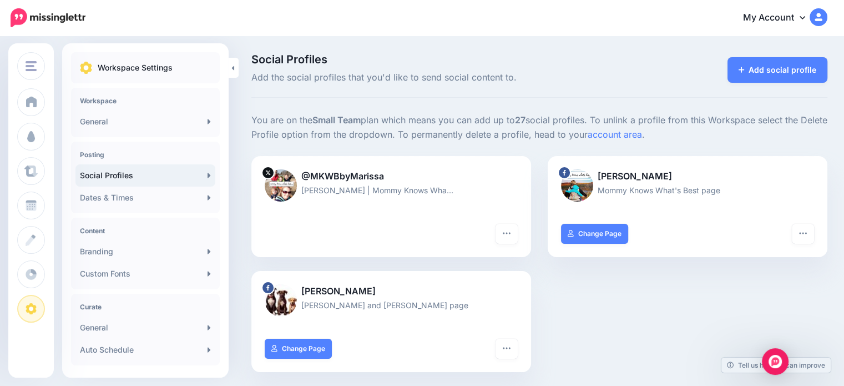
click at [511, 349] on icon "button" at bounding box center [506, 347] width 9 height 9
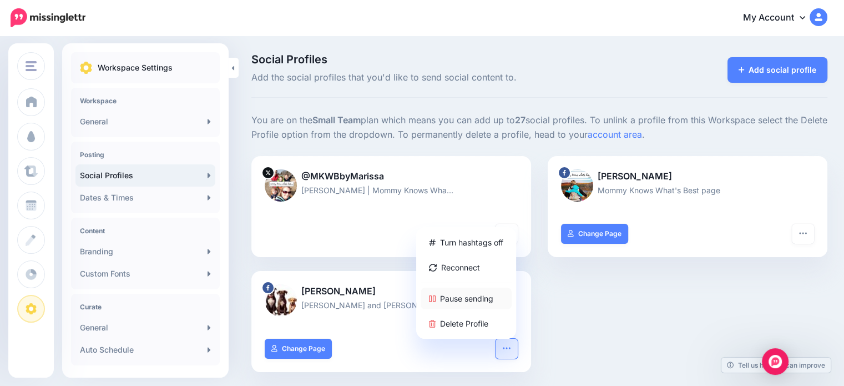
click at [472, 300] on link "Pause sending" at bounding box center [465, 298] width 91 height 22
click at [458, 327] on link "Delete Profile" at bounding box center [465, 323] width 91 height 22
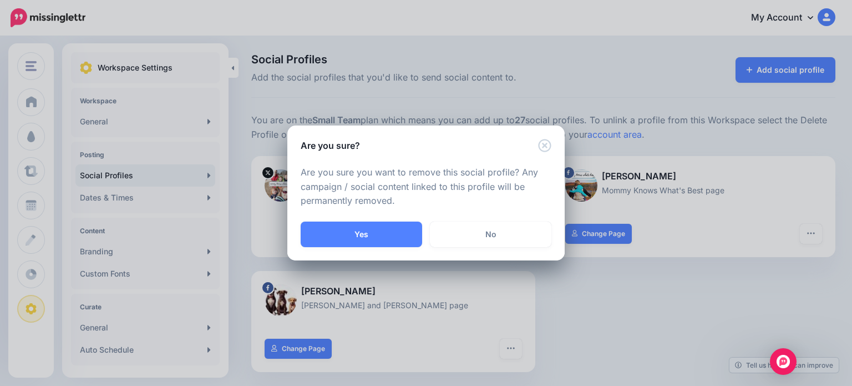
click at [391, 230] on button "Yes" at bounding box center [361, 234] width 121 height 26
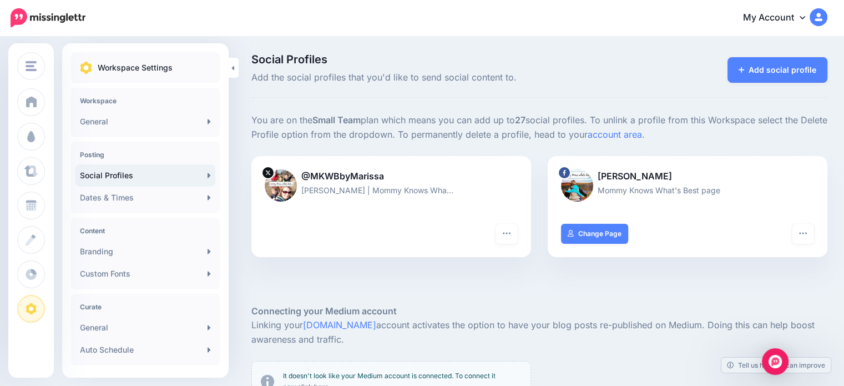
click at [757, 74] on link "Add social profile" at bounding box center [777, 70] width 100 height 26
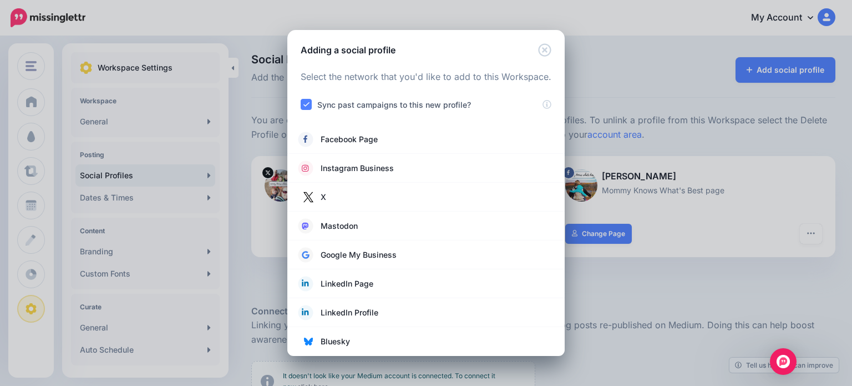
click at [306, 106] on ins at bounding box center [306, 104] width 11 height 11
click at [326, 102] on label "Sync past campaigns to this new profile?" at bounding box center [394, 104] width 154 height 13
click at [306, 104] on ins at bounding box center [306, 104] width 11 height 11
click at [307, 104] on ins at bounding box center [306, 104] width 11 height 11
click at [307, 103] on ins at bounding box center [306, 104] width 11 height 11
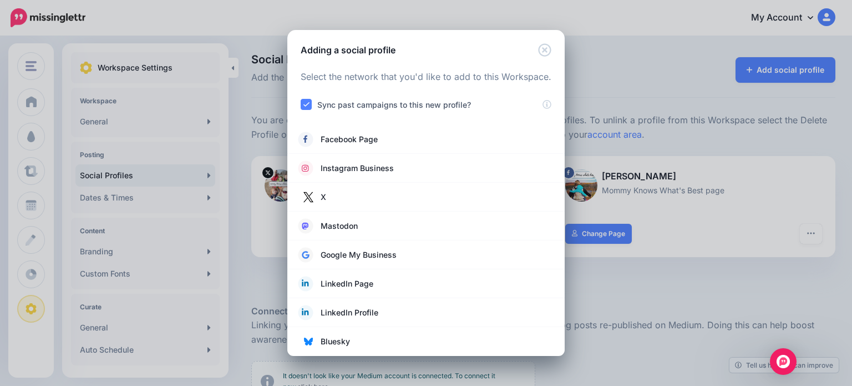
click at [302, 107] on ins at bounding box center [306, 104] width 11 height 11
click at [302, 99] on ins at bounding box center [306, 104] width 11 height 11
click at [305, 92] on div at bounding box center [426, 91] width 251 height 14
click at [306, 104] on ins at bounding box center [306, 104] width 11 height 11
click at [306, 116] on div at bounding box center [426, 118] width 251 height 14
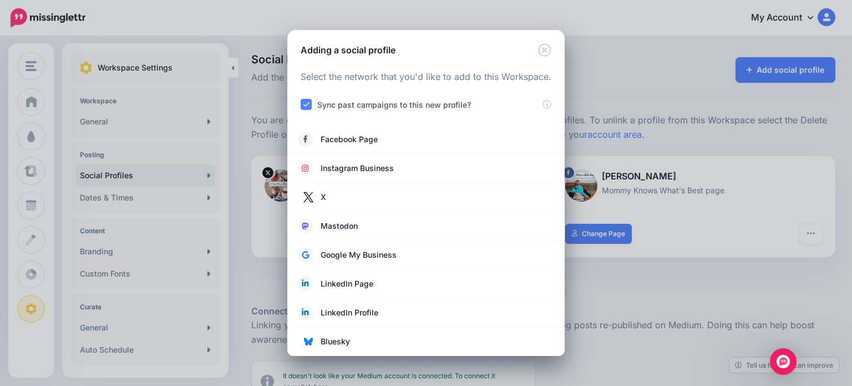
click at [306, 106] on ins at bounding box center [306, 104] width 11 height 11
click at [544, 53] on icon "Close" at bounding box center [544, 49] width 13 height 13
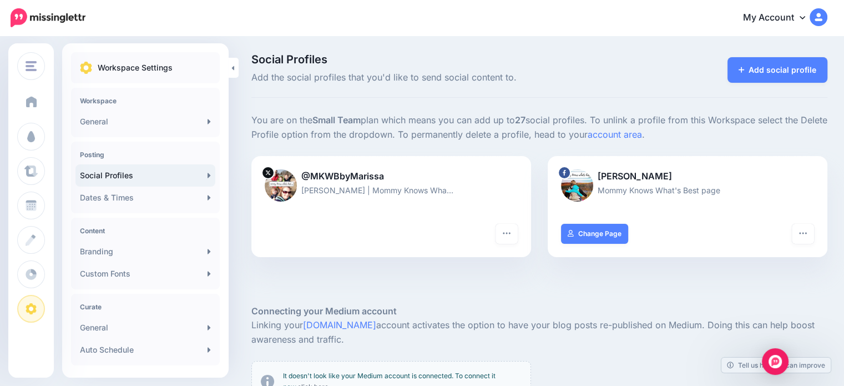
click at [29, 102] on span at bounding box center [31, 101] width 14 height 11
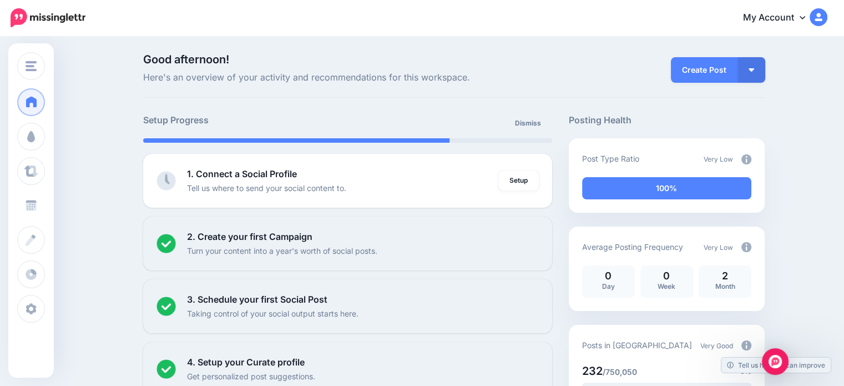
click at [52, 208] on span "Schedule" at bounding box center [62, 204] width 36 height 9
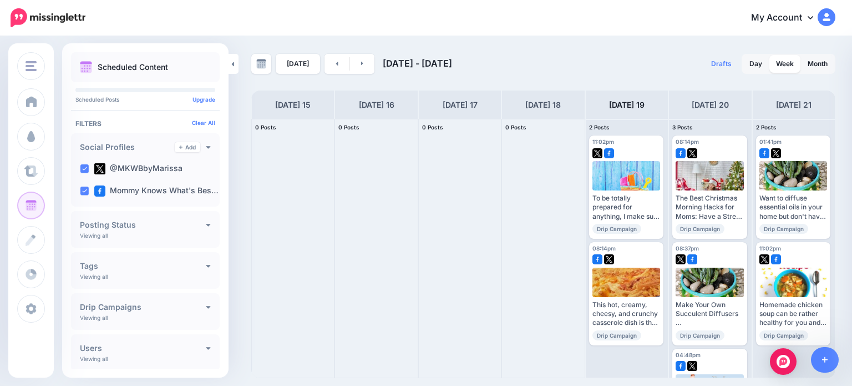
click at [356, 70] on link at bounding box center [362, 64] width 25 height 20
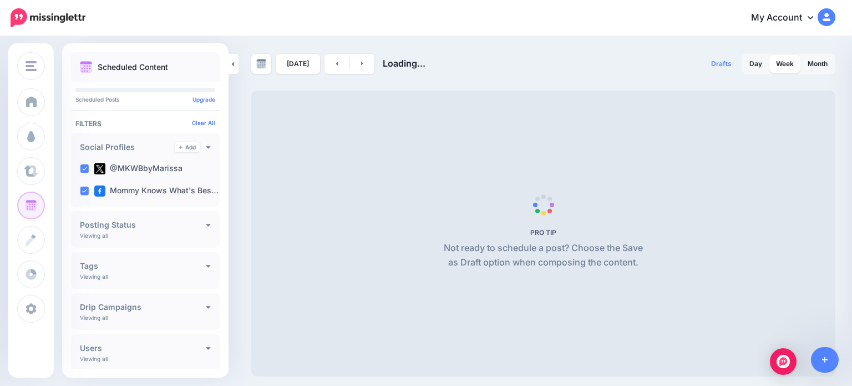
click at [356, 70] on link at bounding box center [362, 64] width 25 height 20
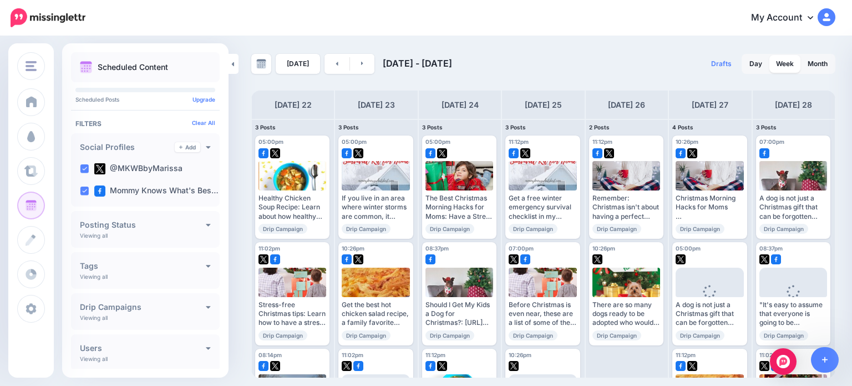
click at [362, 70] on link at bounding box center [362, 64] width 25 height 20
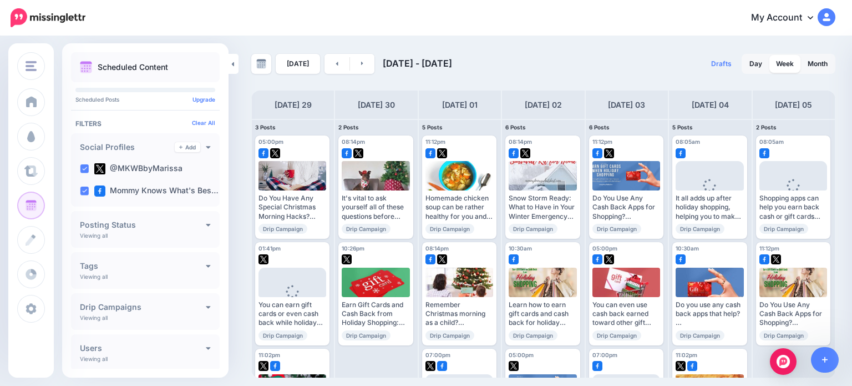
click at [282, 237] on link "Edit" at bounding box center [275, 244] width 34 height 14
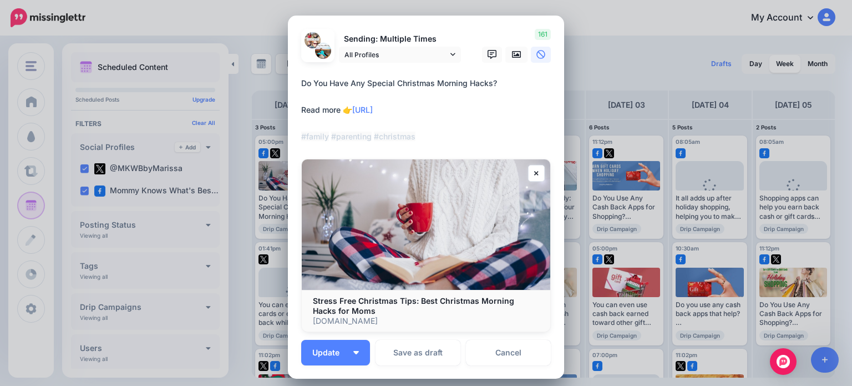
click at [494, 350] on link "Cancel" at bounding box center [508, 352] width 85 height 26
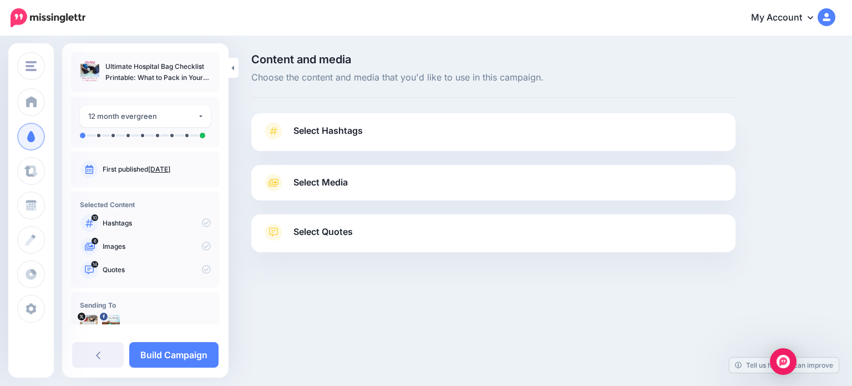
click at [351, 130] on span "Select Hashtags" at bounding box center [327, 130] width 69 height 15
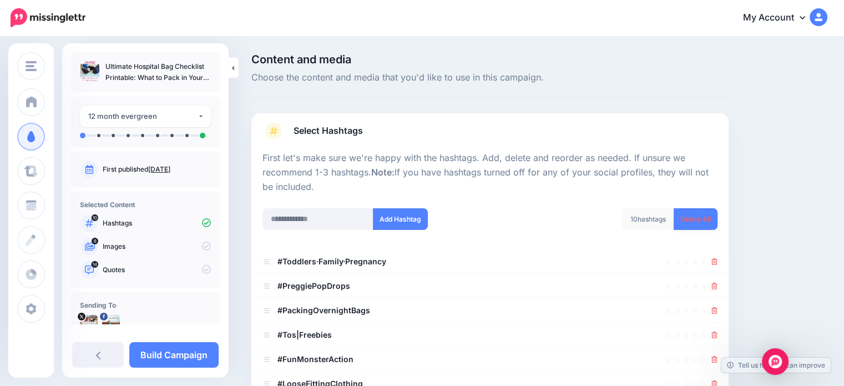
click at [703, 218] on link "Delete All" at bounding box center [695, 219] width 44 height 22
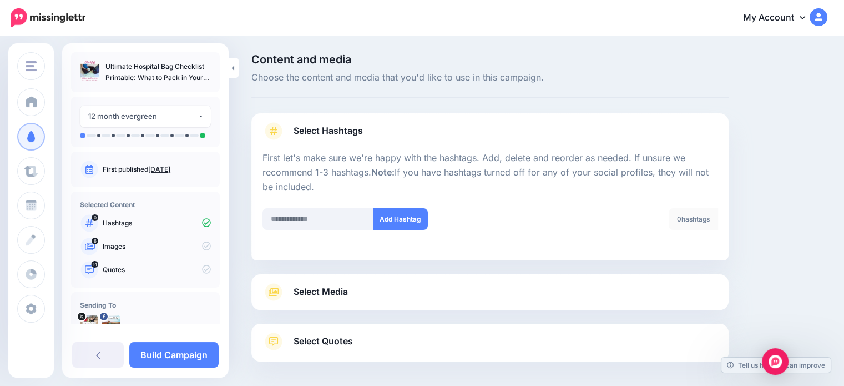
scroll to position [47, 0]
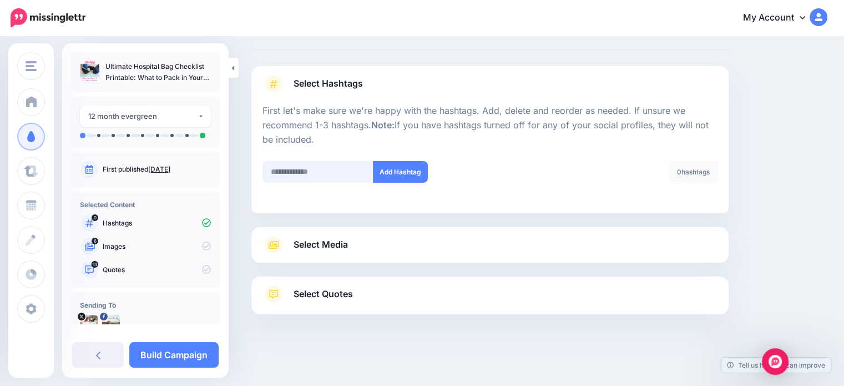
click at [334, 174] on input "text" at bounding box center [317, 172] width 111 height 22
type input "*********"
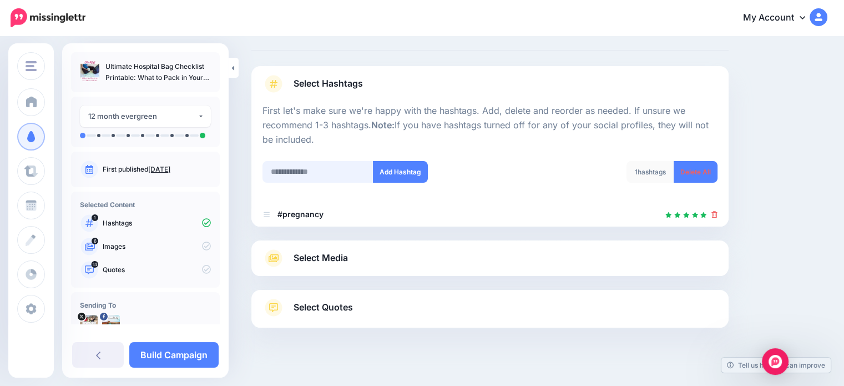
scroll to position [60, 0]
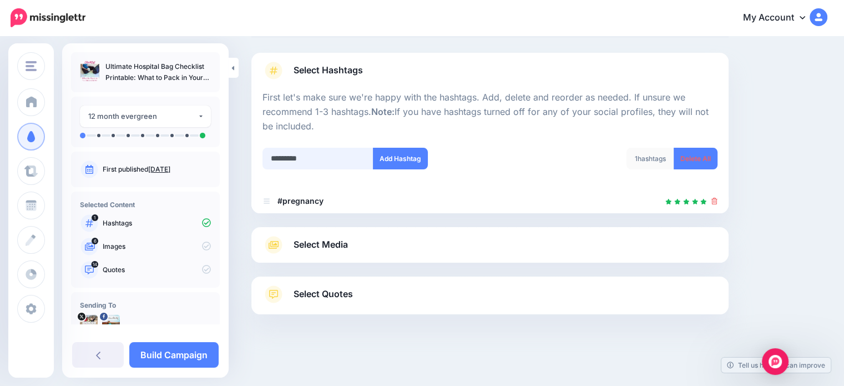
type input "**********"
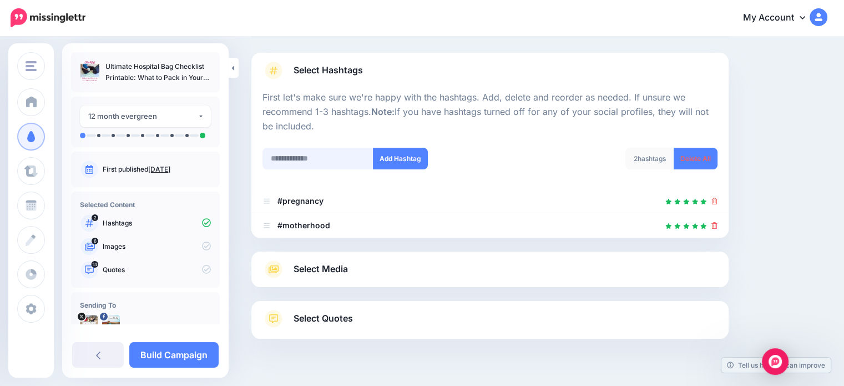
scroll to position [85, 0]
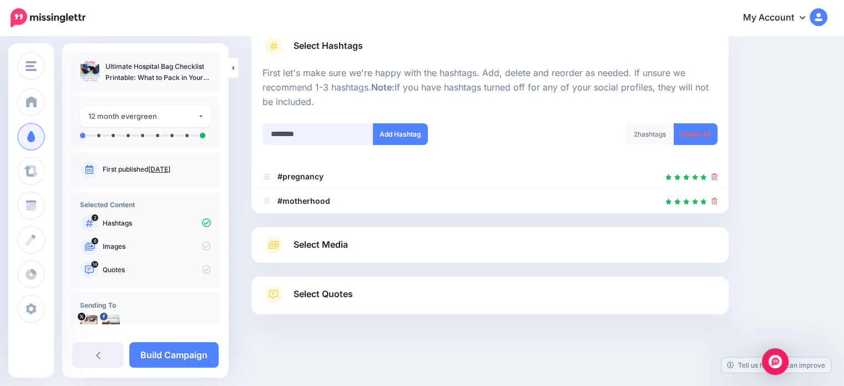
type input "*********"
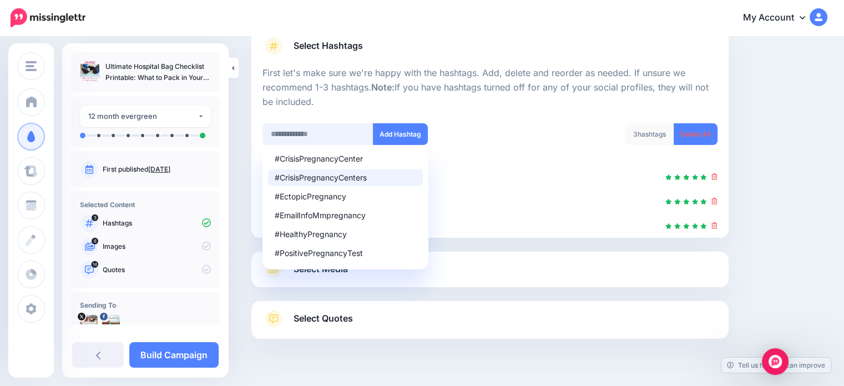
scroll to position [109, 0]
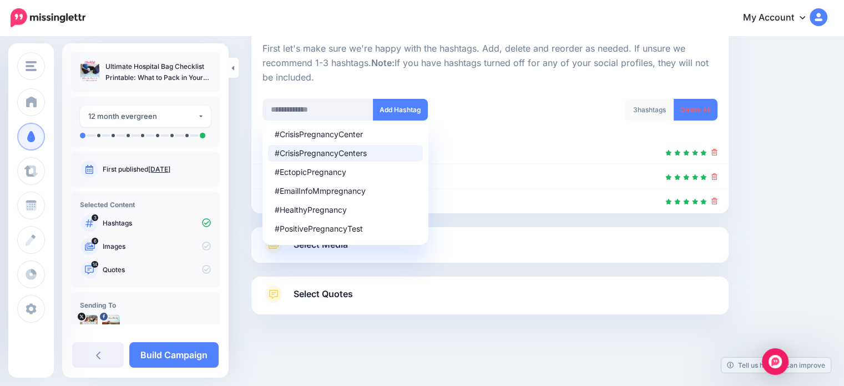
click at [477, 250] on link "Select Media" at bounding box center [489, 245] width 455 height 18
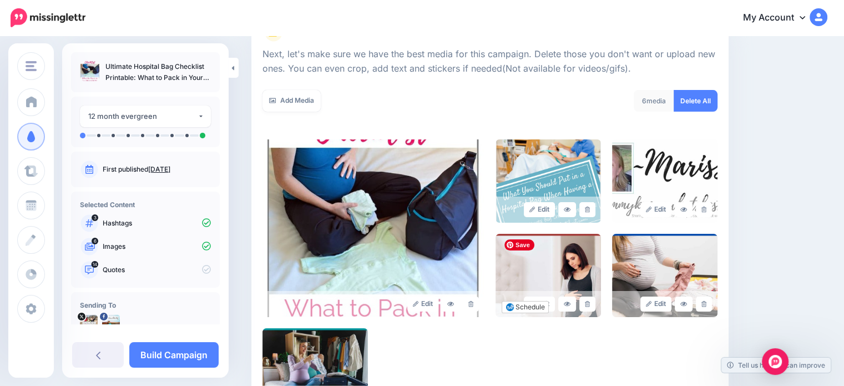
scroll to position [165, 0]
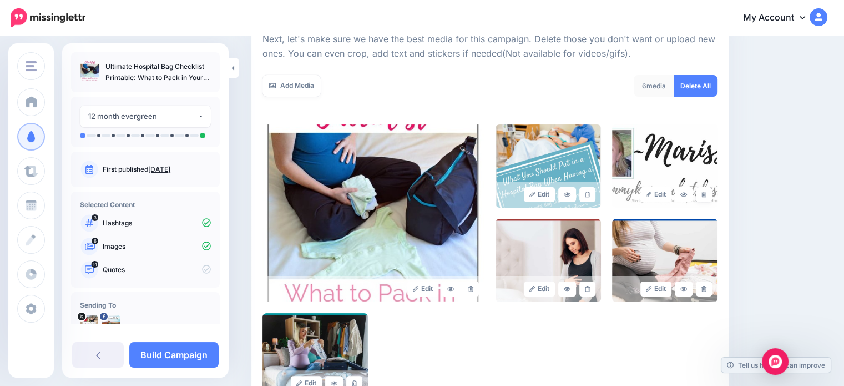
click at [712, 190] on link at bounding box center [704, 194] width 16 height 15
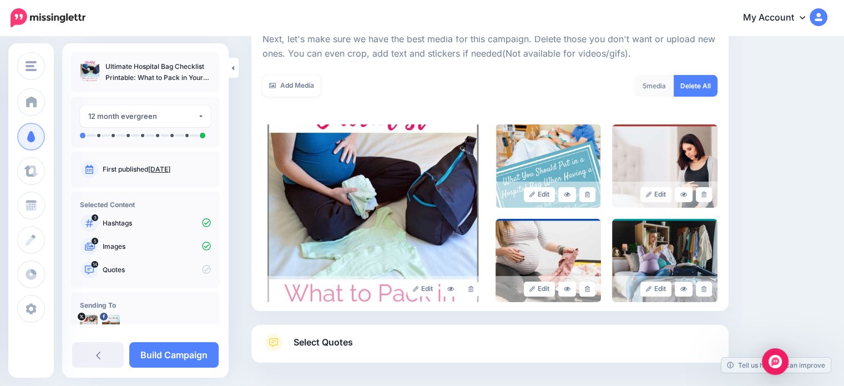
scroll to position [213, 0]
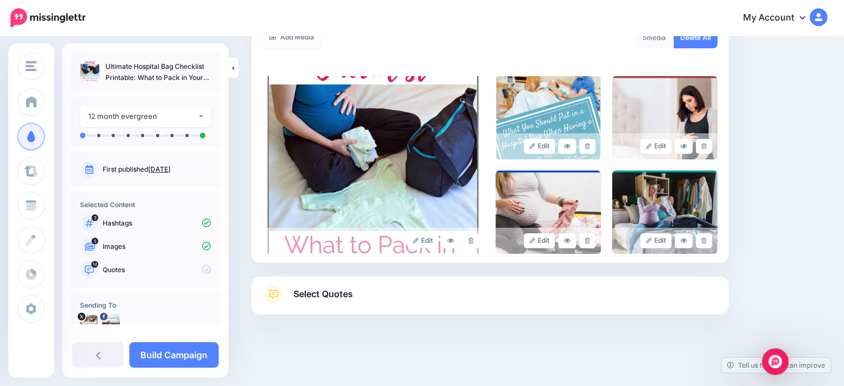
click at [543, 308] on link "Select Quotes" at bounding box center [489, 299] width 455 height 29
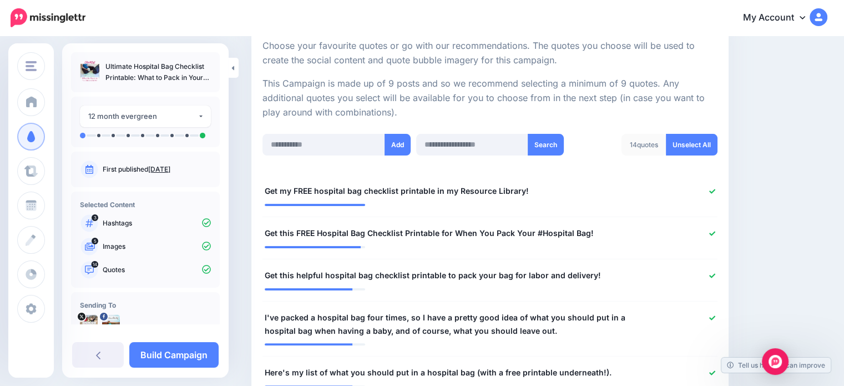
scroll to position [212, 0]
click at [703, 145] on link "Unselect All" at bounding box center [692, 145] width 52 height 22
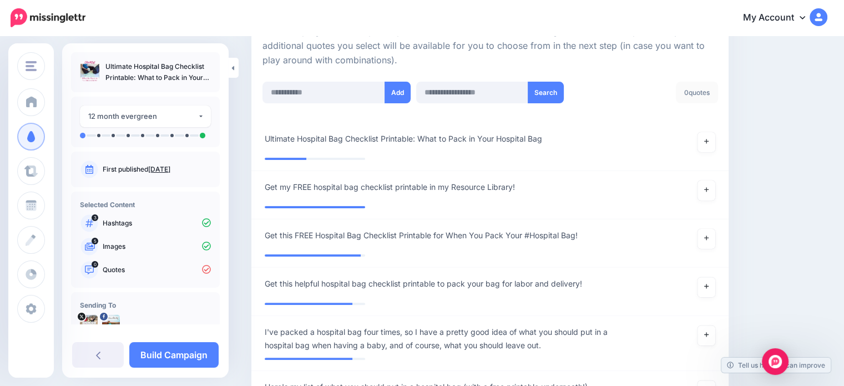
scroll to position [221, 0]
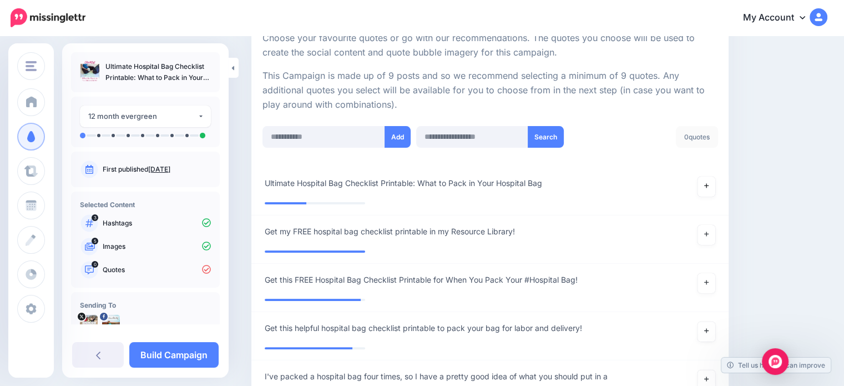
click at [708, 186] on icon at bounding box center [706, 186] width 4 height 6
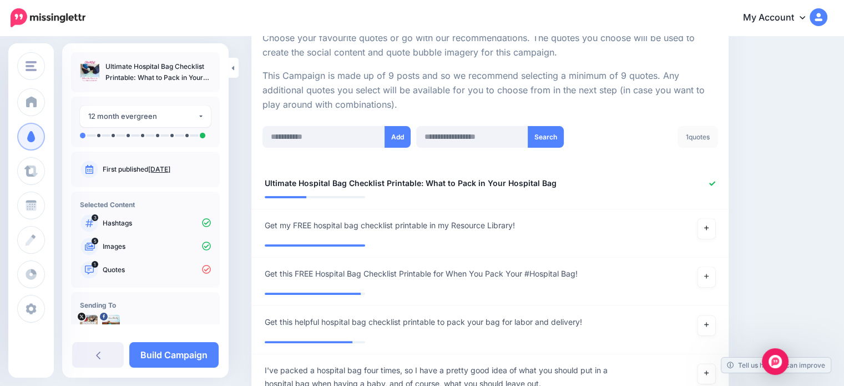
click at [715, 226] on link at bounding box center [706, 229] width 18 height 20
click at [714, 274] on link at bounding box center [706, 277] width 18 height 20
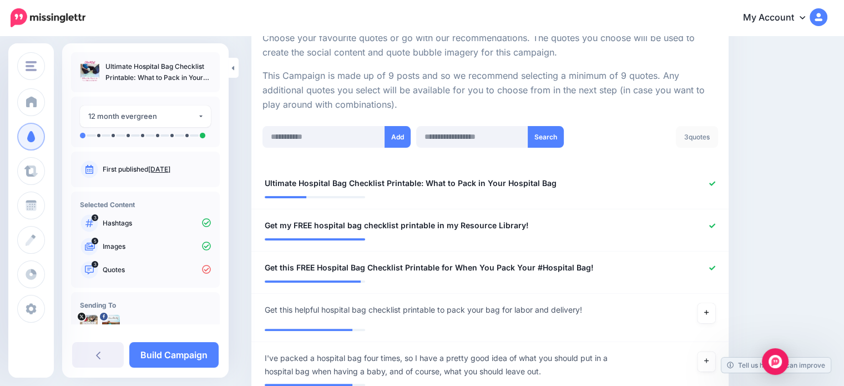
click at [708, 313] on icon at bounding box center [706, 312] width 4 height 6
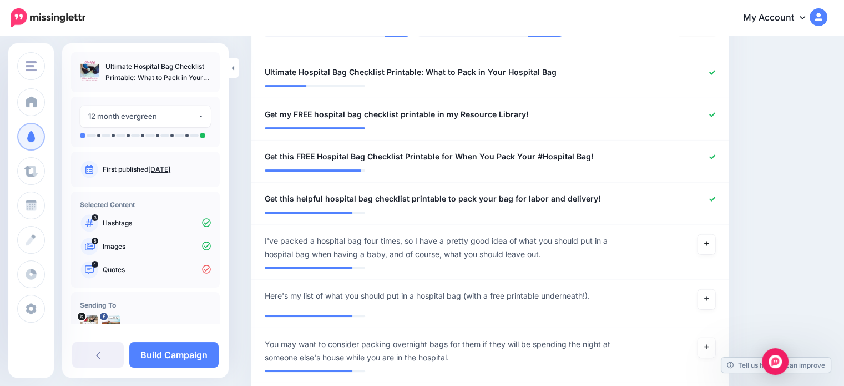
click at [708, 242] on link at bounding box center [706, 244] width 18 height 20
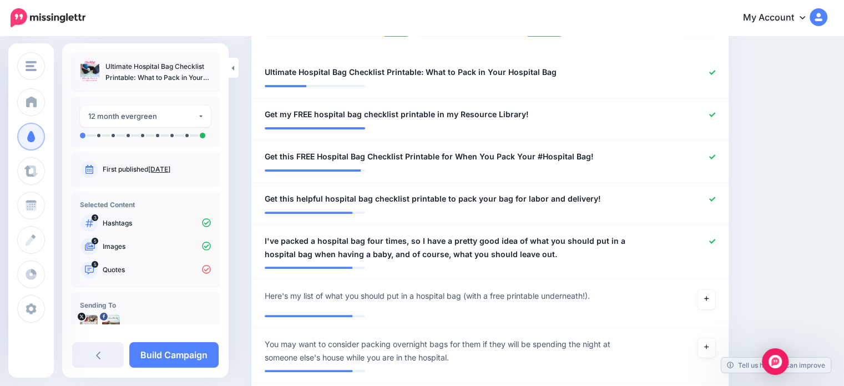
click at [708, 298] on link at bounding box center [706, 299] width 18 height 20
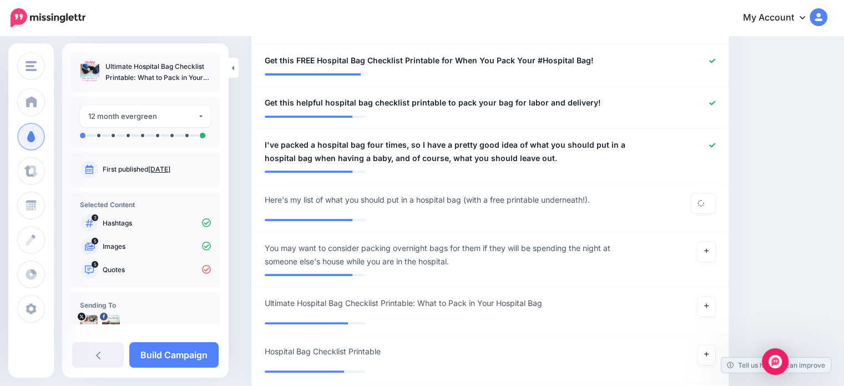
scroll to position [498, 0]
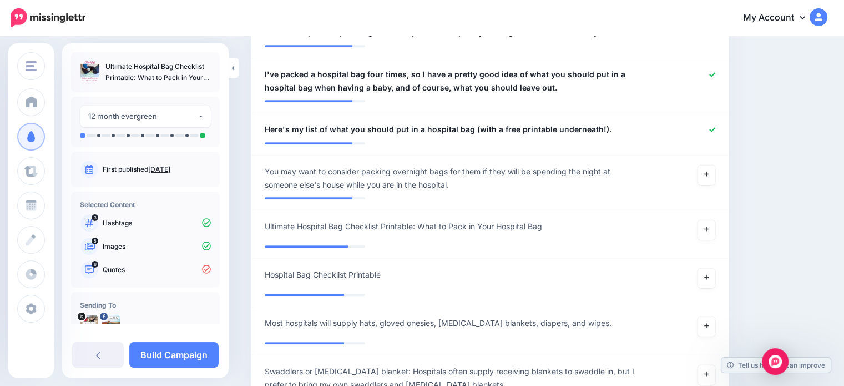
click at [711, 179] on link at bounding box center [706, 175] width 18 height 20
click at [708, 230] on icon at bounding box center [706, 229] width 4 height 6
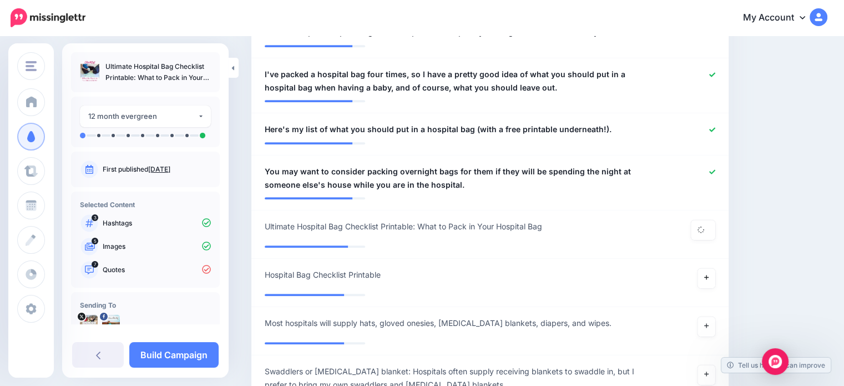
click at [715, 275] on link at bounding box center [706, 278] width 18 height 20
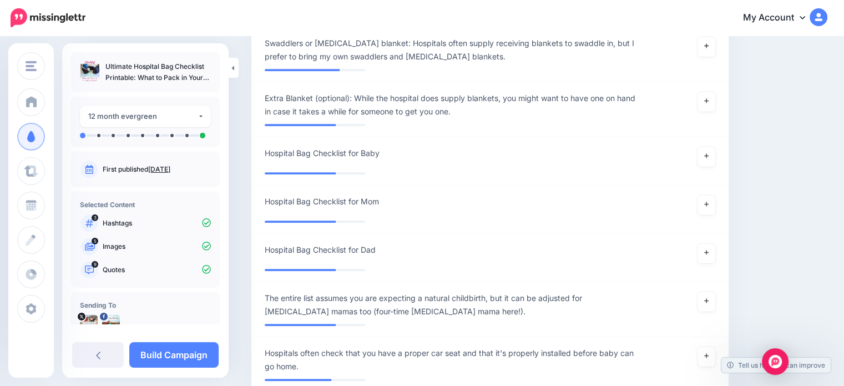
scroll to position [831, 0]
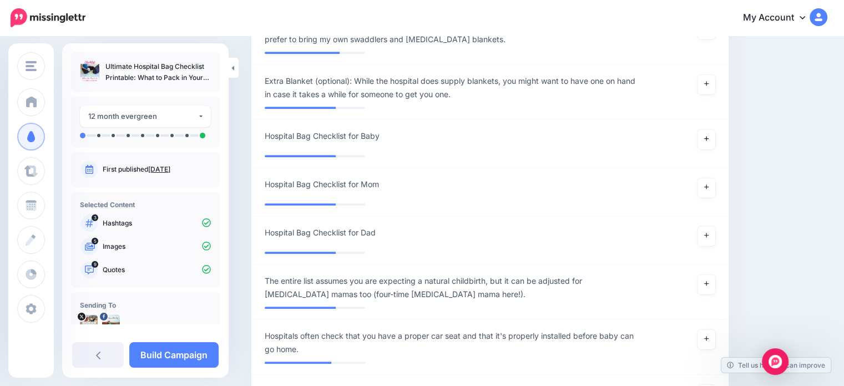
click at [711, 143] on link at bounding box center [706, 139] width 18 height 20
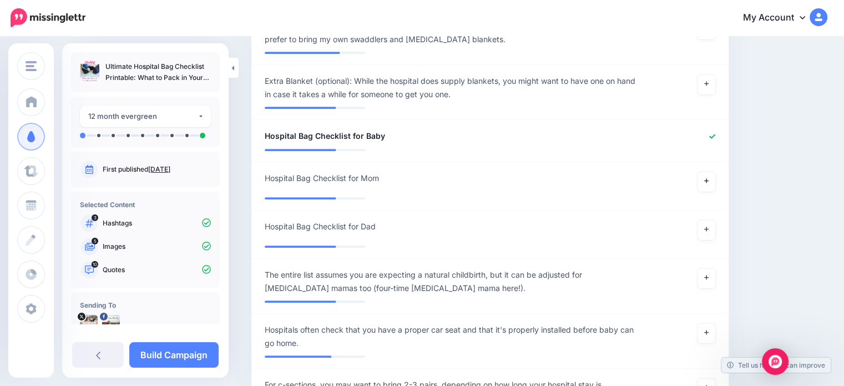
click at [714, 188] on link at bounding box center [706, 181] width 18 height 20
click at [715, 231] on link at bounding box center [706, 230] width 18 height 20
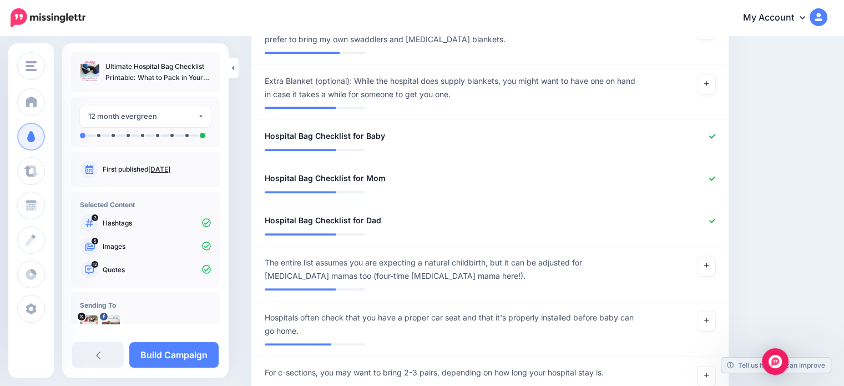
click at [715, 267] on link at bounding box center [706, 266] width 18 height 20
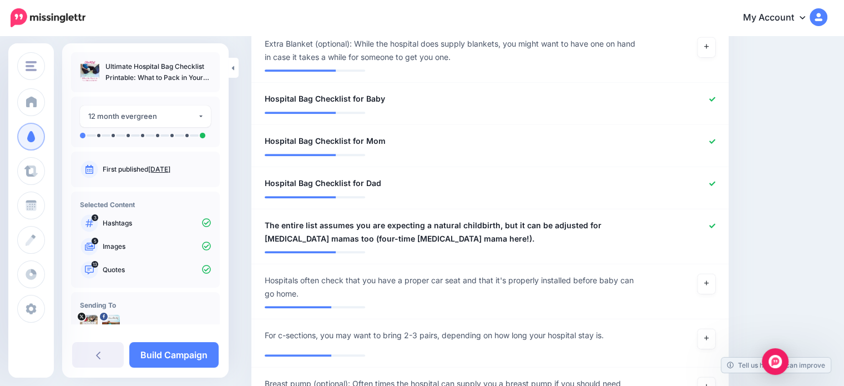
scroll to position [886, 0]
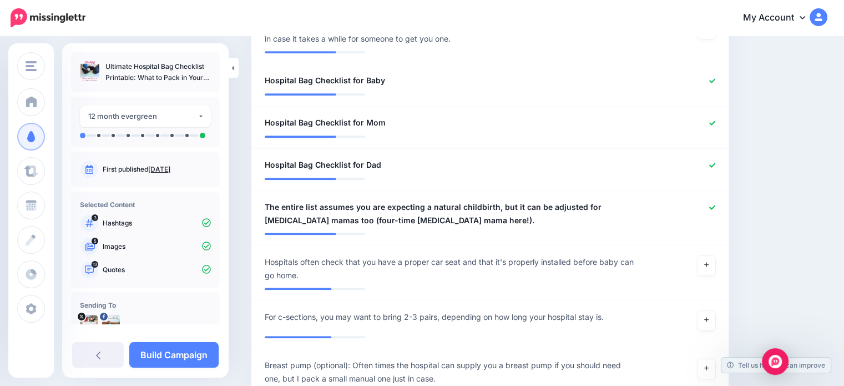
click at [179, 353] on link "Build Campaign" at bounding box center [173, 355] width 89 height 26
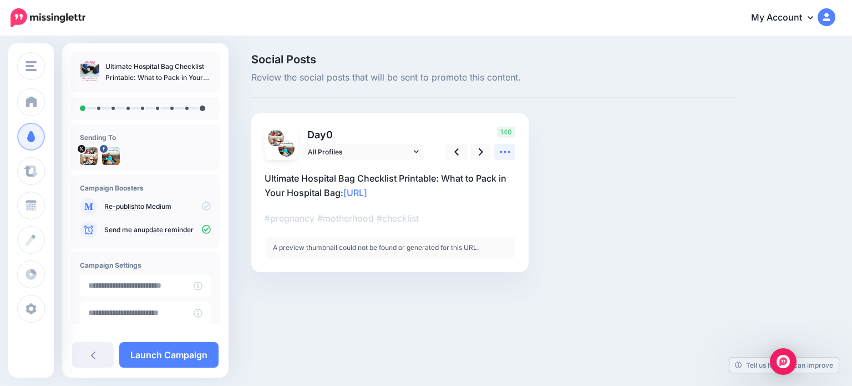
click at [511, 153] on link at bounding box center [504, 152] width 21 height 16
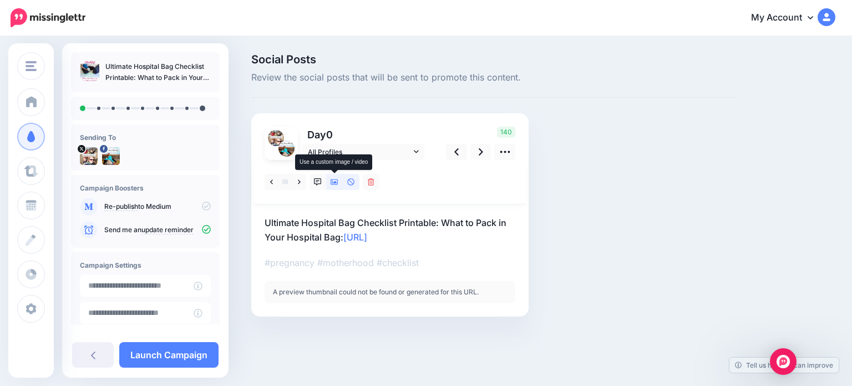
click at [330, 182] on link at bounding box center [334, 182] width 17 height 16
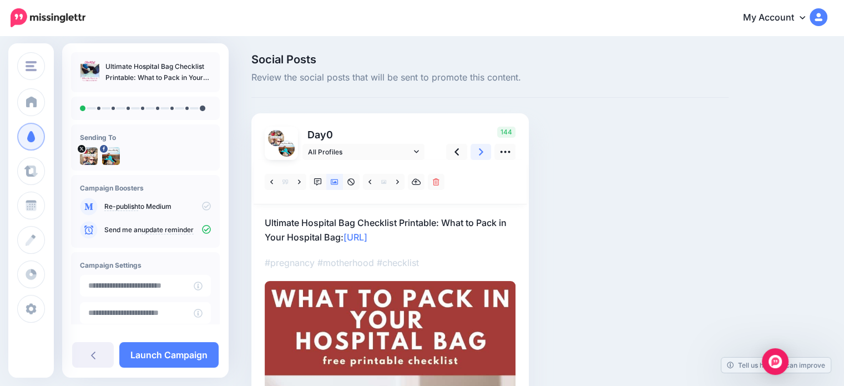
click at [482, 150] on icon at bounding box center [481, 152] width 4 height 12
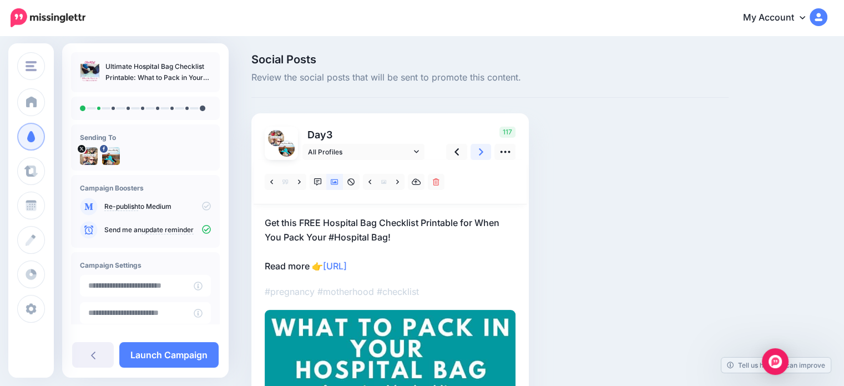
click at [482, 150] on icon at bounding box center [481, 152] width 4 height 12
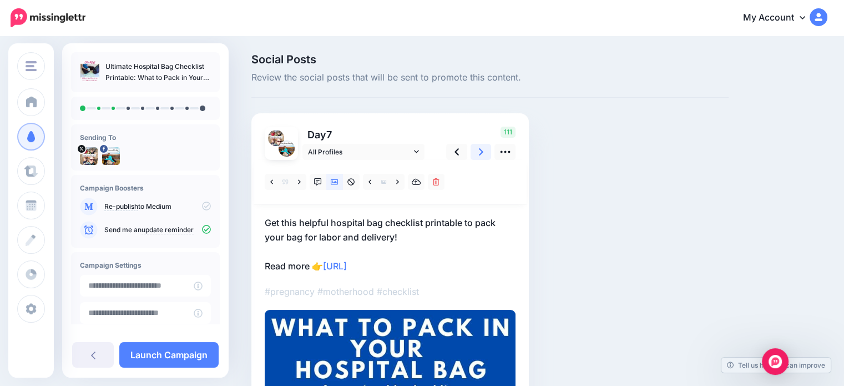
click at [483, 150] on icon at bounding box center [481, 152] width 4 height 12
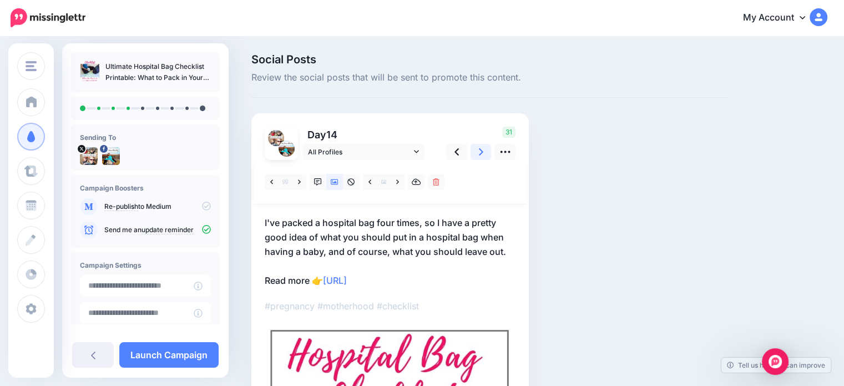
click at [483, 150] on link at bounding box center [480, 152] width 21 height 16
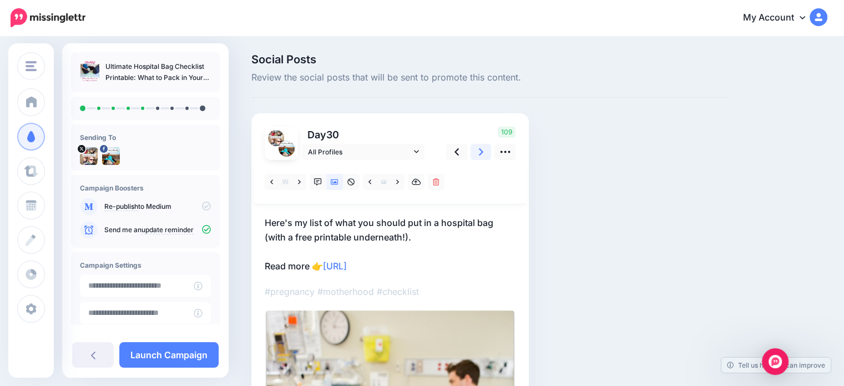
click at [483, 150] on link at bounding box center [480, 152] width 21 height 16
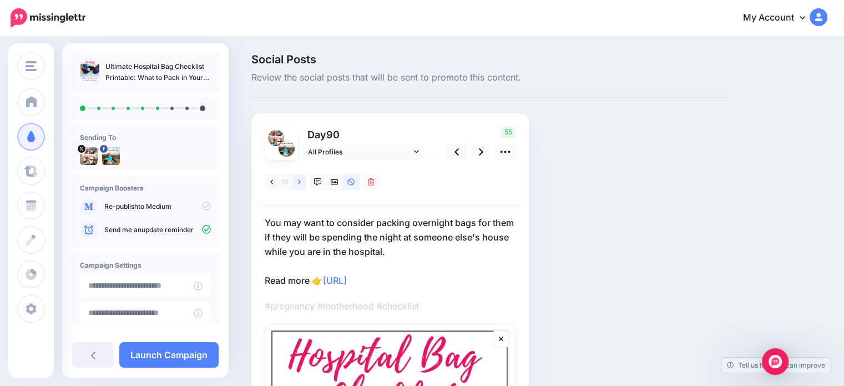
click at [300, 183] on icon at bounding box center [299, 182] width 3 height 8
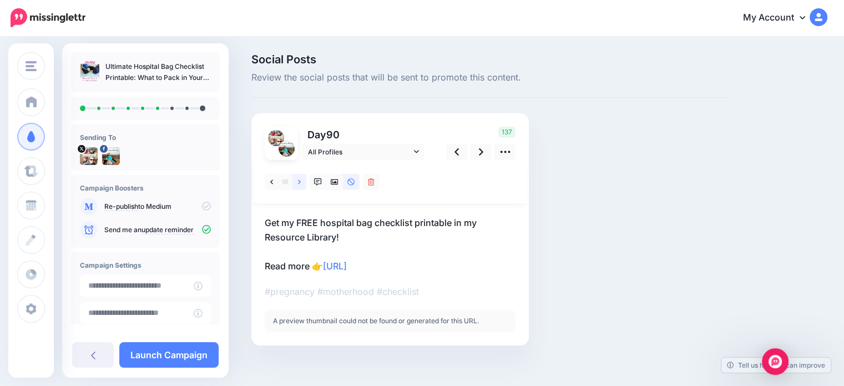
click at [300, 183] on icon at bounding box center [299, 182] width 3 height 8
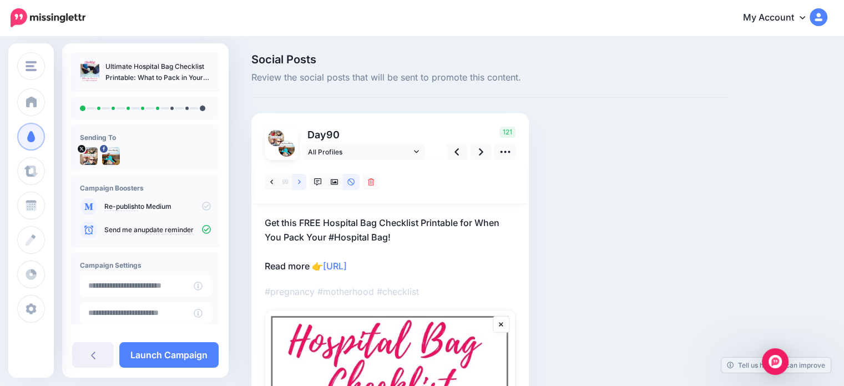
click at [300, 183] on icon at bounding box center [299, 182] width 3 height 8
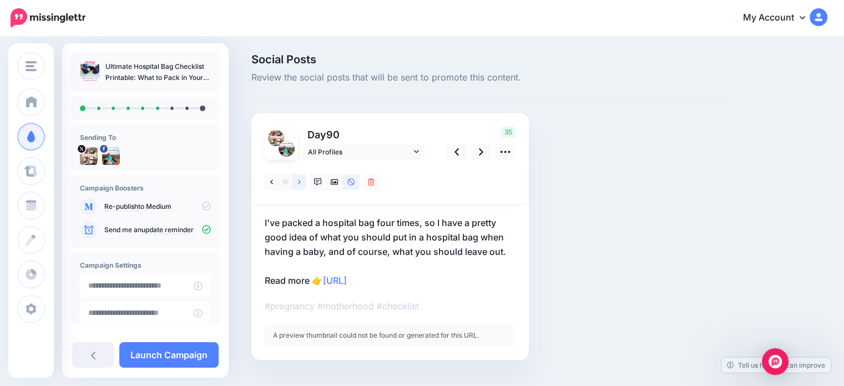
click at [300, 183] on icon at bounding box center [299, 182] width 3 height 8
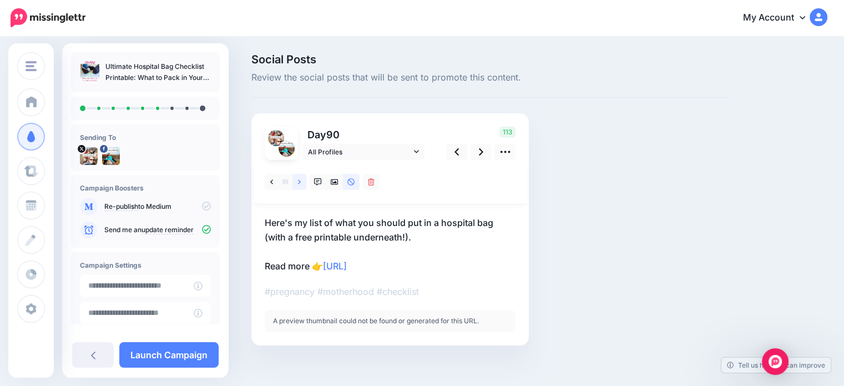
click at [300, 183] on icon at bounding box center [299, 182] width 3 height 8
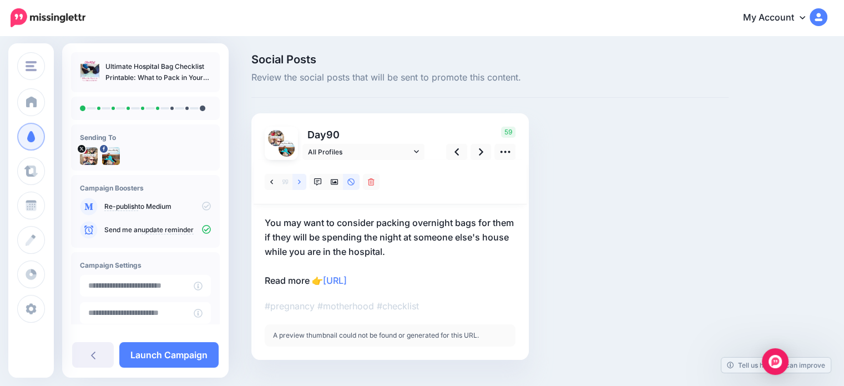
click at [300, 183] on icon at bounding box center [299, 182] width 3 height 8
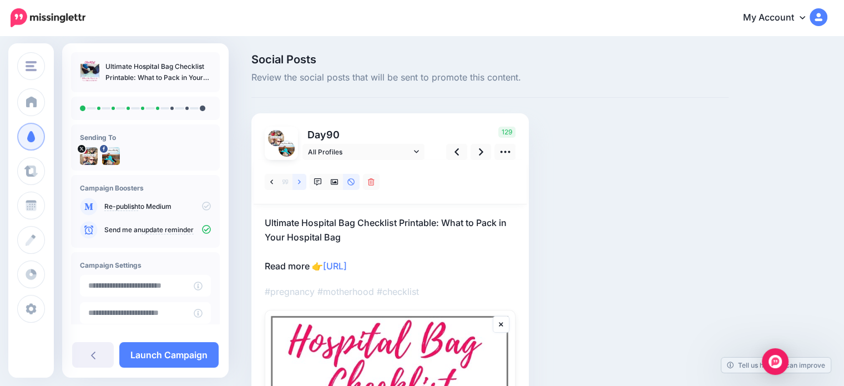
click at [300, 183] on icon at bounding box center [299, 182] width 3 height 8
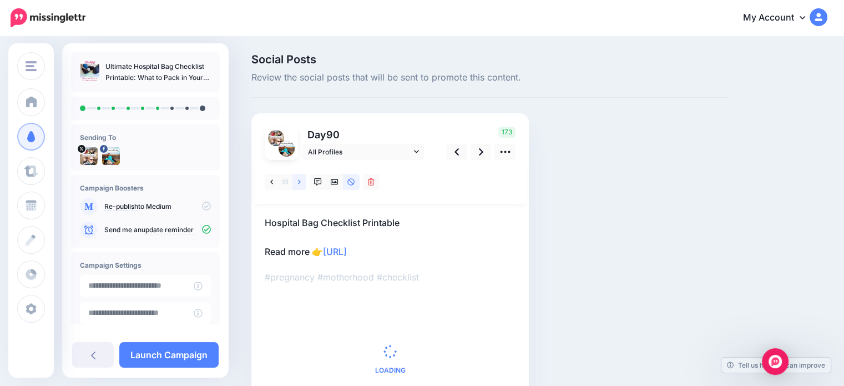
click at [300, 183] on icon at bounding box center [299, 182] width 3 height 8
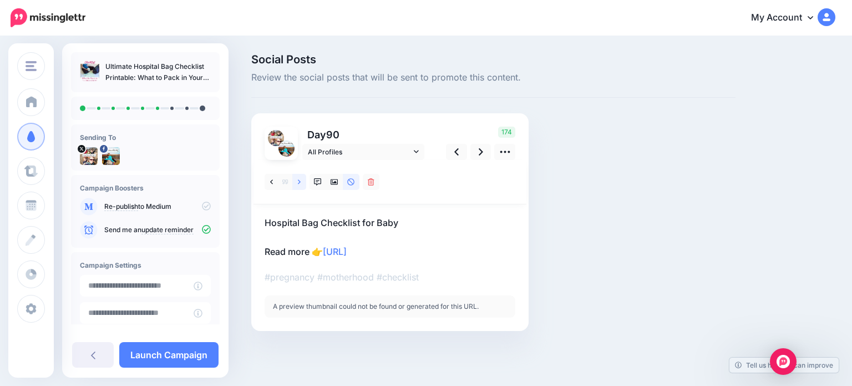
click at [302, 183] on link at bounding box center [299, 182] width 14 height 16
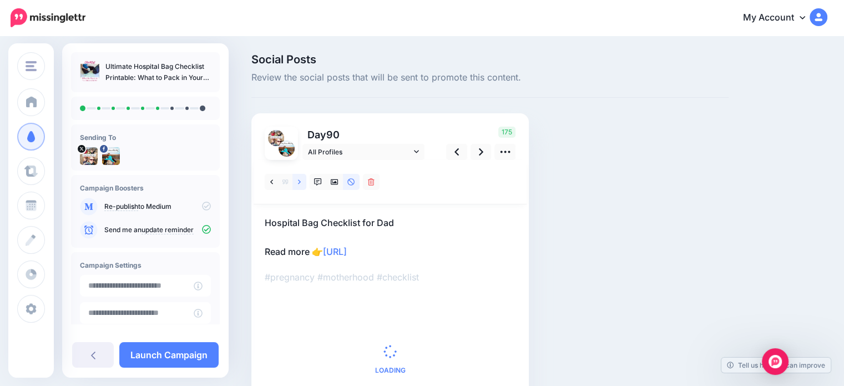
click at [302, 183] on link at bounding box center [299, 182] width 14 height 16
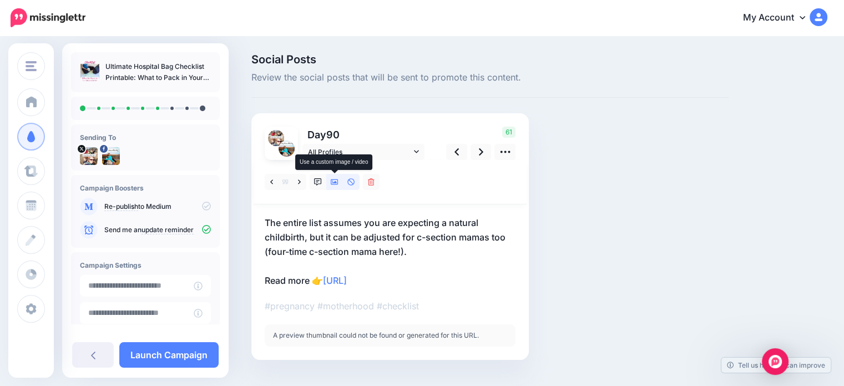
click at [332, 181] on icon at bounding box center [335, 182] width 8 height 6
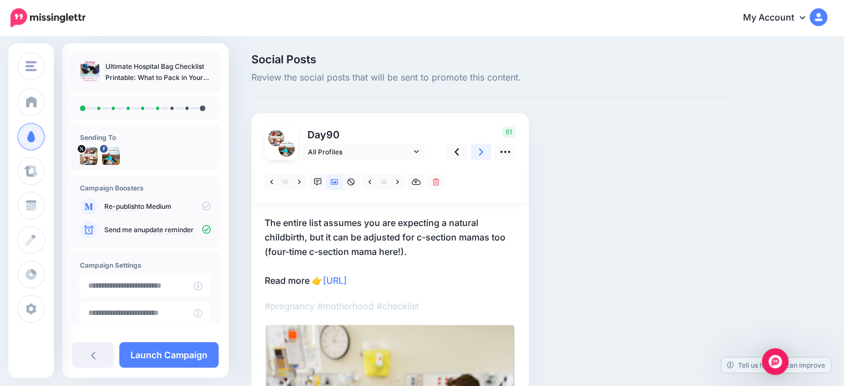
click at [480, 151] on icon at bounding box center [481, 152] width 4 height 12
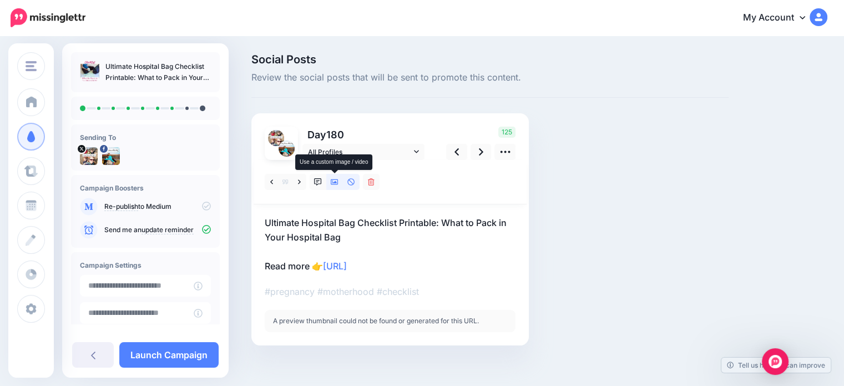
click at [333, 179] on icon at bounding box center [335, 182] width 8 height 8
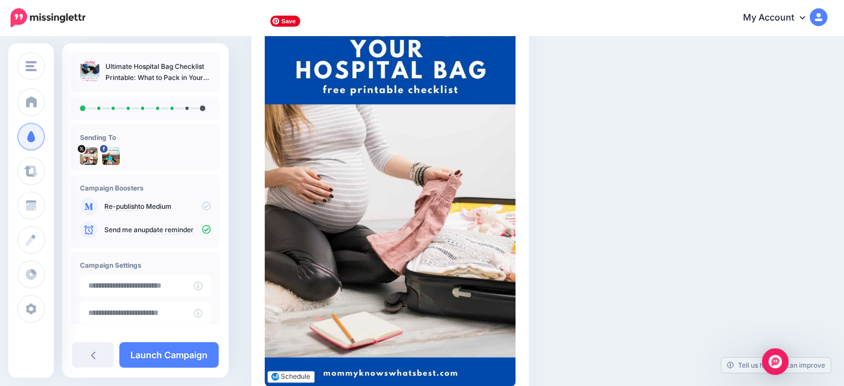
scroll to position [333, 0]
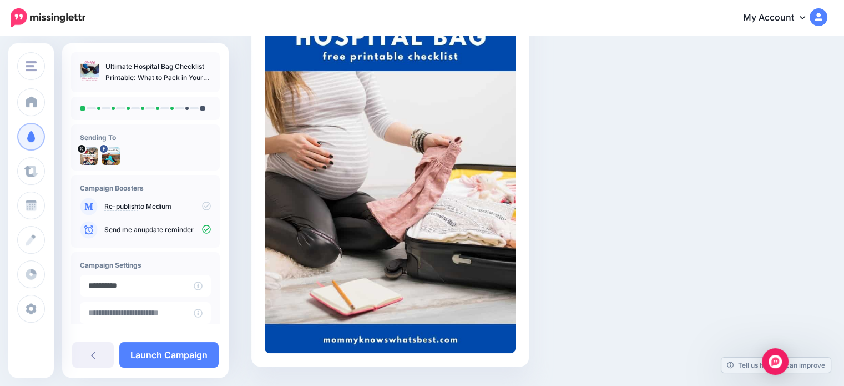
click at [176, 290] on input "**********" at bounding box center [137, 286] width 114 height 22
click at [162, 285] on input "**********" at bounding box center [137, 286] width 114 height 22
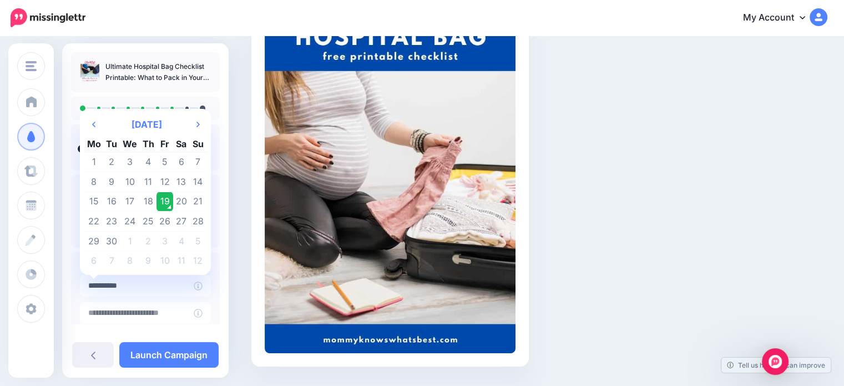
click at [199, 125] on th "Next Month" at bounding box center [198, 124] width 17 height 22
click at [114, 181] on td "7" at bounding box center [112, 182] width 17 height 20
type input "**********"
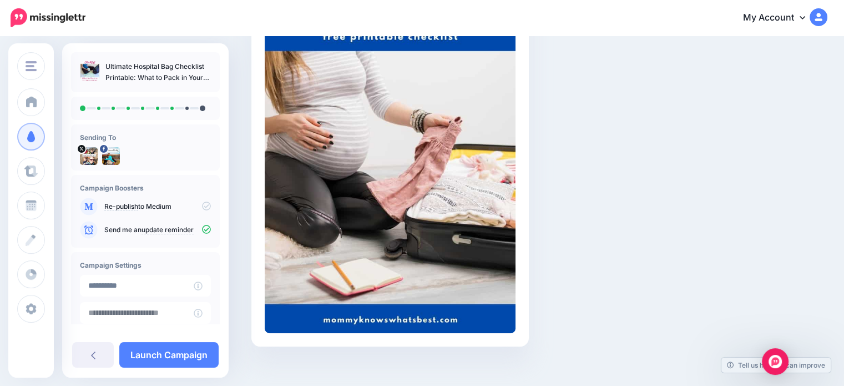
scroll to position [363, 0]
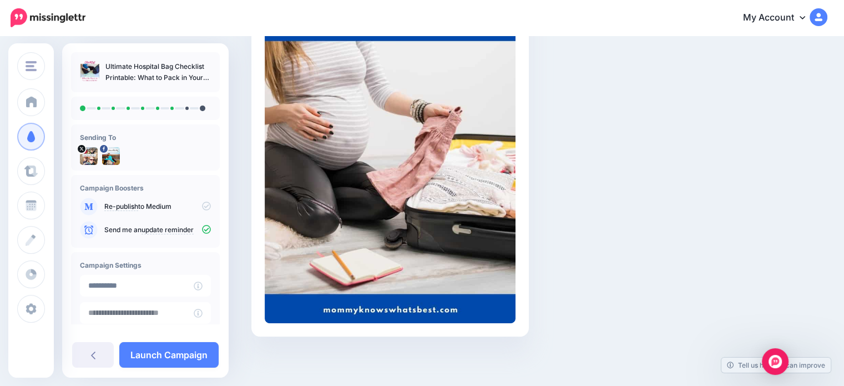
click at [171, 363] on link "Launch Campaign" at bounding box center [168, 355] width 99 height 26
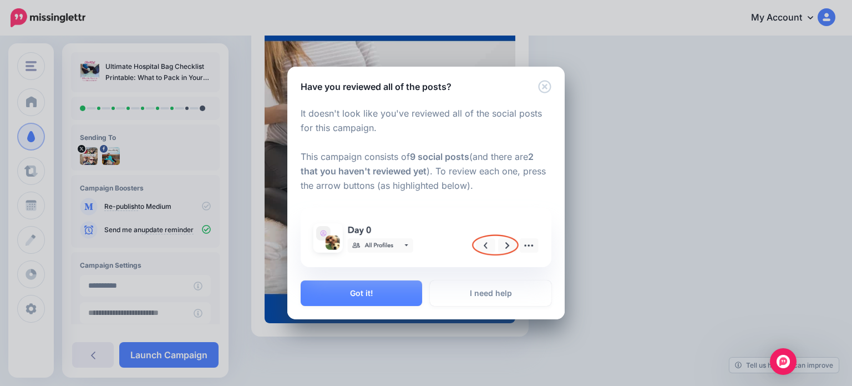
click at [377, 302] on button "Got it!" at bounding box center [361, 293] width 121 height 26
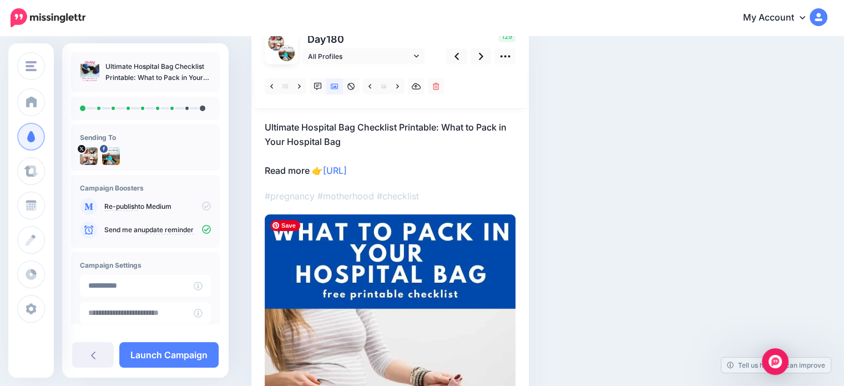
scroll to position [0, 0]
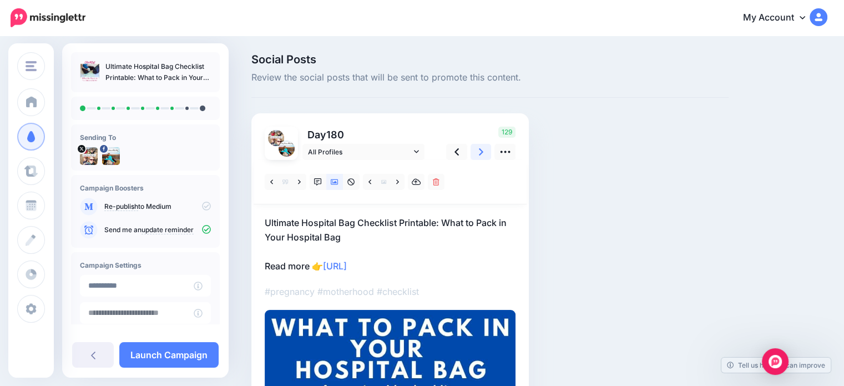
click at [480, 151] on icon at bounding box center [481, 152] width 4 height 12
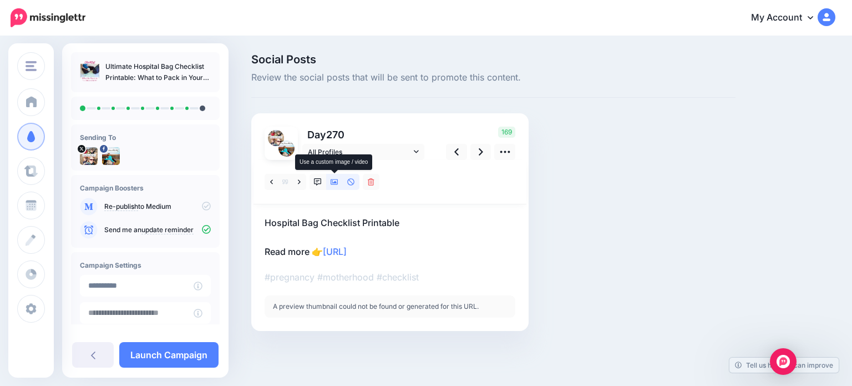
click at [335, 183] on icon at bounding box center [335, 182] width 8 height 8
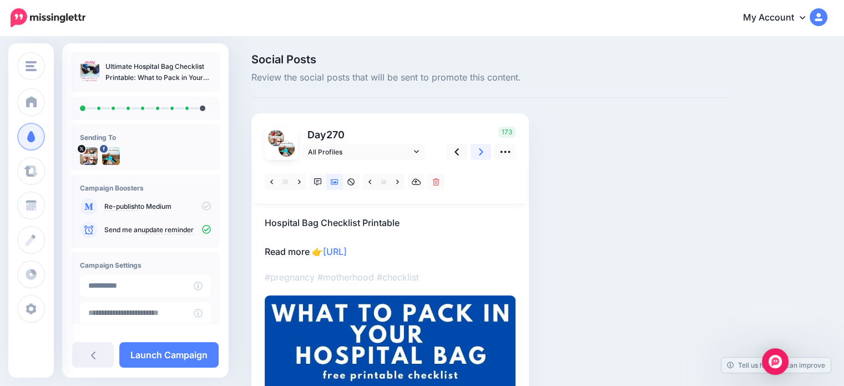
click at [473, 151] on link at bounding box center [480, 152] width 21 height 16
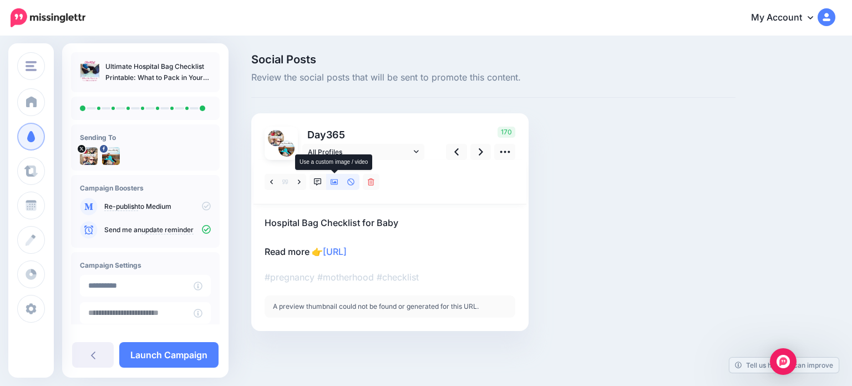
click at [337, 184] on icon at bounding box center [335, 182] width 8 height 6
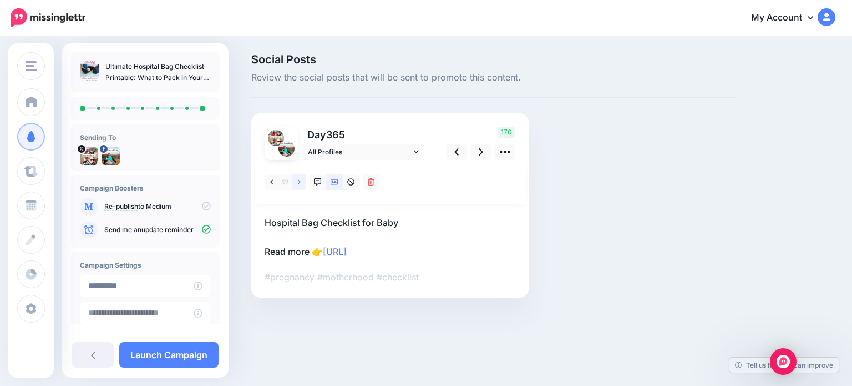
click at [301, 185] on link at bounding box center [299, 182] width 14 height 16
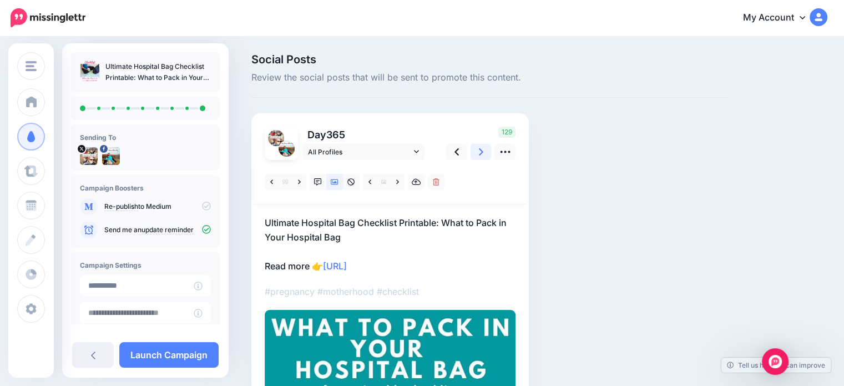
click at [475, 150] on link at bounding box center [480, 152] width 21 height 16
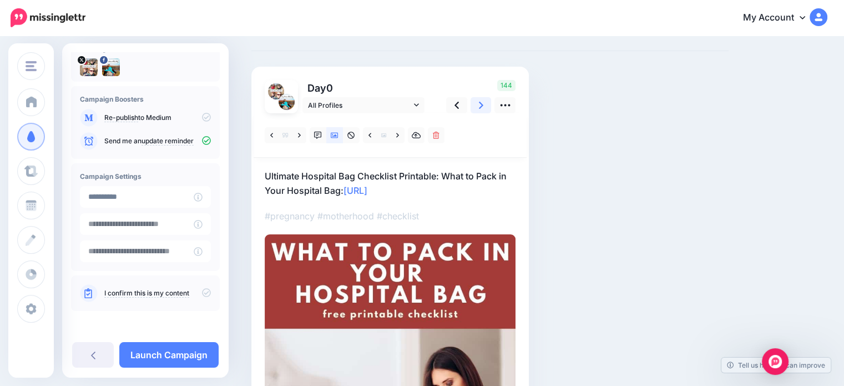
scroll to position [111, 0]
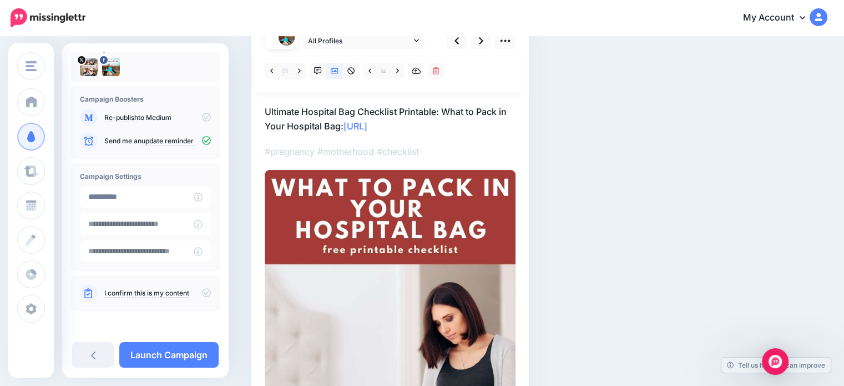
click at [202, 290] on icon at bounding box center [206, 292] width 9 height 9
click at [190, 359] on link "Launch Campaign" at bounding box center [168, 355] width 99 height 26
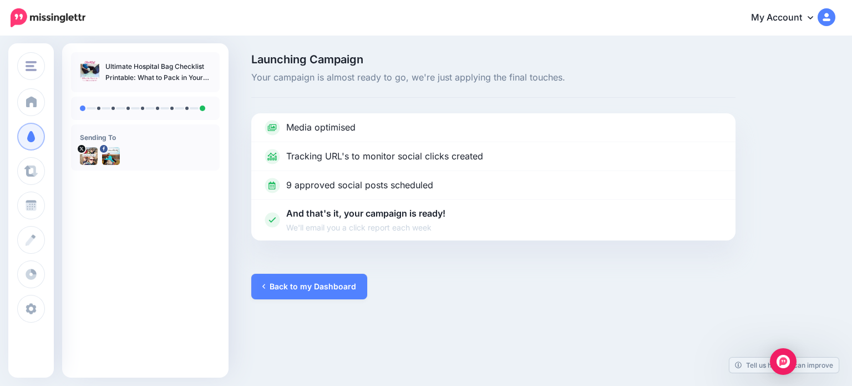
click at [293, 283] on link "Back to my Dashboard" at bounding box center [309, 286] width 116 height 26
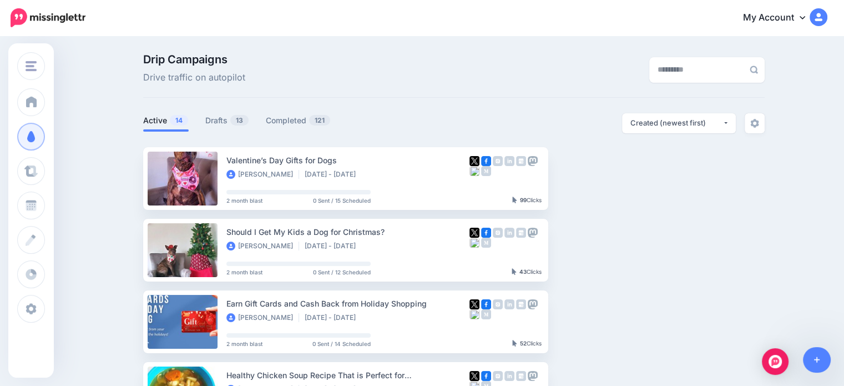
click at [229, 124] on link "Drafts 13" at bounding box center [227, 120] width 44 height 13
